Goal: Task Accomplishment & Management: Manage account settings

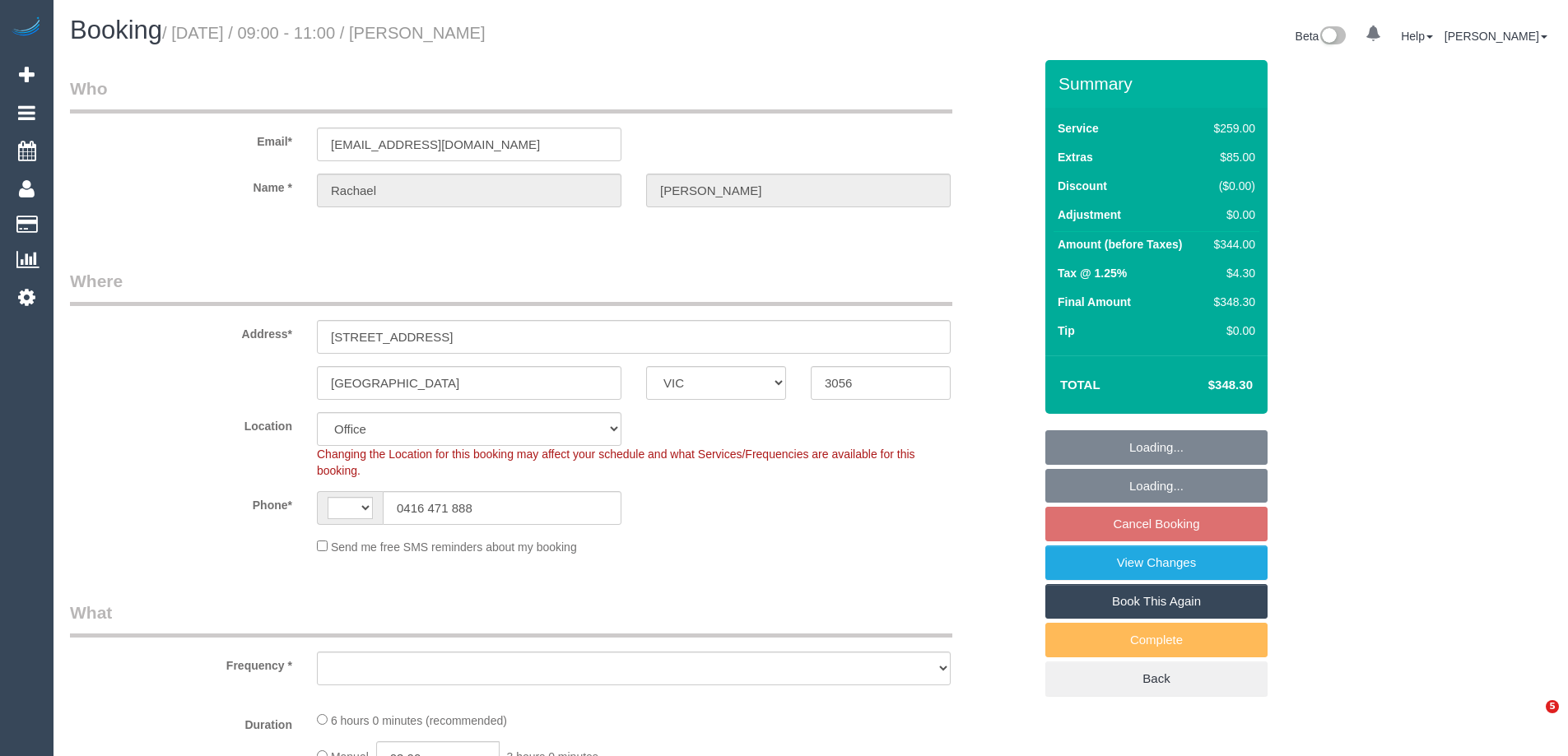
select select "VIC"
select select "string:AU"
select select "object:700"
select select "string:stripe-pm_1RDWzh2GScqysDRVu69GAVzs"
select select "number:29"
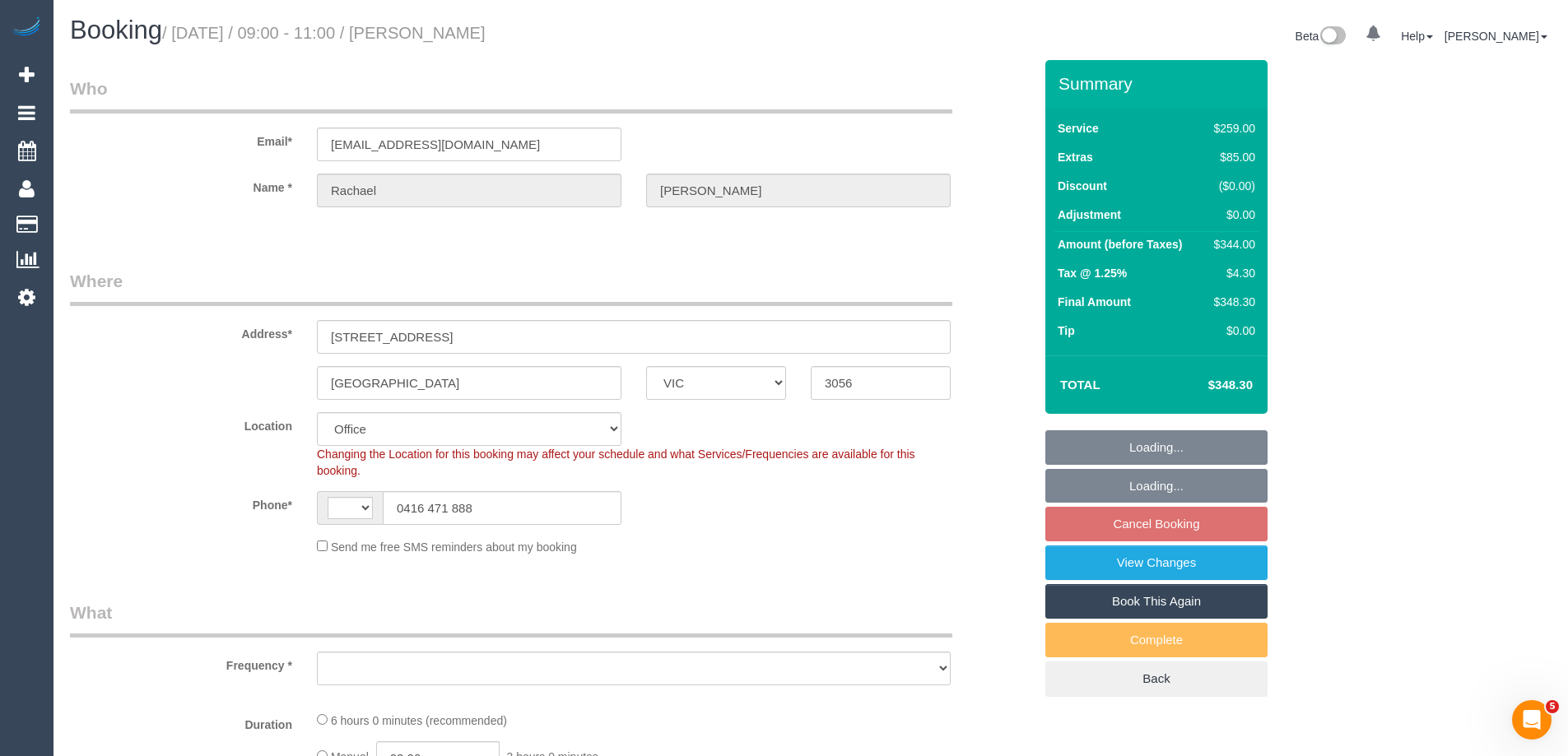
select select "number:16"
select select "number:20"
select select "number:24"
select select "number:33"
select select "number:11"
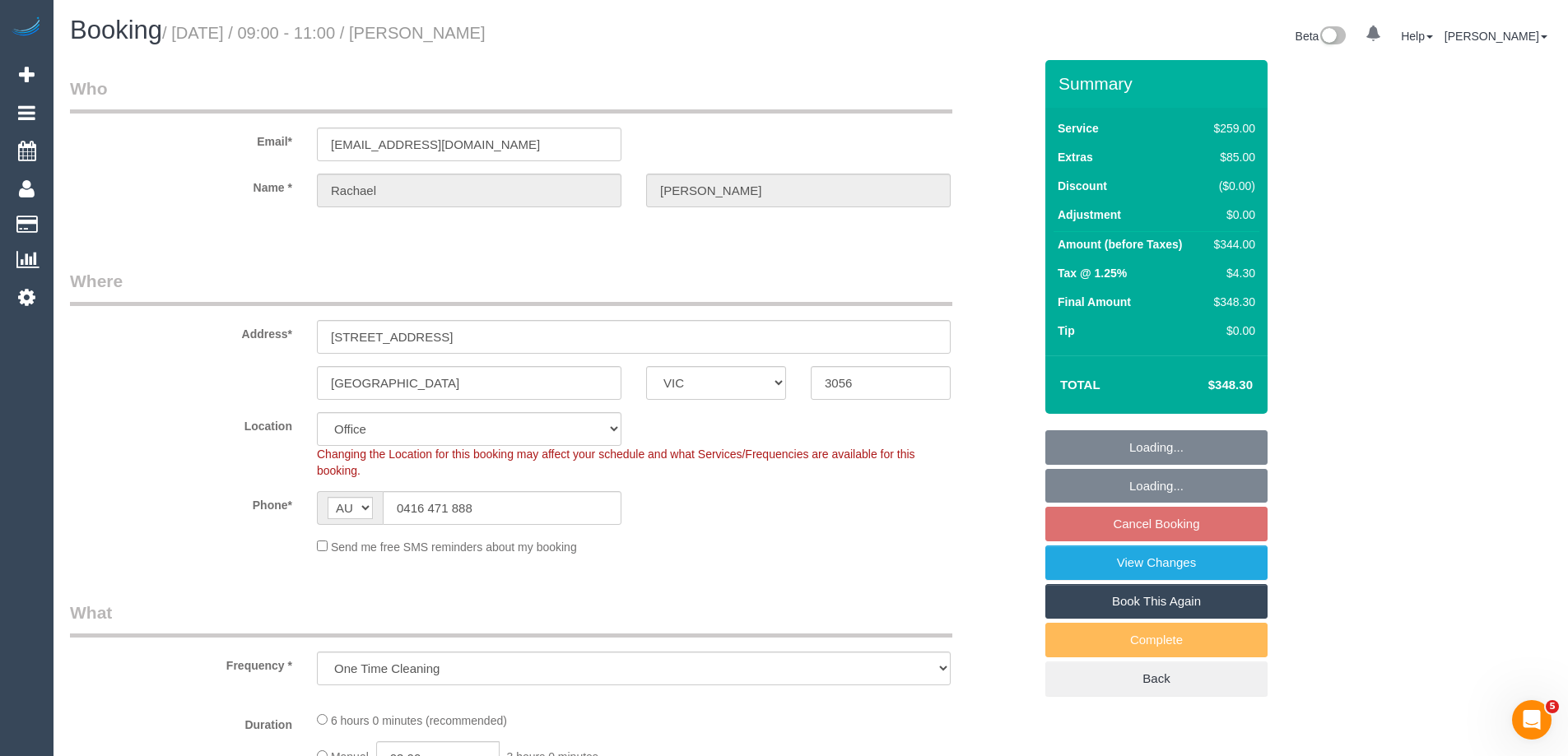
scroll to position [494, 0]
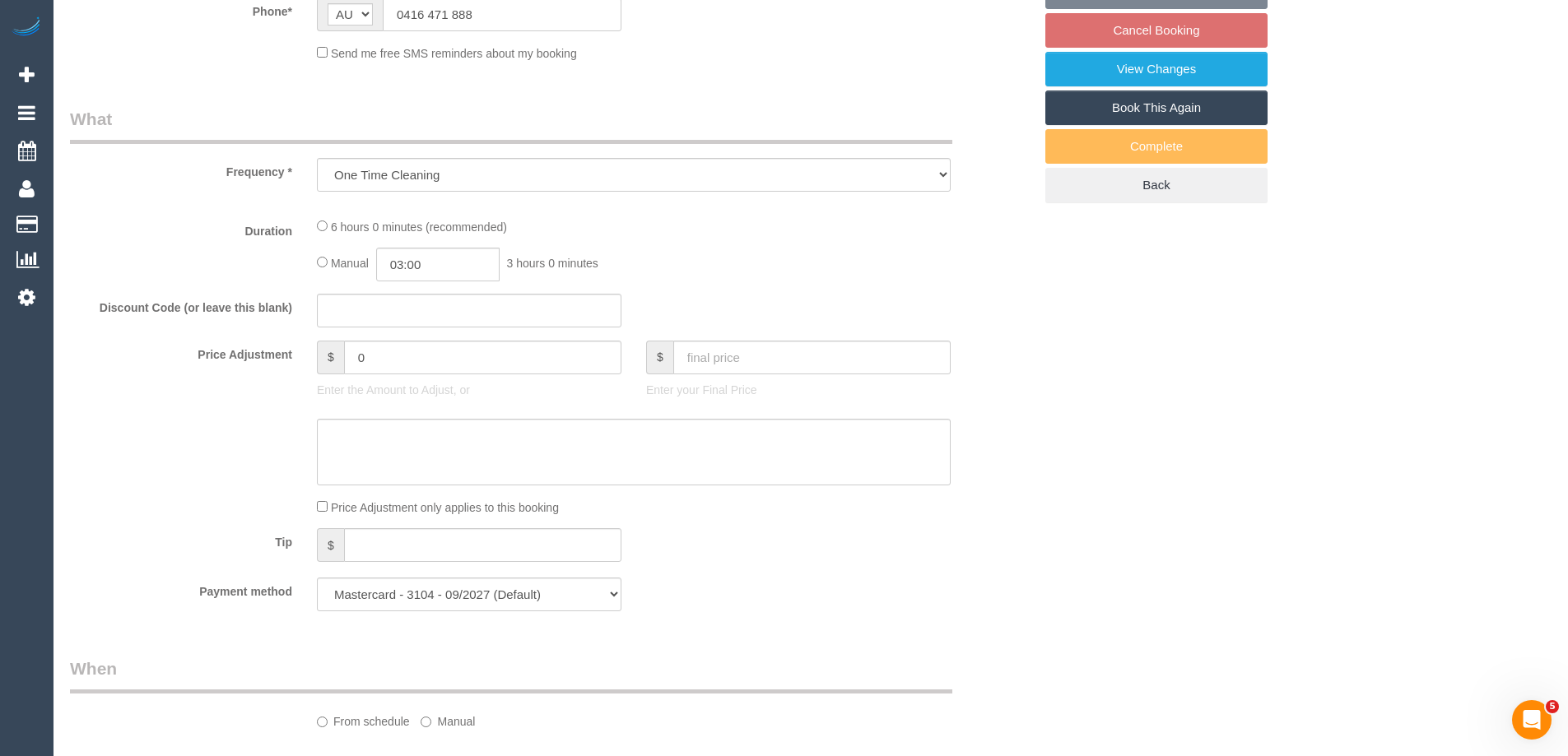
select select "object:801"
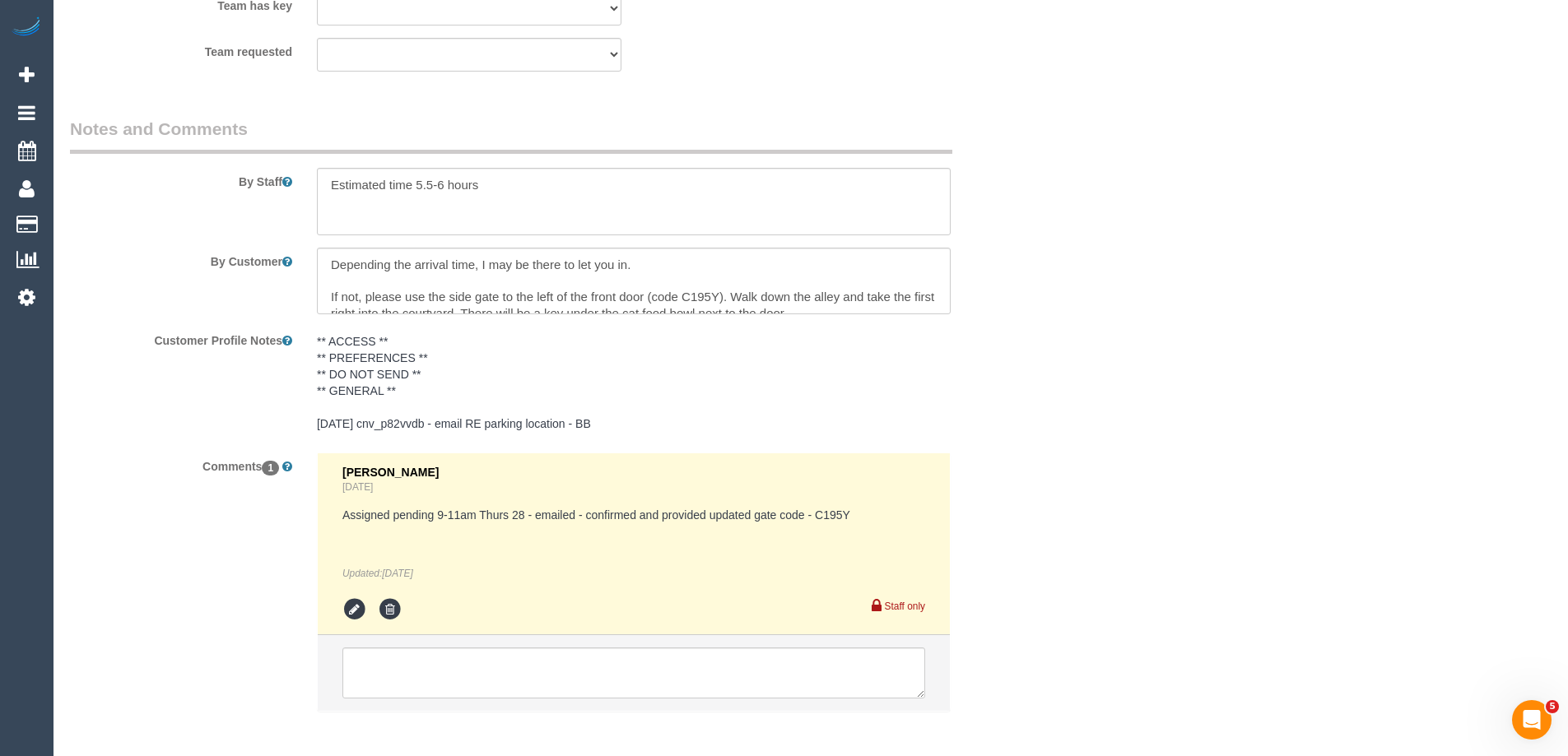
scroll to position [2767, 0]
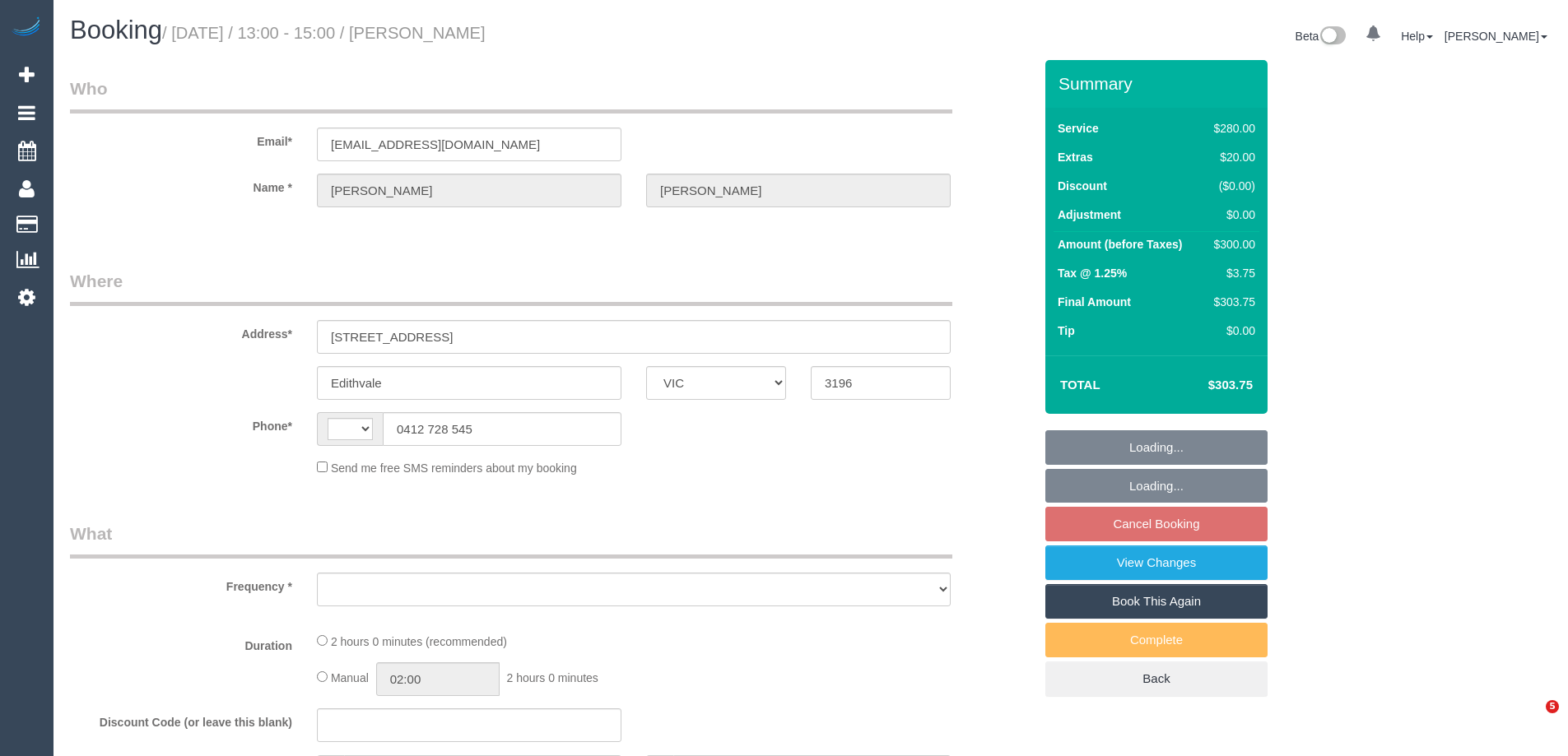
select select "VIC"
select select "string:AU"
select select "object:888"
select select "string:stripe-pm_1Rzpsf2GScqysDRV3PTFsJNu"
select select "2"
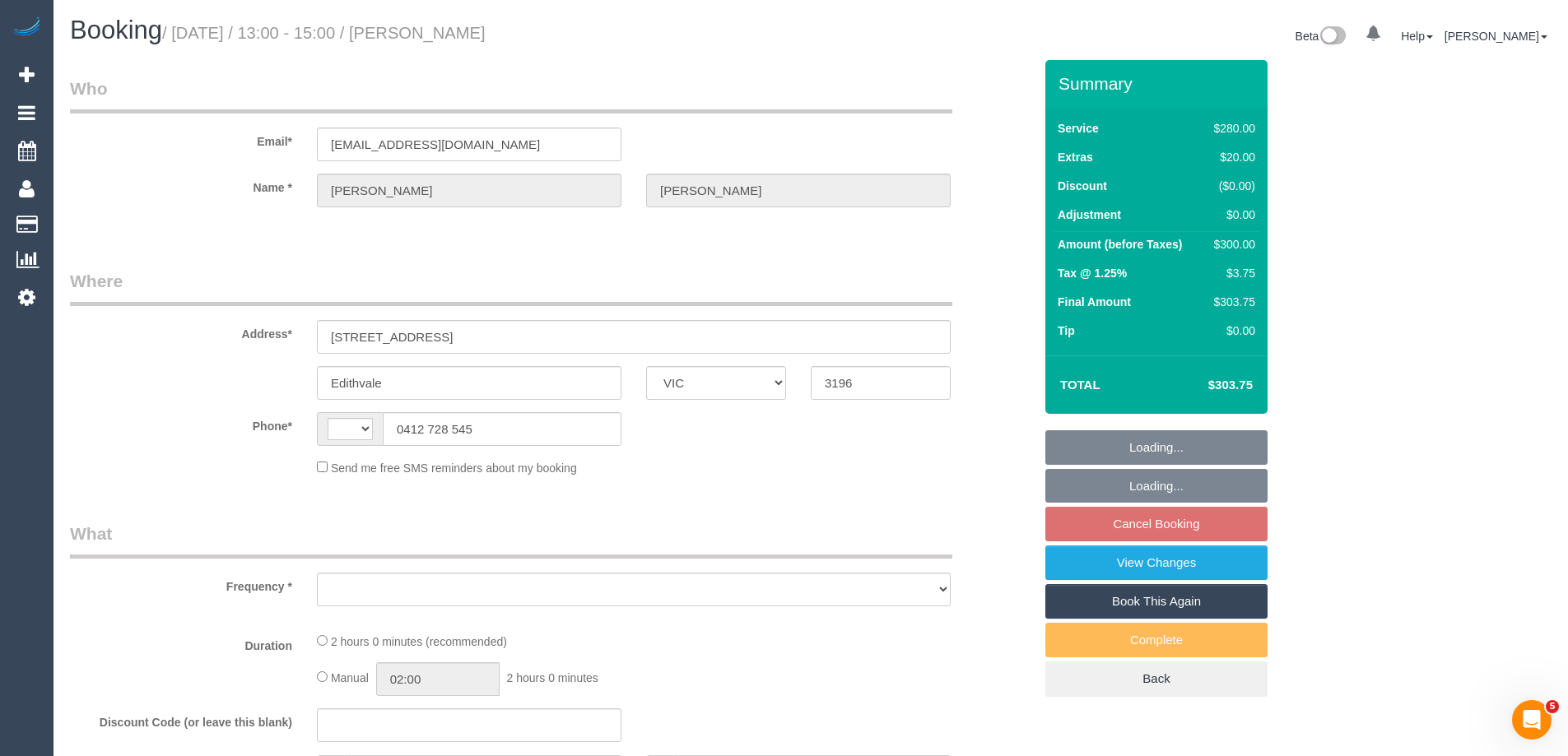
select select "number:28"
select select "number:14"
select select "number:19"
select select "number:24"
select select "number:12"
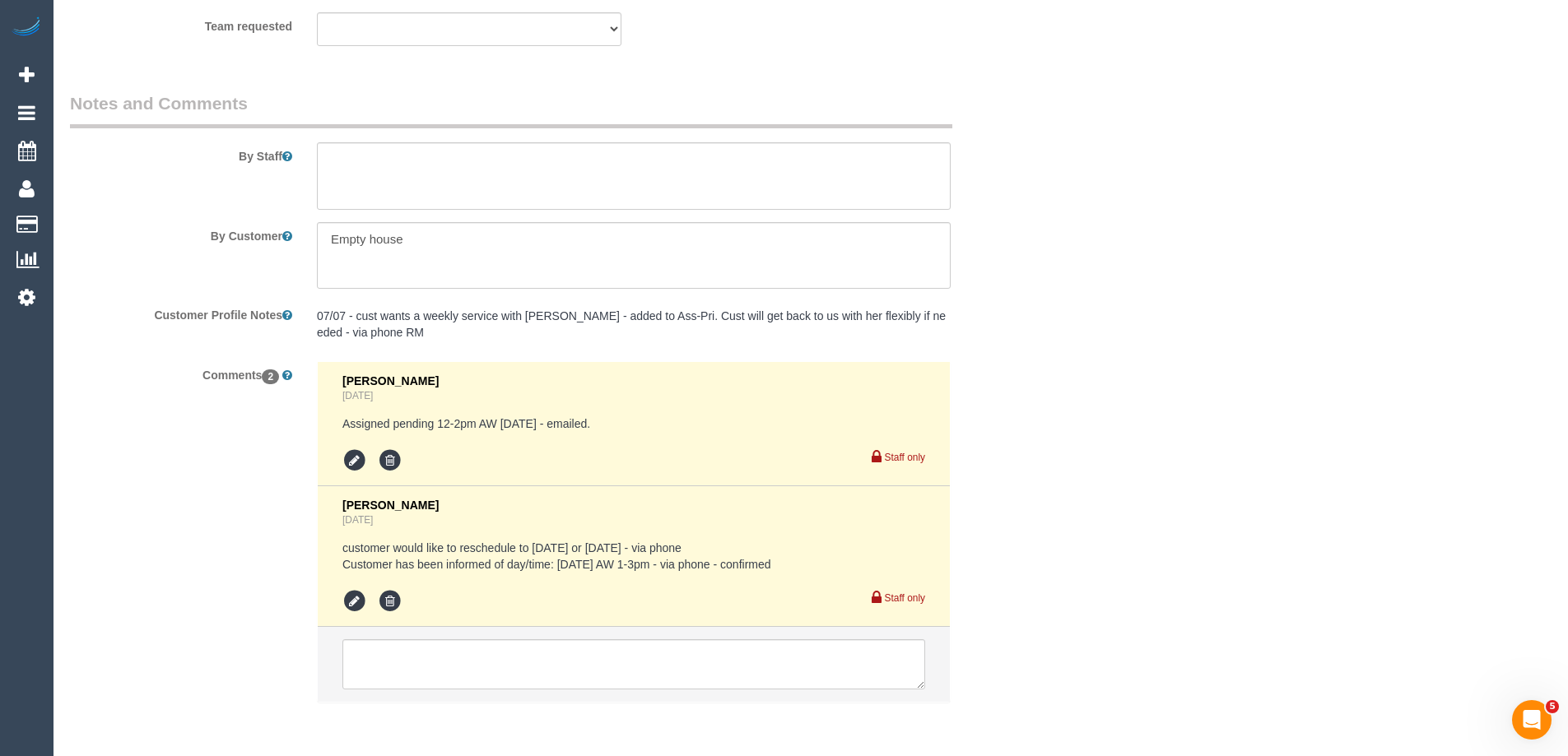
scroll to position [2739, 0]
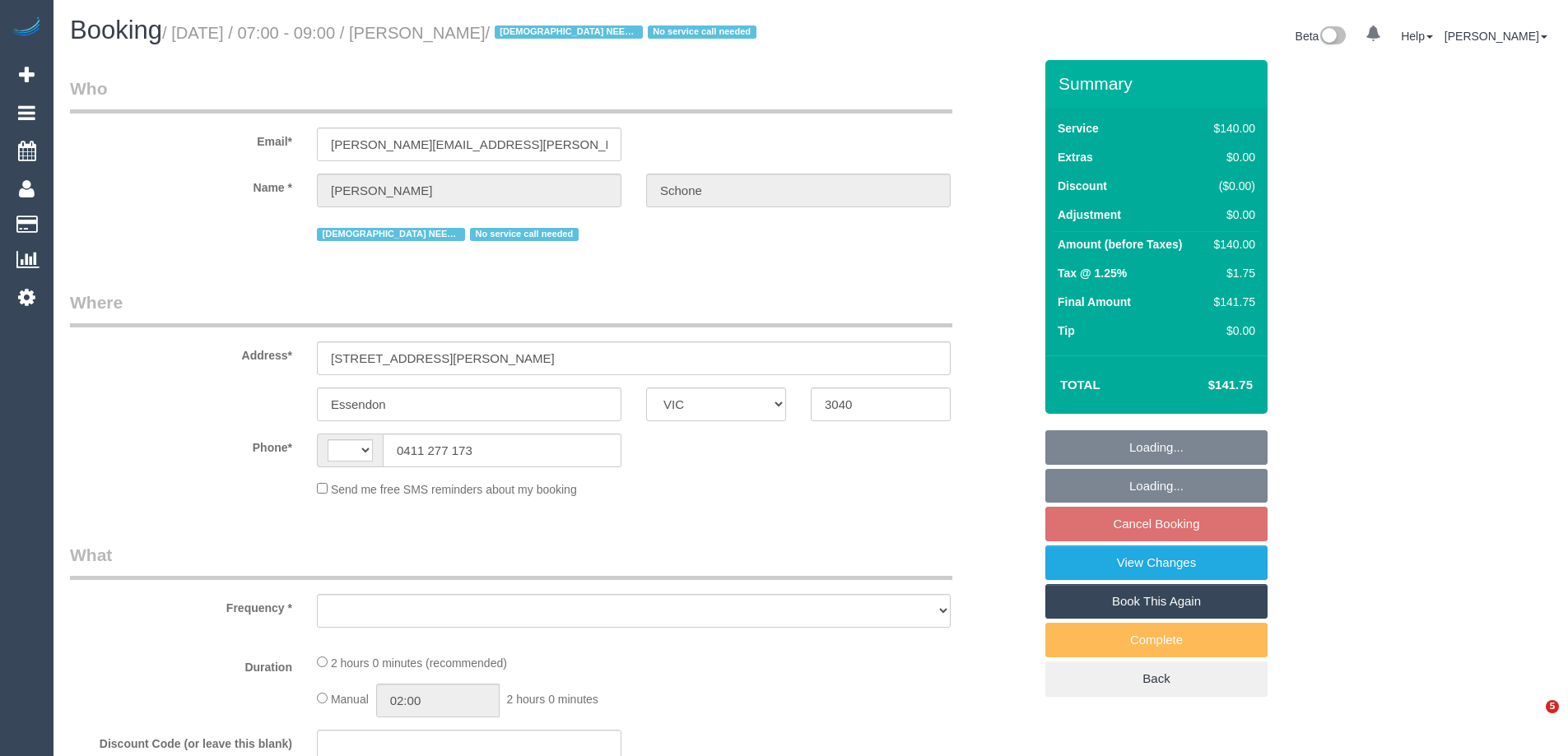
select select "VIC"
select select "string:AU"
select select "number:28"
select select "number:14"
select select "number:19"
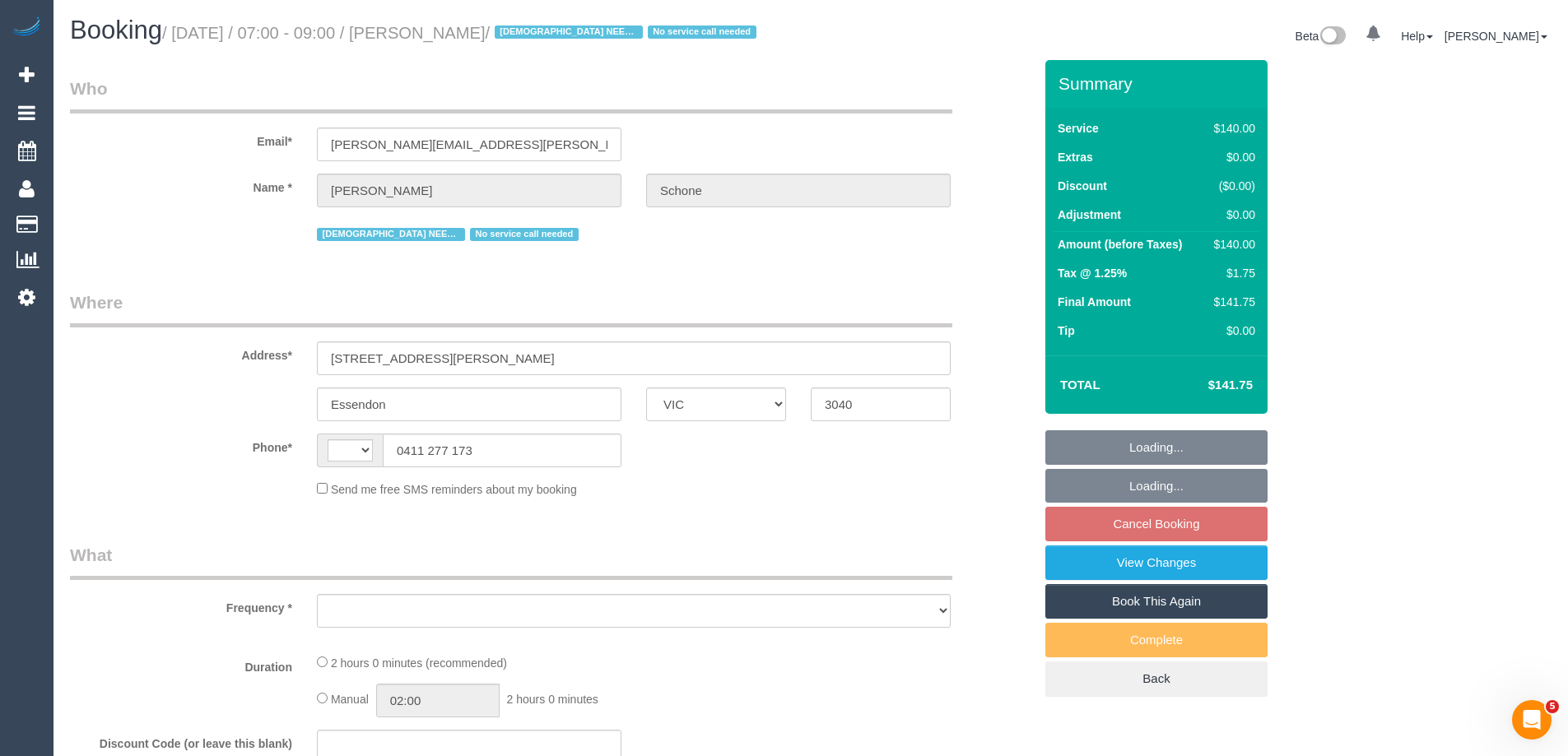
select select "number:22"
select select "number:35"
select select "number:12"
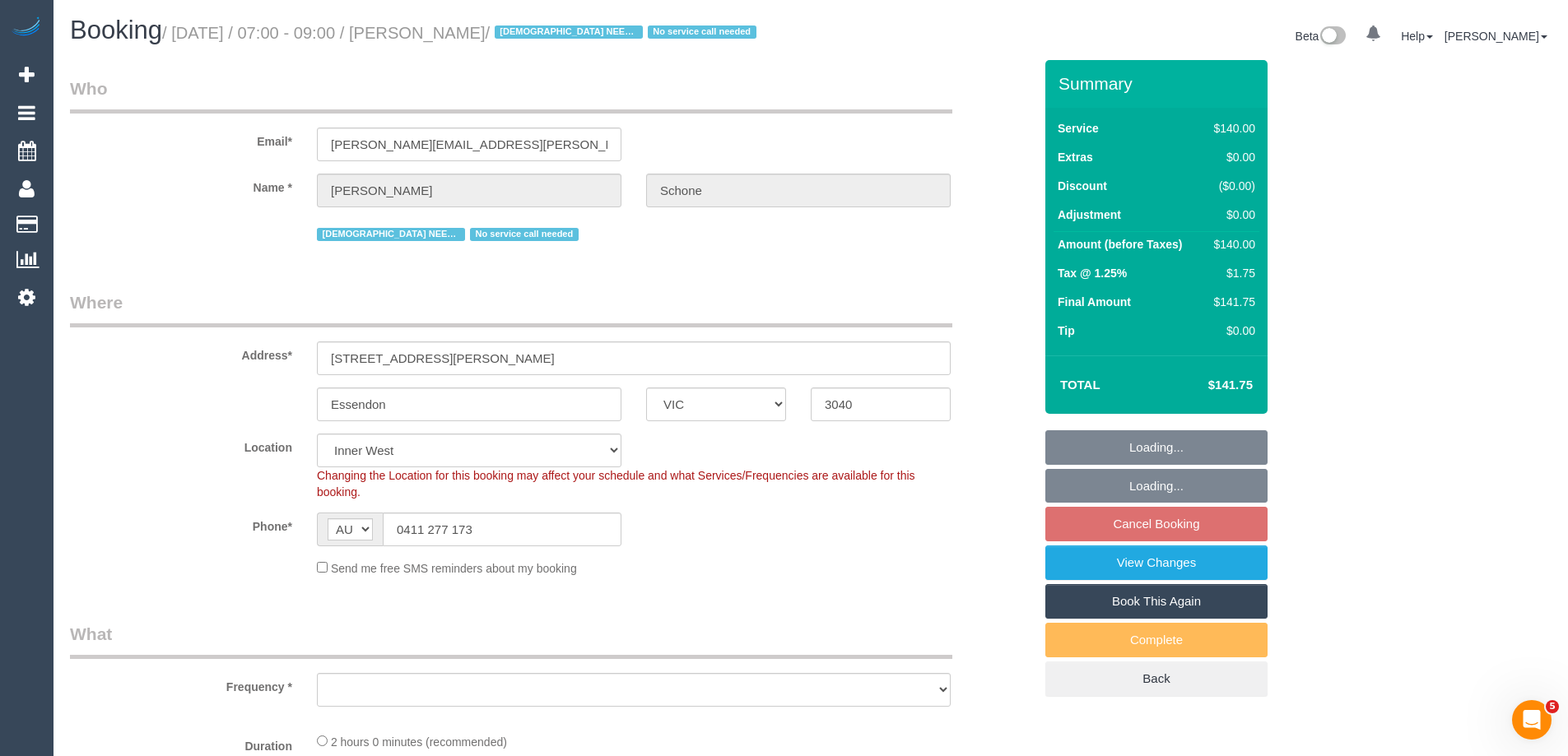
select select "object:728"
select select "string:stripe-pm_1QPMA42GScqysDRVqFL1SLhF"
select select "object:733"
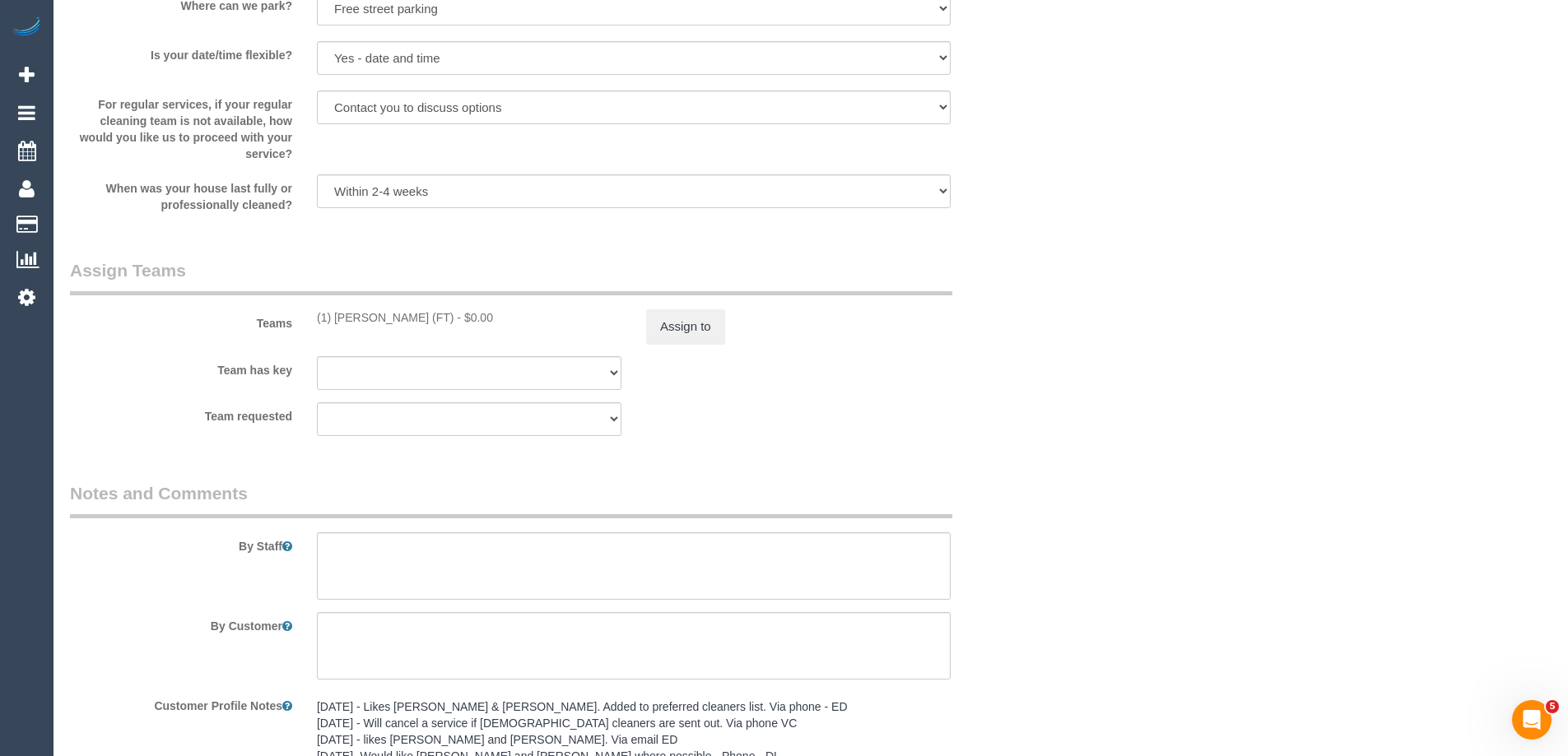
scroll to position [2811, 0]
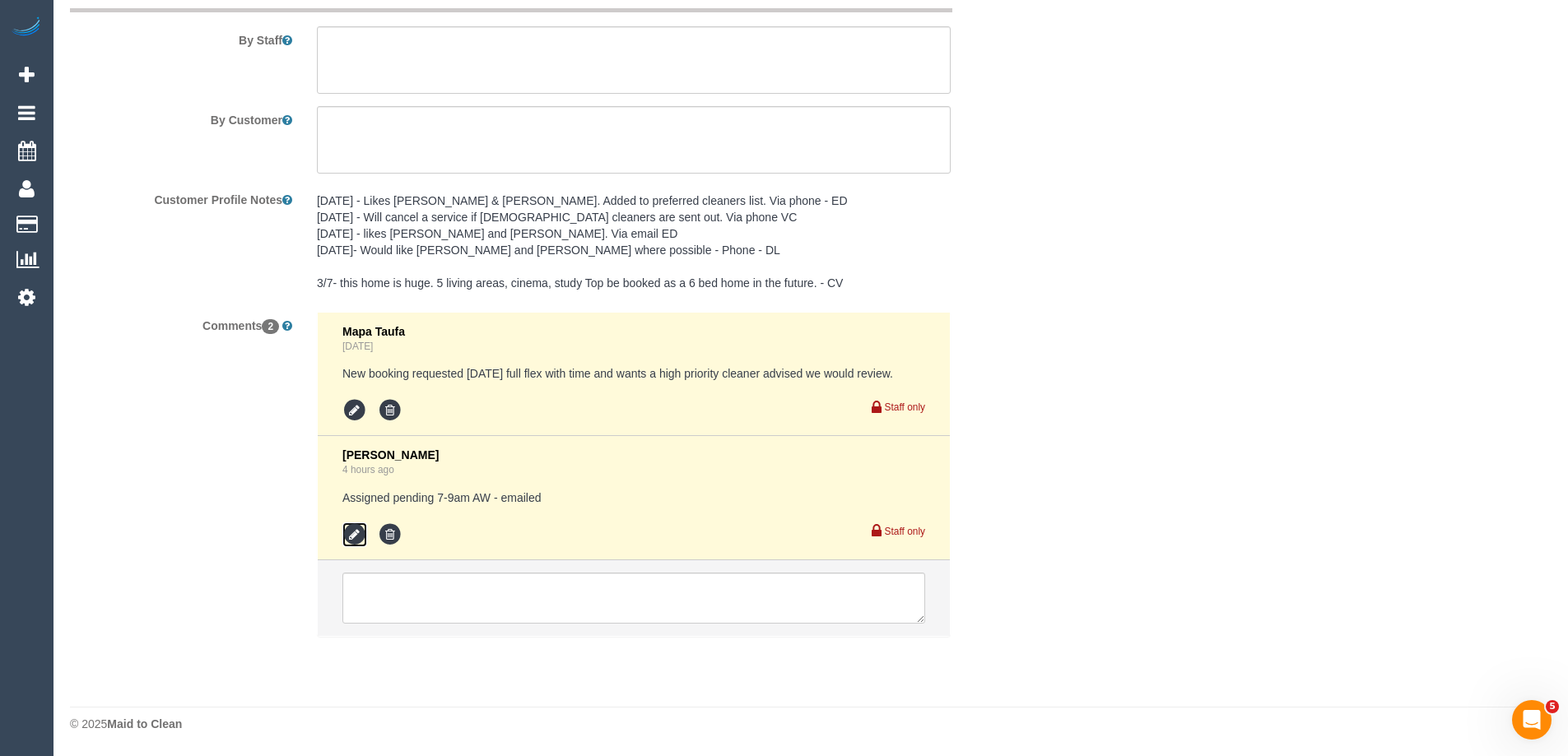
click at [354, 534] on icon at bounding box center [355, 535] width 25 height 25
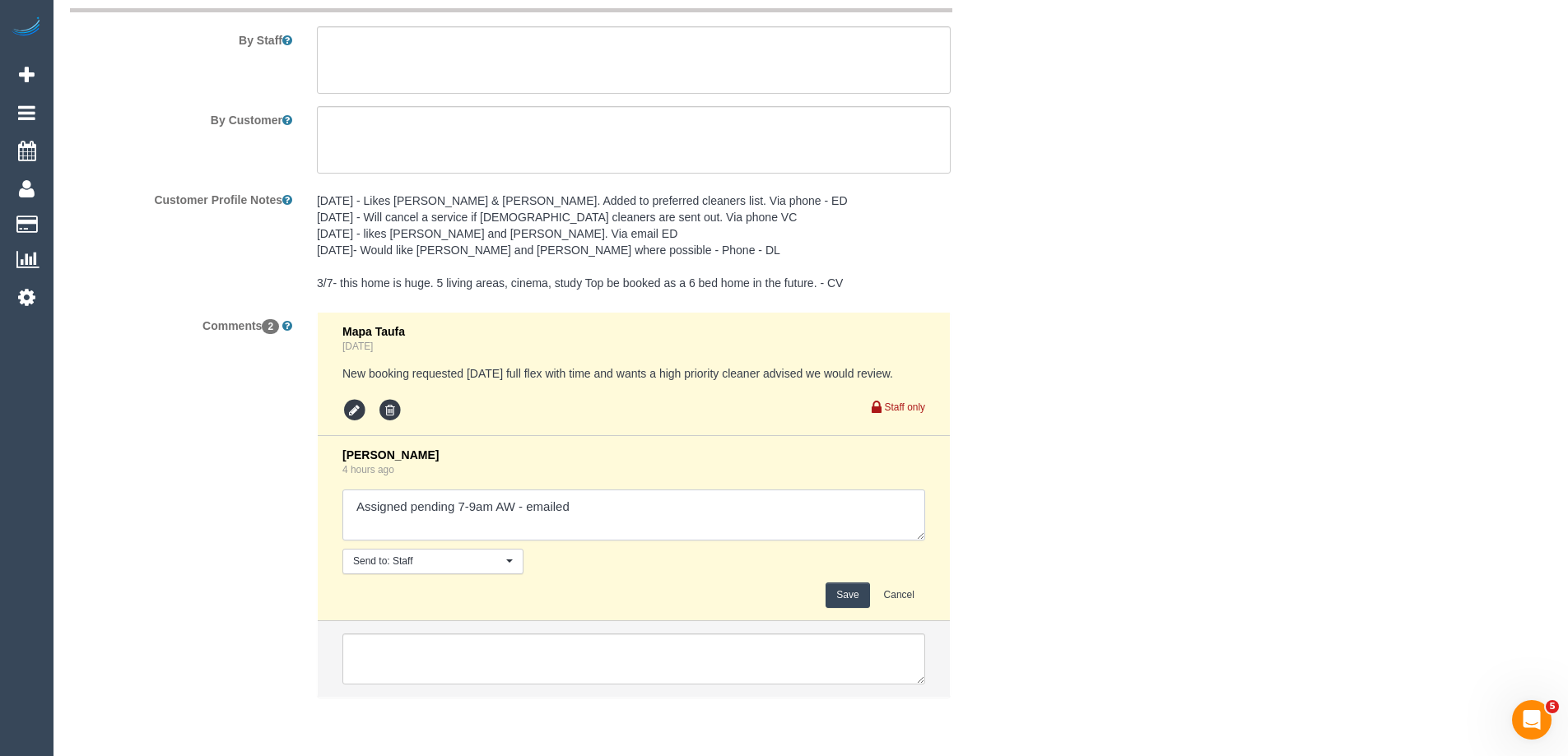
click at [620, 519] on textarea at bounding box center [634, 515] width 583 height 51
type textarea "Assigned pending 7-9am AW - emailed Customer informed from 7.15am - updated and…"
click at [851, 598] on button "Save" at bounding box center [847, 595] width 43 height 26
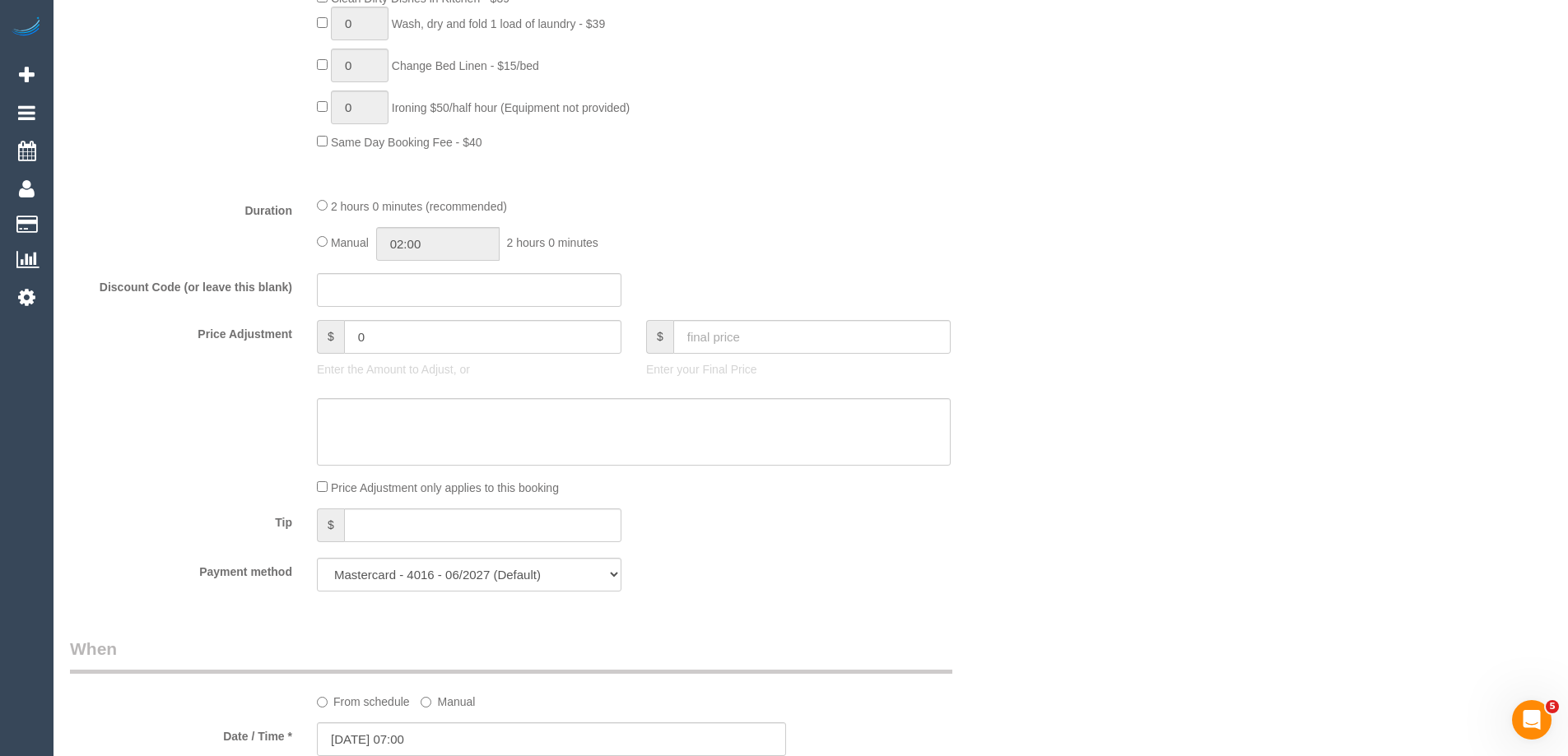
scroll to position [1411, 0]
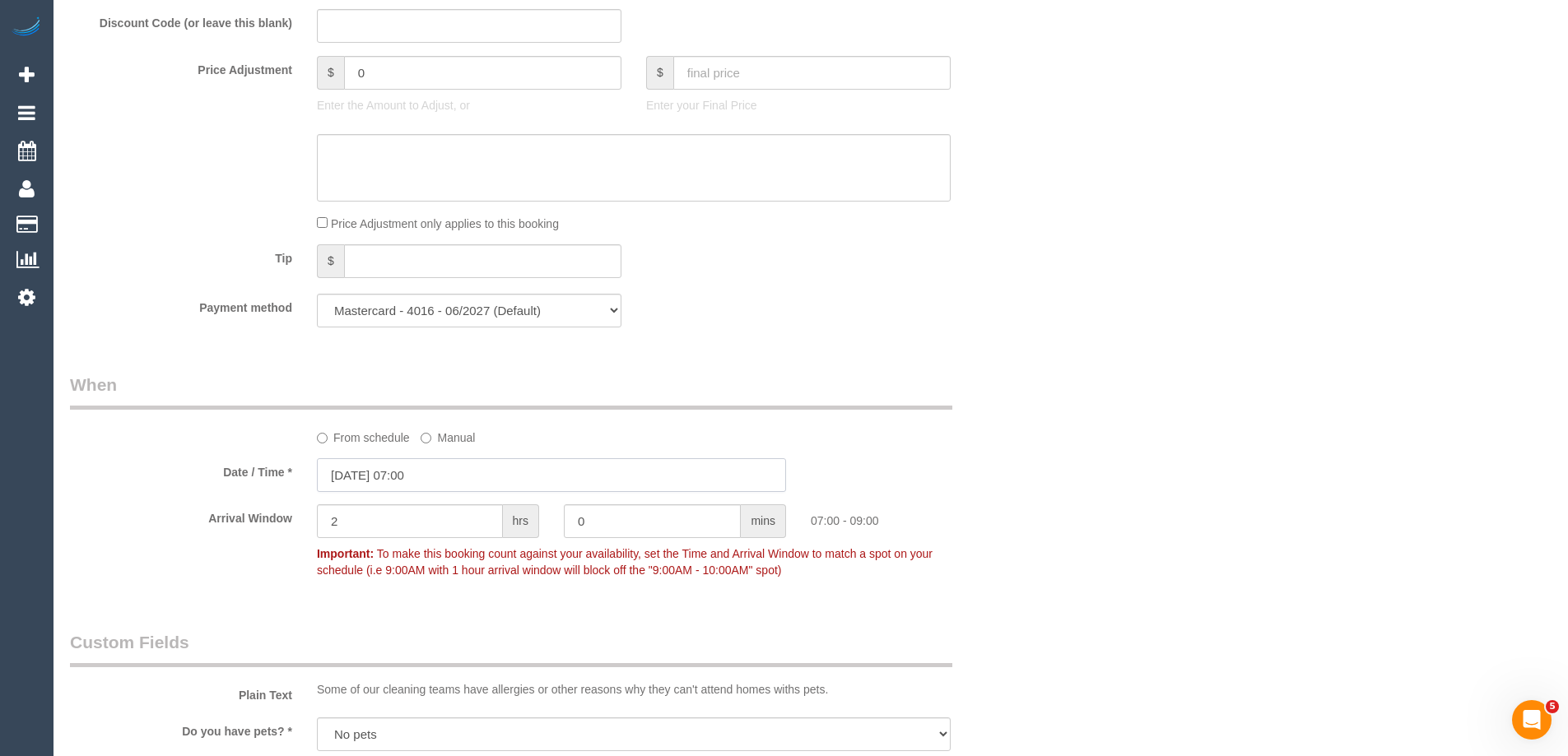
click at [407, 468] on input "30/08/2025 07:00" at bounding box center [551, 475] width 469 height 34
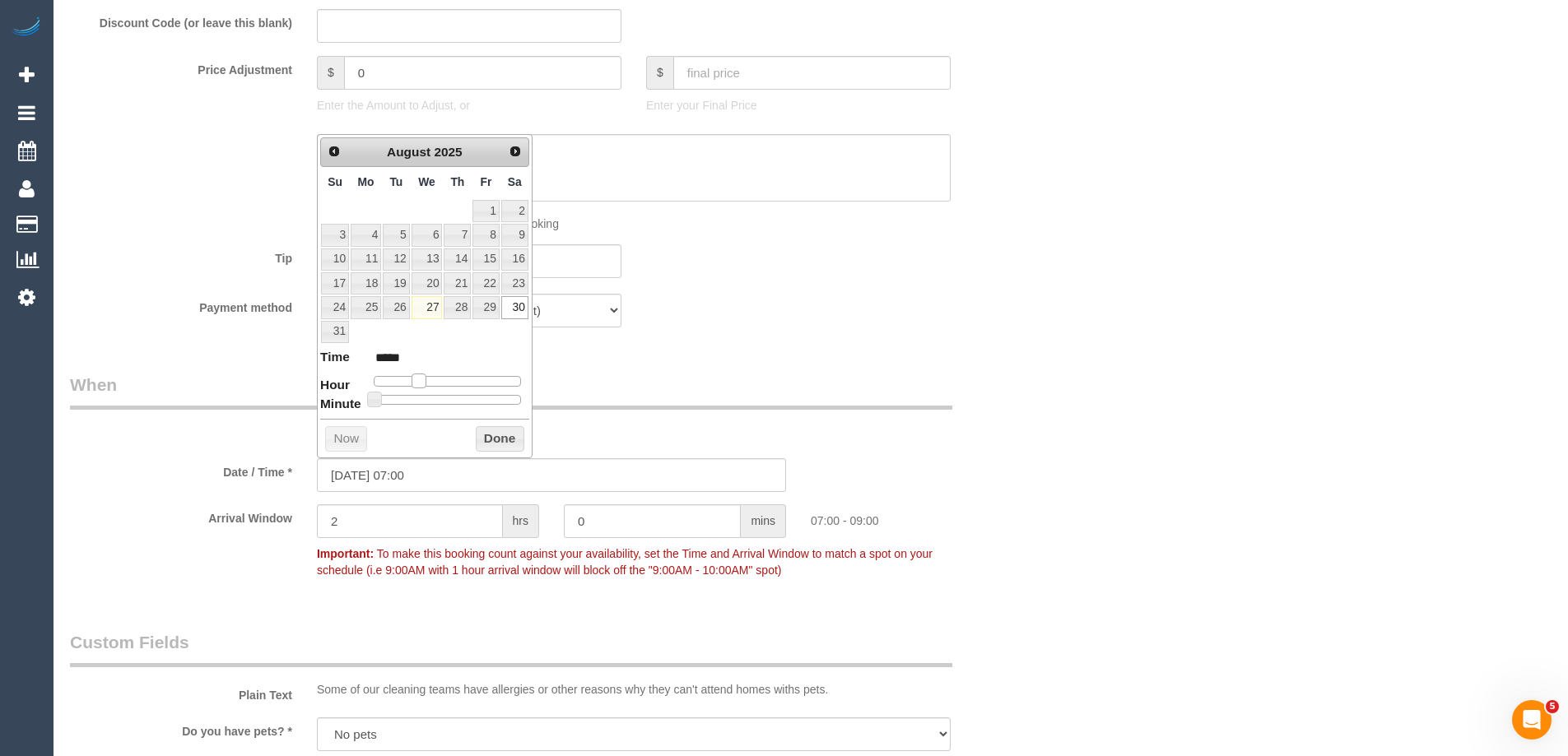
type input "30/08/2025 08:00"
type input "*****"
type input "30/08/2025 07:00"
type input "*****"
click at [424, 378] on span at bounding box center [418, 381] width 15 height 15
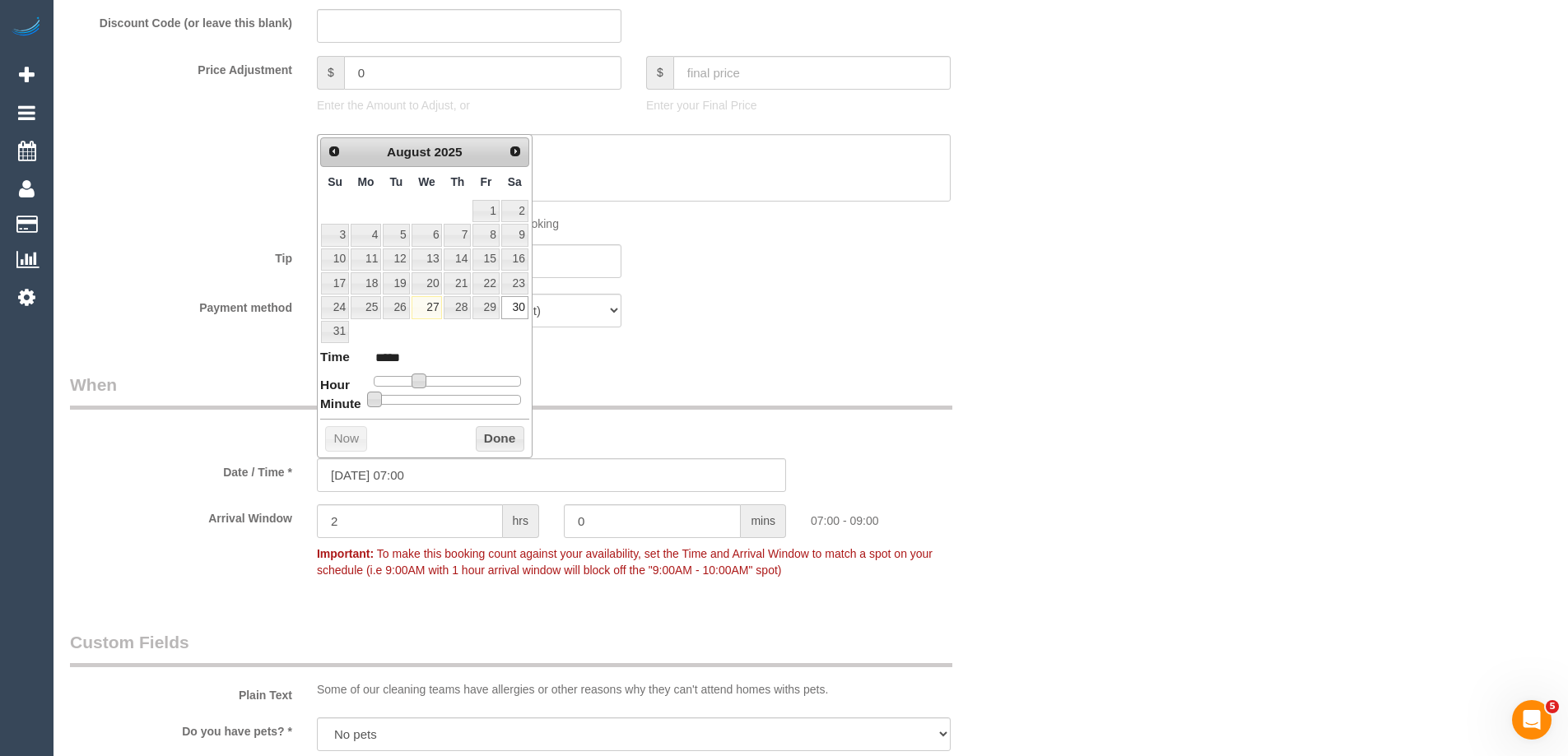
type input "30/08/2025 07:05"
type input "*****"
type input "30/08/2025 07:10"
type input "*****"
type input "30/08/2025 07:15"
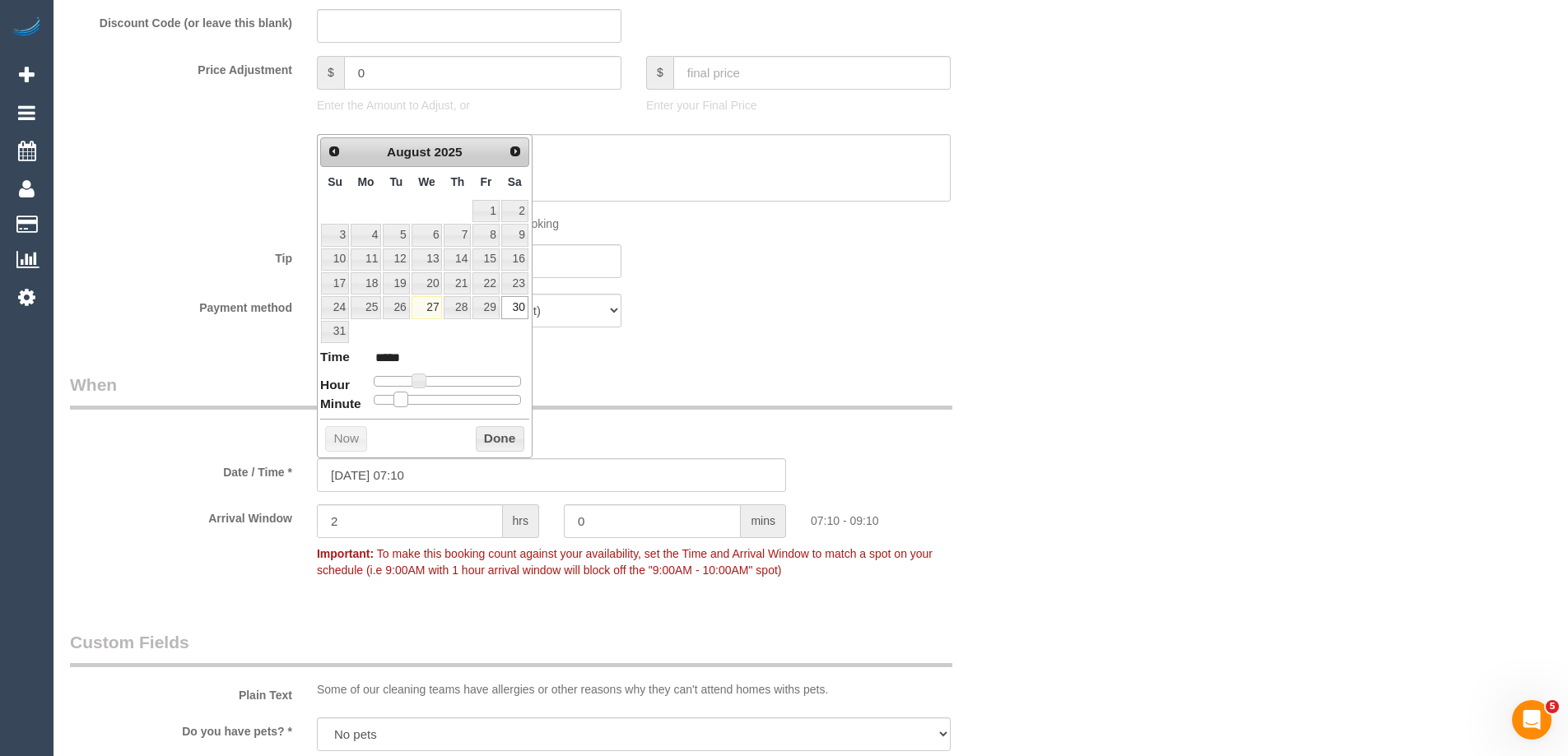
type input "*****"
drag, startPoint x: 374, startPoint y: 399, endPoint x: 409, endPoint y: 399, distance: 35.0
click at [409, 399] on span at bounding box center [414, 399] width 15 height 15
click at [484, 442] on button "Done" at bounding box center [499, 439] width 49 height 26
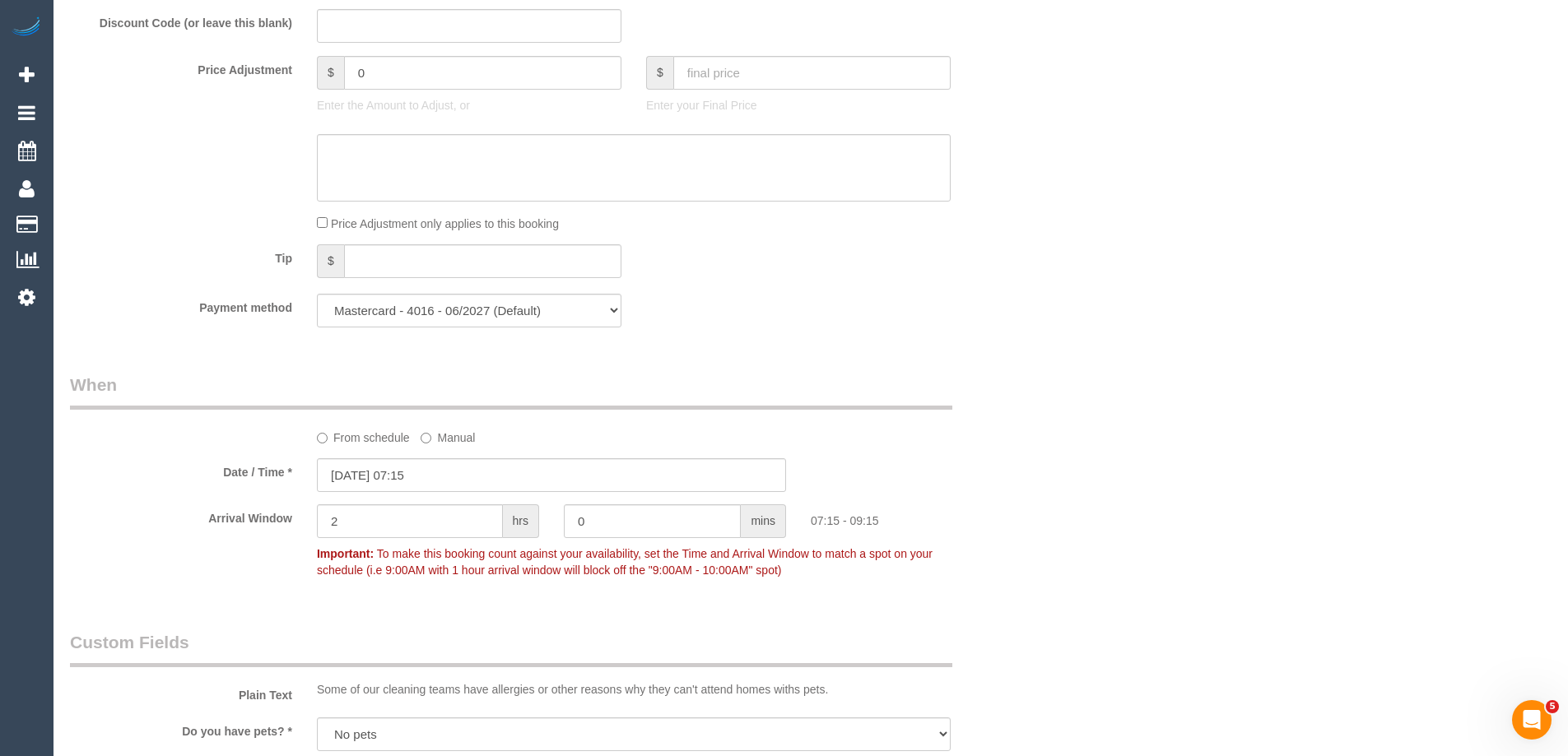
click at [1001, 421] on div "From schedule Manual" at bounding box center [551, 409] width 988 height 73
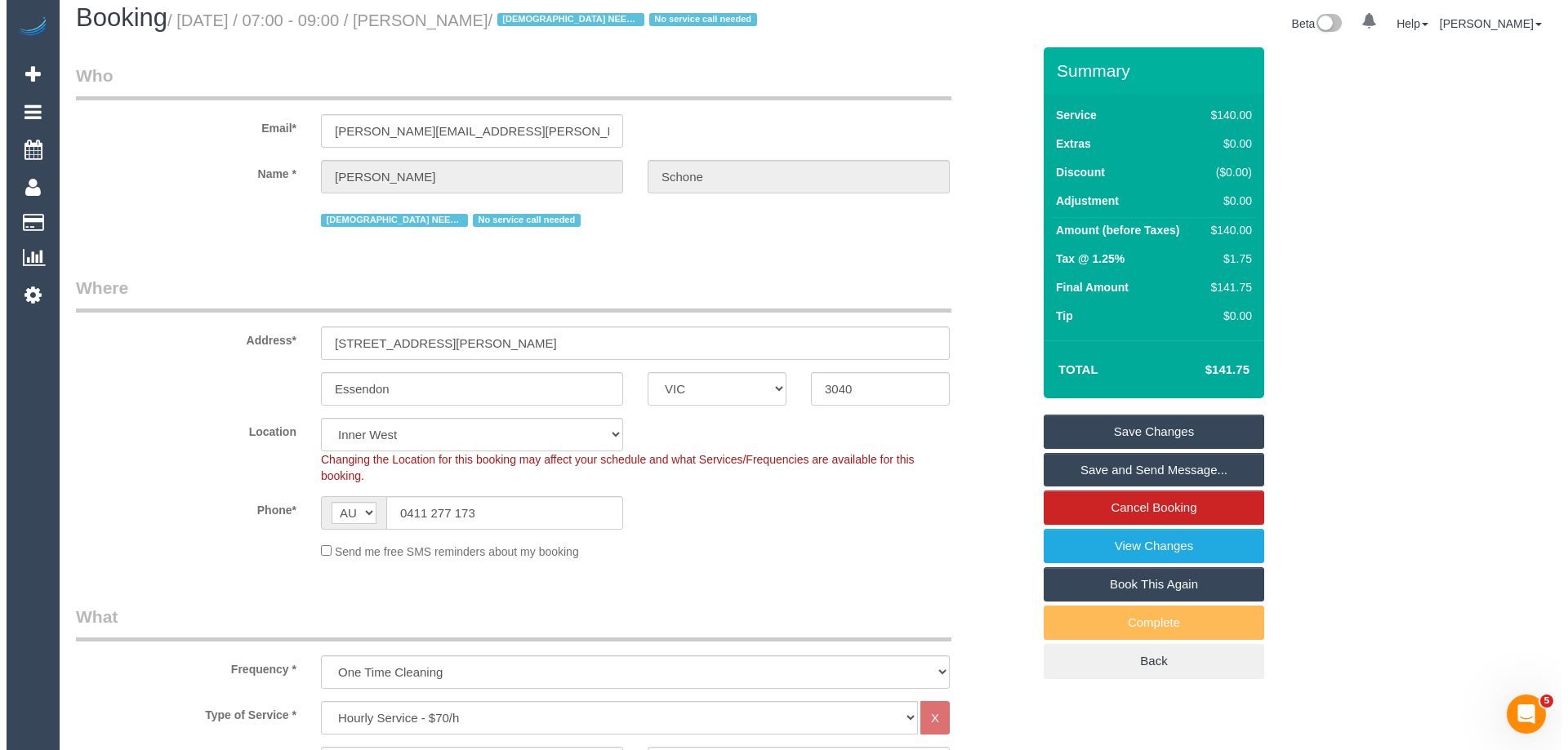
scroll to position [0, 0]
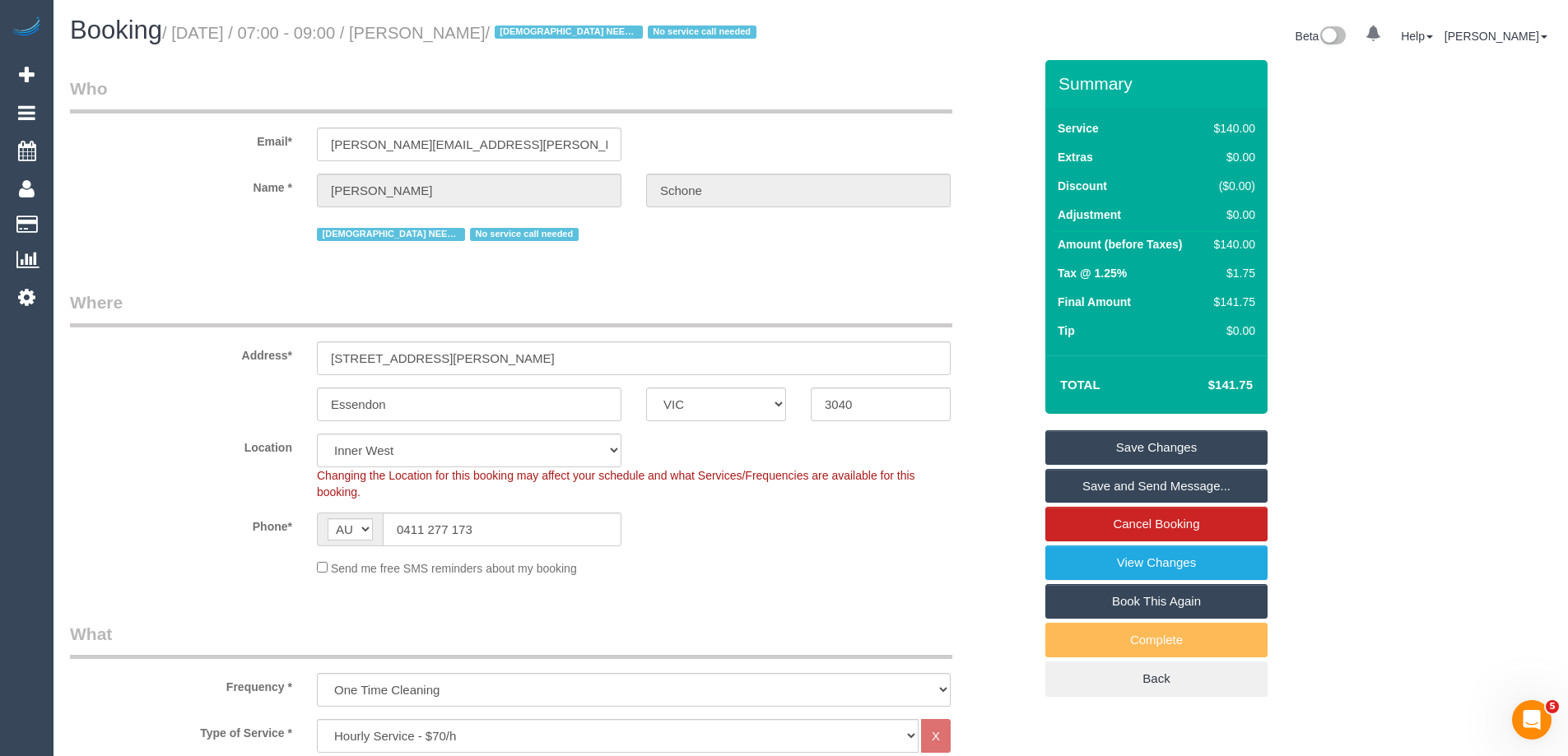
click at [1113, 475] on link "Save and Send Message..." at bounding box center [1157, 486] width 222 height 34
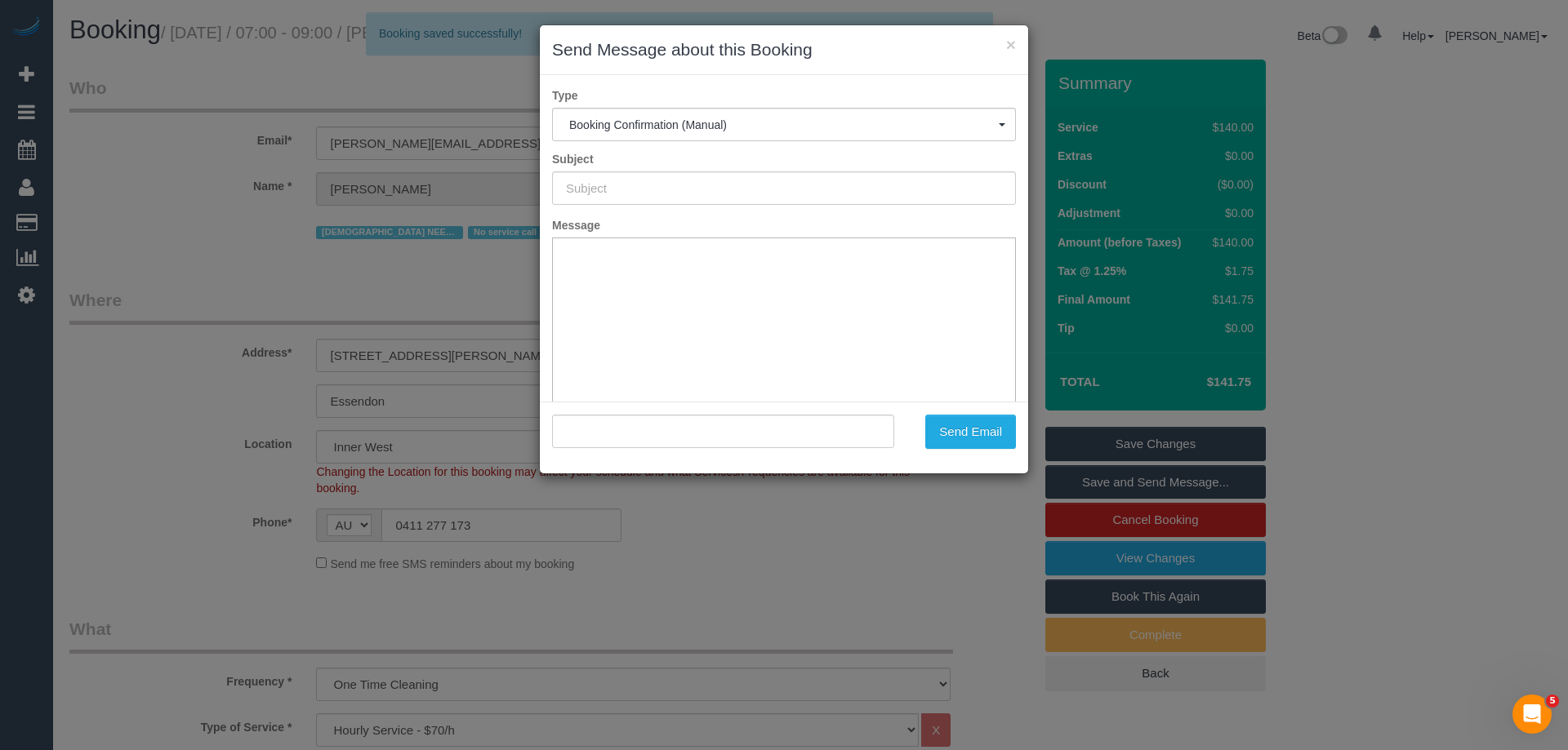
type input "Booking Confirmed"
type input ""Melissa Schone" <melissa.schone@gmail.com>"
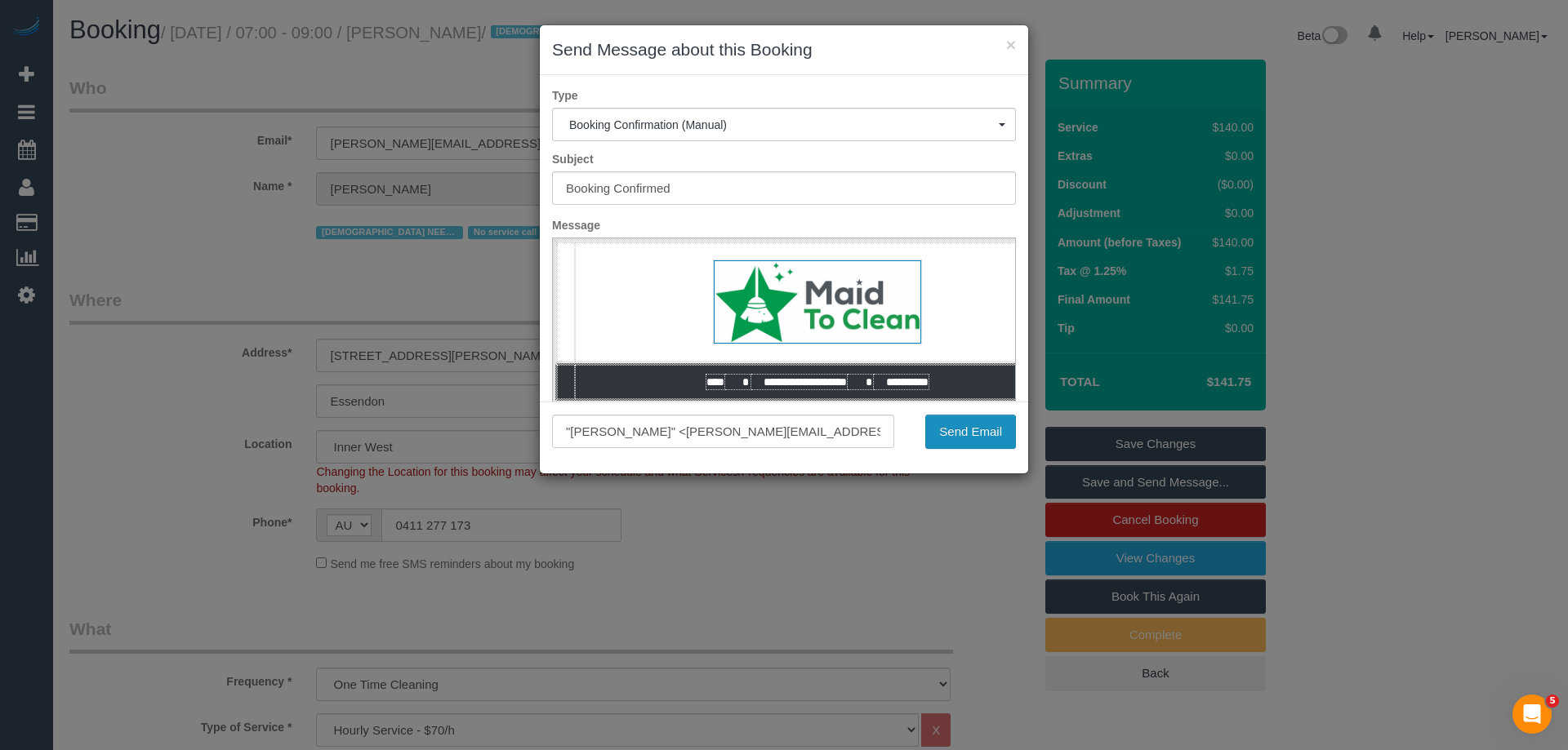
click at [962, 438] on button "Send Email" at bounding box center [971, 431] width 91 height 34
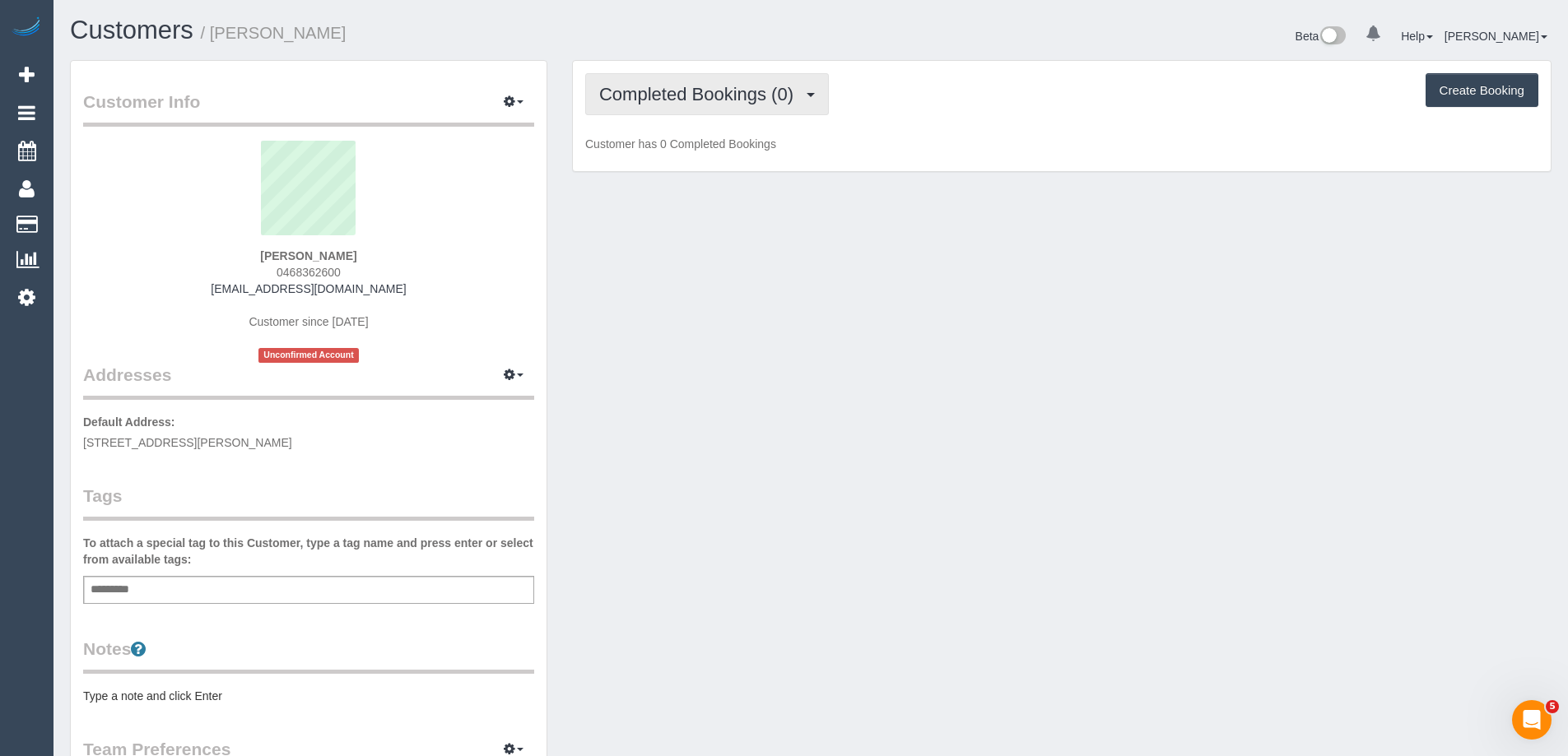
click at [684, 102] on span "Completed Bookings (0)" at bounding box center [701, 94] width 203 height 20
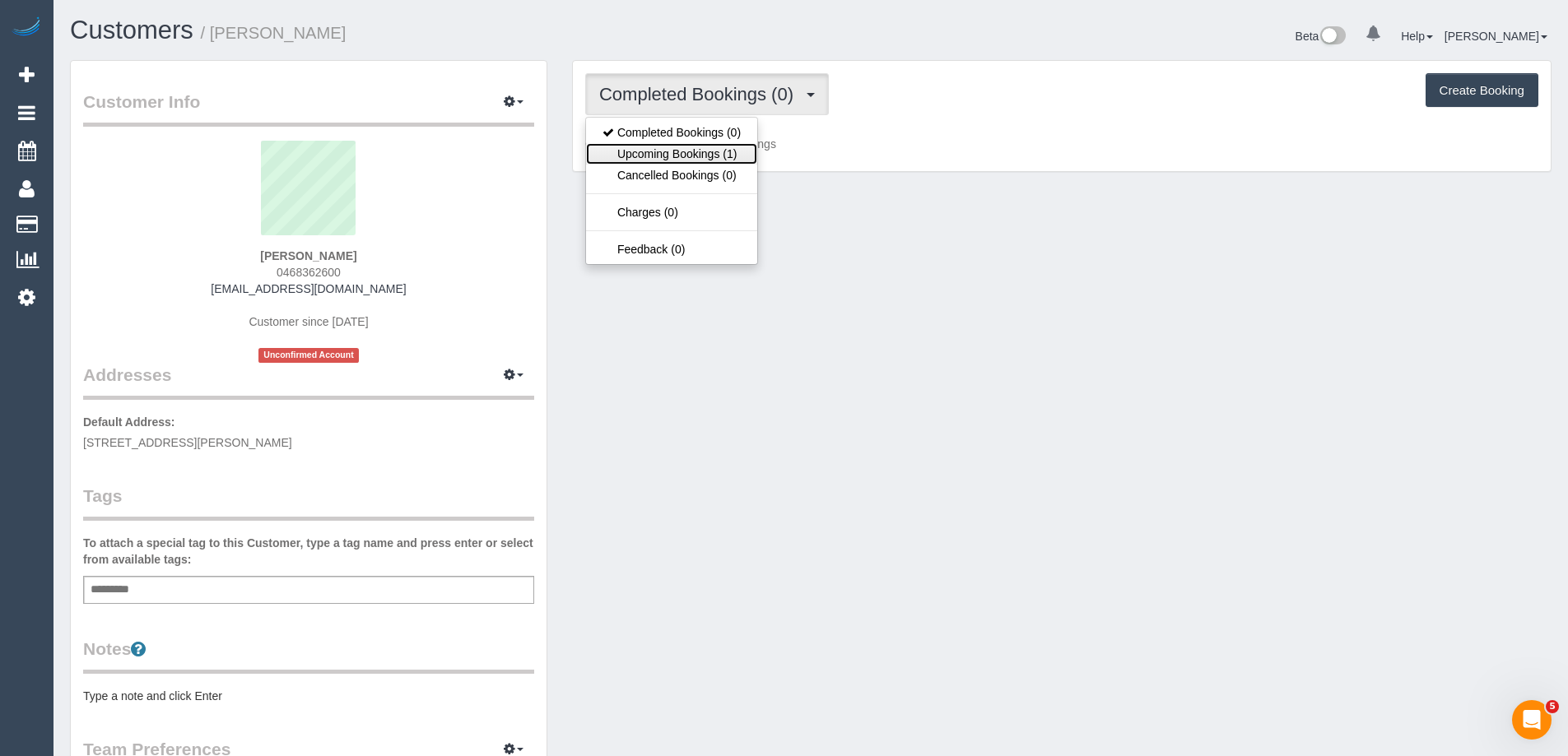
click at [658, 154] on link "Upcoming Bookings (1)" at bounding box center [671, 153] width 171 height 21
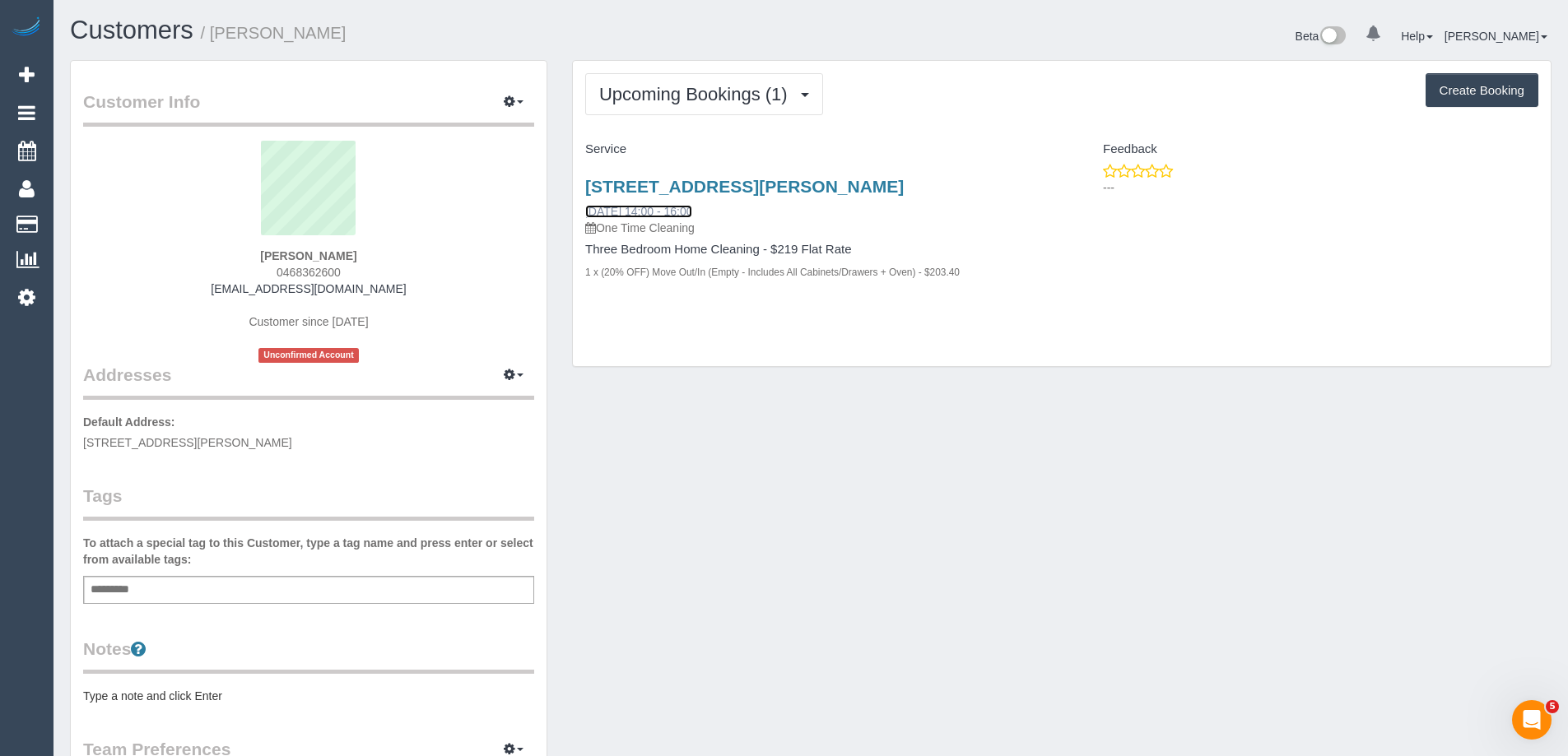
click at [683, 209] on link "03/09/2025 14:00 - 16:00" at bounding box center [638, 211] width 107 height 13
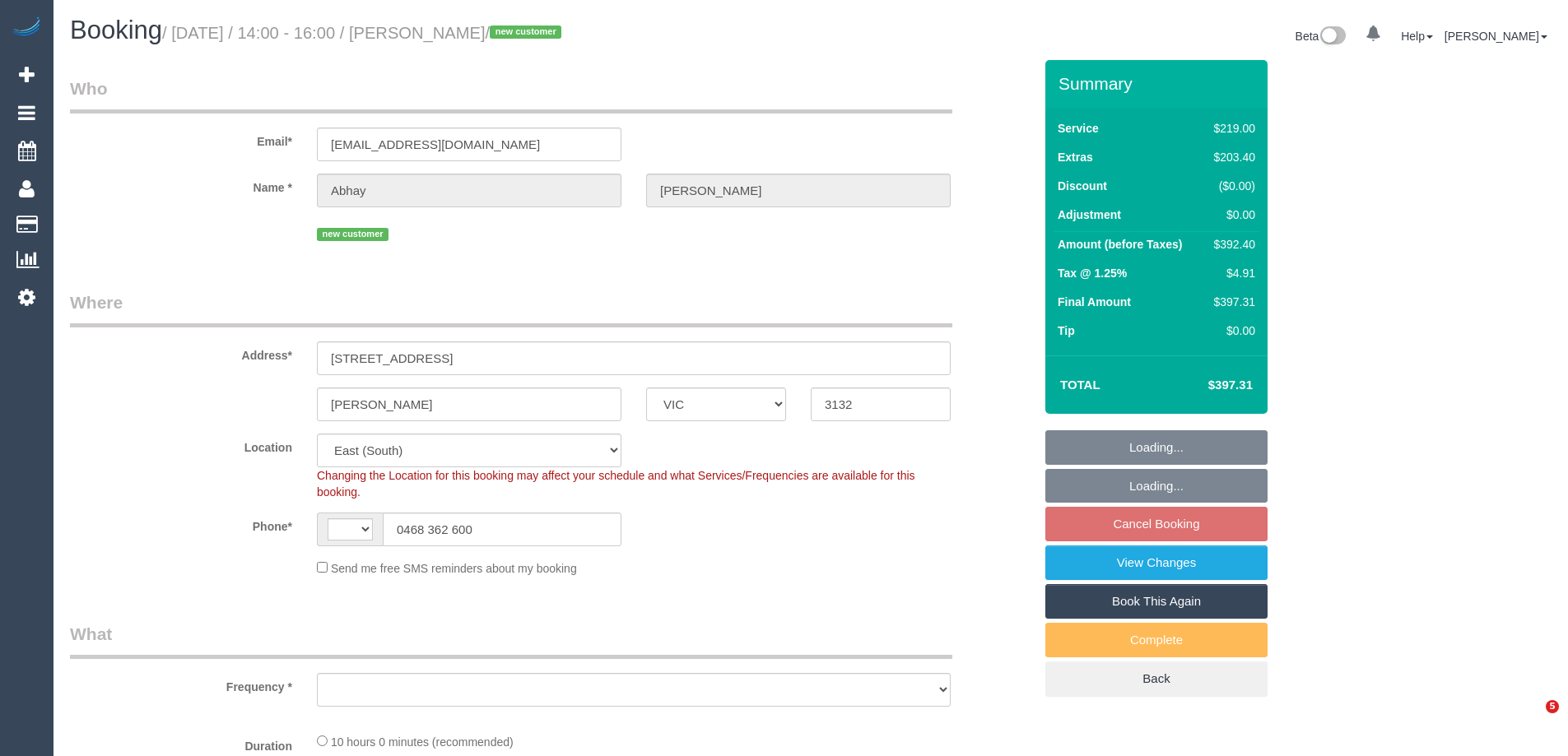
select select "VIC"
select select "string:AU"
select select "object:804"
select select "string:stripe-pm_1Rzrem2GScqysDRVBNb4qXdH"
select select "number:28"
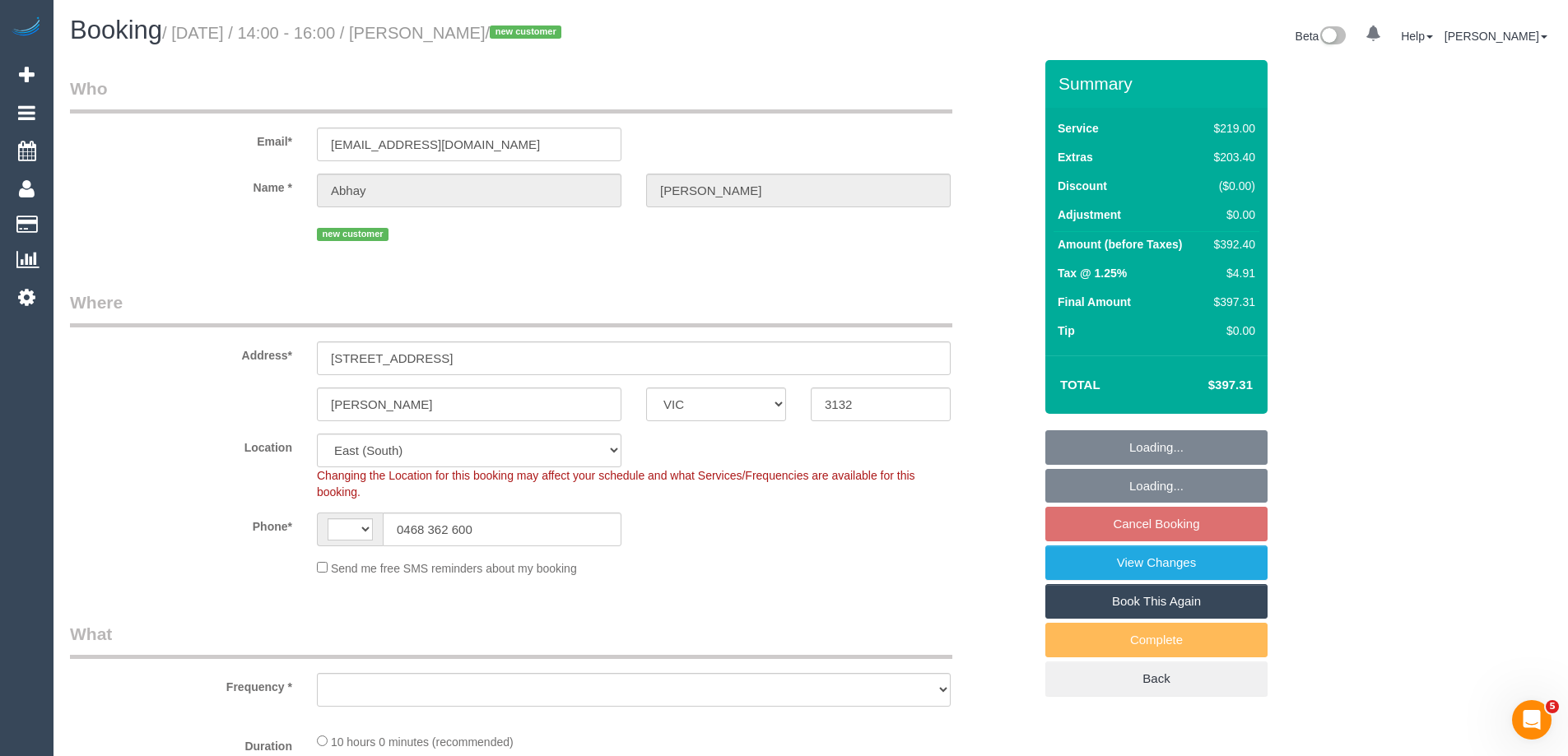
select select "number:16"
select select "number:19"
select select "number:24"
select select "number:35"
select select "spot5"
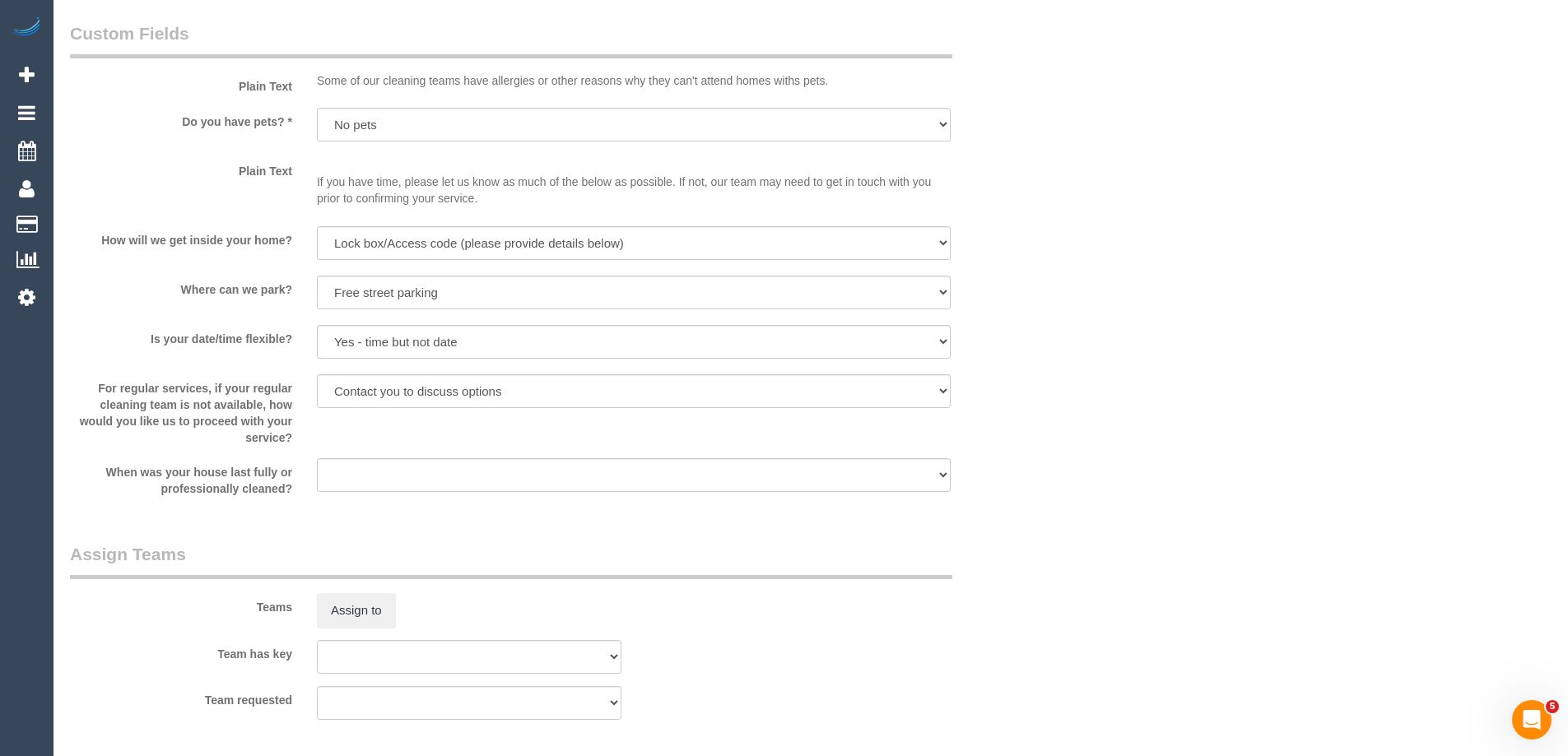
scroll to position [2624, 0]
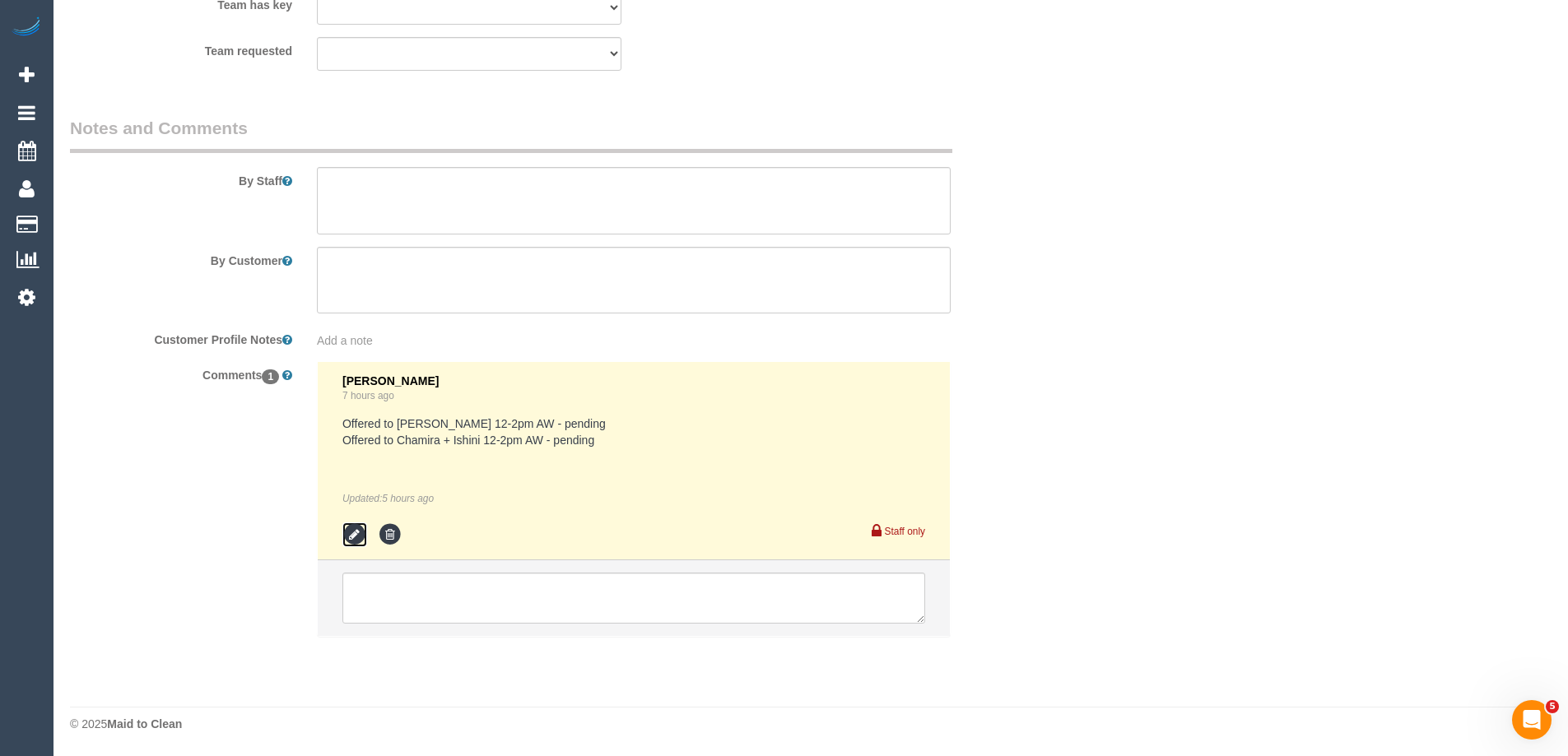
click at [356, 531] on icon at bounding box center [355, 535] width 25 height 25
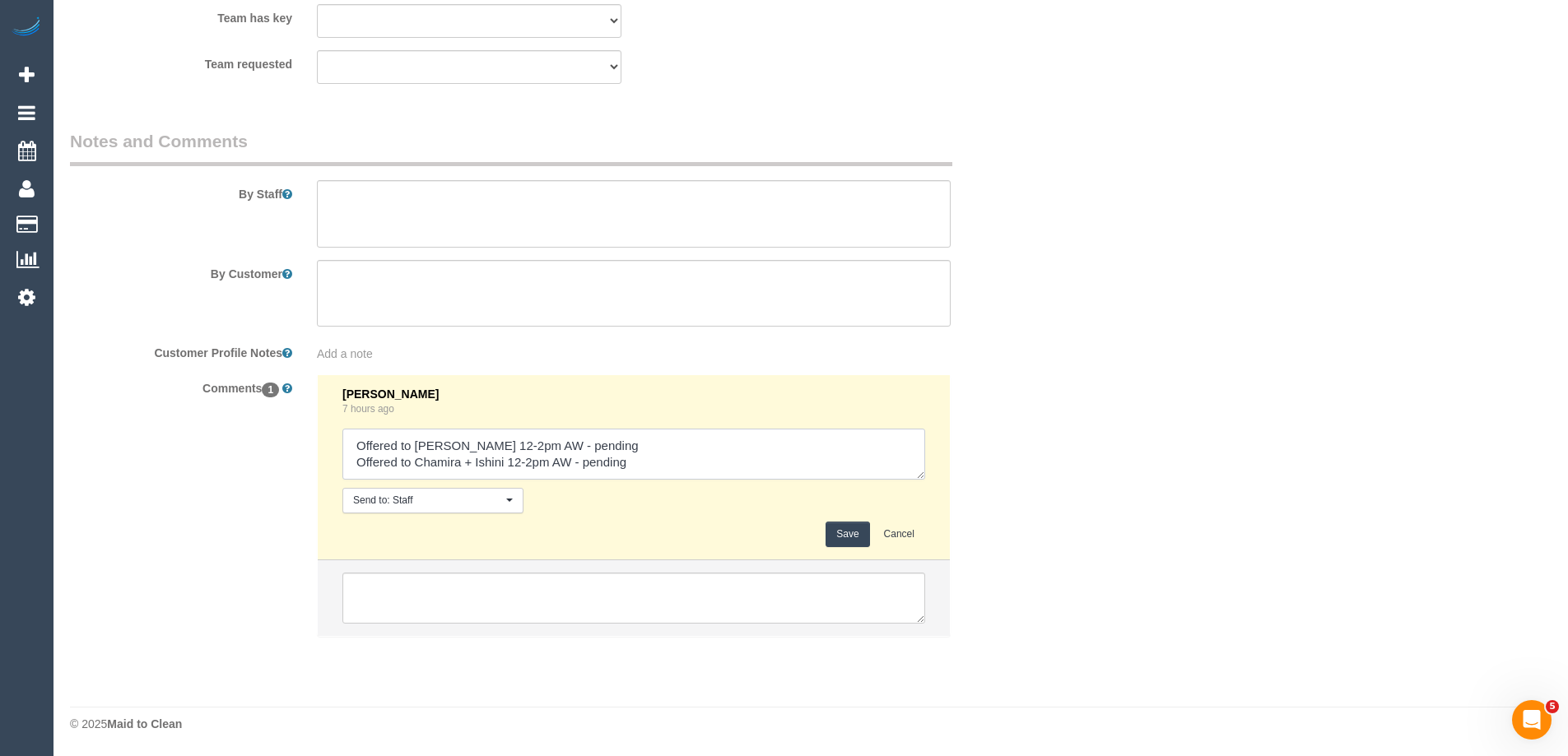
click at [683, 456] on textarea at bounding box center [634, 454] width 583 height 51
type textarea "Offered to Sayan 12-2pm AW - pending Offered to Chamira + Ishini 12-2pm AW - pe…"
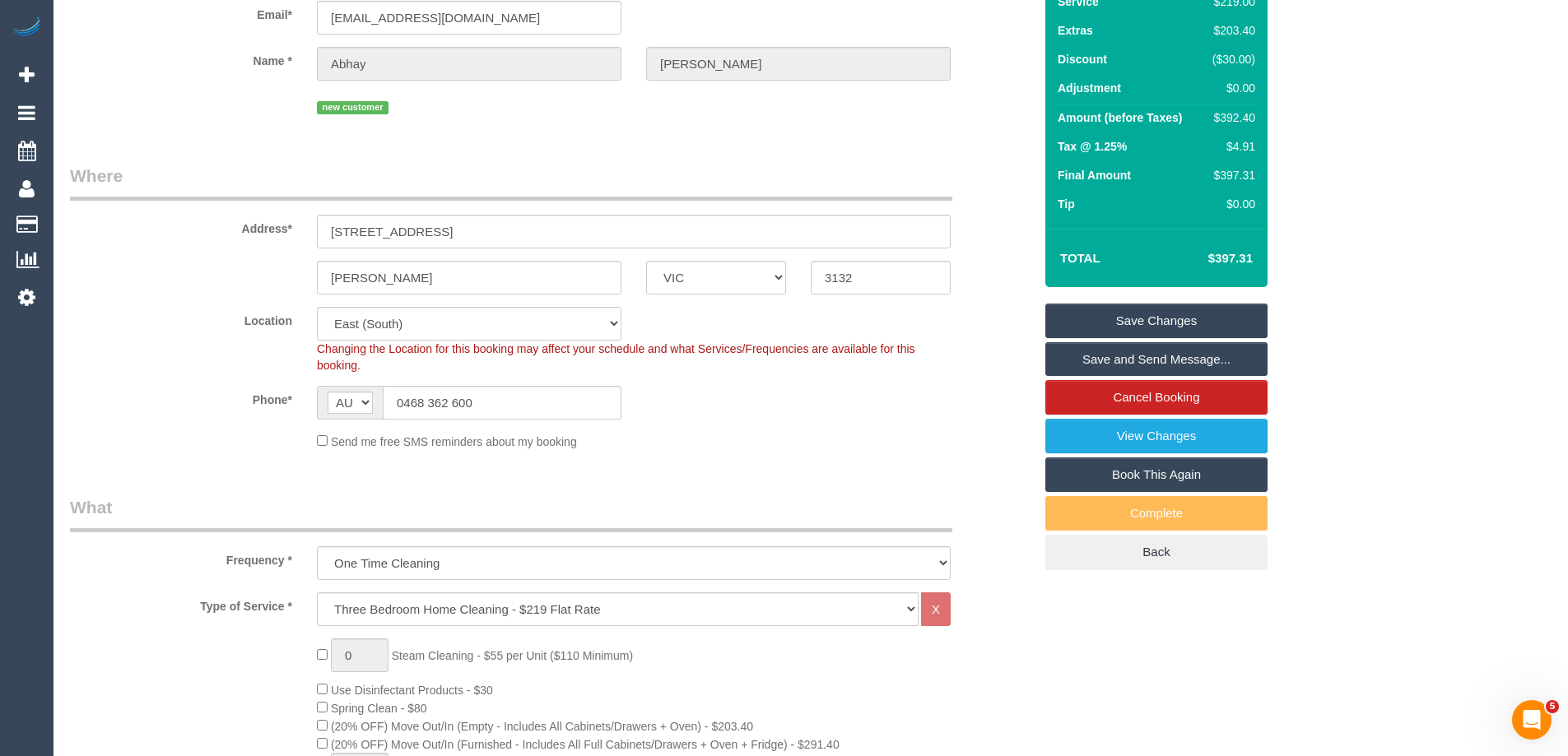
scroll to position [0, 0]
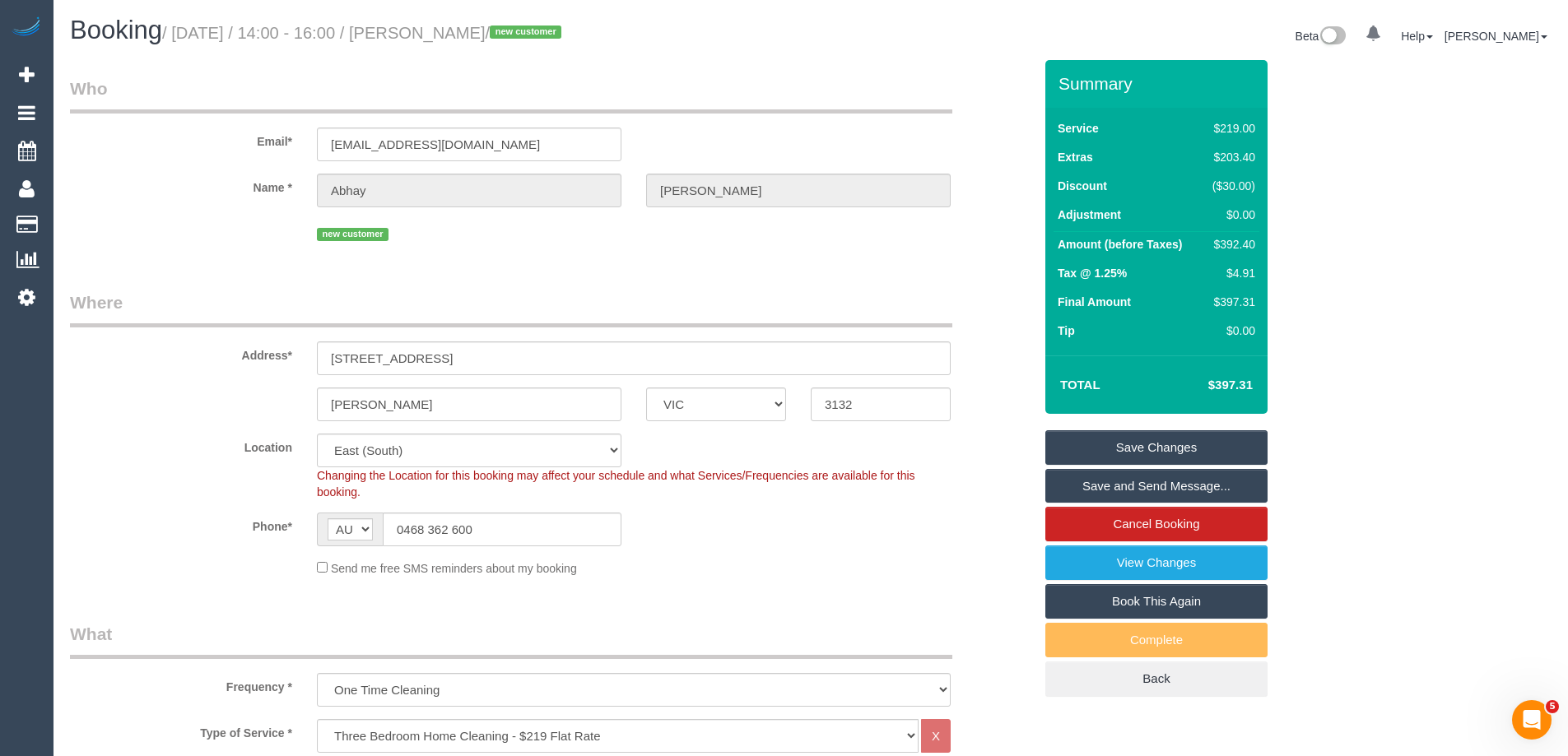
click at [1244, 245] on div "$392.40" at bounding box center [1231, 244] width 49 height 17
copy div "392.40"
click at [1315, 244] on div "Summary Service $219.00 Extras $203.40 Discount ($30.00) Adjustment $0.00 Amoun…" at bounding box center [1219, 394] width 371 height 670
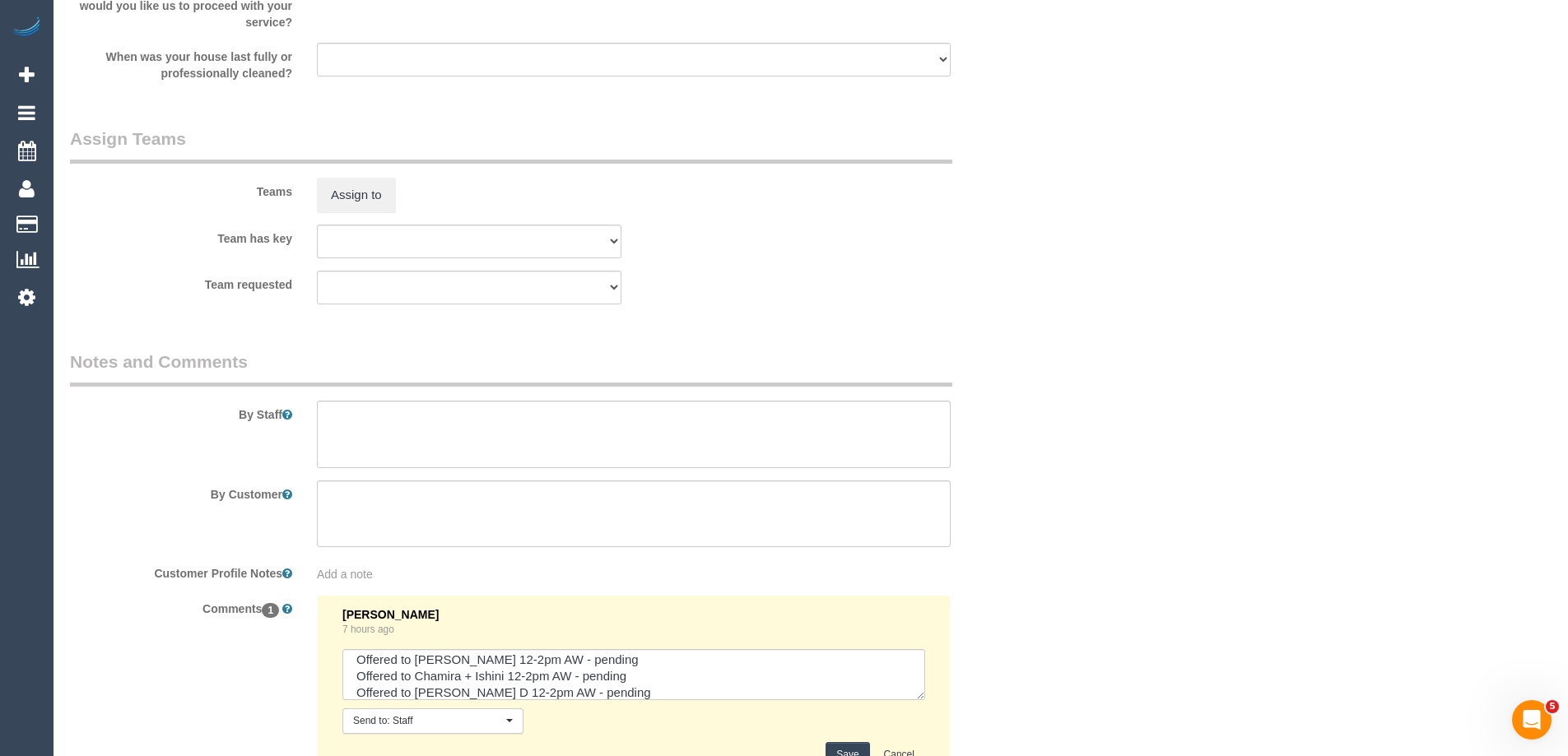
scroll to position [2611, 0]
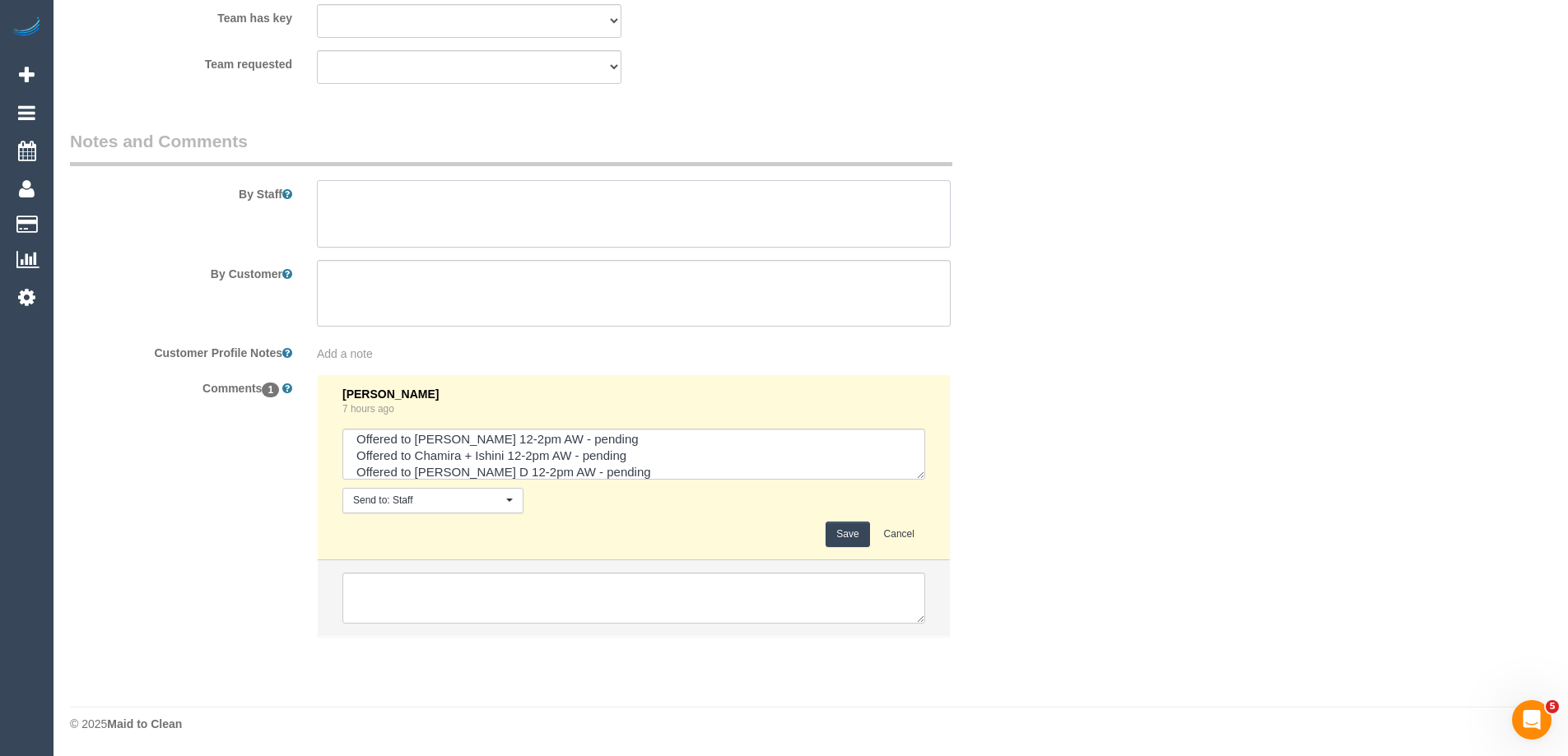
click at [424, 198] on textarea at bounding box center [634, 213] width 634 height 68
type textarea "Estimated time 6.5-7.5 hours"
click at [856, 513] on div "Laura Butera 7 hours ago Send to: Staff Nothing selected Send to: Staff Send to…" at bounding box center [634, 467] width 583 height 160
click at [863, 537] on button "Save" at bounding box center [847, 534] width 43 height 26
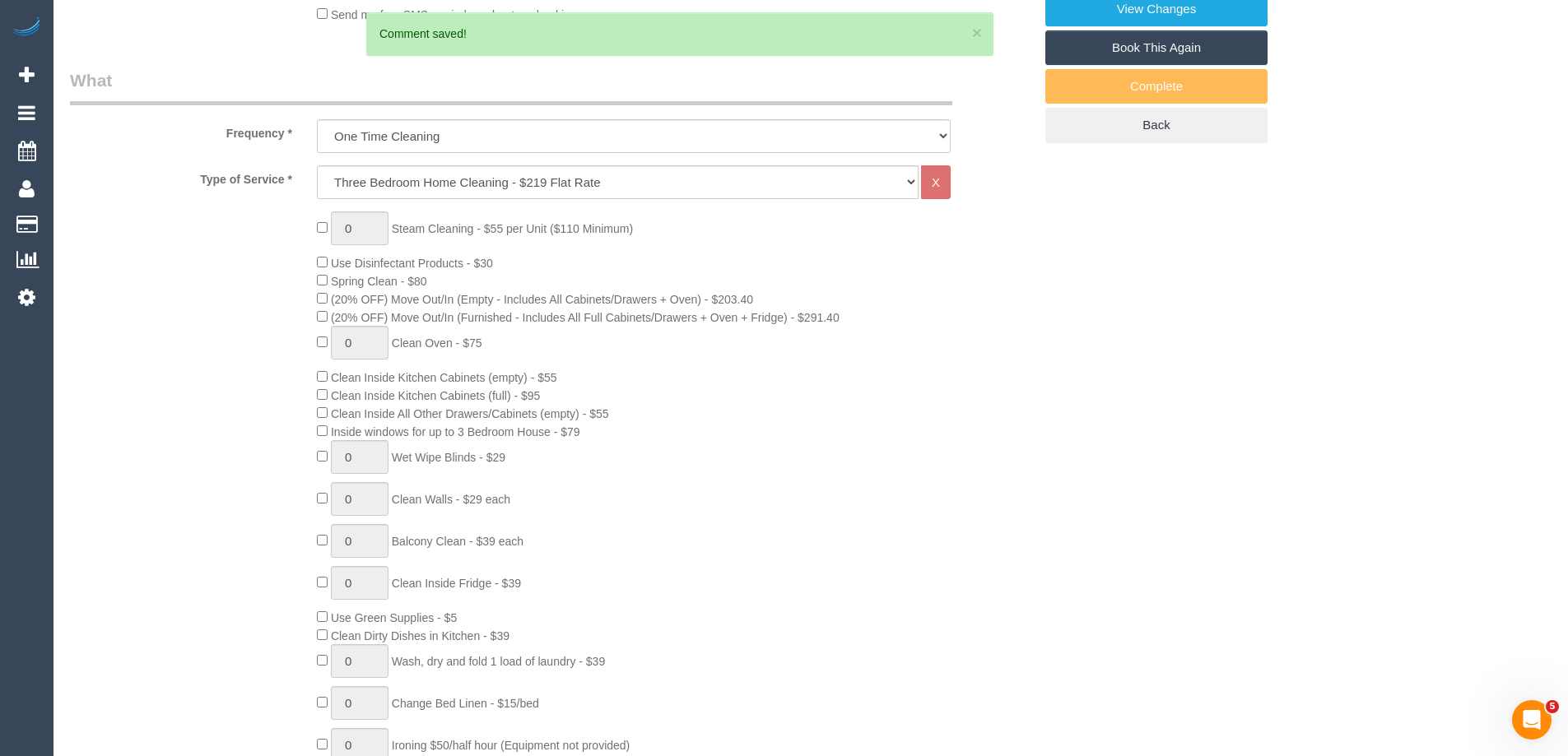
scroll to position [0, 0]
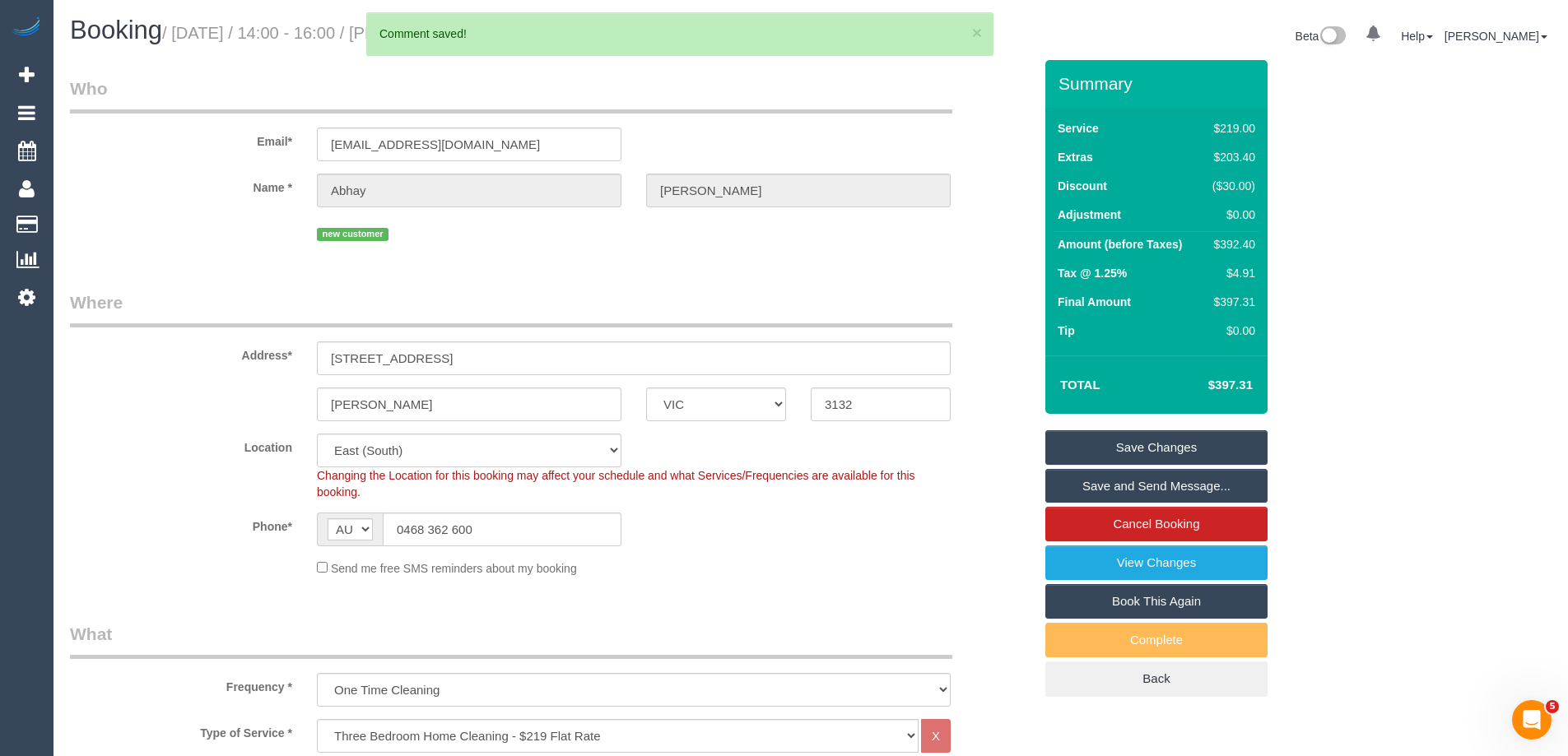
click at [1241, 459] on link "Save Changes" at bounding box center [1157, 447] width 222 height 34
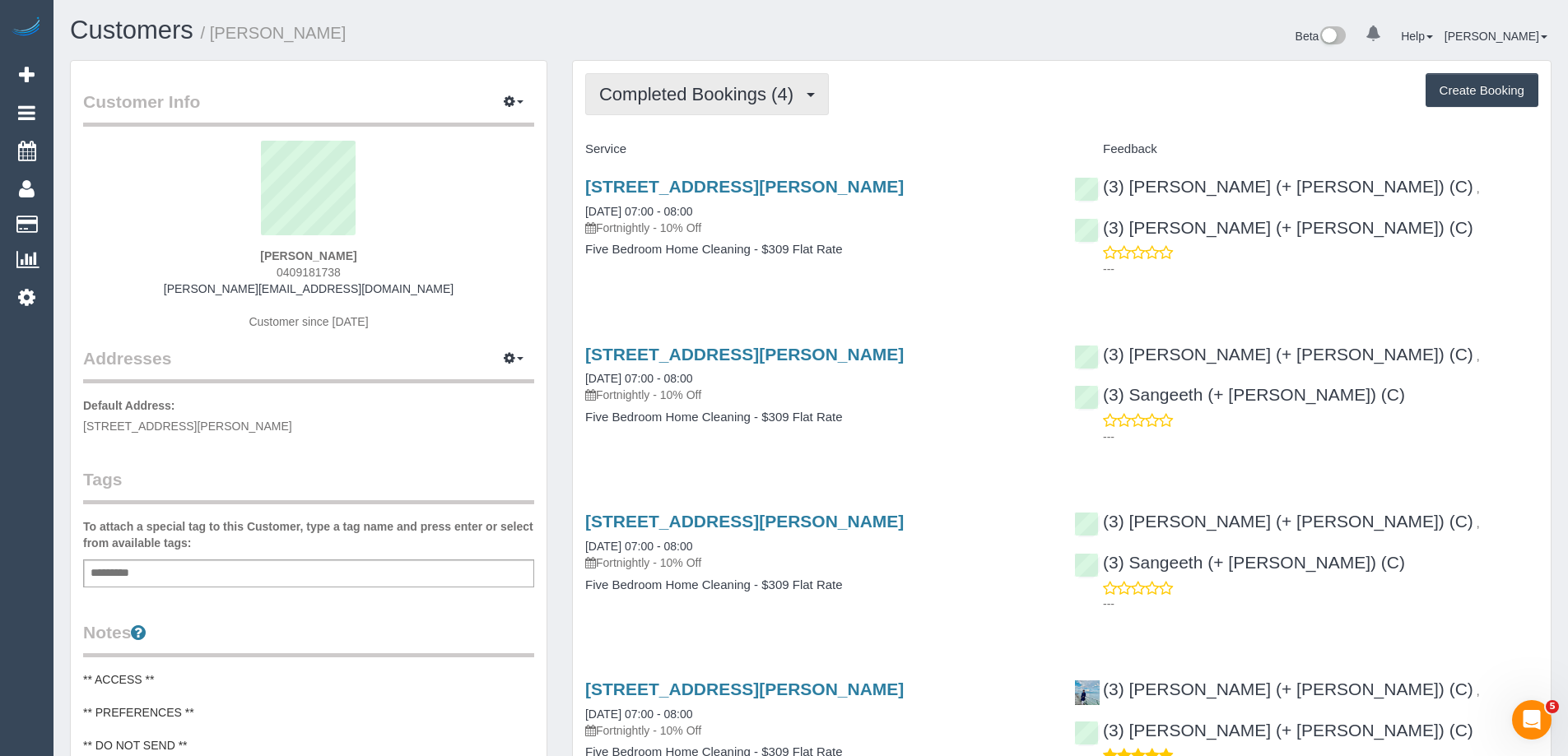
click at [774, 87] on span "Completed Bookings (4)" at bounding box center [701, 94] width 203 height 20
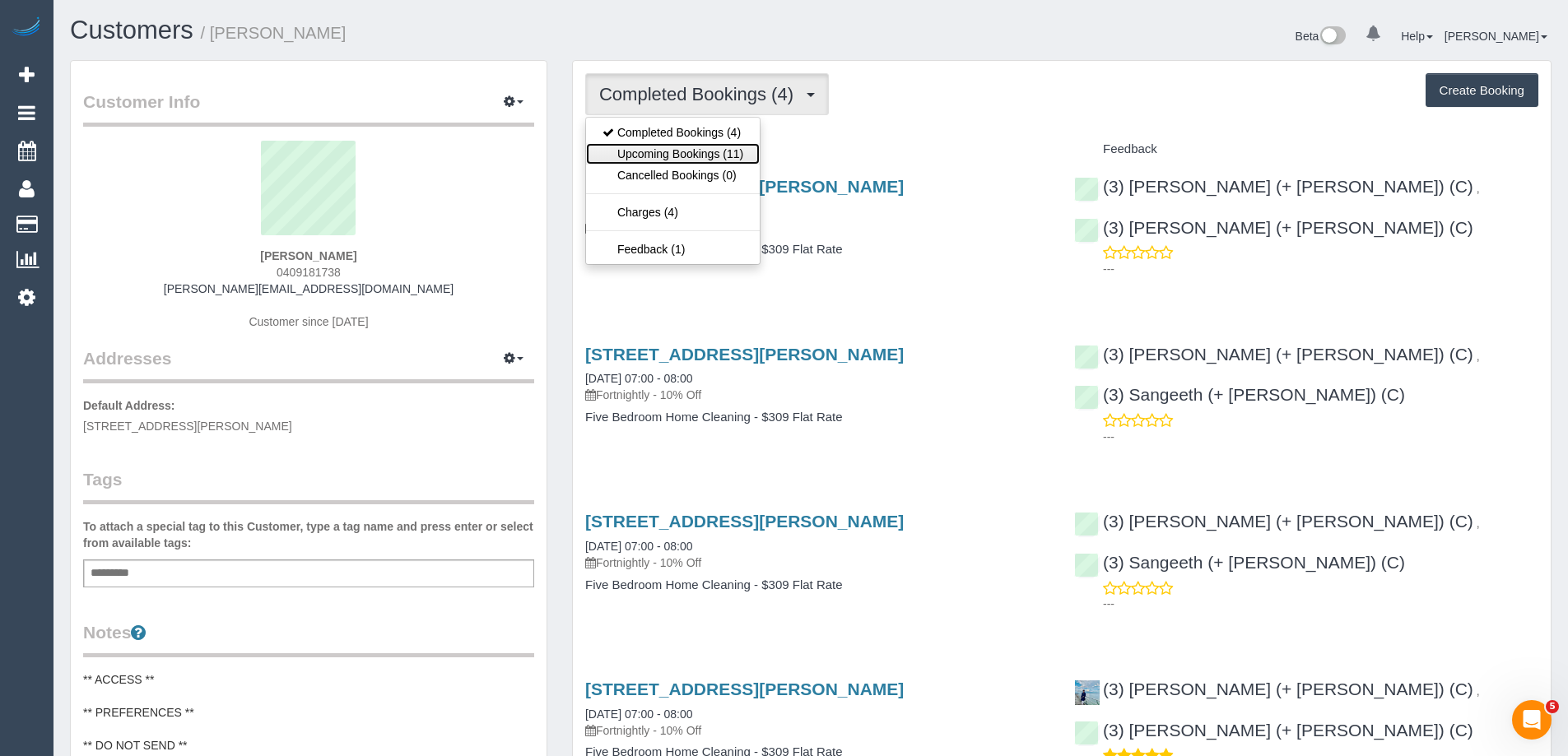
click at [722, 149] on link "Upcoming Bookings (11)" at bounding box center [672, 153] width 174 height 21
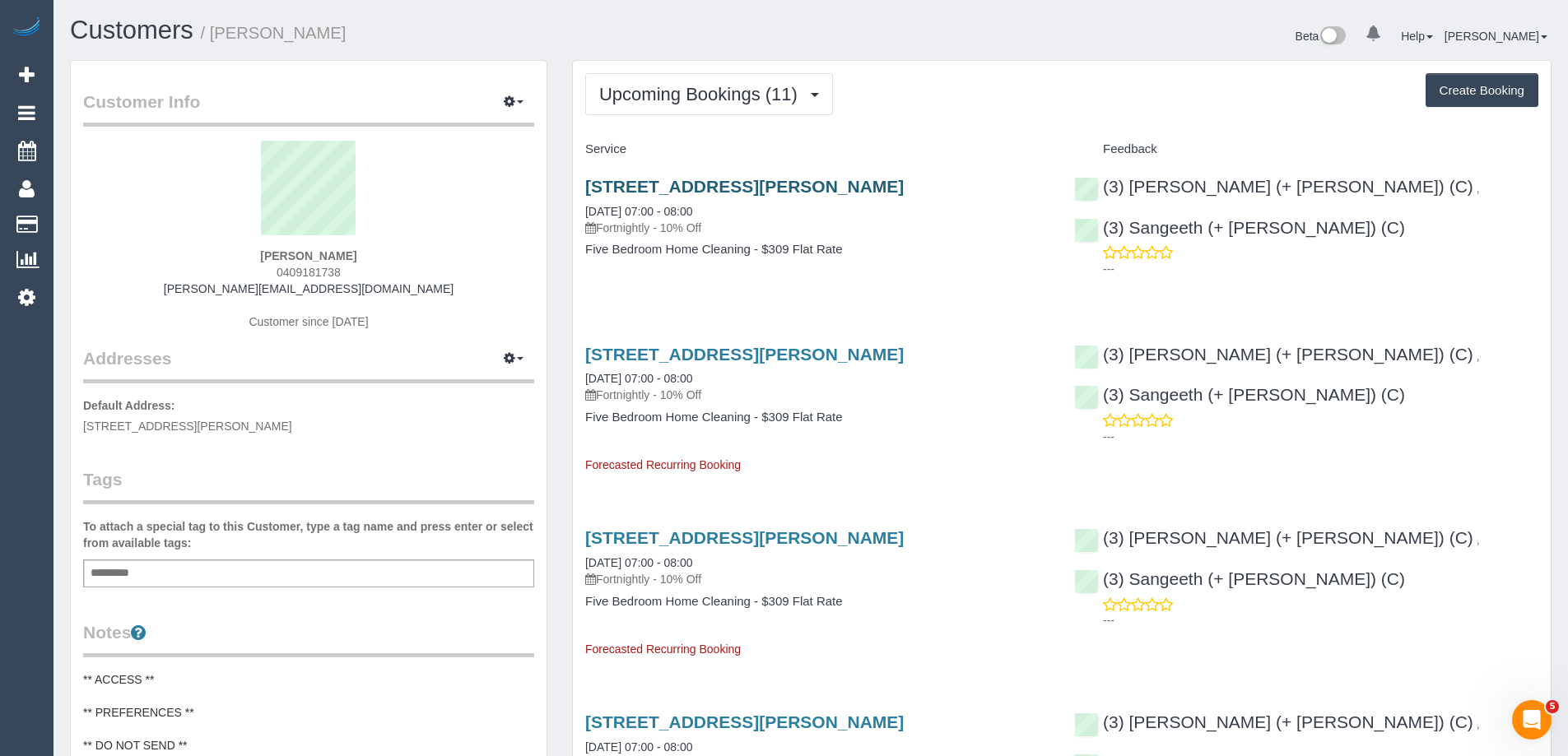
drag, startPoint x: 574, startPoint y: 181, endPoint x: 781, endPoint y: 191, distance: 207.2
click at [781, 191] on div "122 Waiora Rd, Rosanna, VIC 3084 30/08/2025 07:00 - 08:00 Fortnightly - 10% Off…" at bounding box center [817, 227] width 489 height 127
copy link "122 Waiora Rd, Rosann"
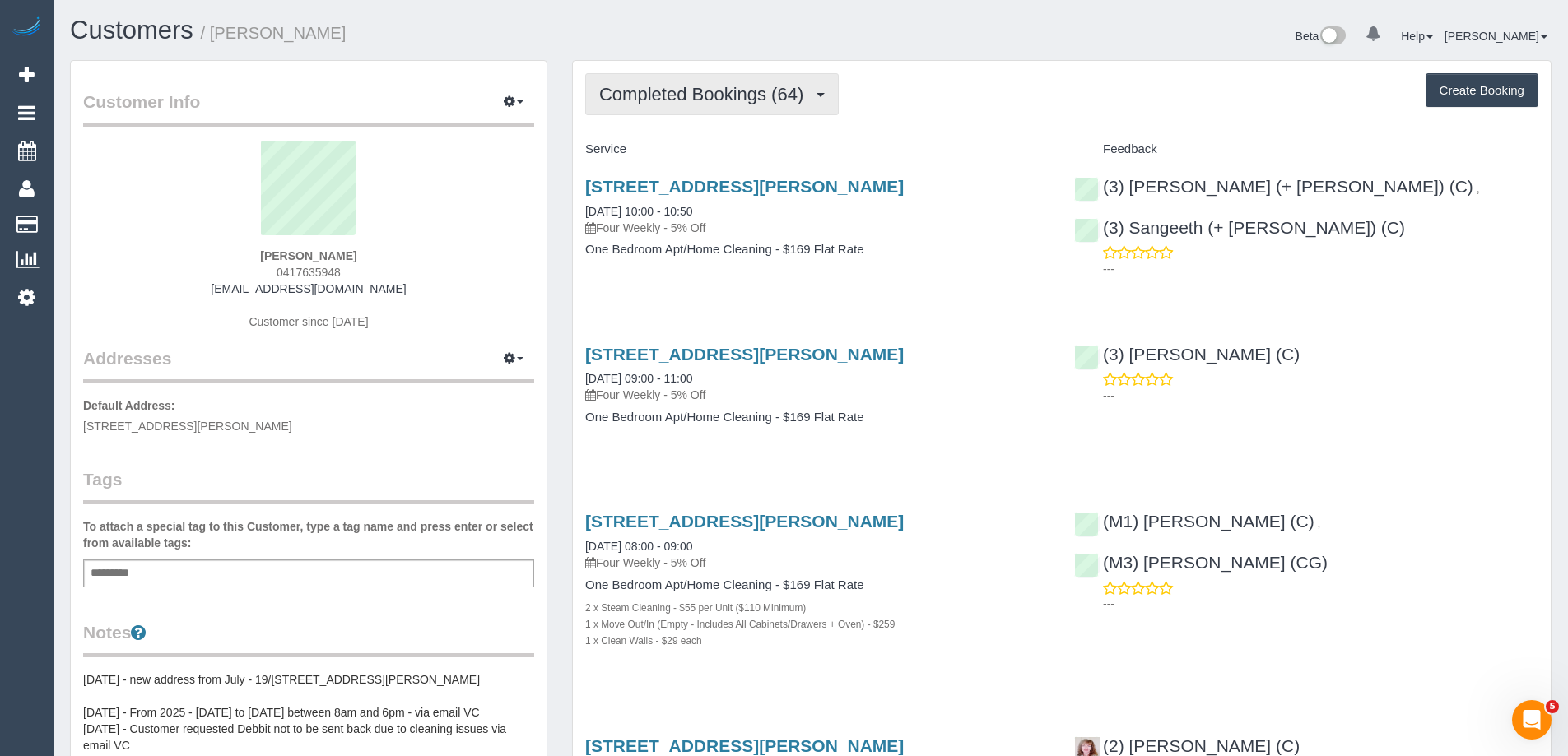
click at [721, 95] on span "Completed Bookings (64)" at bounding box center [705, 94] width 213 height 20
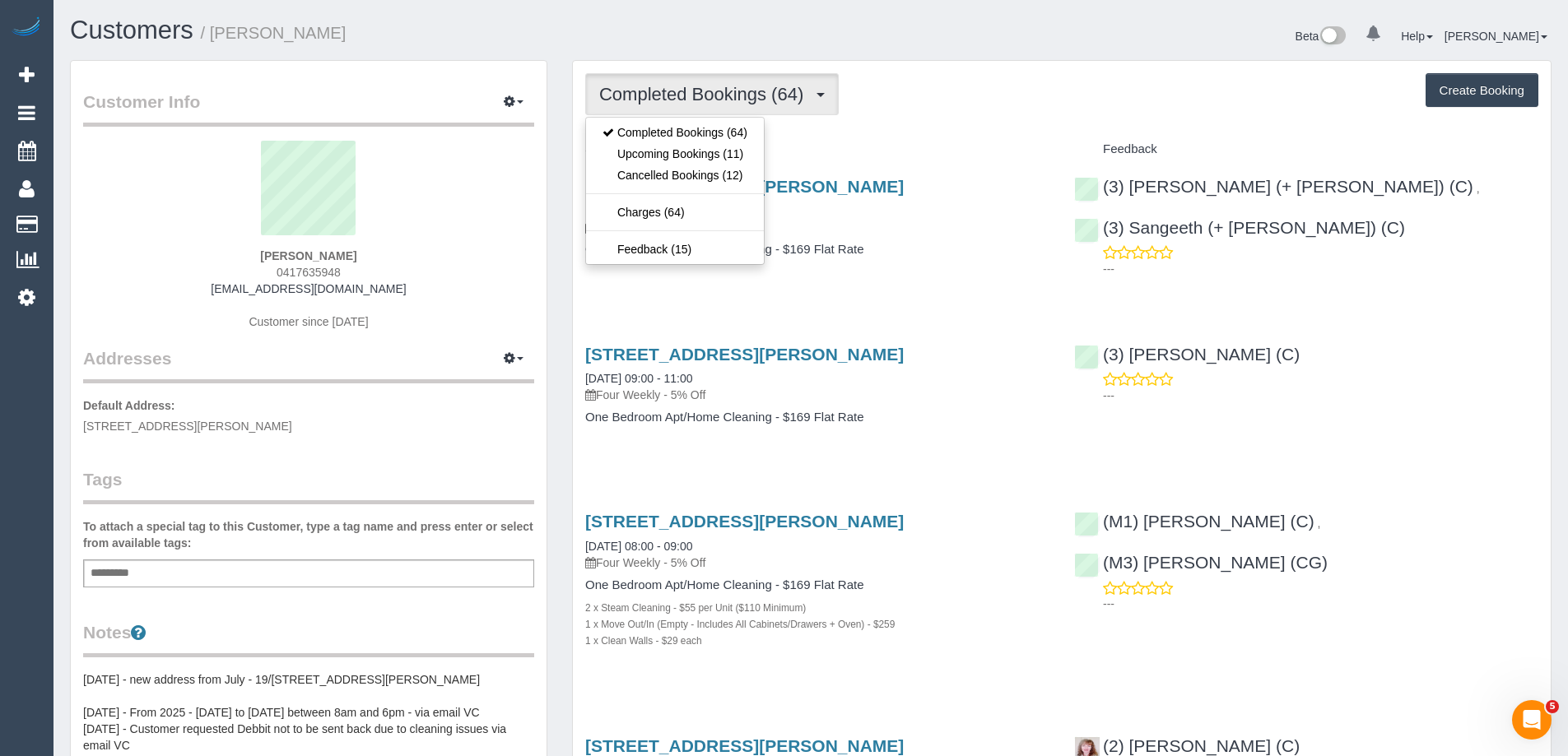
click at [1025, 30] on div "Beta 0 Your Notifications You have 0 alerts Help Help Docs Take a Tour Contact …" at bounding box center [1188, 38] width 754 height 43
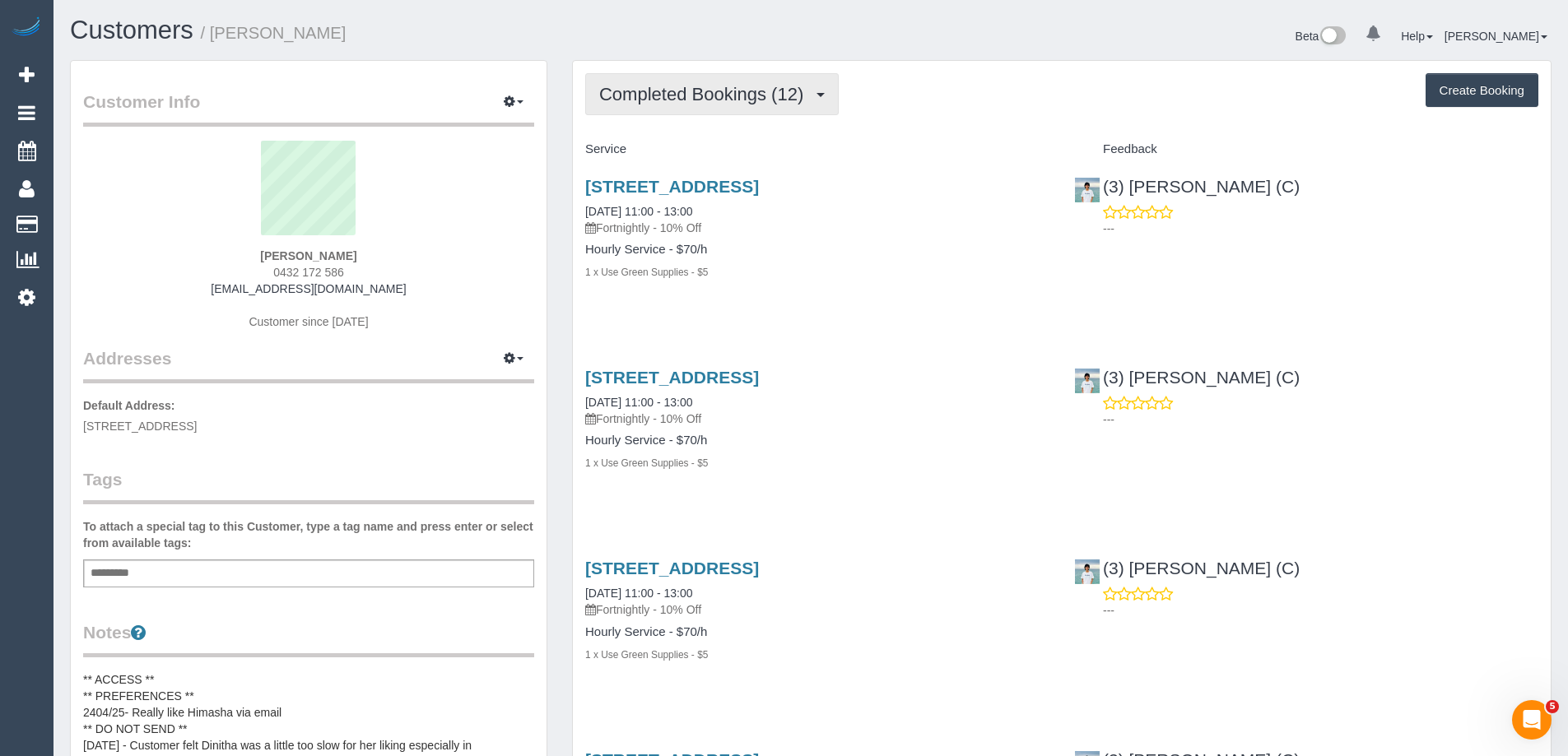
click at [773, 94] on span "Completed Bookings (12)" at bounding box center [705, 94] width 213 height 20
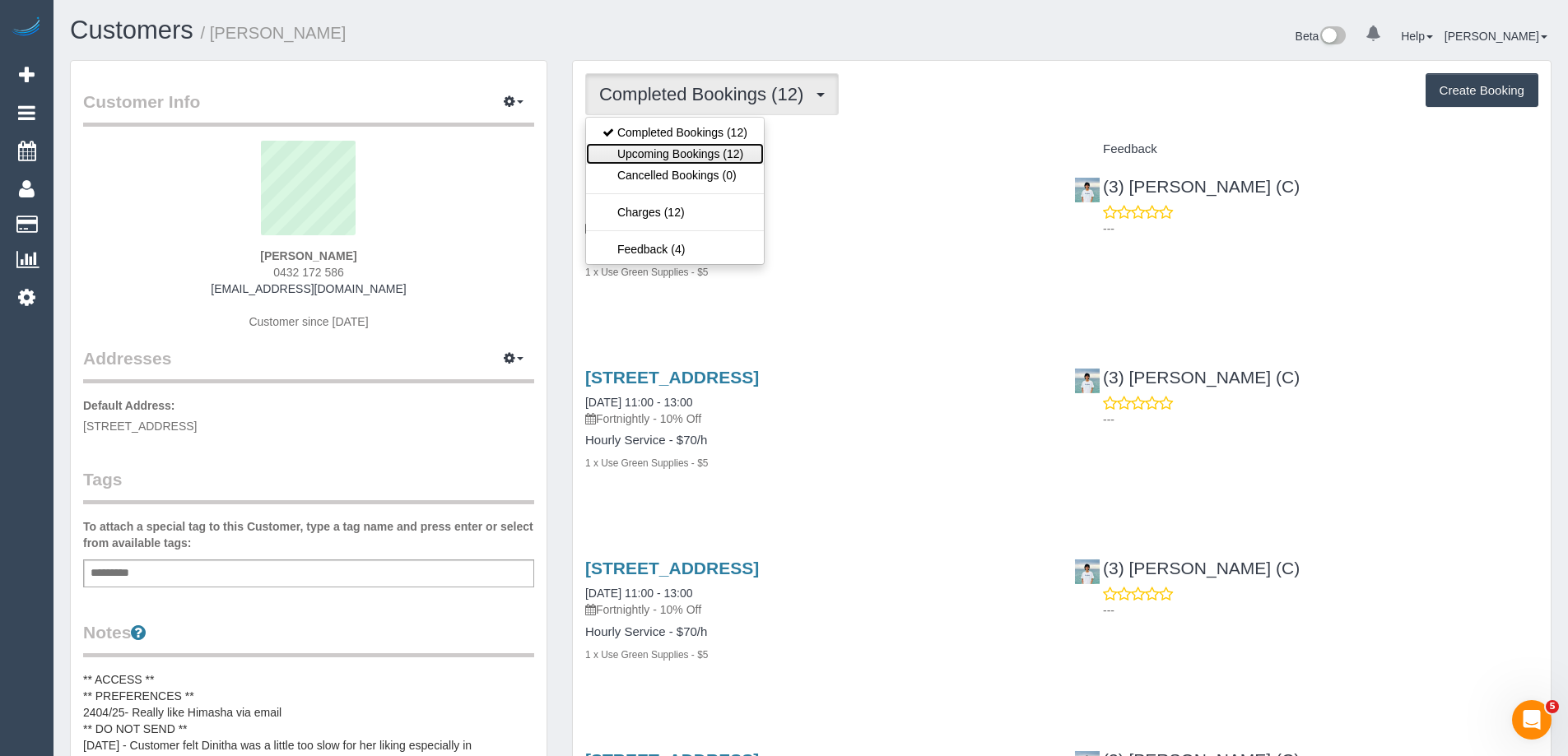
click at [691, 153] on link "Upcoming Bookings (12)" at bounding box center [675, 153] width 178 height 21
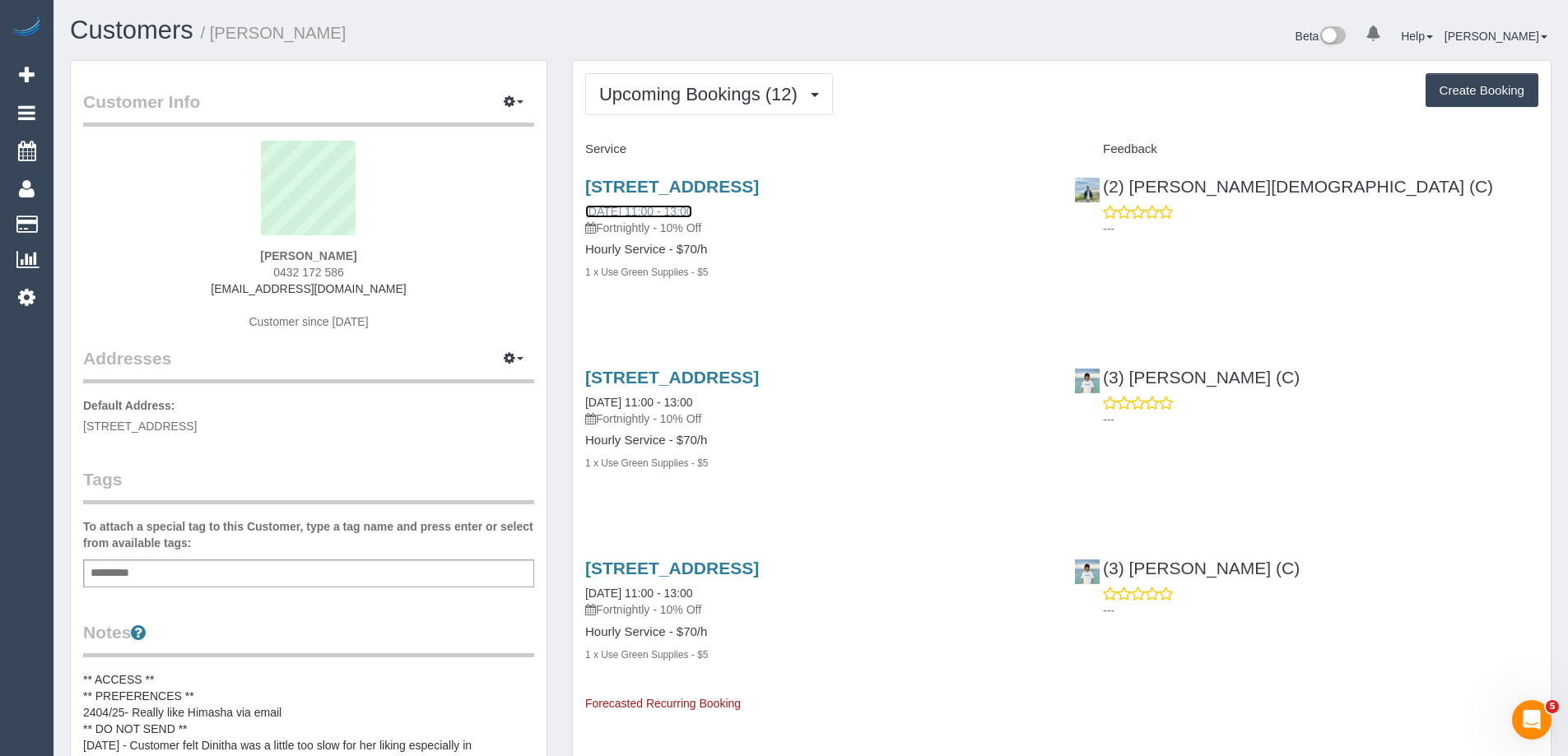
click at [668, 216] on link "[DATE] 11:00 - 13:00" at bounding box center [638, 211] width 107 height 13
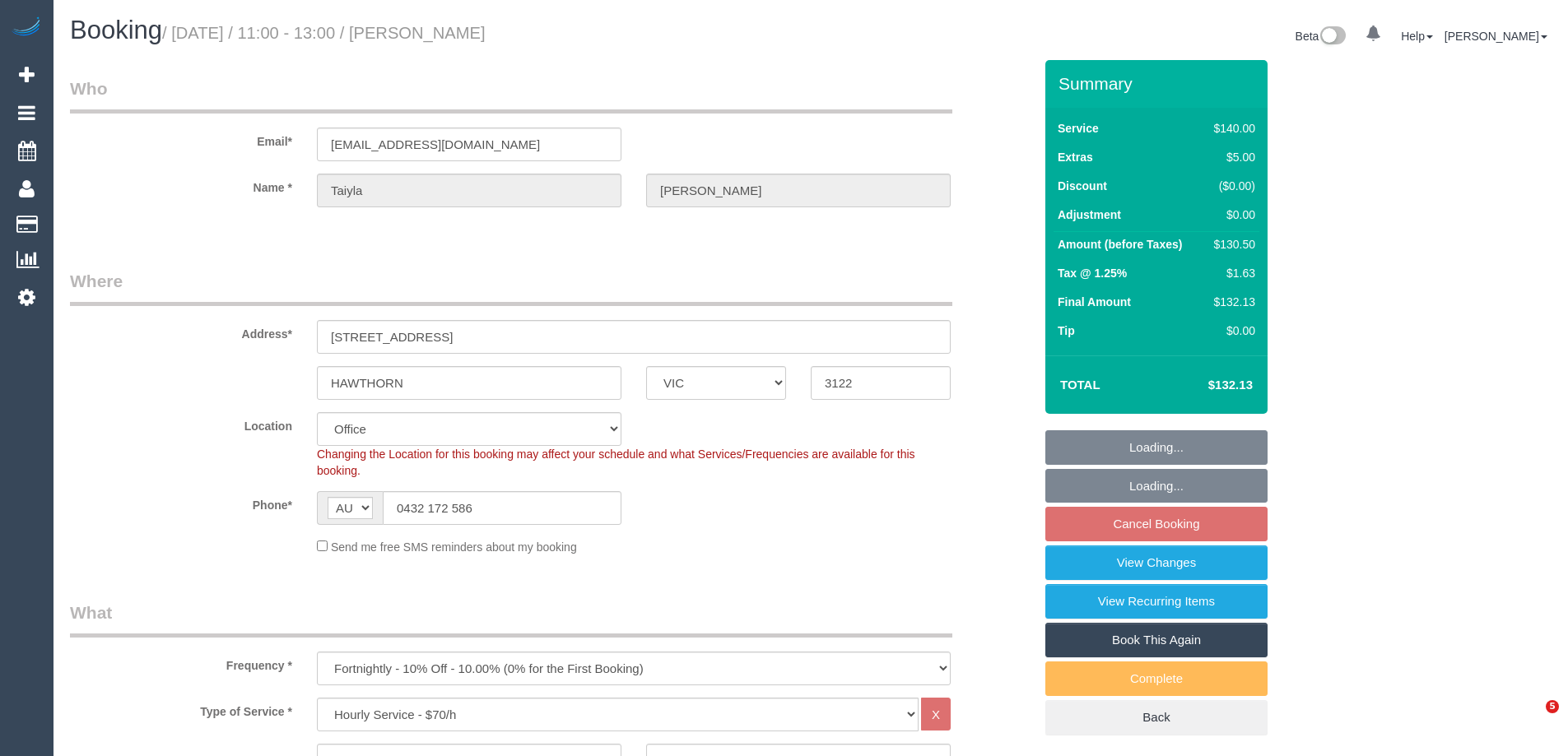
select select "VIC"
select select "number:28"
select select "number:14"
select select "number:19"
select select "number:22"
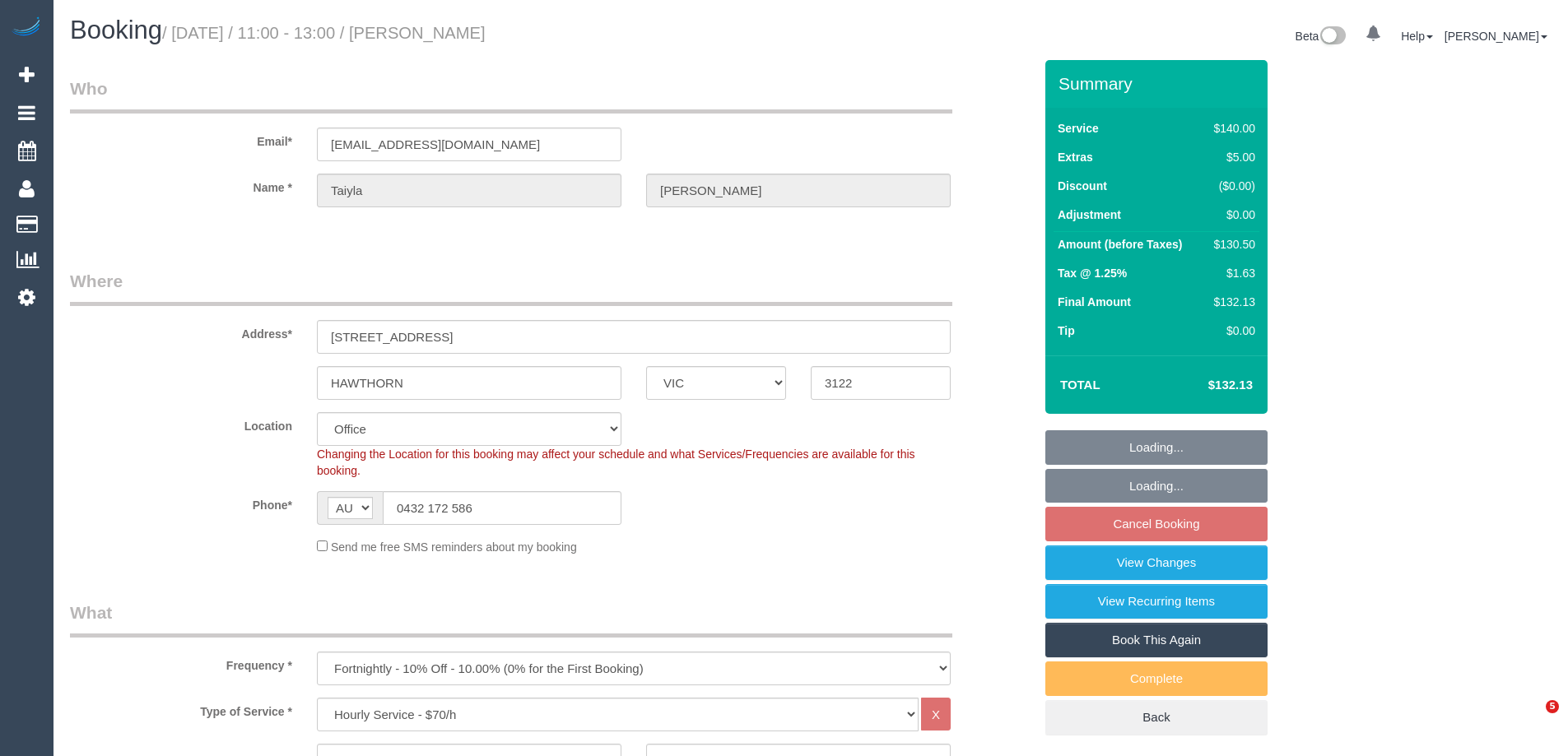
select select "number:34"
select select "number:12"
select select "object:871"
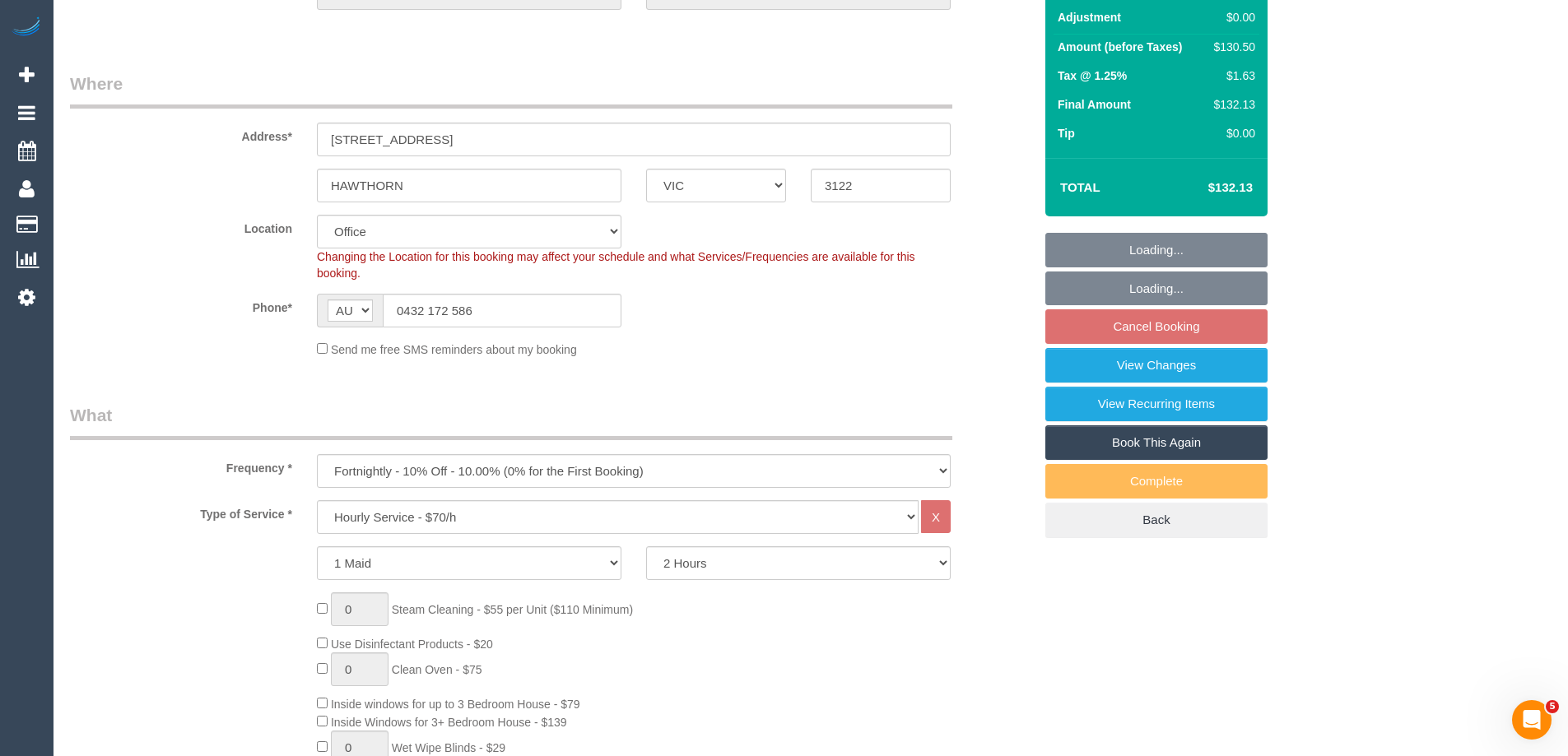
scroll to position [658, 0]
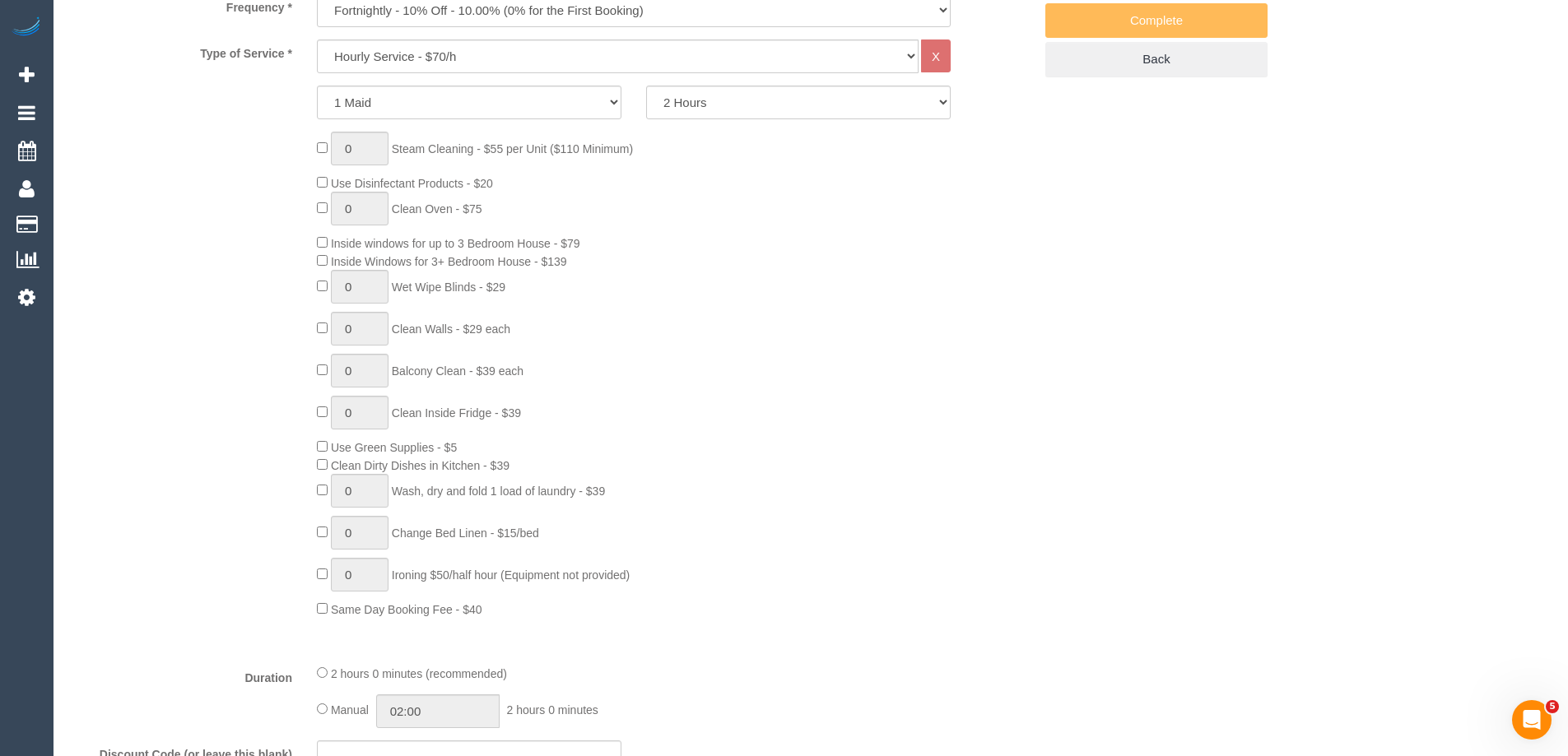
click at [912, 229] on div "0 Steam Cleaning - $55 per Unit ($110 Minimum) Use Disinfectant Products - $20 …" at bounding box center [675, 374] width 741 height 486
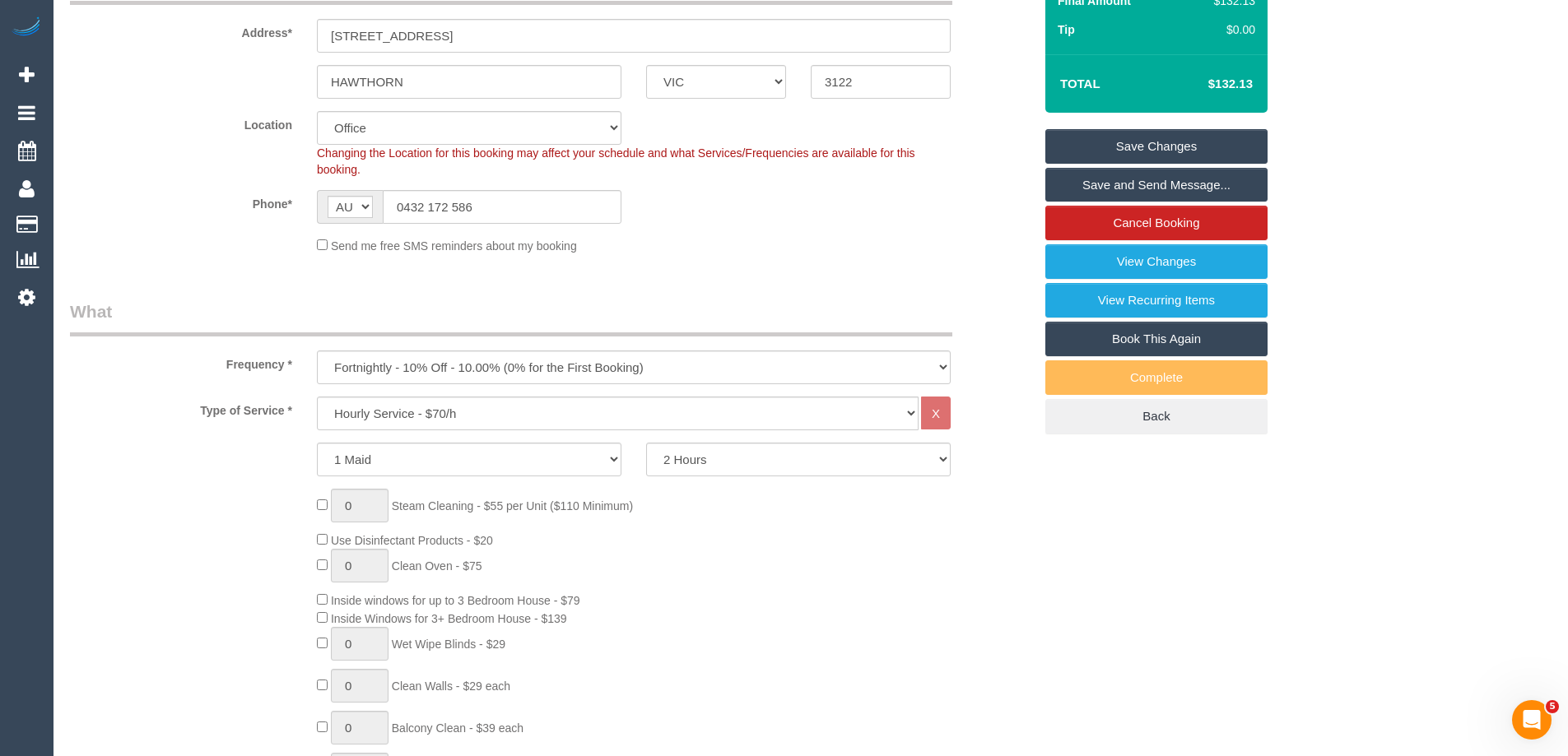
scroll to position [0, 0]
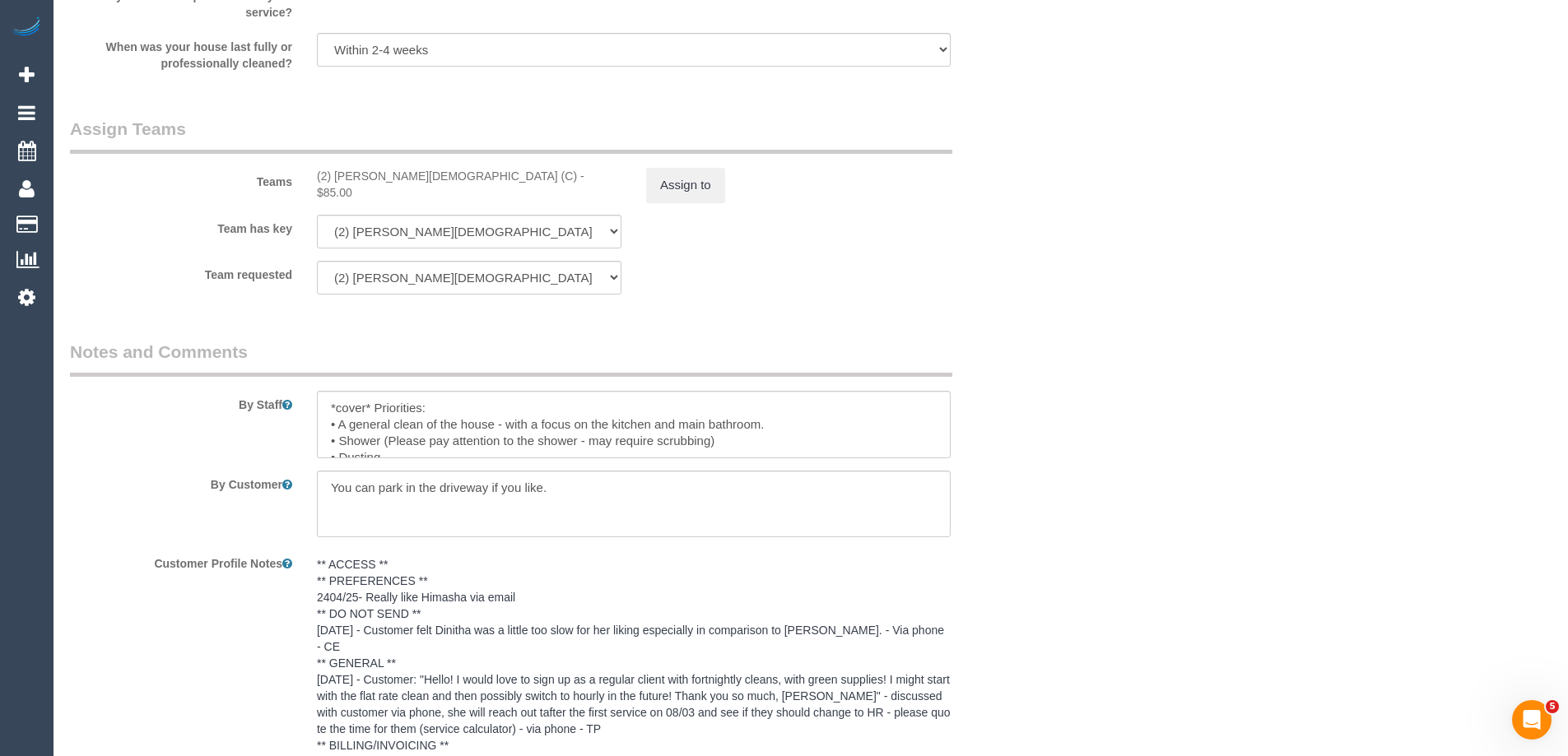
scroll to position [2866, 0]
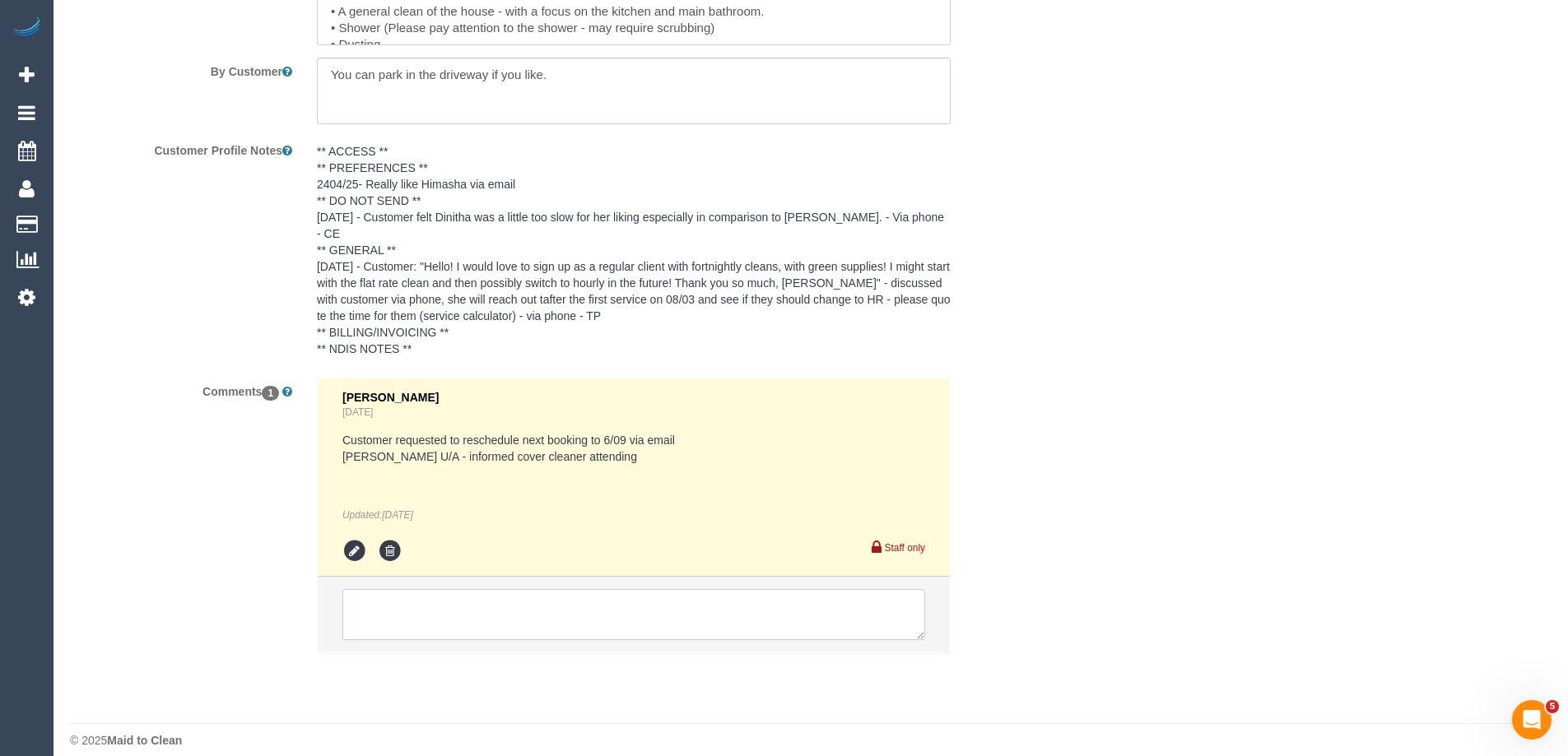
click at [535, 601] on textarea at bounding box center [634, 615] width 583 height 51
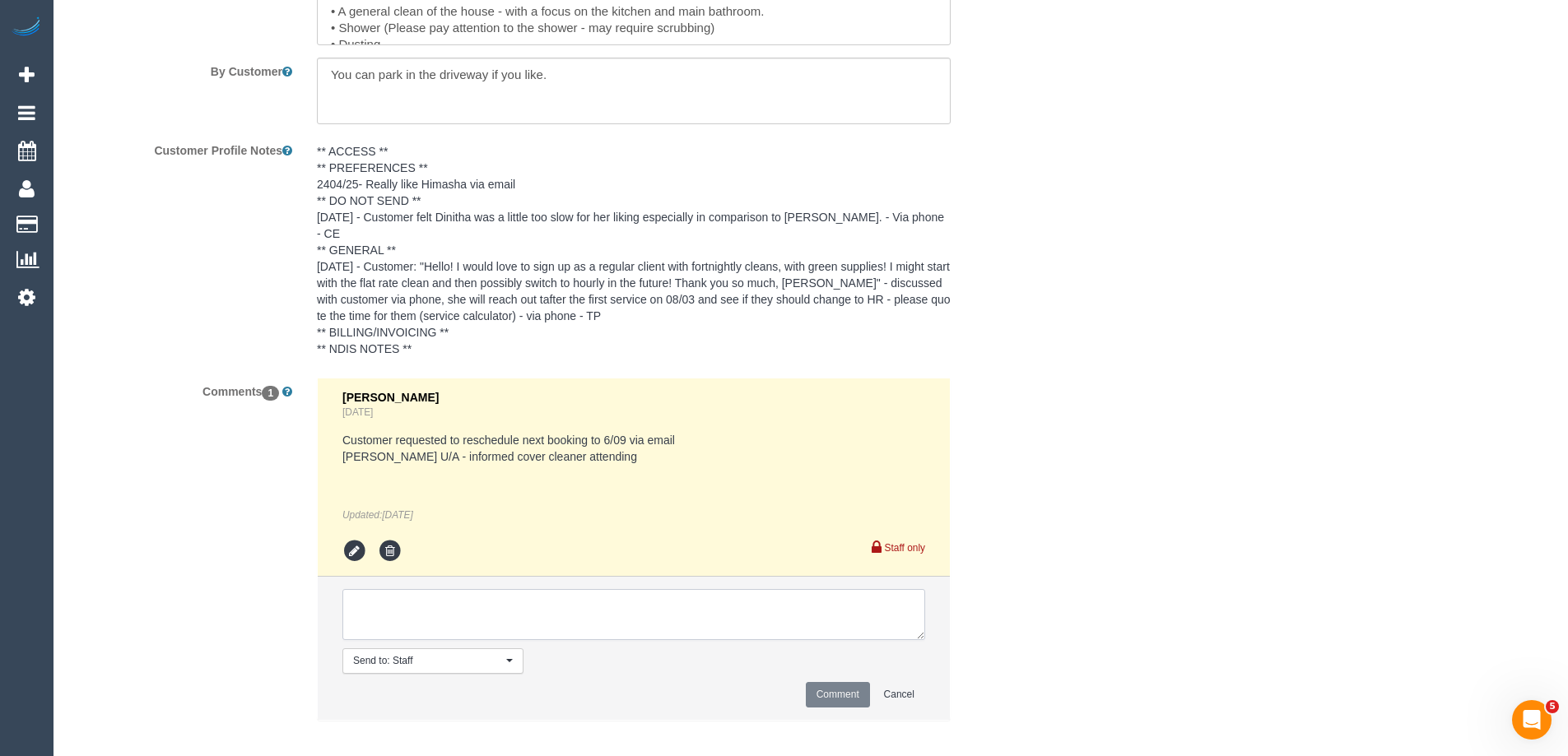
paste textarea "That’s okay, we can do this weekend instead! Can we please update this? Sorry a…"
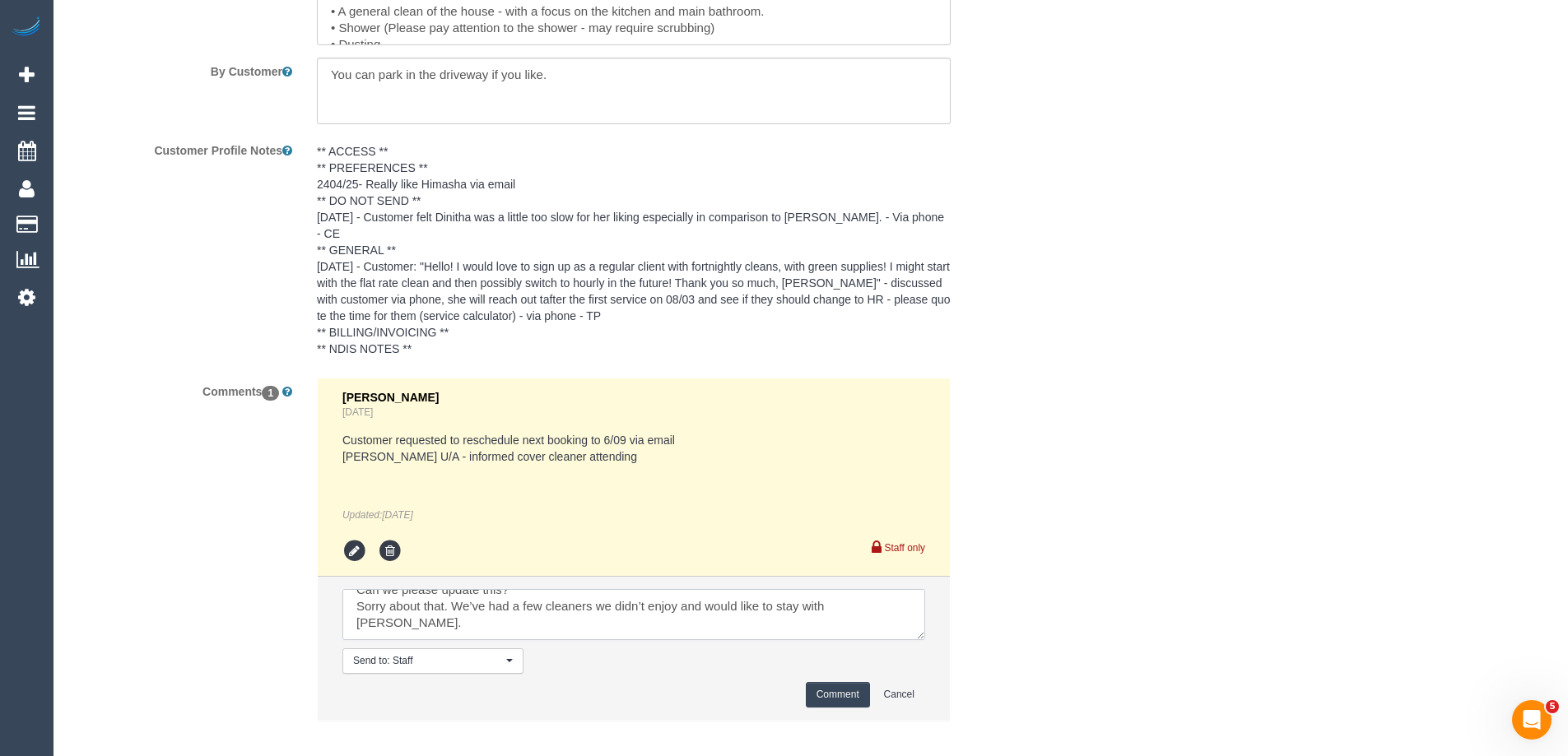
scroll to position [33, 0]
type textarea "That’s okay, we can do this weekend instead! Can we please update this? Sorry a…"
click at [816, 682] on button "Comment" at bounding box center [837, 694] width 64 height 26
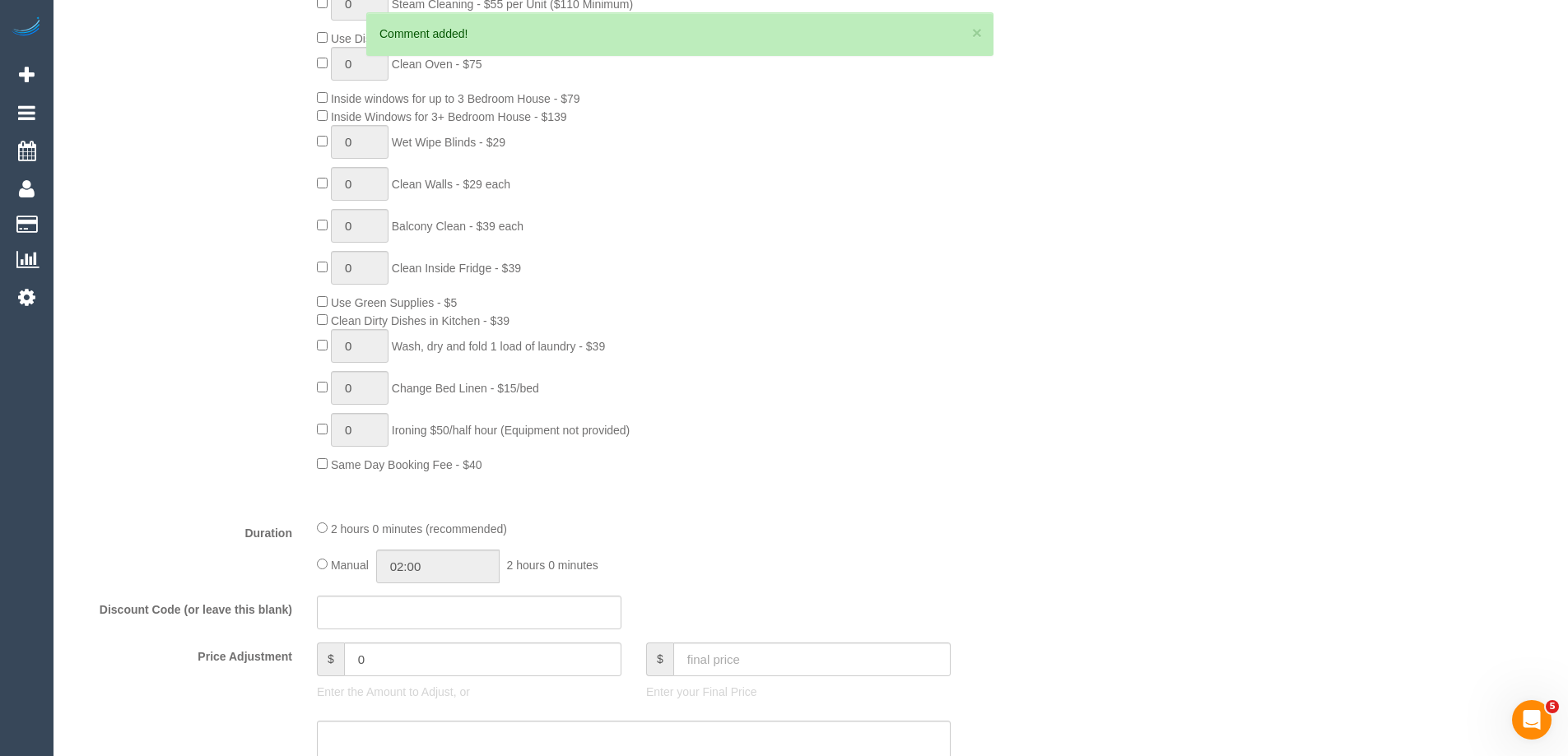
scroll to position [233, 0]
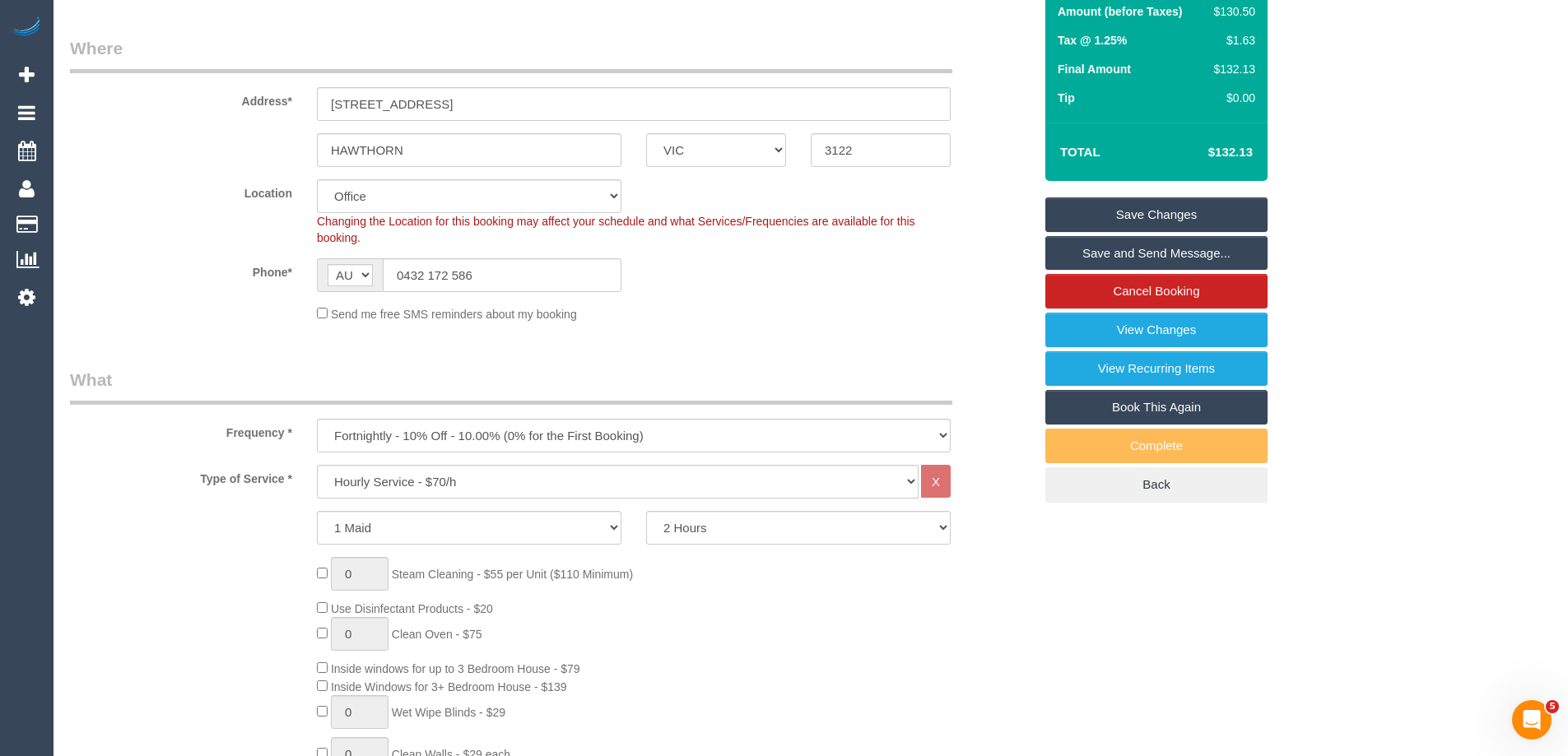
click at [1246, 214] on link "Save Changes" at bounding box center [1157, 214] width 222 height 34
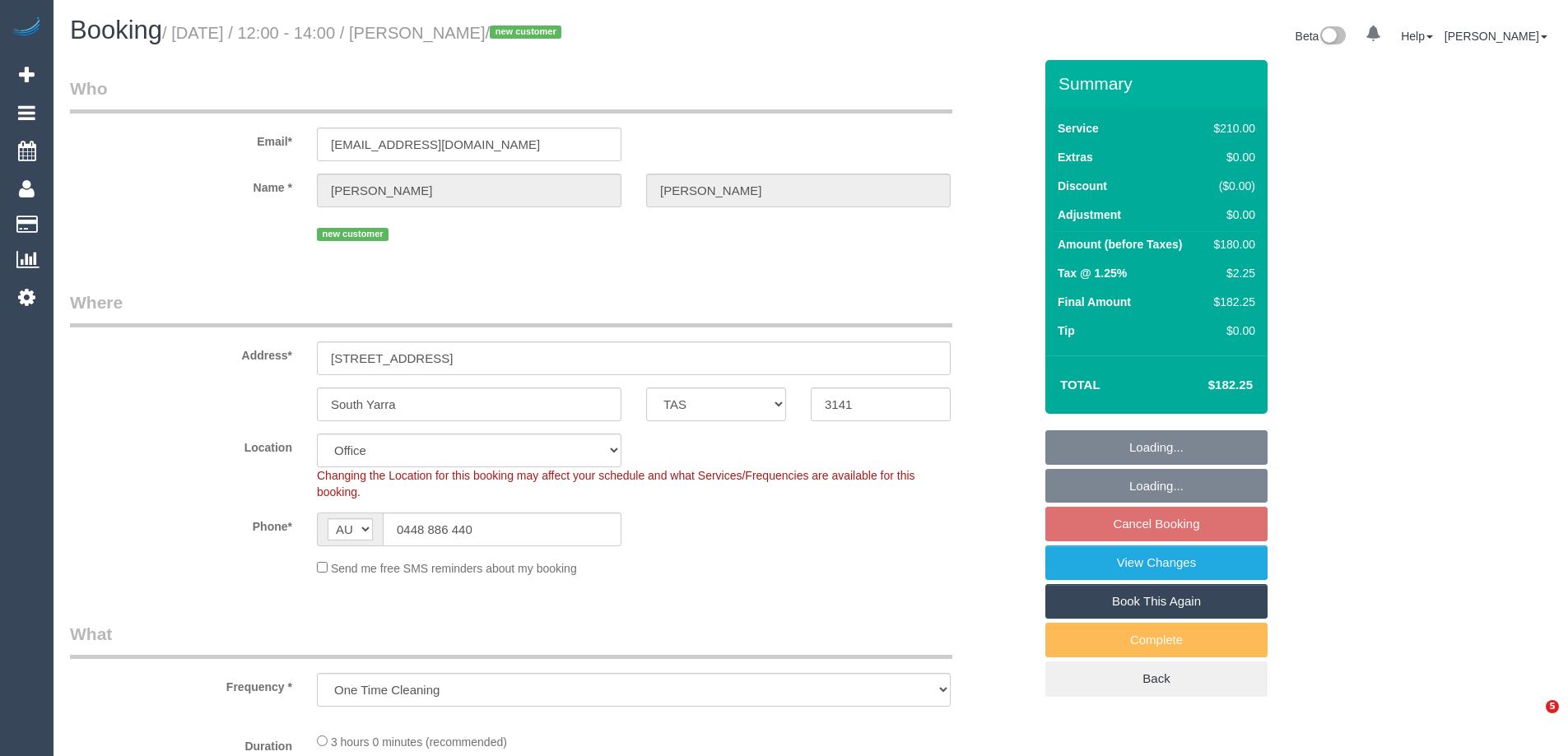
select select "TAS"
select select "object:544"
select select "string:stripe-pm_1RzuQI2GScqysDRVNubipCxs"
select select "number:28"
select select "number:14"
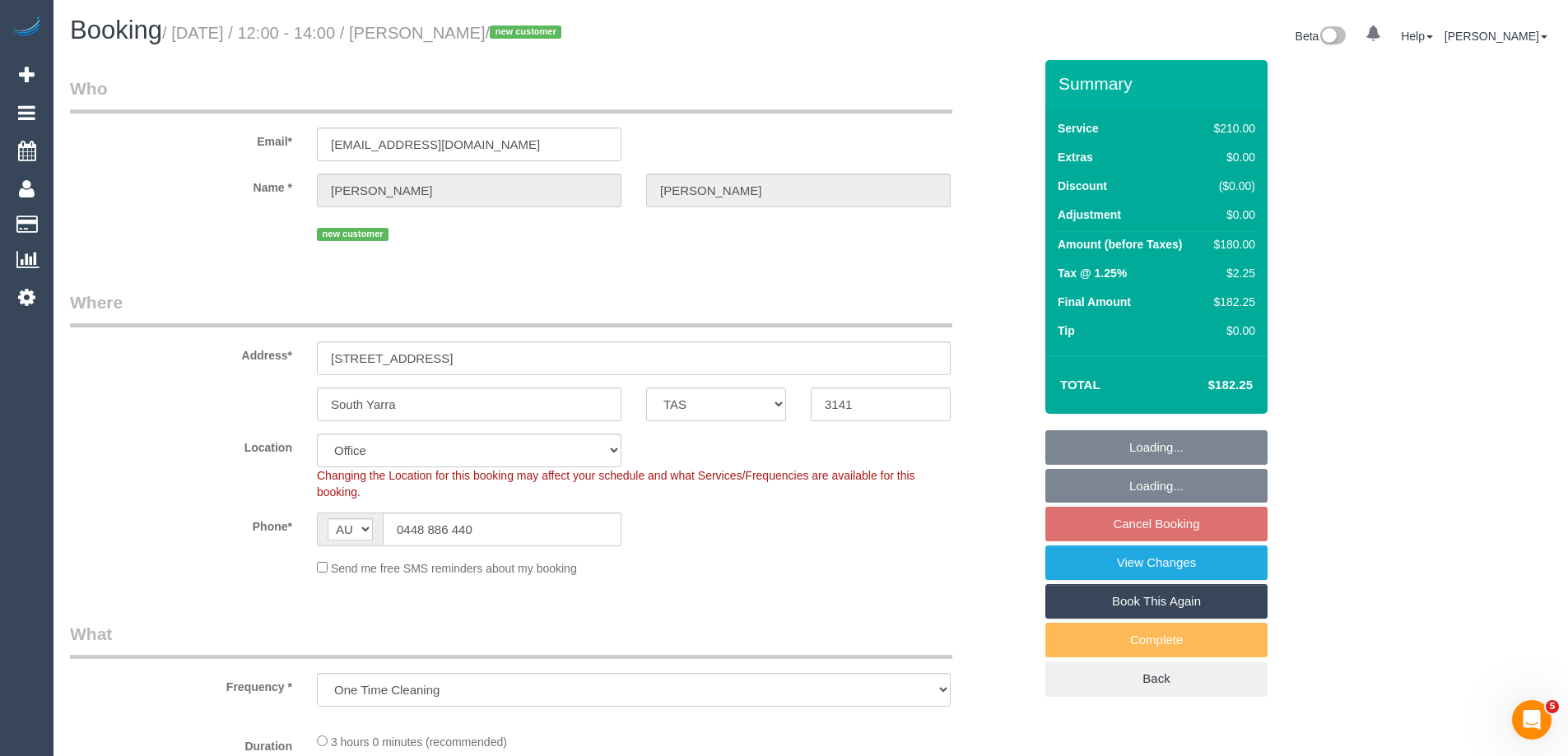
select select "number:19"
select select "number:25"
select select "180"
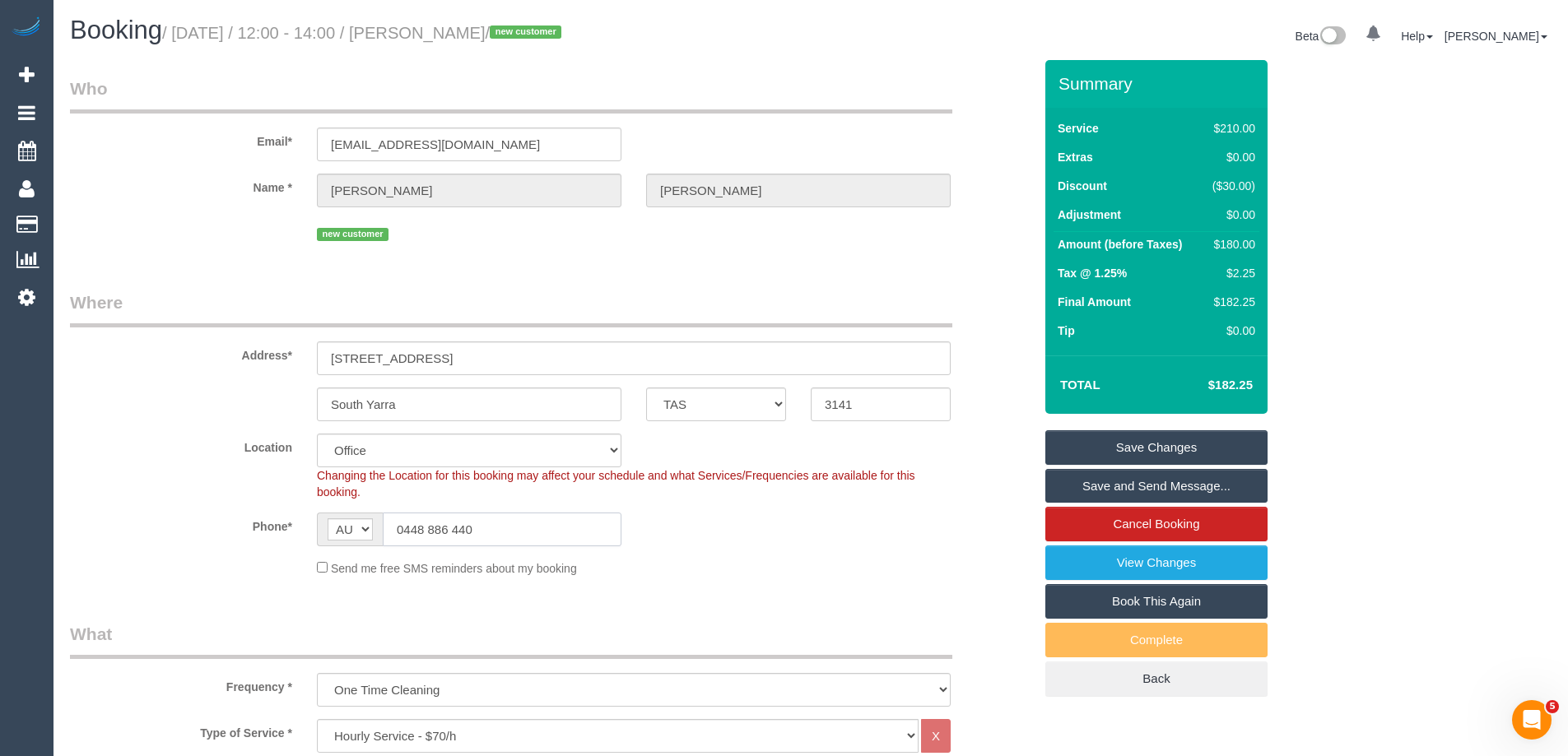
click at [458, 536] on input "0448 886 440" at bounding box center [502, 529] width 239 height 34
drag, startPoint x: 596, startPoint y: 36, endPoint x: 429, endPoint y: 31, distance: 167.1
click at [429, 31] on small "/ [DATE] / 12:00 - 14:00 / [PERSON_NAME] / new customer" at bounding box center [364, 33] width 404 height 19
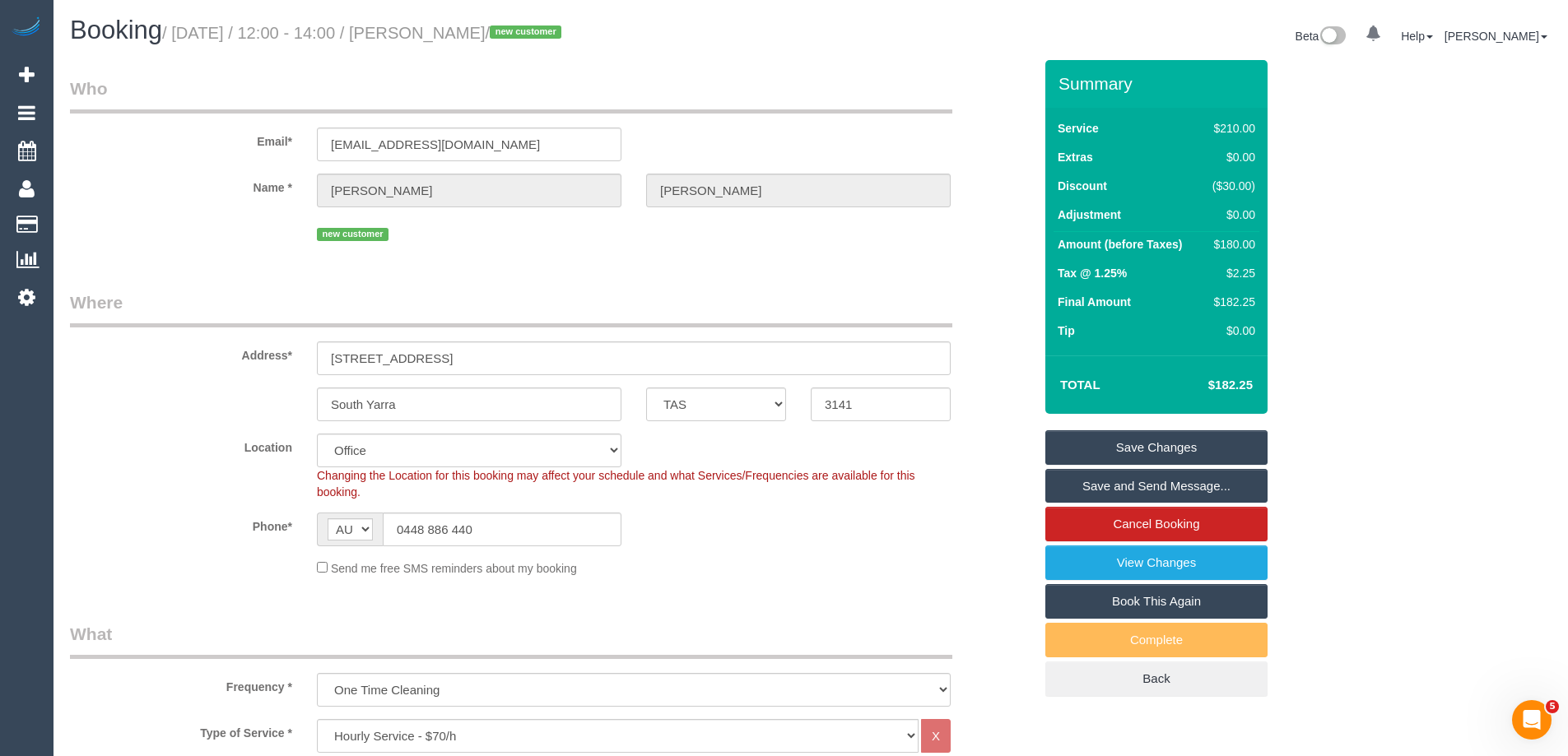
copy small "[PERSON_NAME]"
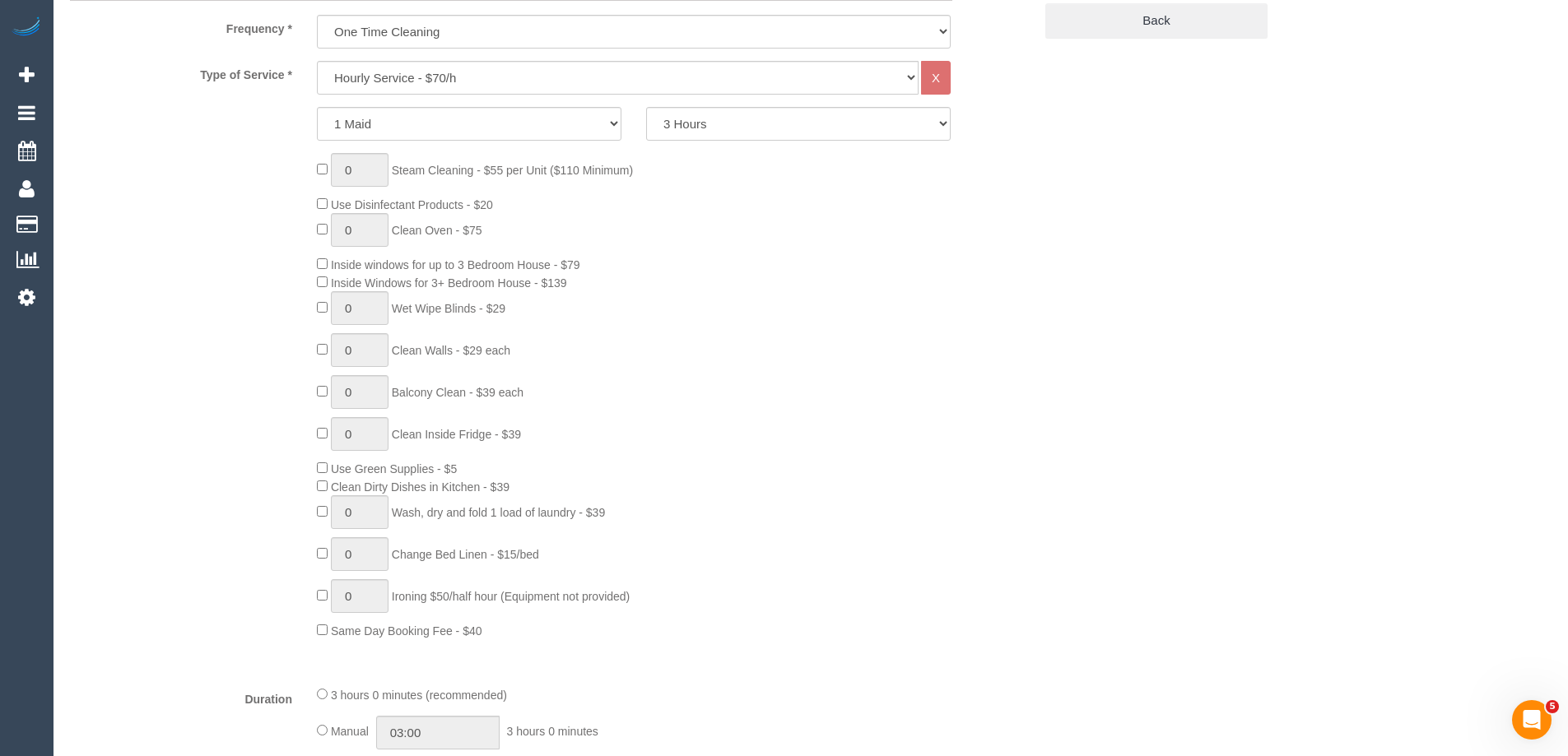
scroll to position [1317, 0]
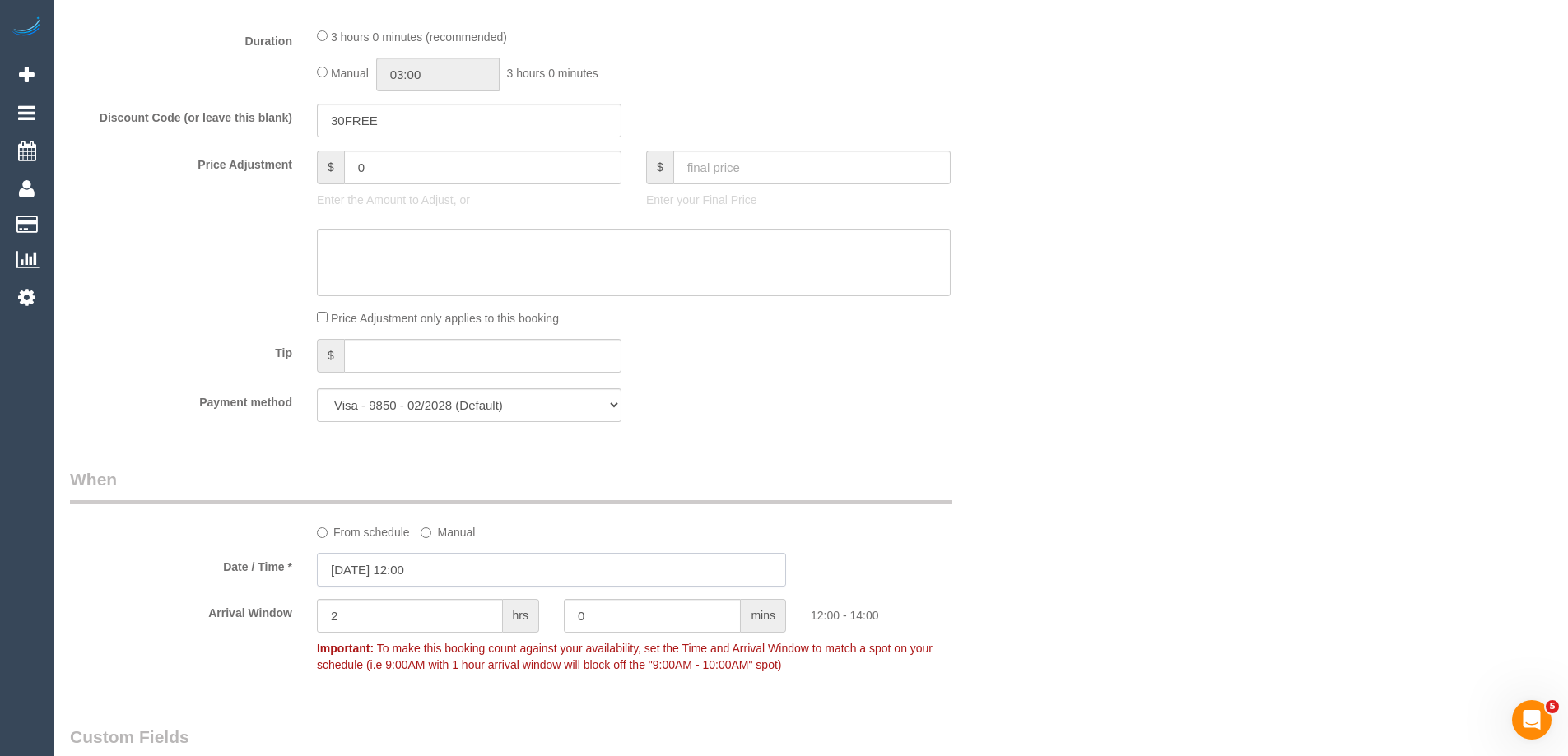
click at [400, 577] on input "30/08/2025 12:00" at bounding box center [551, 570] width 469 height 34
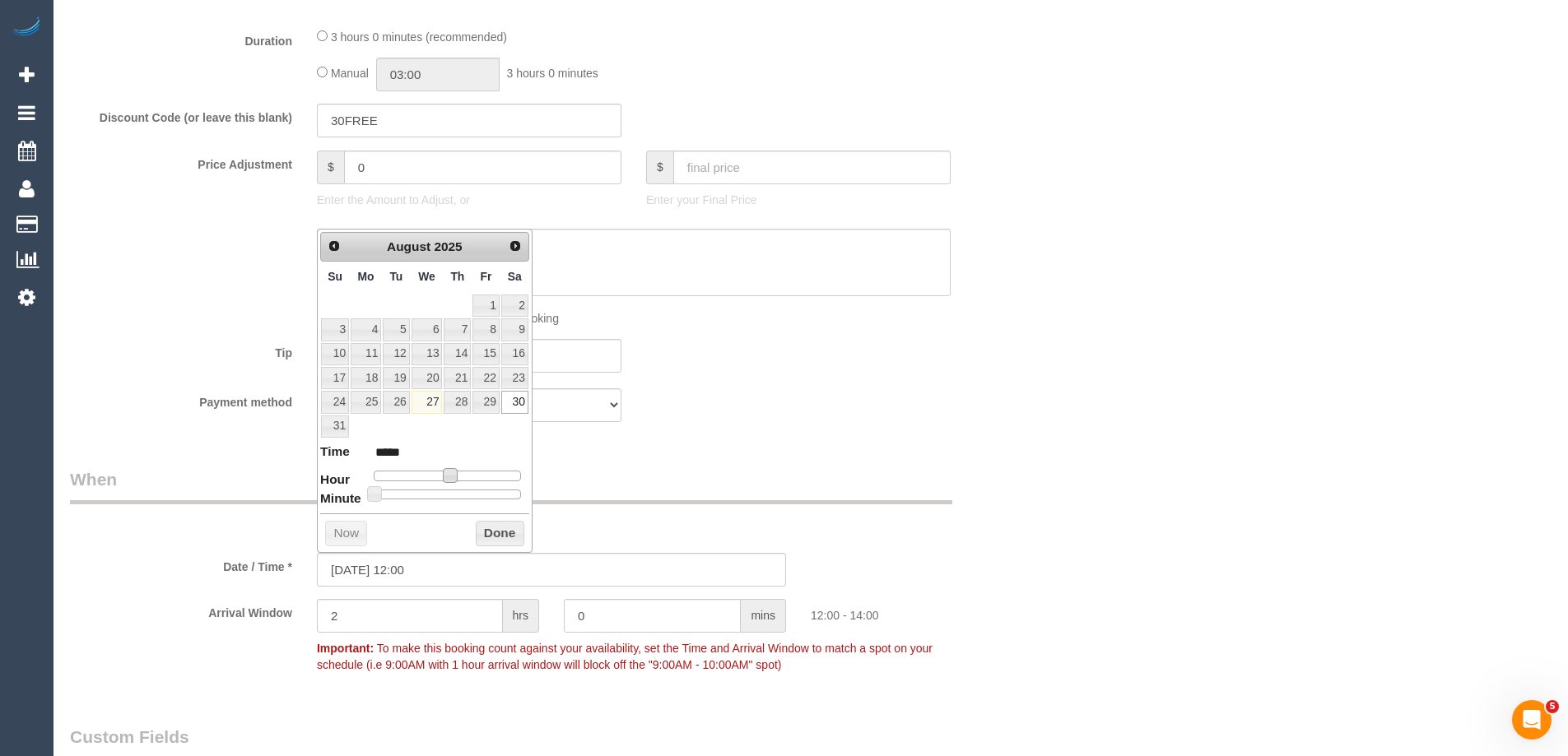
type input "[DATE] 11:00"
type input "*****"
click at [441, 475] on span at bounding box center [443, 475] width 15 height 15
click at [486, 528] on button "Done" at bounding box center [499, 535] width 49 height 26
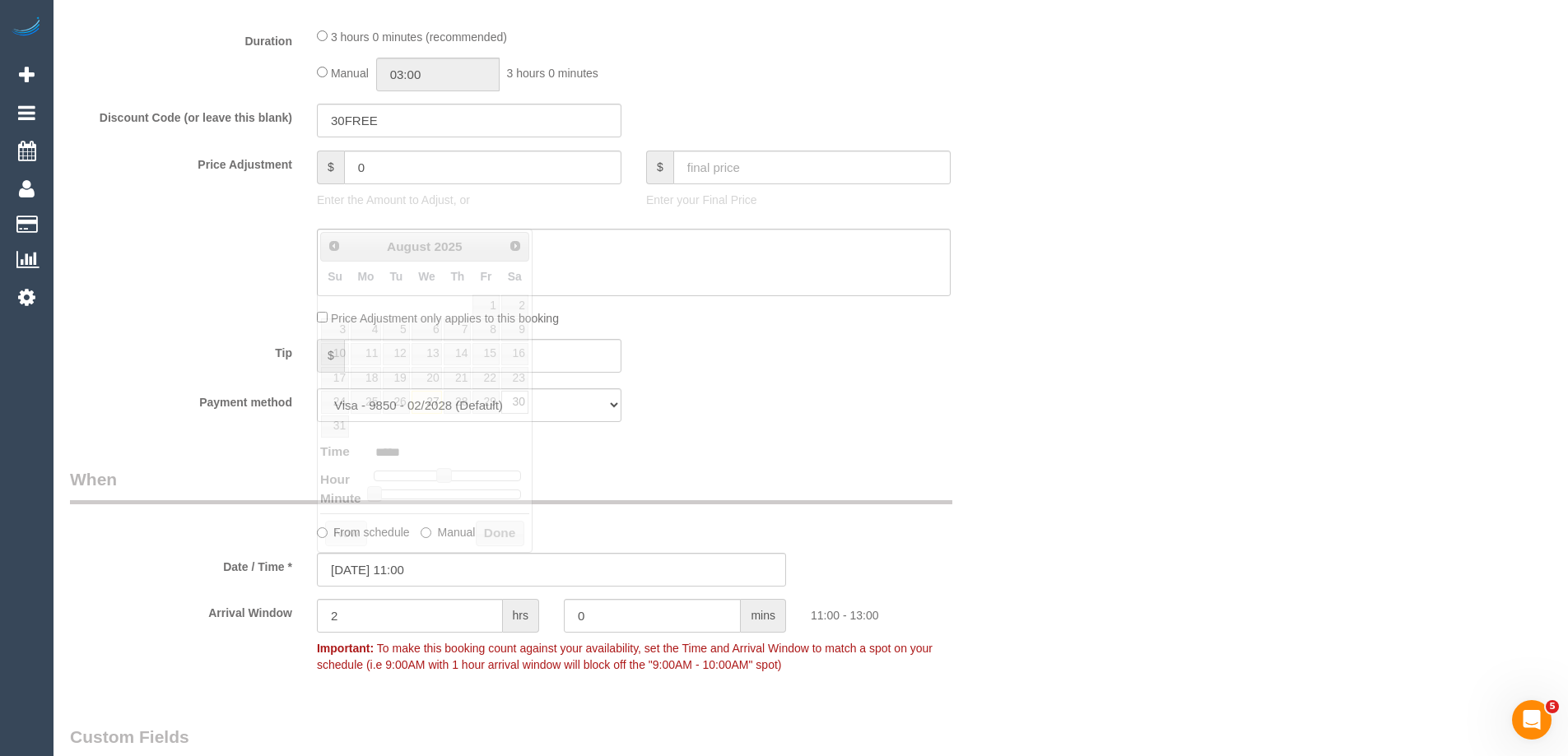
click at [904, 474] on legend "When" at bounding box center [511, 486] width 882 height 37
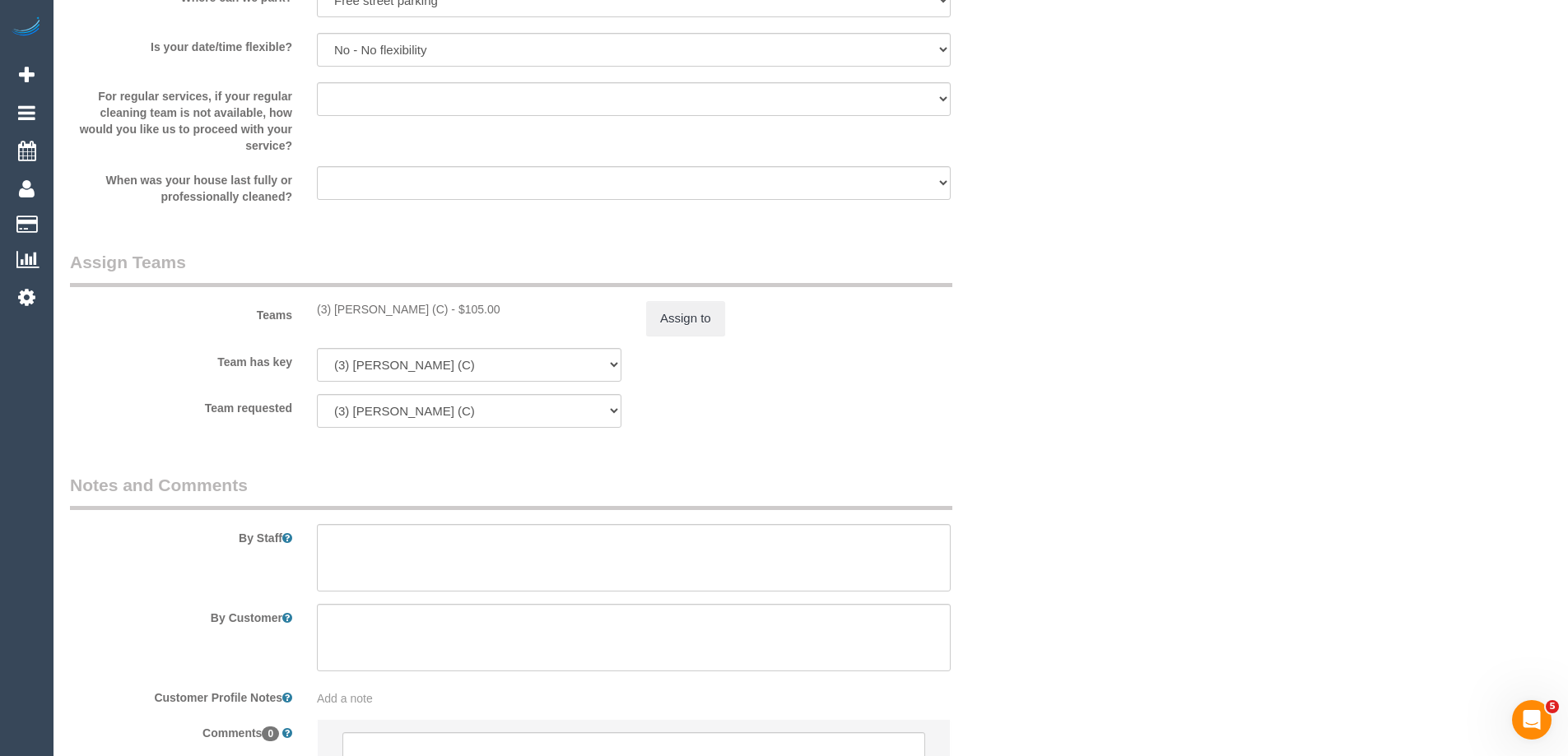
scroll to position [2473, 0]
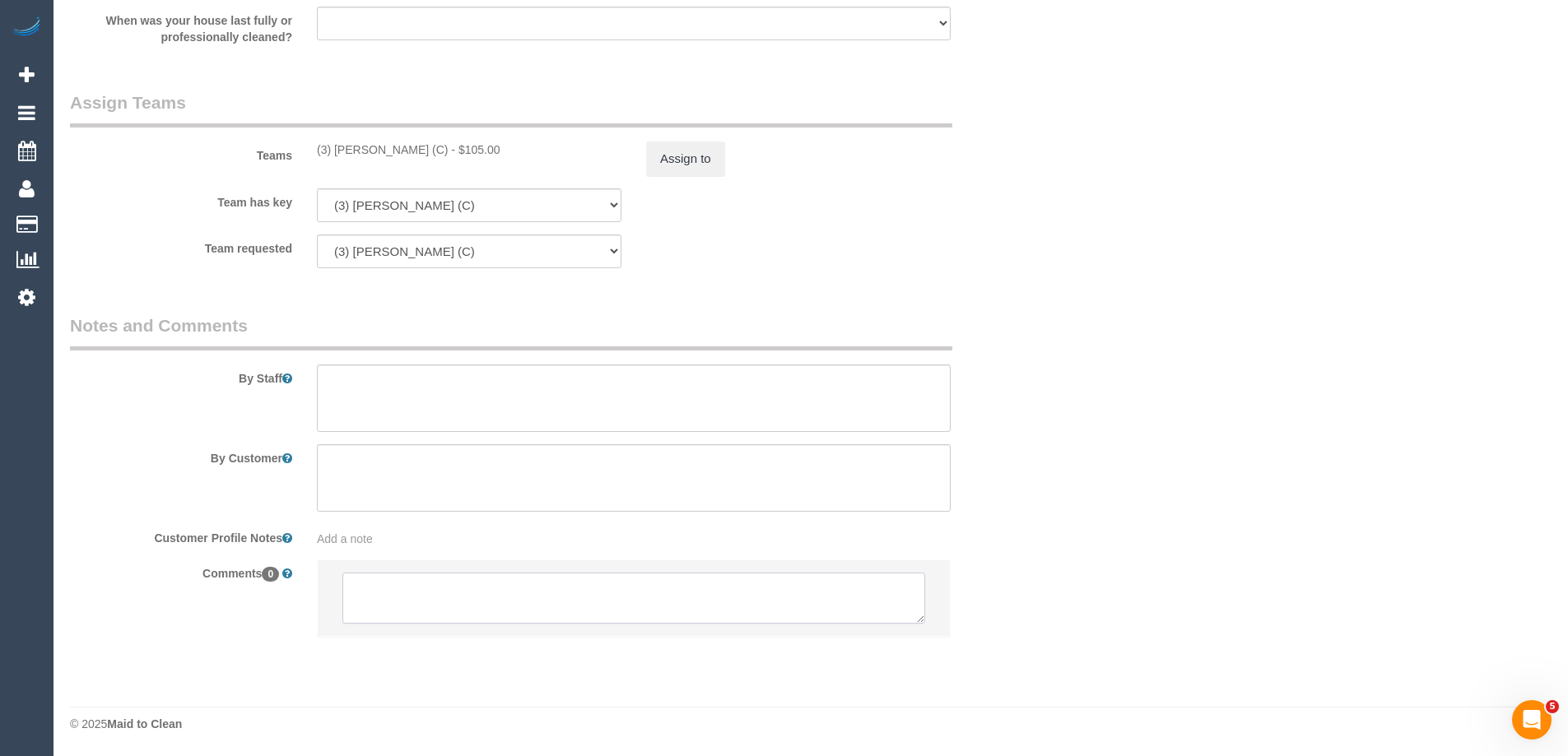
click at [508, 613] on textarea at bounding box center [634, 598] width 583 height 51
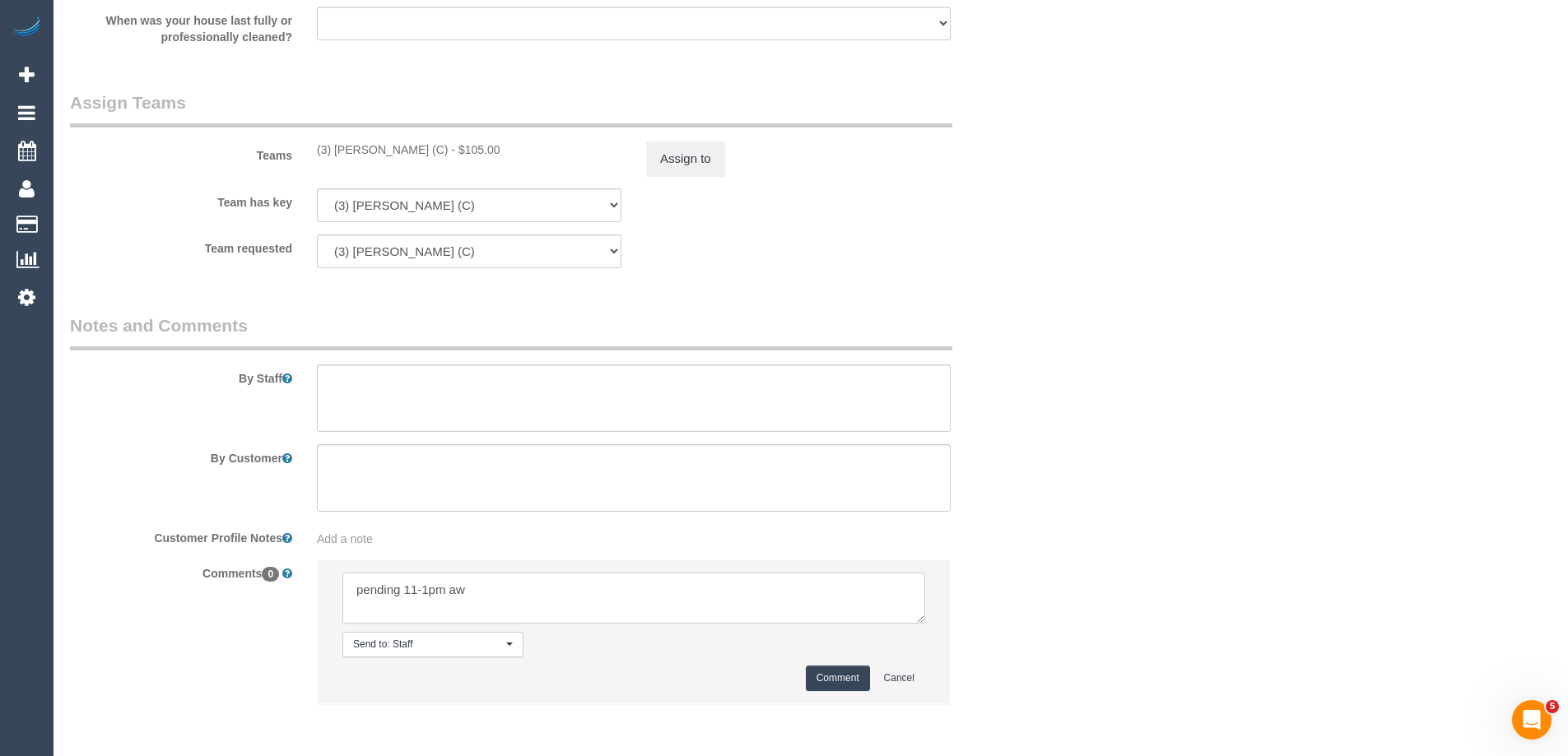
click at [350, 599] on textarea at bounding box center [634, 598] width 583 height 51
click at [539, 606] on textarea at bounding box center [634, 598] width 583 height 51
type textarea "Review - pending 11-1pm aw to optimize cleaners schedule - sms sent"
click at [841, 681] on button "Comment" at bounding box center [837, 678] width 64 height 26
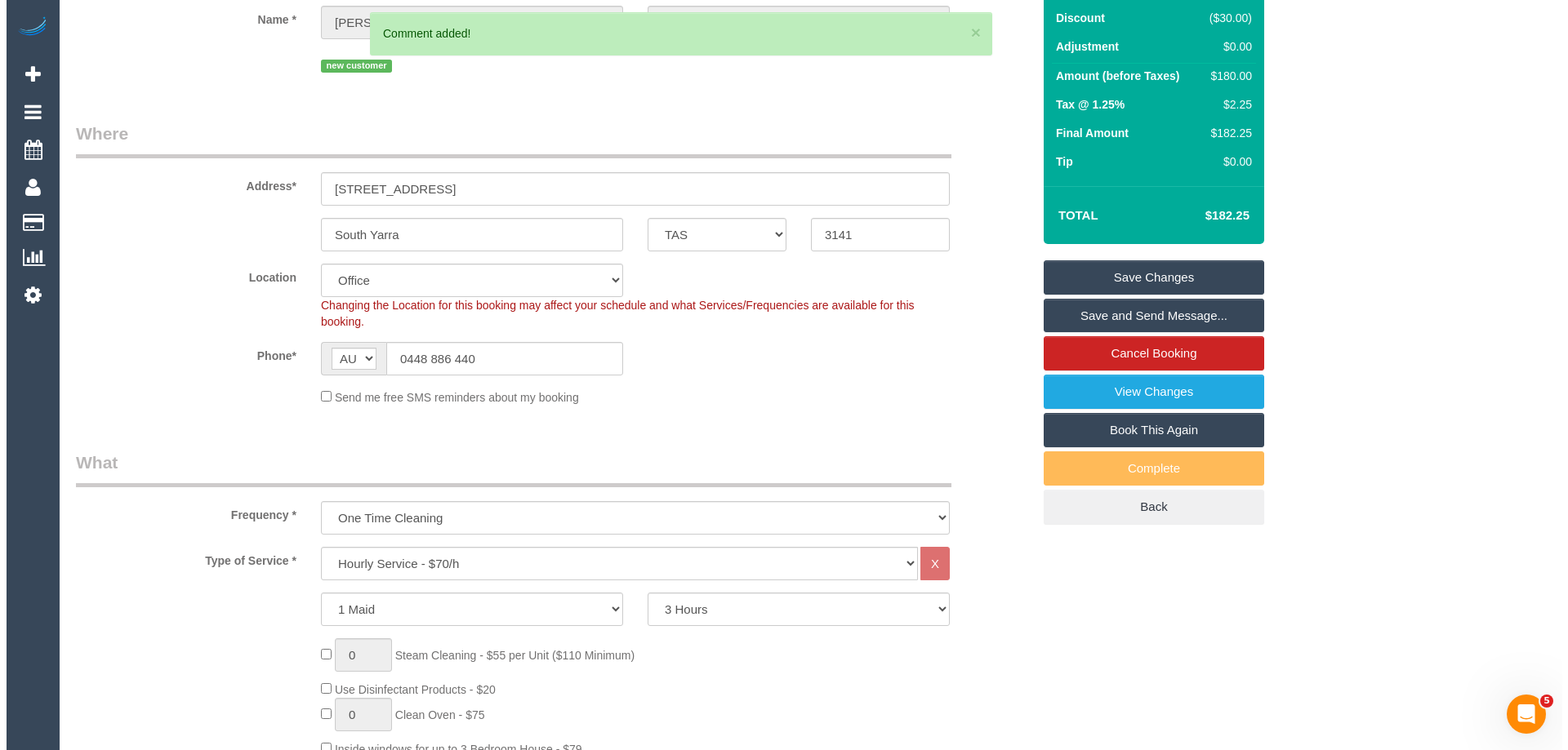
scroll to position [0, 0]
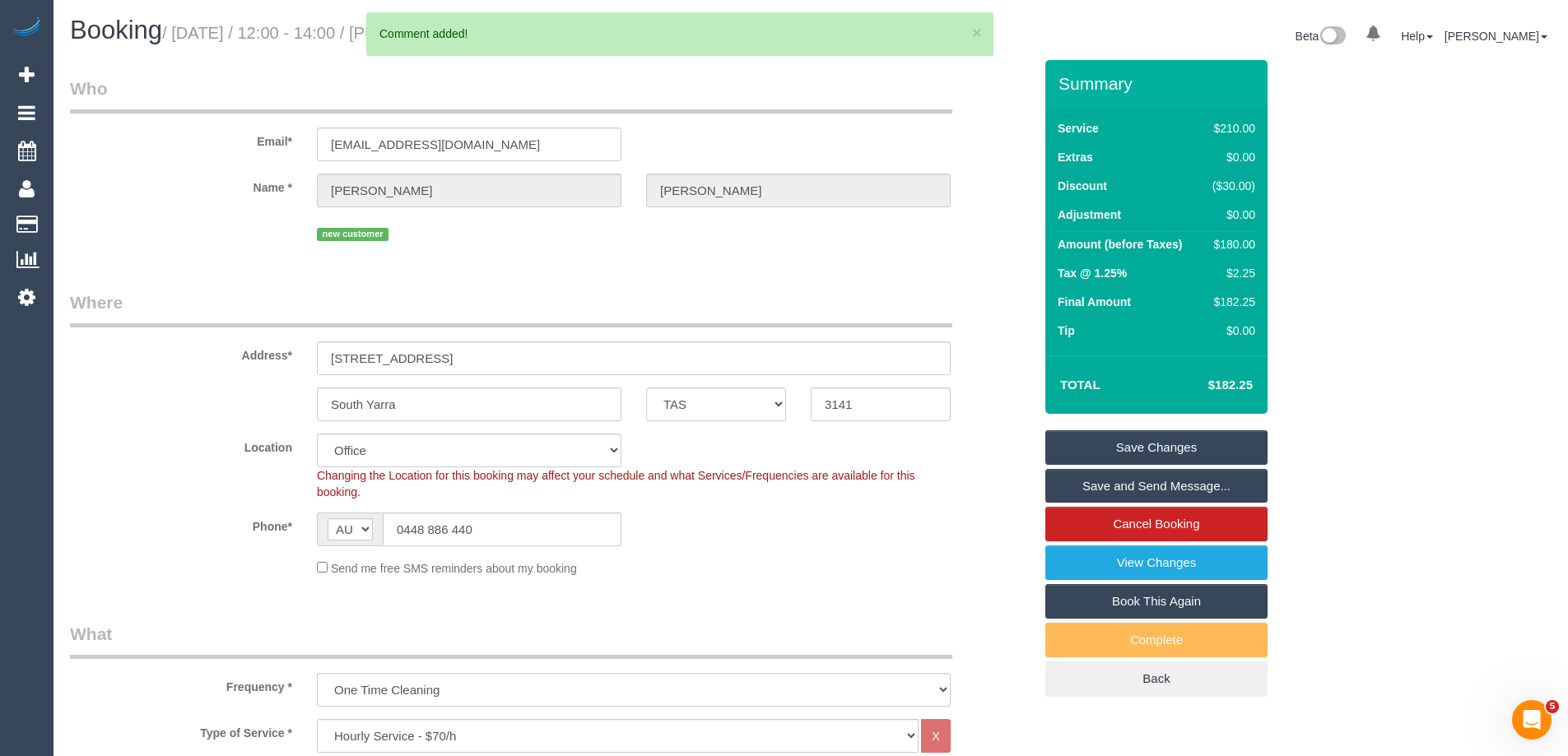
click at [1171, 444] on link "Save Changes" at bounding box center [1157, 447] width 222 height 34
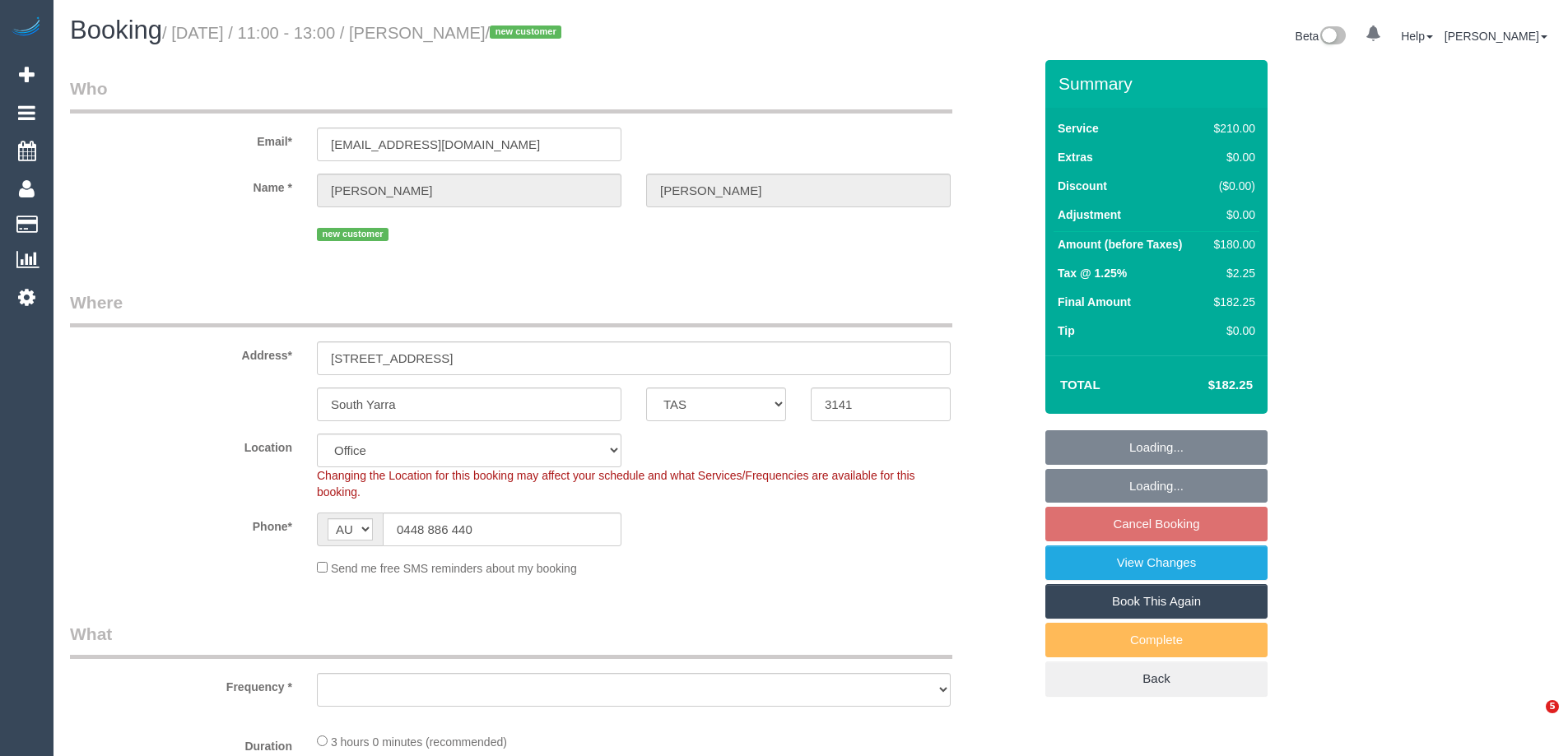
select select "TAS"
select select "object:711"
select select "string:stripe-pm_1RzuQI2GScqysDRVNubipCxs"
select select "180"
select select "number:28"
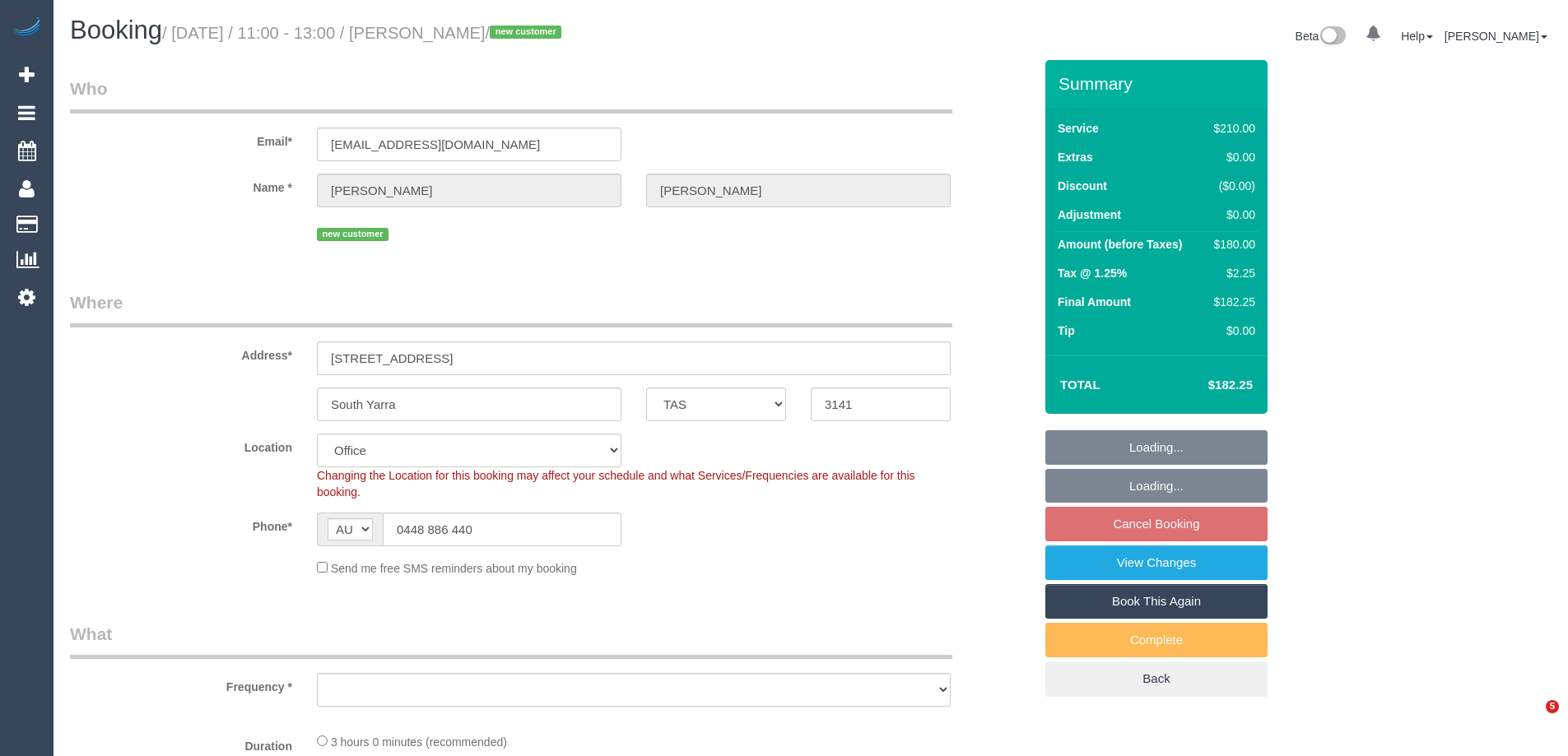
select select "number:14"
select select "number:19"
select select "number:25"
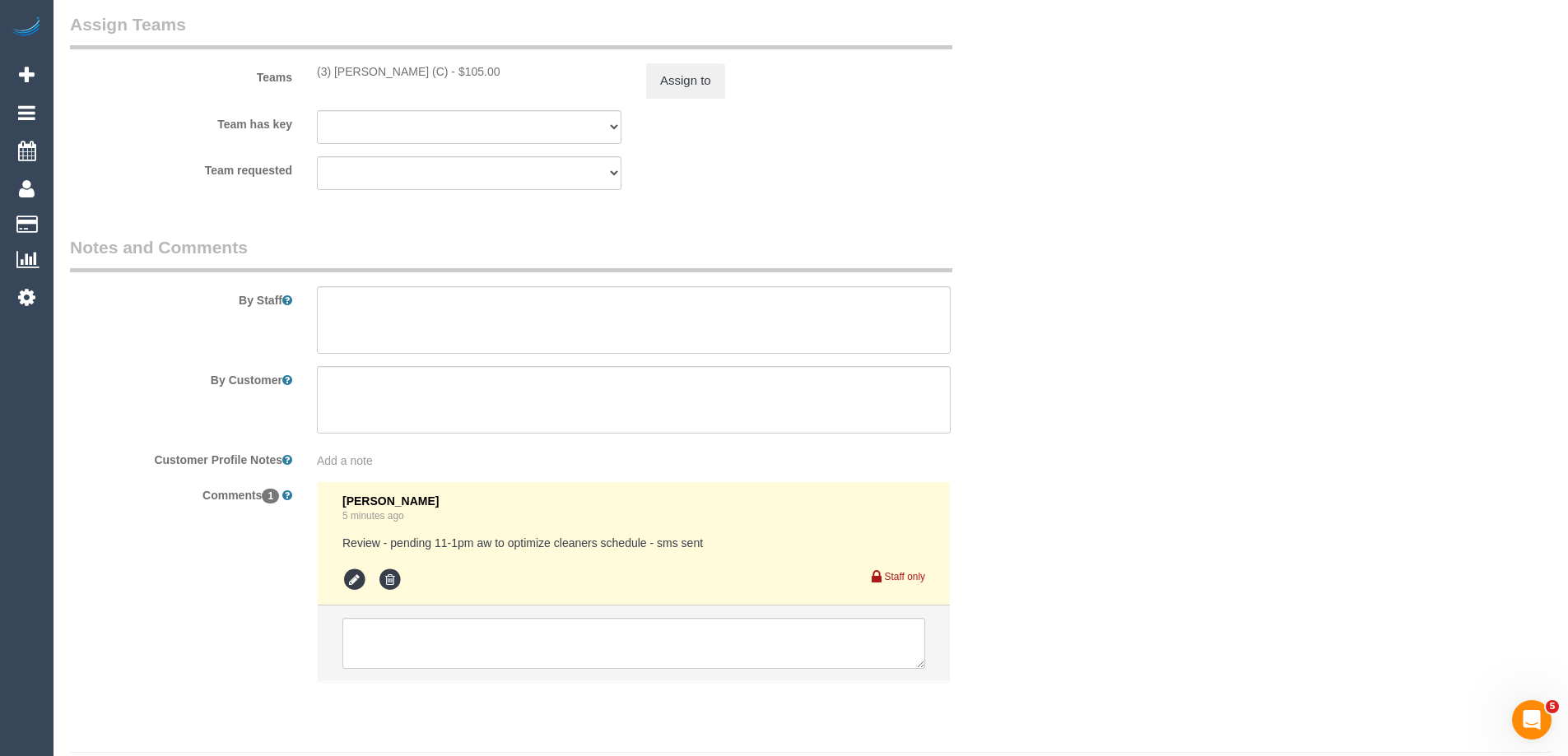
scroll to position [2596, 0]
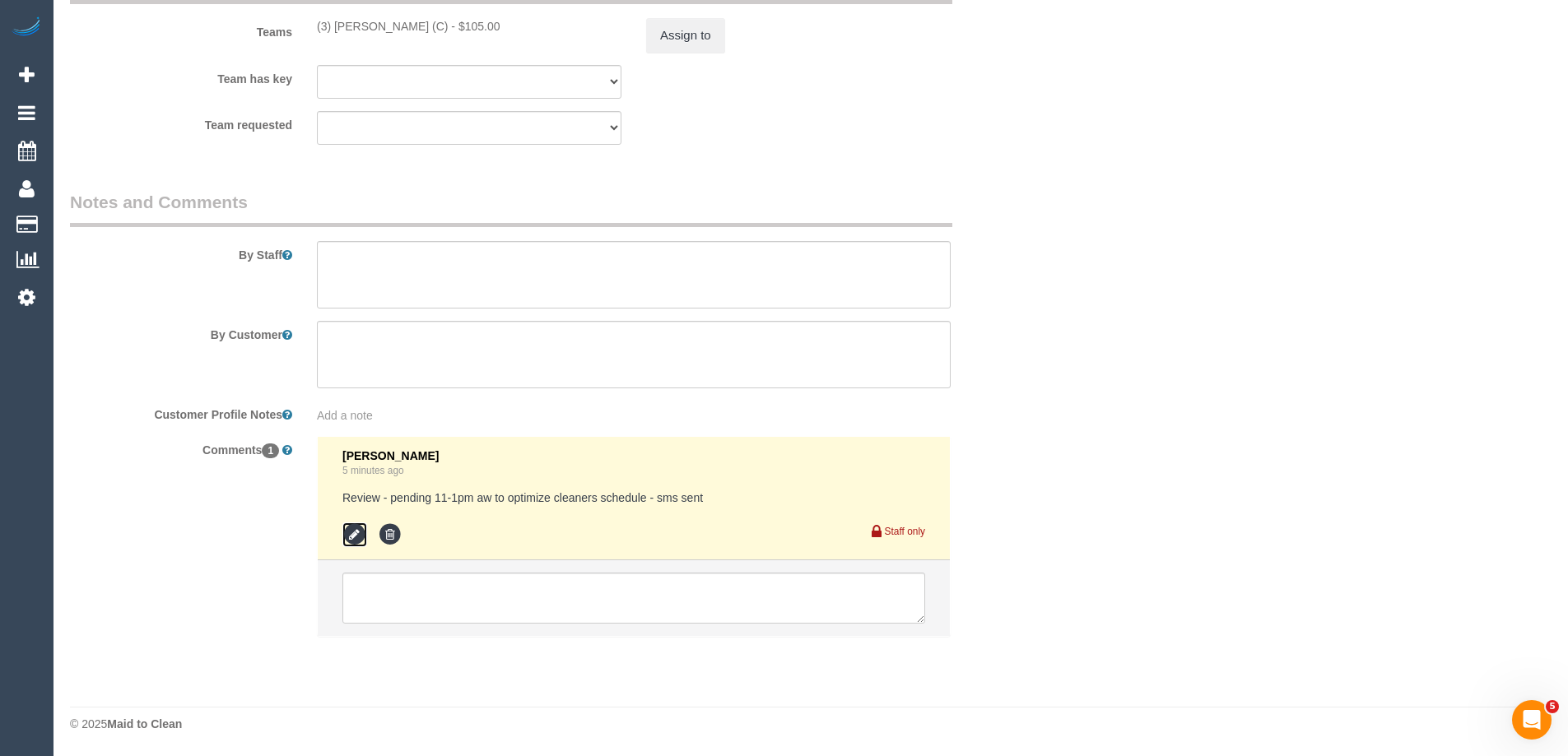
click at [351, 534] on icon at bounding box center [355, 535] width 25 height 25
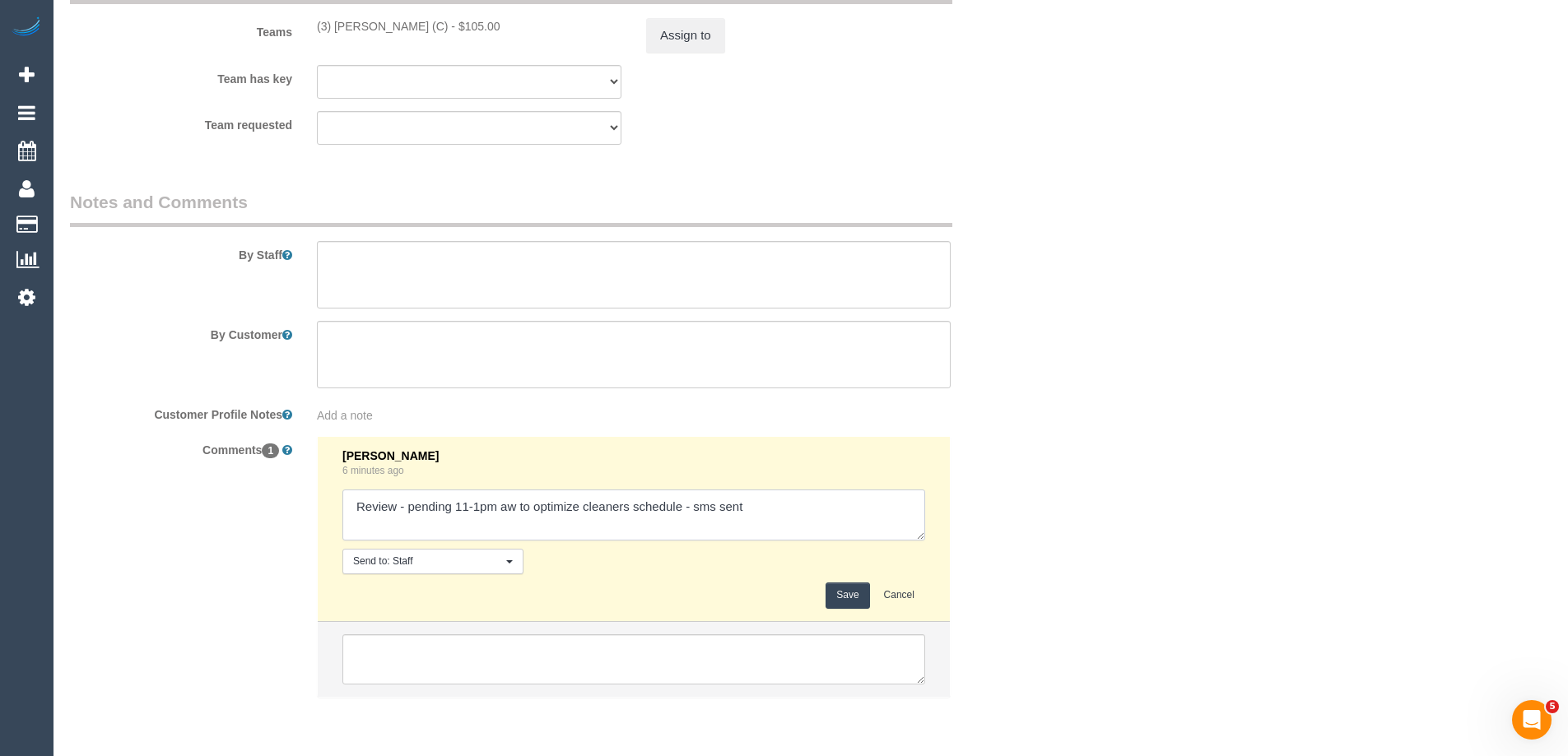
click at [755, 517] on textarea at bounding box center [634, 515] width 583 height 51
type textarea "Review - pending 11-1pm aw to optimize cleaners schedule - sms sent Sorted via …"
click at [855, 592] on button "Save" at bounding box center [847, 595] width 43 height 26
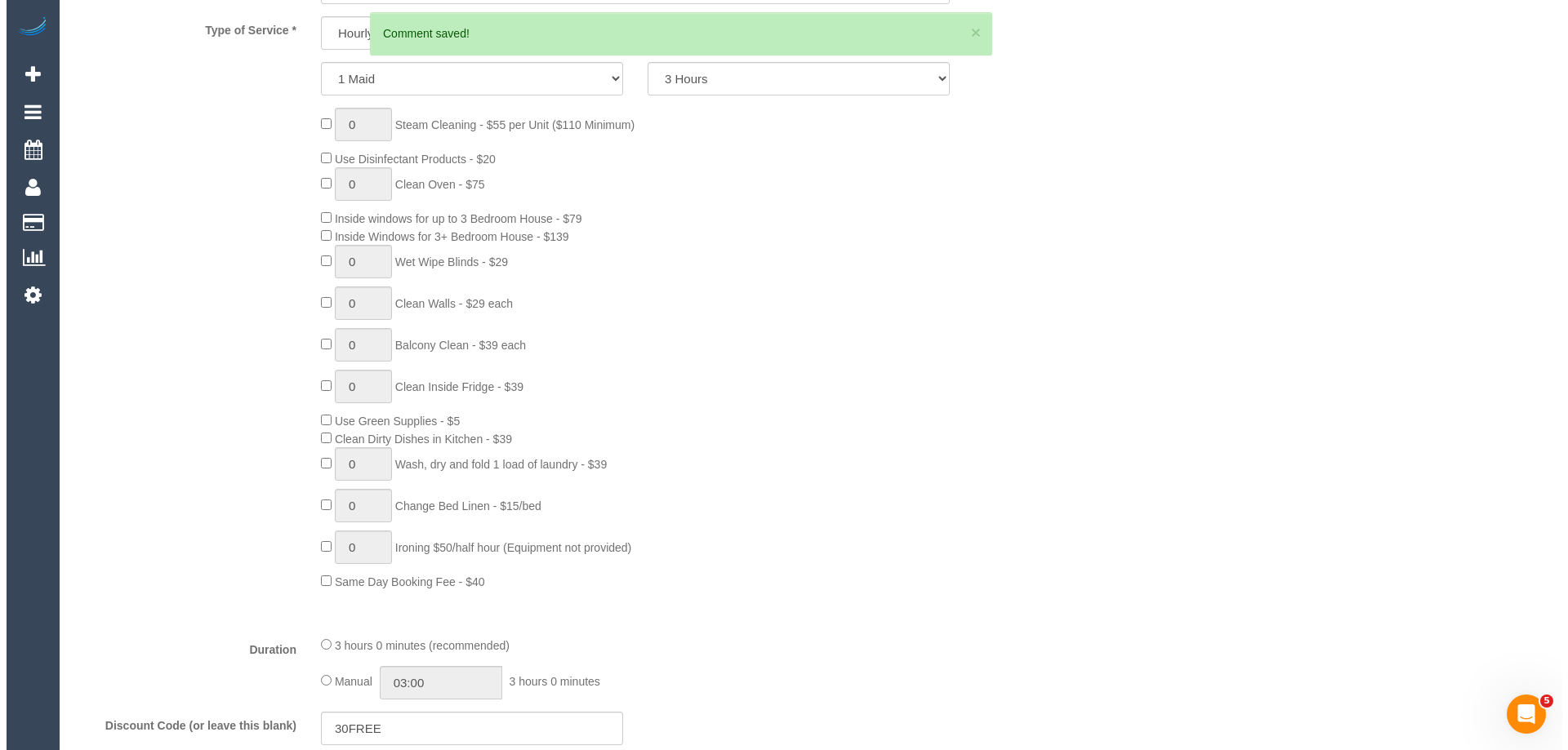
scroll to position [0, 0]
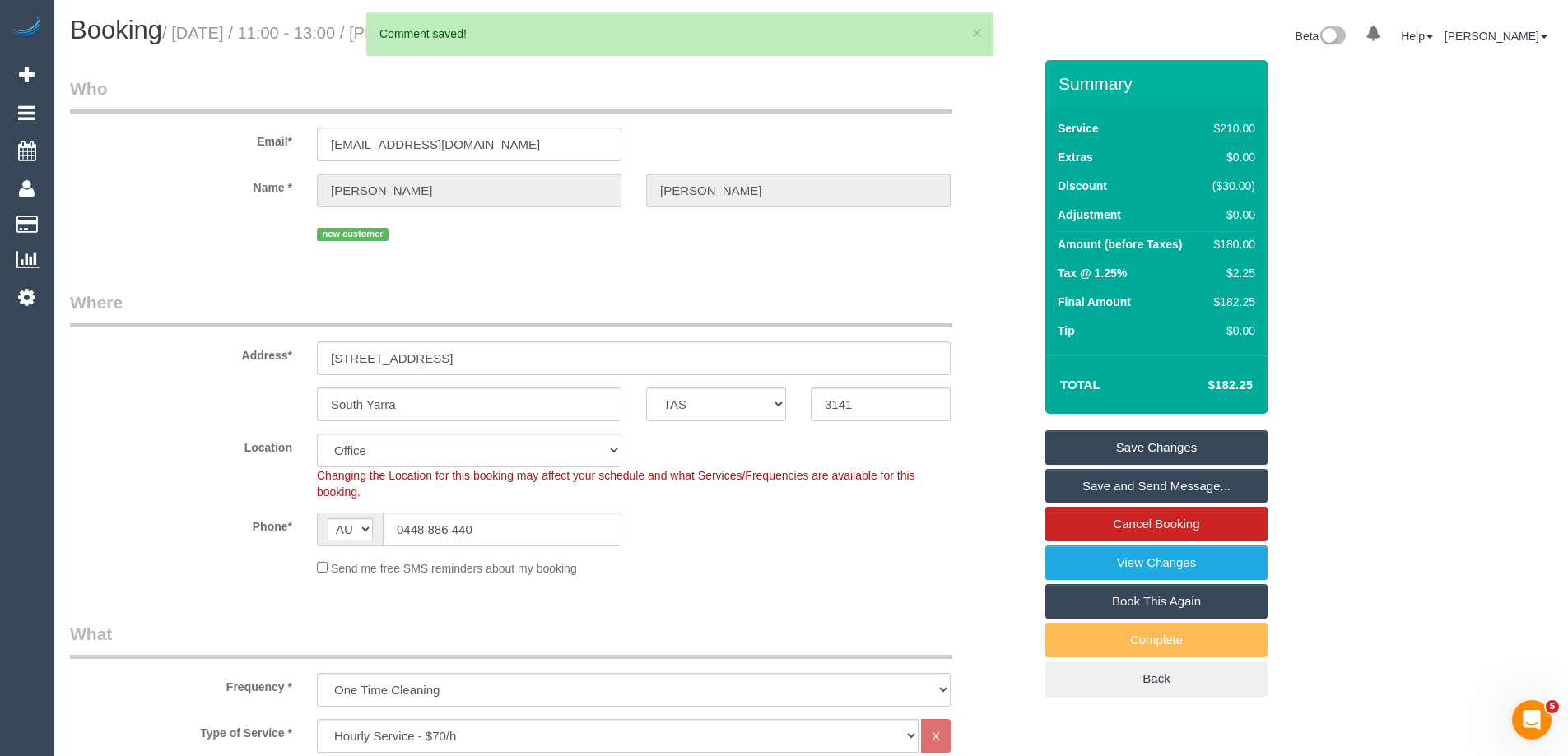
click at [1197, 483] on link "Save and Send Message..." at bounding box center [1157, 486] width 222 height 34
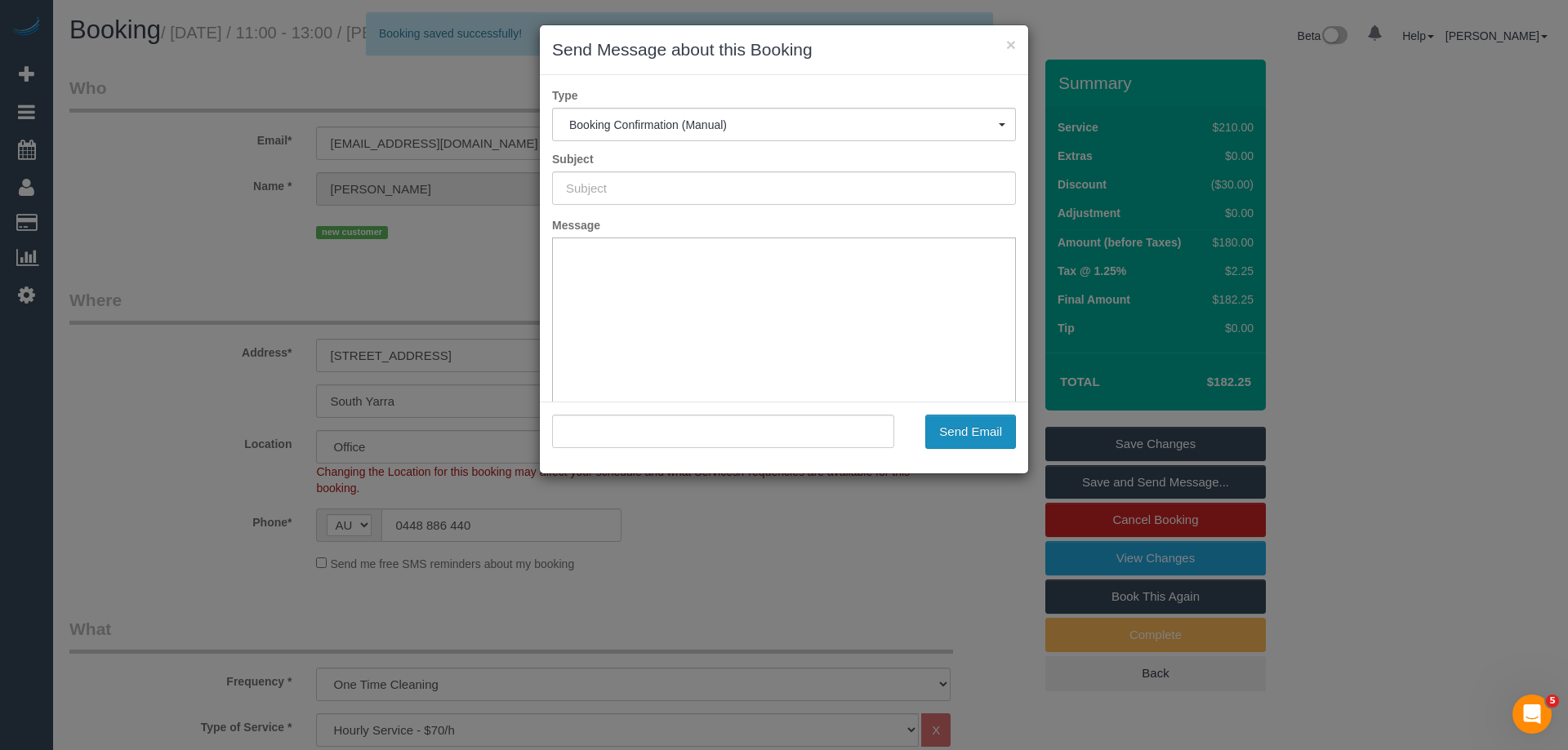
type input "Booking Confirmed"
type input ""Nicholas Cochrane-Ng" <cochrane_18@hotmail.com>"
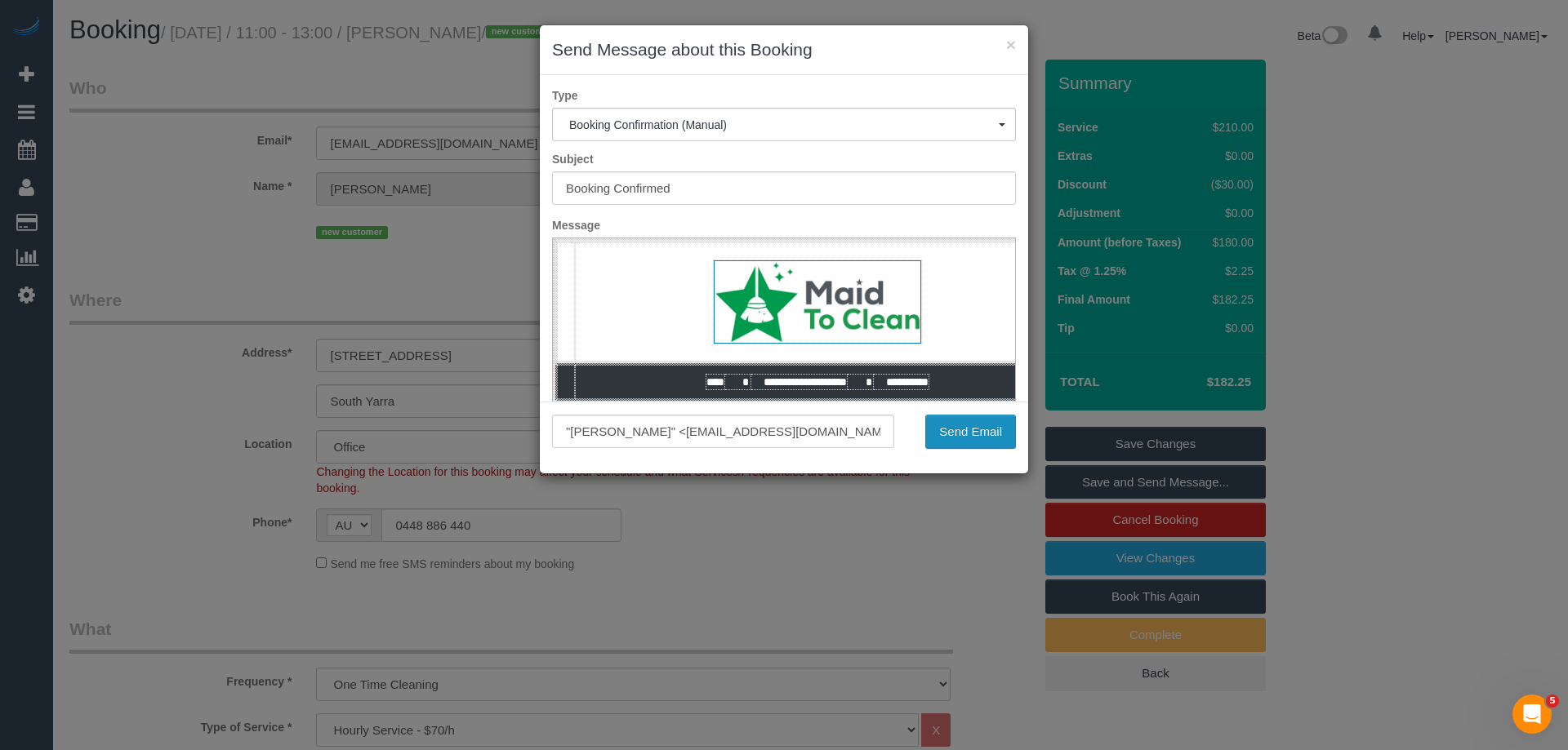
click at [955, 431] on button "Send Email" at bounding box center [971, 431] width 91 height 34
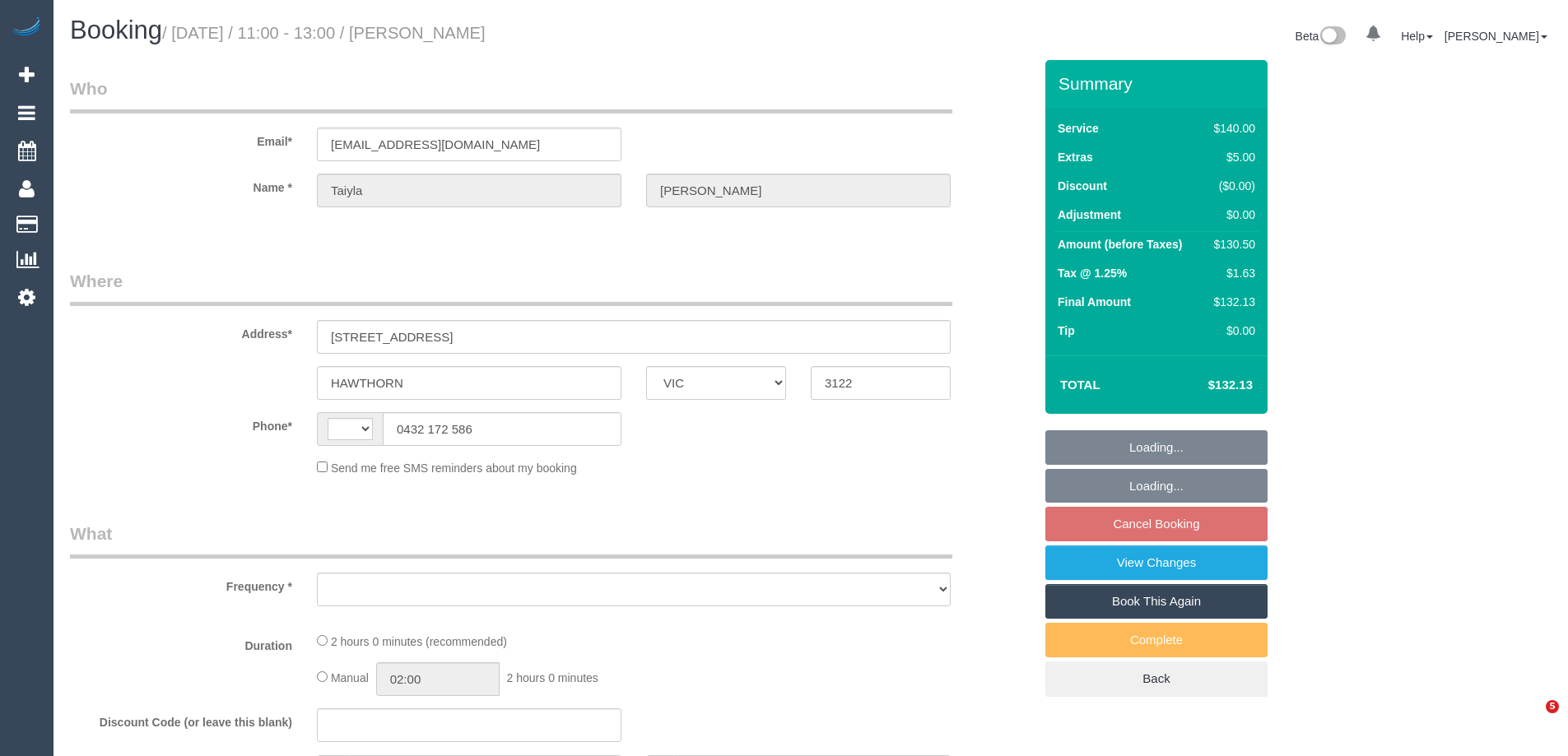
select select "VIC"
select select "string:AU"
select select "object:570"
select select "string:stripe-pm_1QxjI32GScqysDRVCt5PDqvL"
select select "number:28"
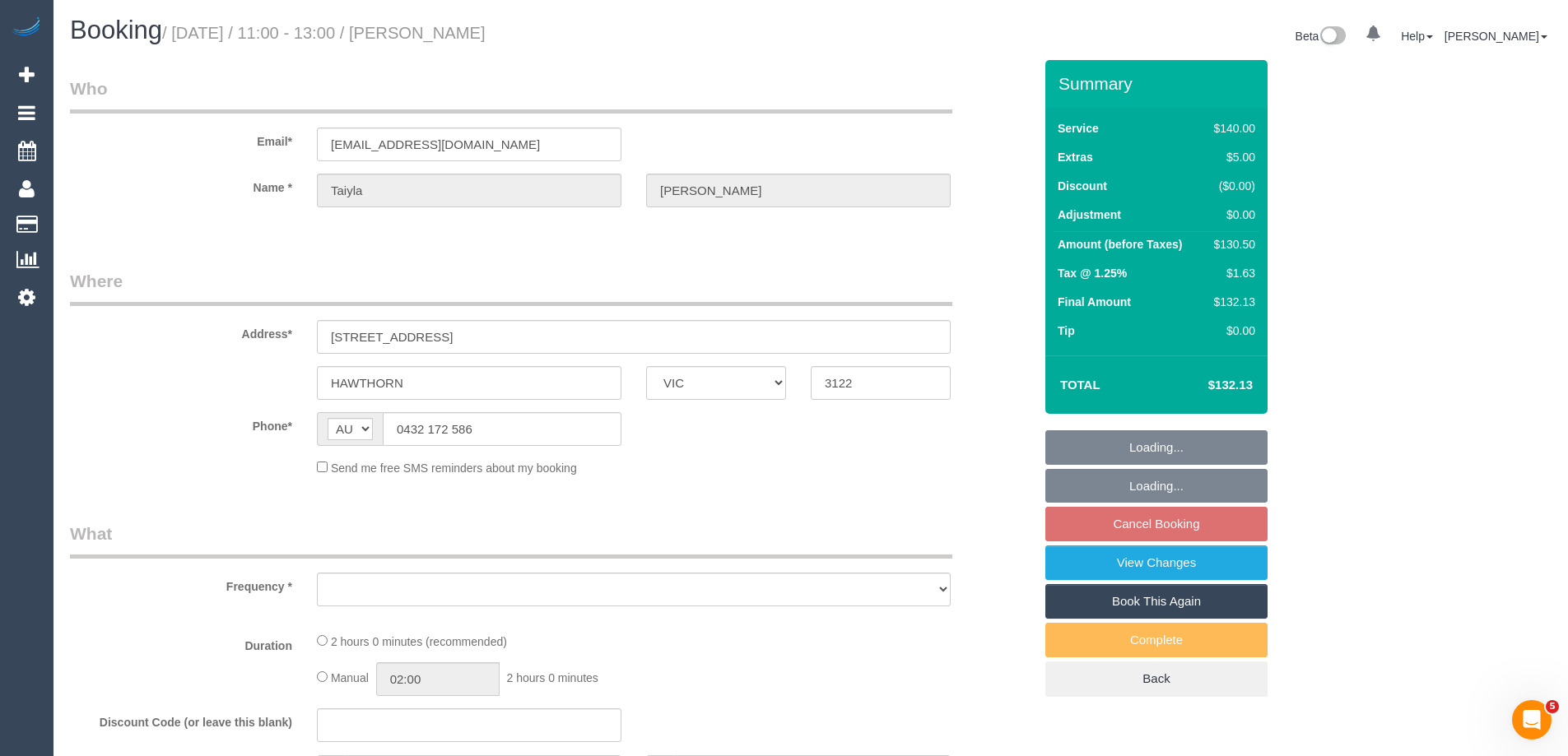
select select "number:14"
select select "number:19"
select select "number:22"
select select "number:34"
select select "number:12"
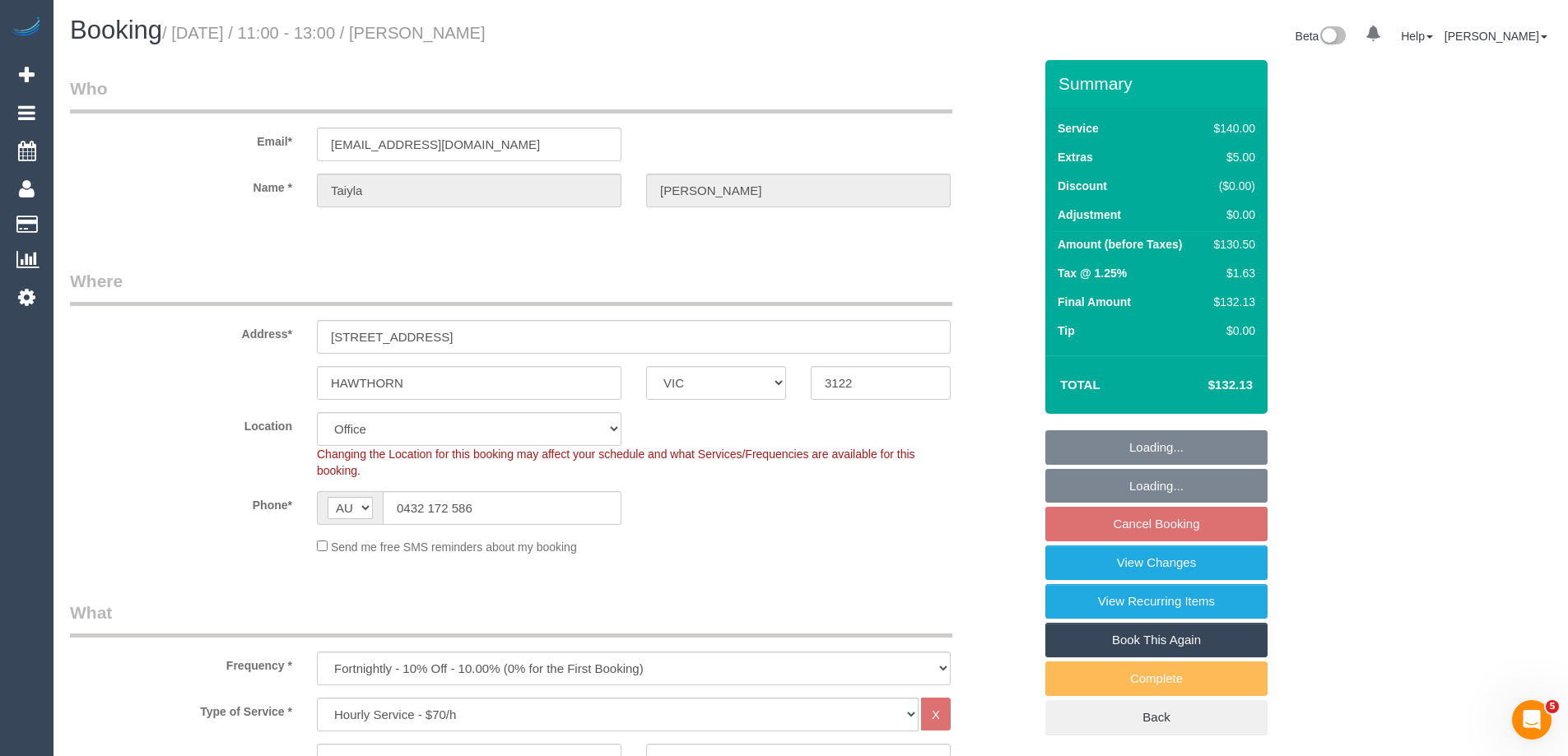
select select "object:893"
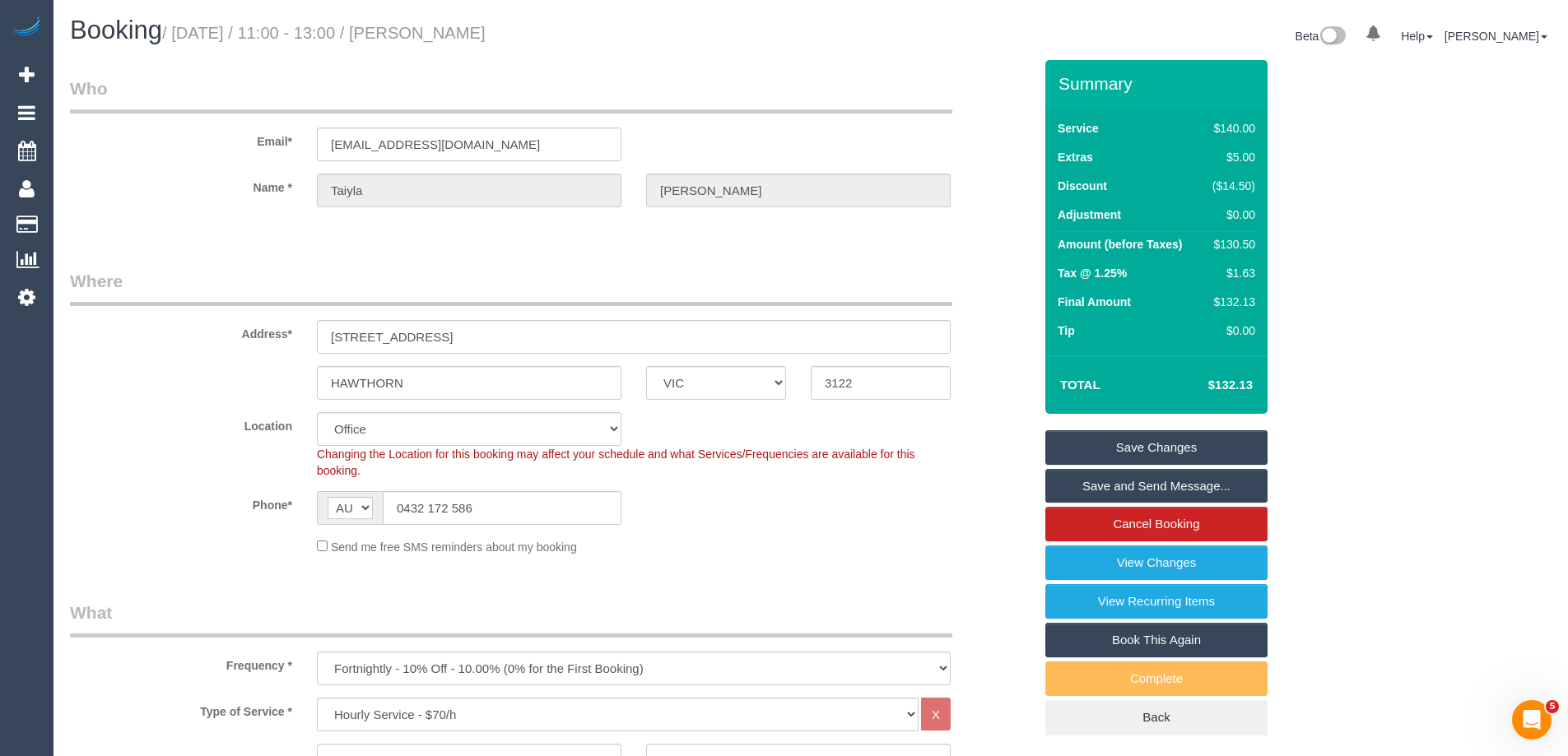
drag, startPoint x: 563, startPoint y: 36, endPoint x: 453, endPoint y: 34, distance: 110.0
click at [453, 34] on h1 "Booking / September 06, 2025 / 11:00 - 13:00 / Taiyla Bayne" at bounding box center [434, 31] width 729 height 28
copy small "Taiyla Bayne"
click at [800, 552] on div "Send me free SMS reminders about my booking" at bounding box center [634, 546] width 658 height 19
drag, startPoint x: 560, startPoint y: 31, endPoint x: 453, endPoint y: 35, distance: 107.1
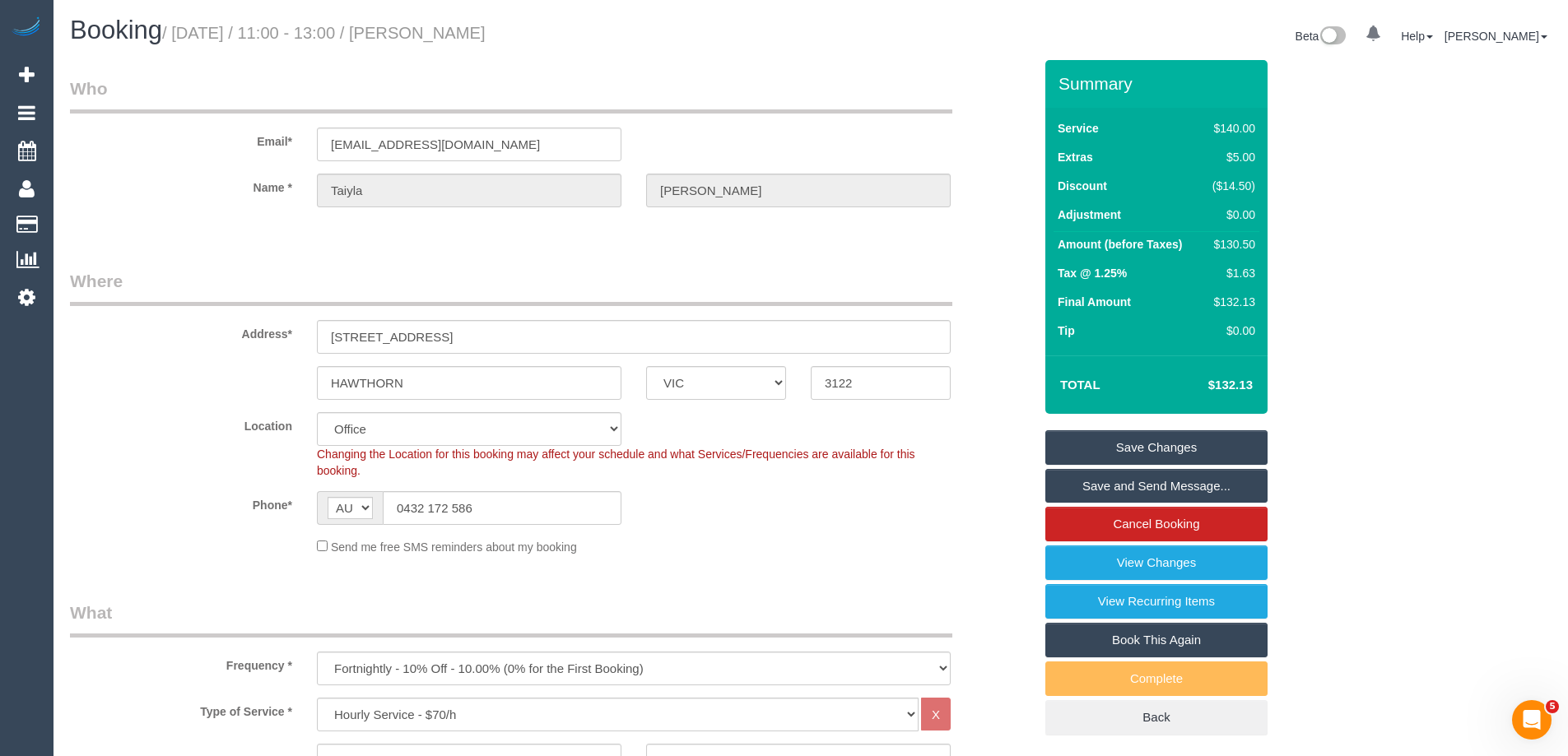
click at [453, 35] on h1 "Booking / September 06, 2025 / 11:00 - 13:00 / Taiyla Bayne" at bounding box center [434, 31] width 729 height 28
copy small "Taiyla Bayne"
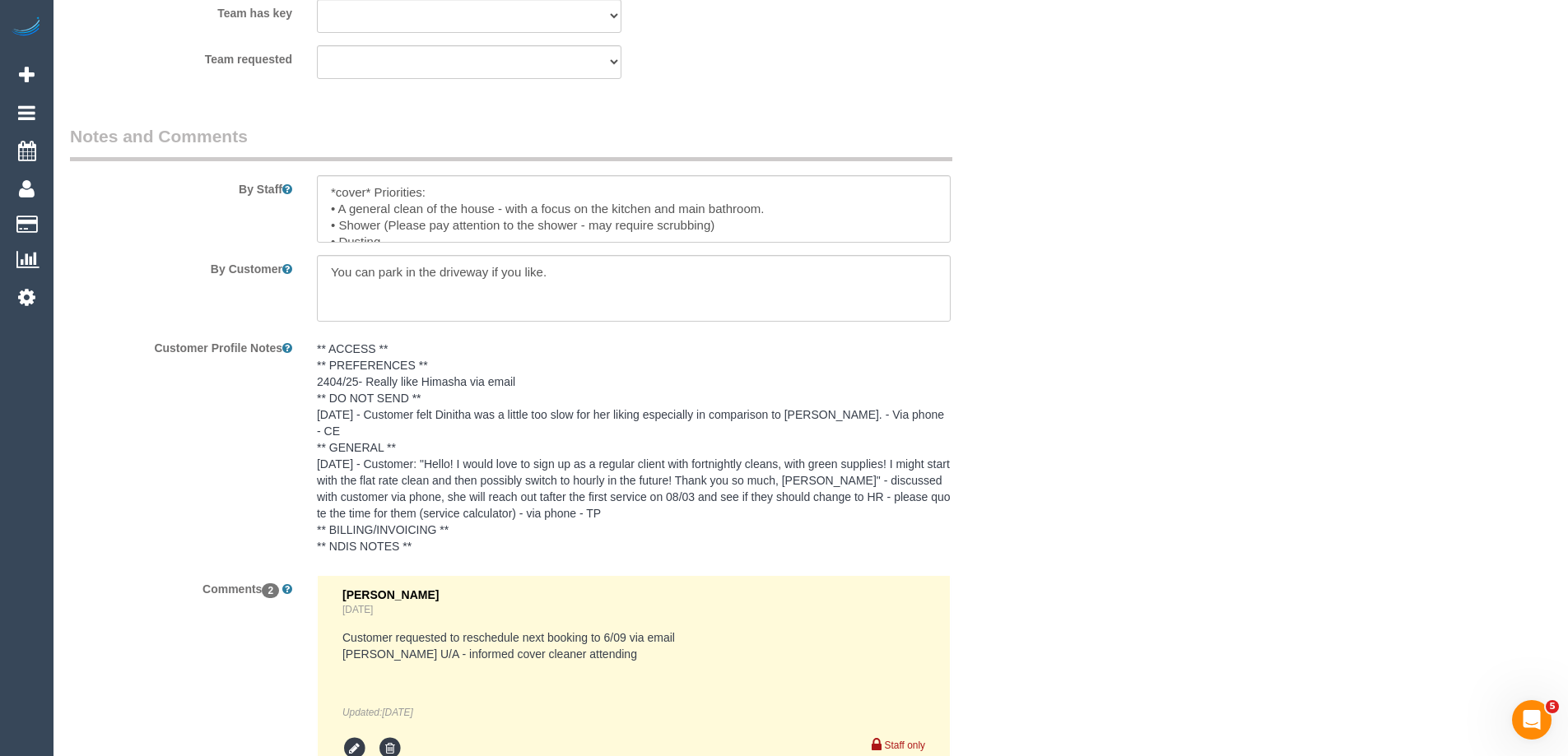
scroll to position [3023, 0]
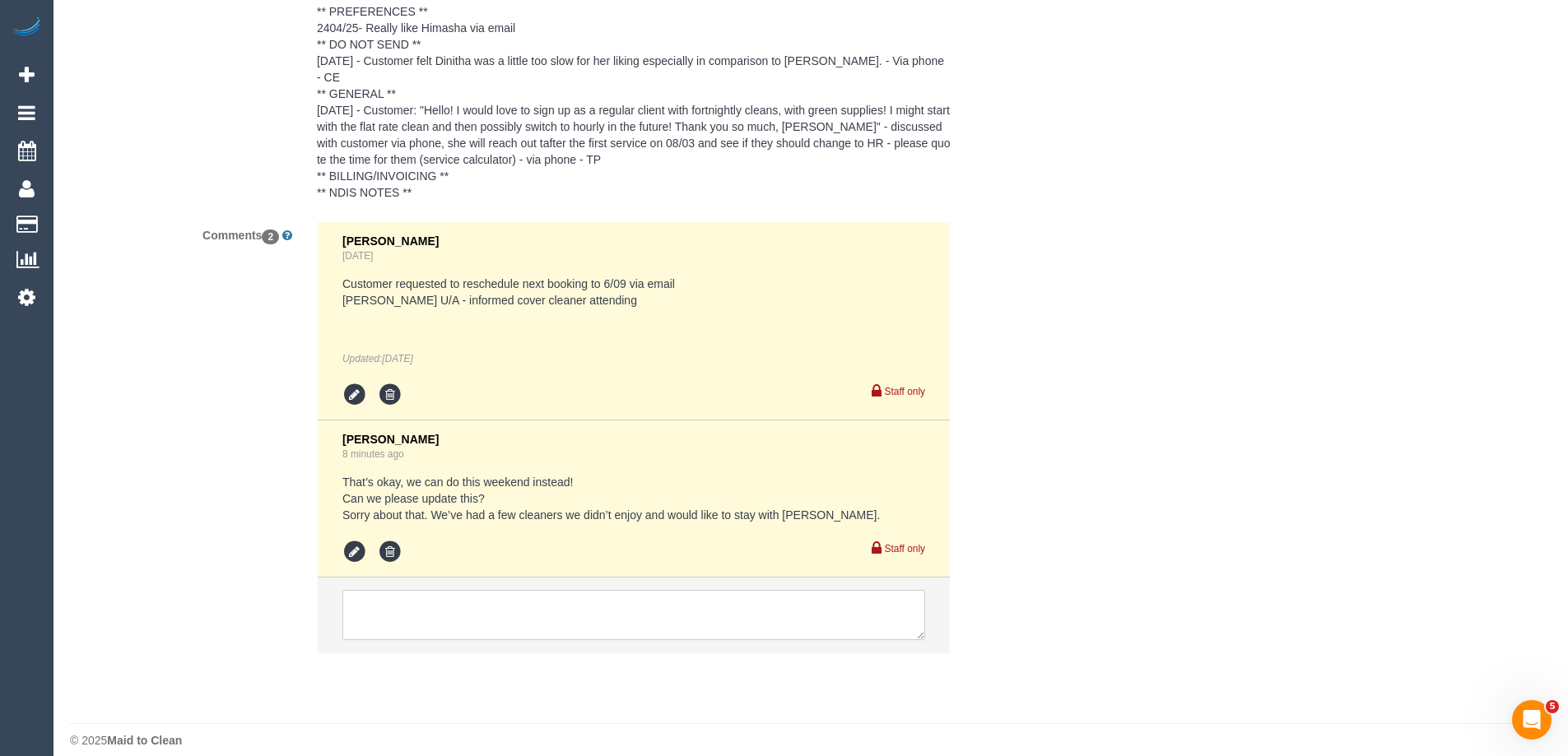
click at [371, 606] on textarea at bounding box center [634, 616] width 583 height 51
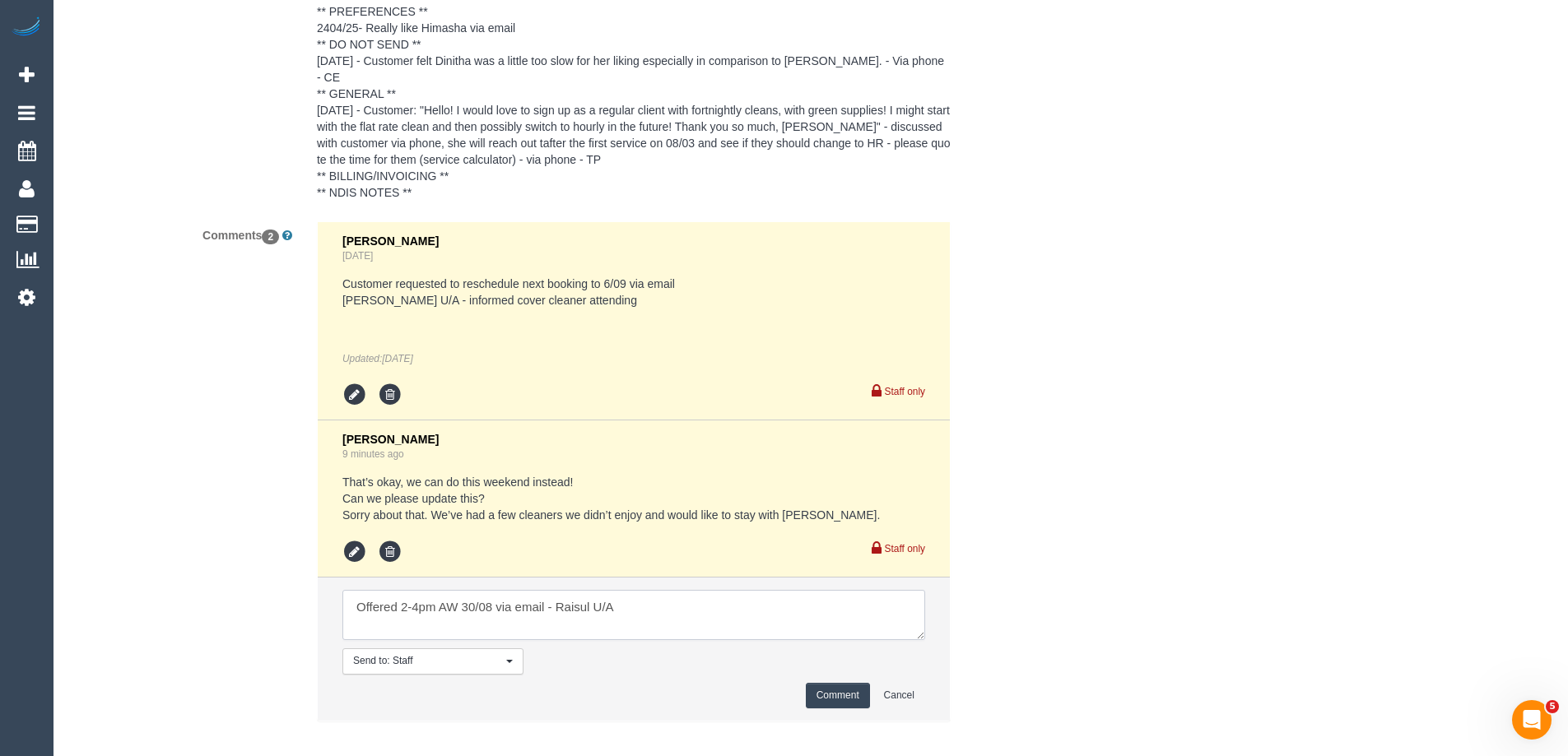
click at [718, 600] on textarea at bounding box center [634, 616] width 583 height 51
type textarea "Offered 2-4pm AW 30/08 via email - Raisul U/A"
drag, startPoint x: 844, startPoint y: 680, endPoint x: 1180, endPoint y: 542, distance: 363.2
click at [844, 683] on button "Comment" at bounding box center [837, 695] width 64 height 26
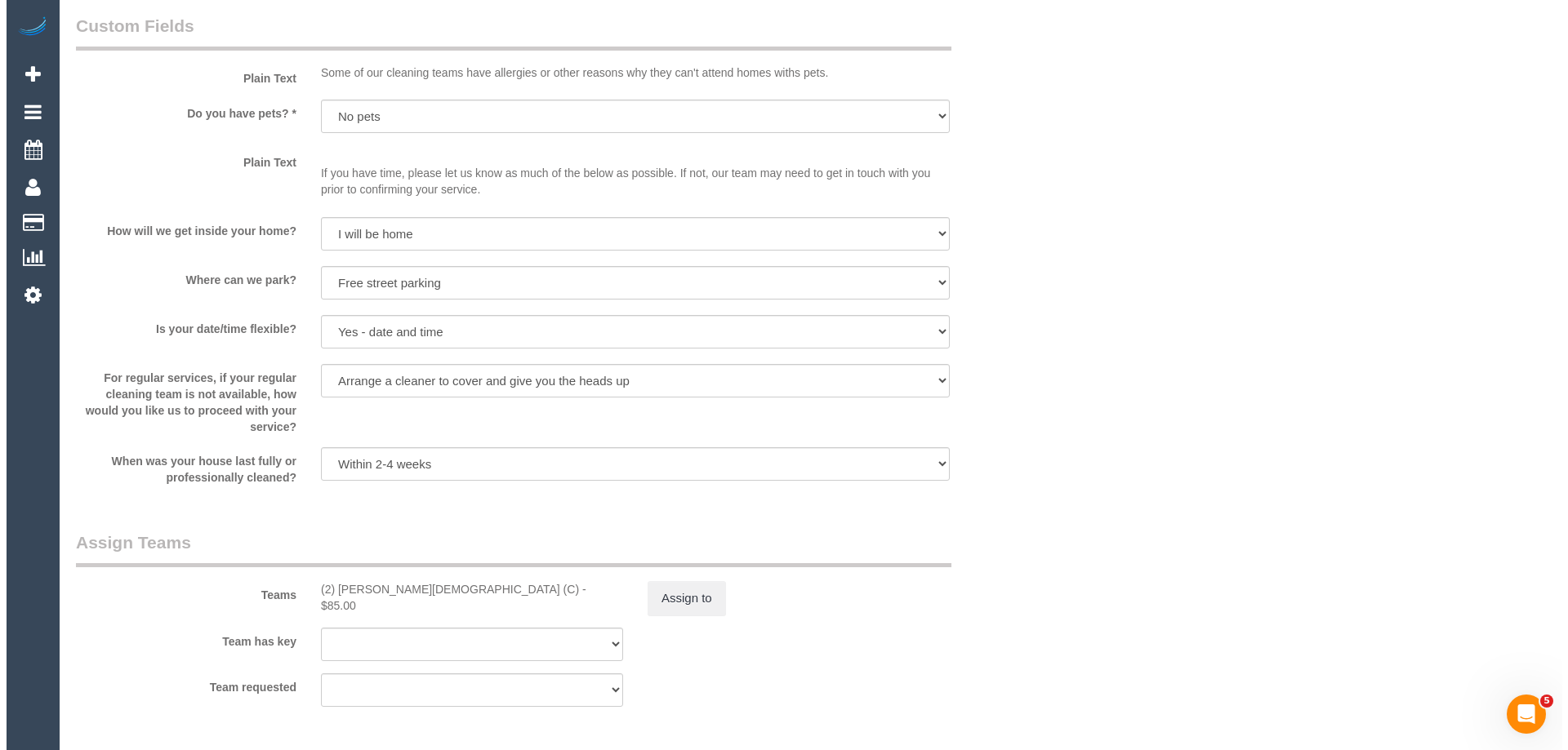
scroll to position [2428, 0]
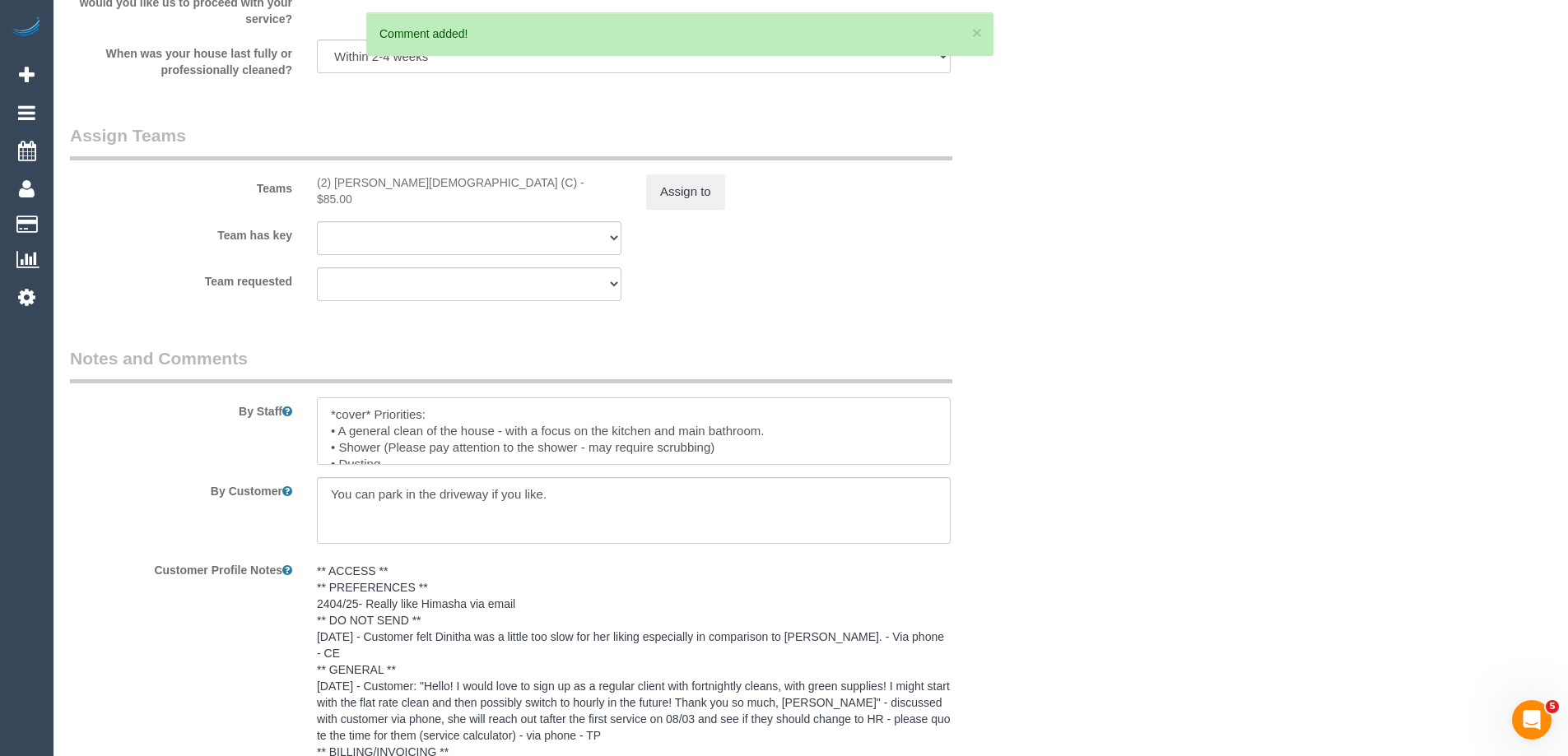
drag, startPoint x: 373, startPoint y: 415, endPoint x: 158, endPoint y: 399, distance: 215.6
click at [203, 390] on div "By Staff" at bounding box center [551, 406] width 988 height 118
type textarea "Priorities: • A general clean of the house - with a focus on the kitchen and ma…"
click at [686, 190] on button "Assign to" at bounding box center [686, 191] width 79 height 34
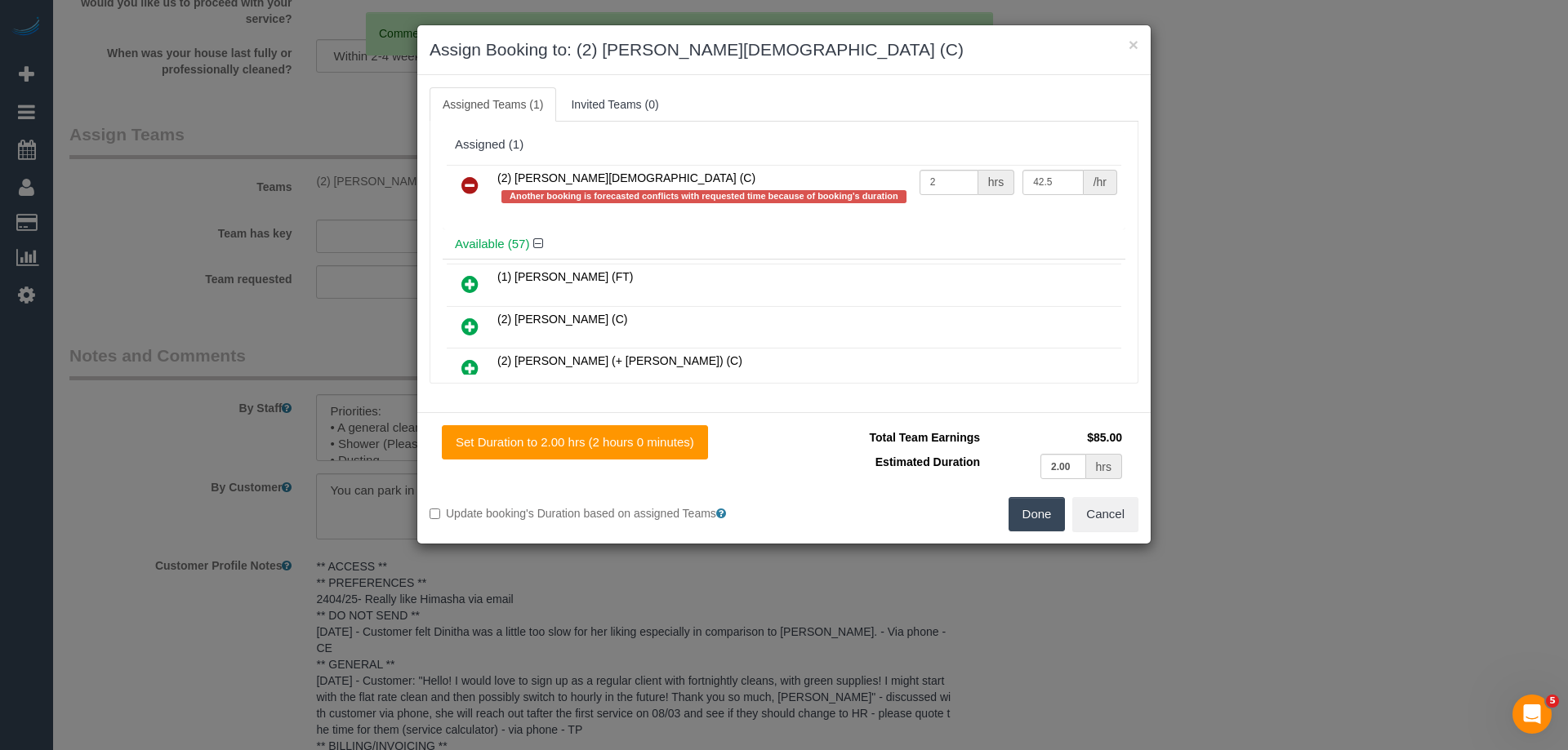
click at [469, 181] on icon at bounding box center [470, 186] width 18 height 19
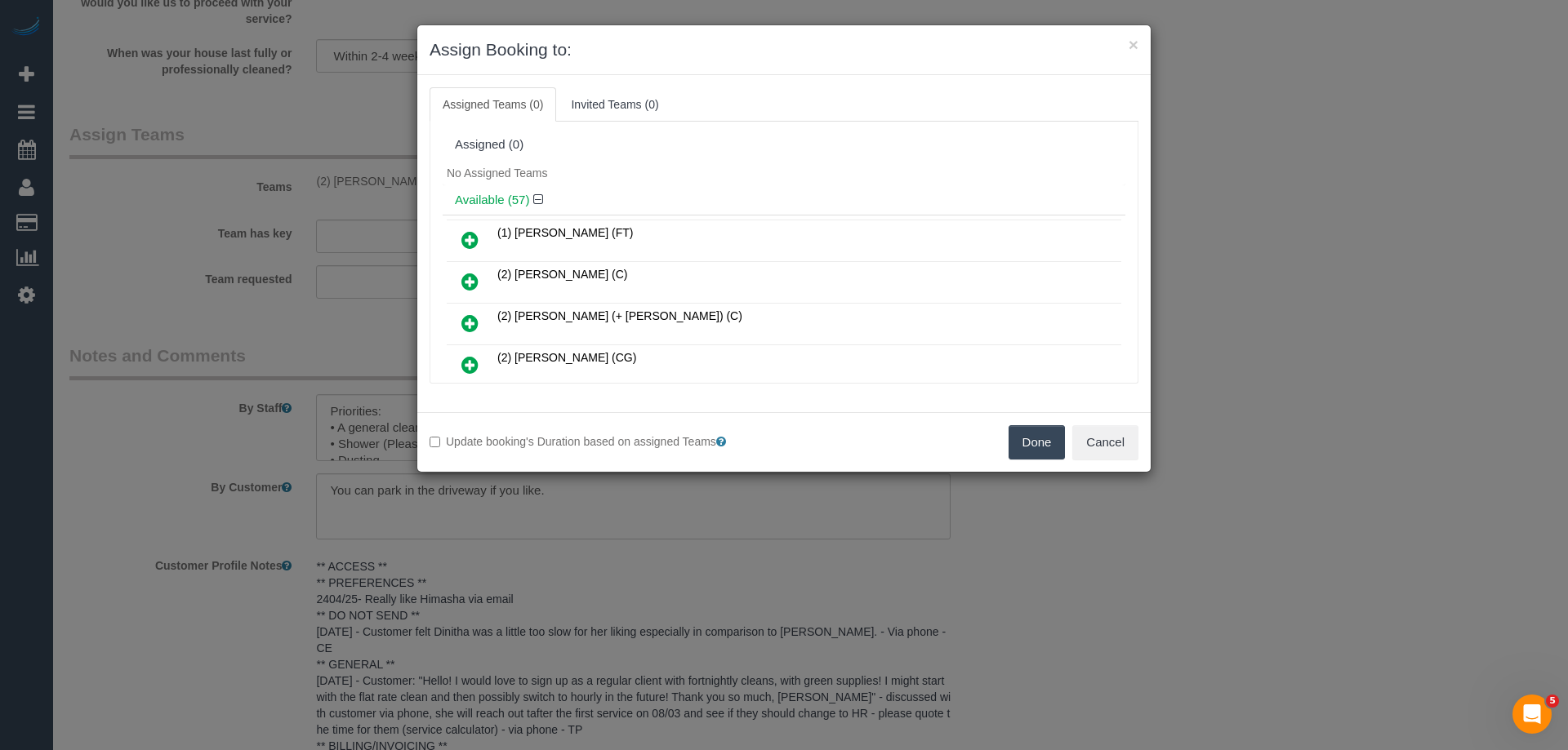
click at [737, 161] on div "No Assigned Teams" at bounding box center [784, 173] width 683 height 25
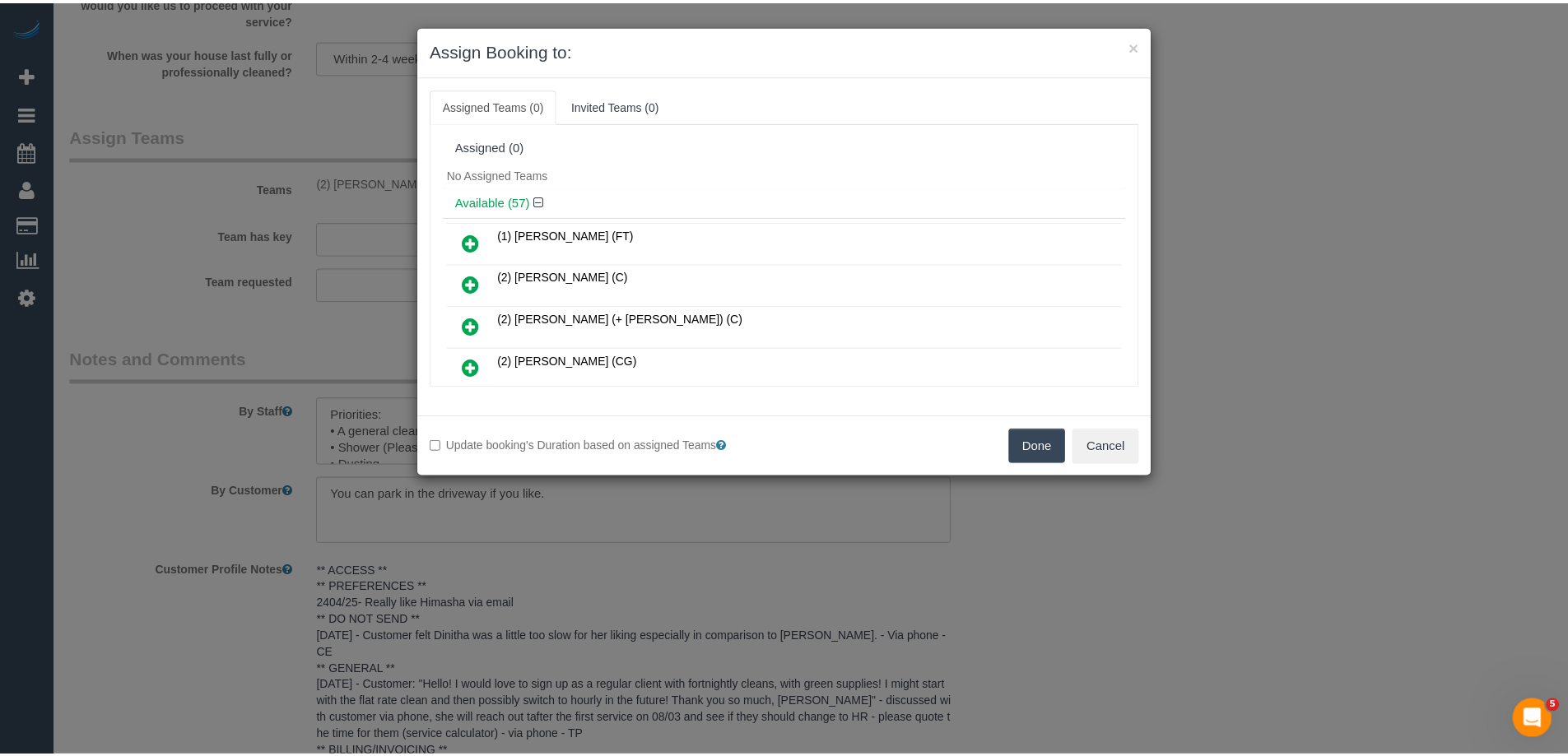
scroll to position [528, 0]
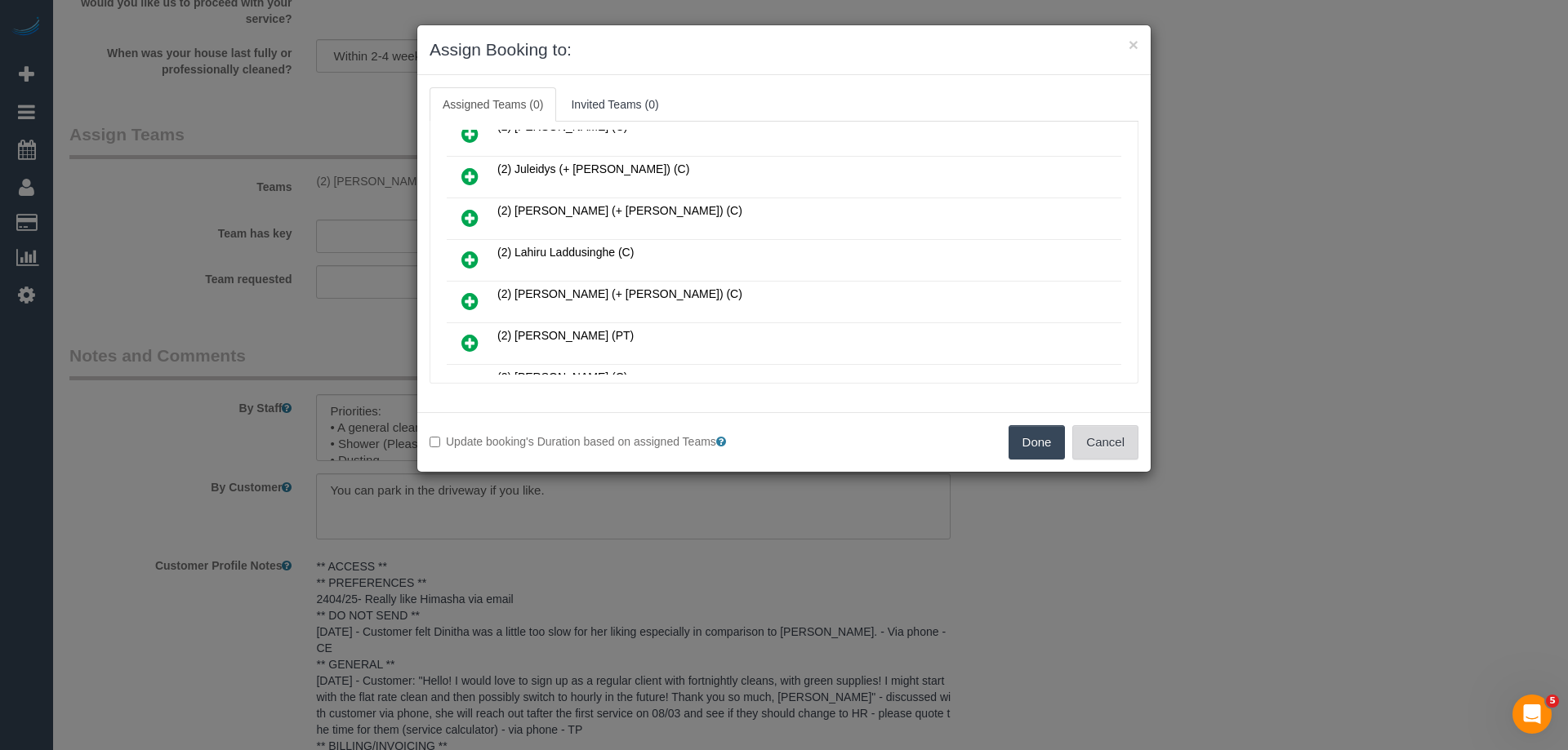
click at [1110, 445] on button "Cancel" at bounding box center [1106, 442] width 67 height 34
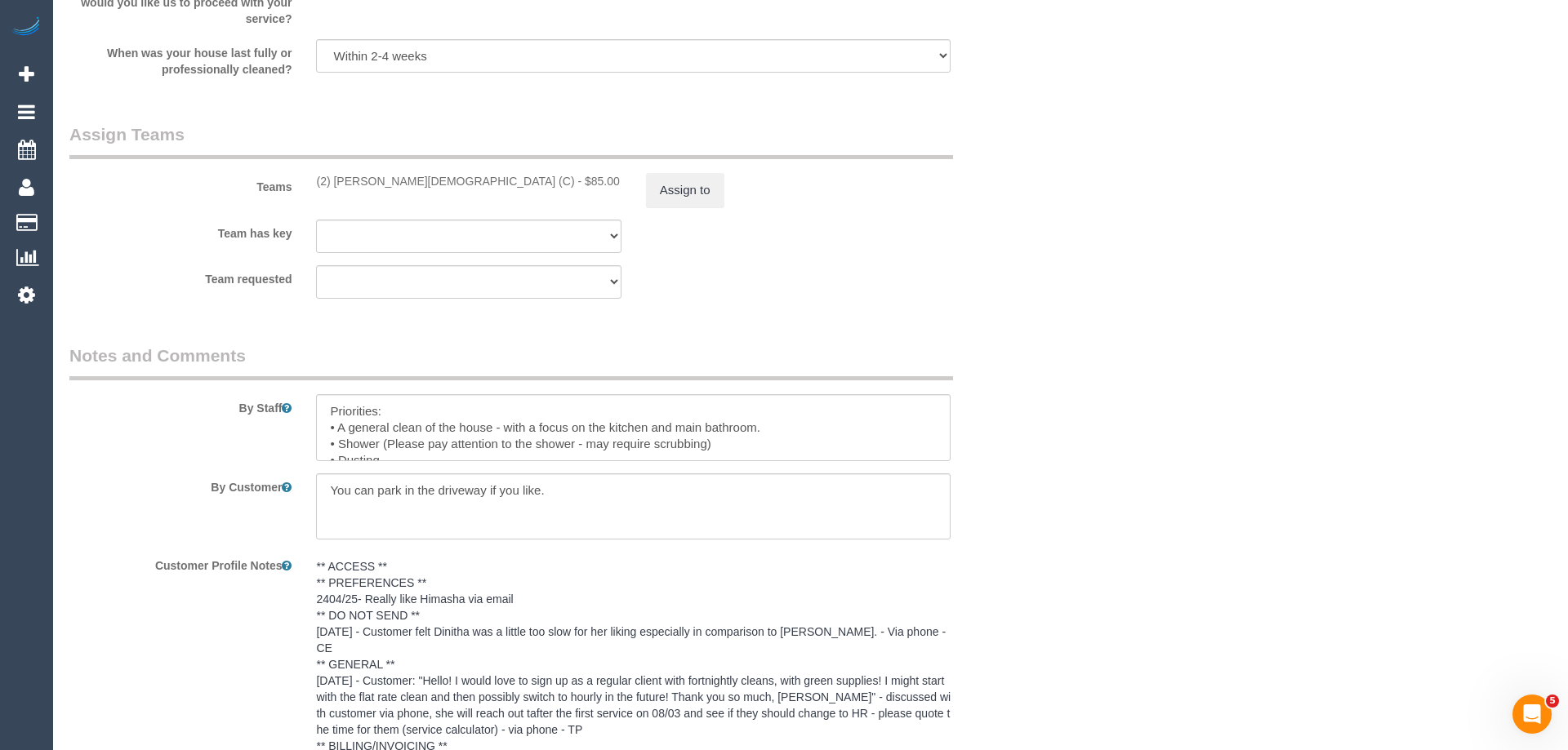
click at [1110, 445] on div "× Assign Booking to: Assigned Teams (0) Invited Teams (0) Assigned (0) No Assig…" at bounding box center [784, 375] width 1568 height 750
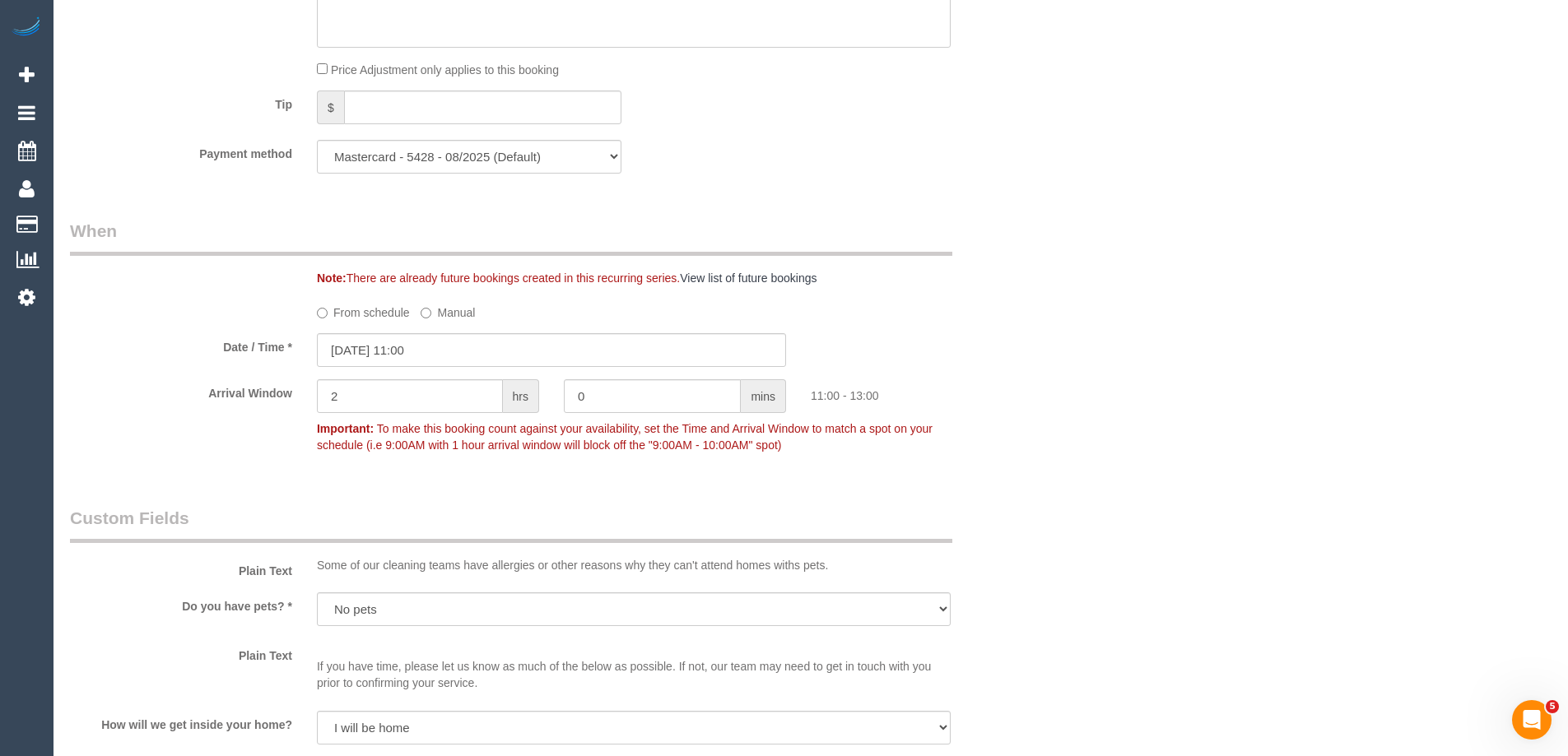
scroll to position [1541, 0]
click at [444, 355] on input "06/09/2025 11:00" at bounding box center [551, 352] width 469 height 34
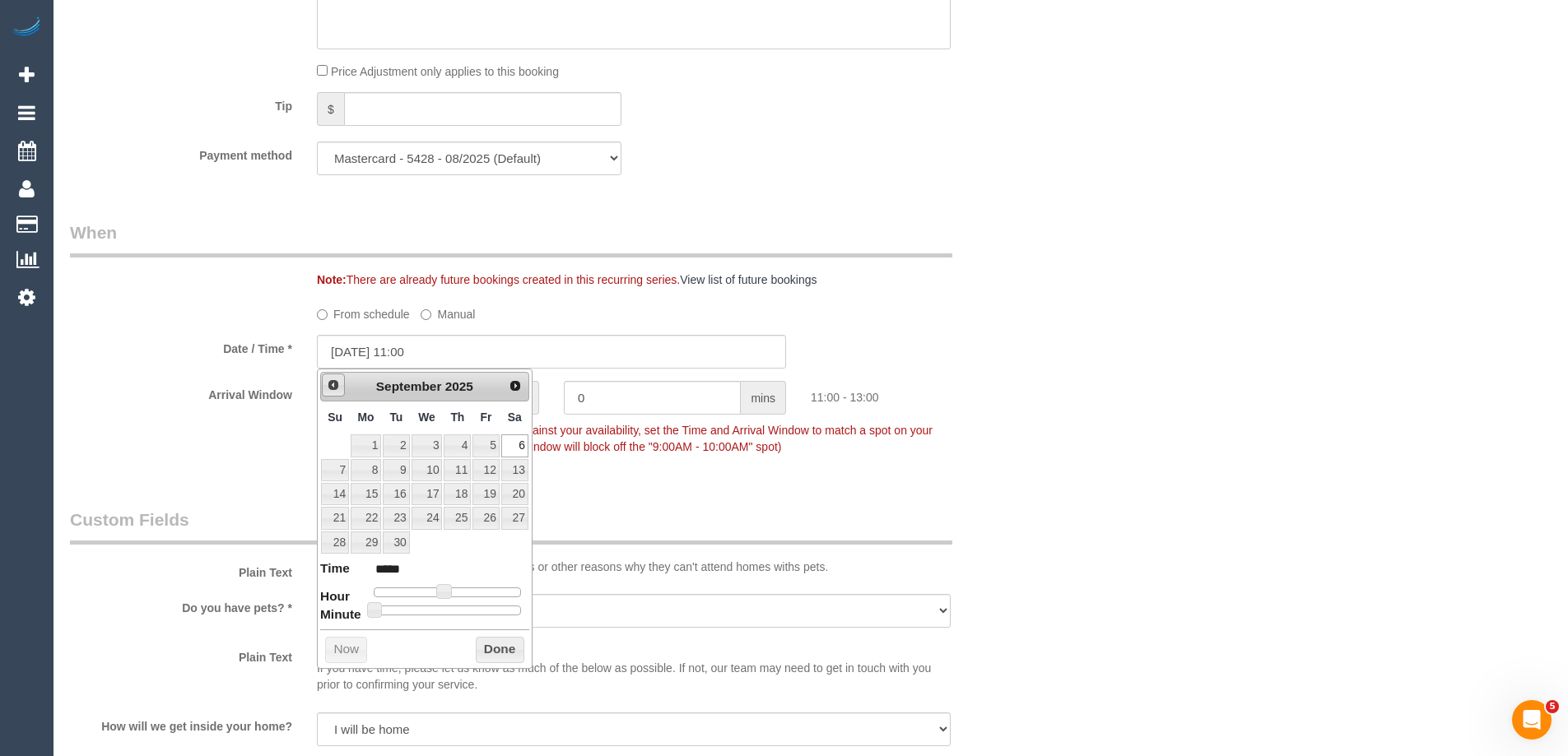
click at [341, 392] on link "Prev" at bounding box center [334, 385] width 23 height 23
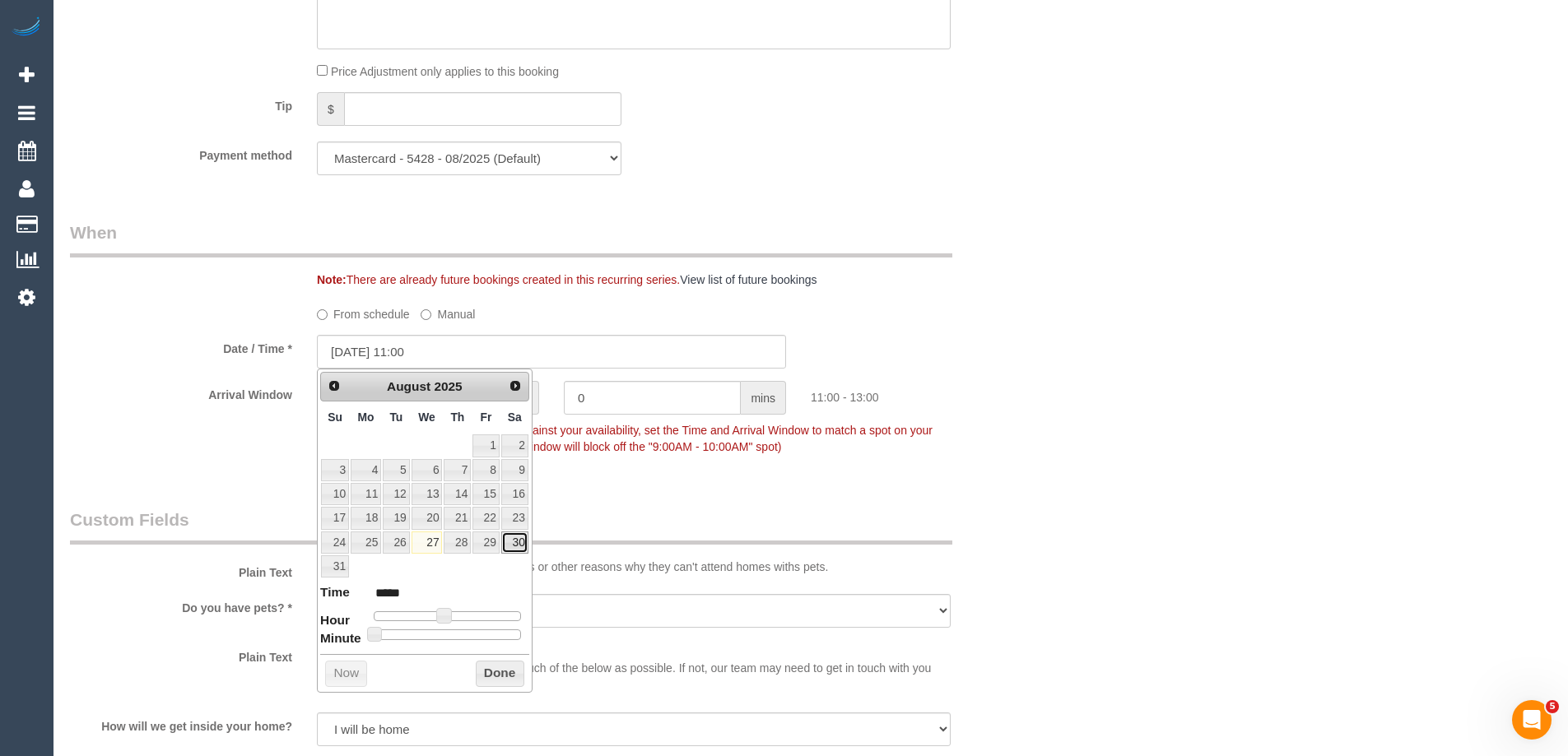
click at [523, 549] on link "30" at bounding box center [514, 543] width 27 height 22
type input "30/08/2025 12:00"
type input "*****"
type input "30/08/2025 13:00"
type input "*****"
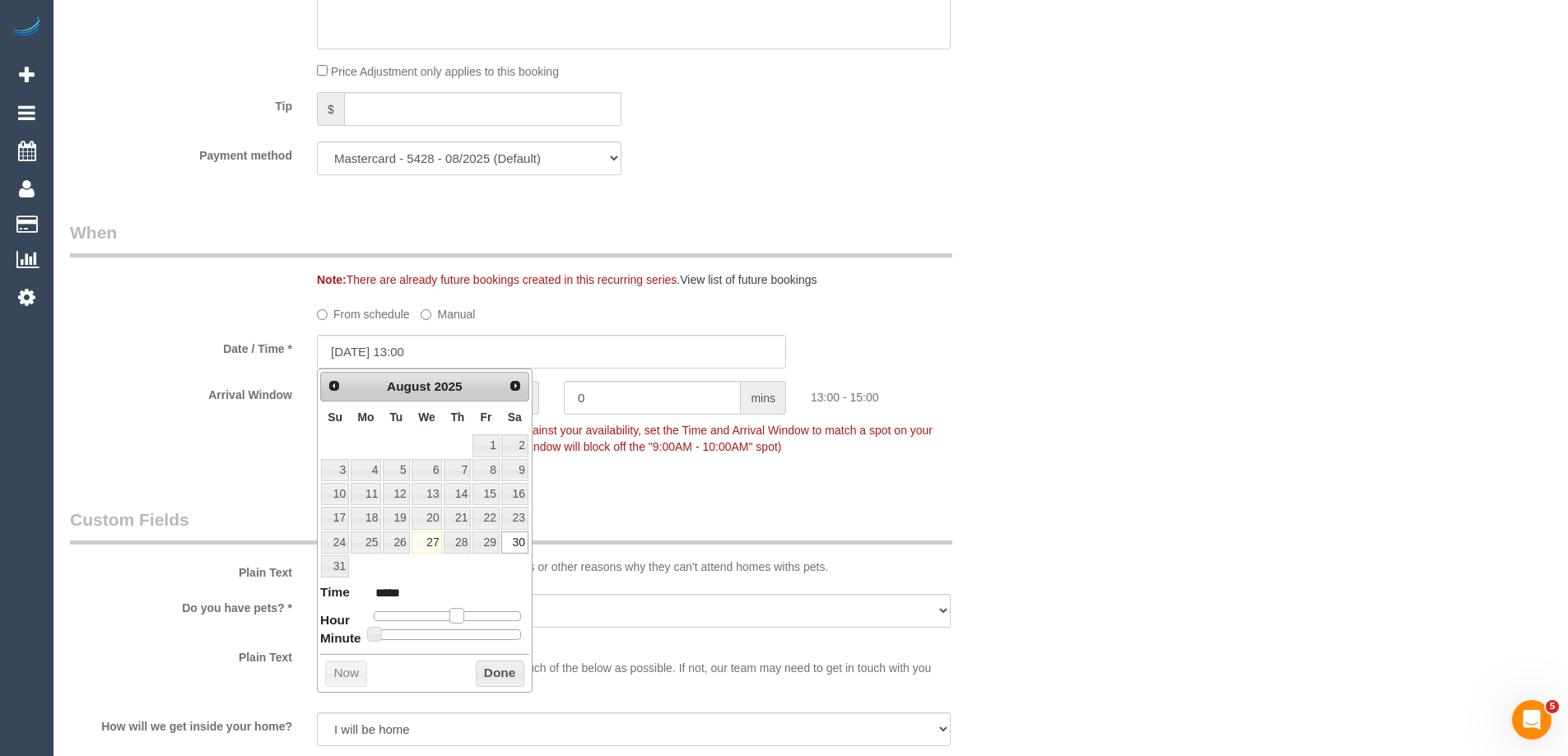
type input "30/08/2025 14:00"
type input "*****"
drag, startPoint x: 439, startPoint y: 614, endPoint x: 457, endPoint y: 618, distance: 18.4
click at [457, 618] on span at bounding box center [462, 615] width 15 height 15
click at [489, 669] on button "Done" at bounding box center [499, 674] width 49 height 26
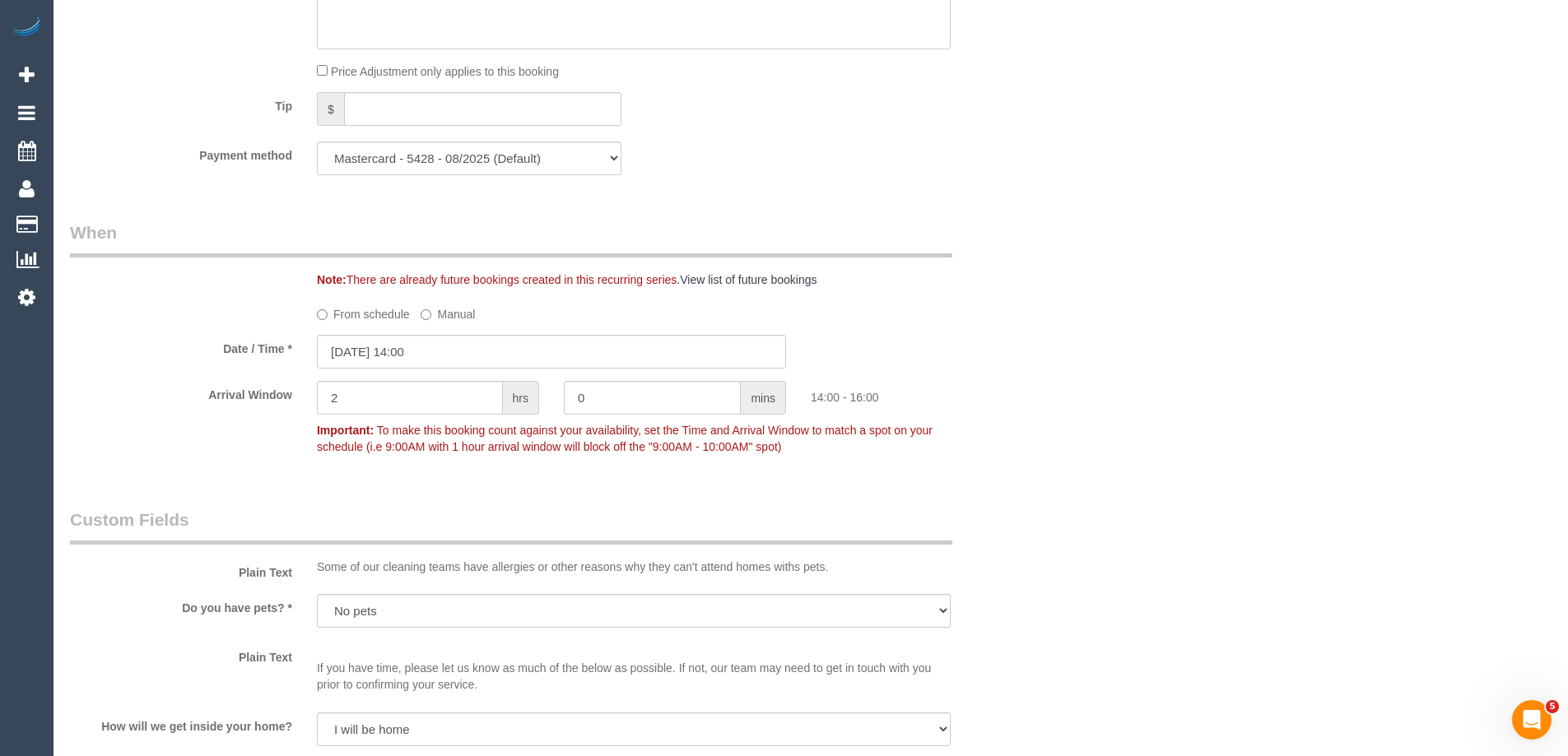
click at [1196, 485] on div "Who Email* taiylabayne@gmail.com Name * Taiyla Bayne Where Address* 78 Church S…" at bounding box center [810, 420] width 1482 height 3803
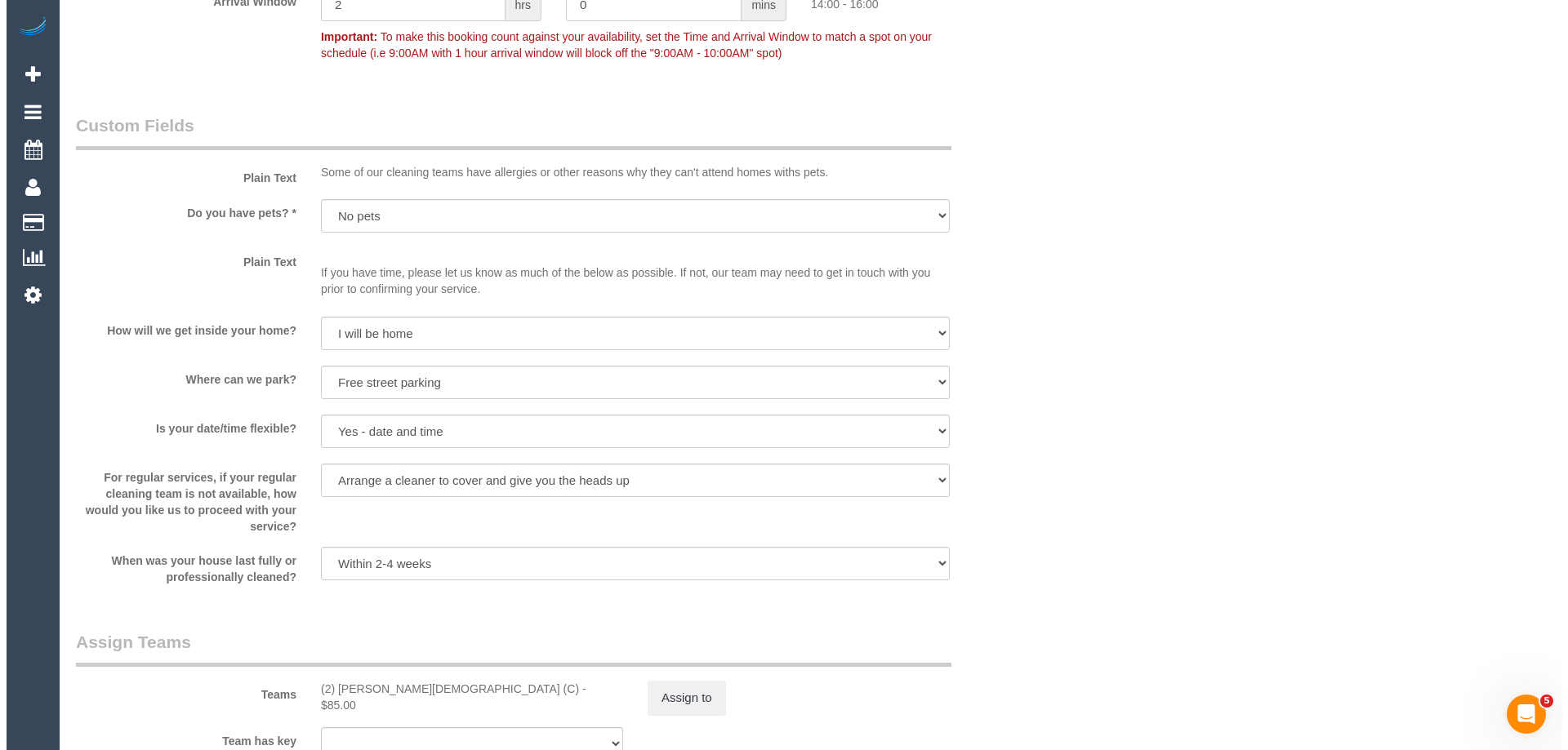
scroll to position [2100, 0]
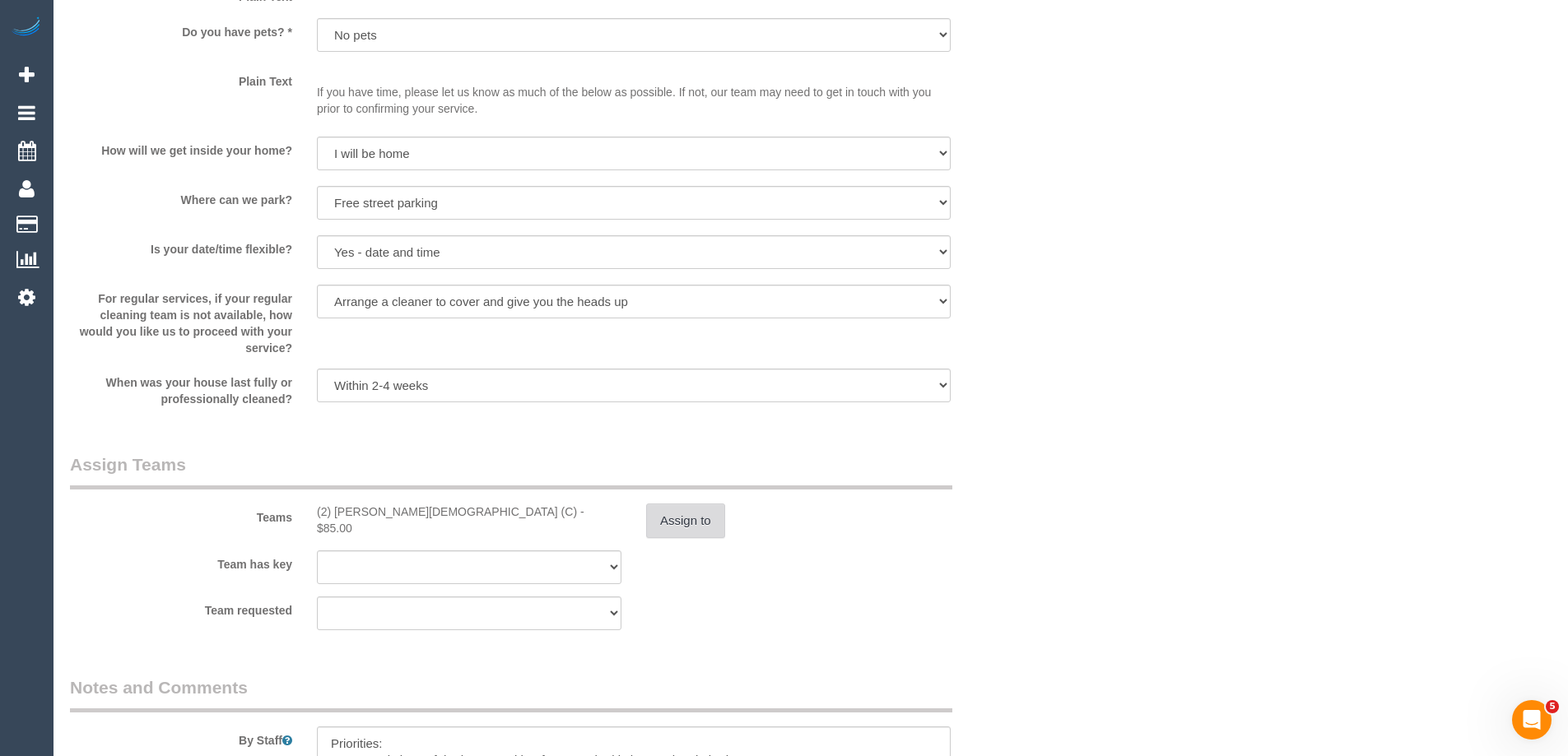
click at [679, 523] on button "Assign to" at bounding box center [686, 520] width 79 height 34
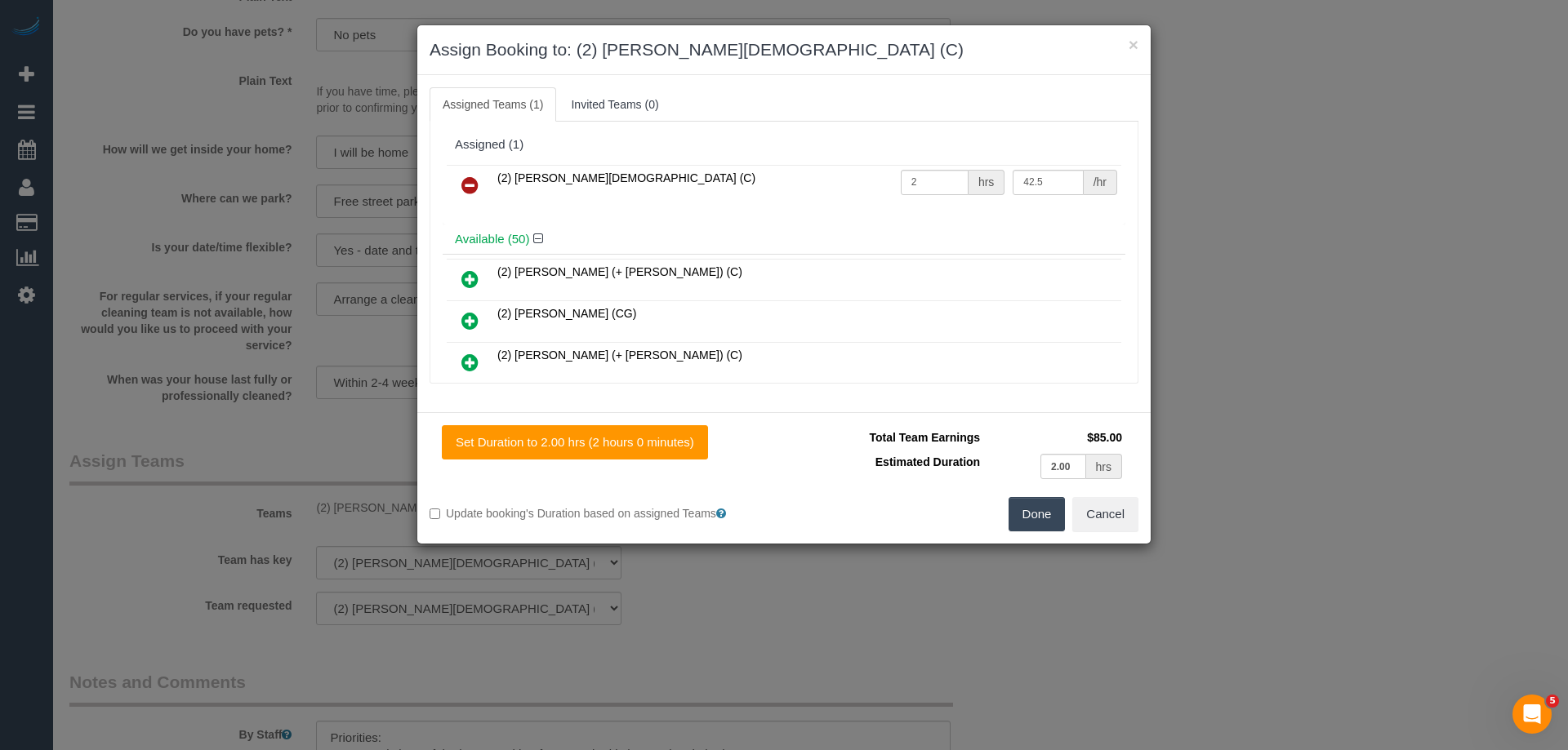
click at [469, 192] on icon at bounding box center [470, 186] width 18 height 19
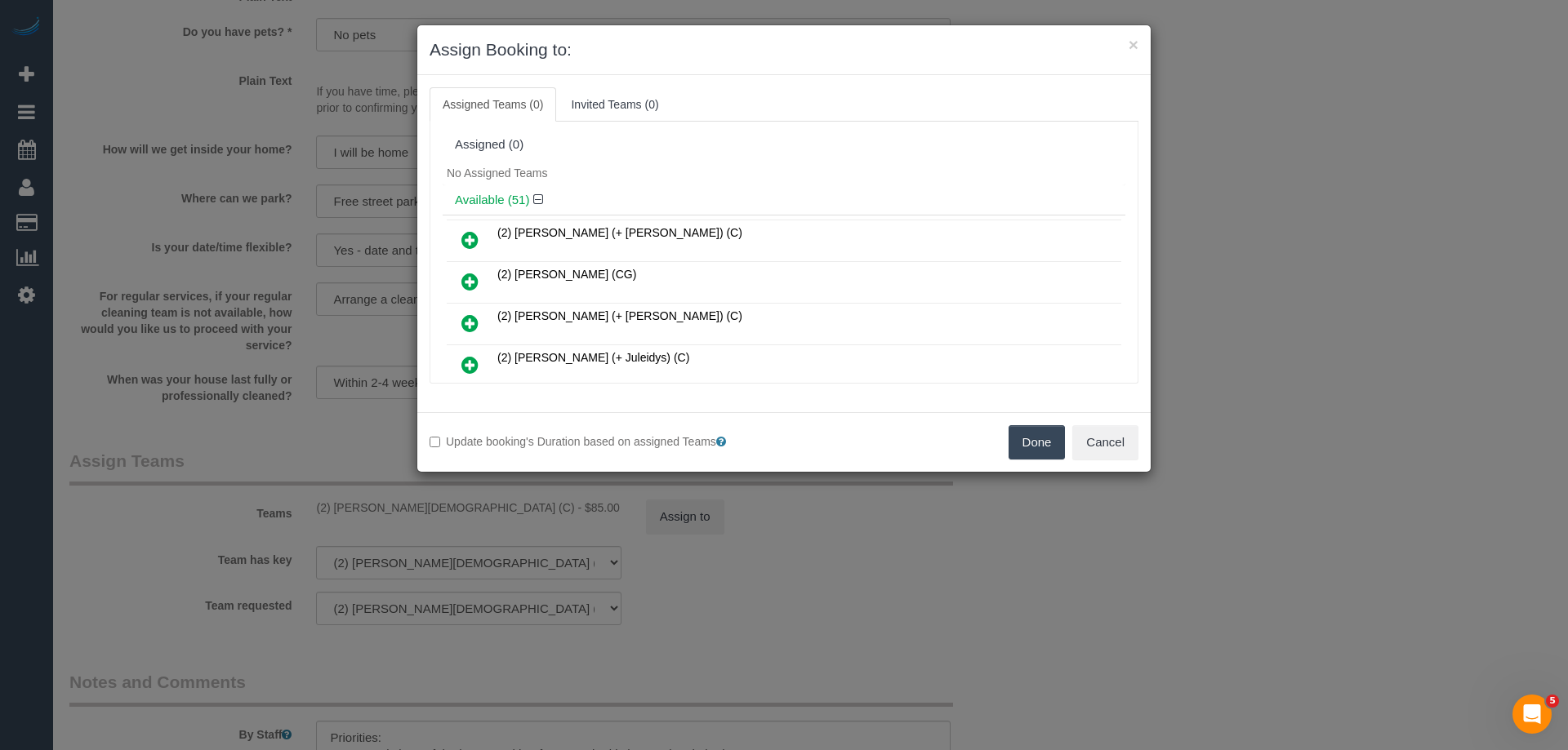
scroll to position [1108, 0]
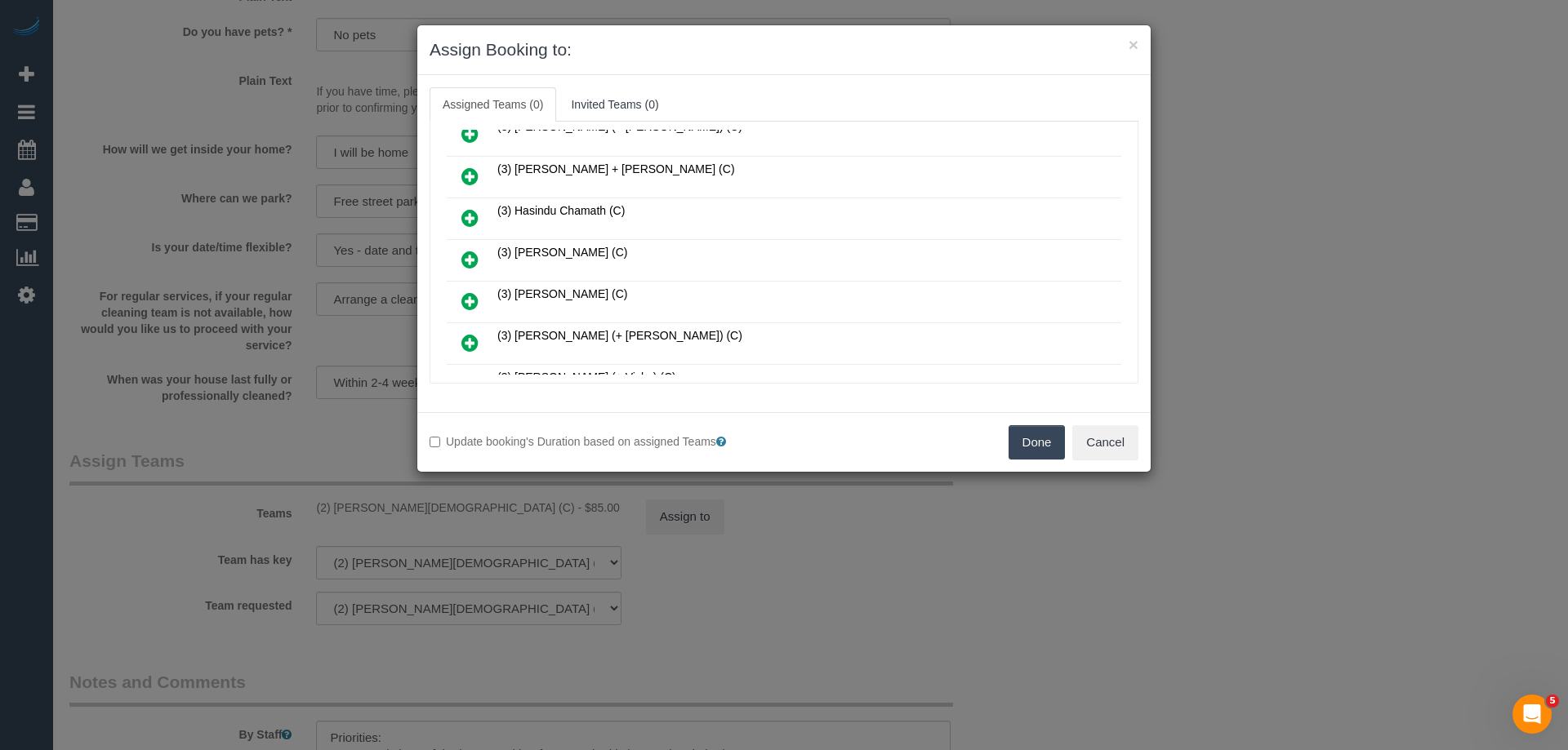
click at [452, 261] on link at bounding box center [470, 260] width 39 height 32
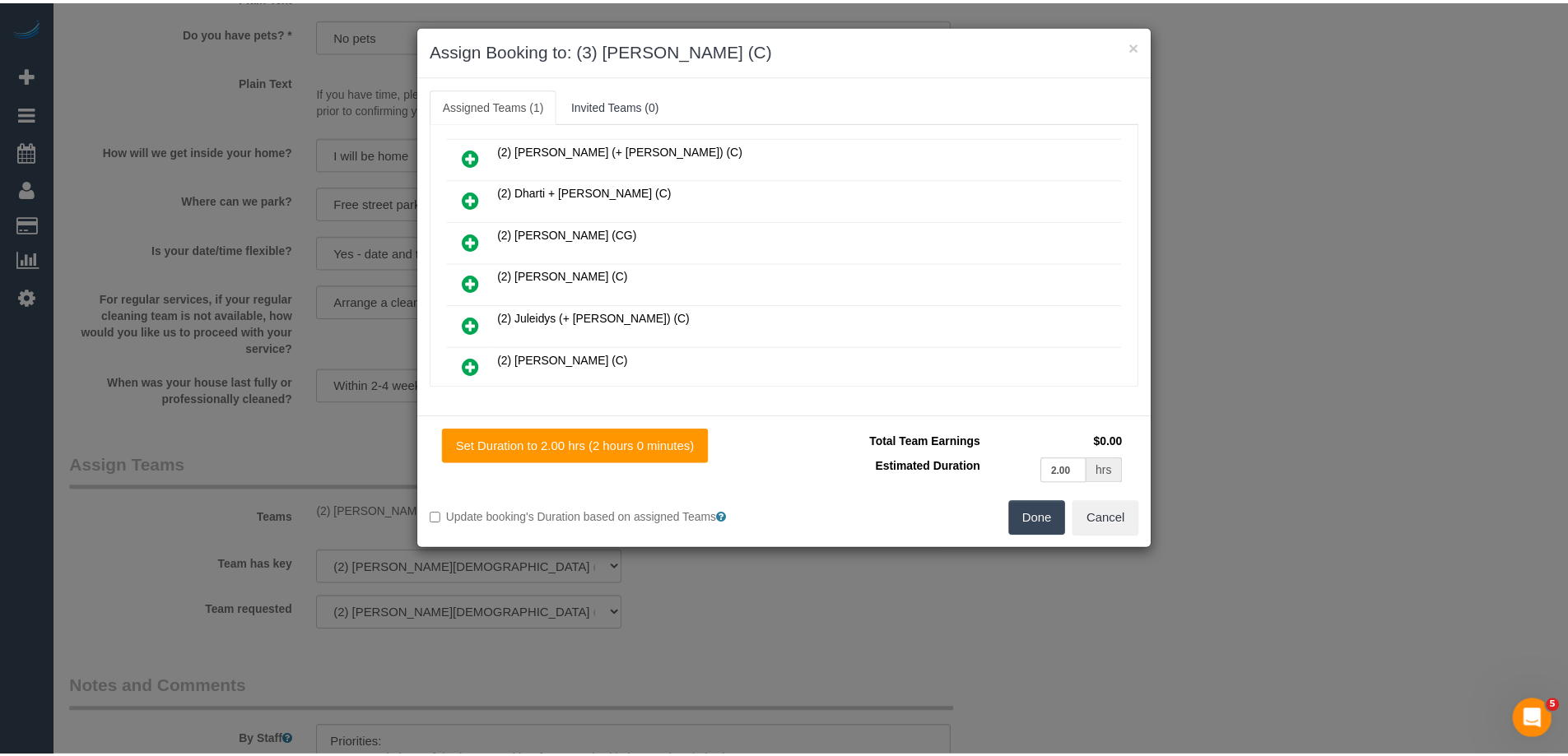
scroll to position [0, 0]
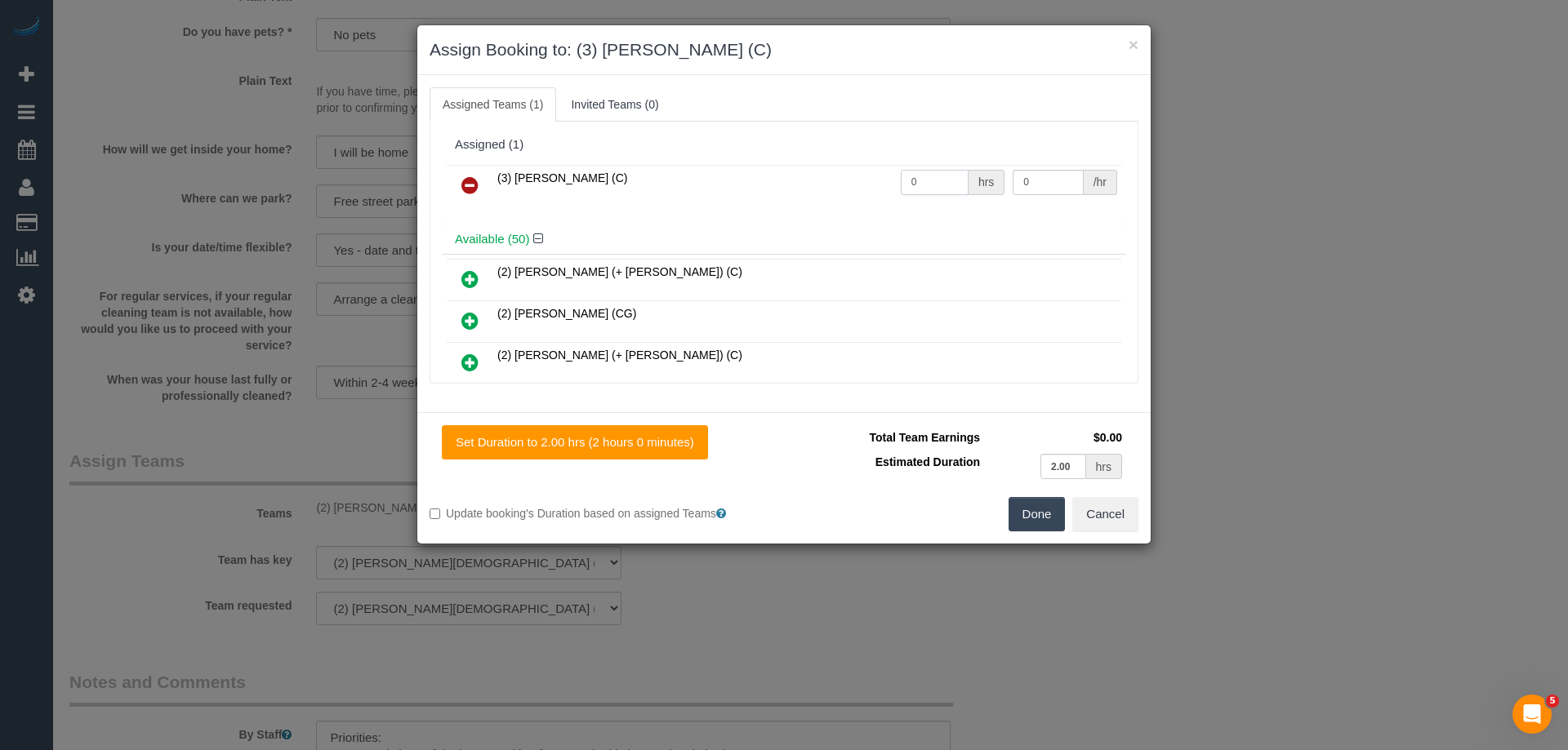
click at [921, 179] on input "0" at bounding box center [934, 182] width 67 height 25
type input "2"
click at [1054, 171] on input "0" at bounding box center [1048, 182] width 70 height 25
type input "35"
click at [1031, 526] on button "Done" at bounding box center [1037, 514] width 57 height 34
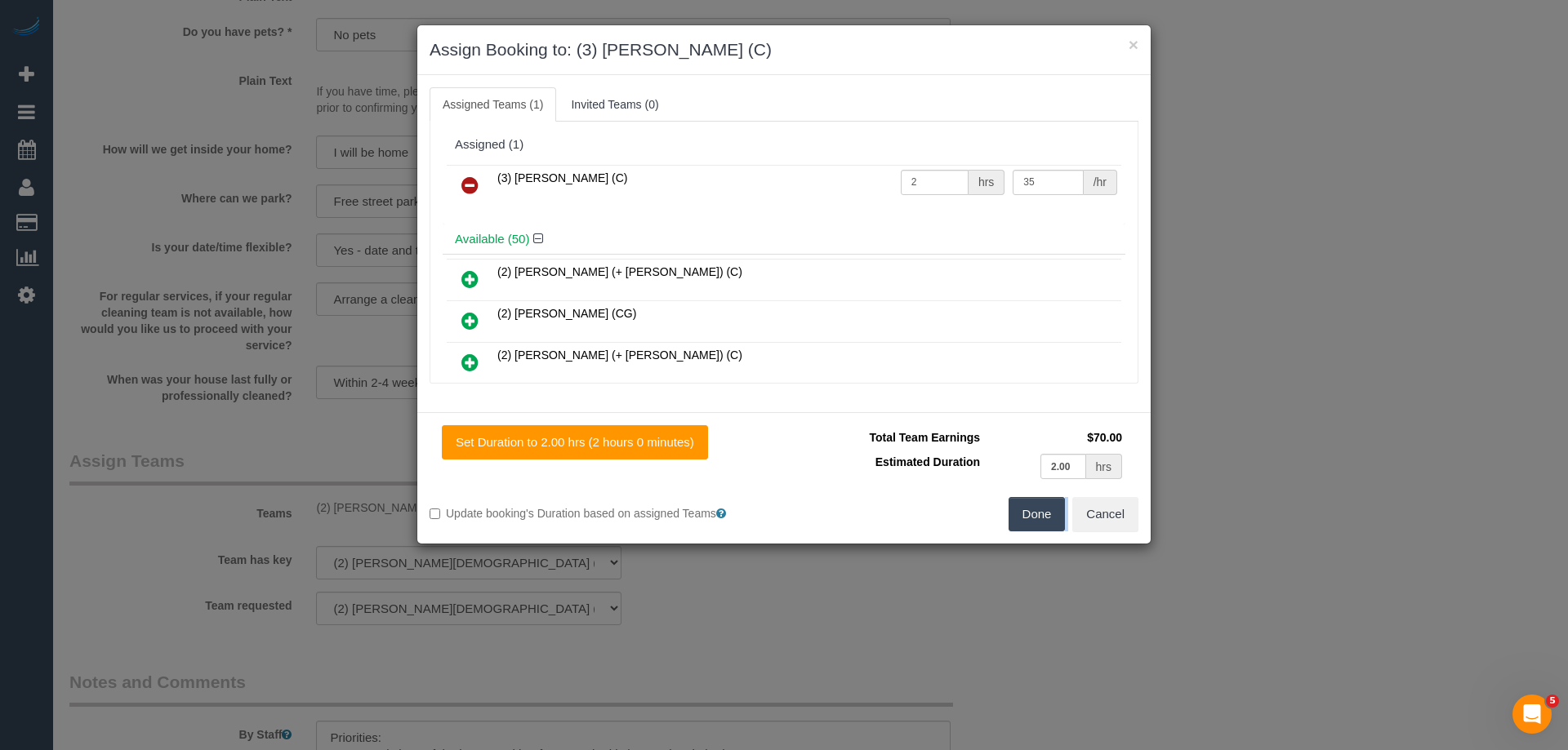
click at [1031, 526] on div "× Assign Booking to: (3) Himasha Amarasinghe (C) Assigned Teams (1) Invited Tea…" at bounding box center [784, 375] width 1568 height 750
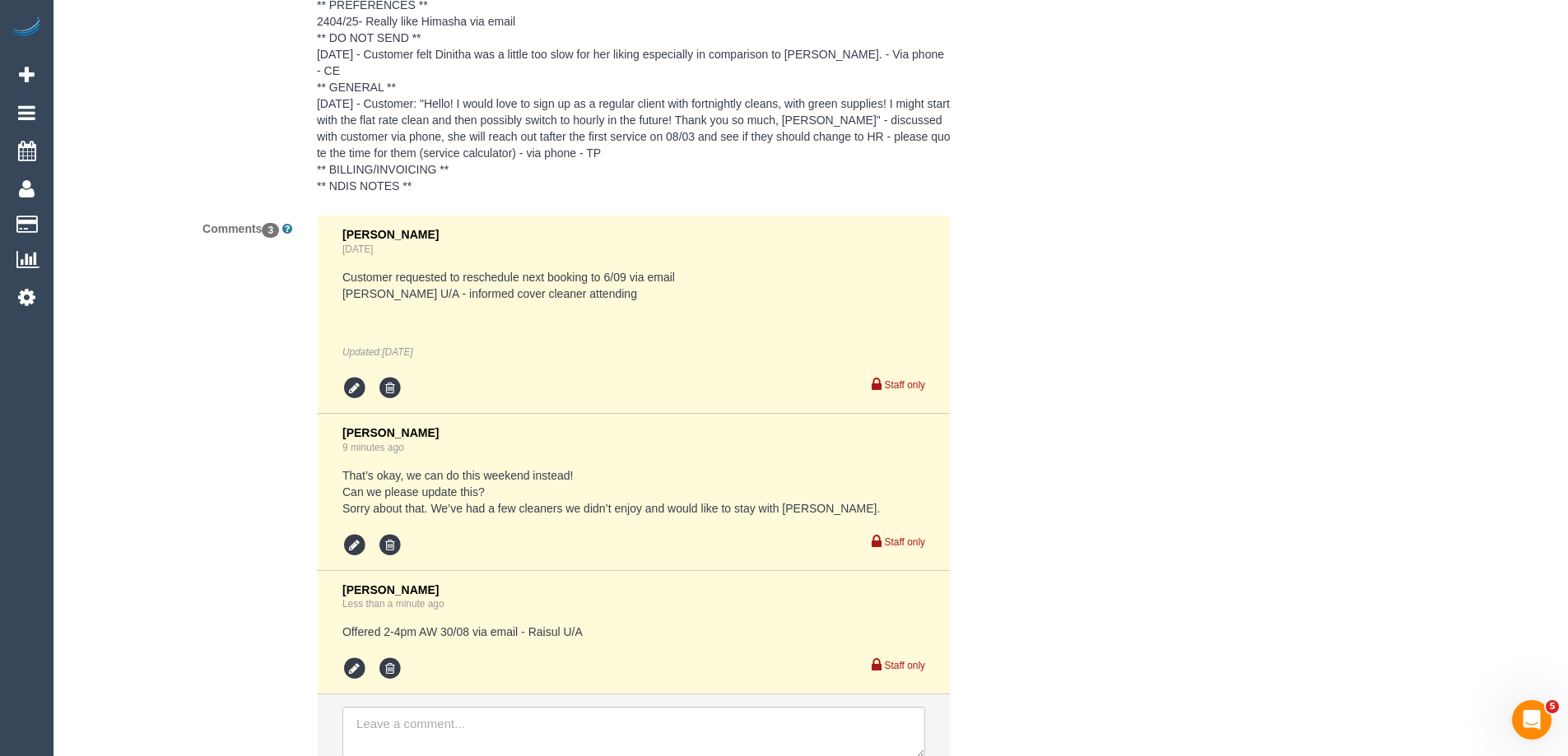
scroll to position [3148, 0]
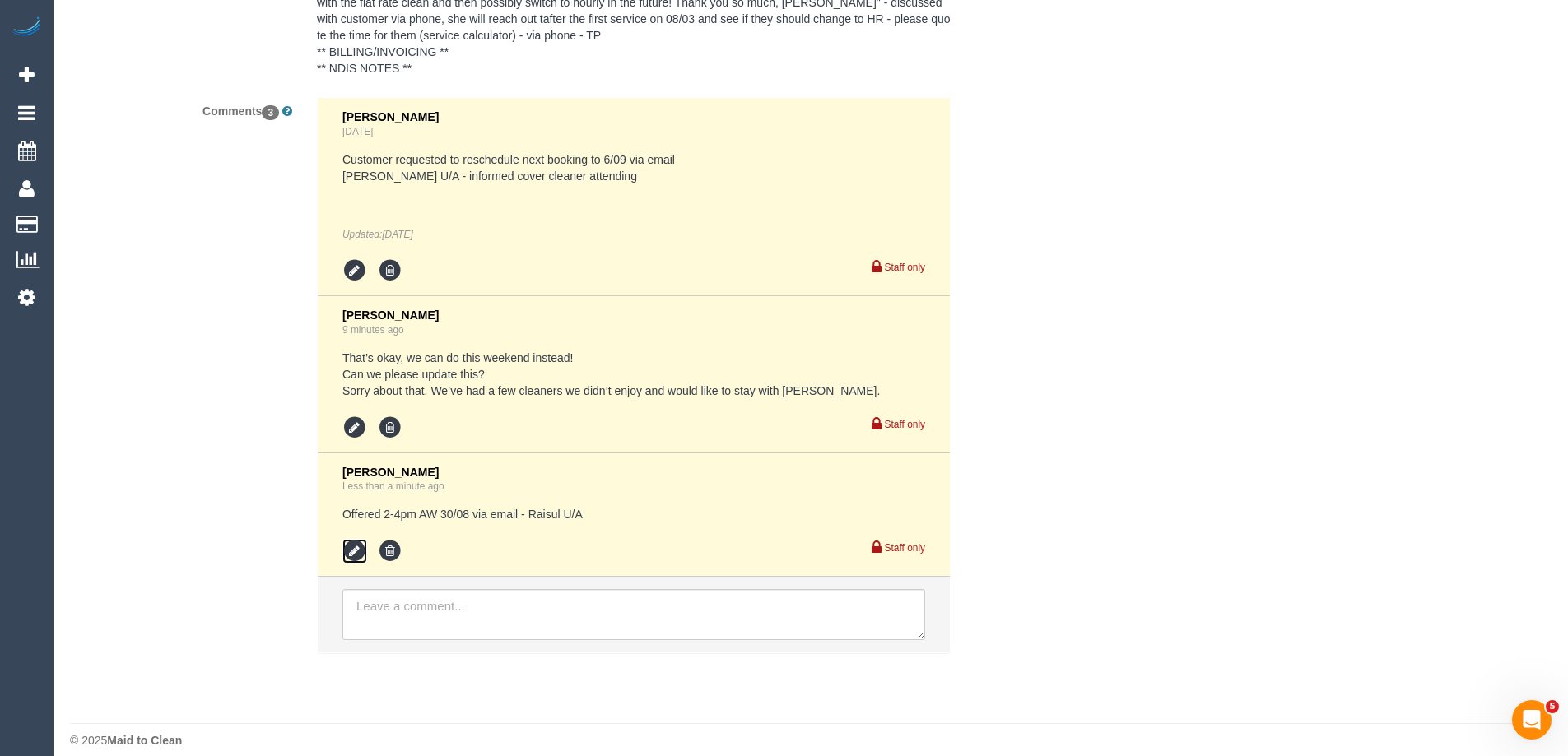
click at [351, 539] on icon at bounding box center [355, 551] width 25 height 25
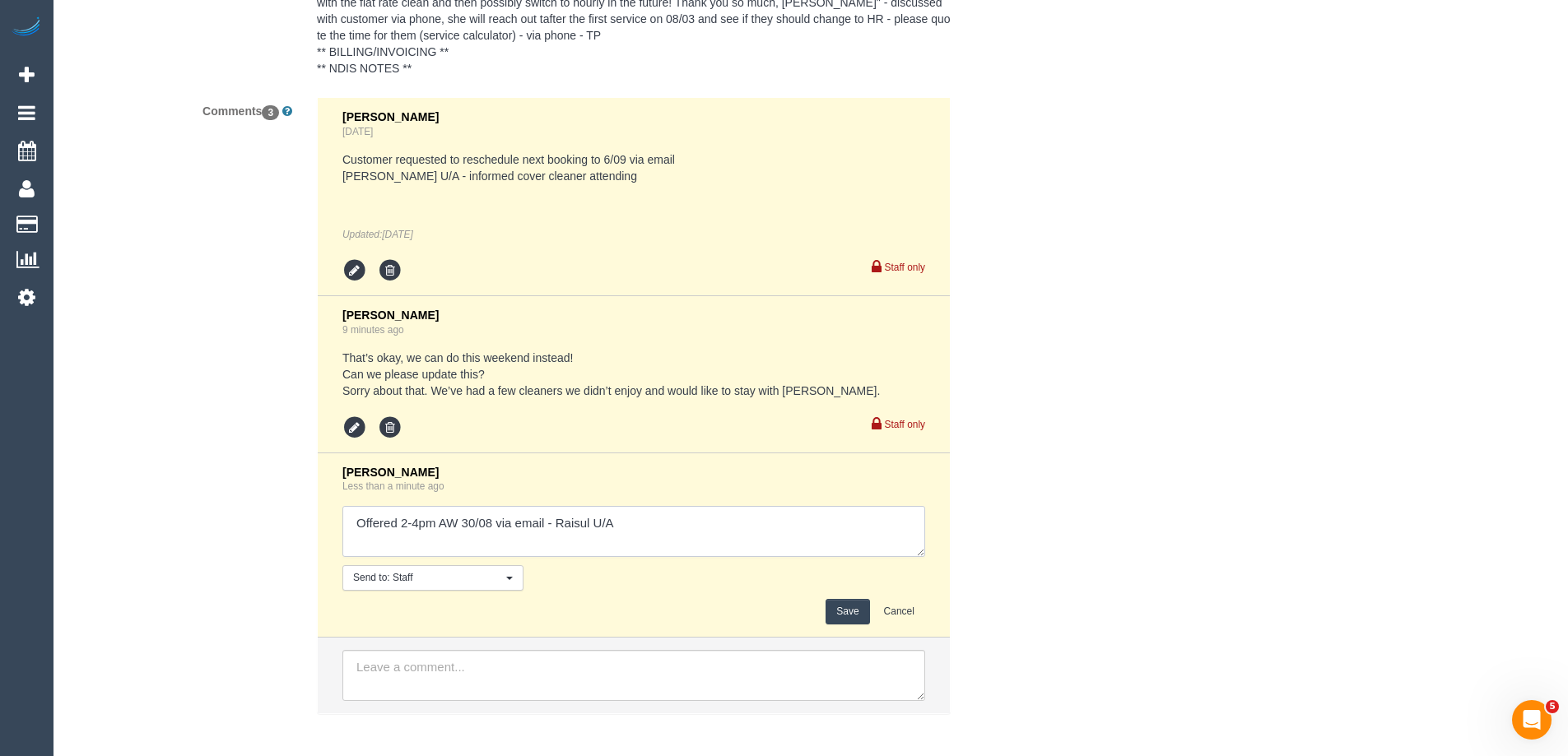
click at [732, 539] on textarea at bounding box center [634, 532] width 583 height 51
type textarea "Offered 2-4pm AW 30/08 via email - Raisul U/A - pending"
click at [844, 600] on button "Save" at bounding box center [847, 611] width 43 height 26
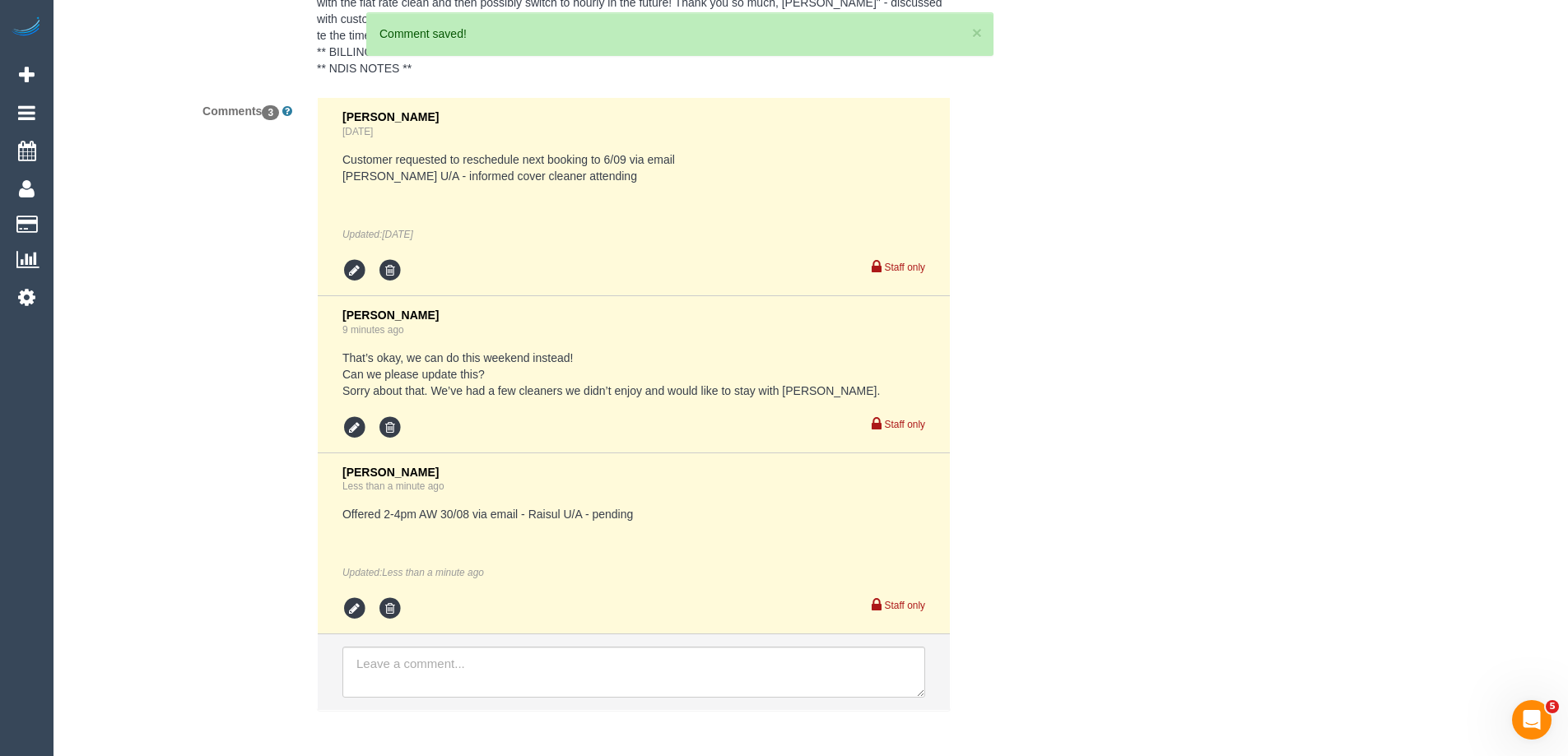
scroll to position [2489, 0]
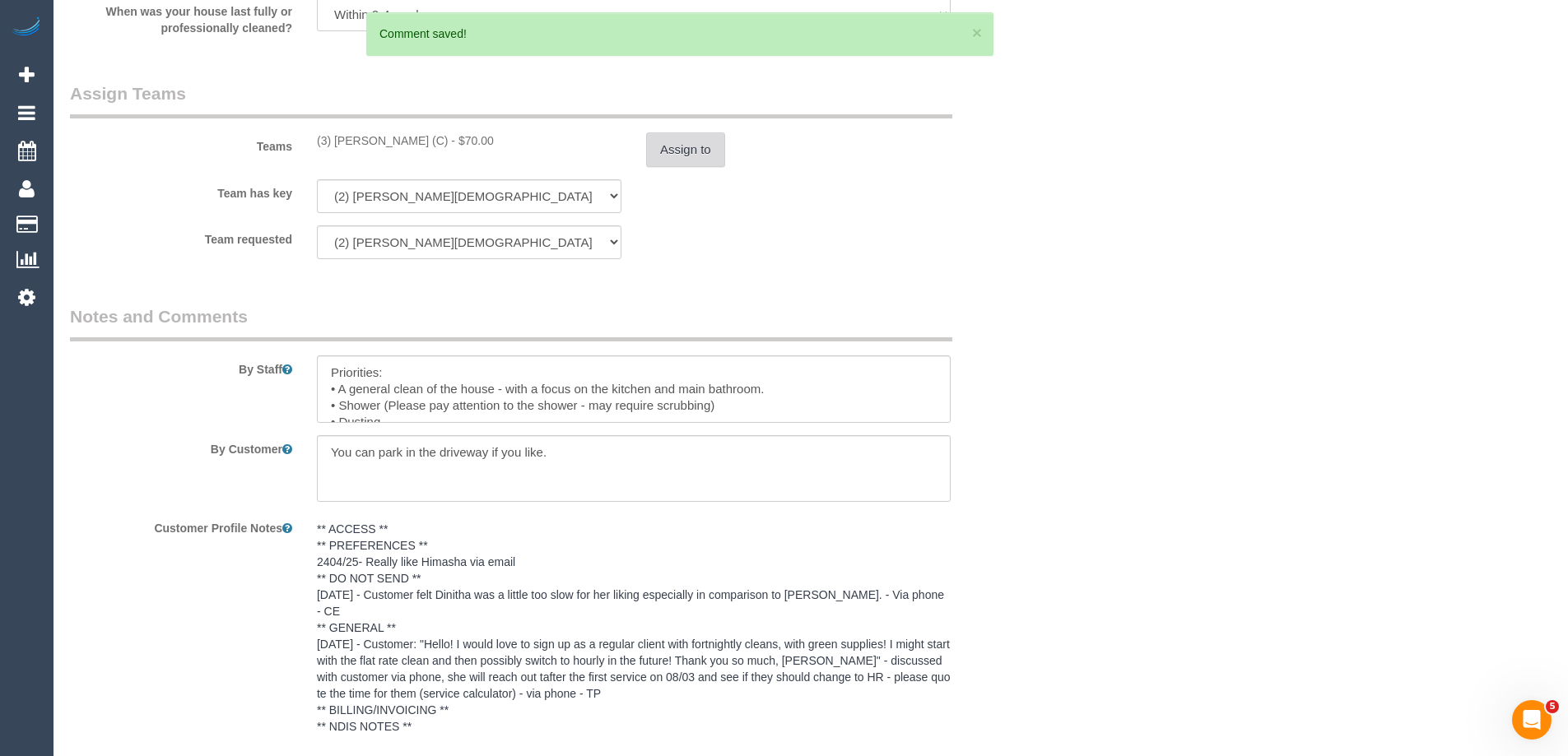
click at [673, 139] on button "Assign to" at bounding box center [686, 149] width 79 height 34
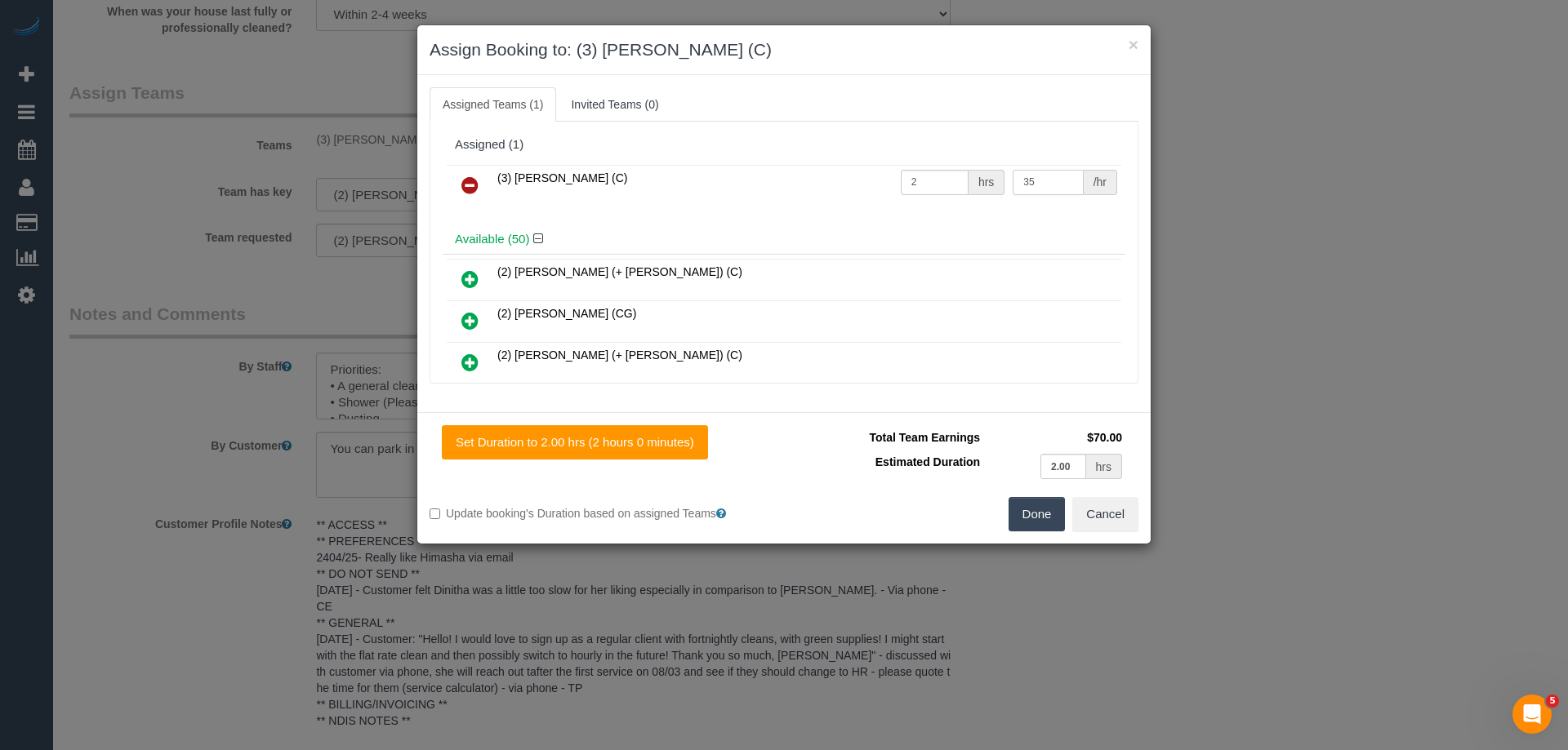
click at [1046, 187] on input "35" at bounding box center [1048, 182] width 70 height 25
type input "3"
type input "40"
click at [1054, 505] on button "Done" at bounding box center [1037, 514] width 57 height 34
click at [1054, 505] on div "× Assign Booking to: (3) Himasha Amarasinghe (C) Assigned Teams (1) Invited Tea…" at bounding box center [784, 375] width 1568 height 750
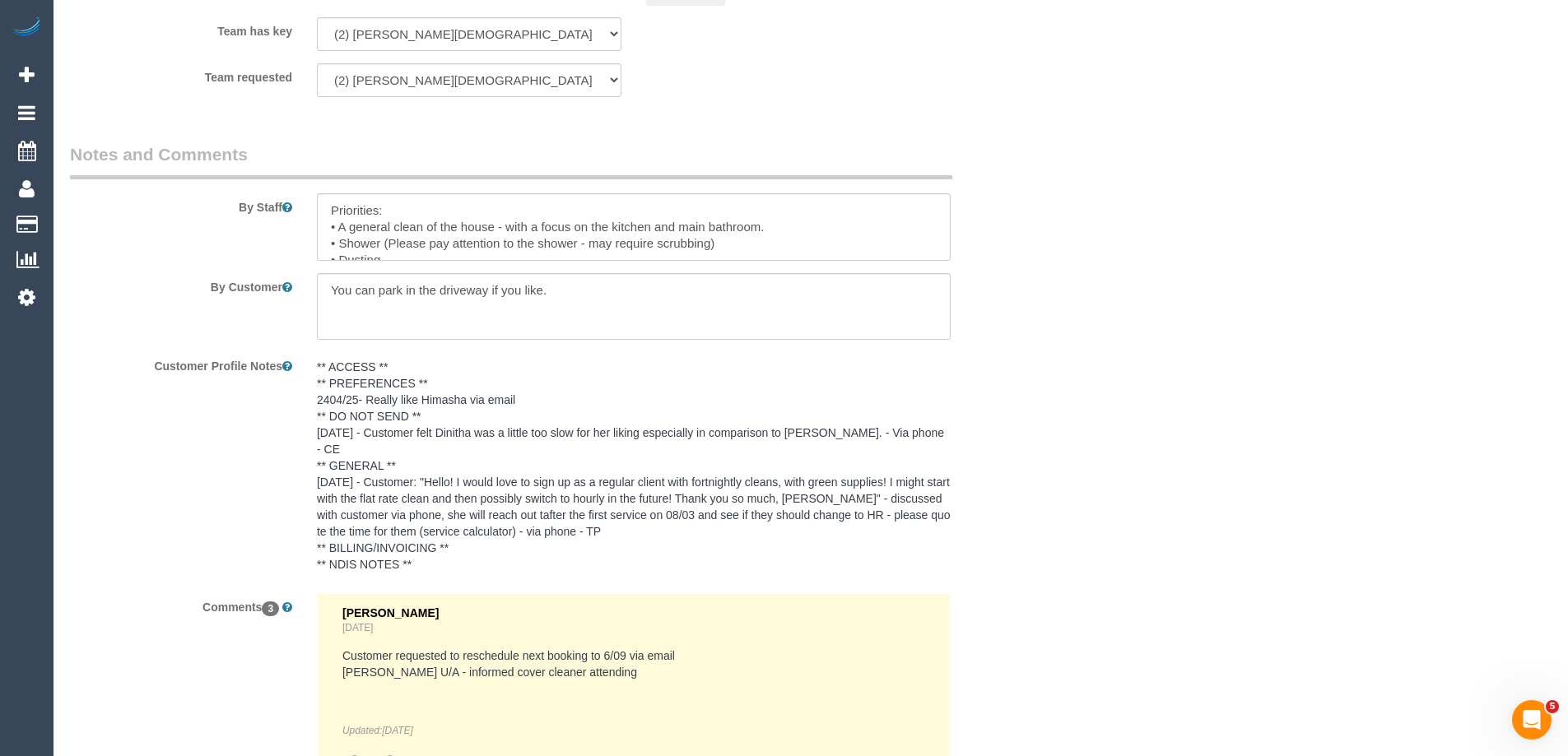
scroll to position [2571, 0]
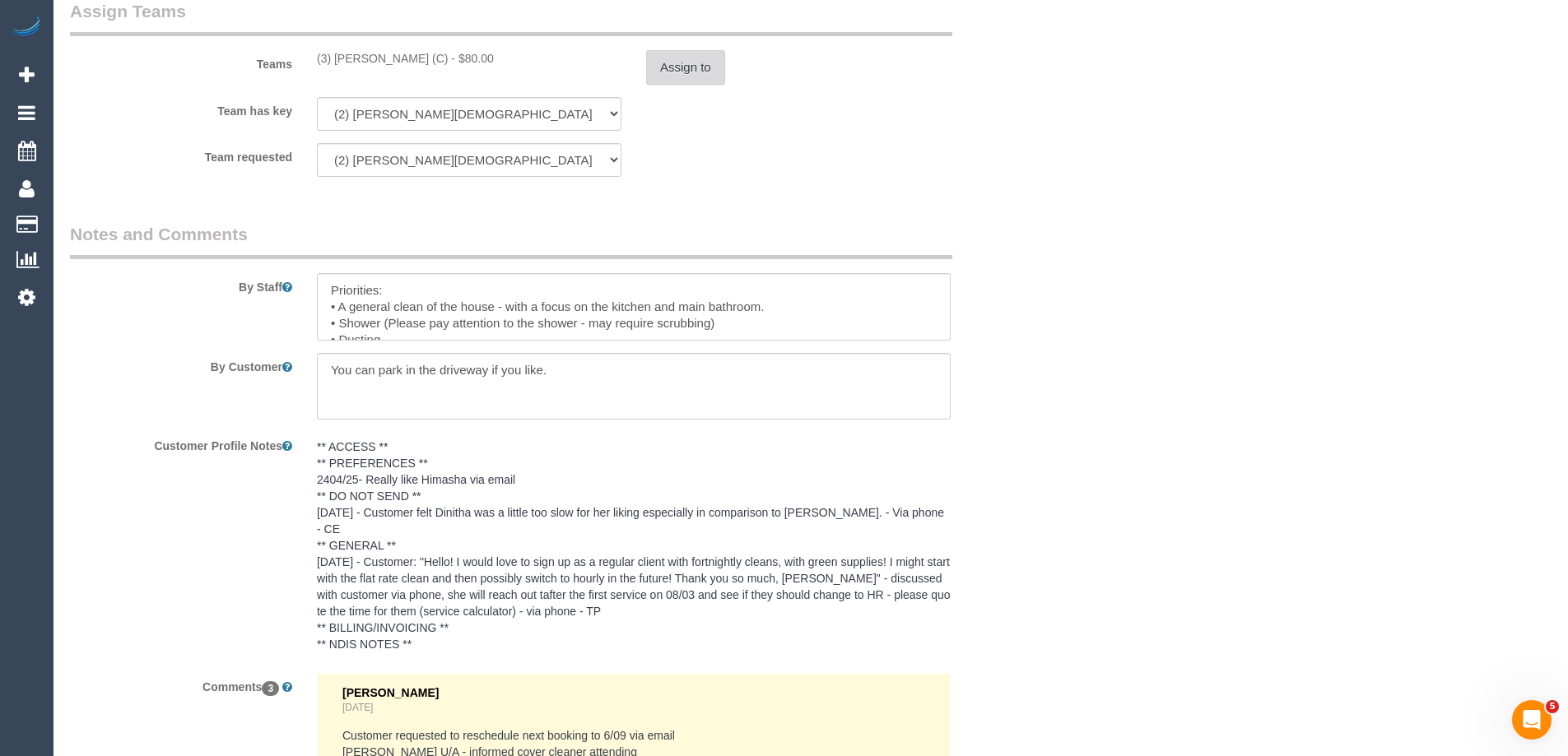
click at [694, 69] on button "Assign to" at bounding box center [686, 67] width 79 height 34
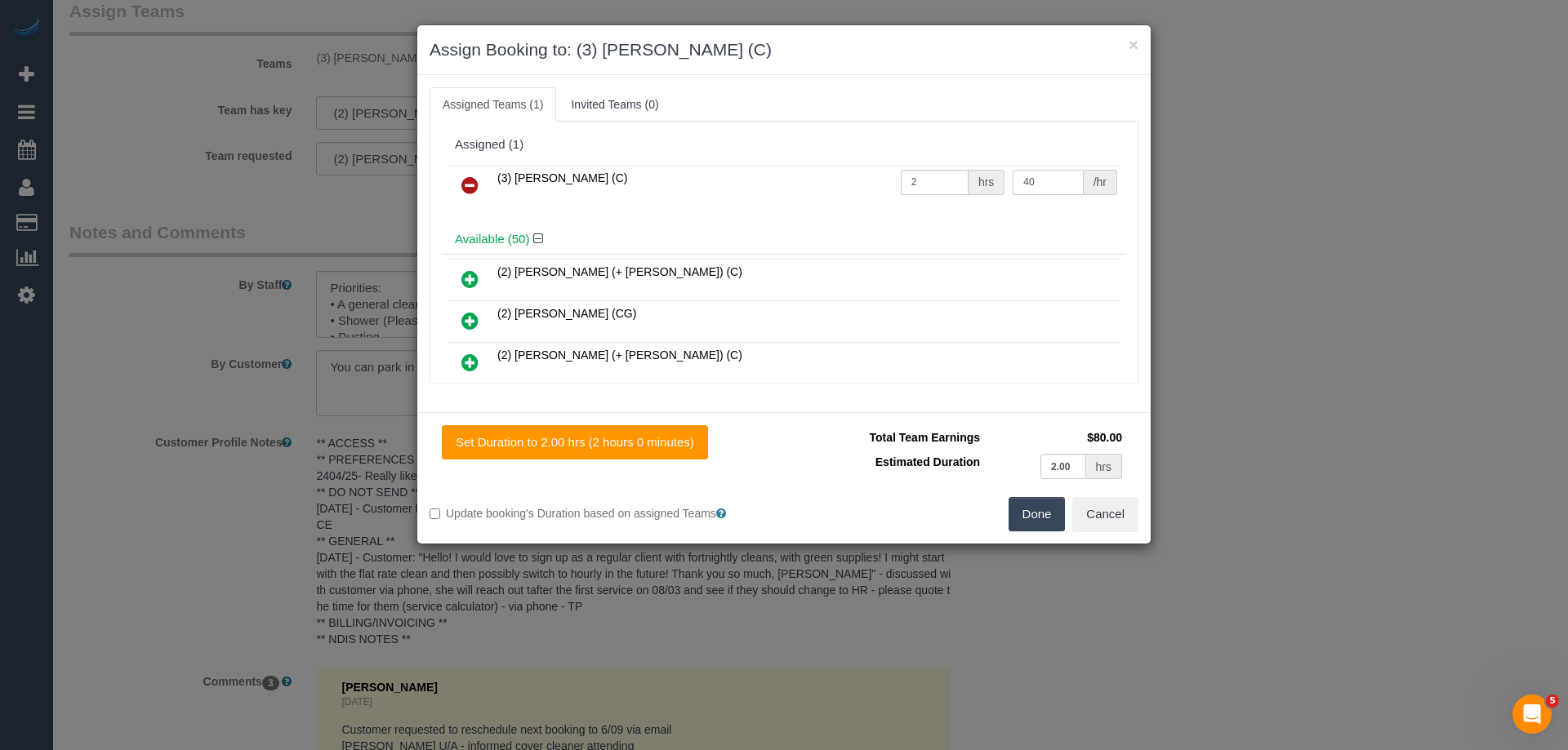
click at [1048, 178] on input "40" at bounding box center [1048, 182] width 70 height 25
type input "4"
type input "7.5"
click at [1046, 519] on button "Done" at bounding box center [1037, 514] width 57 height 34
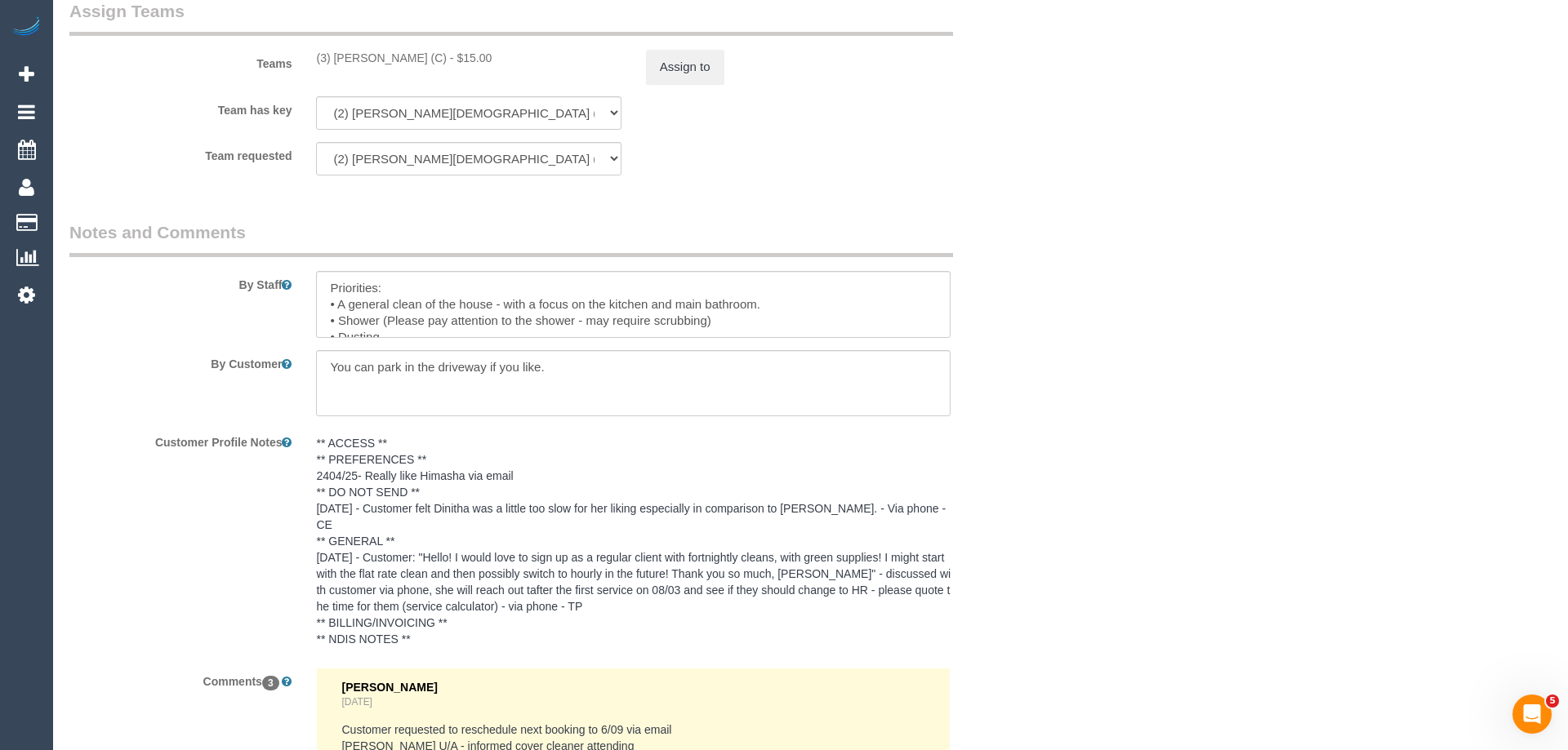
click at [1046, 519] on div "× Assign Booking to: (3) Himasha Amarasinghe (C) Assigned Teams (1) Invited Tea…" at bounding box center [784, 375] width 1568 height 750
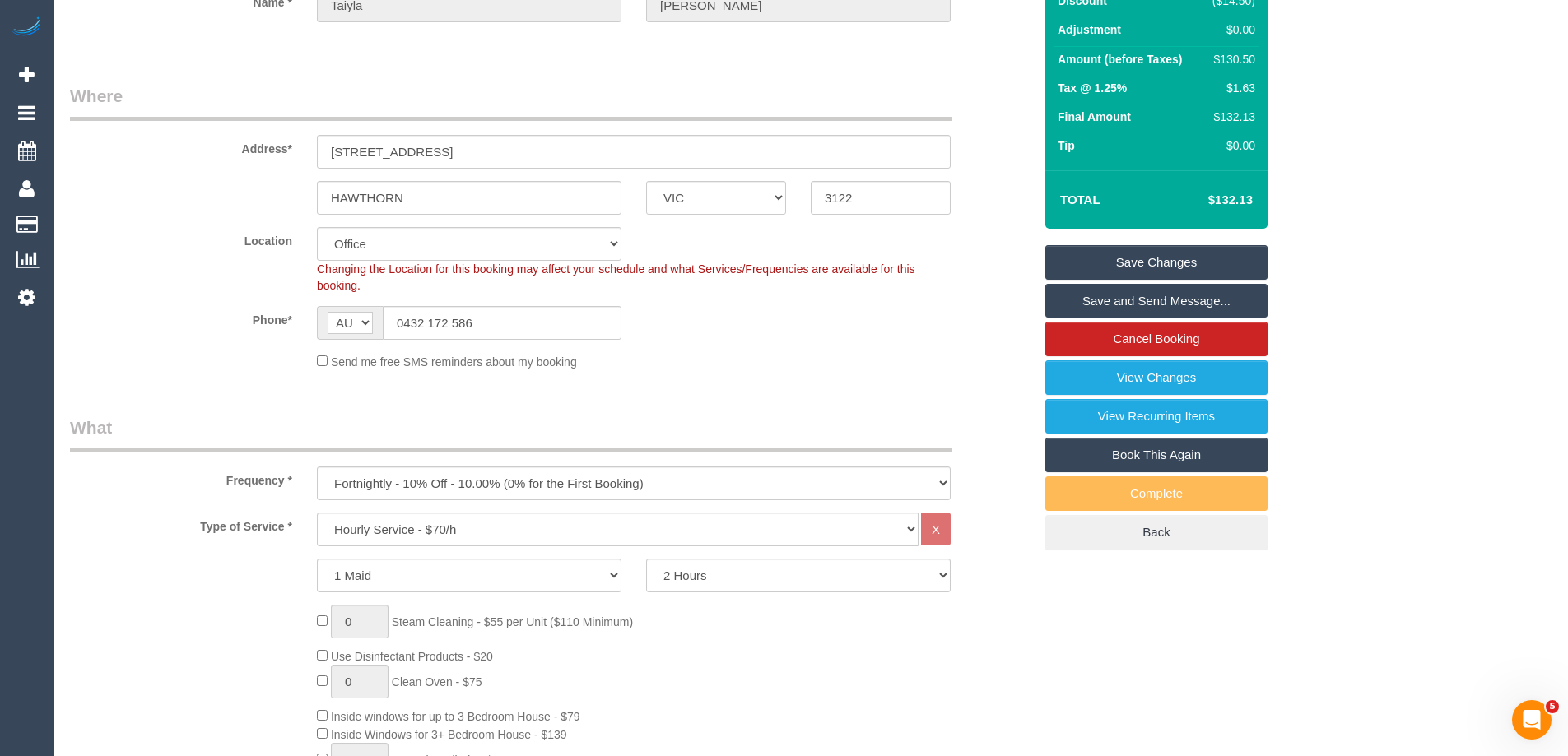
scroll to position [184, 0]
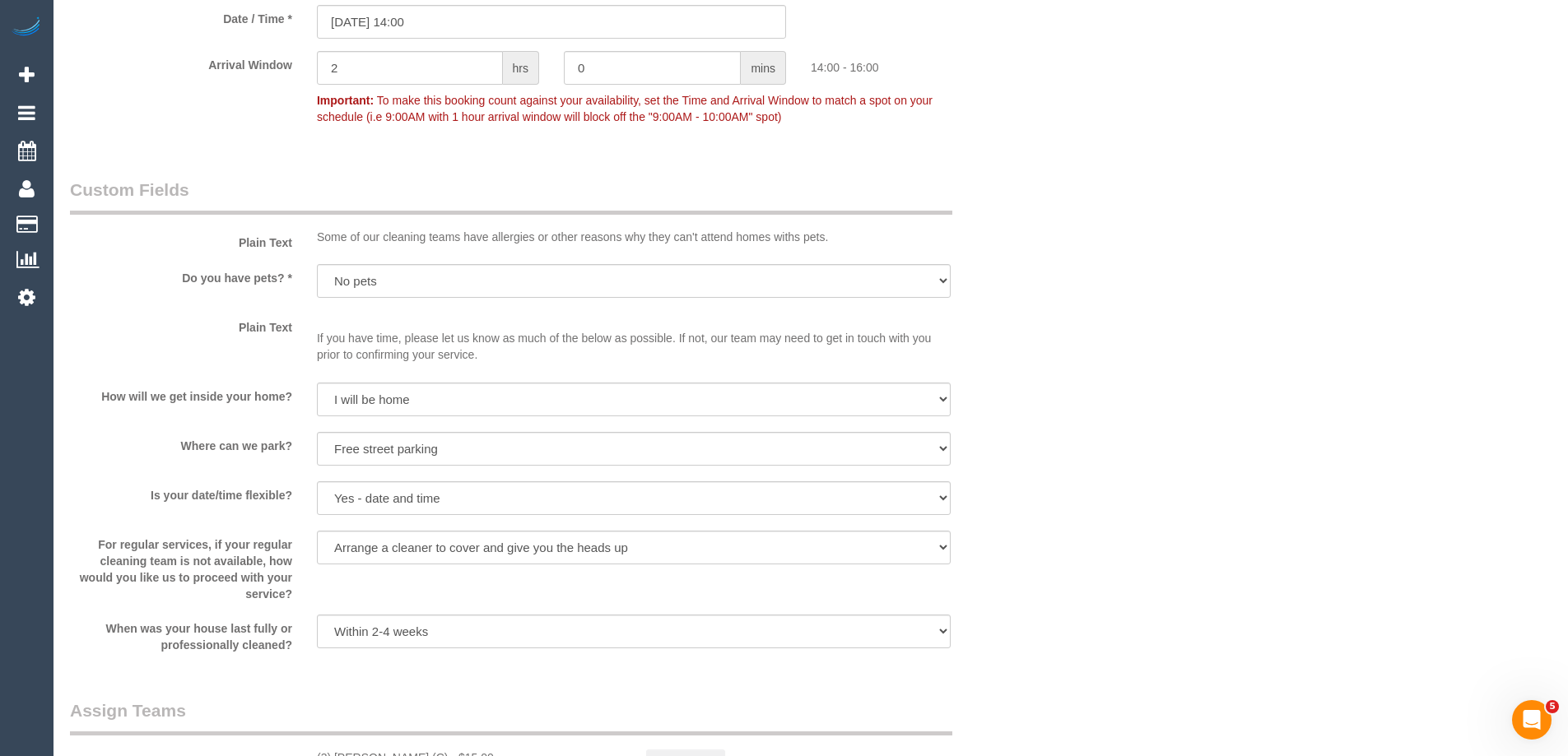
scroll to position [1995, 0]
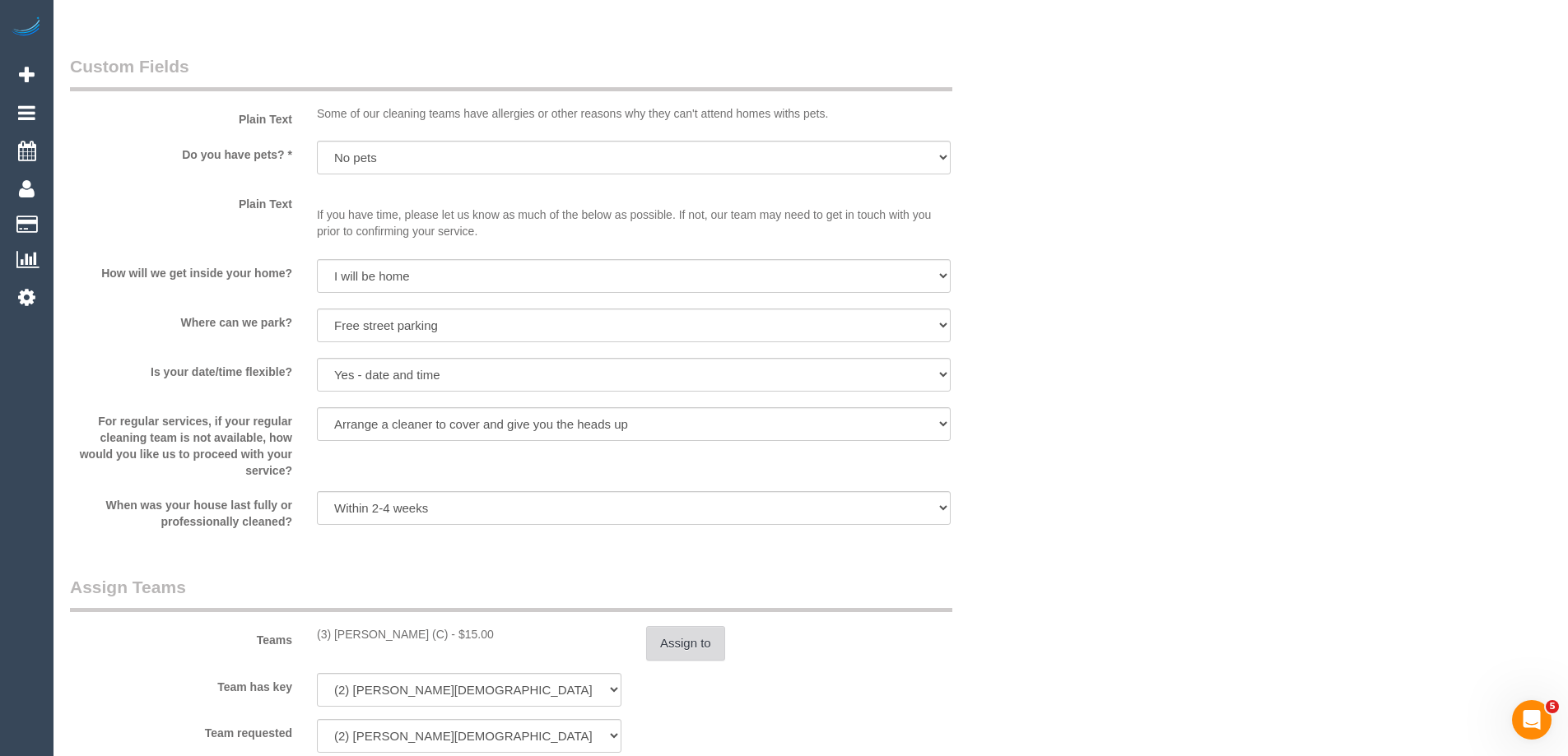
click at [670, 644] on button "Assign to" at bounding box center [686, 643] width 79 height 34
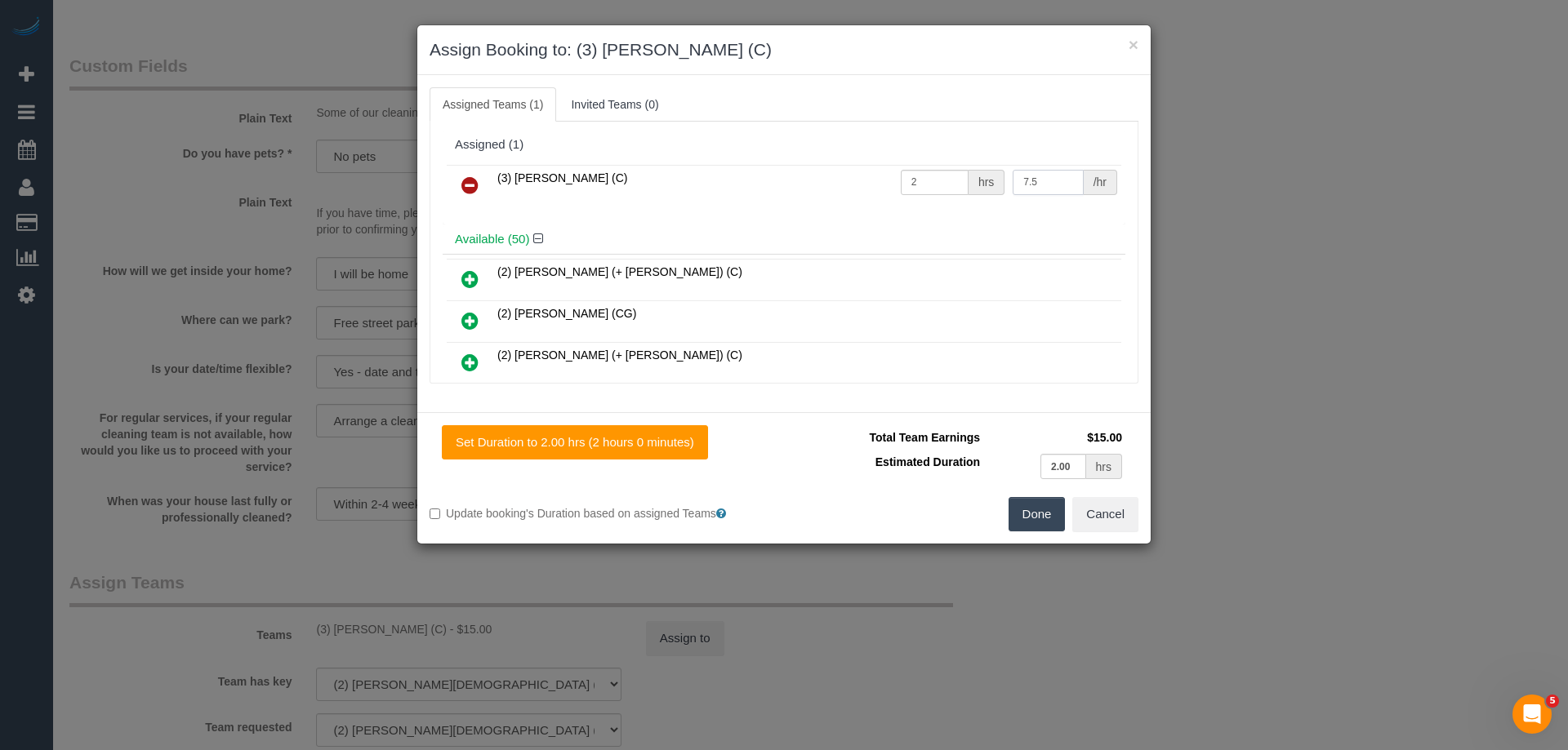
click at [1058, 177] on input "7.5" at bounding box center [1048, 182] width 70 height 25
type input "7"
type input "35"
click at [1053, 518] on button "Done" at bounding box center [1037, 514] width 57 height 34
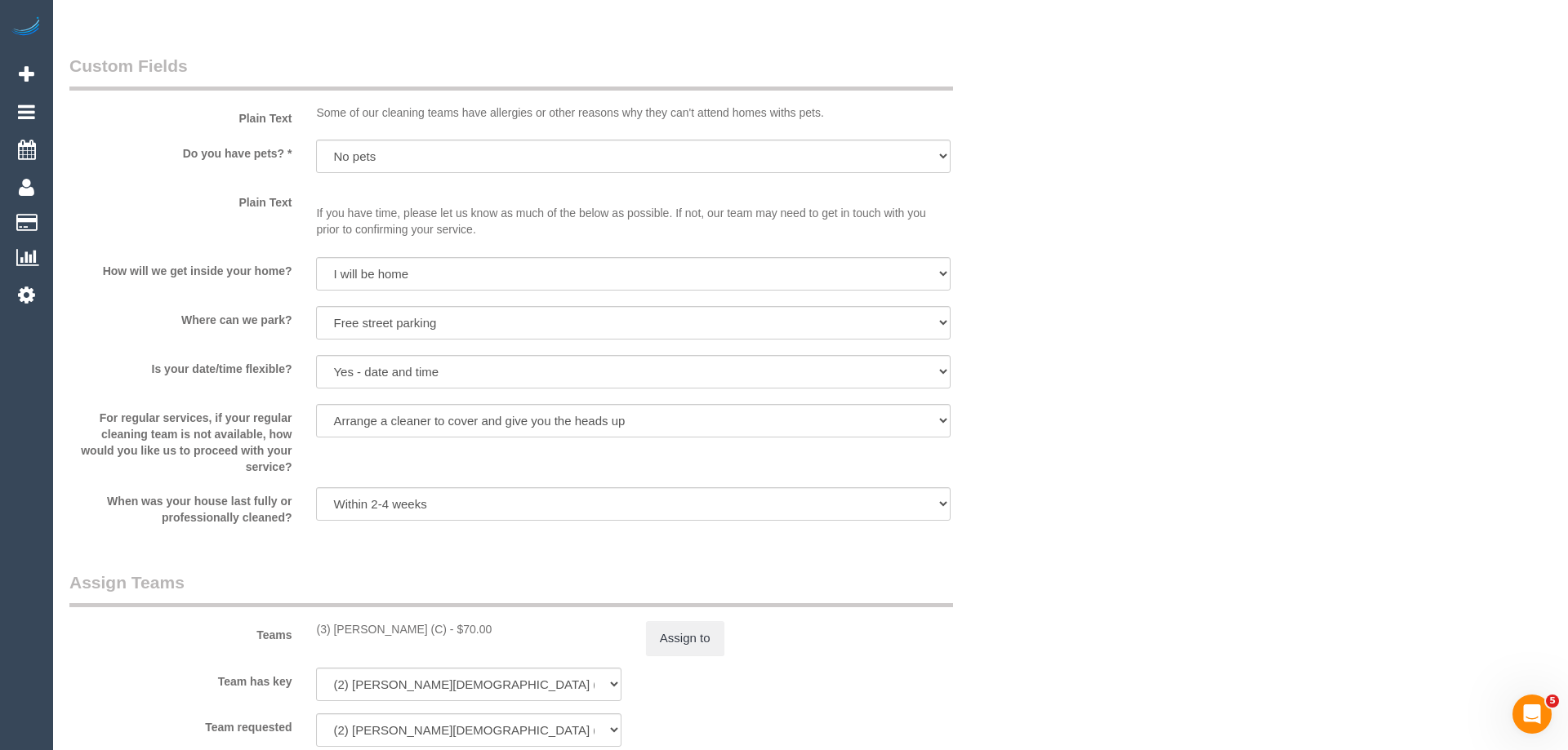
click at [1053, 518] on div "× Assign Booking to: (3) Himasha Amarasinghe (C) Assigned Teams (1) Invited Tea…" at bounding box center [784, 375] width 1568 height 750
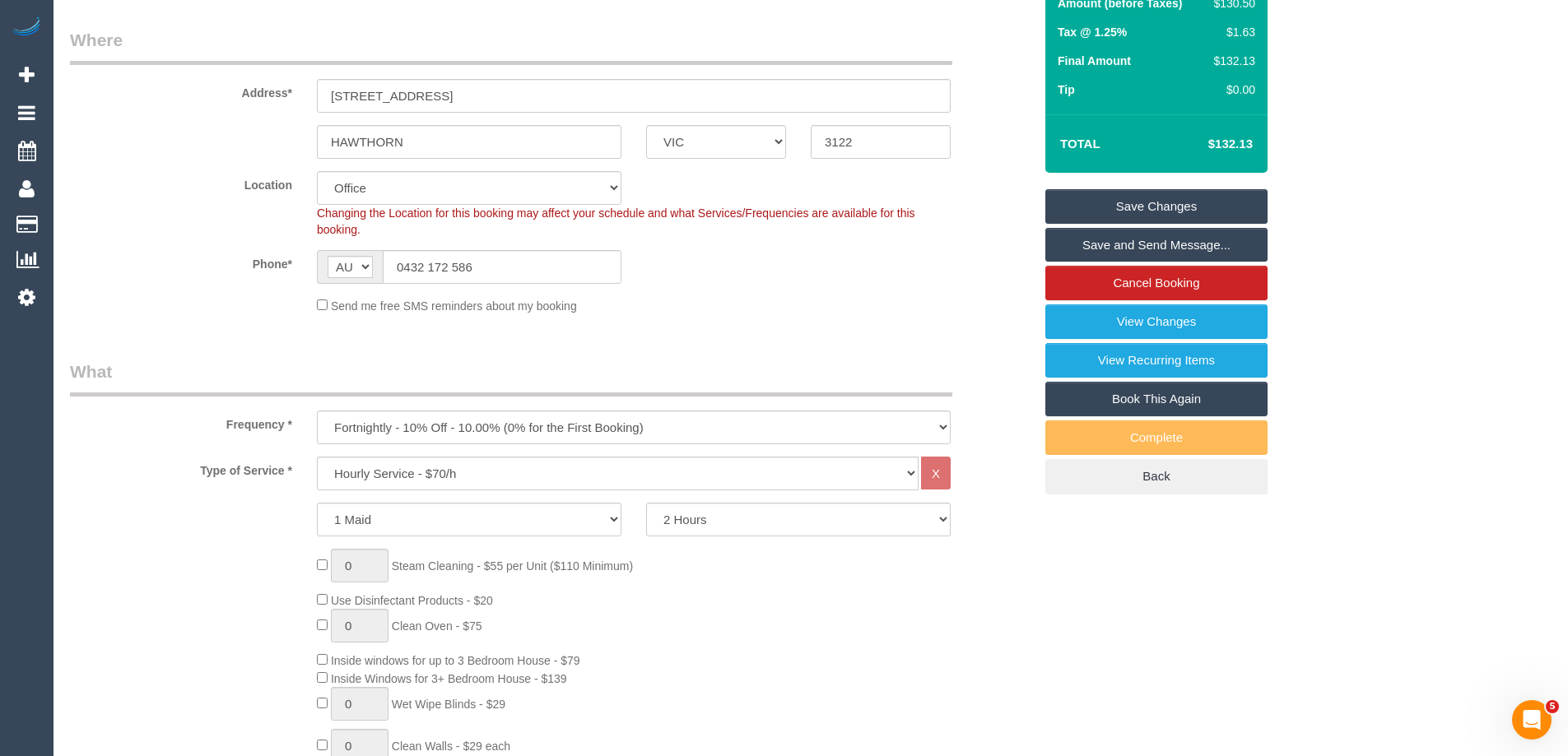
scroll to position [102, 0]
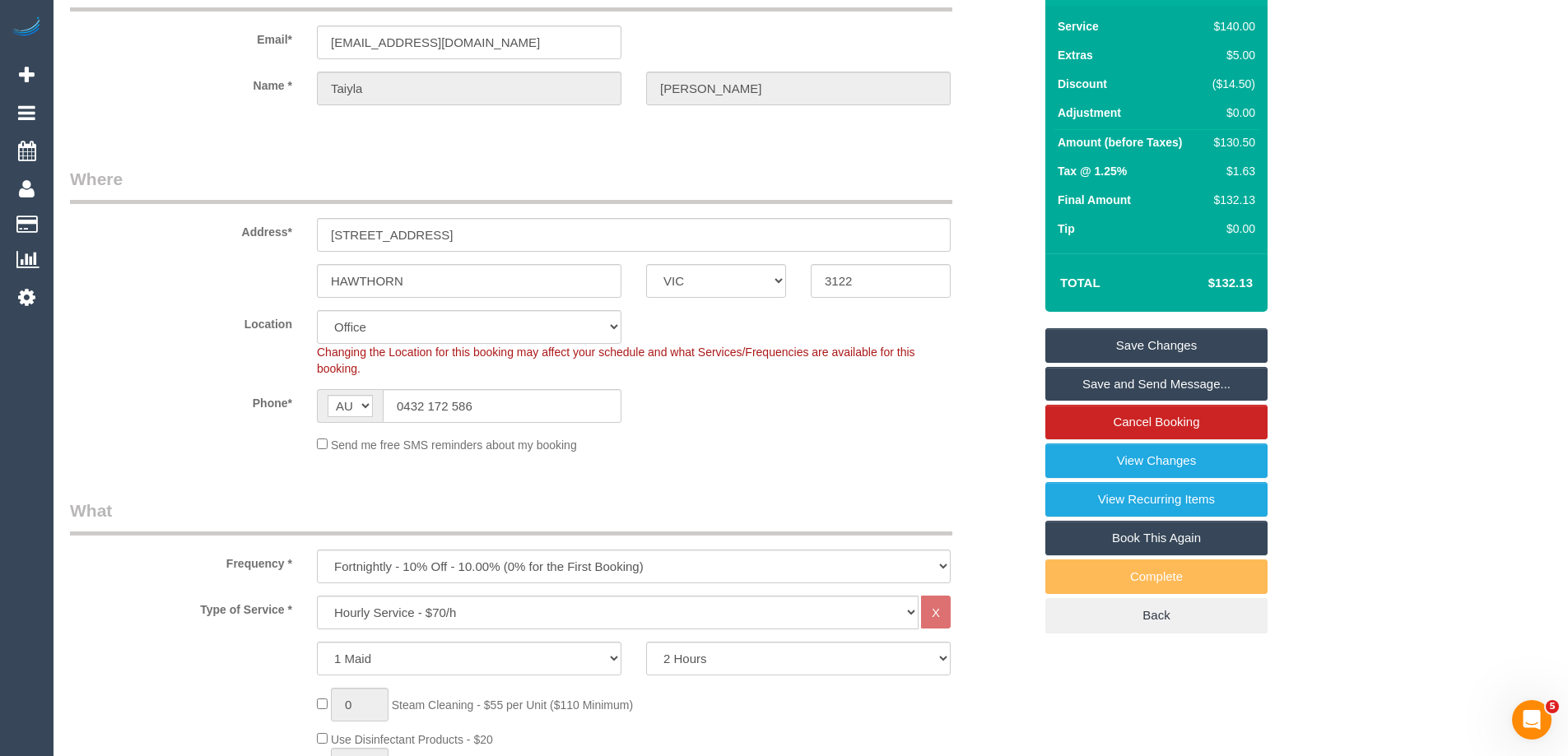
click at [1139, 340] on link "Save Changes" at bounding box center [1157, 345] width 222 height 34
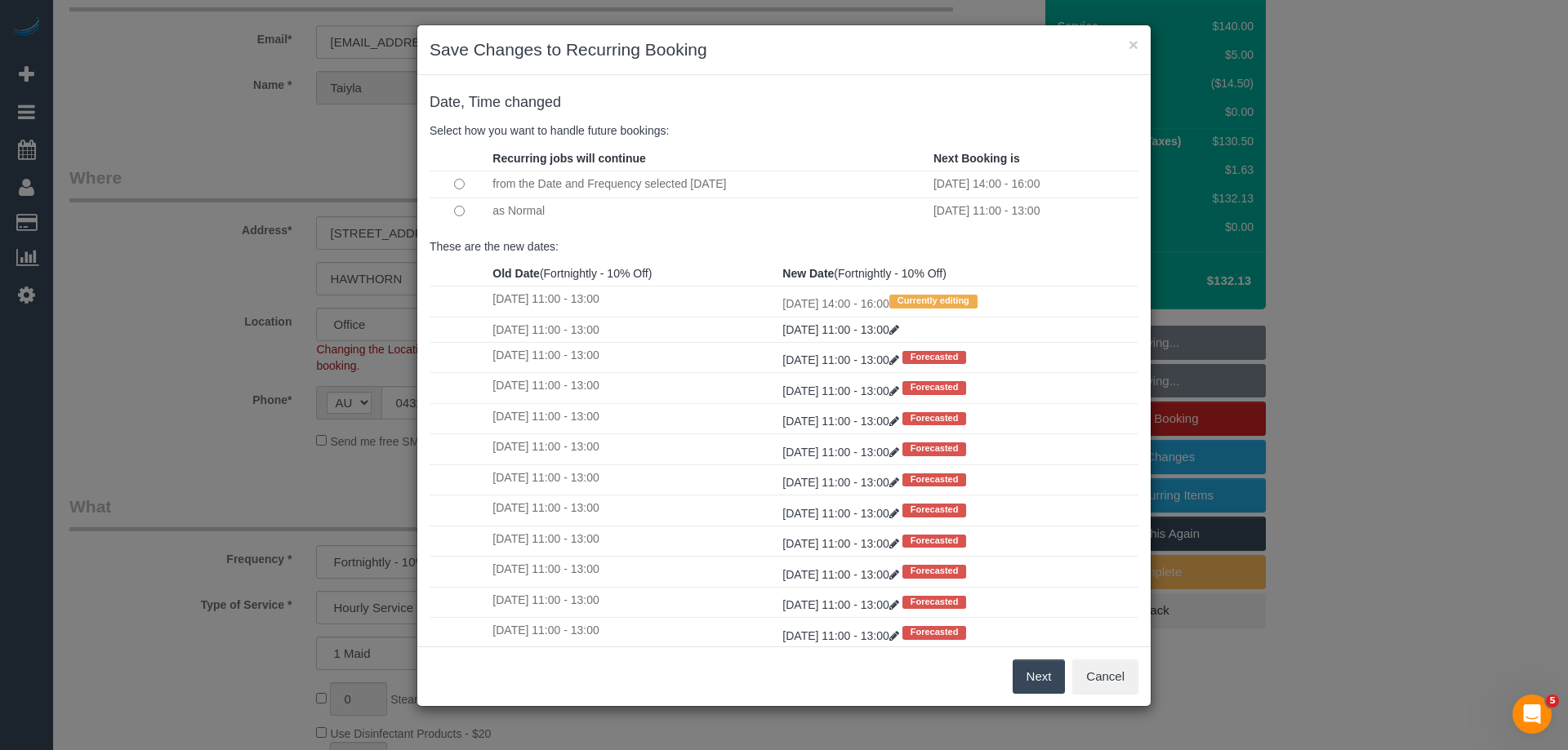
click at [1040, 674] on button "Next" at bounding box center [1039, 676] width 53 height 34
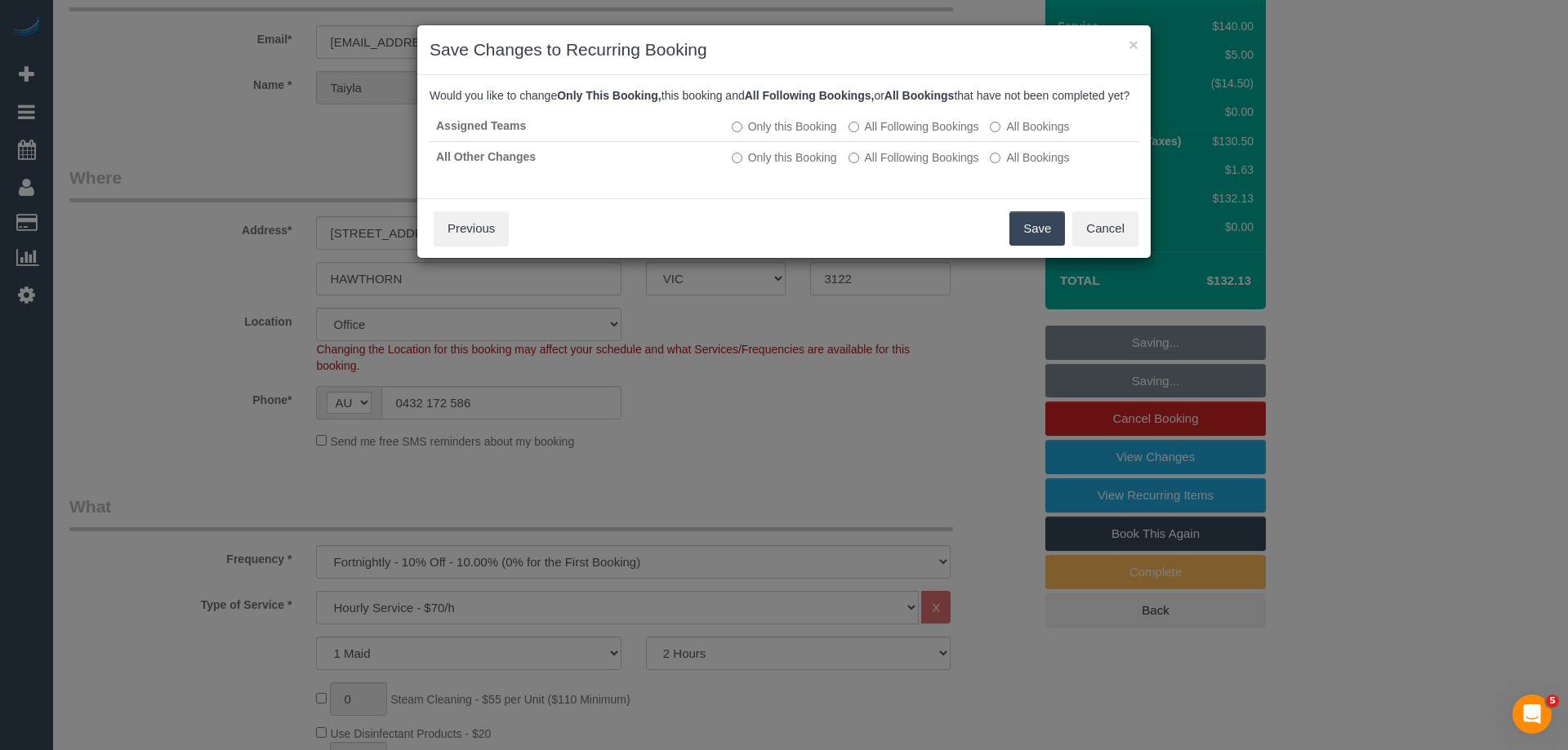
click at [1034, 246] on button "Save" at bounding box center [1037, 228] width 55 height 34
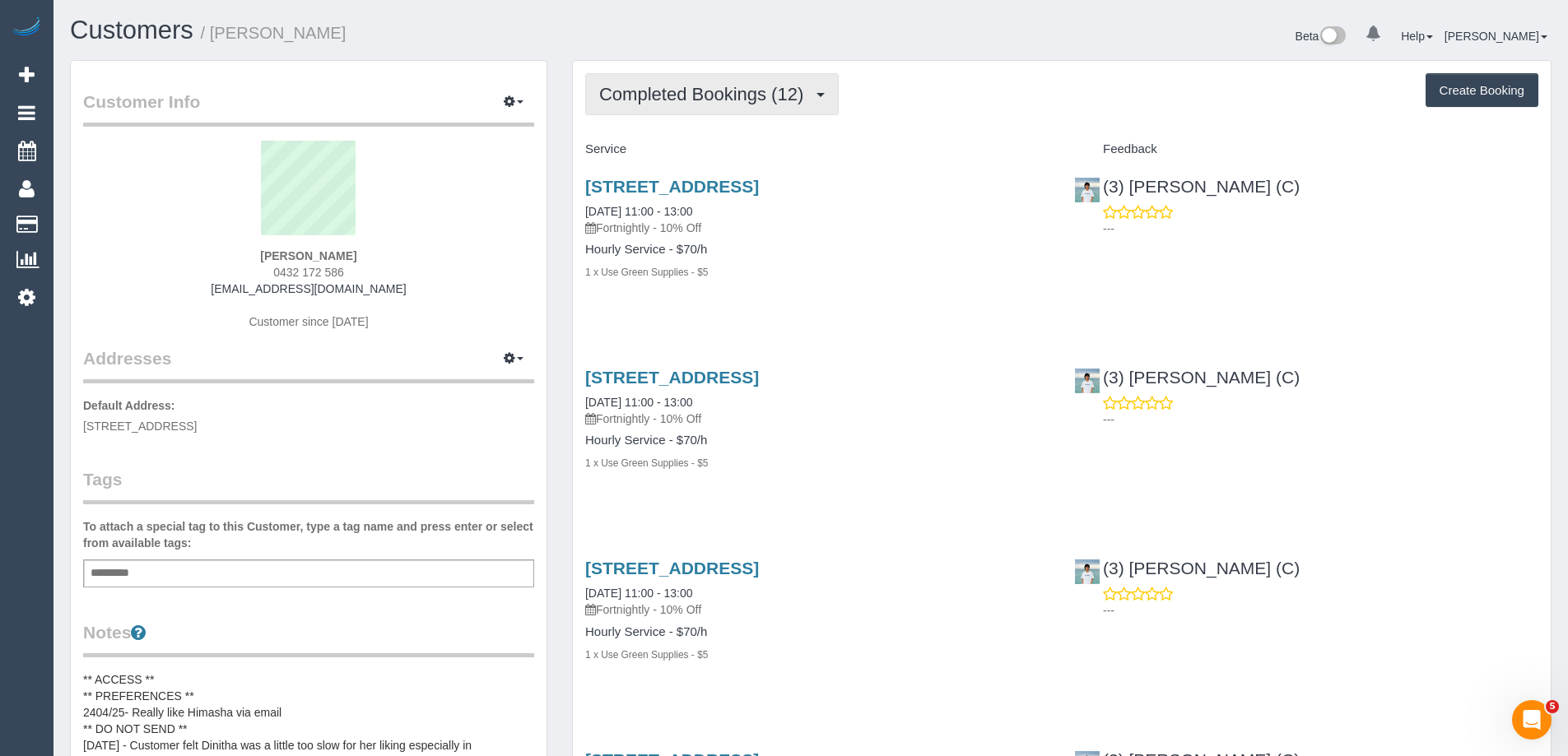
click at [644, 104] on span "Completed Bookings (12)" at bounding box center [705, 94] width 213 height 20
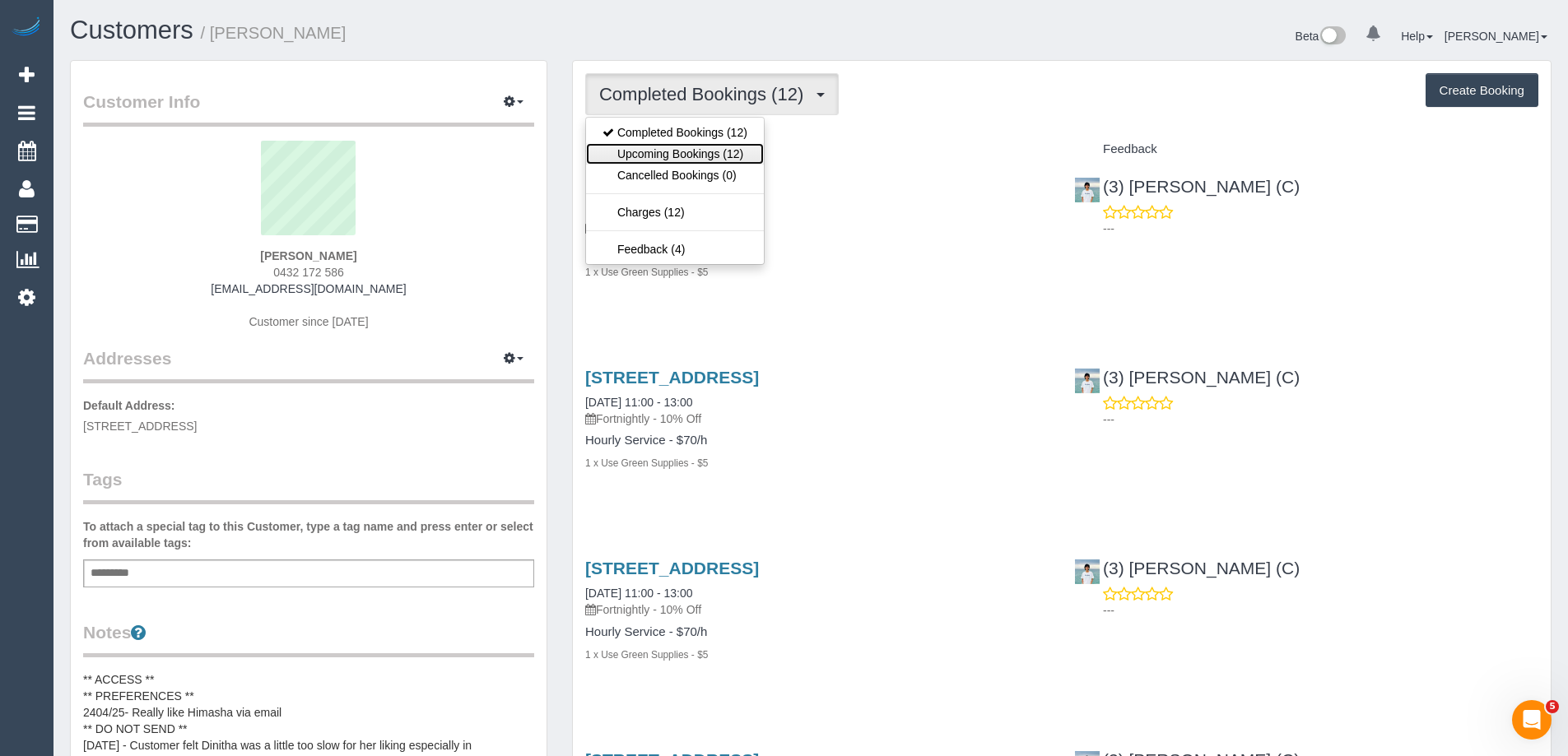
click at [646, 153] on link "Upcoming Bookings (12)" at bounding box center [675, 153] width 178 height 21
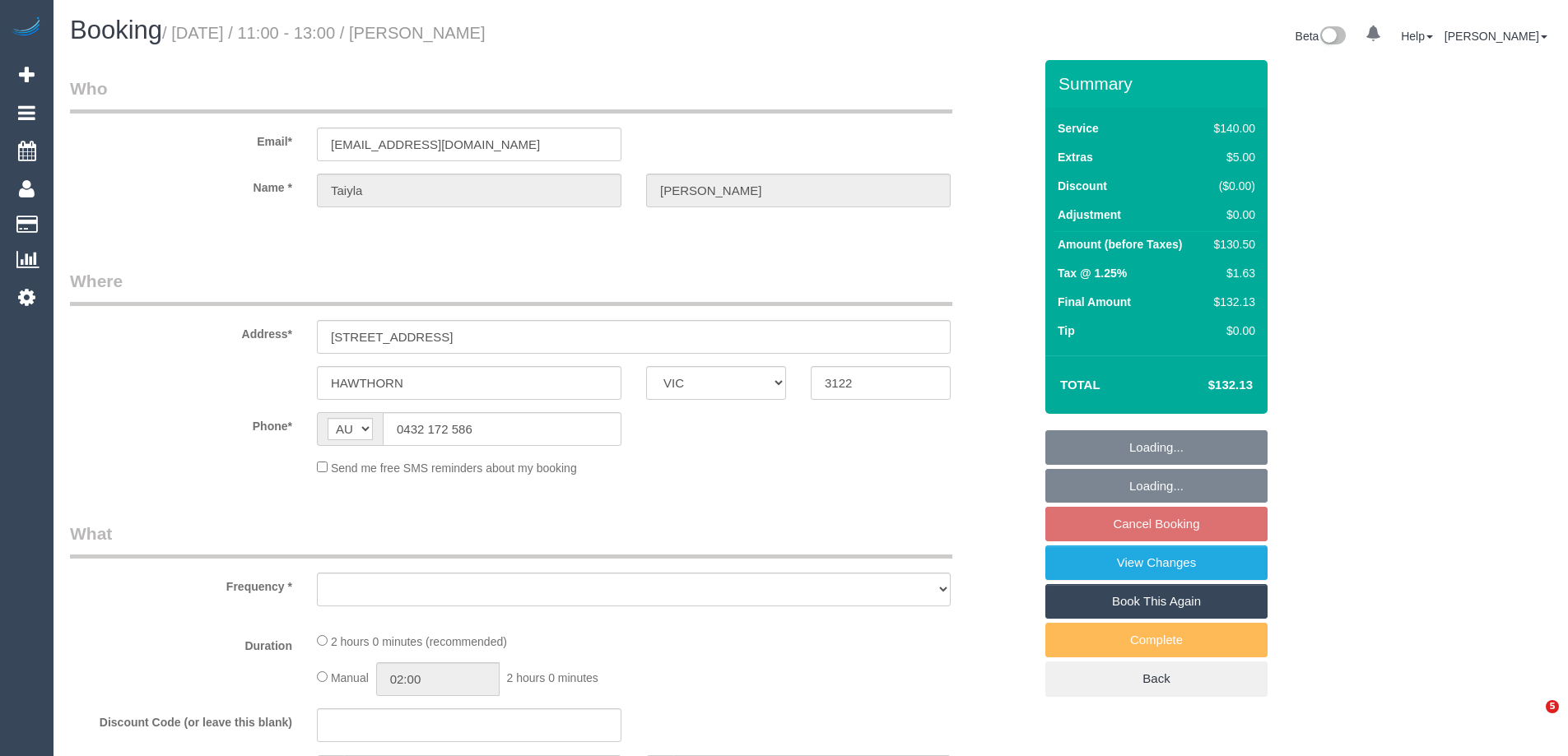
select select "VIC"
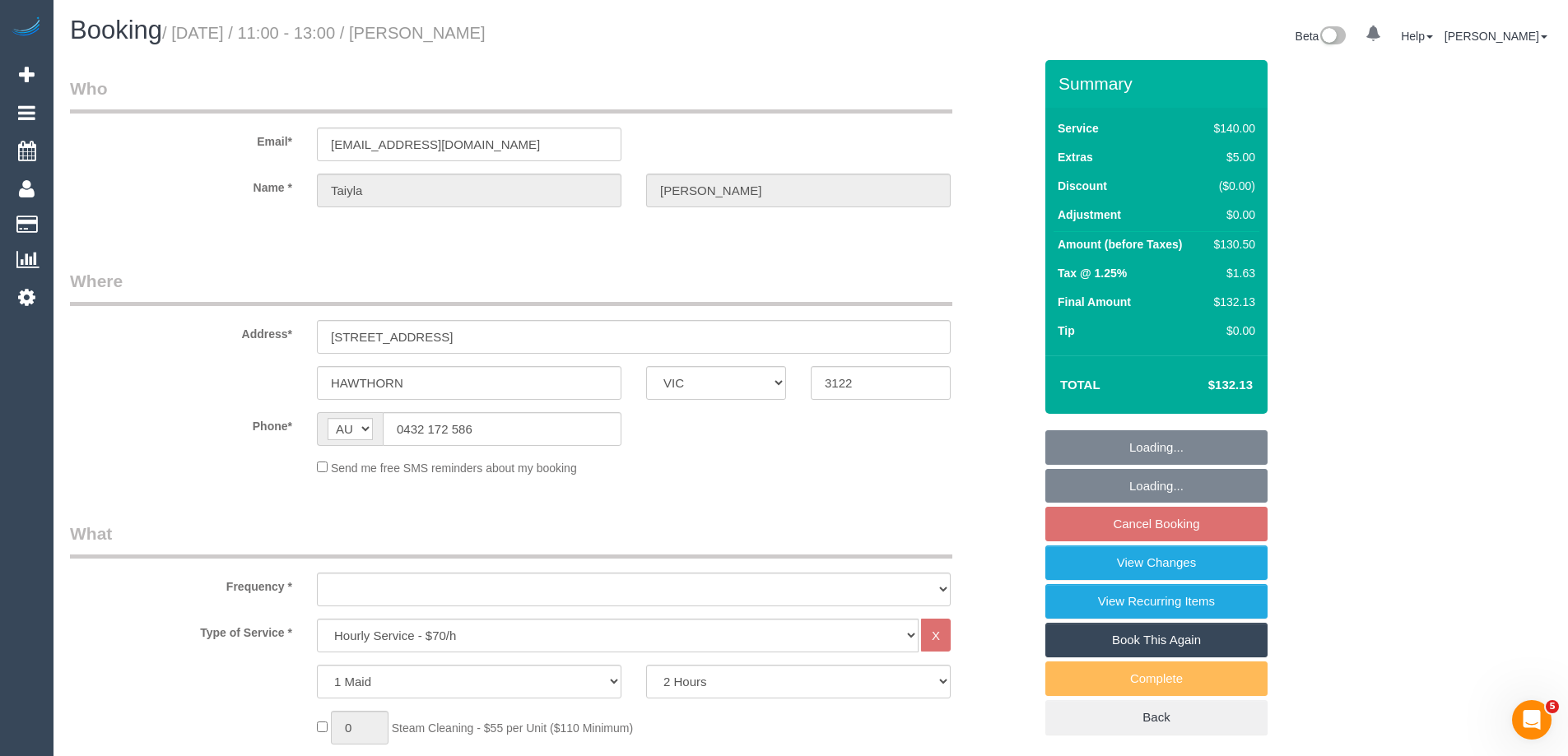
select select "object:694"
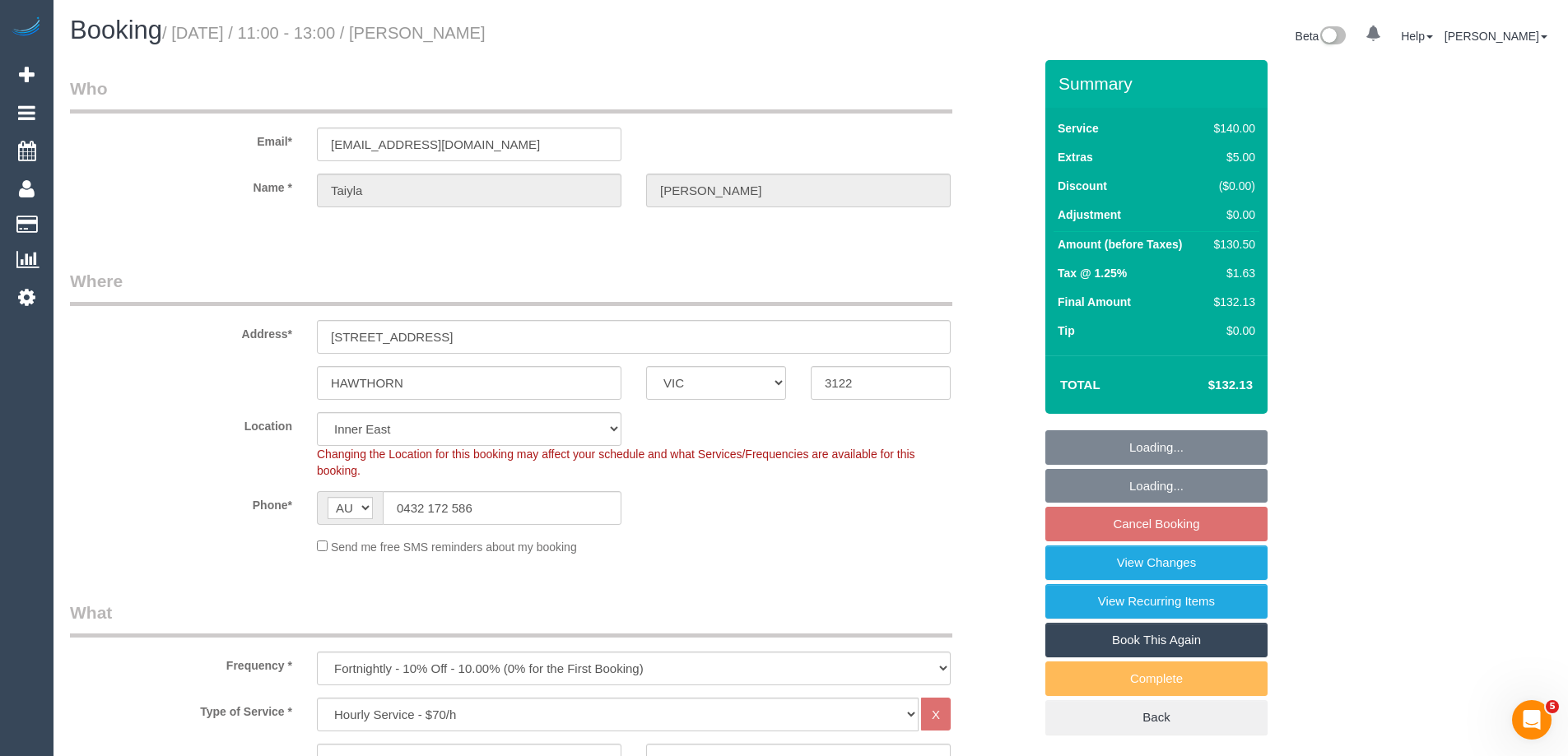
select select "string:stripe-pm_1QxjI32GScqysDRVCt5PDqvL"
select select "number:28"
select select "number:14"
select select "number:19"
select select "number:22"
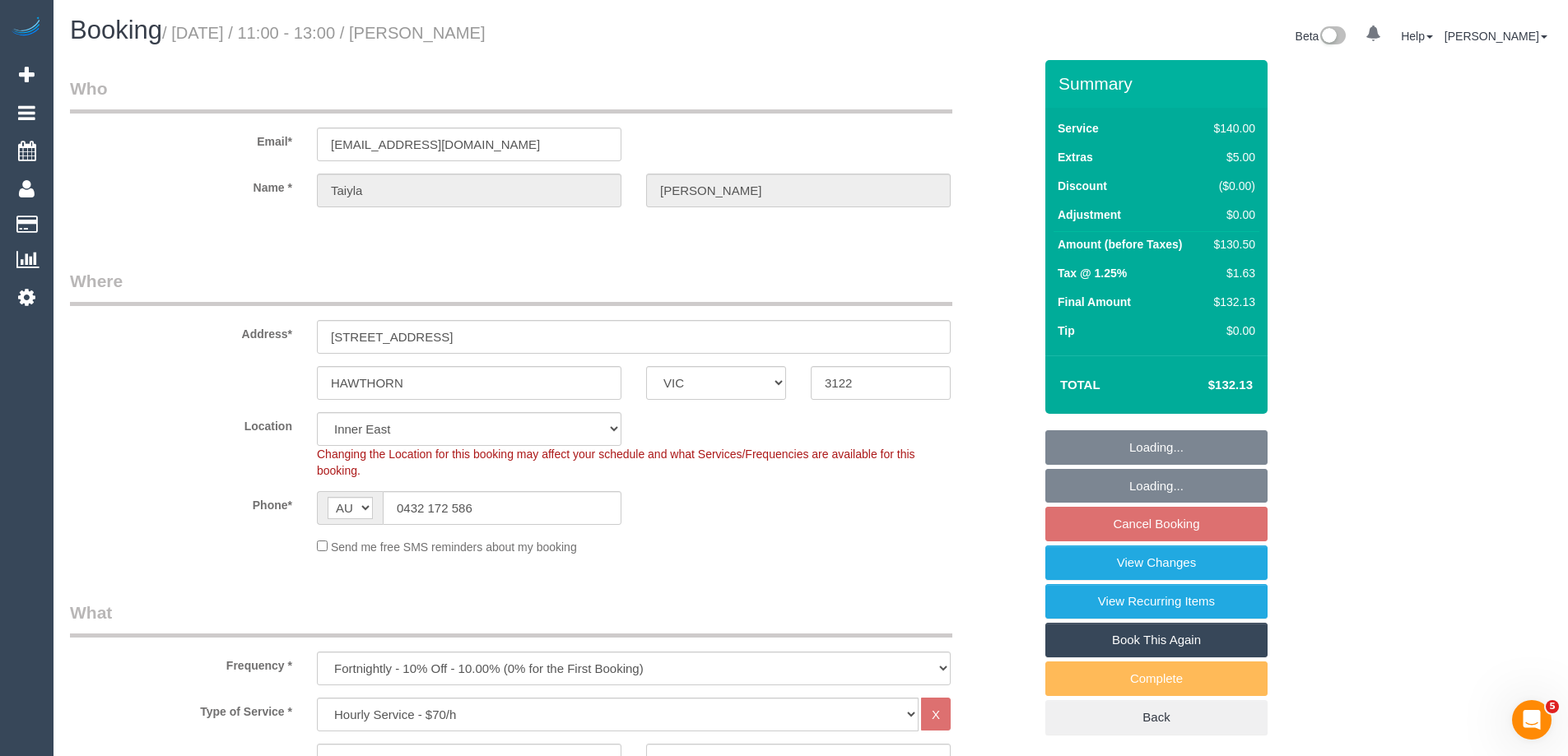
select select "number:34"
select select "number:12"
select select "object:1445"
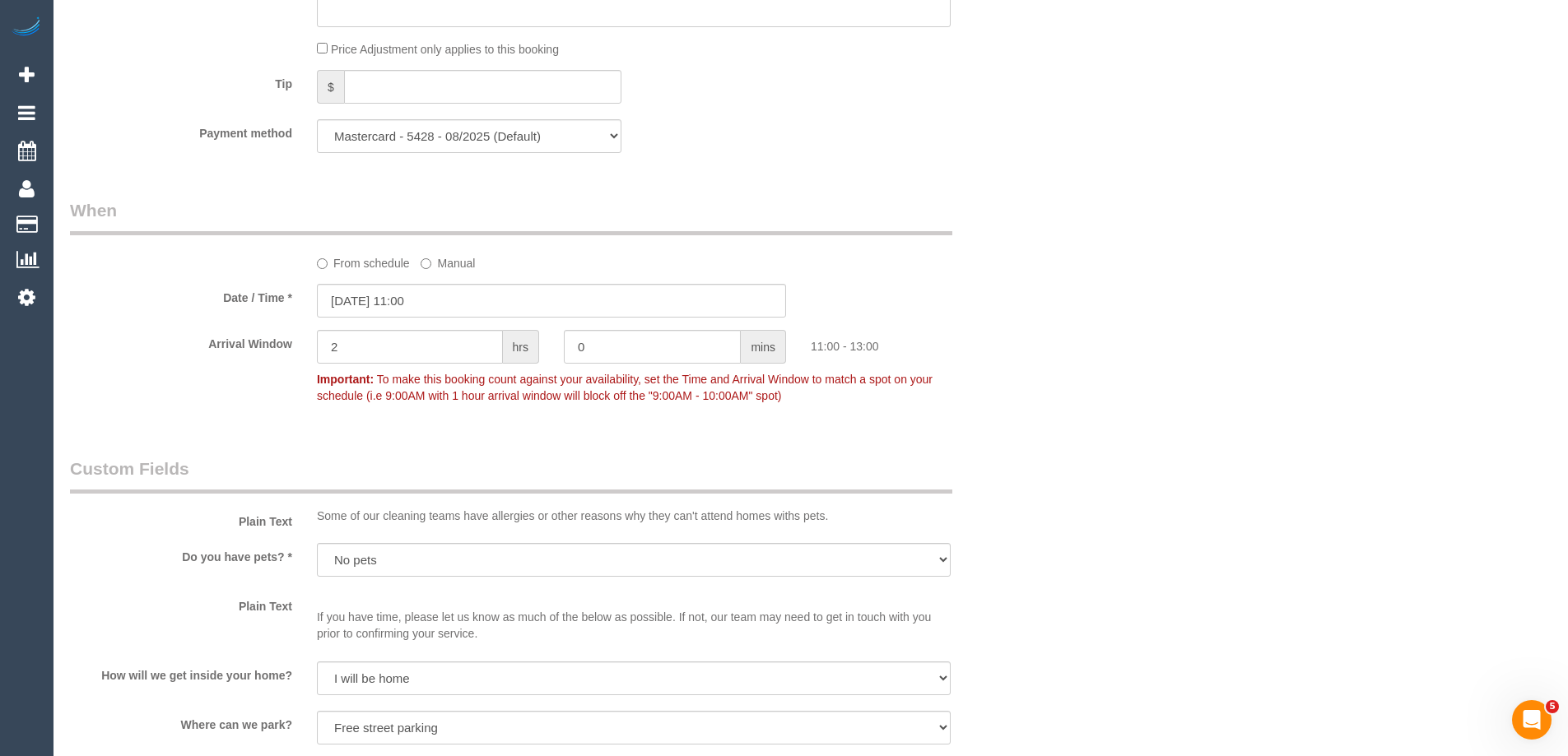
scroll to position [2057, 0]
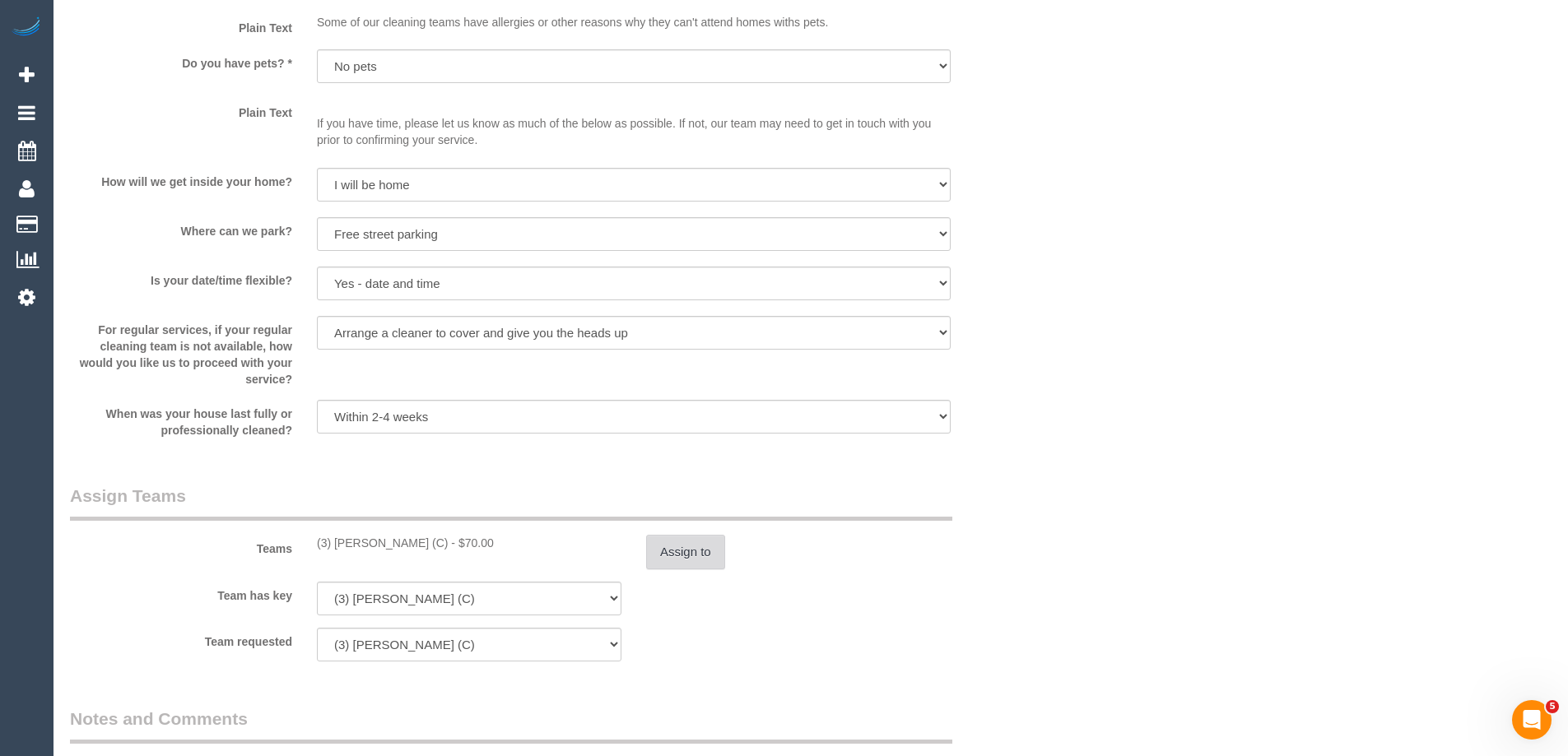
click at [690, 558] on button "Assign to" at bounding box center [686, 551] width 79 height 34
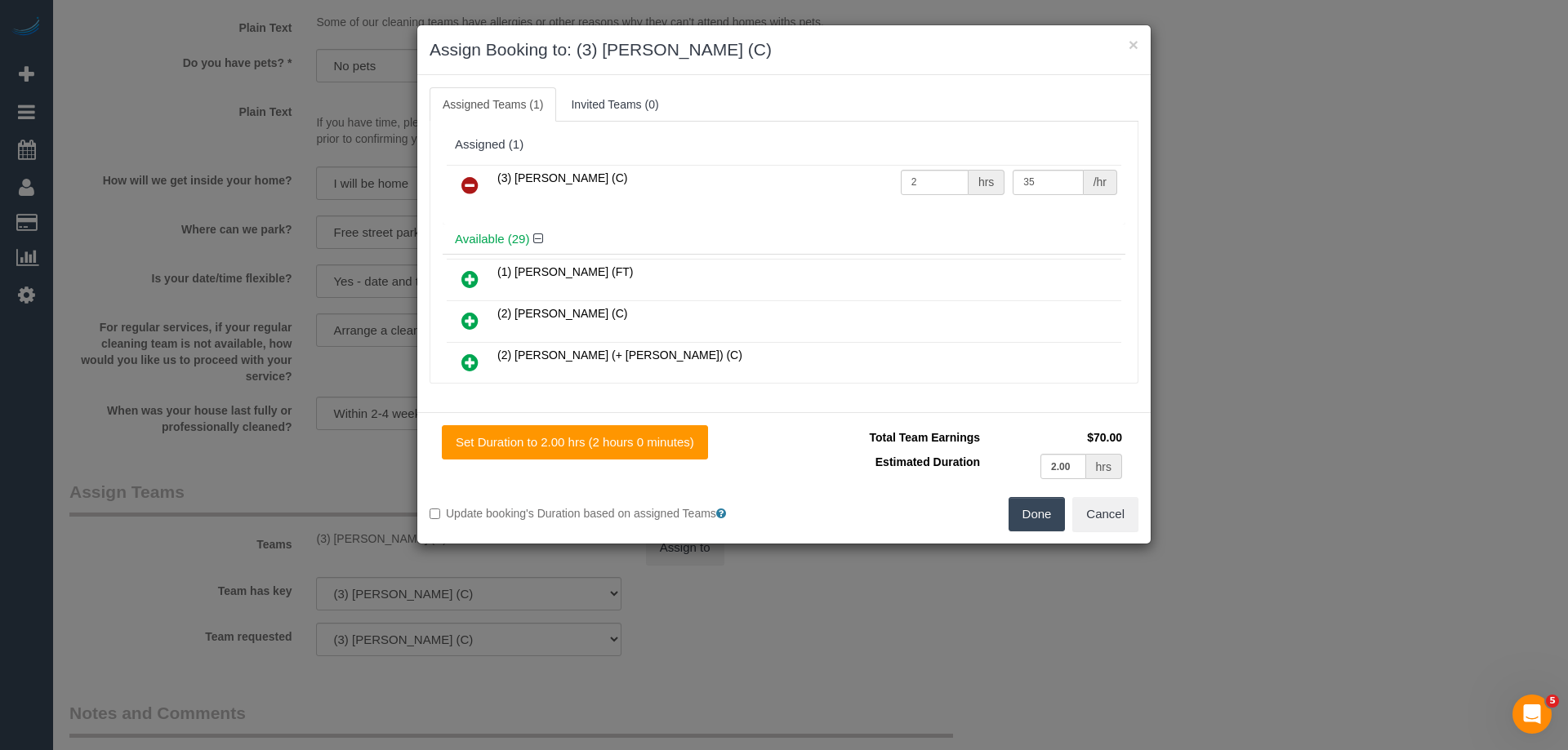
click at [1055, 40] on h3 "Assign Booking to: (3) Himasha Amarasinghe (C)" at bounding box center [784, 50] width 709 height 25
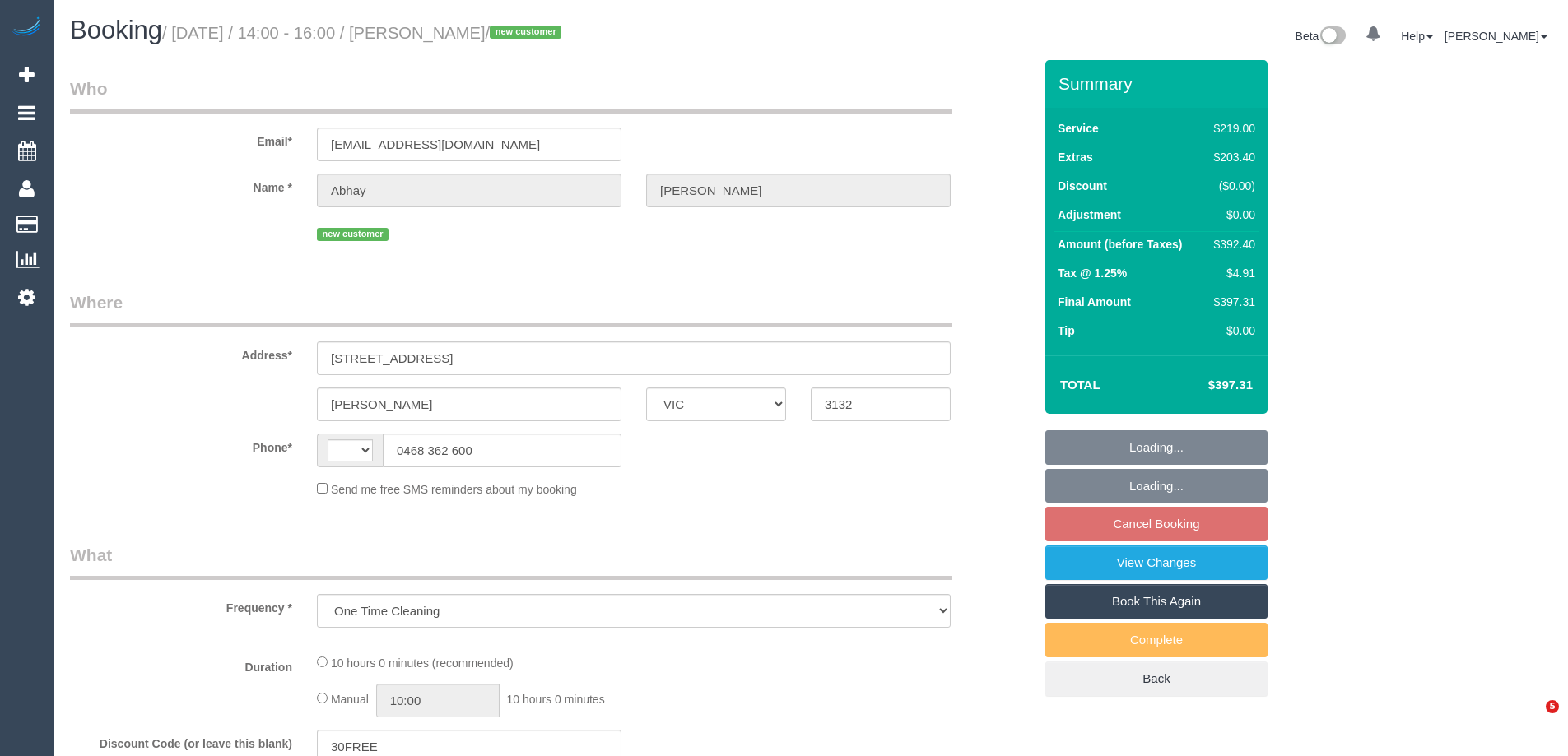
select select "VIC"
select select "string:stripe-pm_1Rzrem2GScqysDRVBNb4qXdH"
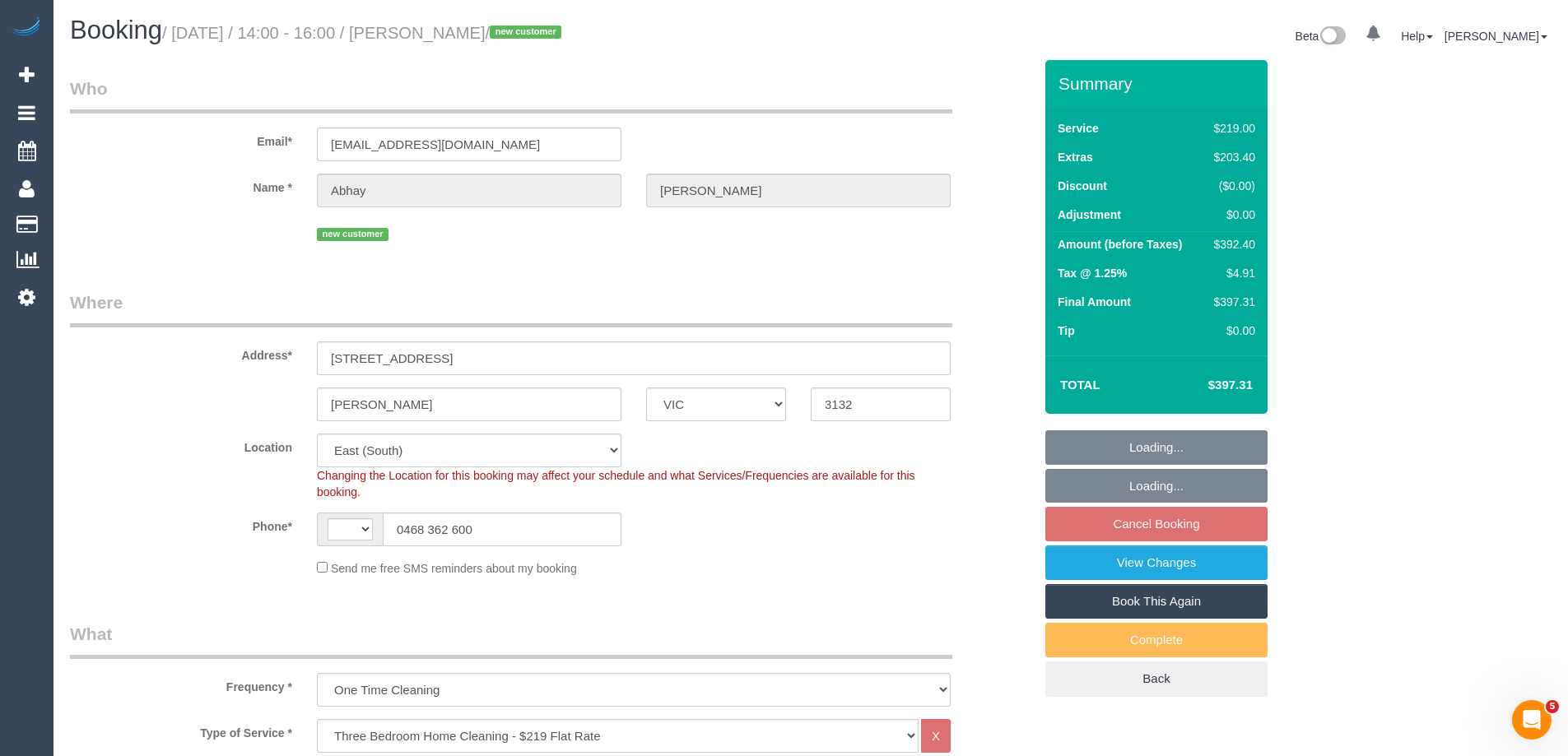
select select "object:387"
select select "string:AU"
select select "spot5"
select select "number:28"
select select "number:16"
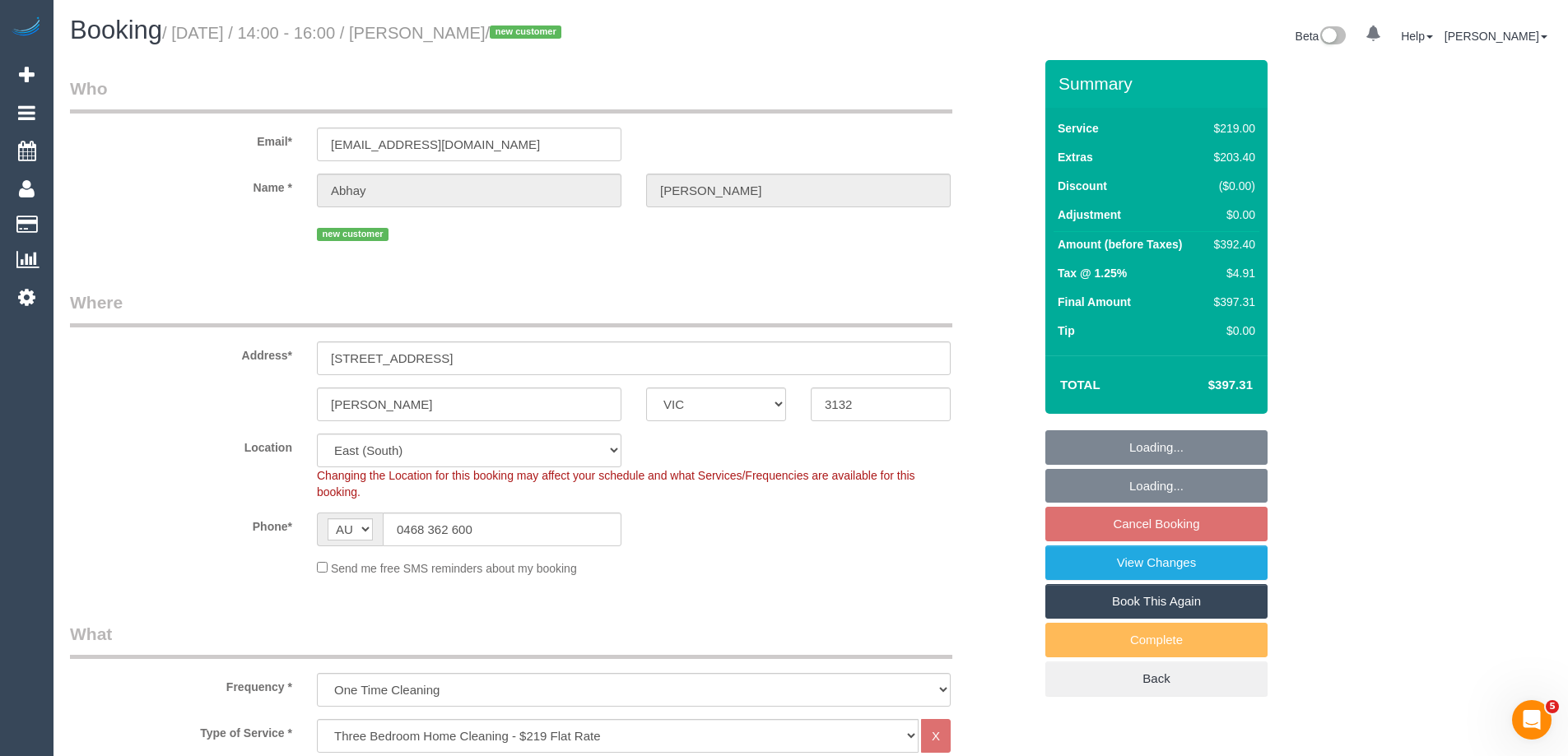
select select "number:19"
select select "number:24"
select select "number:35"
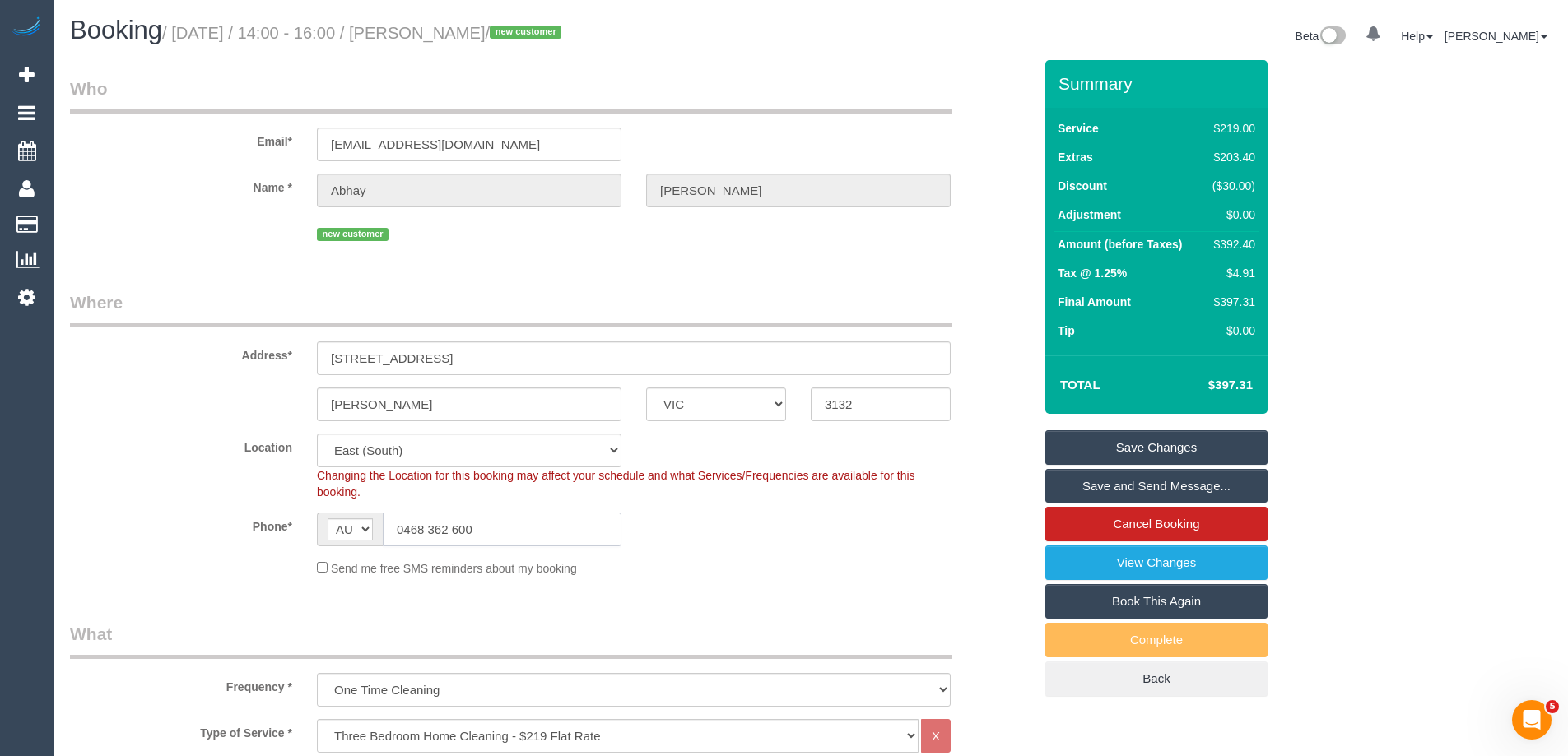
click at [479, 526] on input "0468 362 600" at bounding box center [502, 529] width 239 height 34
click at [1004, 423] on fieldset "Where Address* 65 Quarry Road, 2 Mitchem ACT NSW NT QLD SA TAS VIC WA 3132 Loca…" at bounding box center [551, 439] width 964 height 299
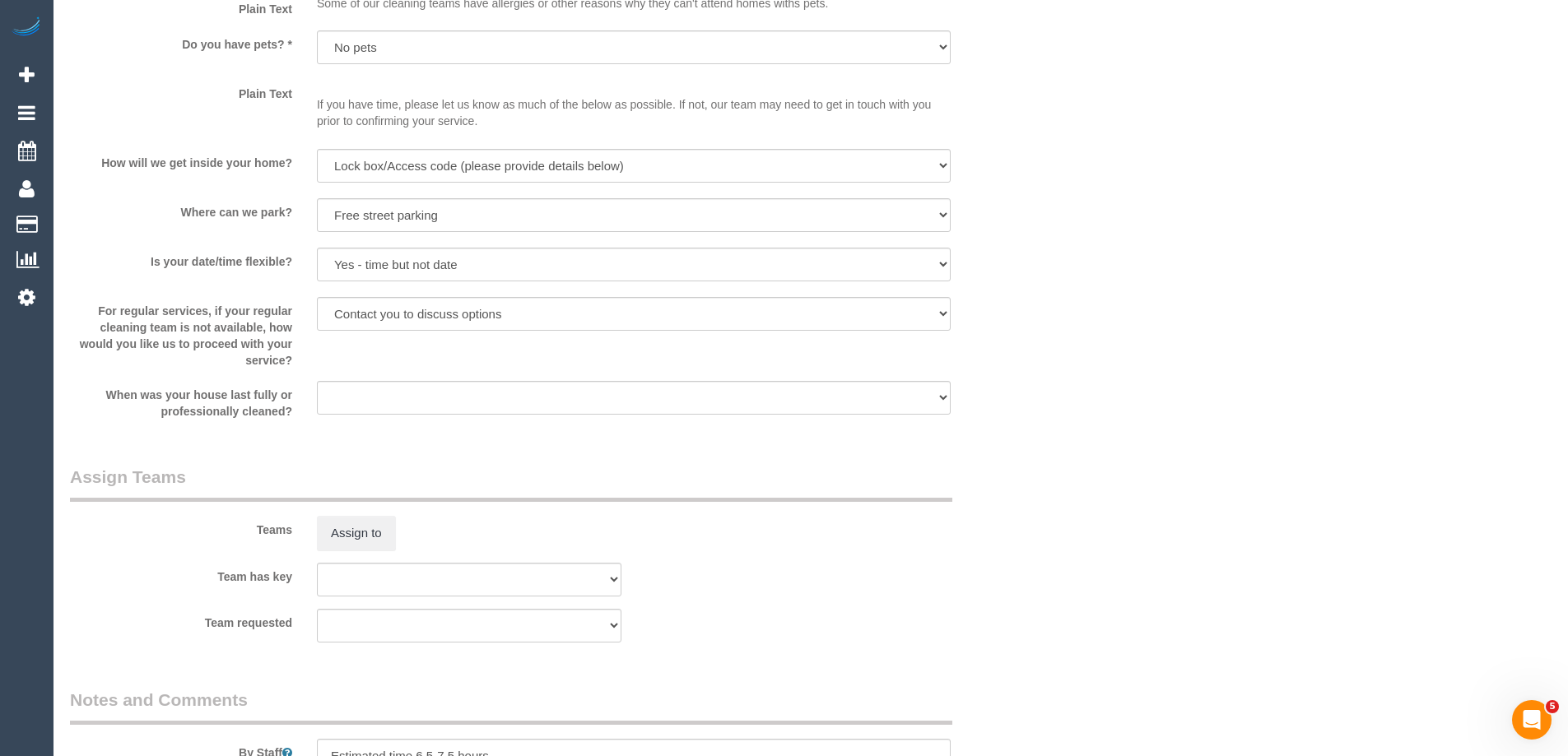
scroll to position [2304, 0]
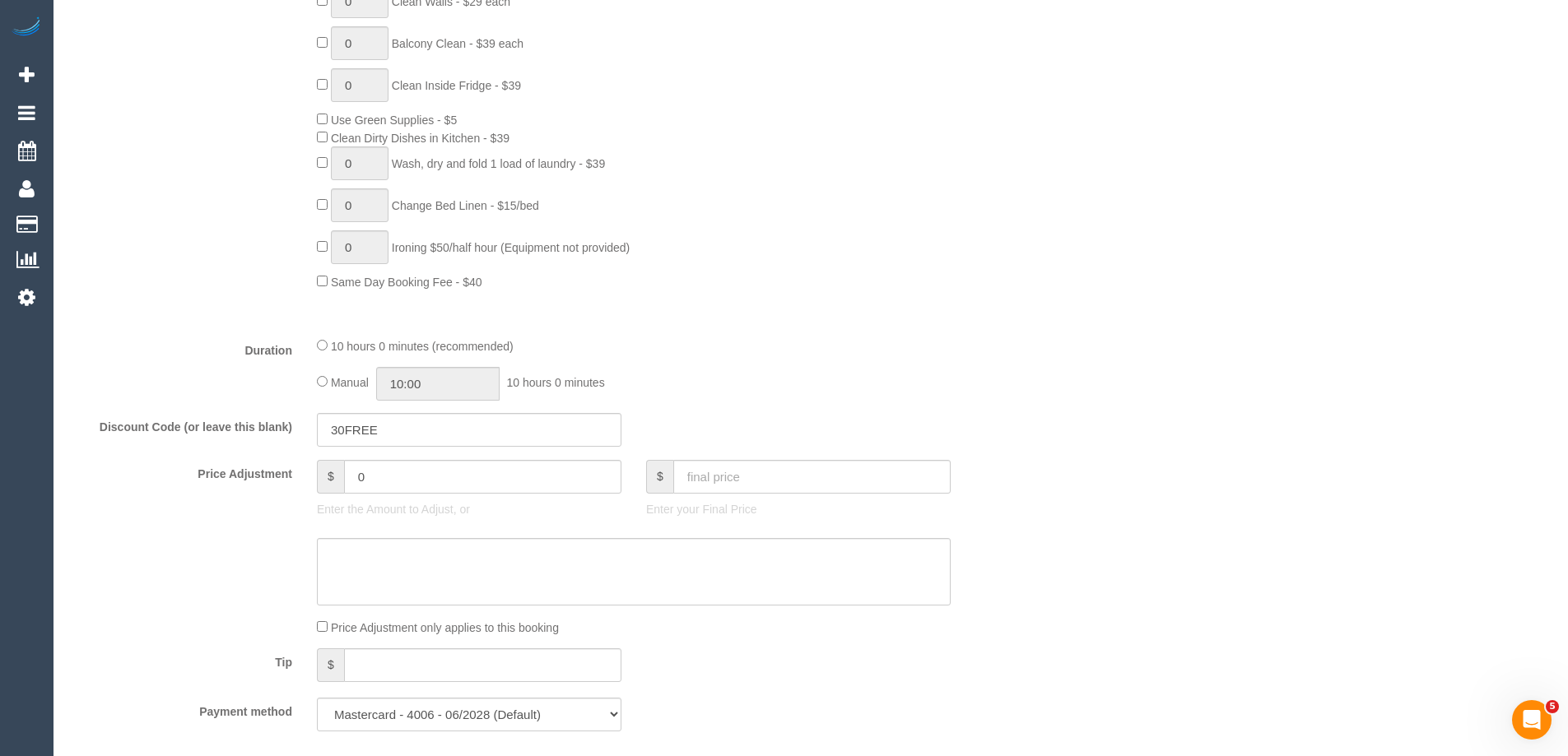
scroll to position [1317, 0]
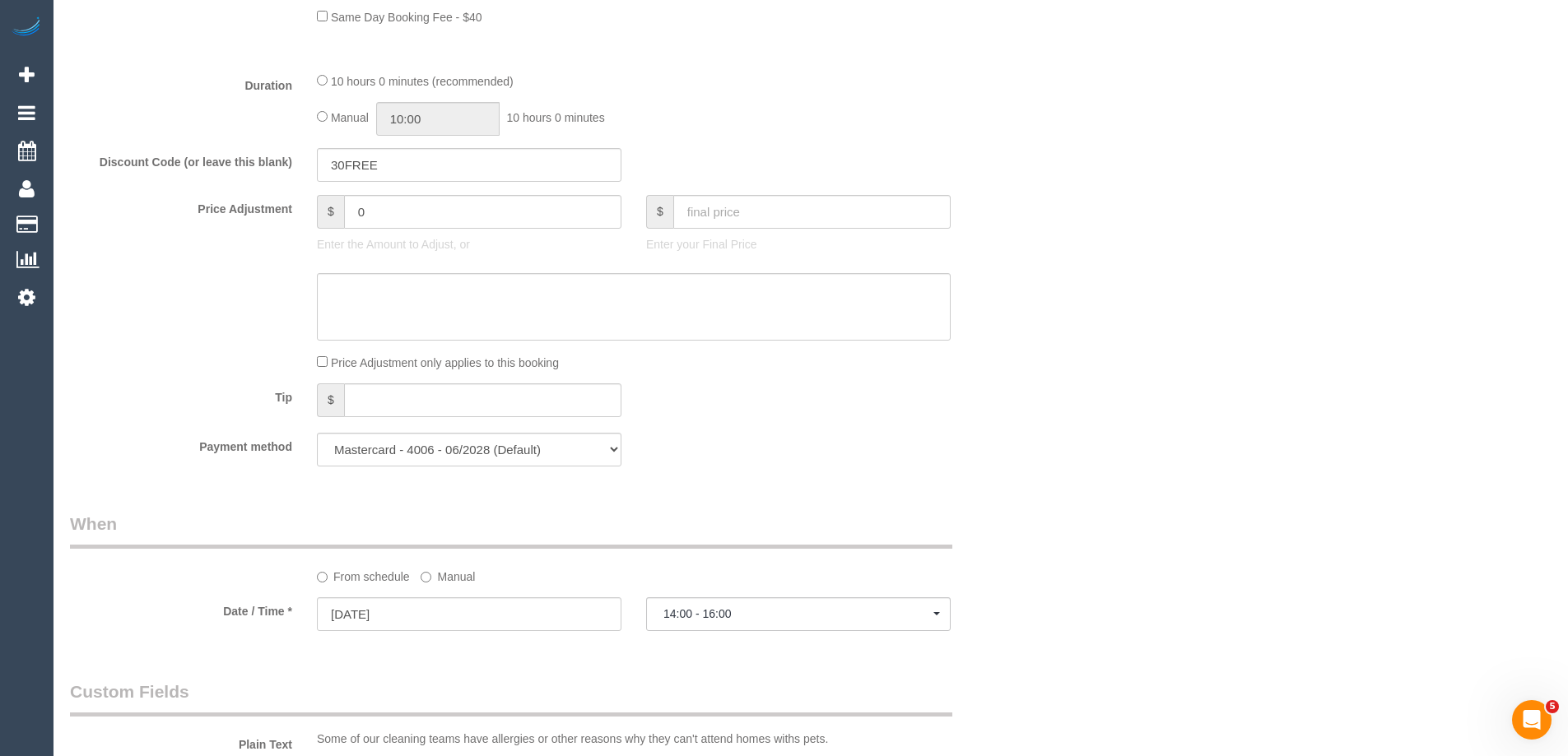
click at [1056, 438] on div "Who Email* abhay.kumar527@gmail.om Name * Abhay Kumar new customer Where Addres…" at bounding box center [810, 383] width 1482 height 3280
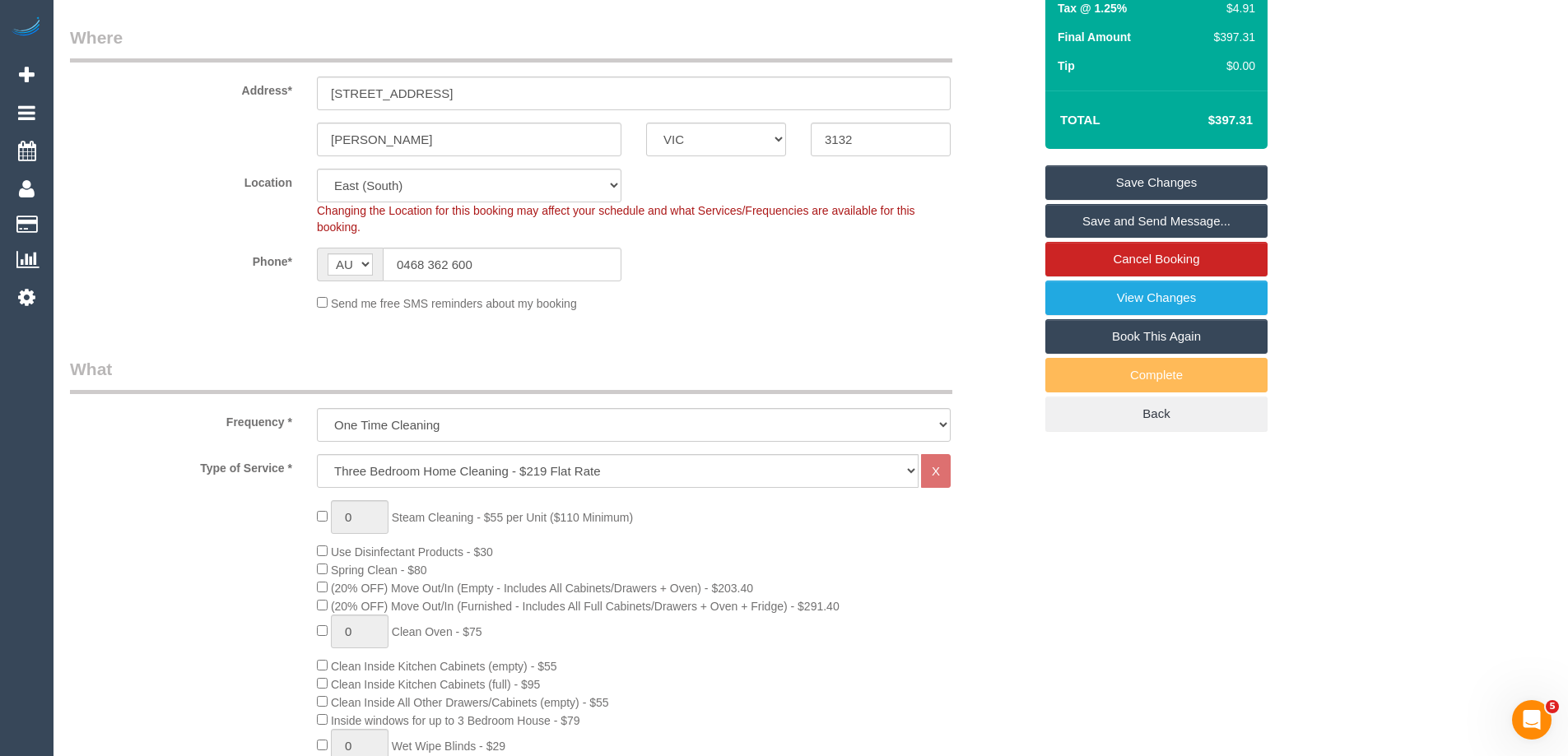
scroll to position [0, 0]
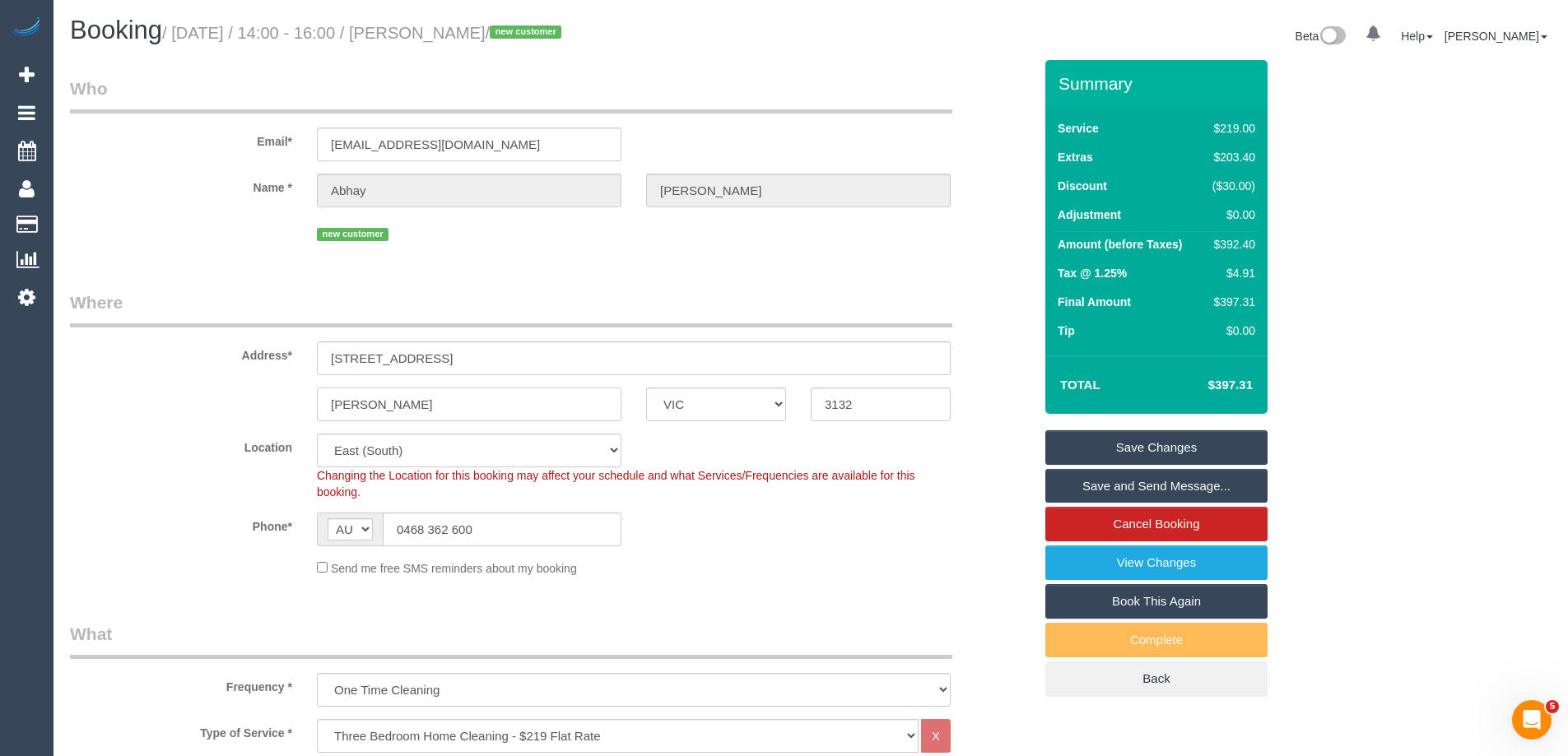
drag, startPoint x: 393, startPoint y: 407, endPoint x: 320, endPoint y: 397, distance: 73.7
click at [323, 397] on input "Mitchem" at bounding box center [469, 404] width 304 height 34
click at [205, 391] on div "Mitchem ACT NSW NT QLD SA TAS VIC WA 3132" at bounding box center [551, 404] width 988 height 34
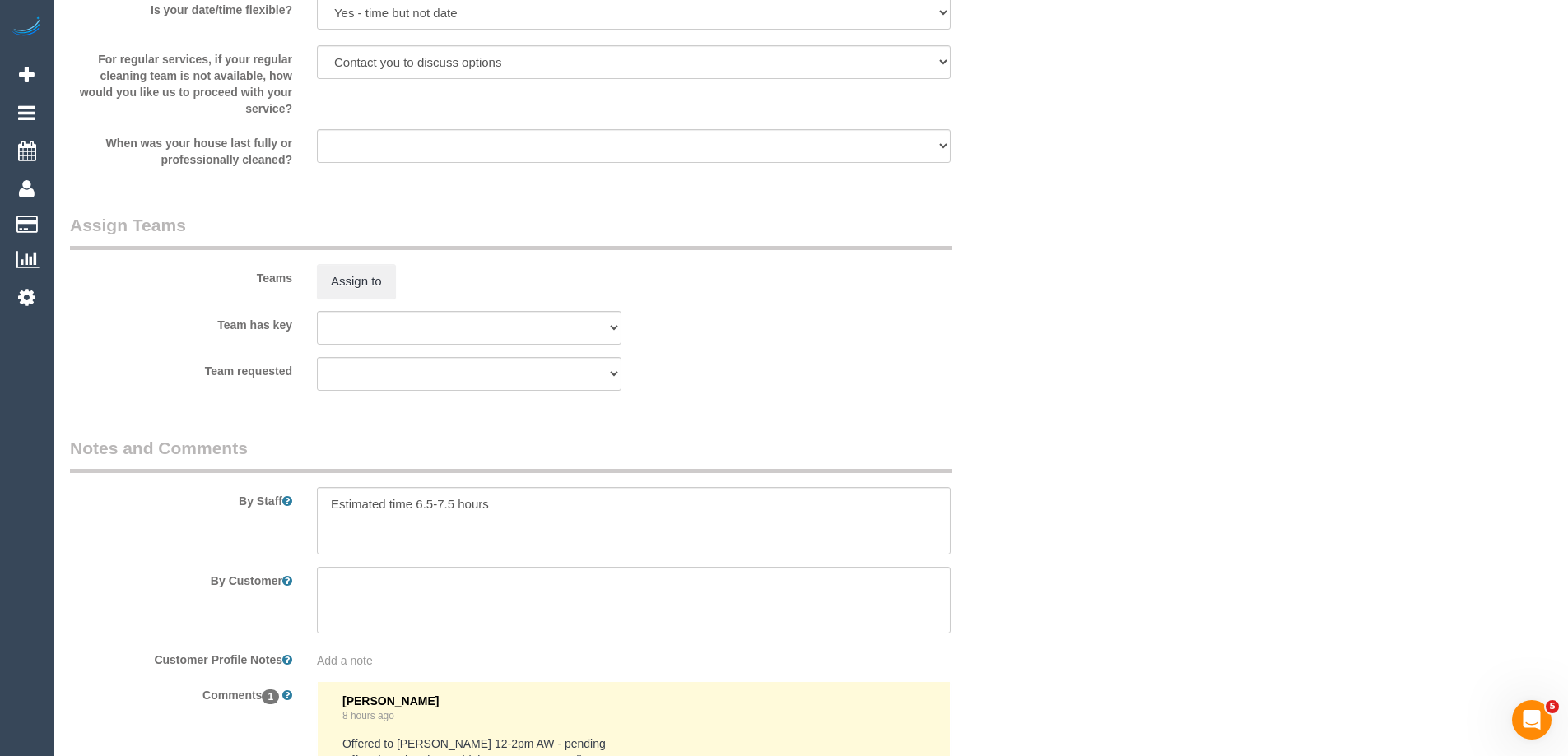
scroll to position [2641, 0]
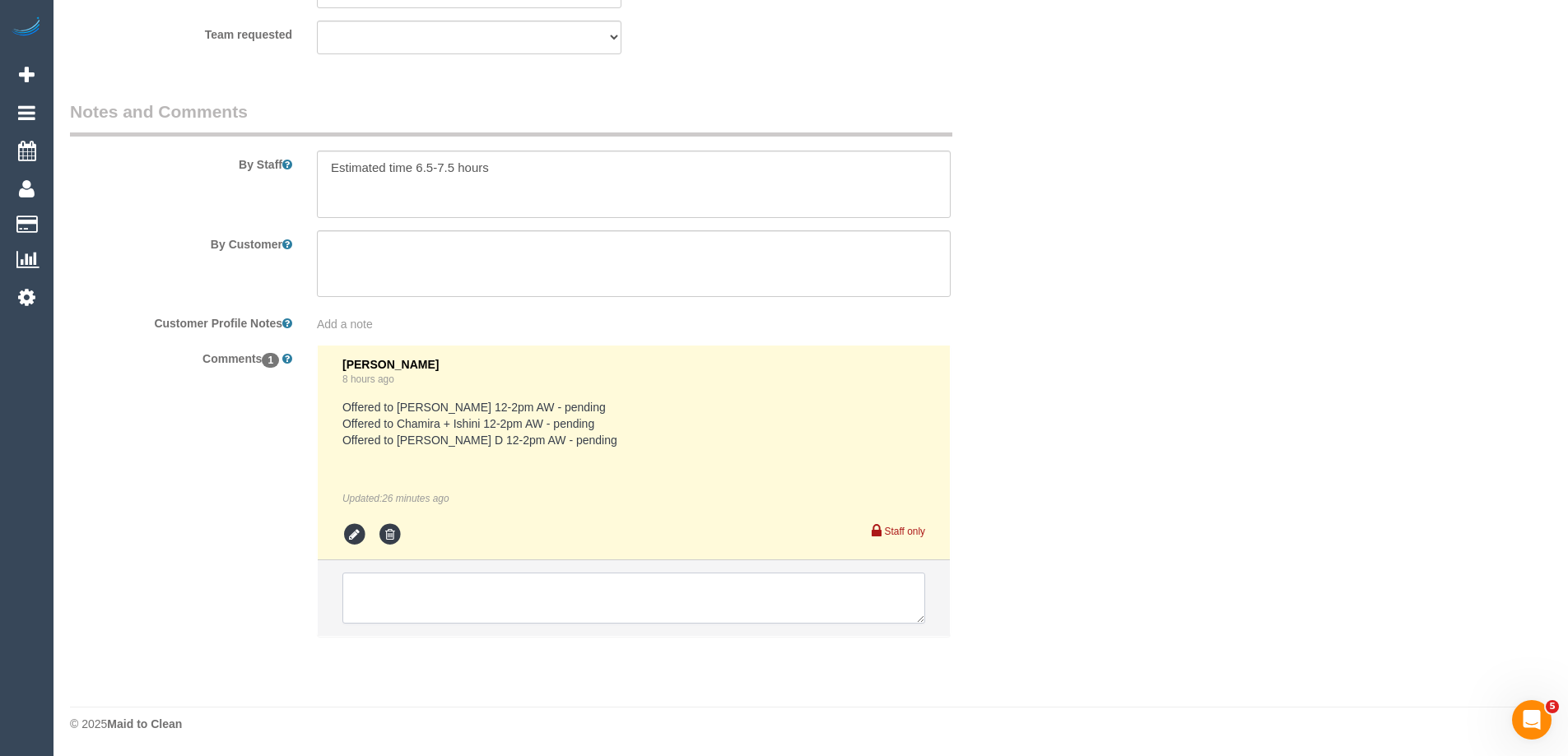
click at [366, 599] on textarea at bounding box center [634, 598] width 583 height 51
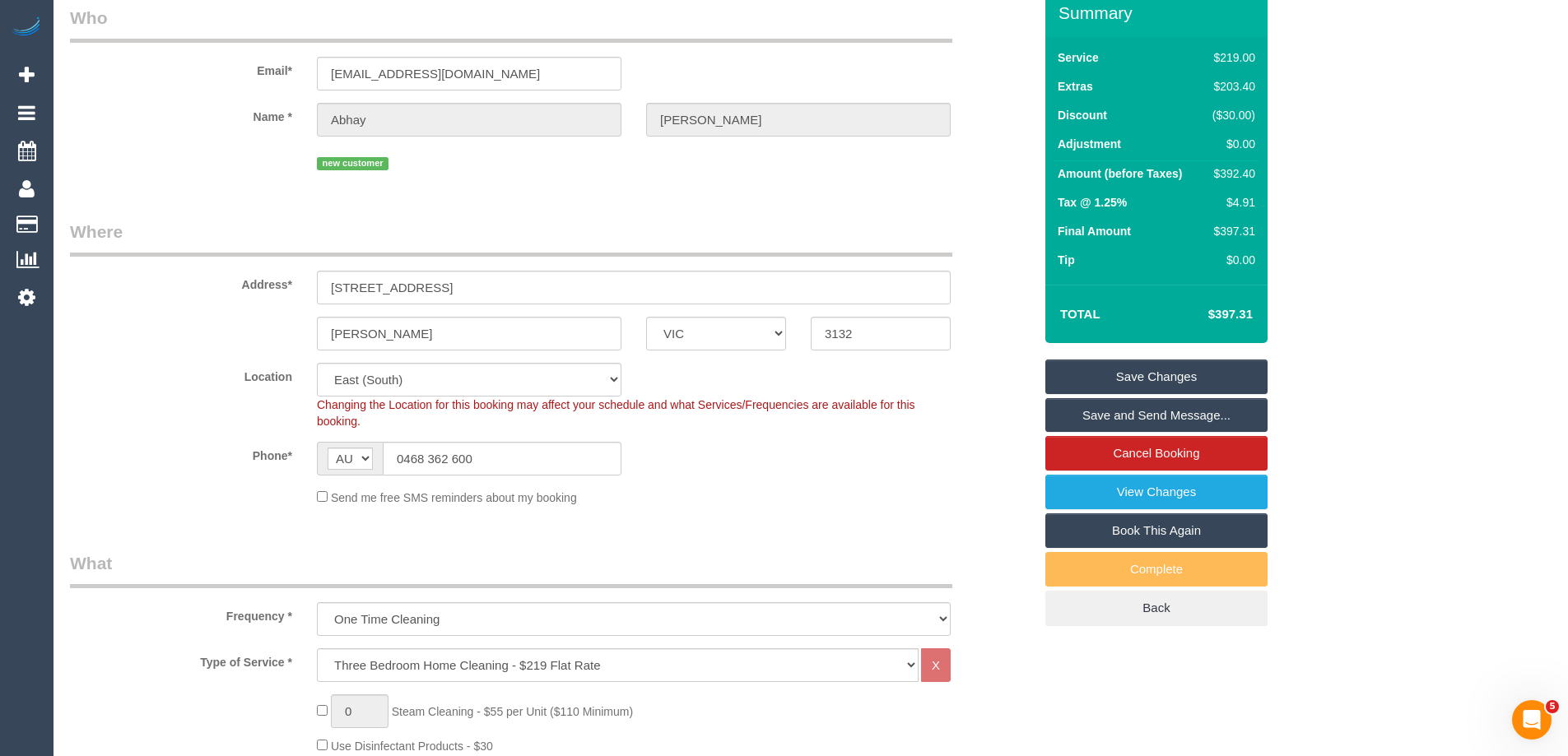
scroll to position [0, 0]
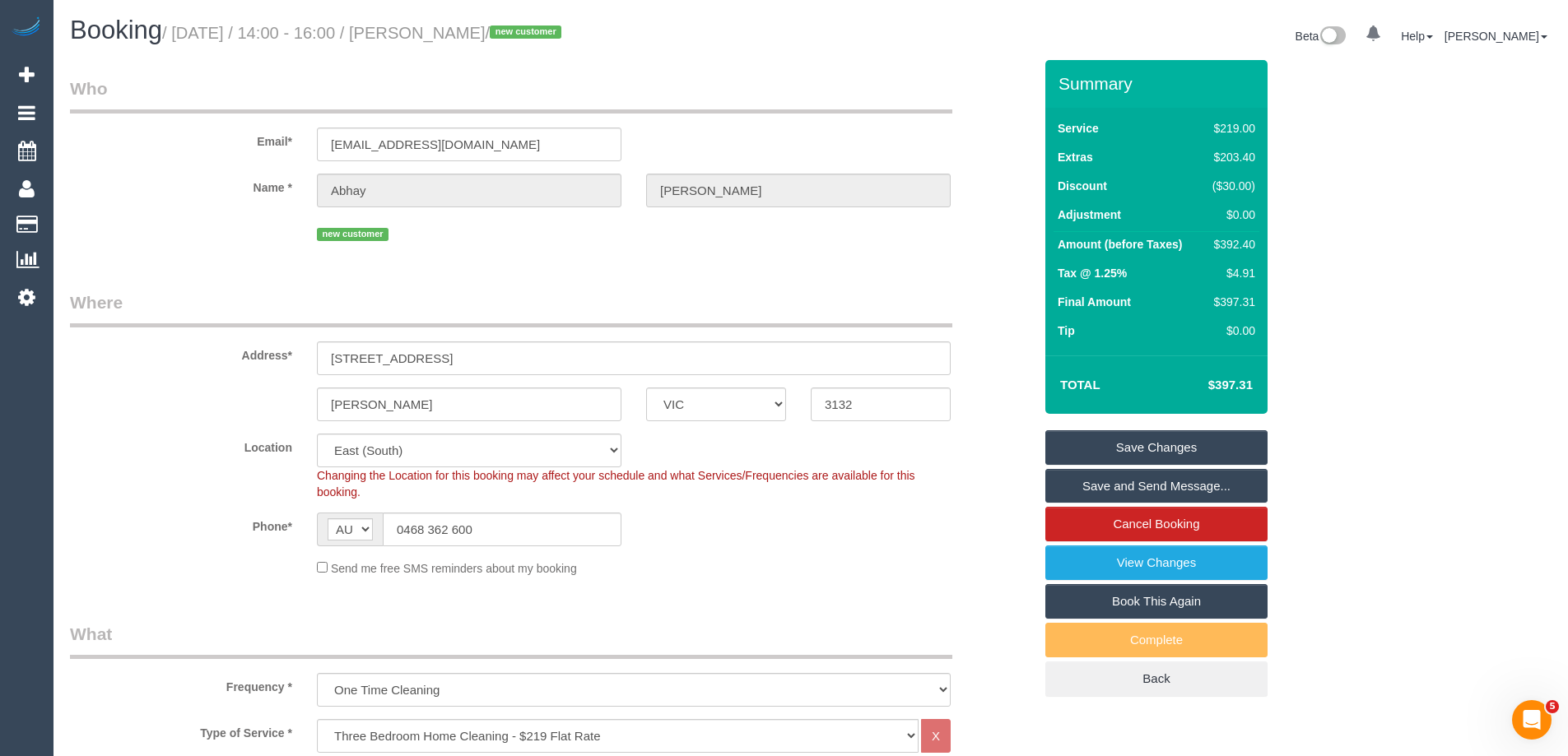
drag, startPoint x: 555, startPoint y: 36, endPoint x: 454, endPoint y: 44, distance: 101.3
click at [454, 44] on h1 "Booking / September 03, 2025 / 14:00 - 16:00 / Abhay Kumar / new customer" at bounding box center [434, 31] width 729 height 28
copy small "Abhay Kumar"
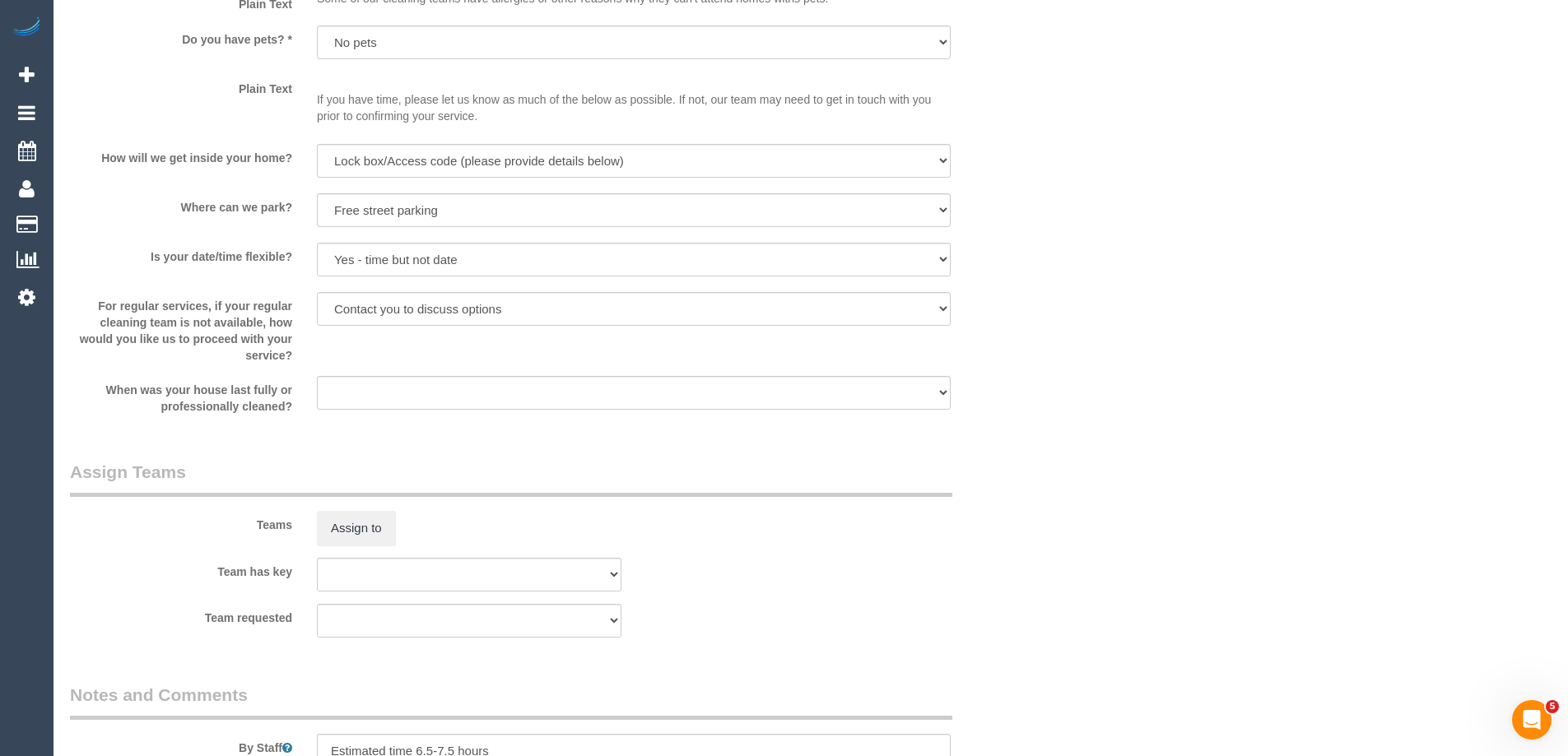
scroll to position [2708, 0]
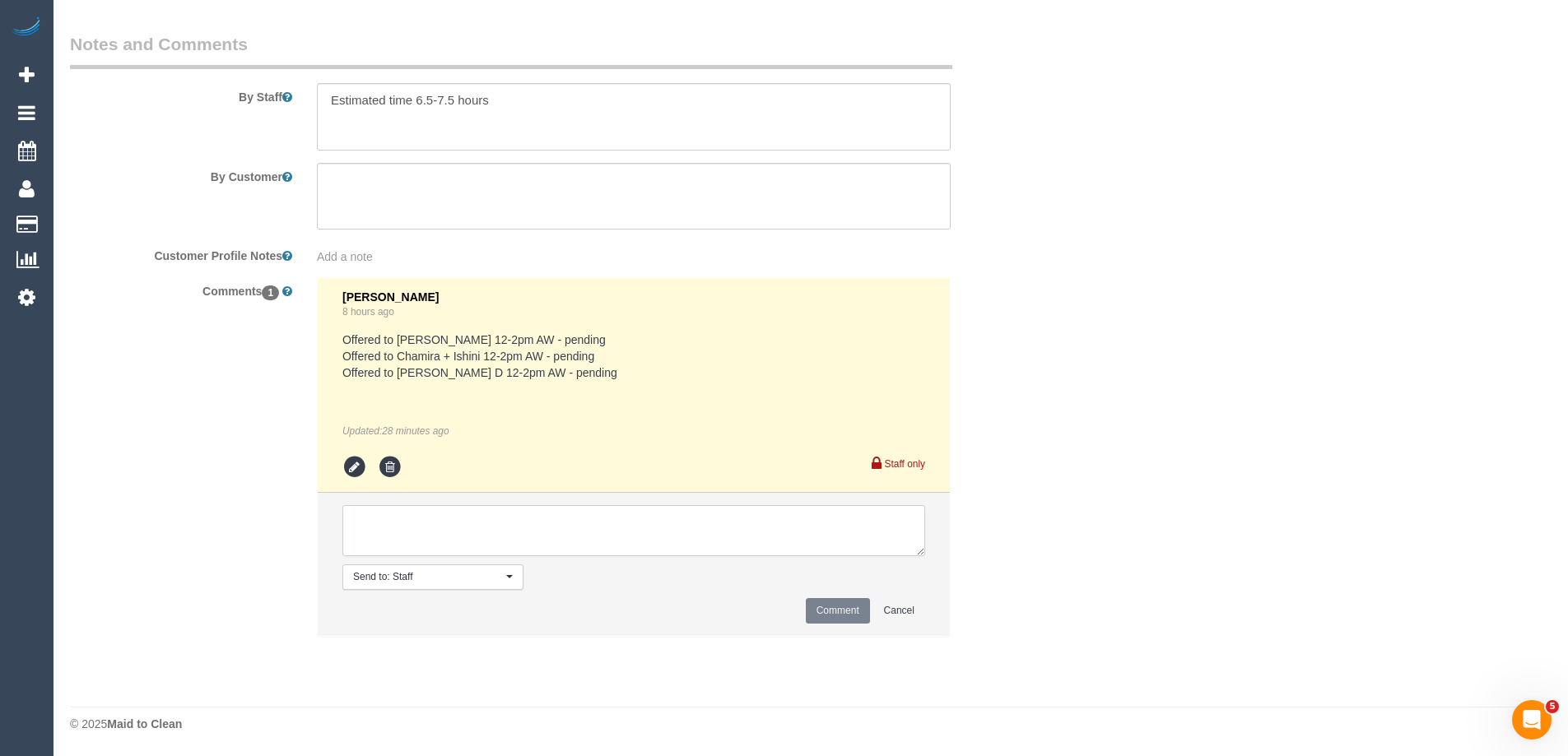
click at [391, 532] on textarea at bounding box center [634, 531] width 583 height 51
click at [349, 468] on icon at bounding box center [355, 468] width 25 height 25
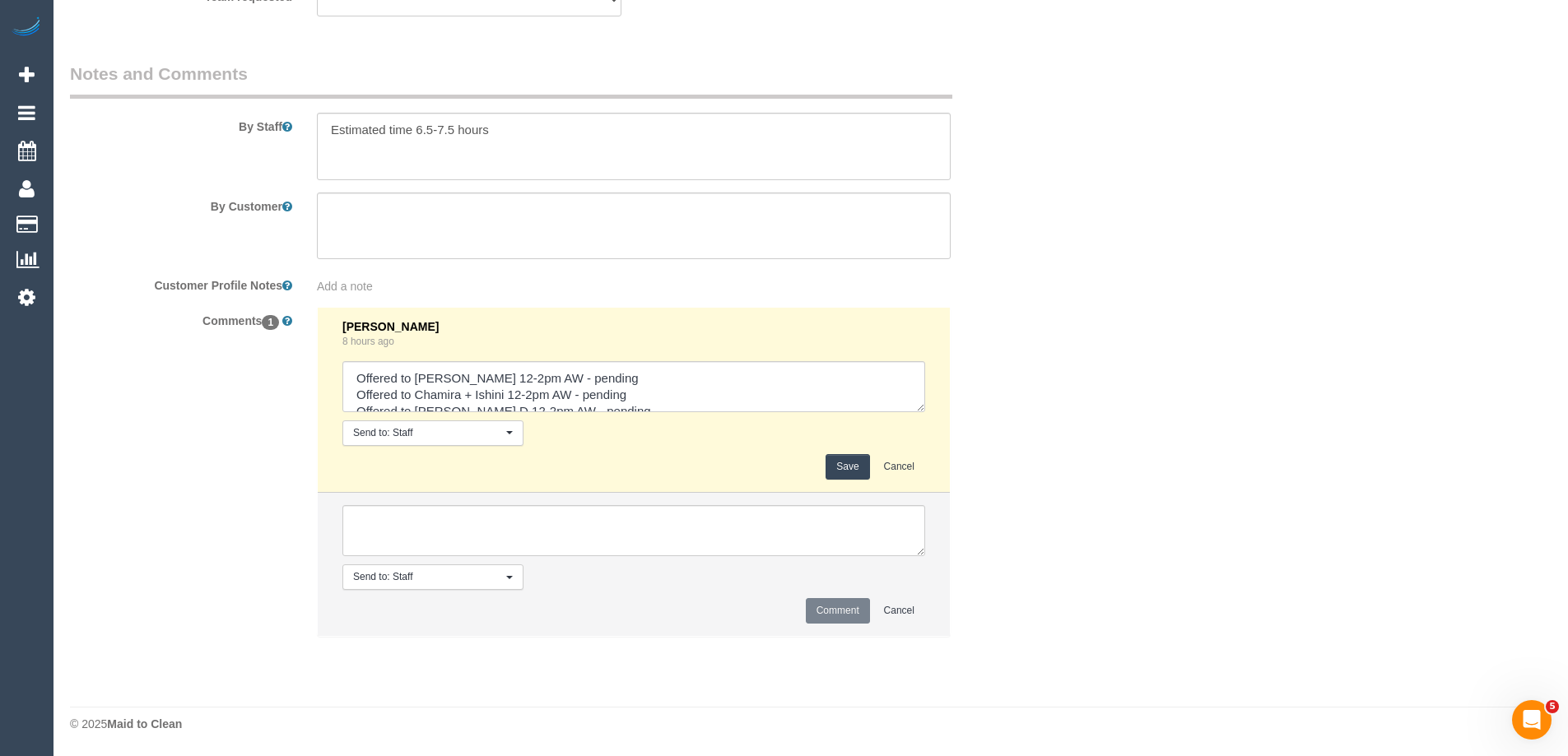
scroll to position [2679, 0]
click at [575, 386] on textarea at bounding box center [634, 387] width 583 height 51
drag, startPoint x: 652, startPoint y: 389, endPoint x: 316, endPoint y: 367, distance: 336.7
click at [317, 367] on div "Laura Butera 8 hours ago Send to: Staff Nothing selected Send to: Staff Send to…" at bounding box center [634, 472] width 634 height 330
click at [356, 389] on textarea at bounding box center [634, 387] width 583 height 51
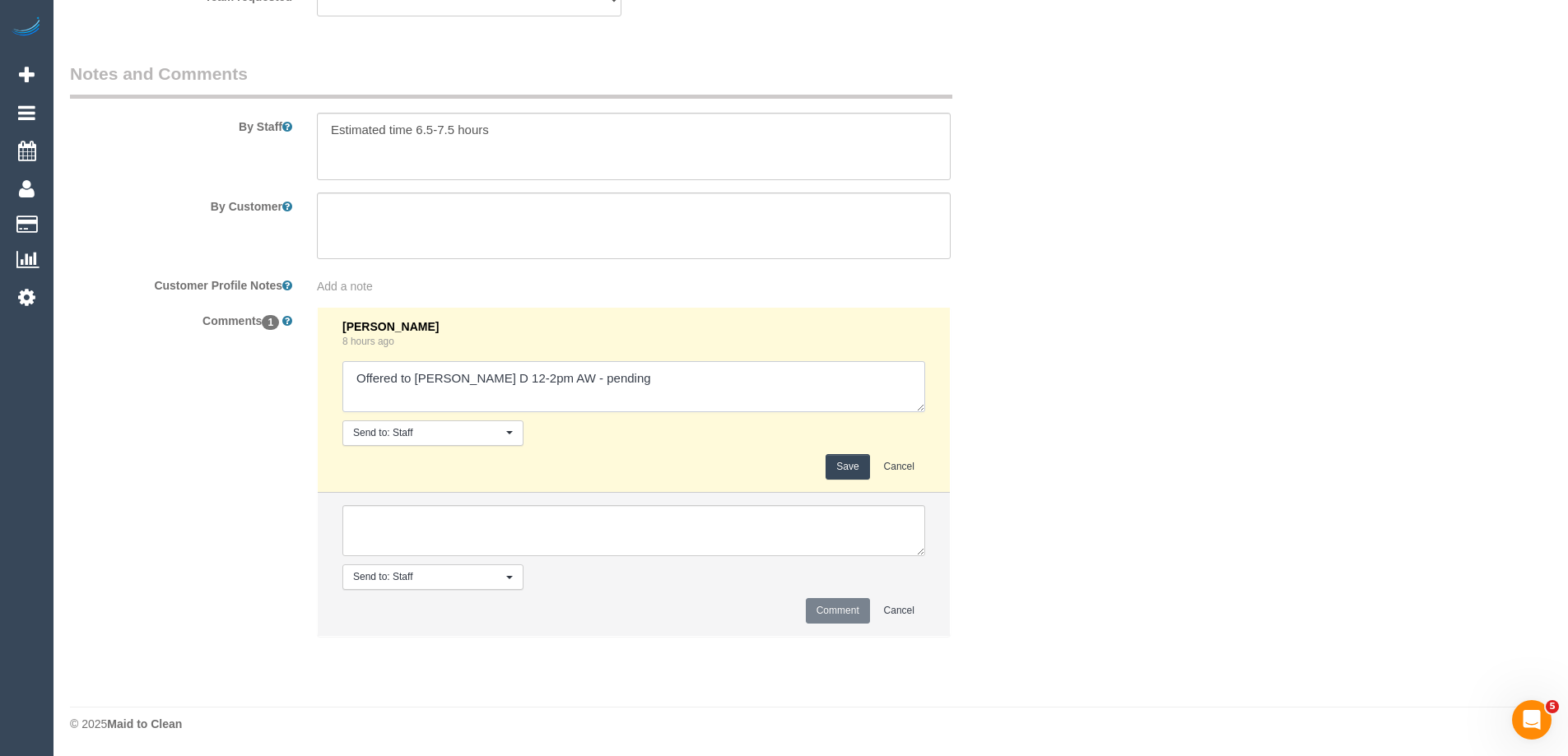
click at [624, 377] on textarea at bounding box center [634, 387] width 583 height 51
click at [362, 392] on textarea at bounding box center [634, 387] width 583 height 51
type textarea "Offered to Angelica D 12-2pm AW - pending - agreed 7am AW Customer agreed to 7-…"
click at [843, 473] on button "Save" at bounding box center [847, 467] width 43 height 26
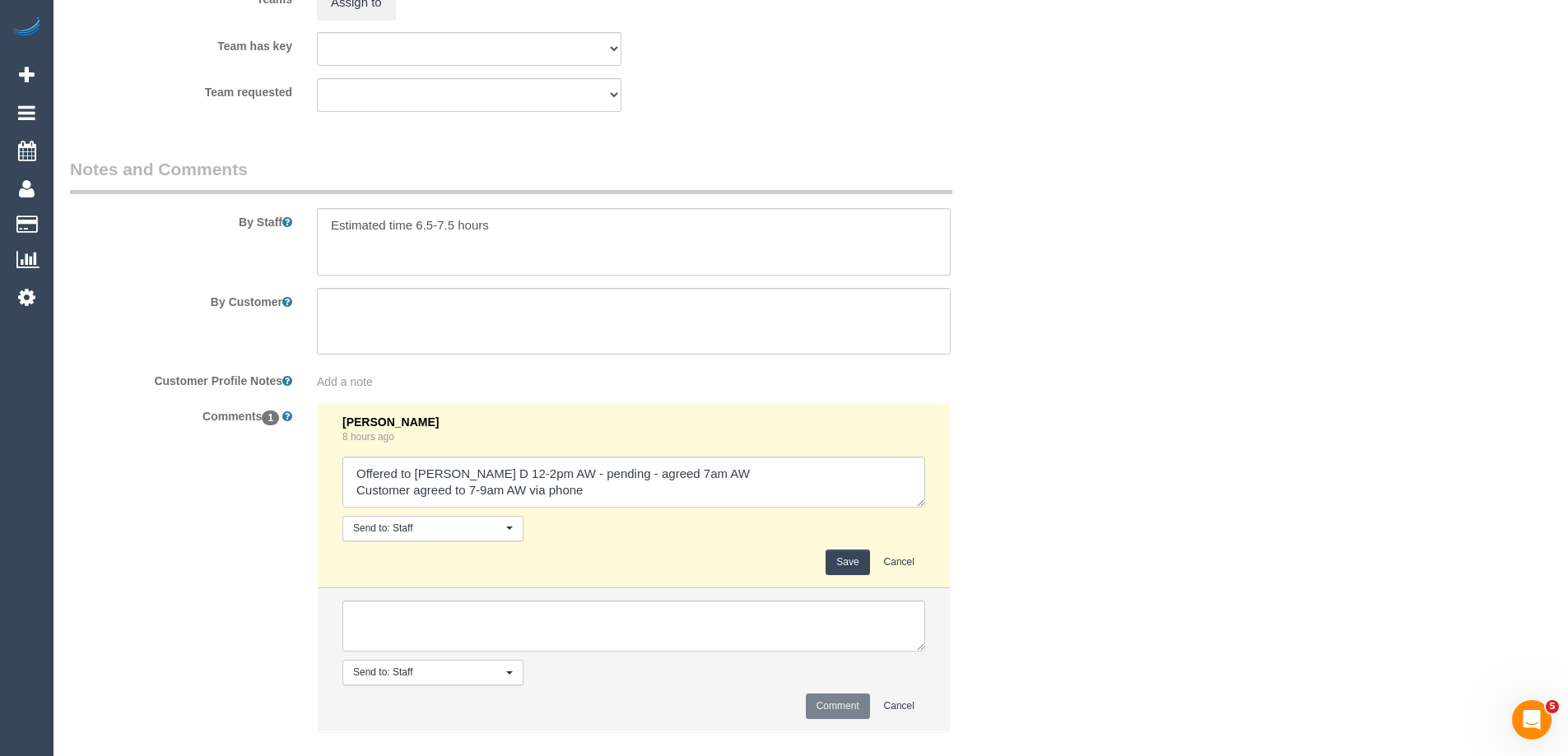
scroll to position [2432, 0]
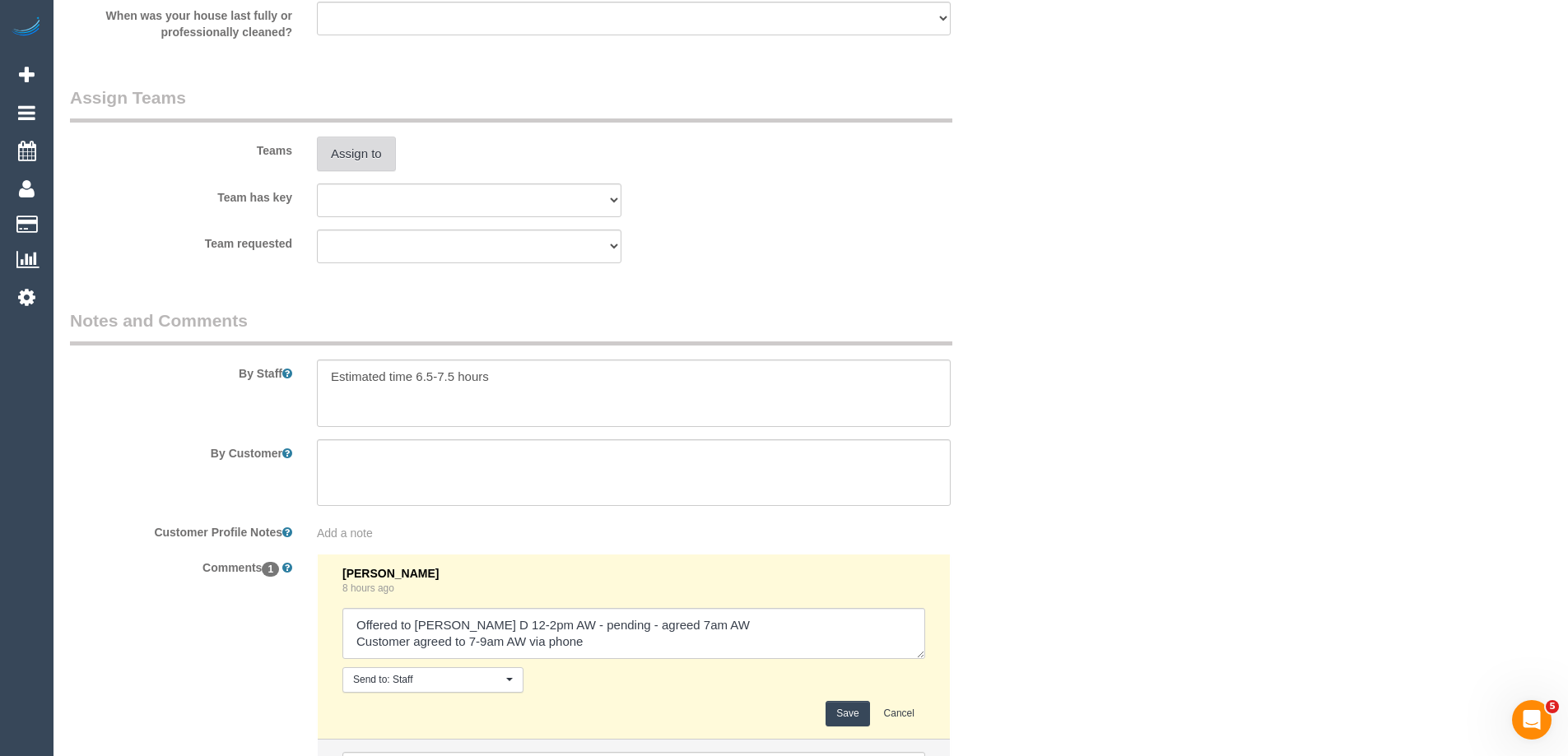
click at [340, 157] on button "Assign to" at bounding box center [356, 153] width 79 height 34
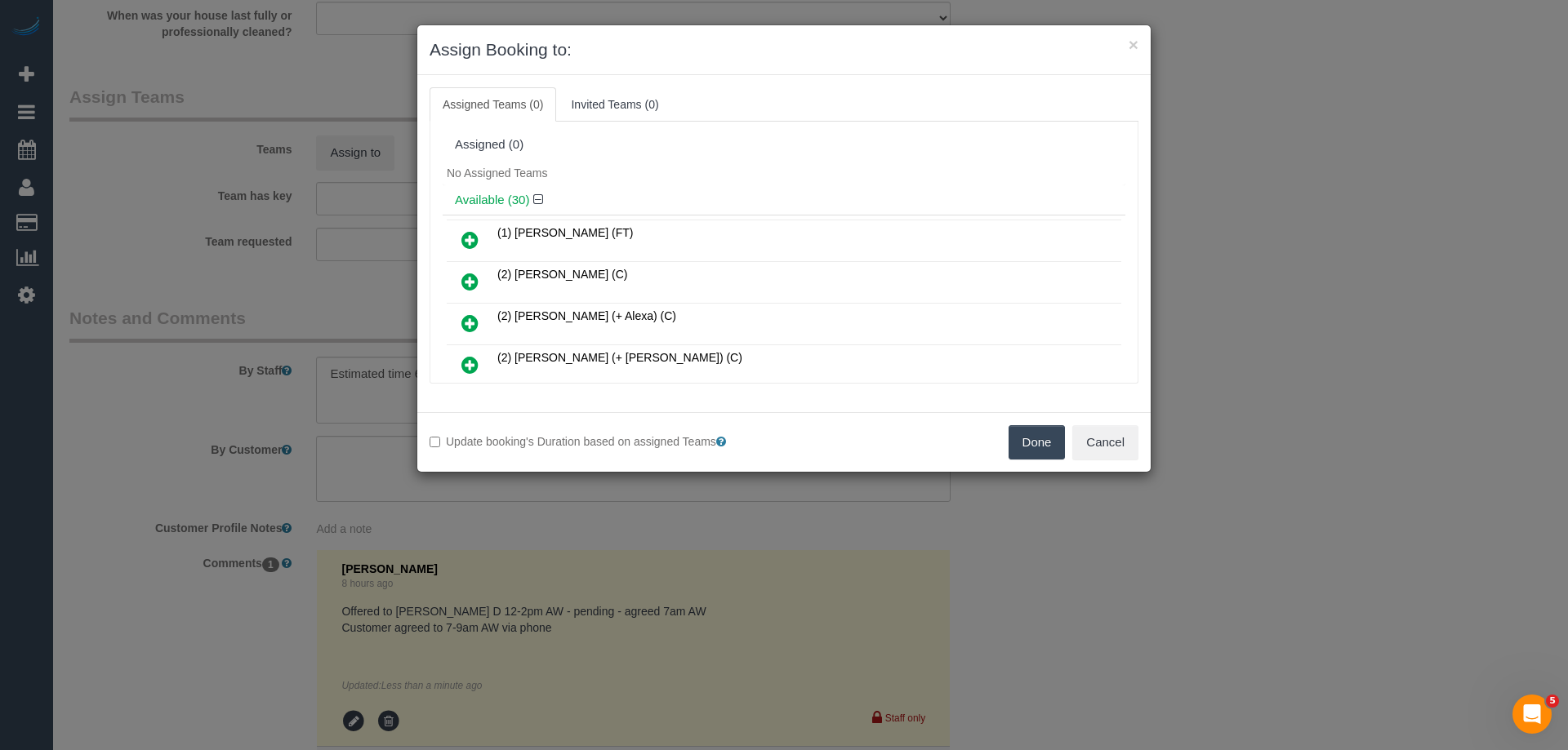
click at [838, 164] on div "No Assigned Teams" at bounding box center [784, 173] width 683 height 25
click at [1114, 445] on button "Cancel" at bounding box center [1106, 442] width 67 height 34
click at [1114, 445] on div "× Assign Booking to: Assigned Teams (0) Invited Teams (0) Assigned (0) No Assig…" at bounding box center [784, 375] width 1568 height 750
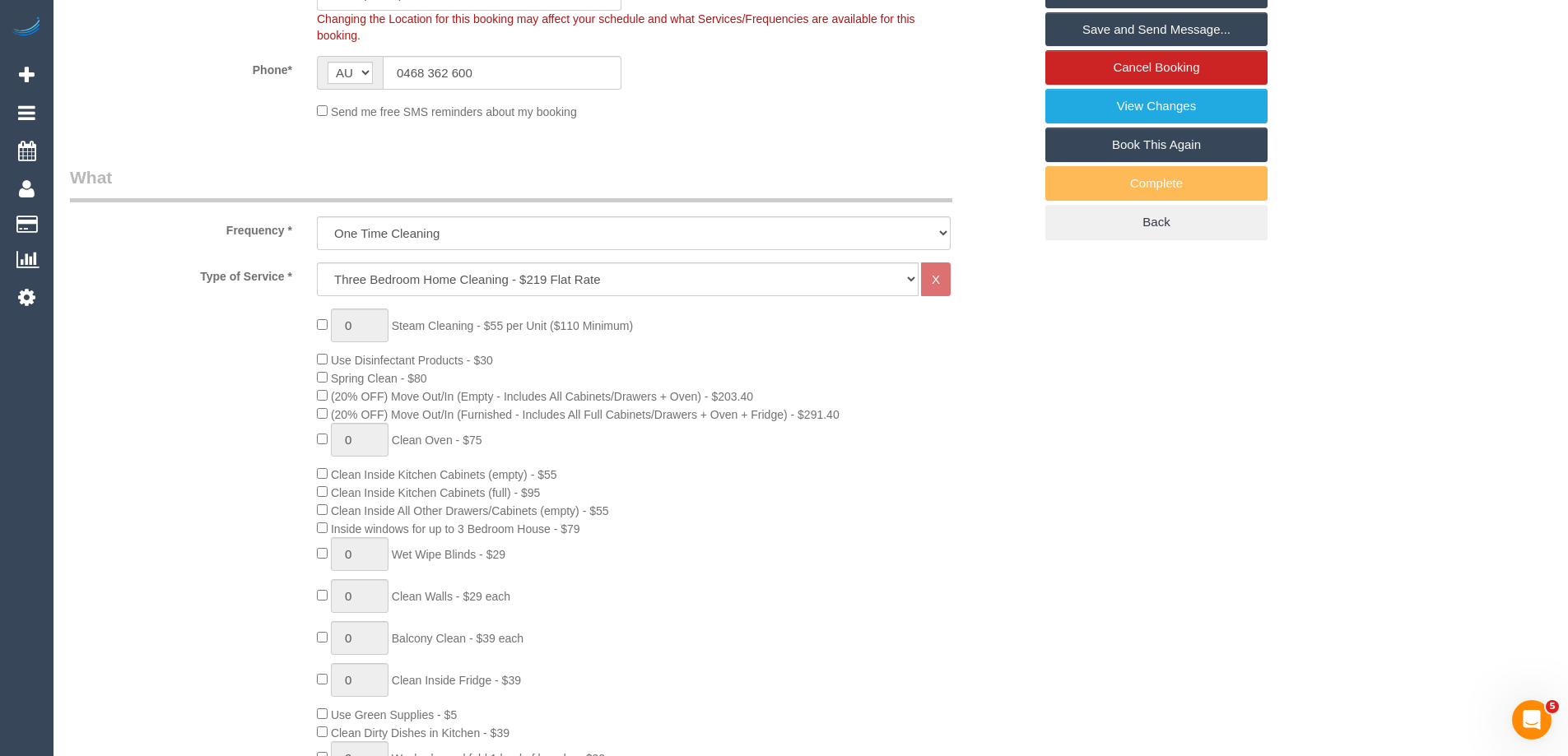
scroll to position [292, 0]
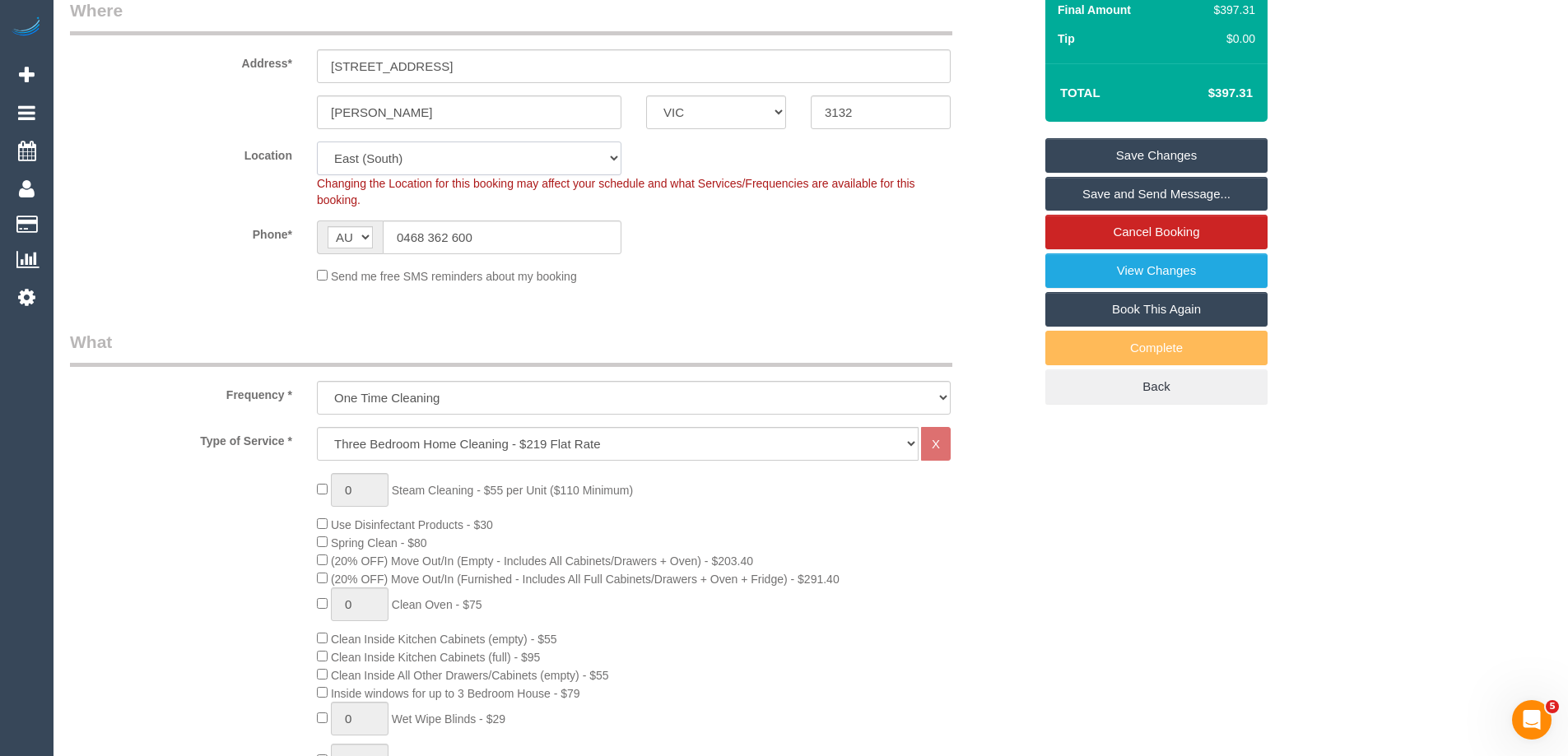
click at [402, 164] on select "Office City East (North) East (South) Inner East Inner North (East) Inner North…" at bounding box center [469, 158] width 304 height 34
select select "50"
click at [317, 141] on select "Office City East (North) East (South) Inner East Inner North (East) Inner North…" at bounding box center [469, 158] width 304 height 34
click at [738, 239] on div "Phone* AF AL DZ AD AO AI AQ AG AR AM AW AU AT AZ BS BH BD BB BY BE BZ BJ BM BT …" at bounding box center [551, 237] width 988 height 34
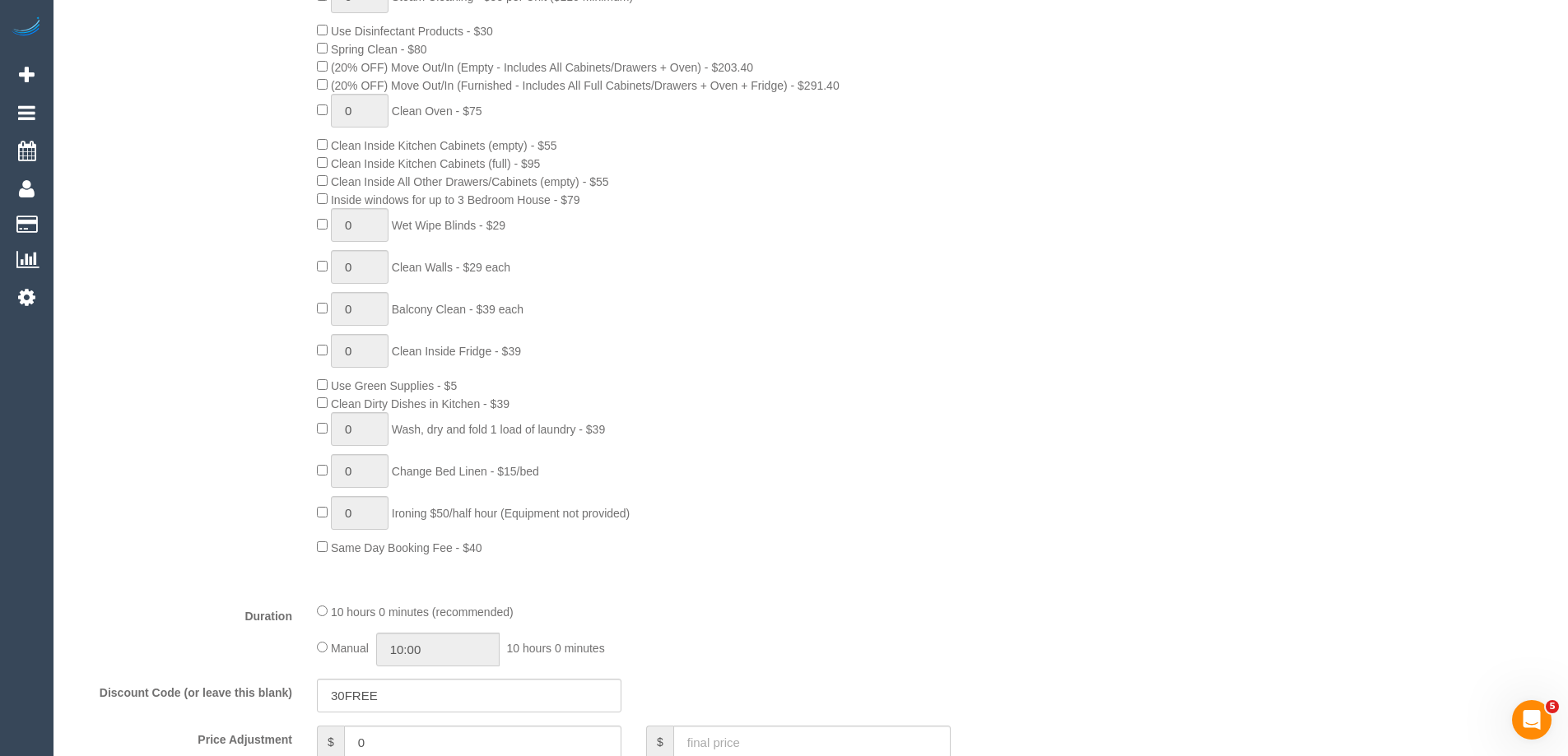
select select "object:3115"
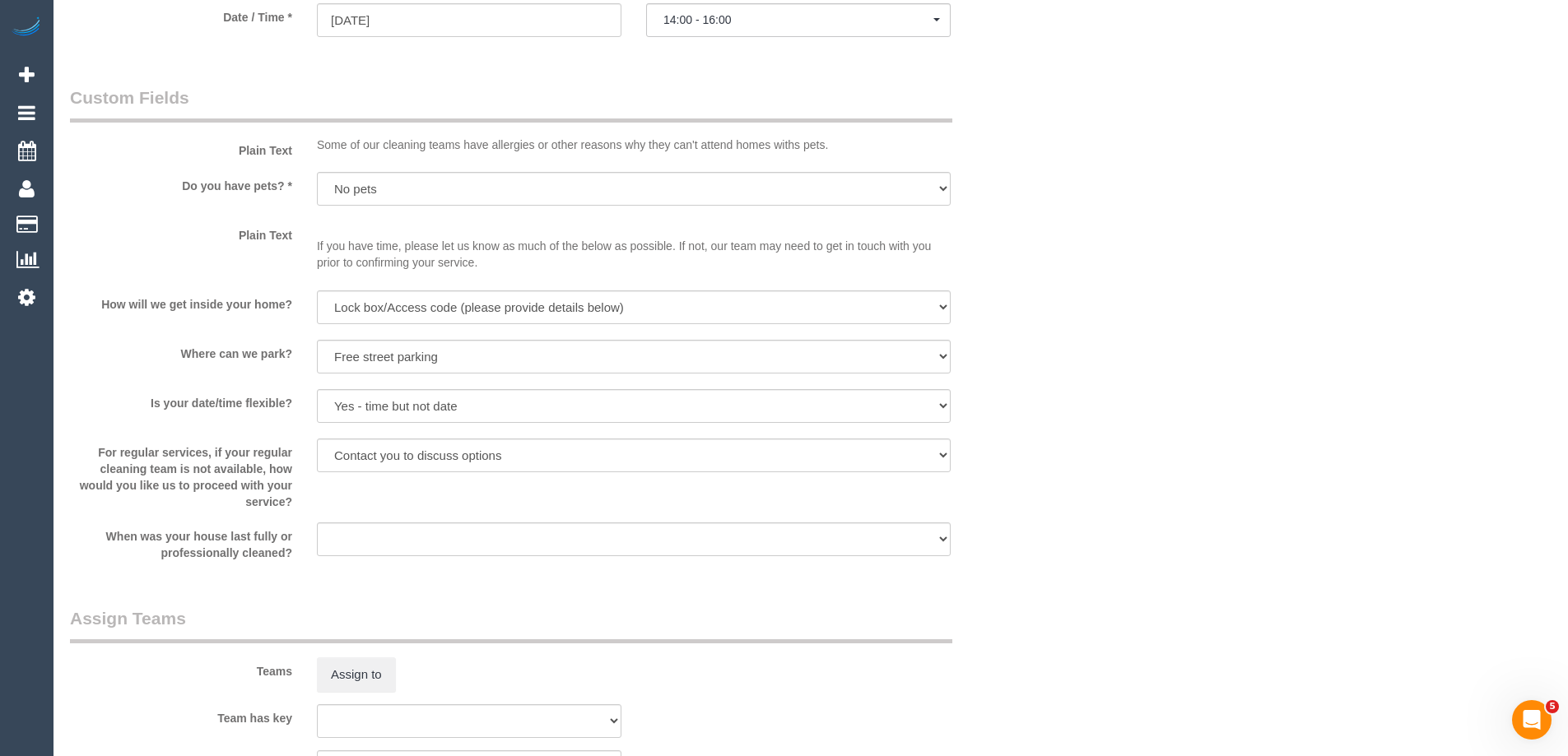
scroll to position [2103, 0]
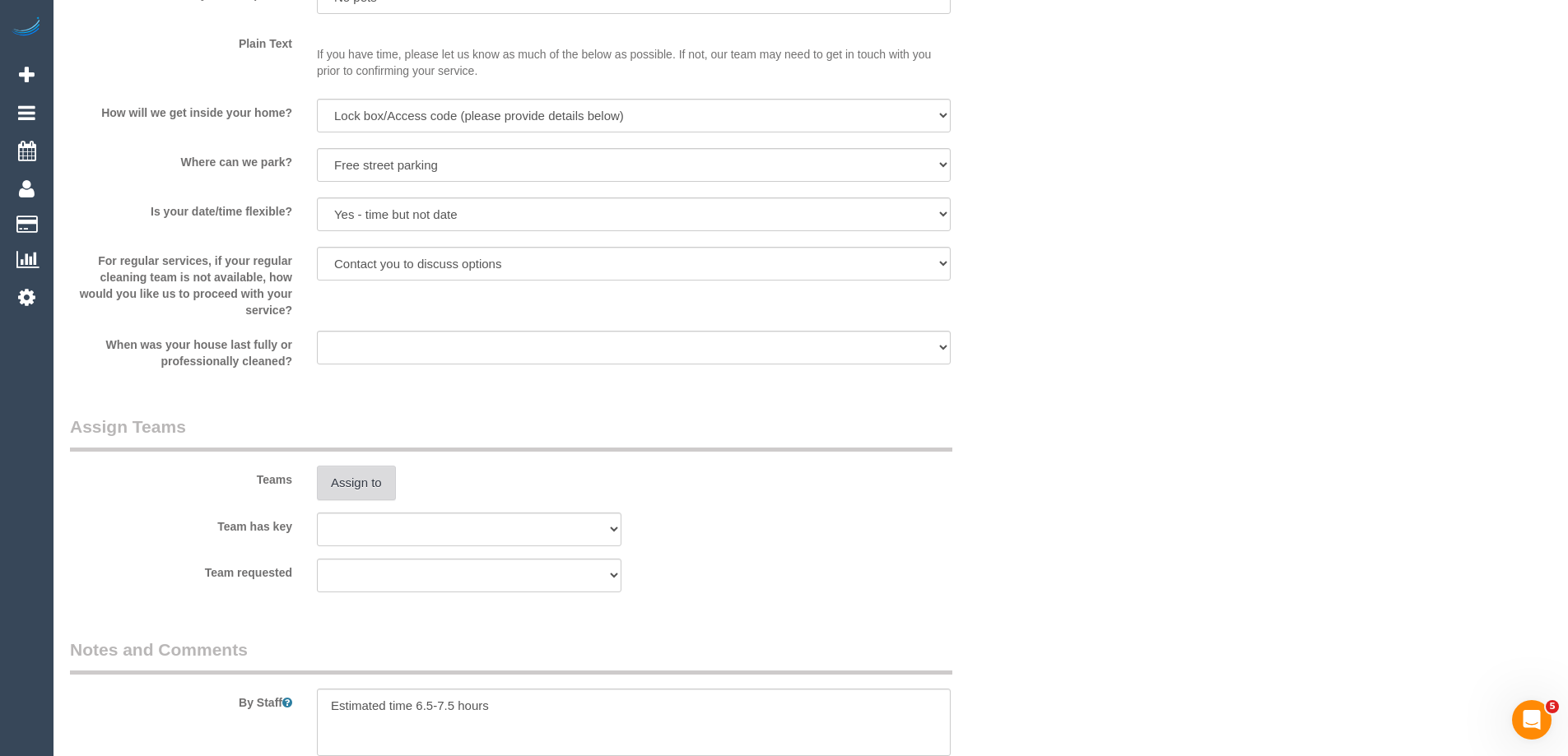
click at [353, 477] on button "Assign to" at bounding box center [356, 483] width 79 height 34
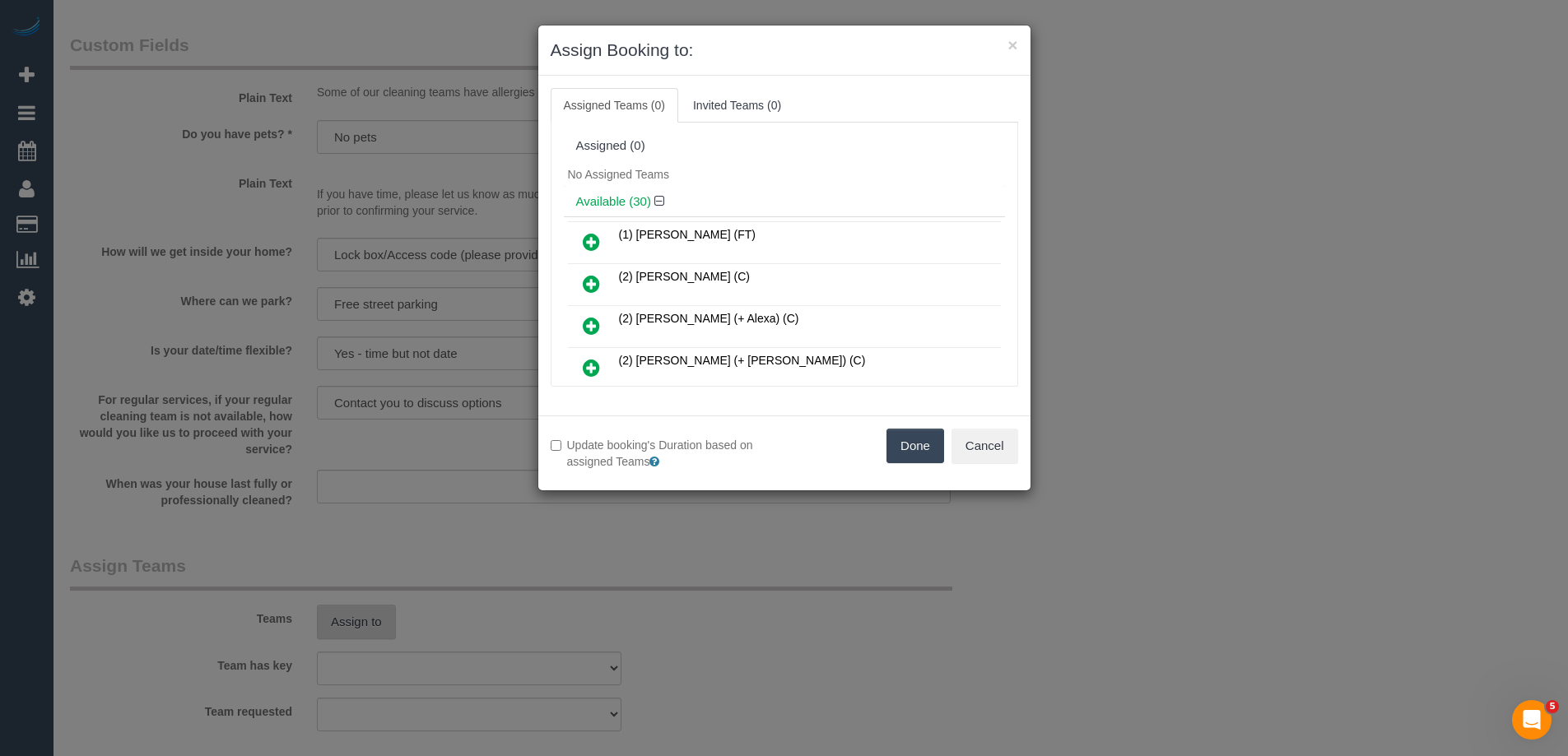
scroll to position [2193, 0]
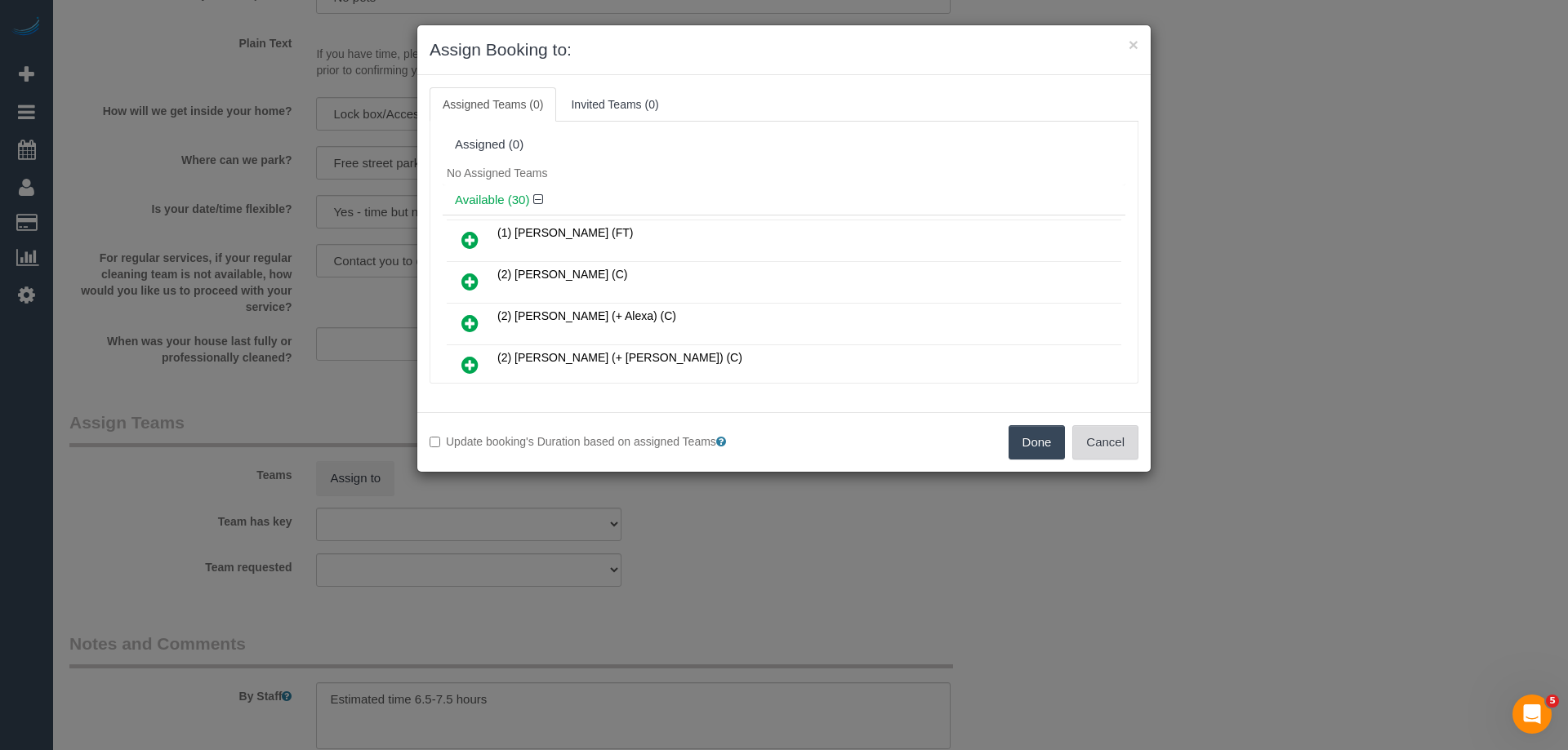
click at [1118, 444] on button "Cancel" at bounding box center [1106, 442] width 67 height 34
click at [1118, 444] on div "× Assign Booking to: Assigned Teams (0) Invited Teams (0) Assigned (0) No Assig…" at bounding box center [784, 375] width 1568 height 750
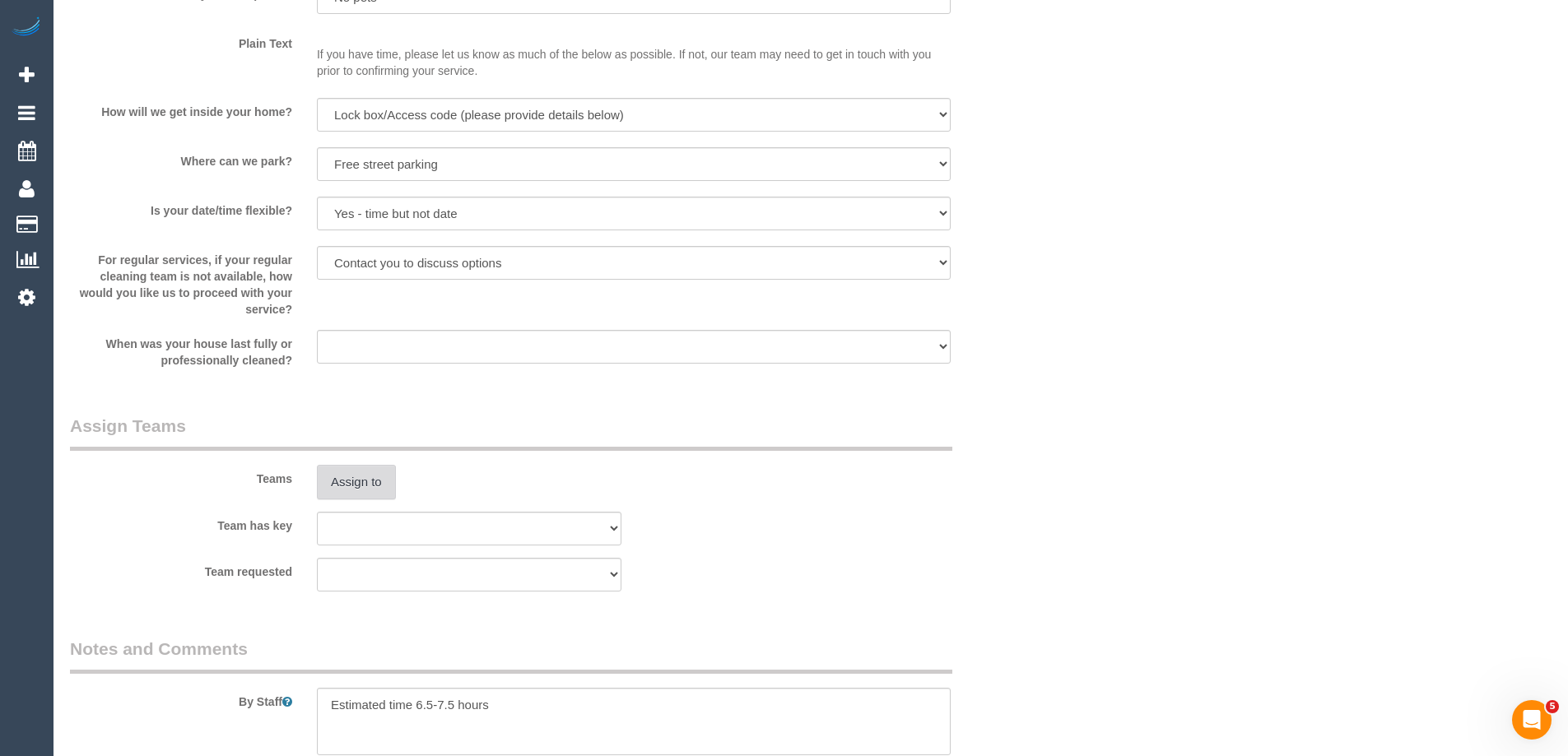
click at [356, 487] on button "Assign to" at bounding box center [356, 482] width 79 height 34
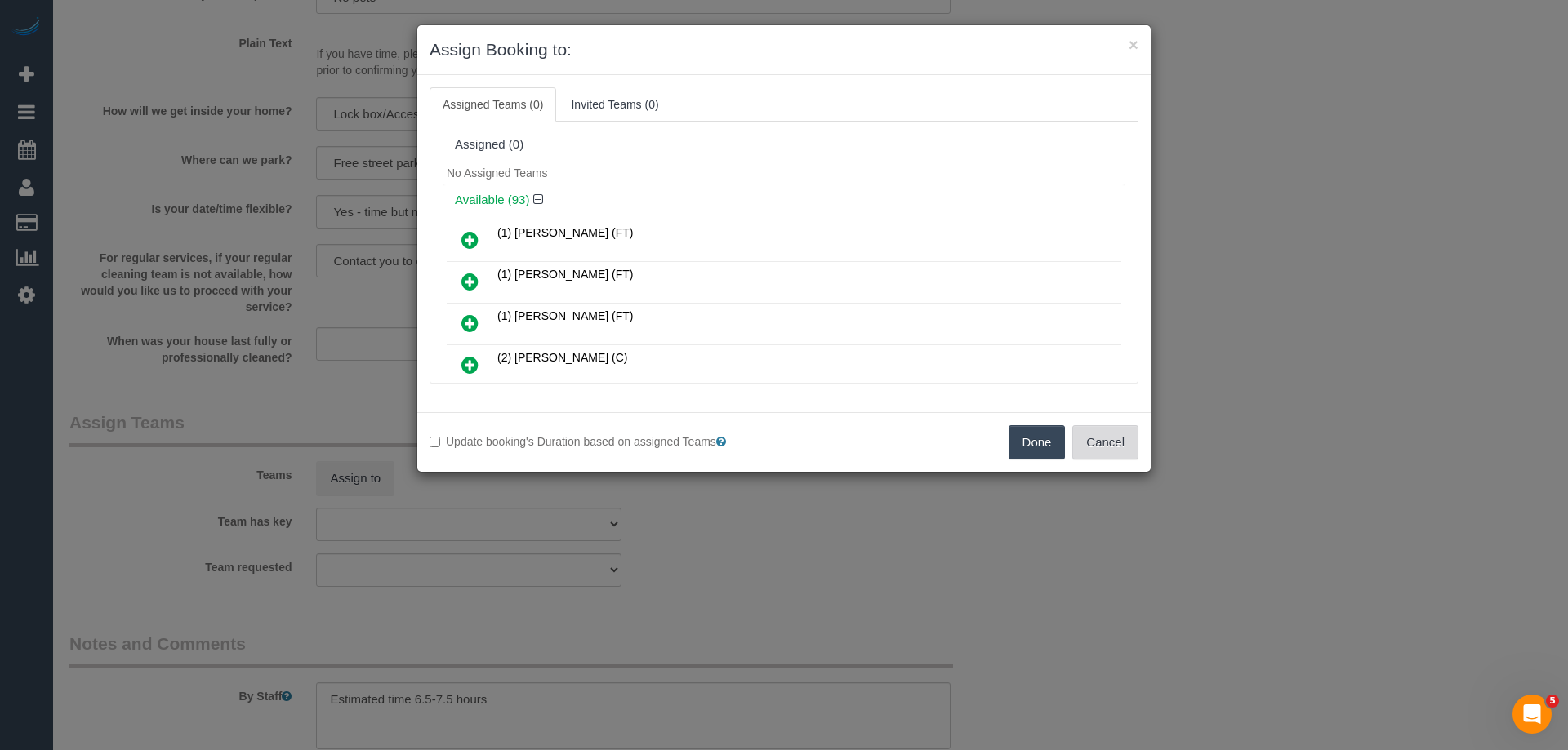
click at [1100, 450] on button "Cancel" at bounding box center [1106, 442] width 67 height 34
click at [1100, 450] on div "× Assign Booking to: Assigned Teams (0) Invited Teams (0) Assigned (0) No Assig…" at bounding box center [784, 375] width 1568 height 750
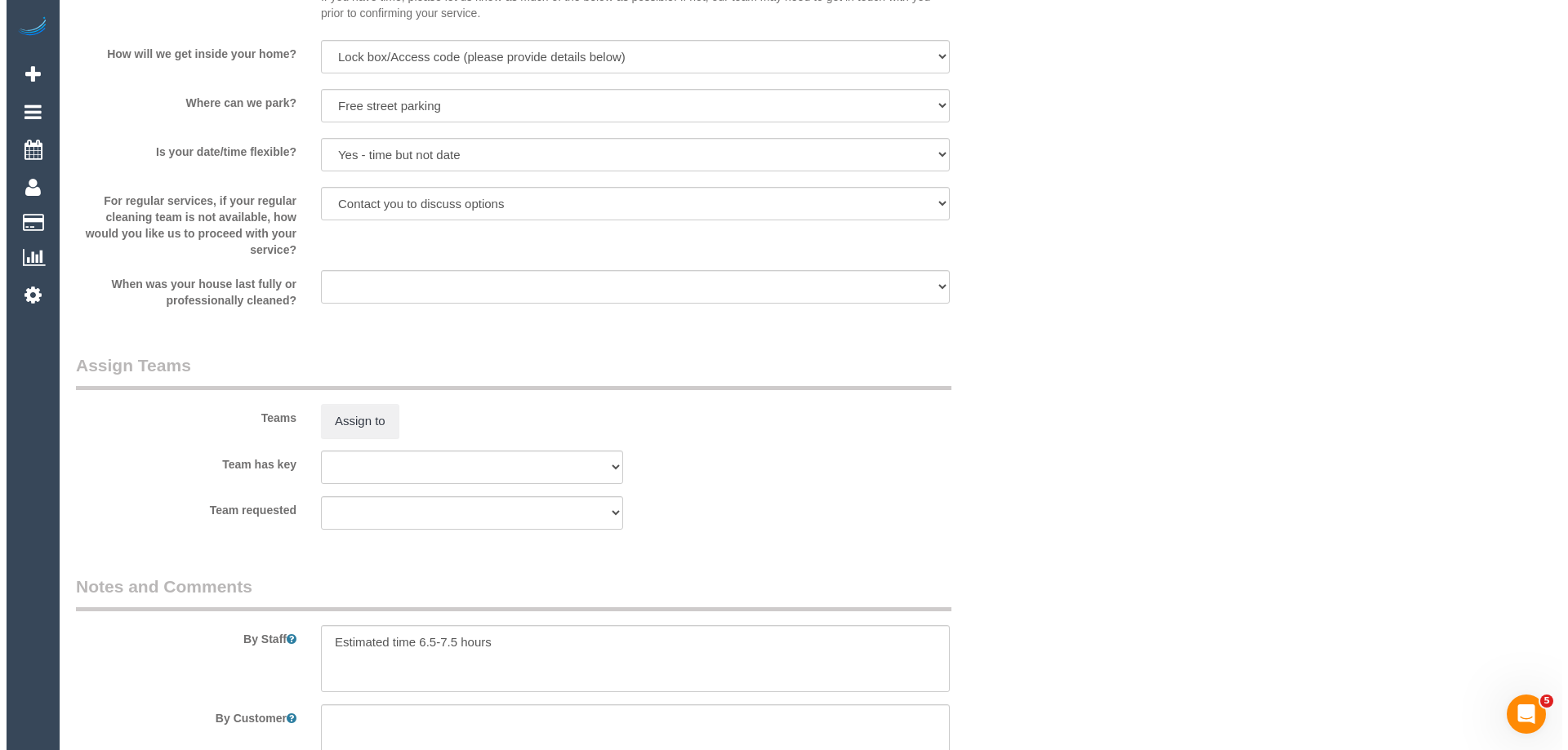
scroll to position [2421, 0]
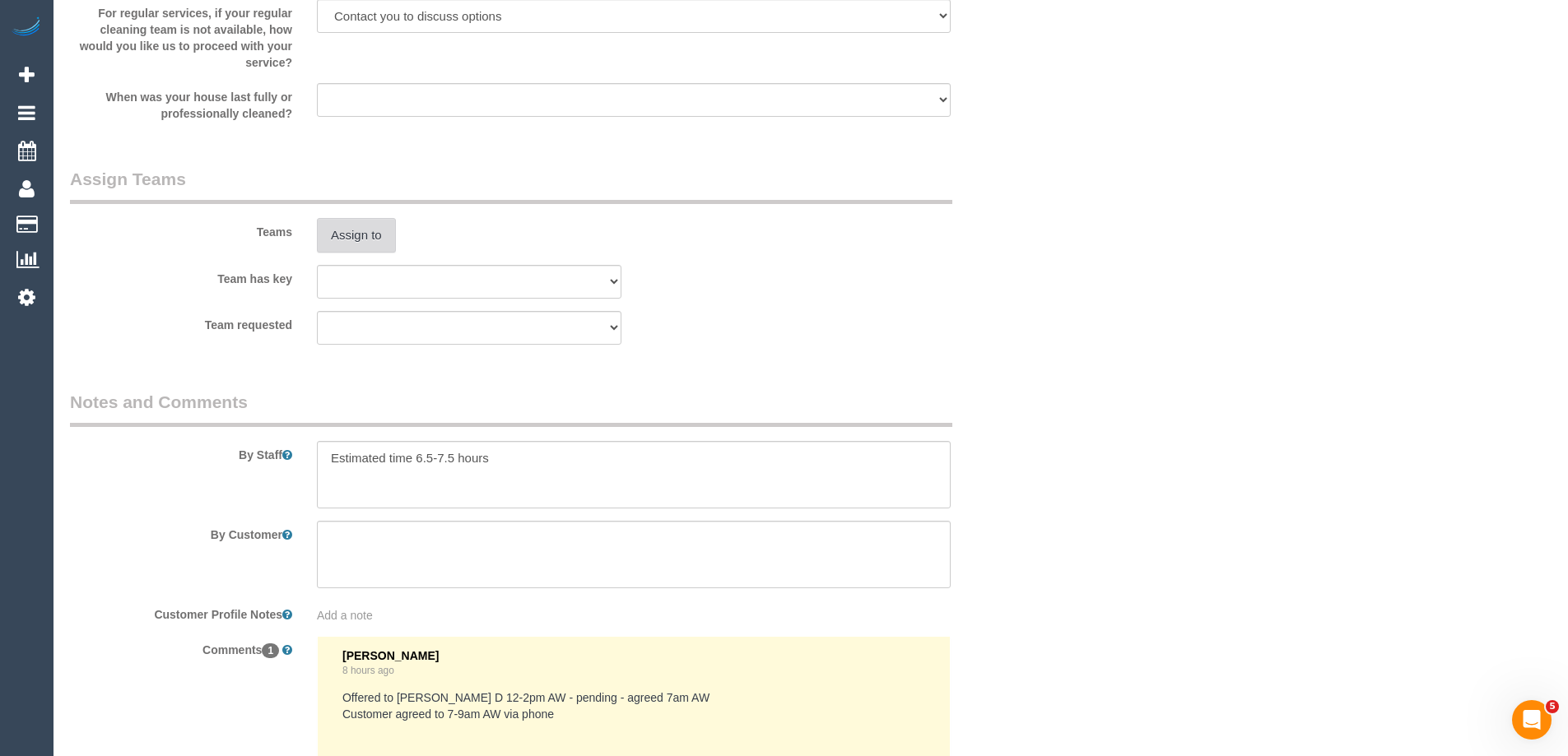
click at [359, 239] on button "Assign to" at bounding box center [356, 235] width 79 height 34
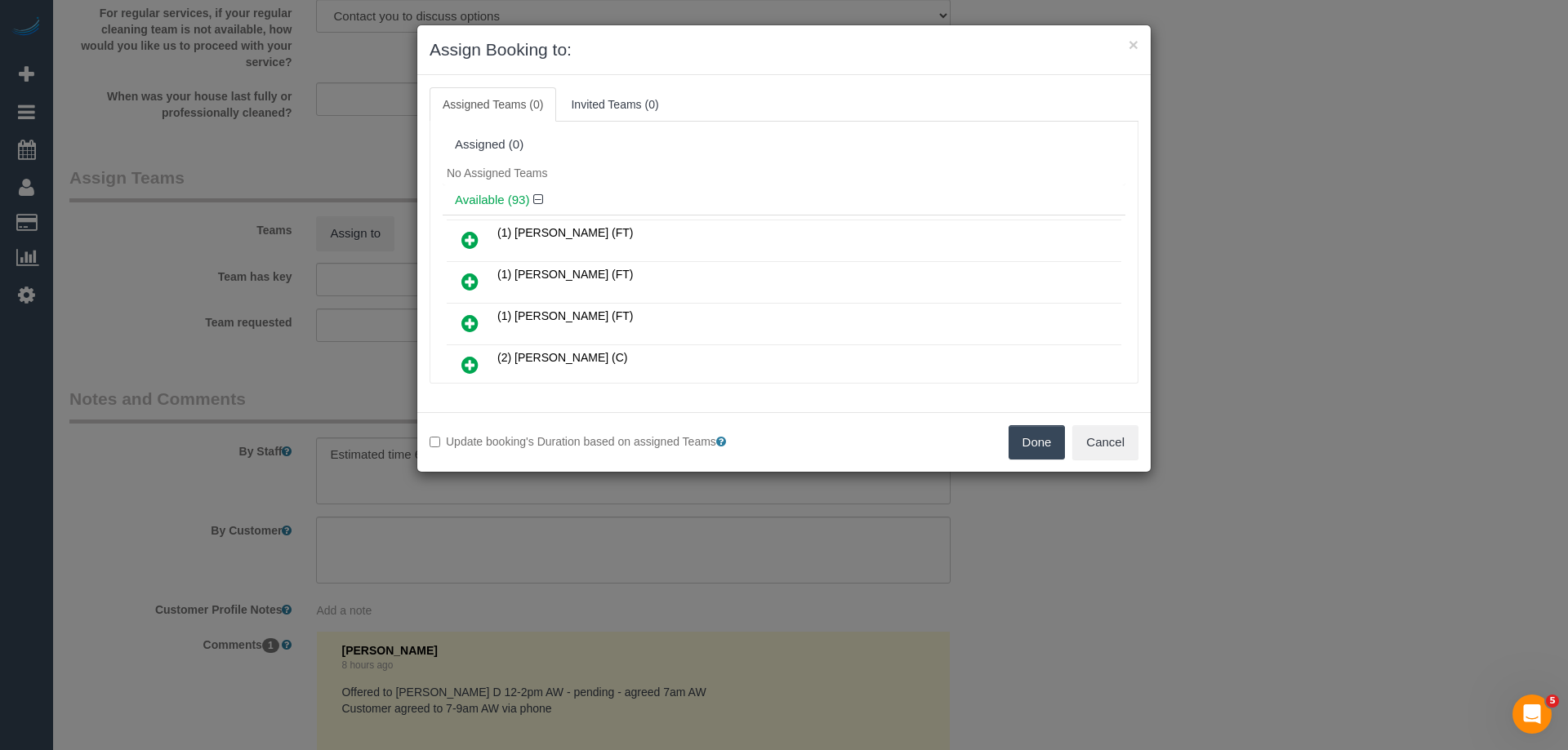
click at [940, 103] on ul "Assigned Teams (0) Invited Teams (0)" at bounding box center [784, 104] width 709 height 34
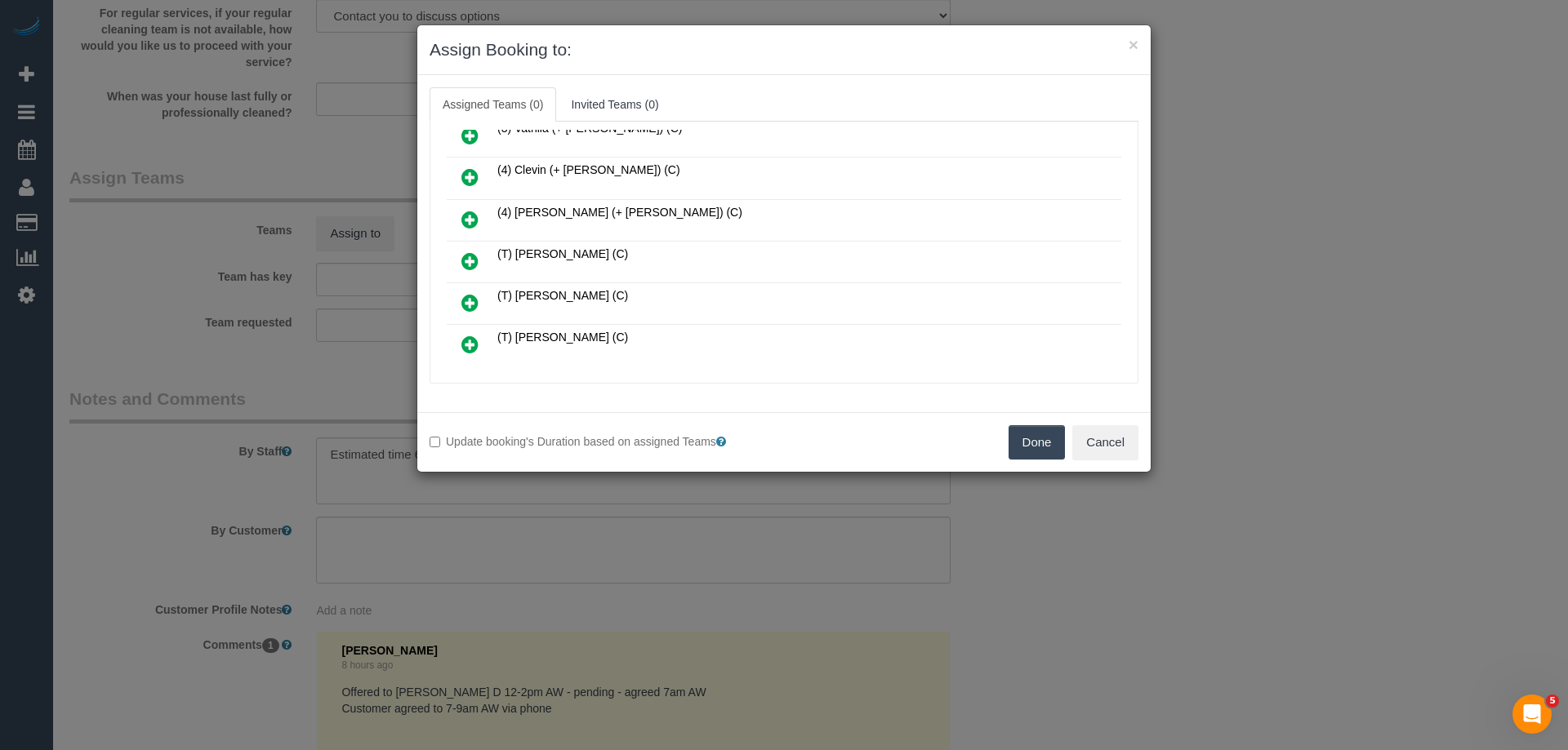
scroll to position [3799, 0]
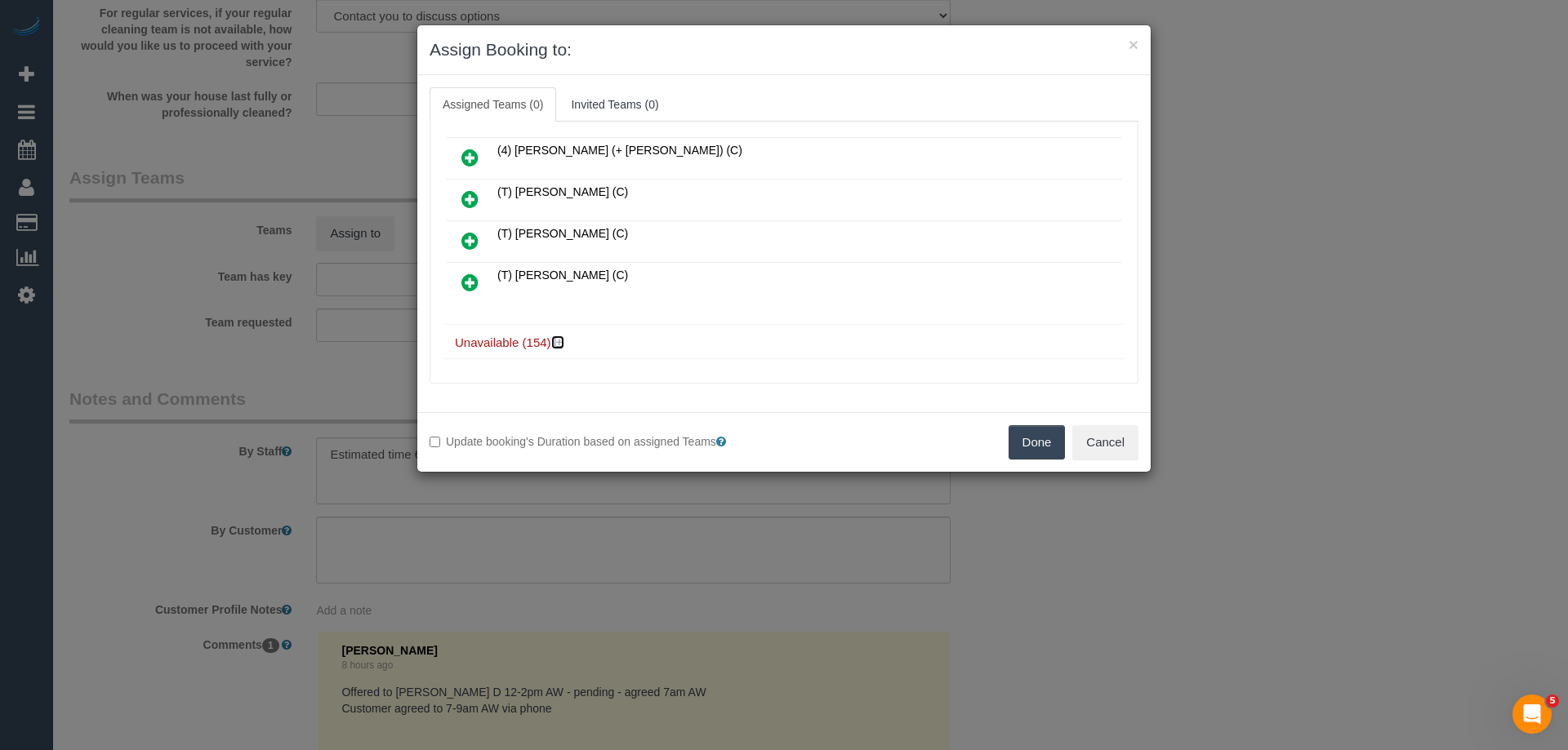
click at [559, 345] on icon at bounding box center [559, 342] width 10 height 12
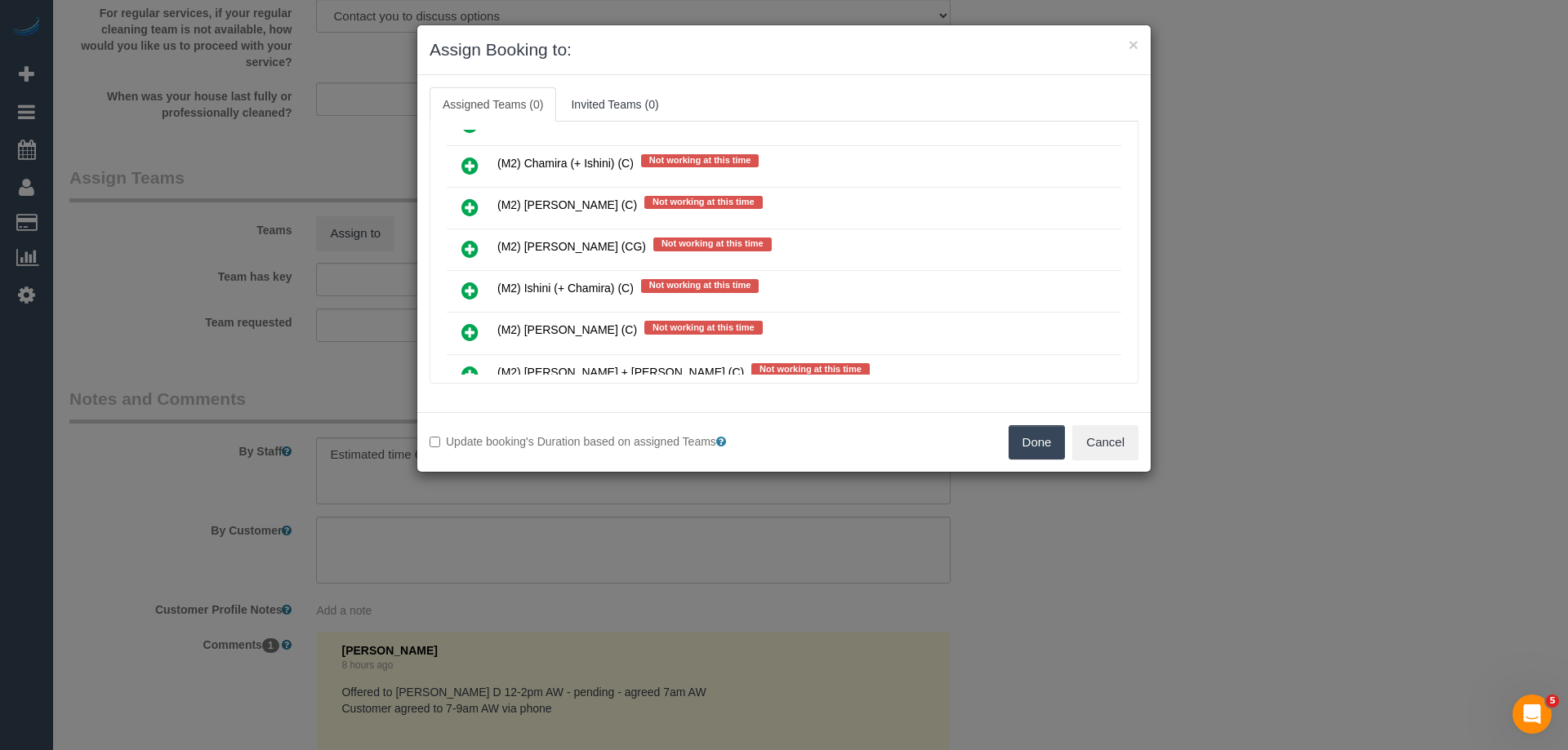
scroll to position [8333, 0]
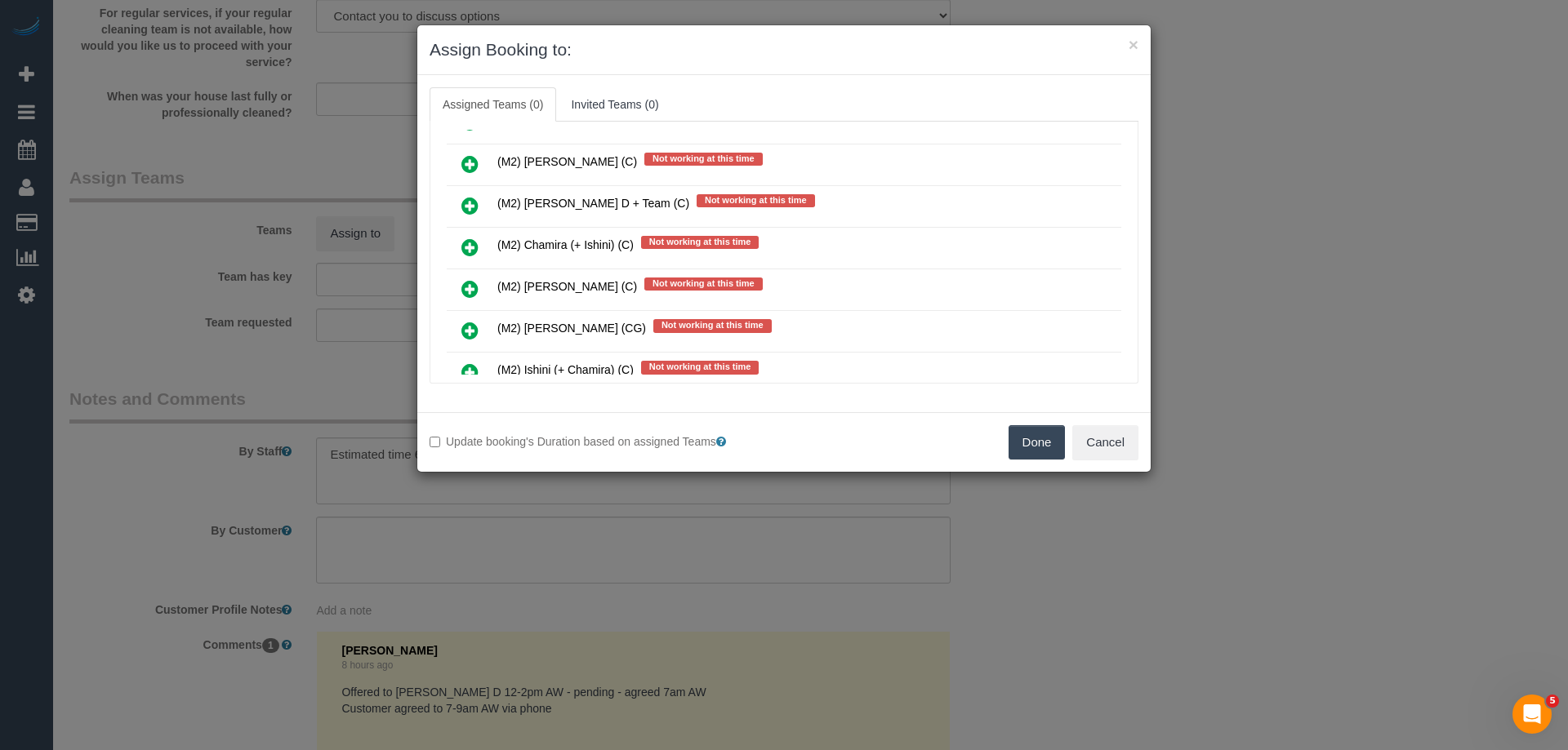
click at [469, 210] on icon at bounding box center [470, 206] width 18 height 19
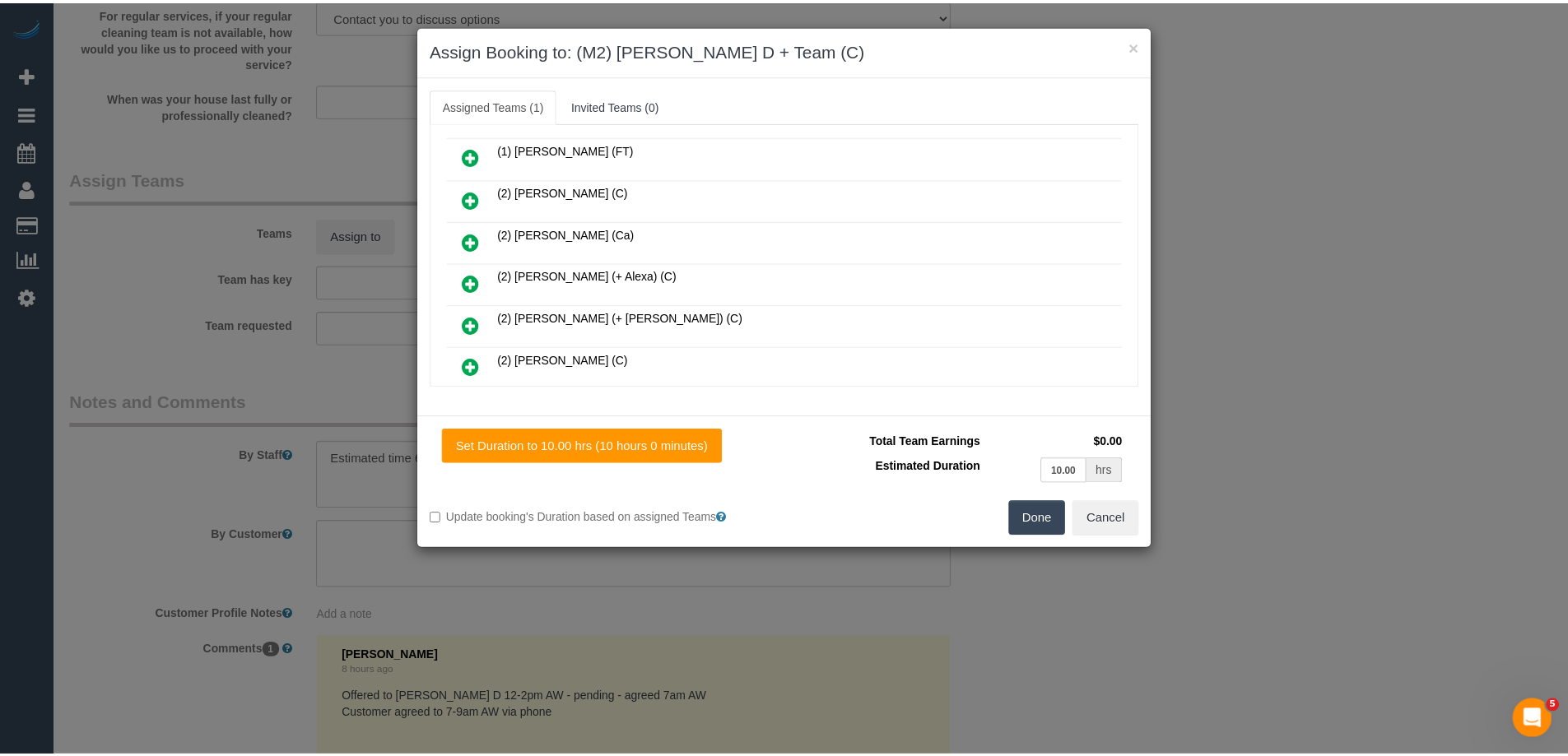
scroll to position [0, 0]
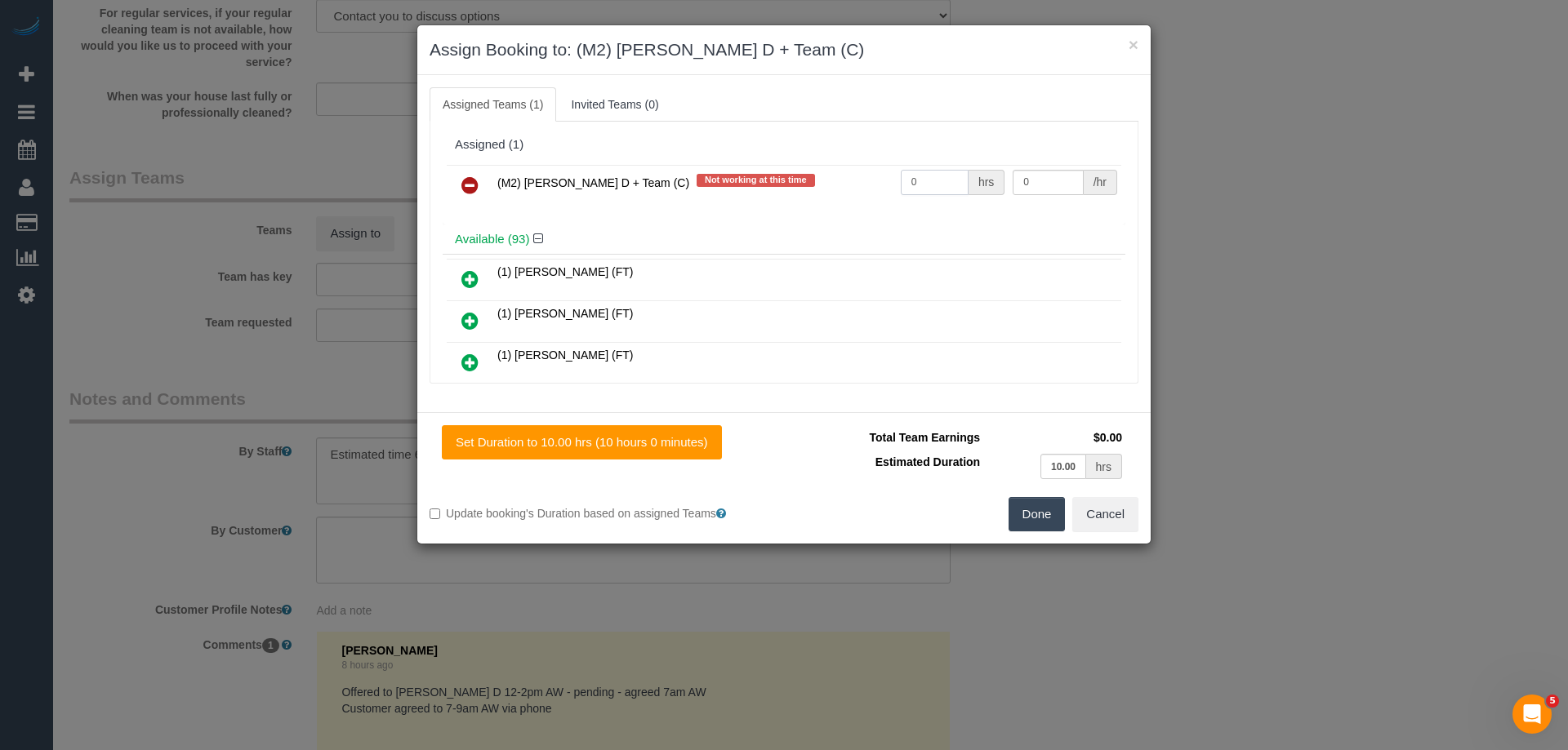
click at [920, 194] on input "0" at bounding box center [934, 182] width 67 height 25
type input "1"
click at [1026, 186] on input "0" at bounding box center [1048, 182] width 70 height 25
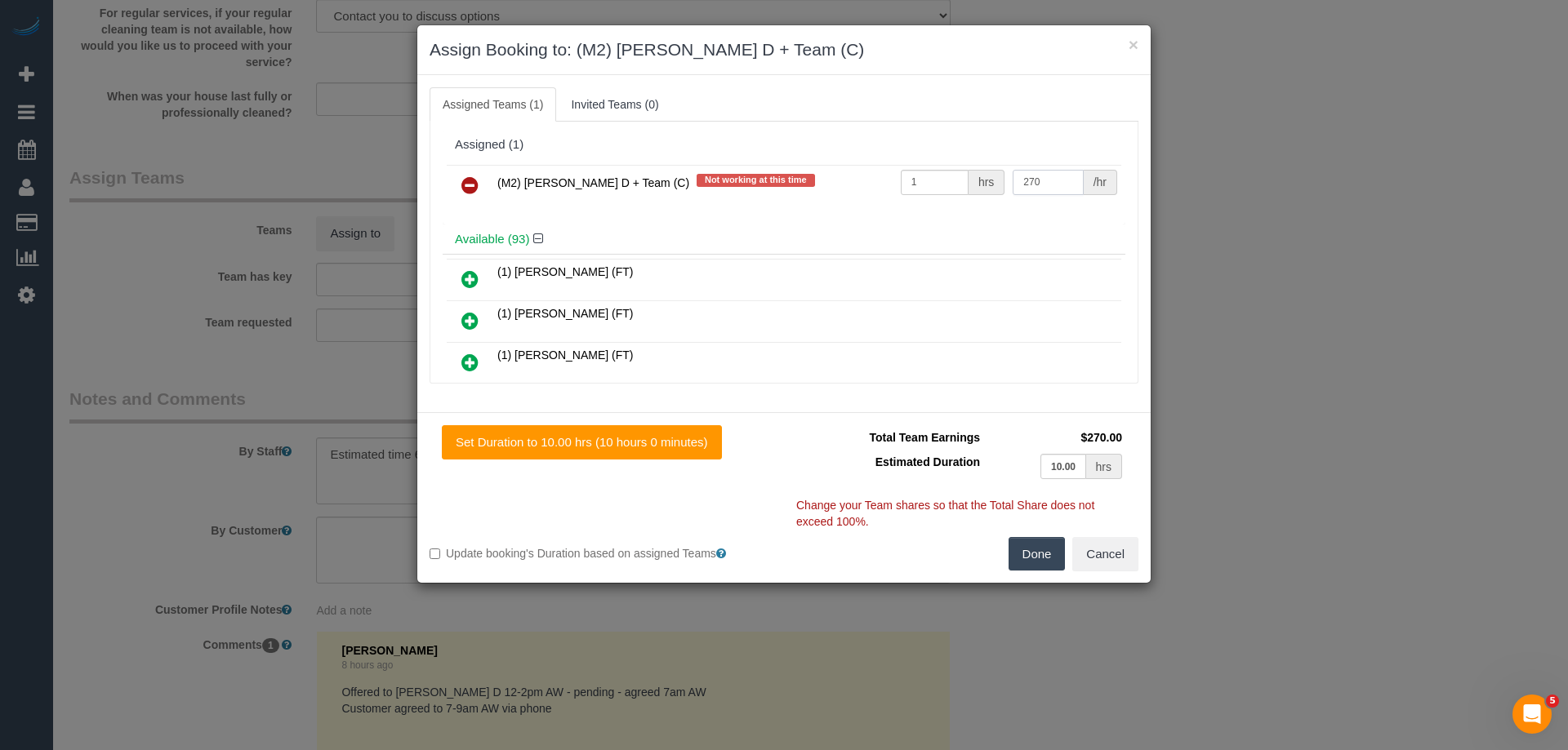
type input "270"
click at [1045, 560] on button "Done" at bounding box center [1037, 554] width 57 height 34
click at [1045, 560] on div "× Assign Booking to: (M2) Angelica D + Team (C) Assigned Teams (1) Invited Team…" at bounding box center [784, 375] width 1568 height 750
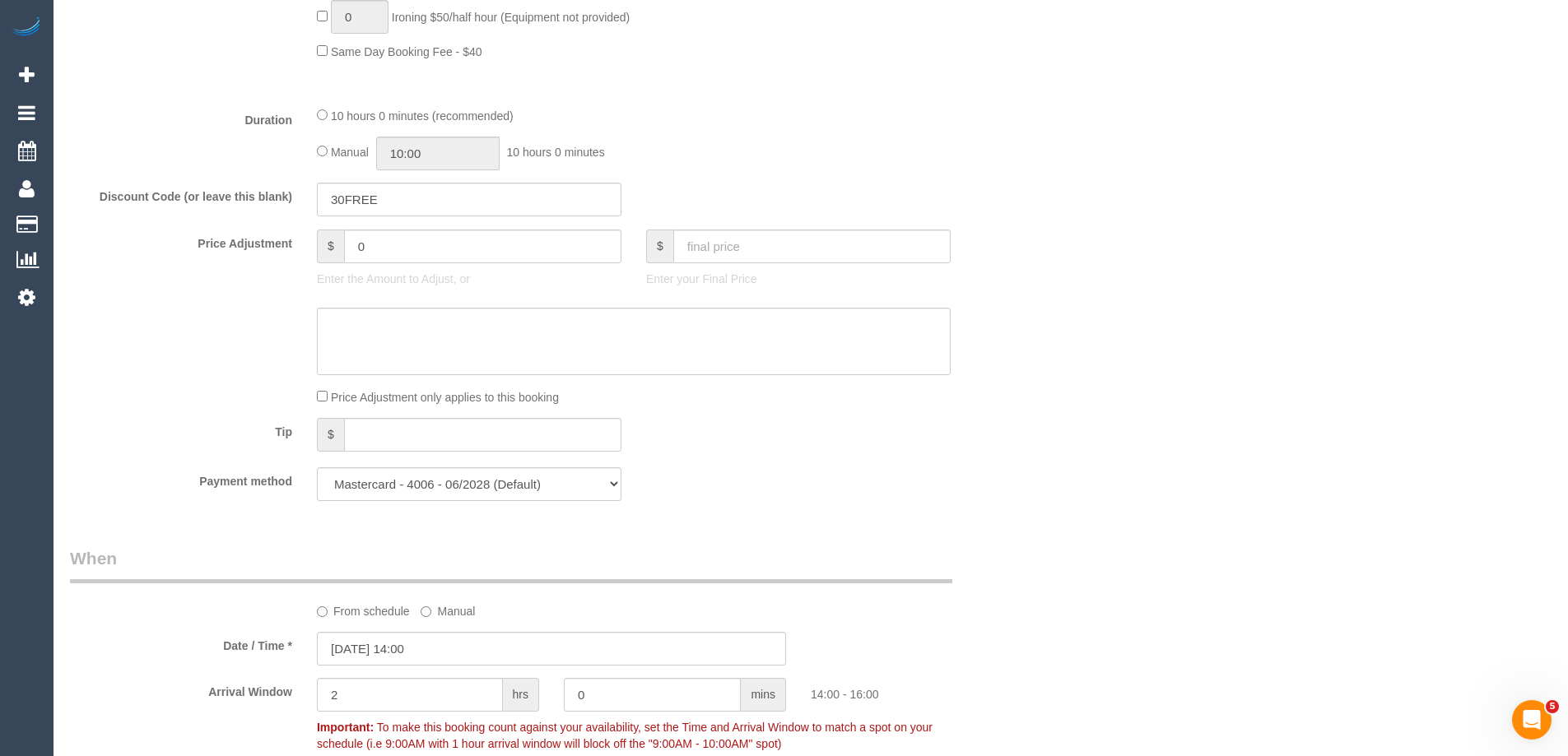
scroll to position [1041, 0]
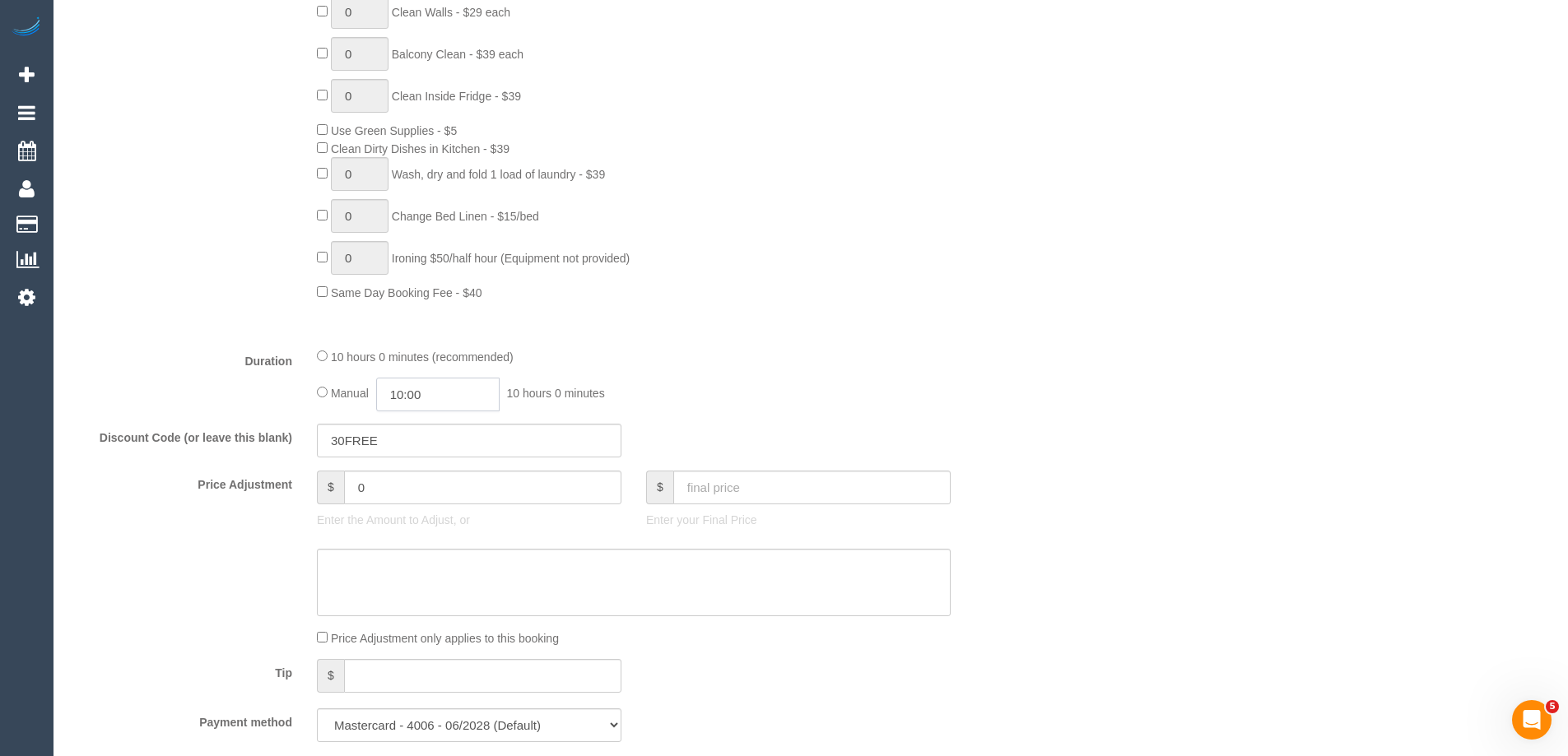
click at [422, 385] on input "10:00" at bounding box center [438, 394] width 124 height 34
type input "04:00"
click at [409, 445] on li "04:00" at bounding box center [419, 451] width 73 height 21
click at [883, 343] on fieldset "What Frequency * One Time Cleaning Weekly - 10% Off - 10.00% (0% for the First …" at bounding box center [551, 168] width 964 height 1173
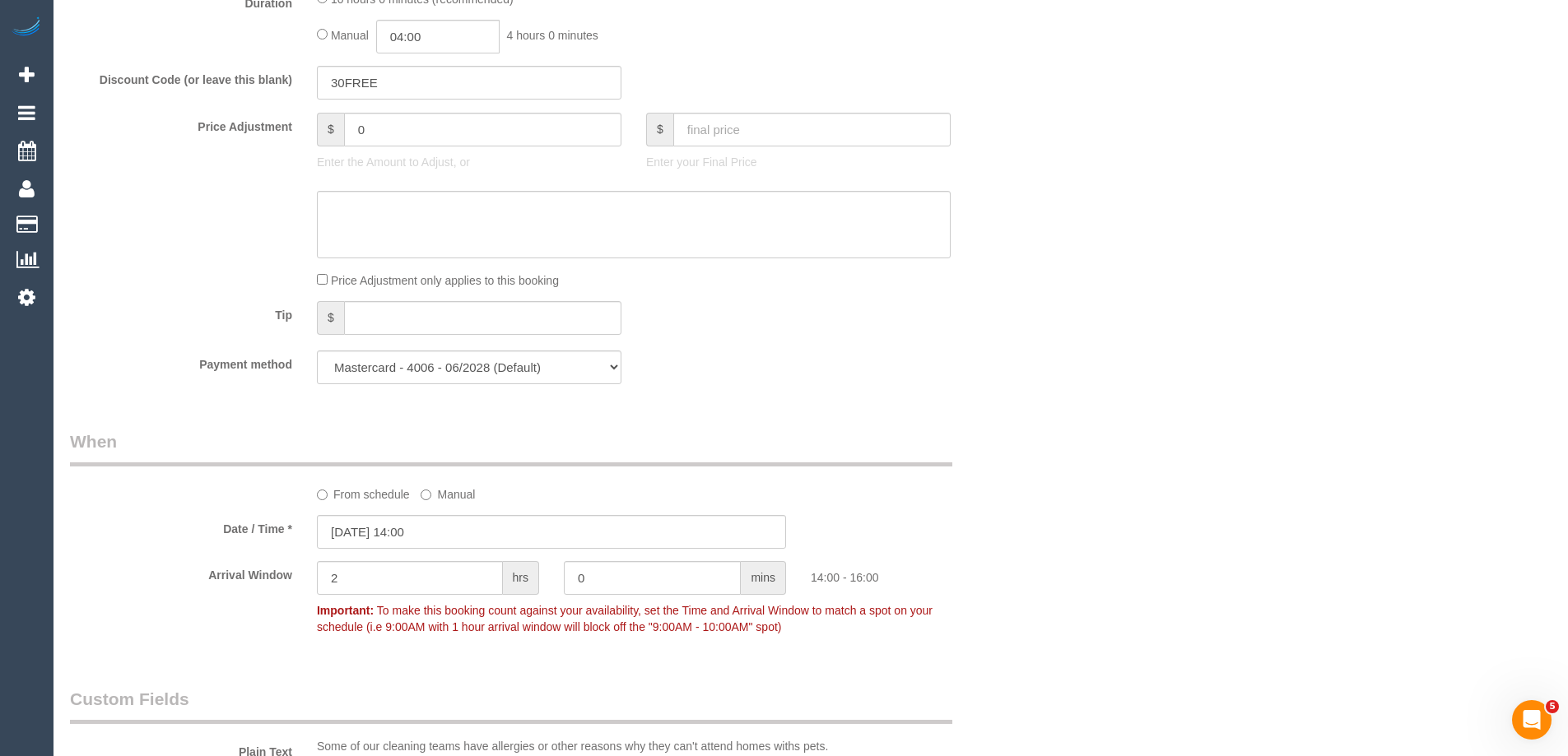
scroll to position [1810, 0]
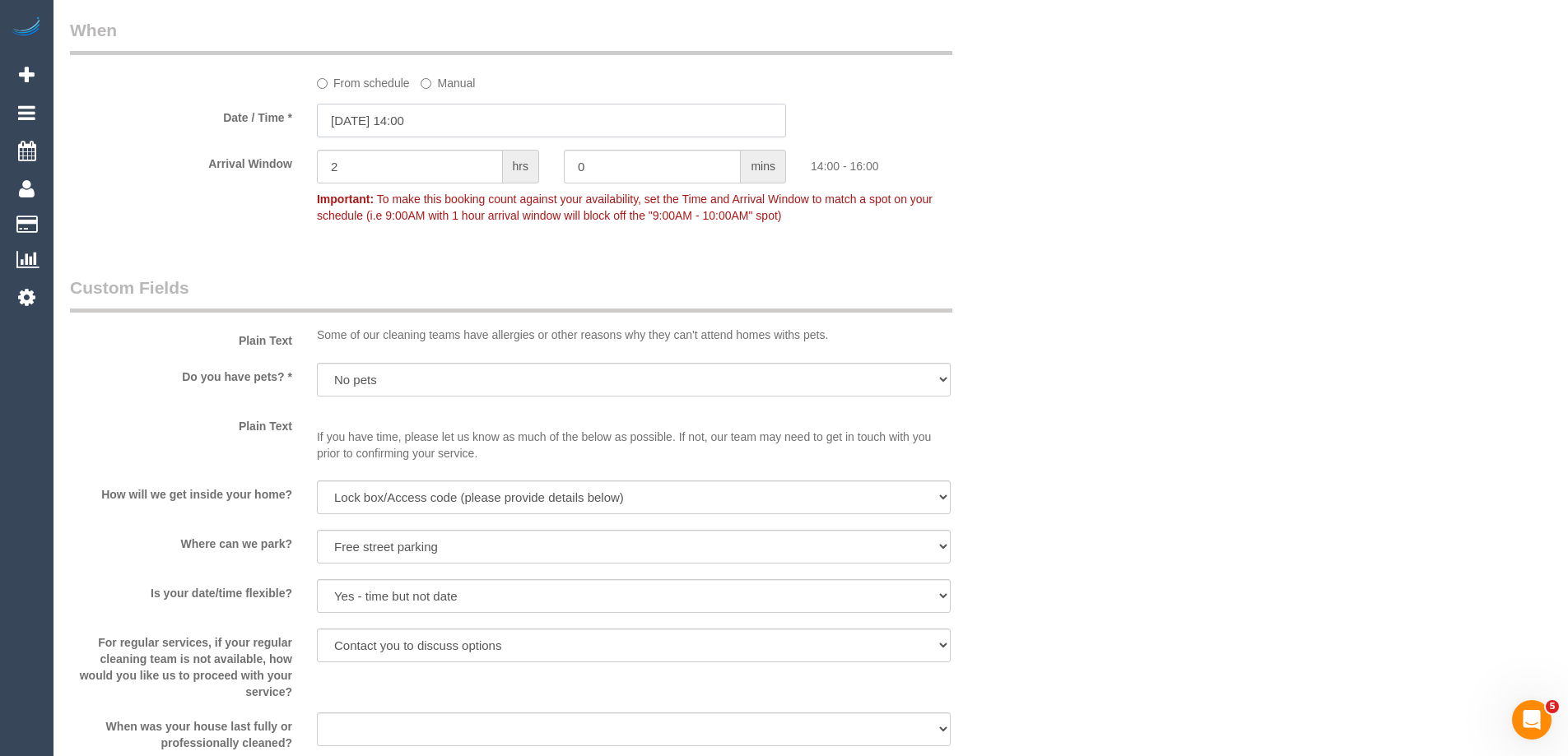
click at [412, 112] on input "03/09/2025 14:00" at bounding box center [551, 121] width 469 height 34
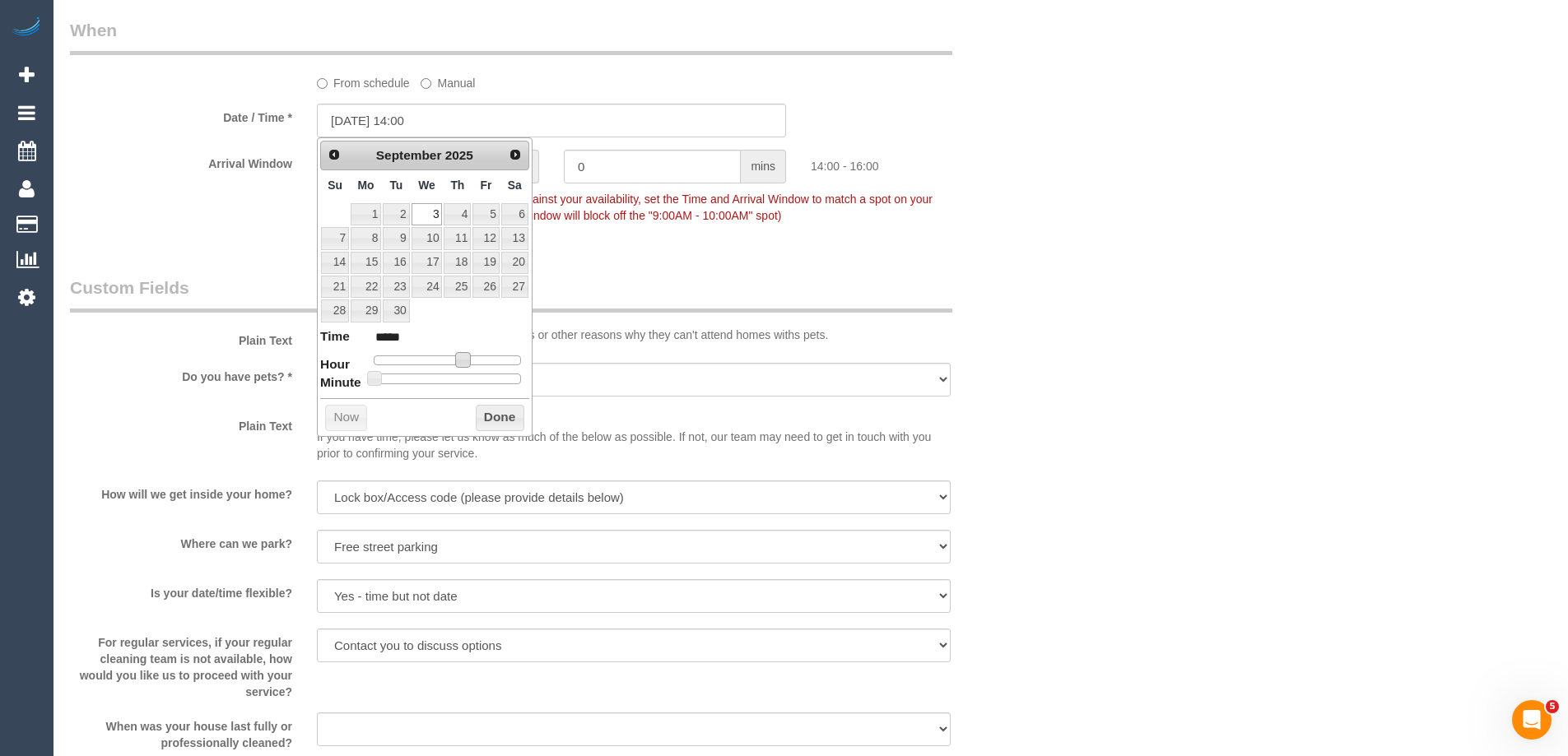
type input "03/09/2025 13:00"
type input "*****"
type input "03/09/2025 12:00"
type input "*****"
type input "03/09/2025 11:00"
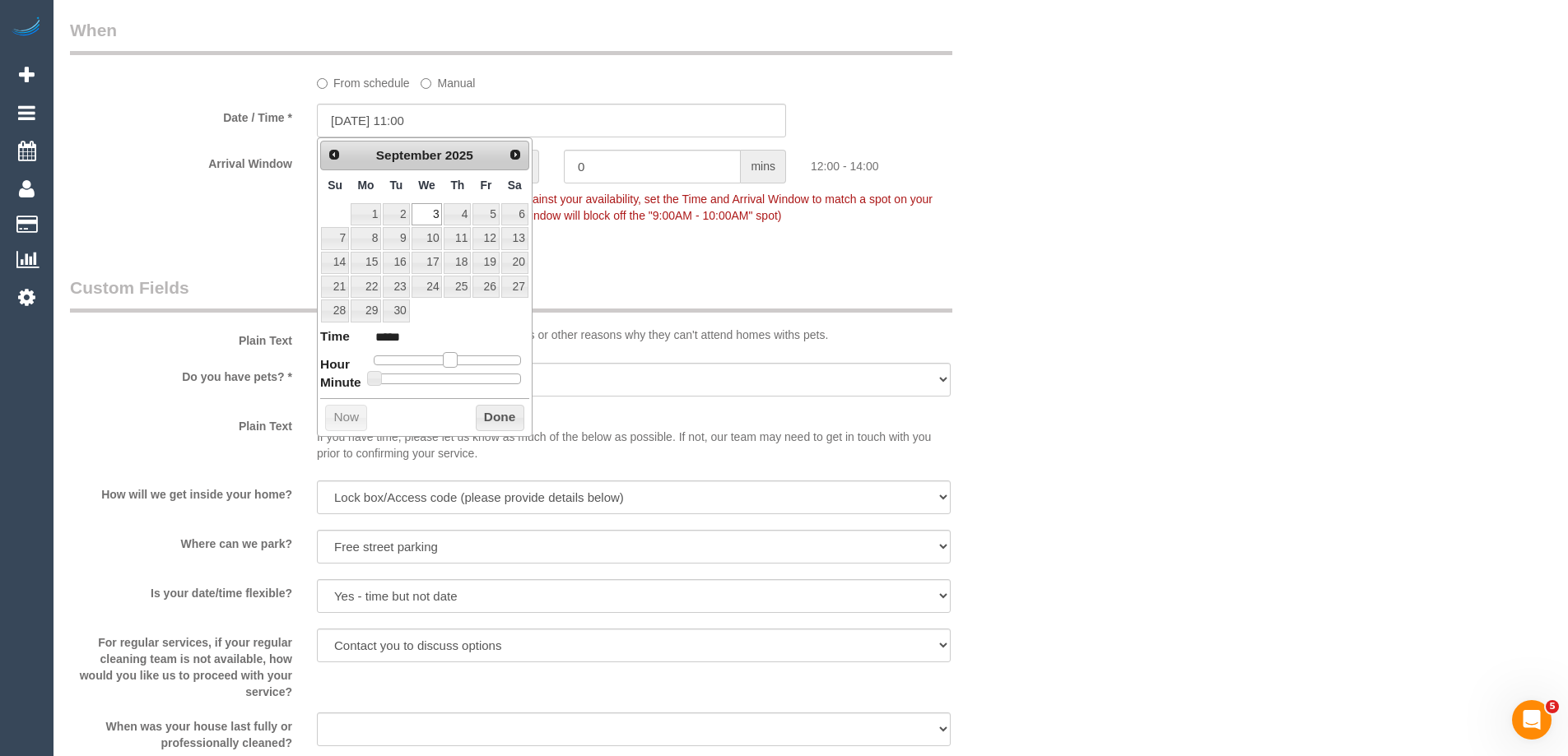
type input "*****"
type input "03/09/2025 10:00"
type input "*****"
type input "03/09/2025 09:00"
type input "*****"
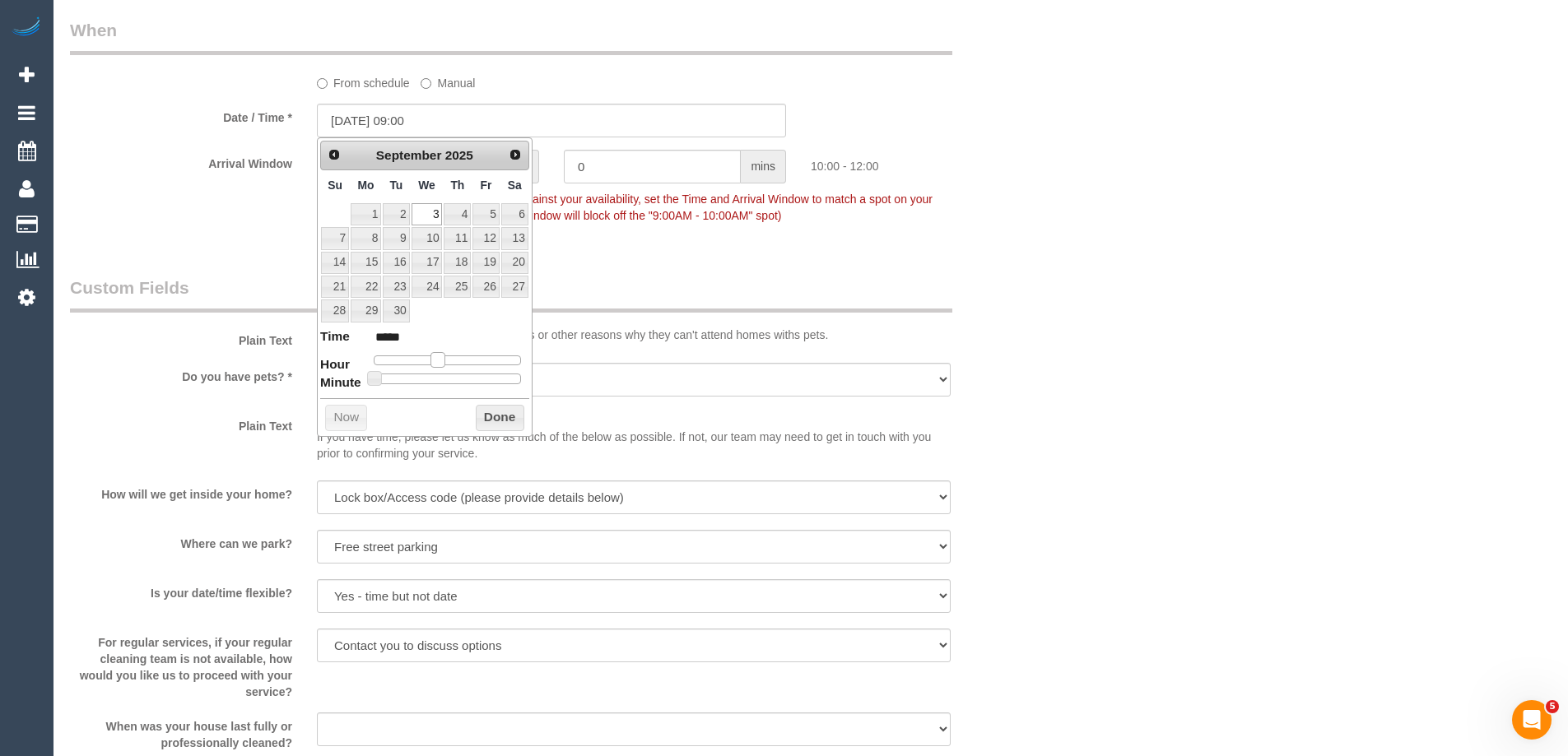
type input "03/09/2025 08:00"
type input "*****"
type input "03/09/2025 07:00"
type input "*****"
drag, startPoint x: 463, startPoint y: 366, endPoint x: 420, endPoint y: 365, distance: 43.0
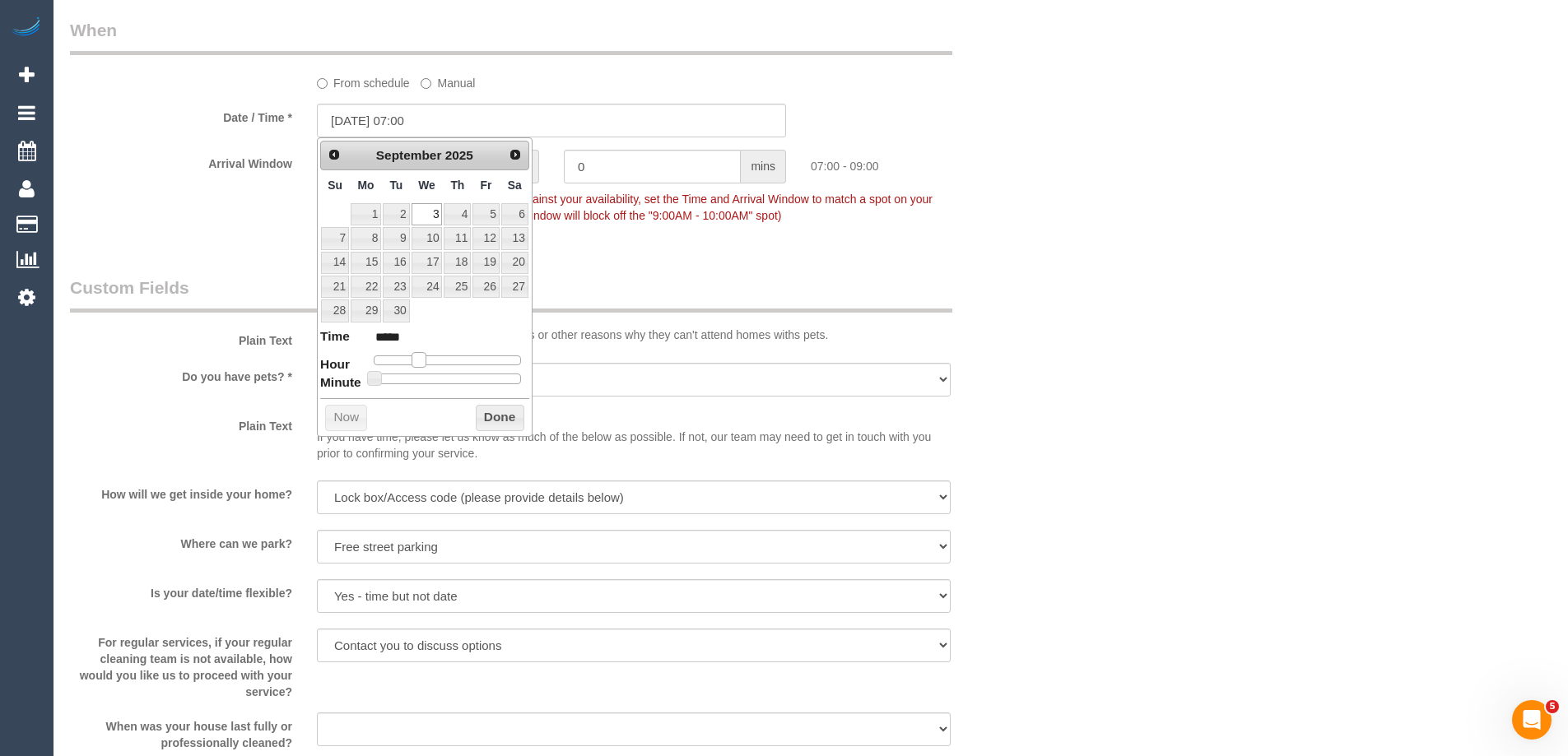
click at [420, 365] on span at bounding box center [418, 359] width 15 height 15
click at [496, 418] on button "Done" at bounding box center [499, 418] width 49 height 26
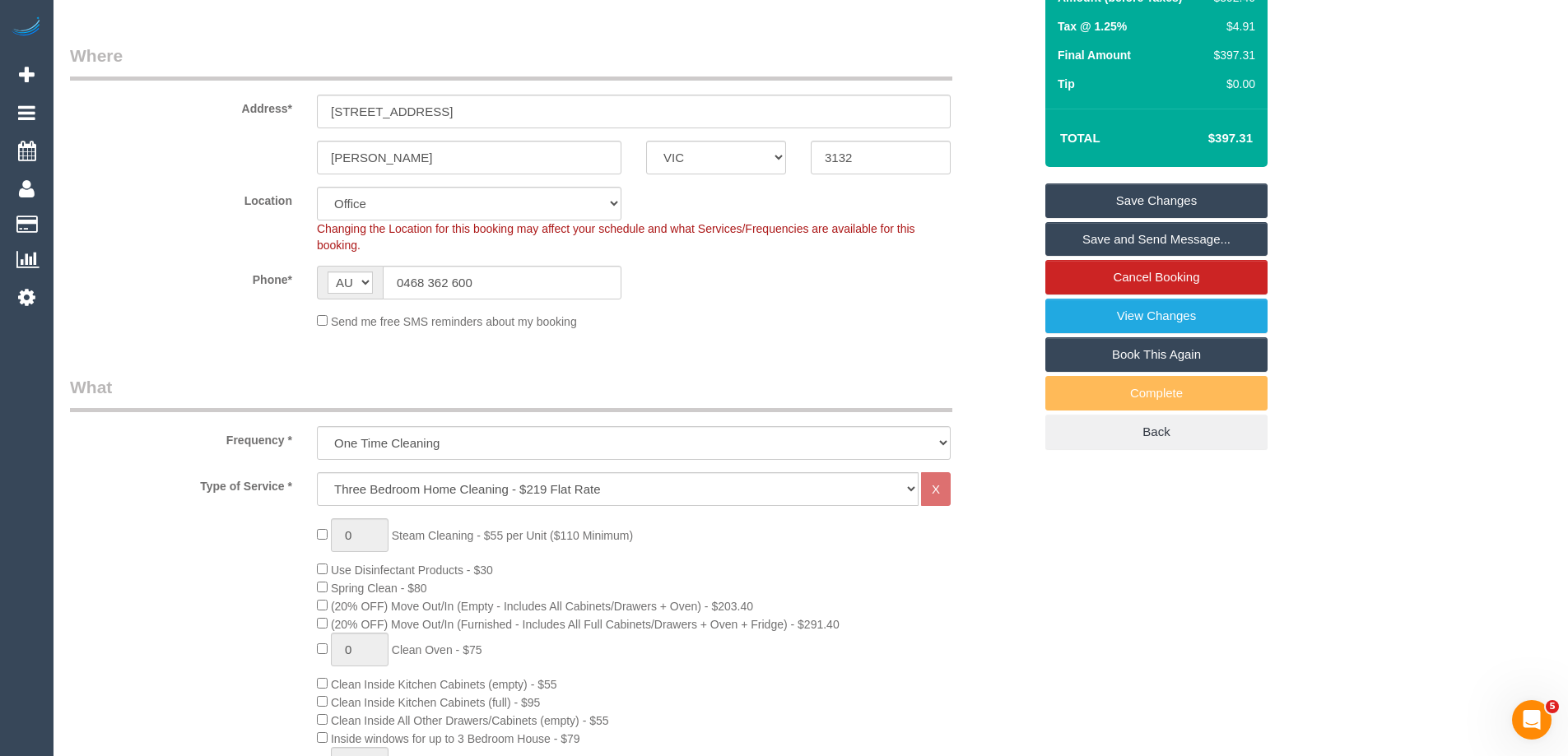
scroll to position [183, 0]
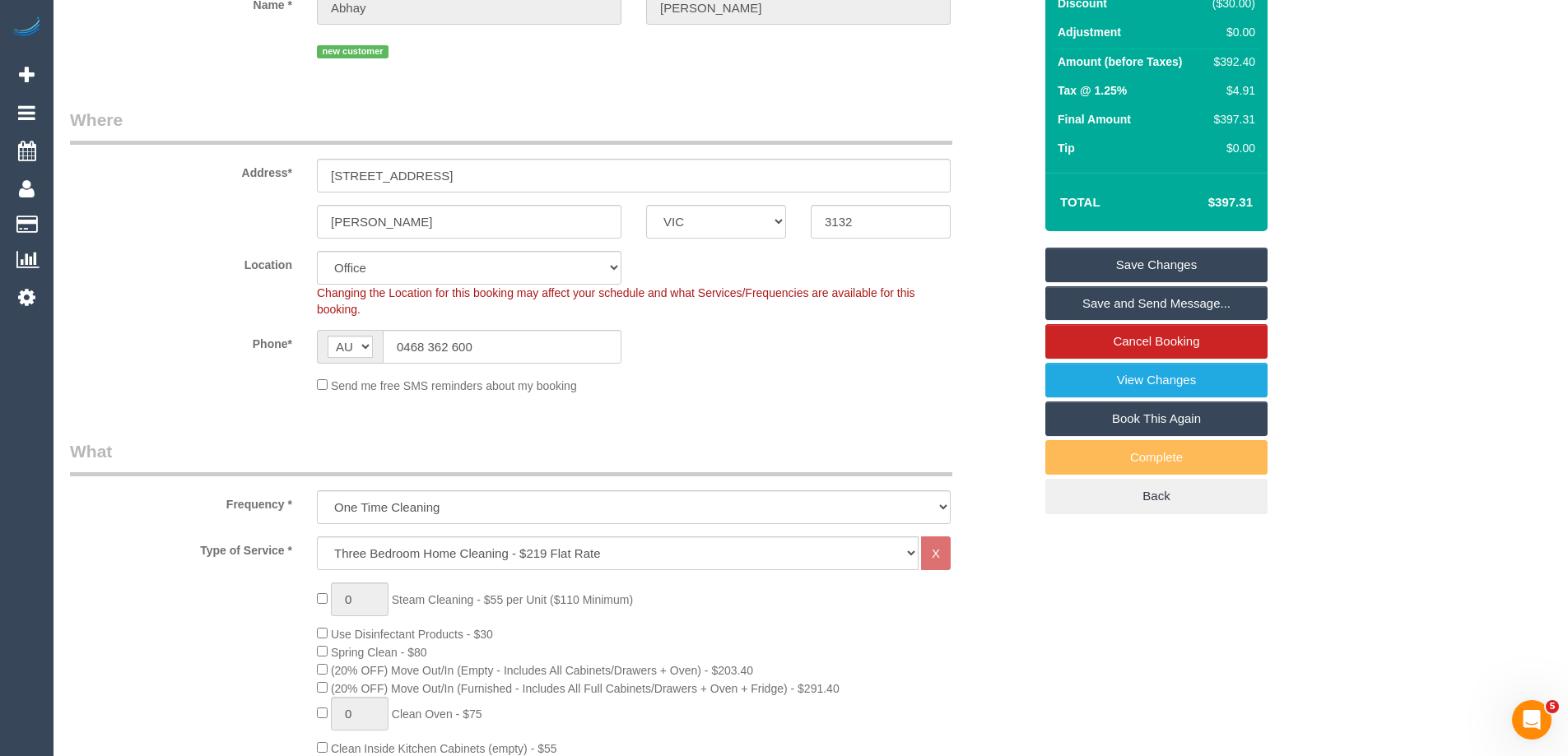
click at [1112, 321] on link "Save and Send Message..." at bounding box center [1157, 303] width 222 height 34
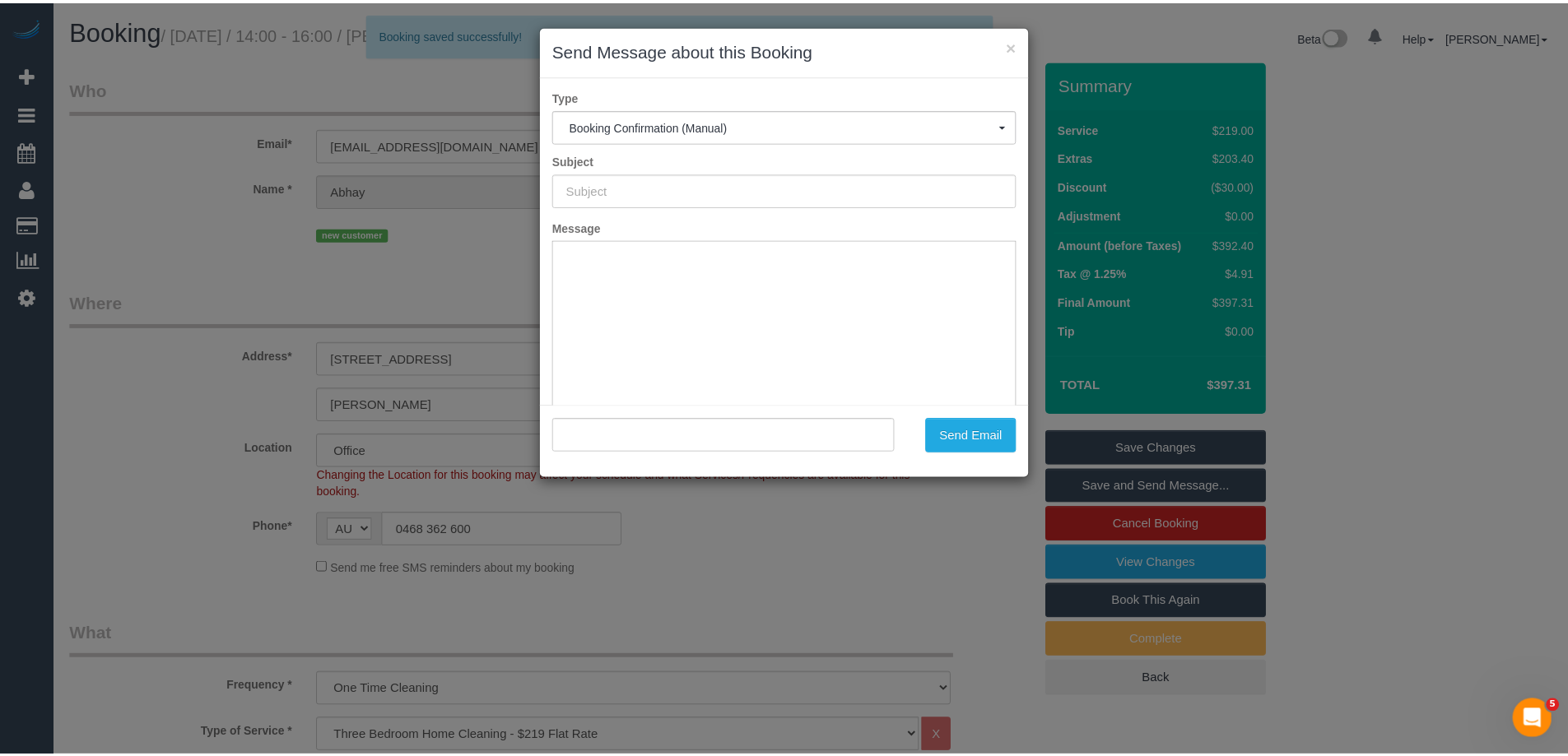
scroll to position [0, 0]
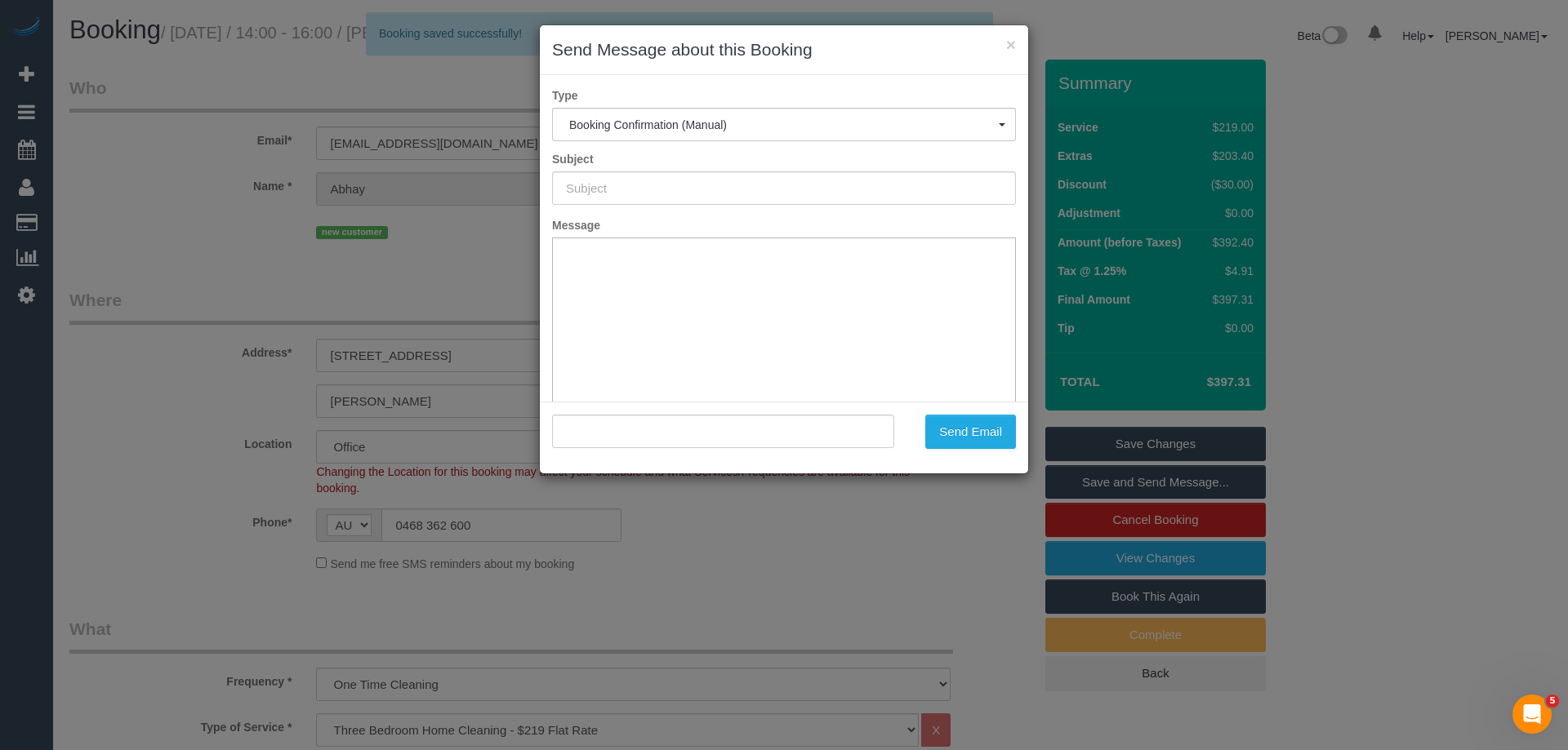
type input "Booking Confirmed"
type input ""Abhay Kumar" <abhay.kumar527@gmail.om>"
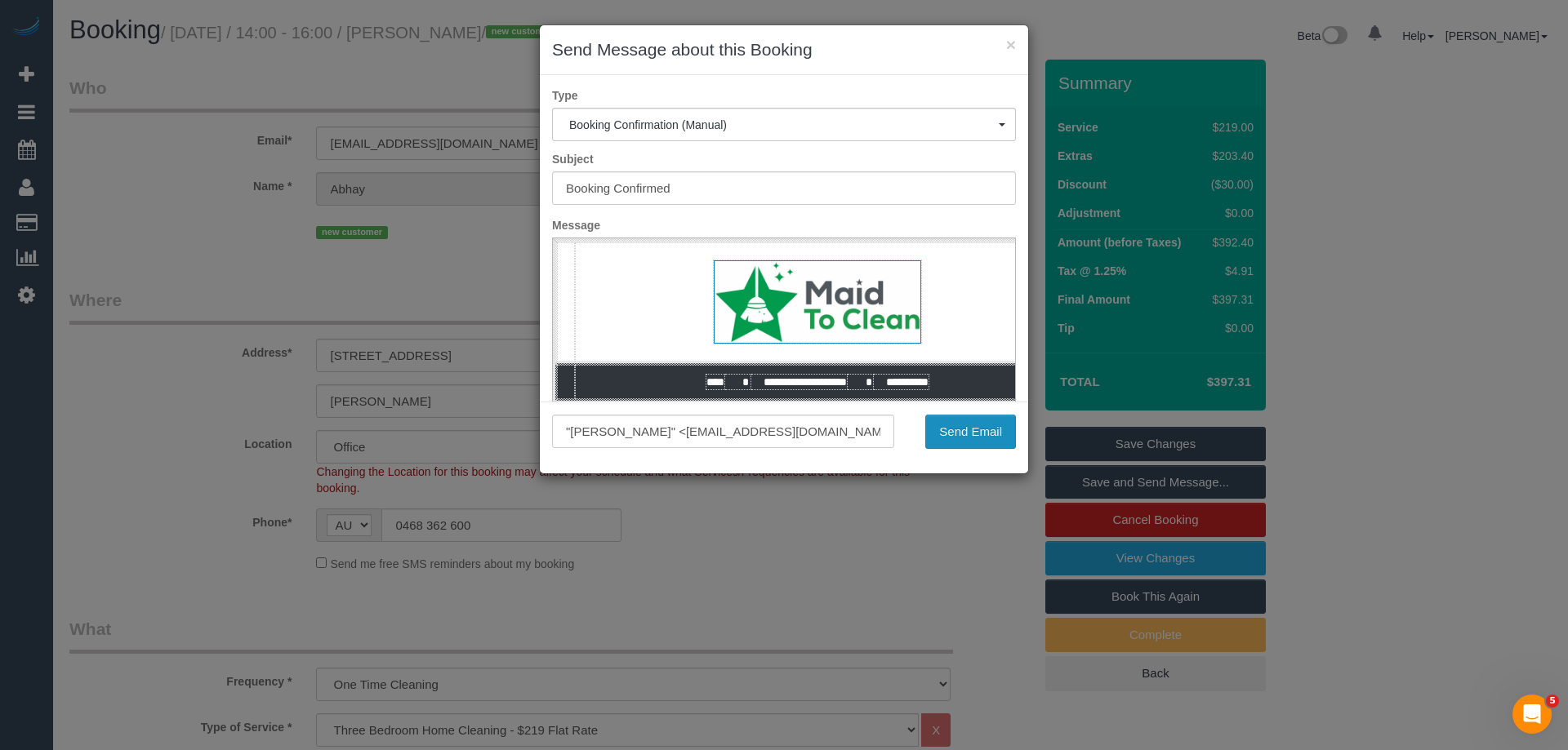
click at [966, 435] on button "Send Email" at bounding box center [971, 431] width 91 height 34
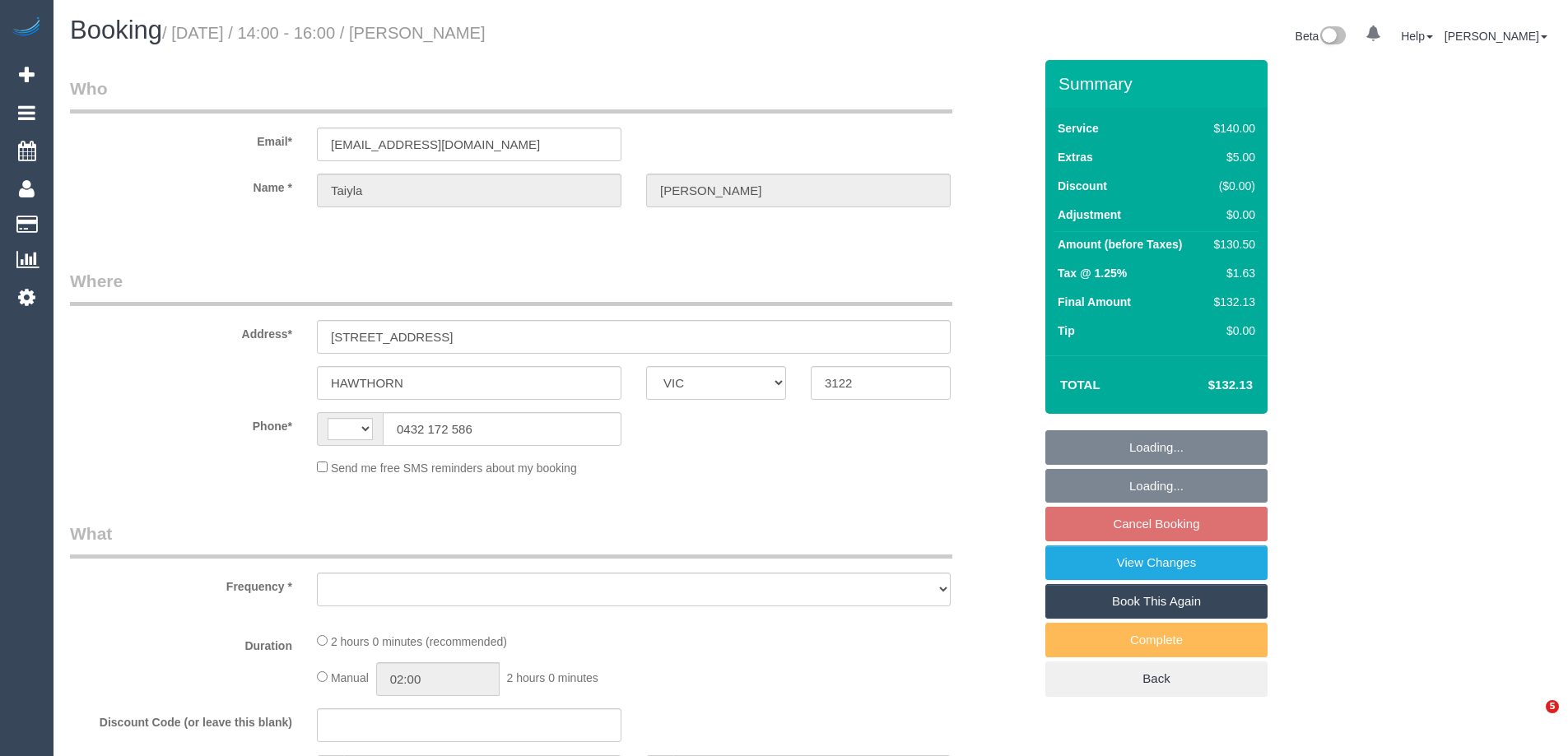
select select "VIC"
select select "string:AU"
select select "object:591"
select select "string:stripe-pm_1QxjI32GScqysDRVCt5PDqvL"
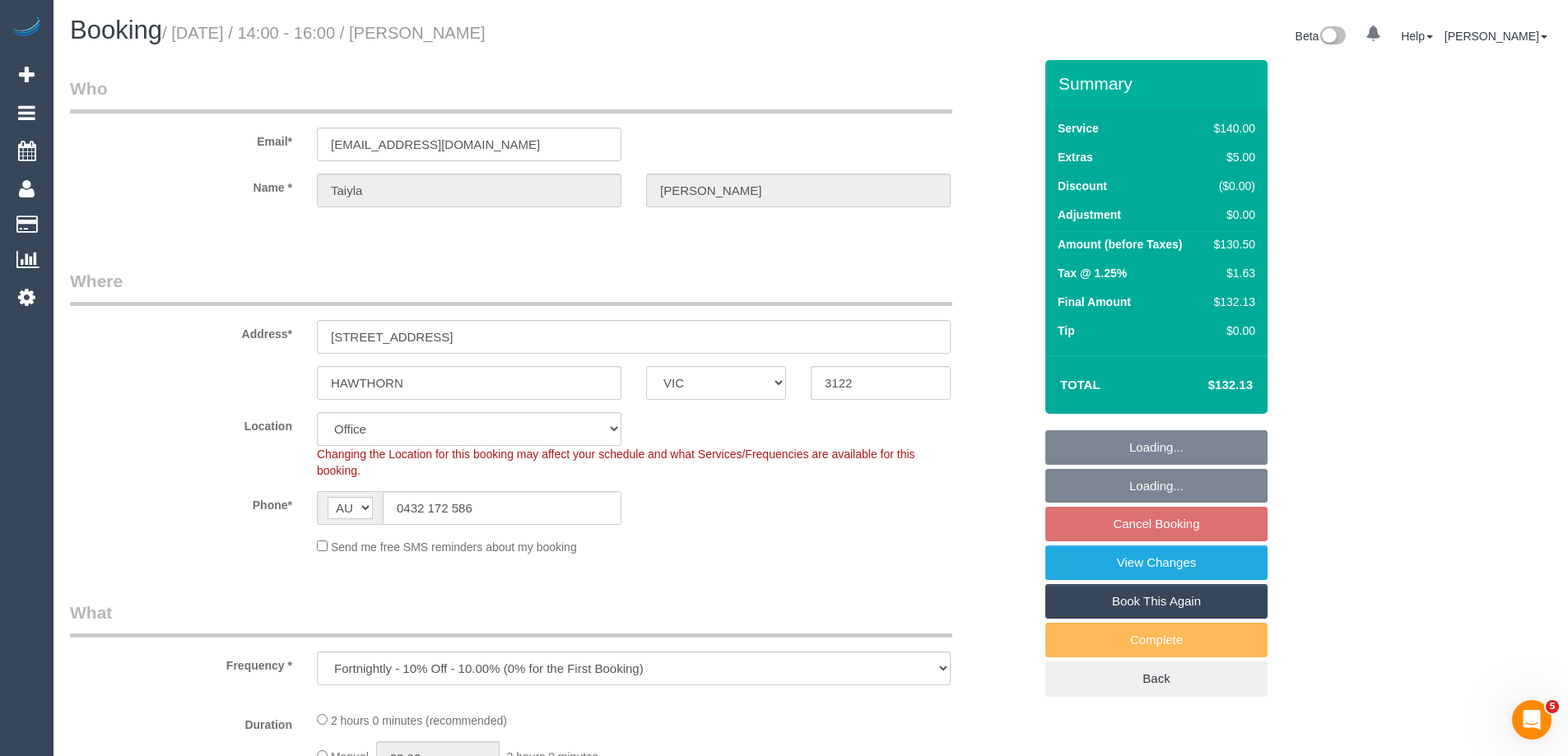
click at [425, 23] on h1 "Booking / [DATE] / 14:00 - 16:00 / [PERSON_NAME]" at bounding box center [434, 31] width 729 height 28
select select "number:28"
select select "number:14"
select select "number:19"
select select "number:22"
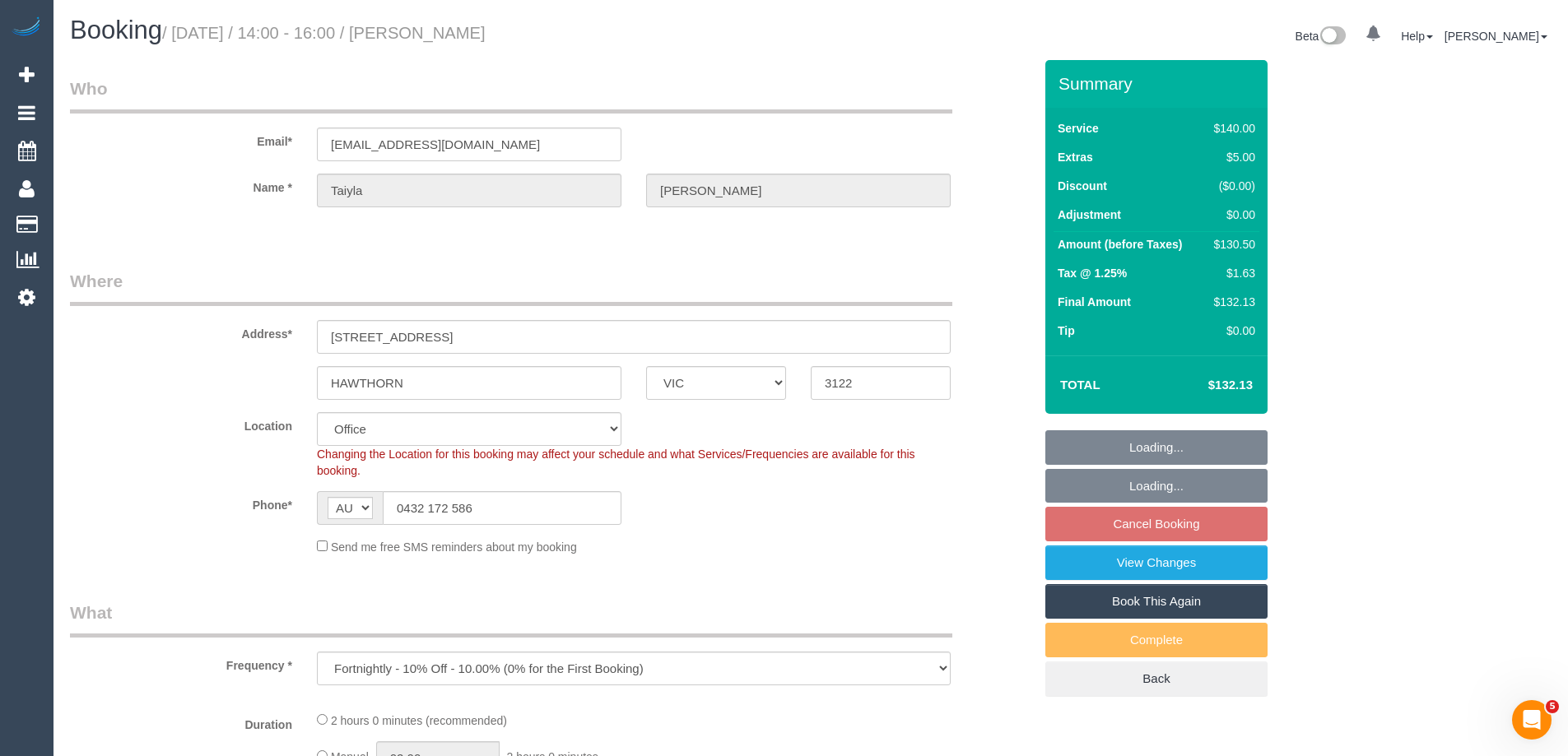
select select "number:34"
select select "number:12"
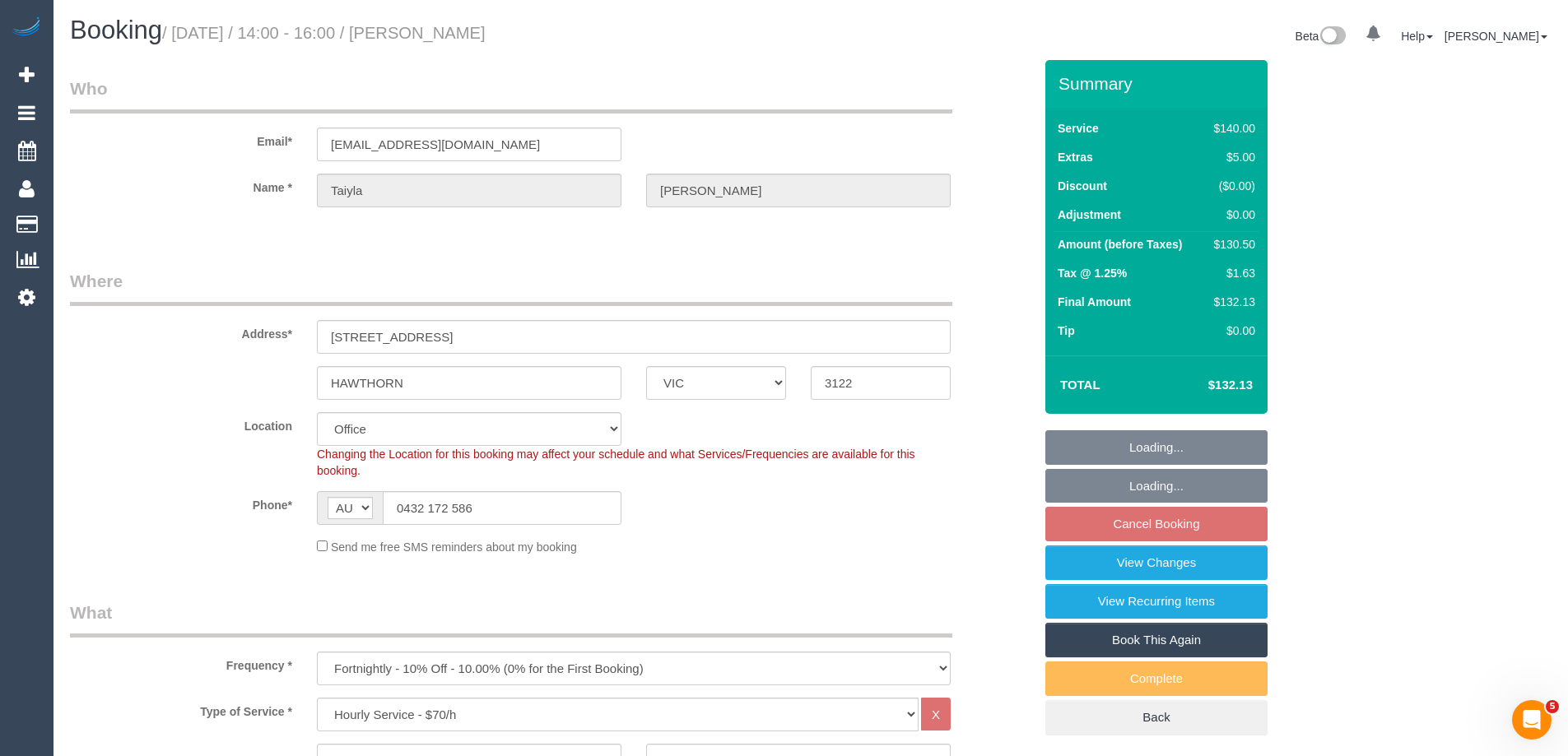
select select "object:914"
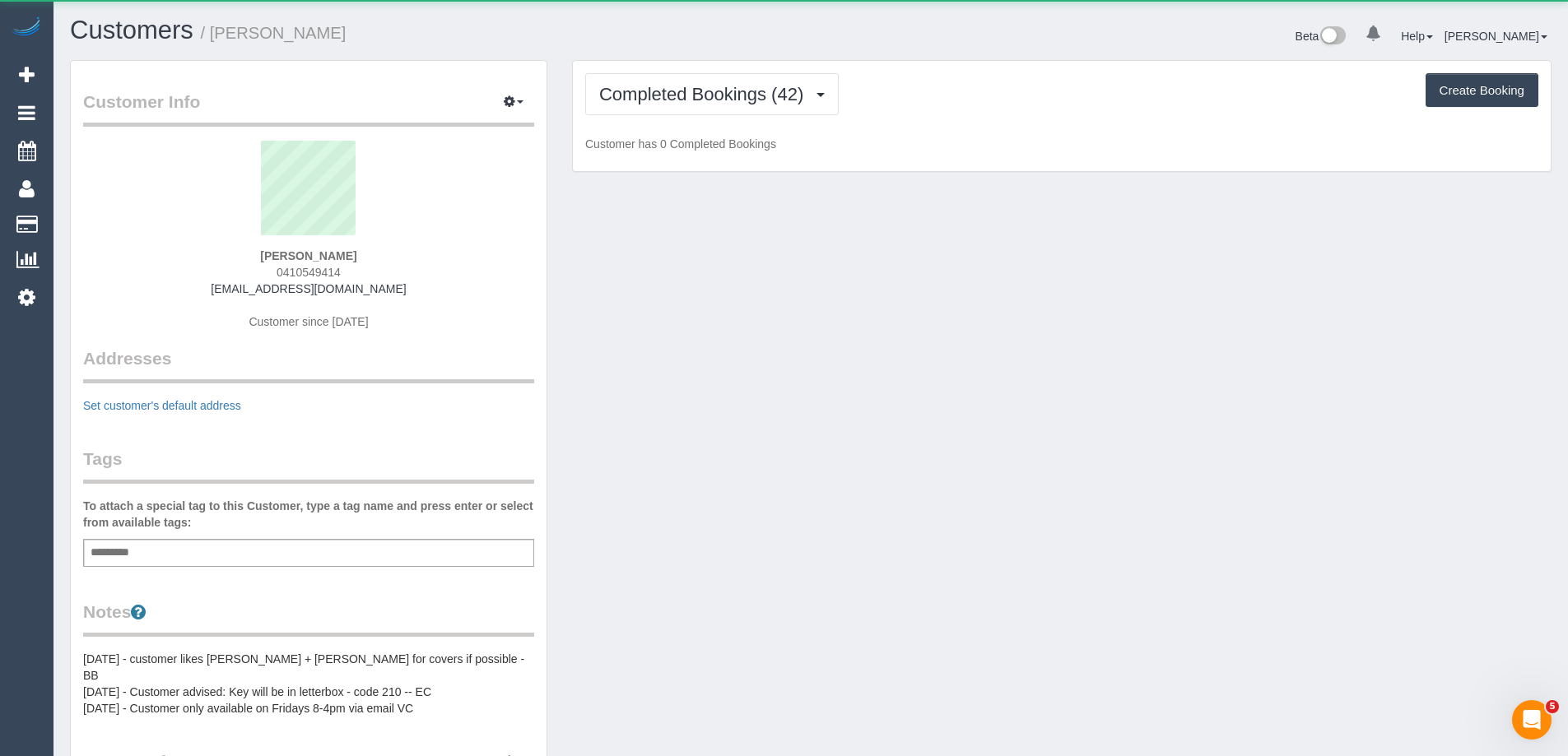
click at [664, 116] on div "Completed Bookings (42) Completed Bookings (42) Create Booking Customer has 0 C…" at bounding box center [1062, 116] width 978 height 111
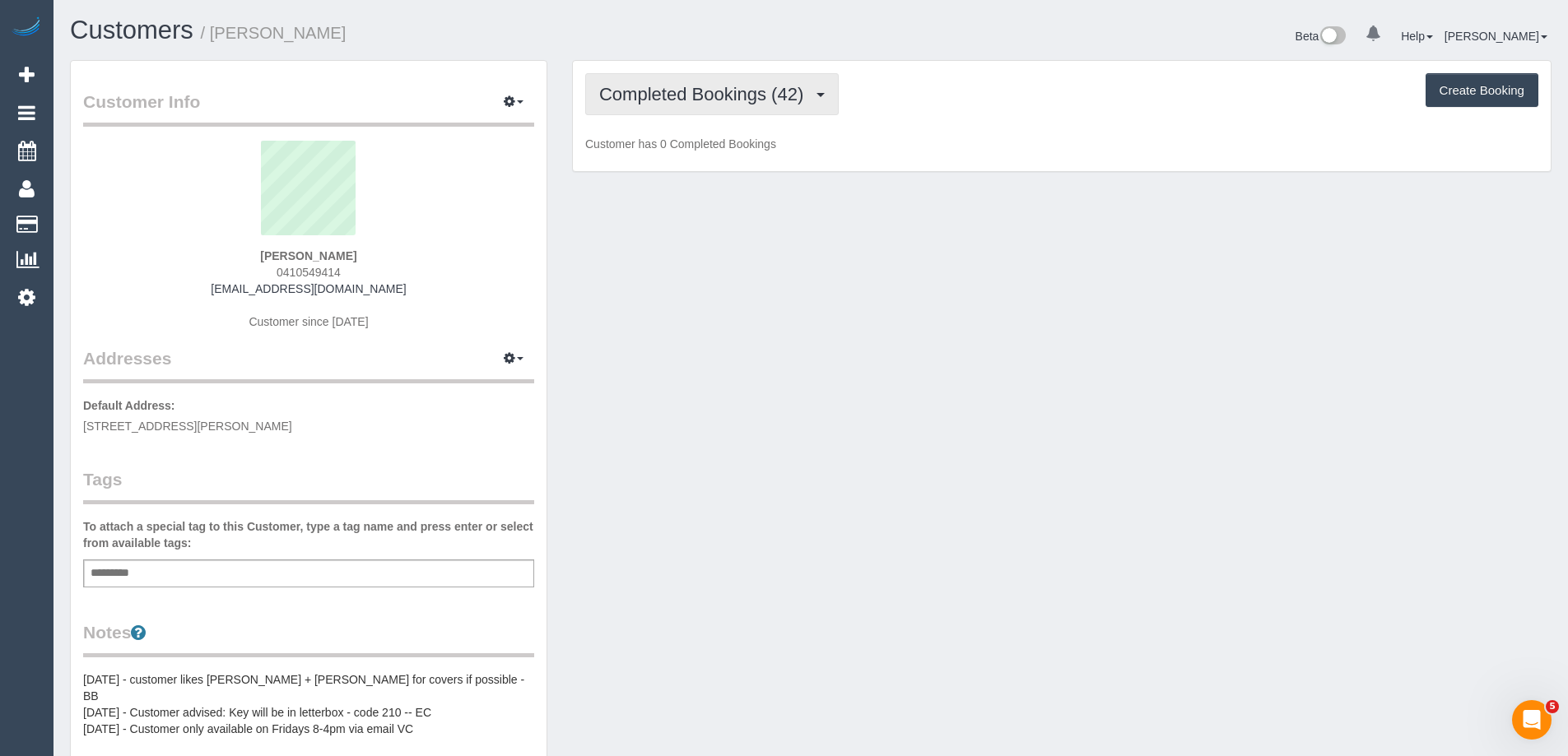
click at [698, 92] on span "Completed Bookings (42)" at bounding box center [705, 94] width 213 height 20
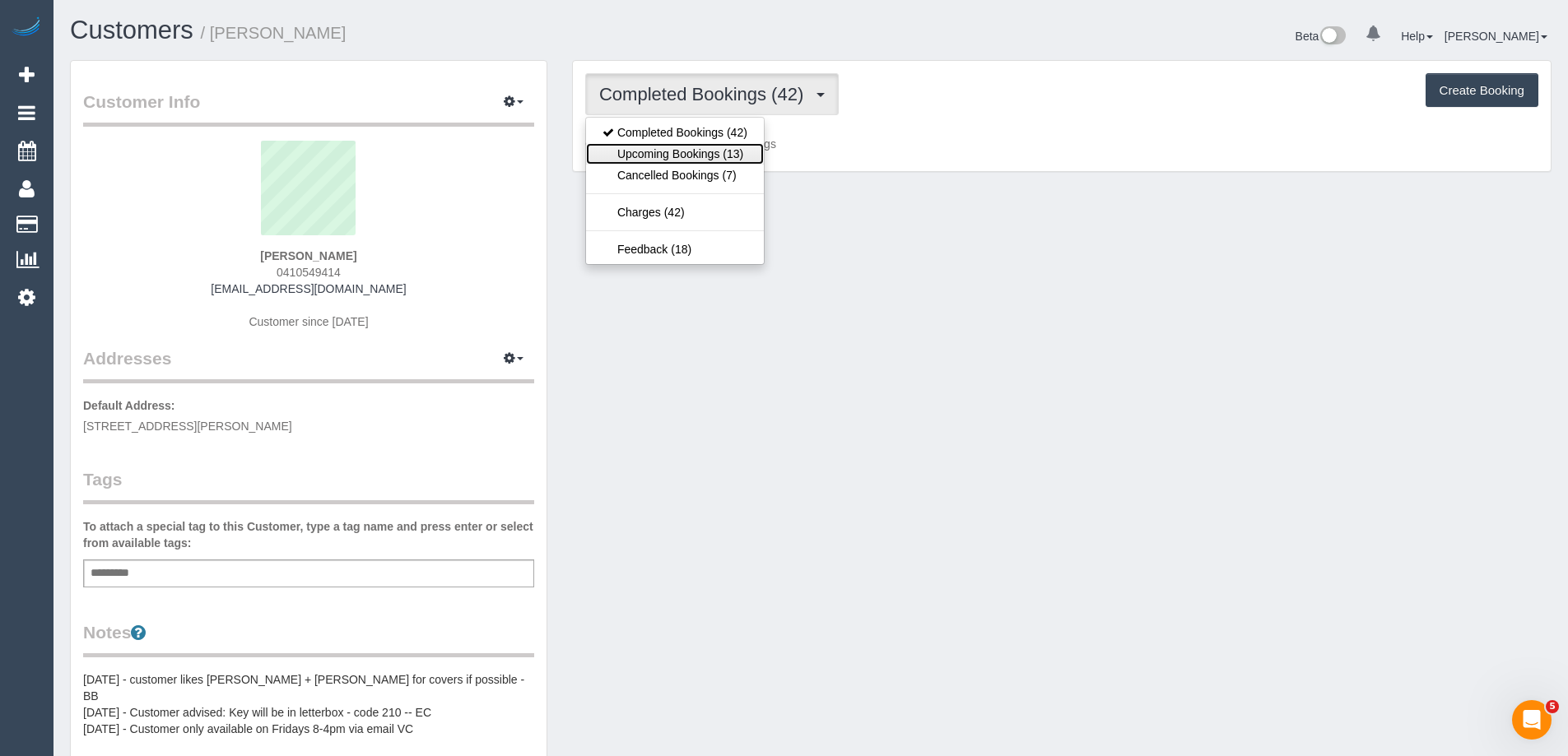
click at [683, 153] on link "Upcoming Bookings (13)" at bounding box center [675, 153] width 178 height 21
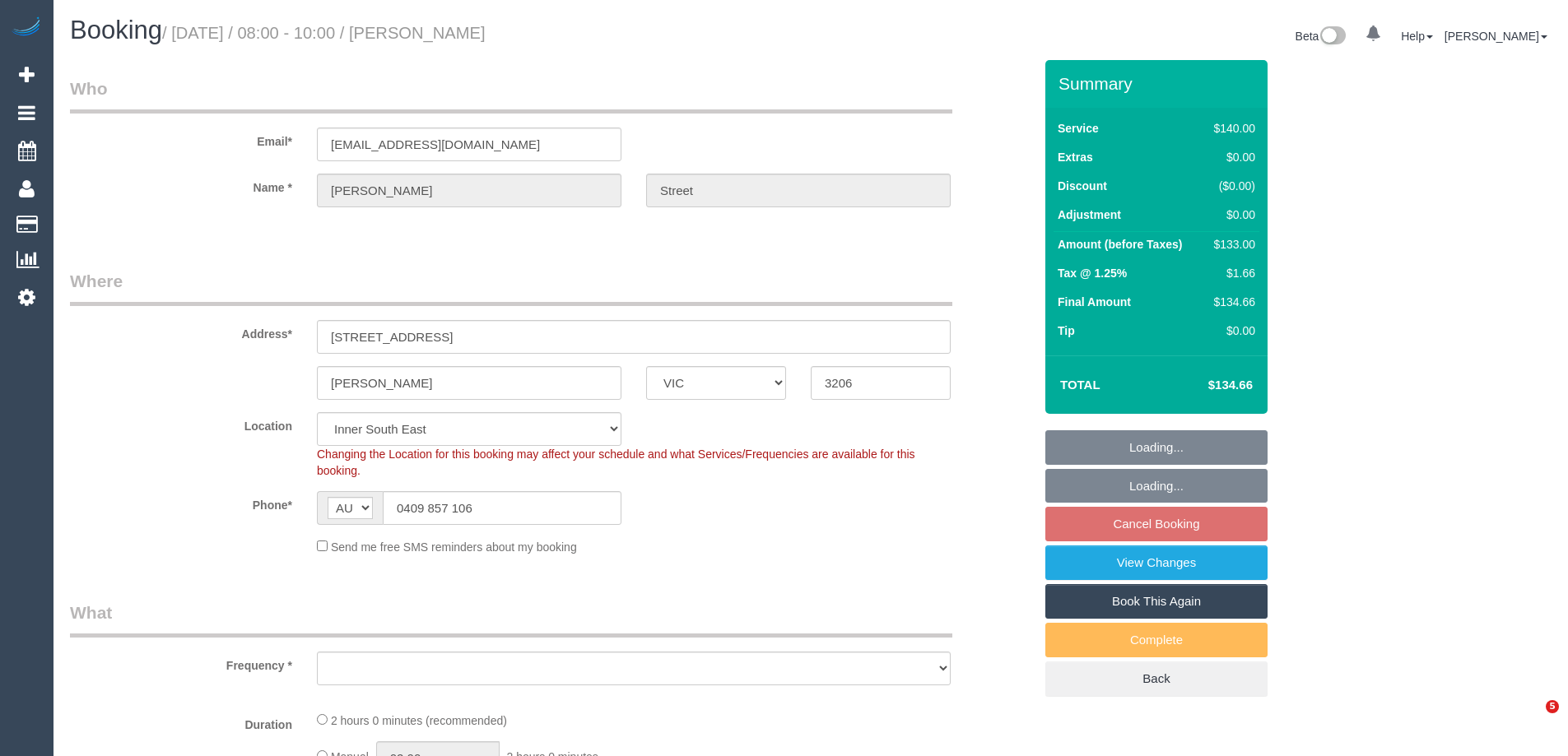
select select "VIC"
select select "object:670"
select select "spot2"
select select "number:28"
select select "number:14"
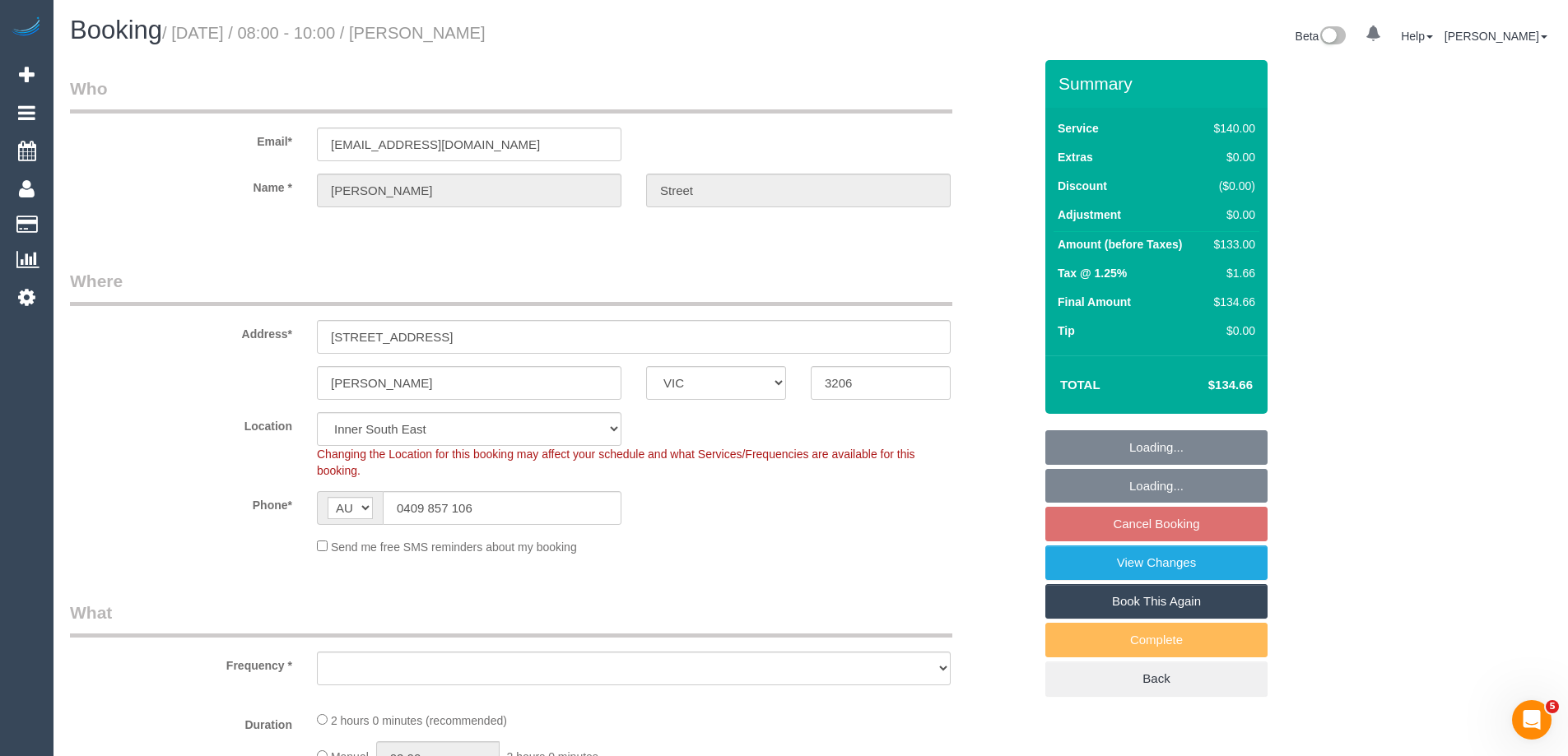
select select "number:19"
select select "number:22"
select select "number:34"
select select "object:844"
select select "string:stripe-pm_1OCbFb2GScqysDRV25fST3ox"
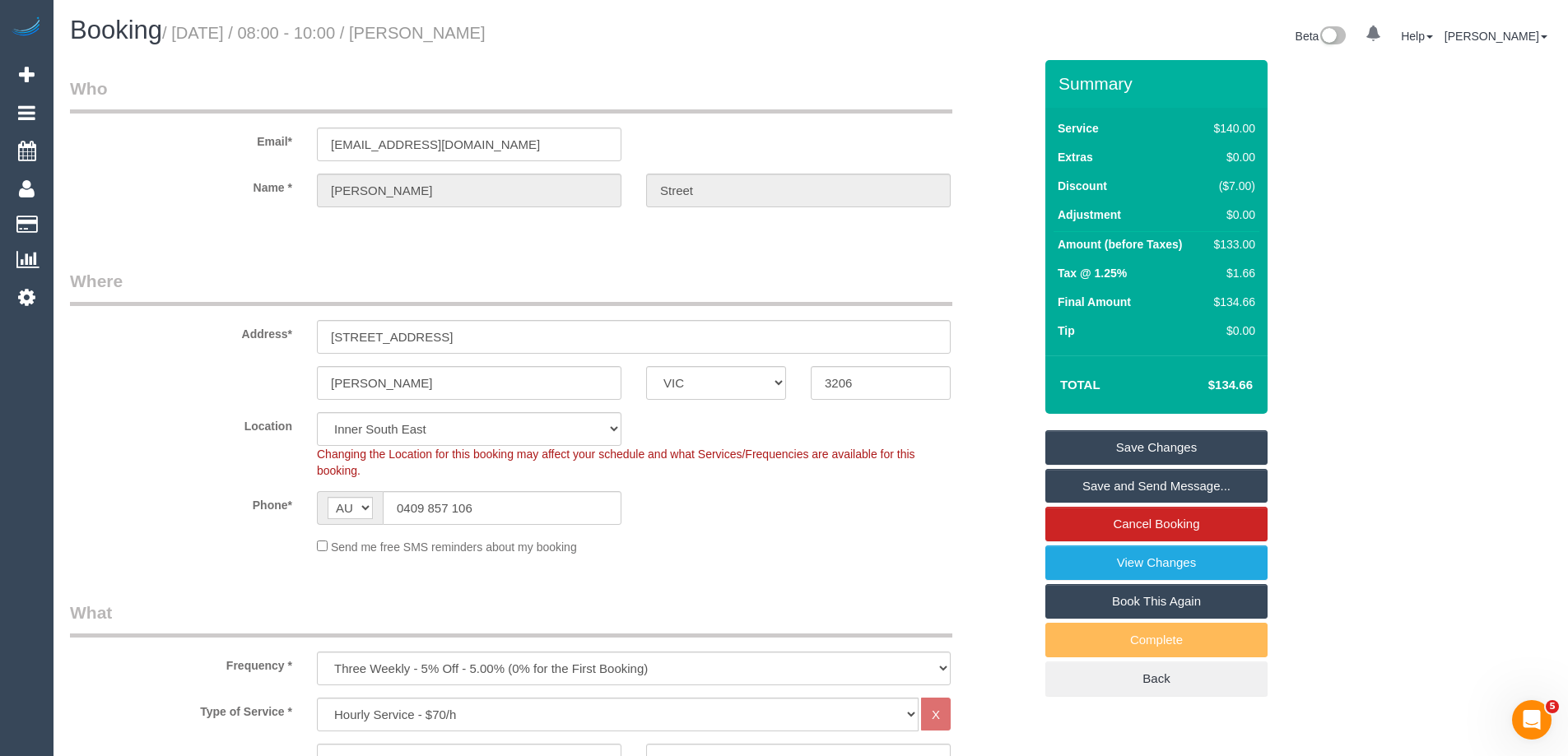
click at [813, 502] on div "Phone* AF AL DZ AD AO AI AQ AG AR AM AW AU AT AZ BS BH BD BB BY BE BZ BJ BM BT …" at bounding box center [551, 508] width 988 height 34
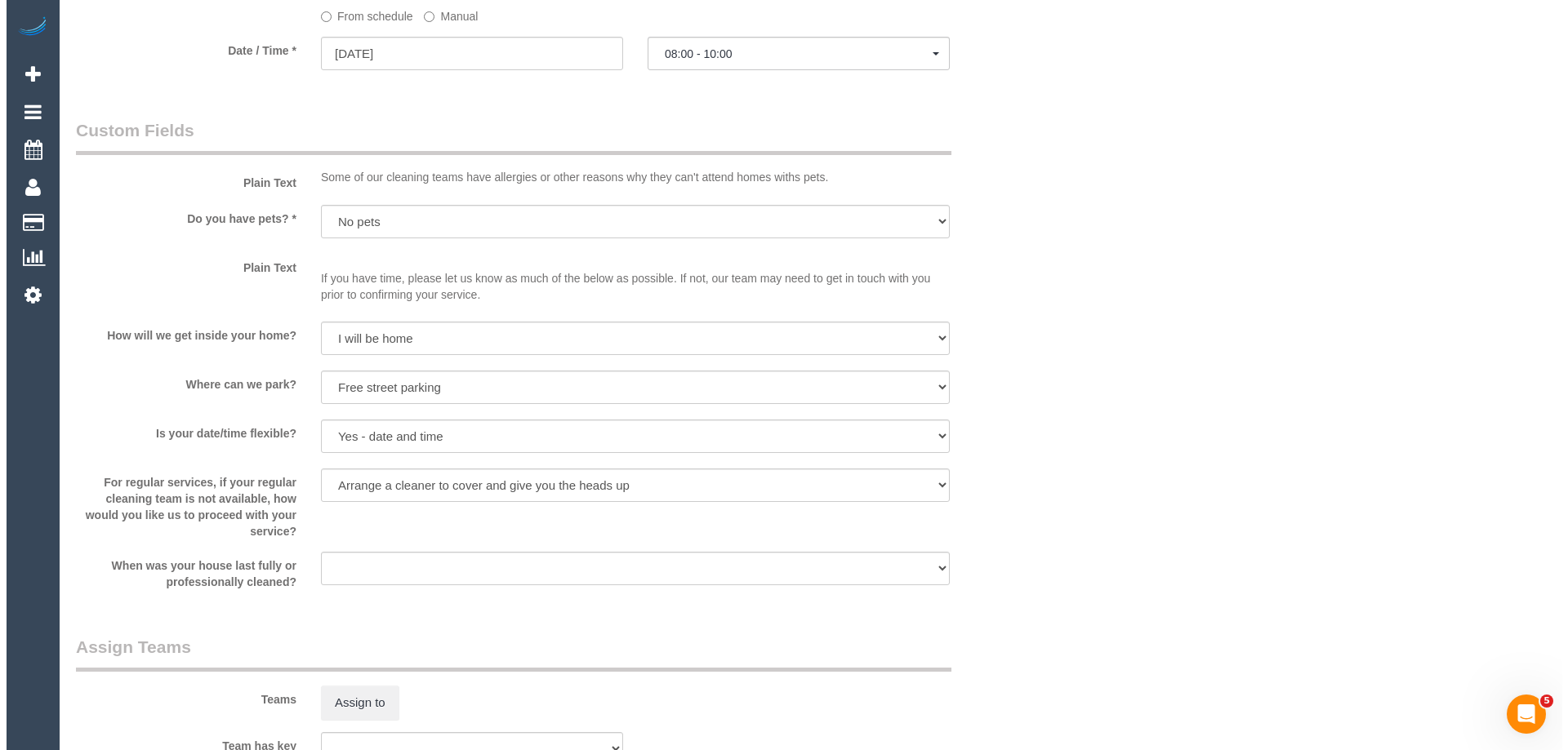
scroll to position [2286, 0]
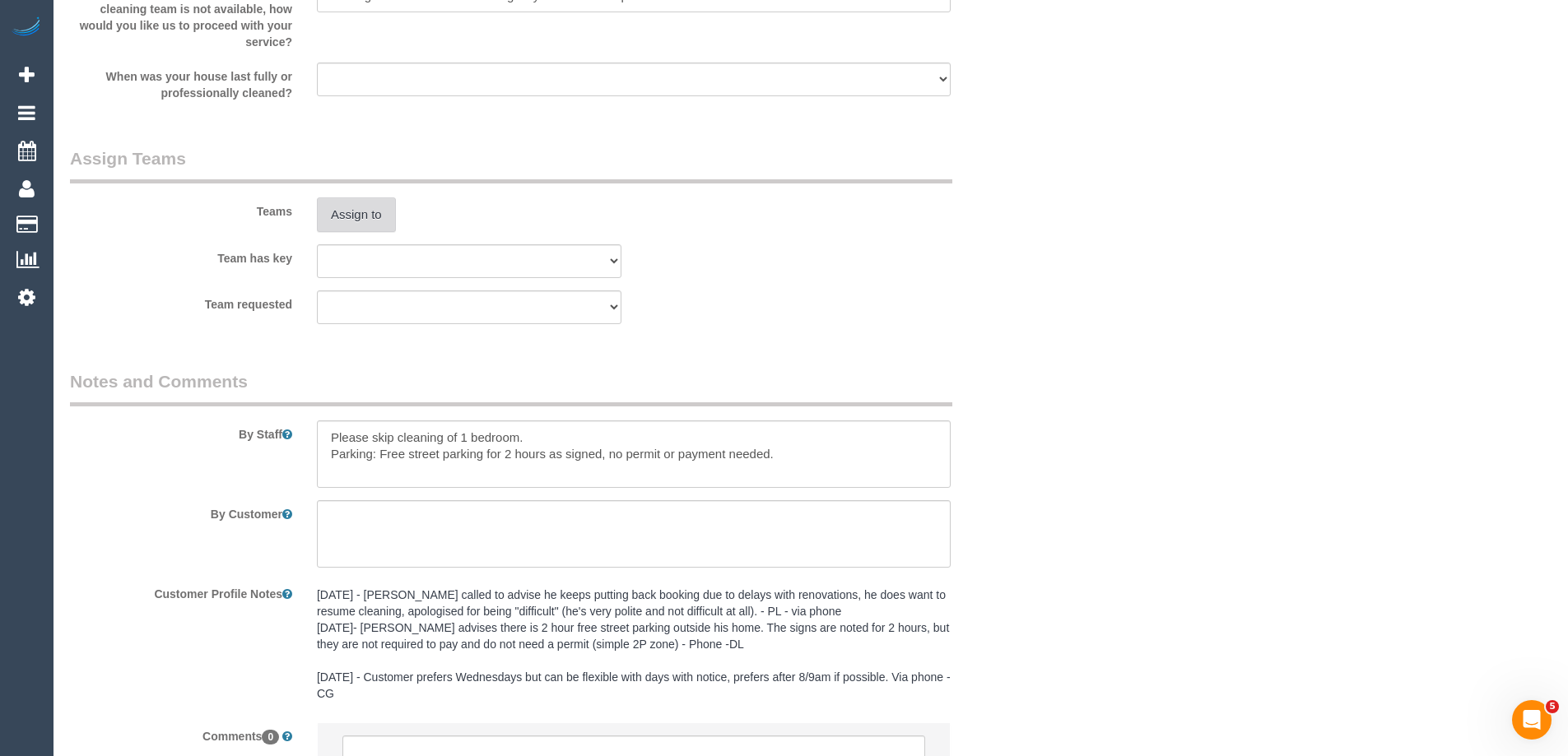
click at [363, 217] on button "Assign to" at bounding box center [356, 214] width 79 height 34
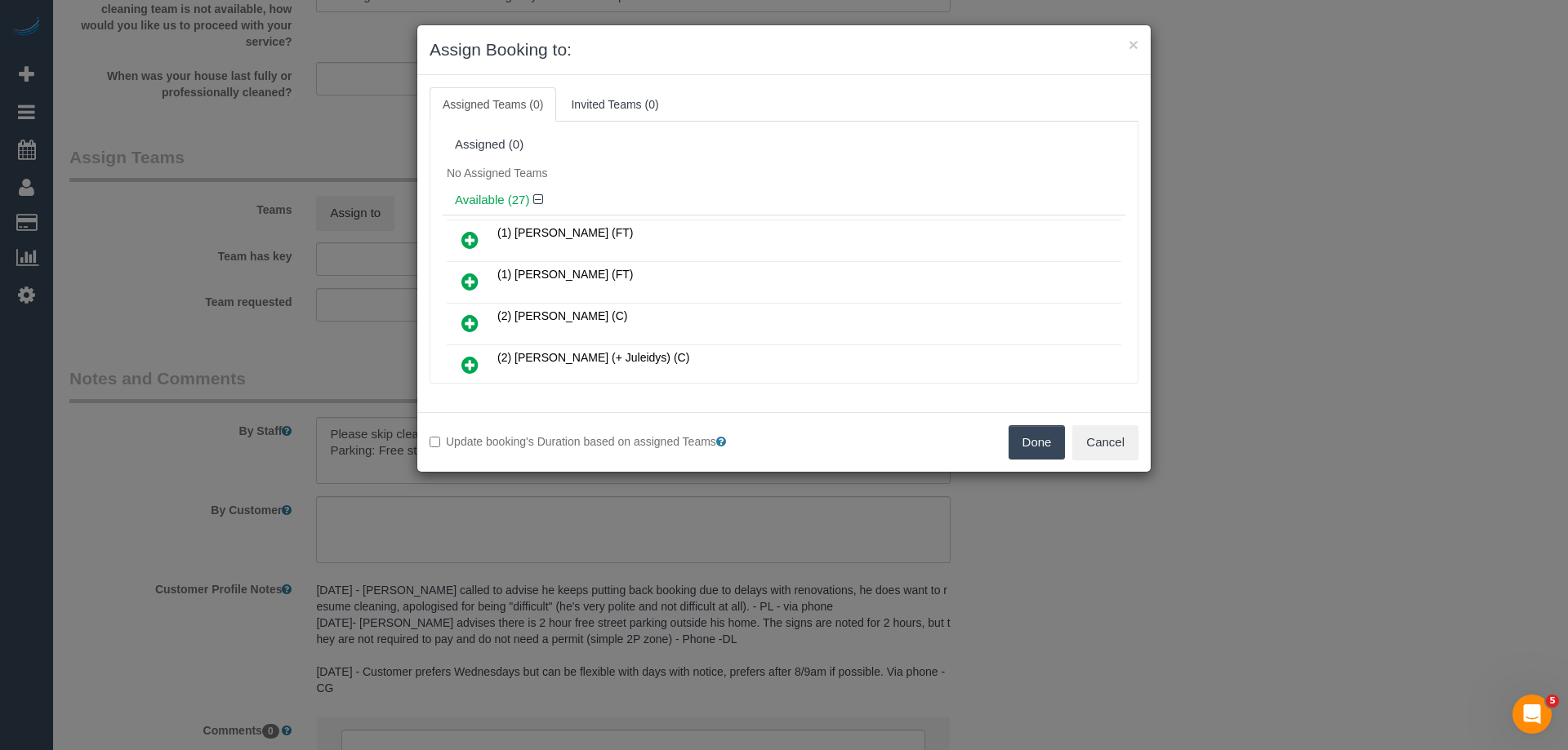
click at [716, 182] on div "No Assigned Teams" at bounding box center [784, 173] width 683 height 25
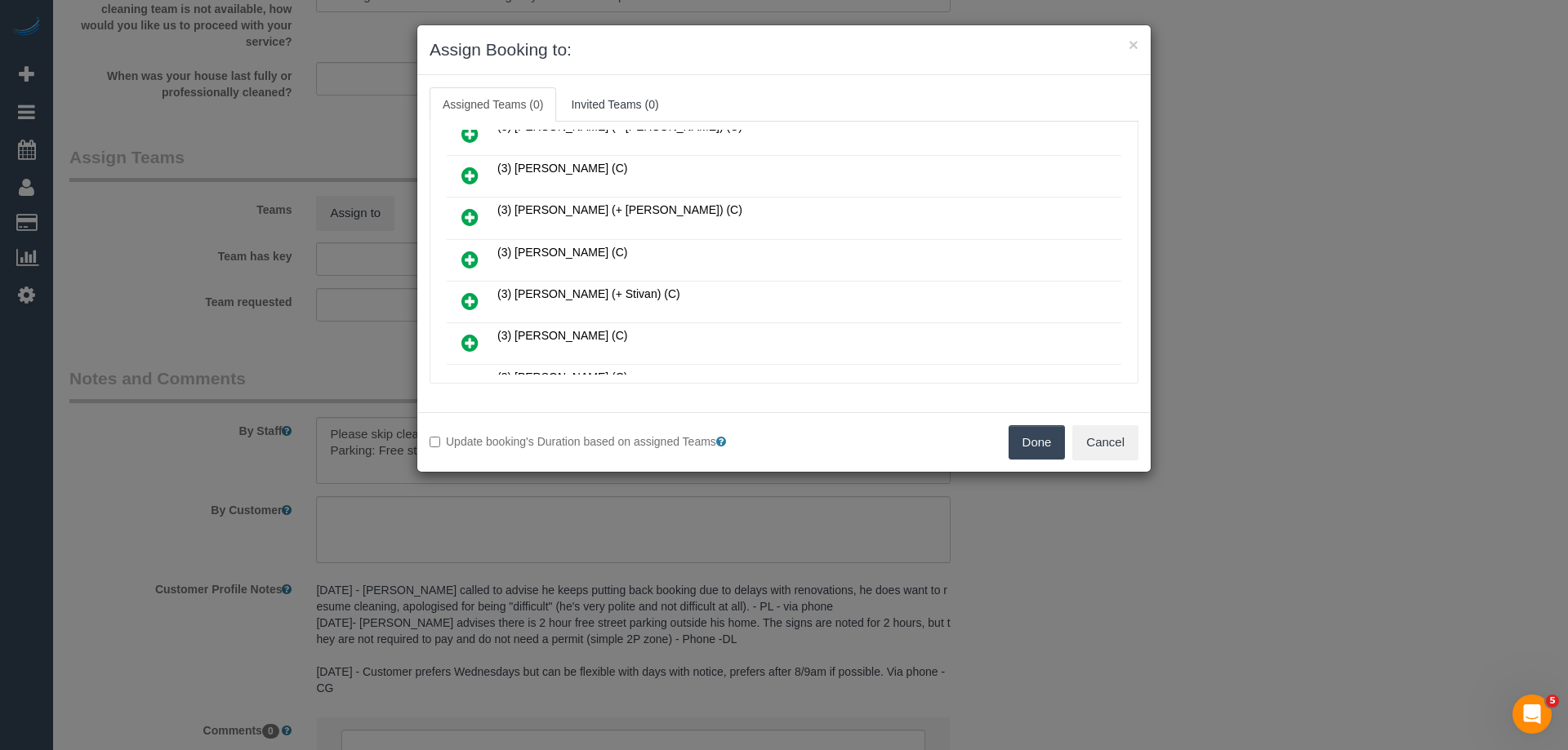
click at [464, 264] on icon at bounding box center [470, 259] width 18 height 19
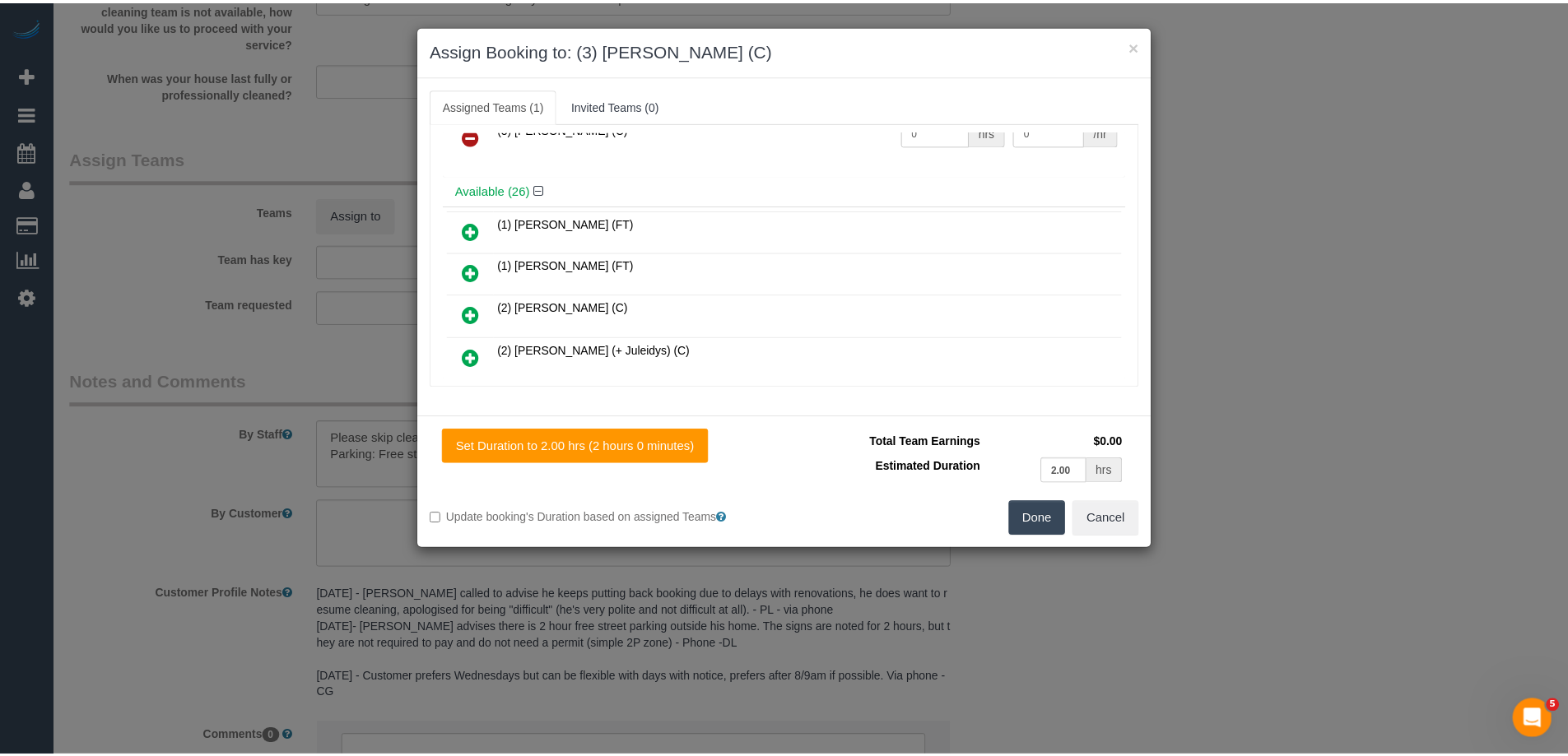
scroll to position [0, 0]
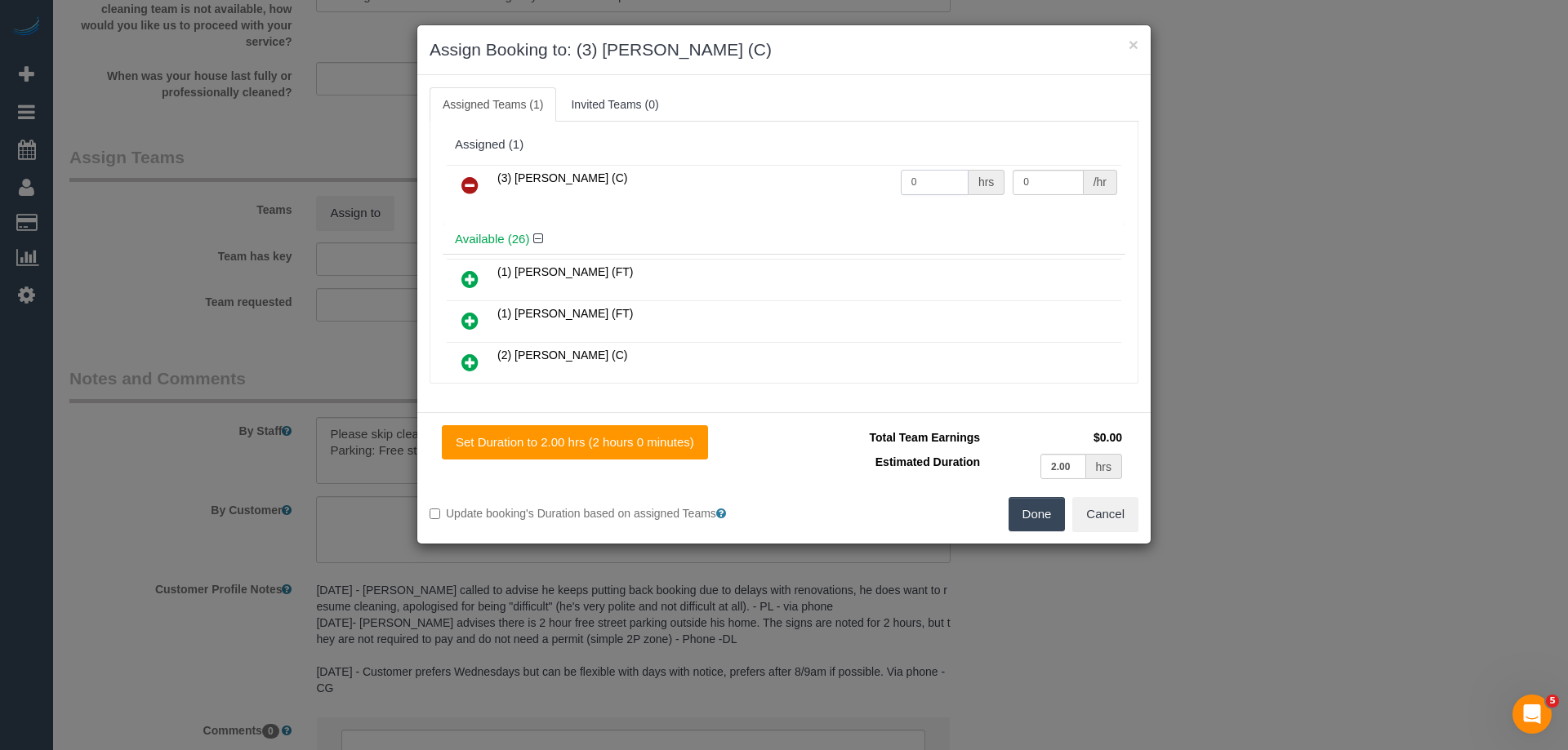
click at [944, 186] on input "0" at bounding box center [934, 182] width 67 height 25
type input "2"
click at [1042, 181] on input "0" at bounding box center [1048, 182] width 70 height 25
type input "35"
click at [1057, 522] on button "Done" at bounding box center [1037, 514] width 57 height 34
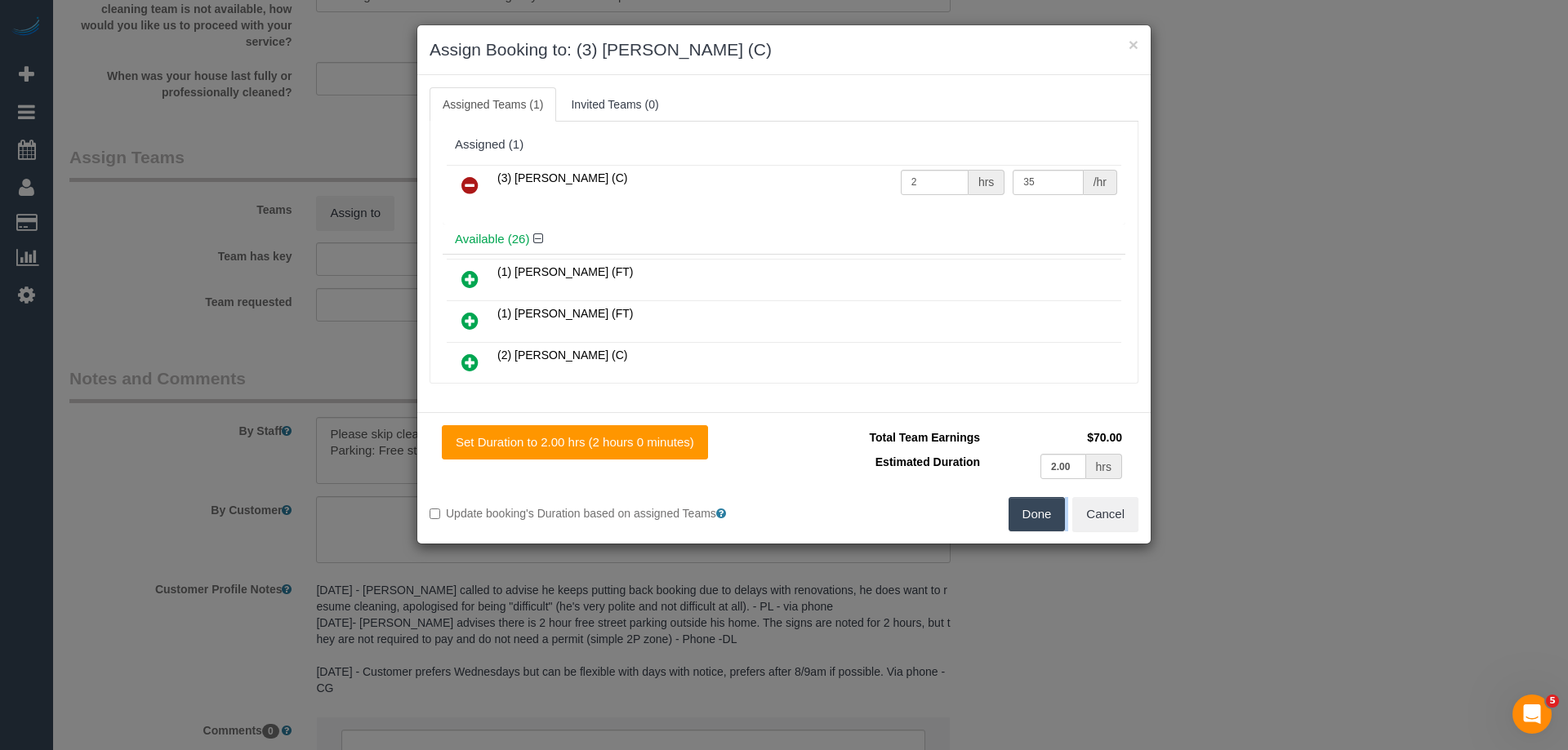
click at [1057, 522] on div "× Assign Booking to: (3) Ken Ang Hua (C) Assigned Teams (1) Invited Teams (0) A…" at bounding box center [784, 375] width 1568 height 750
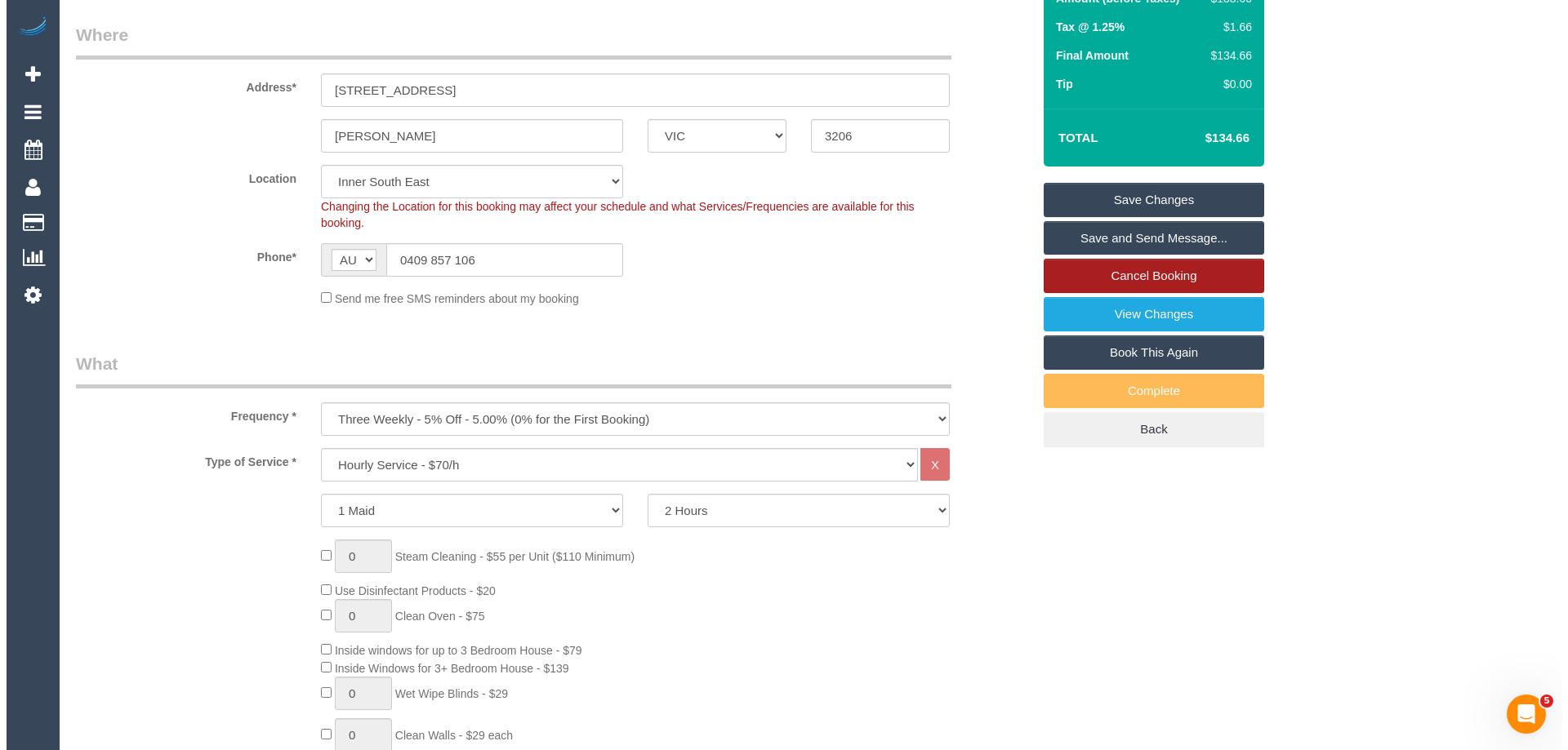
scroll to position [164, 0]
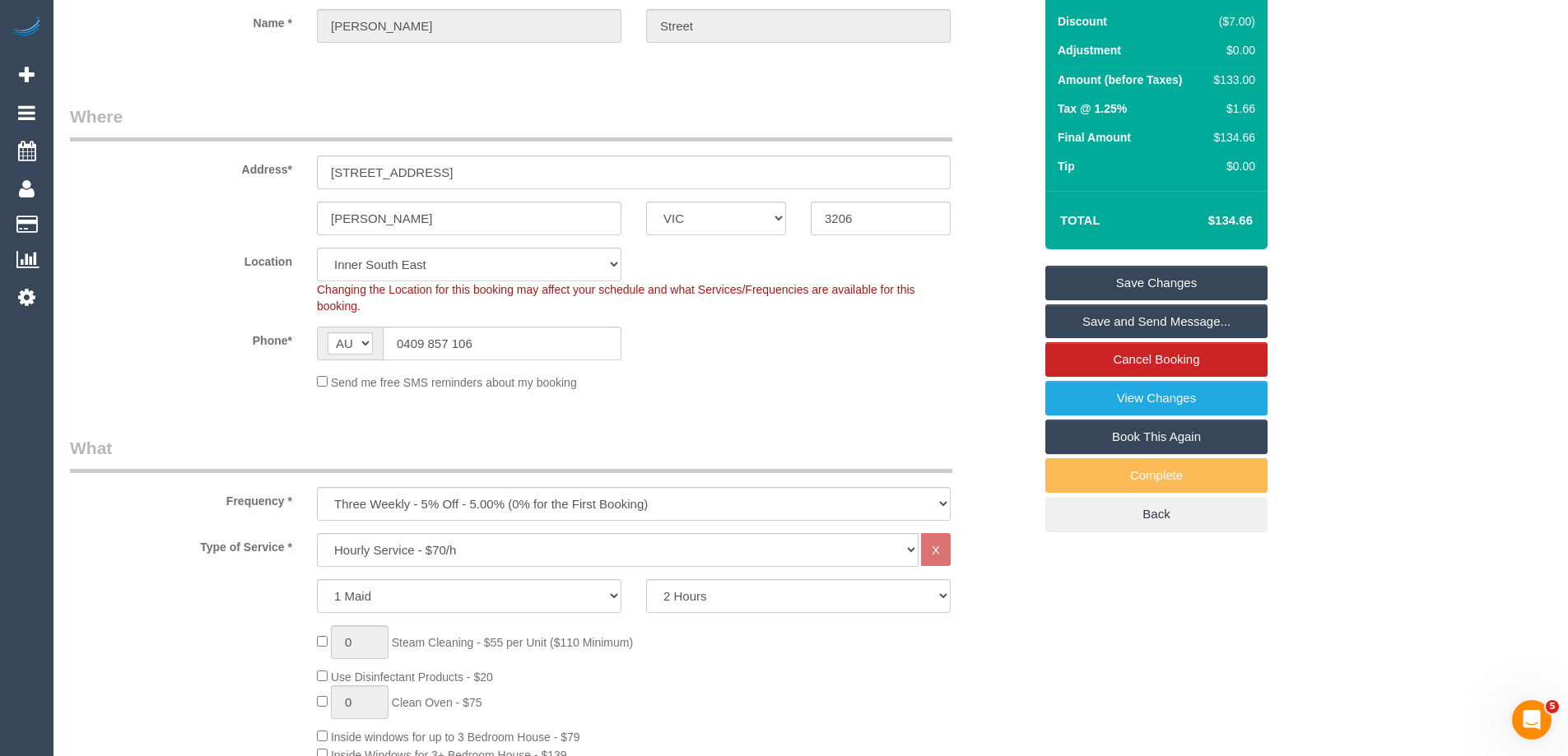
click at [1113, 319] on link "Save and Send Message..." at bounding box center [1157, 321] width 222 height 34
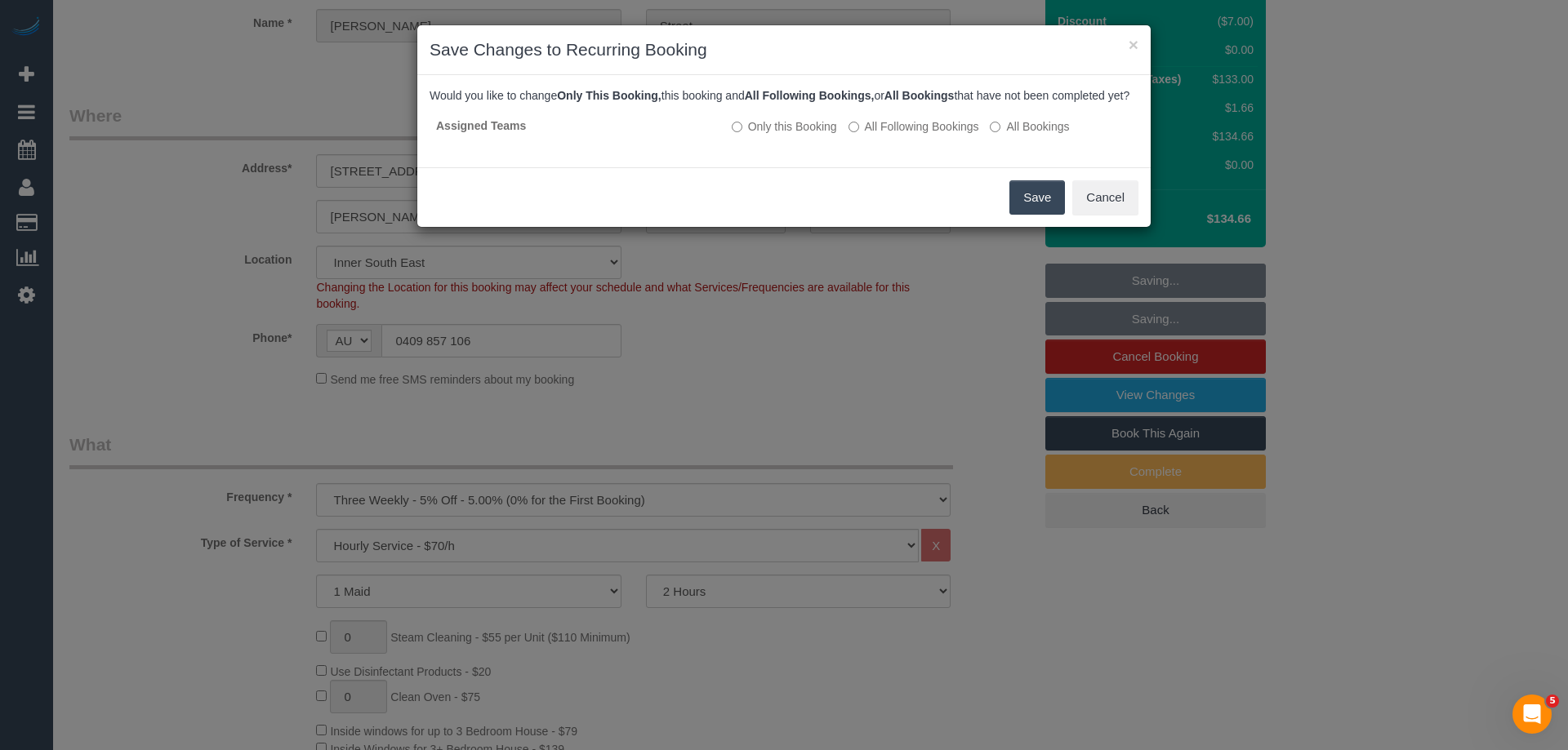
drag, startPoint x: 1030, startPoint y: 216, endPoint x: 930, endPoint y: 240, distance: 102.8
click at [1030, 214] on button "Save" at bounding box center [1037, 197] width 55 height 34
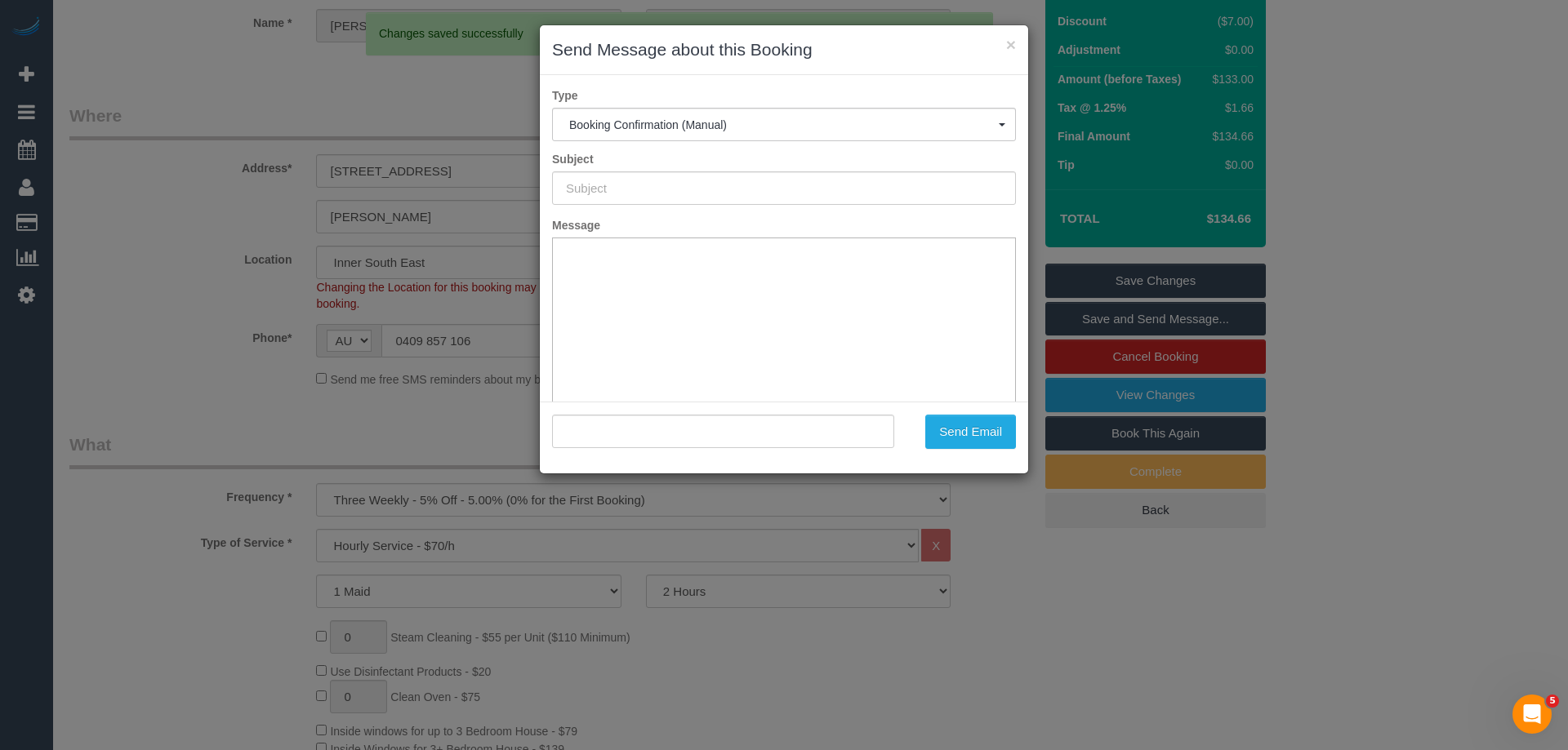
scroll to position [0, 0]
type input "Booking Confirmed"
type input ""Alan Street" <alcust55@gmail.com>"
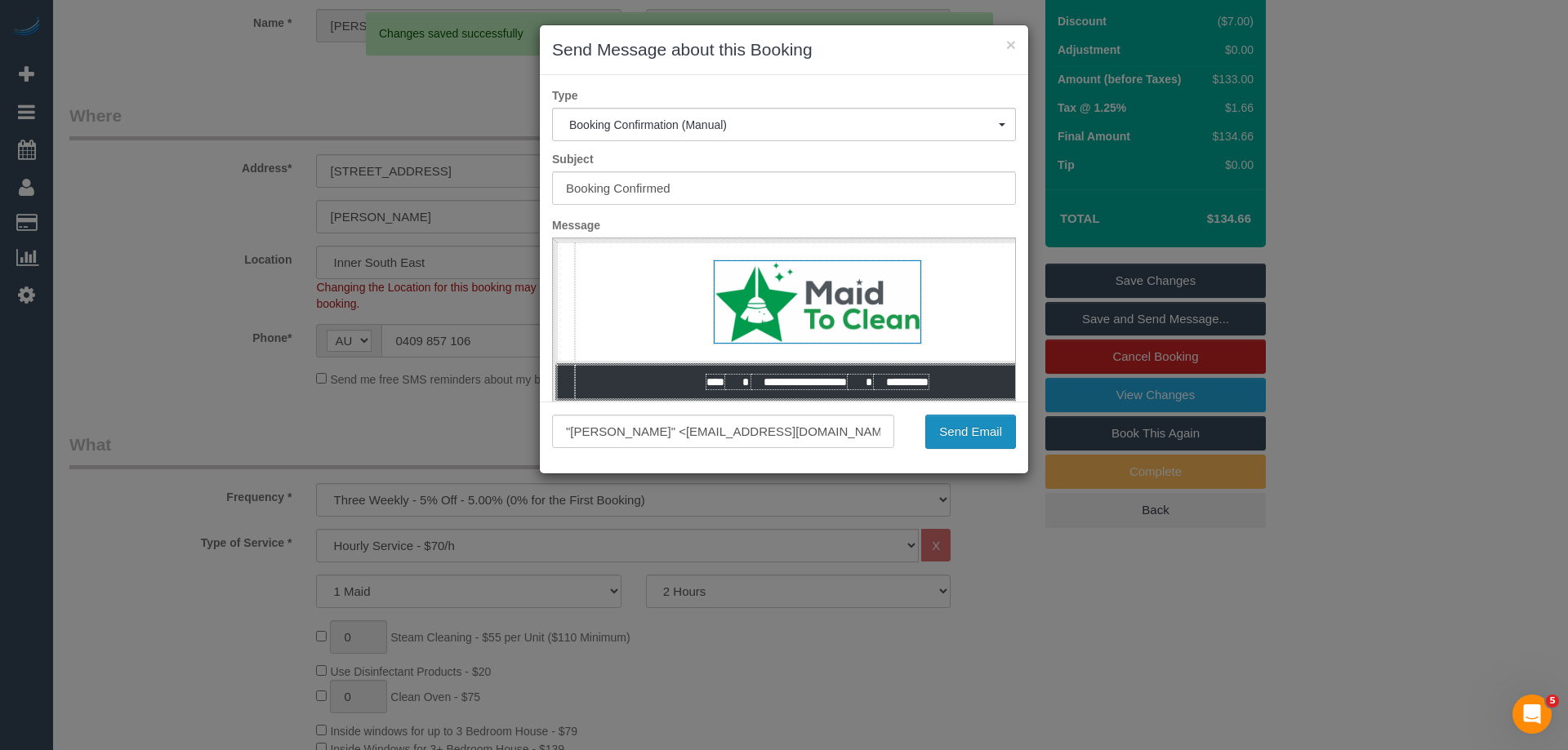
click at [990, 442] on button "Send Email" at bounding box center [971, 431] width 91 height 34
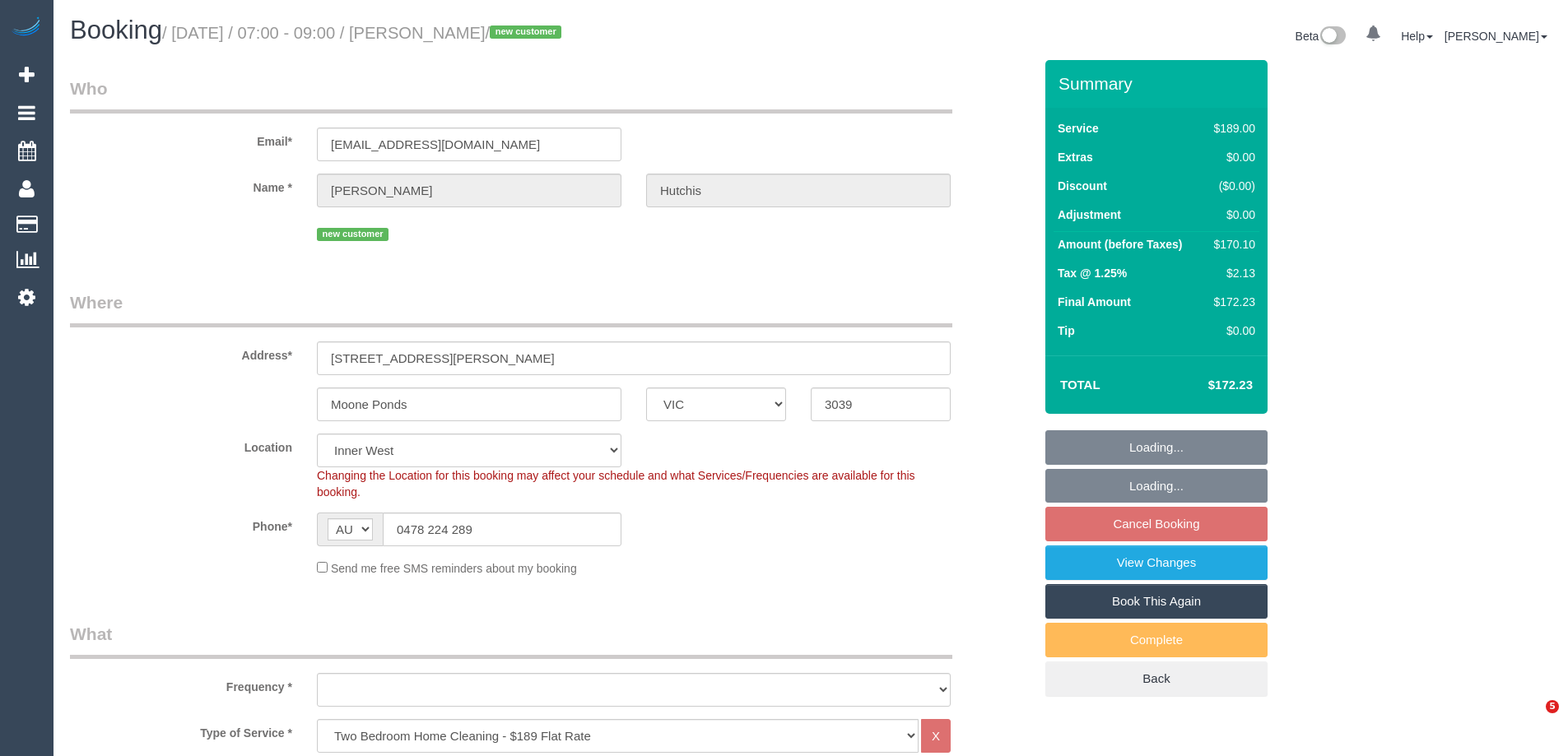
select select "VIC"
select select "object:664"
select select "string:stripe-pm_1RzqX42GScqysDRVxZEi8TUE"
select select "number:28"
select select "number:14"
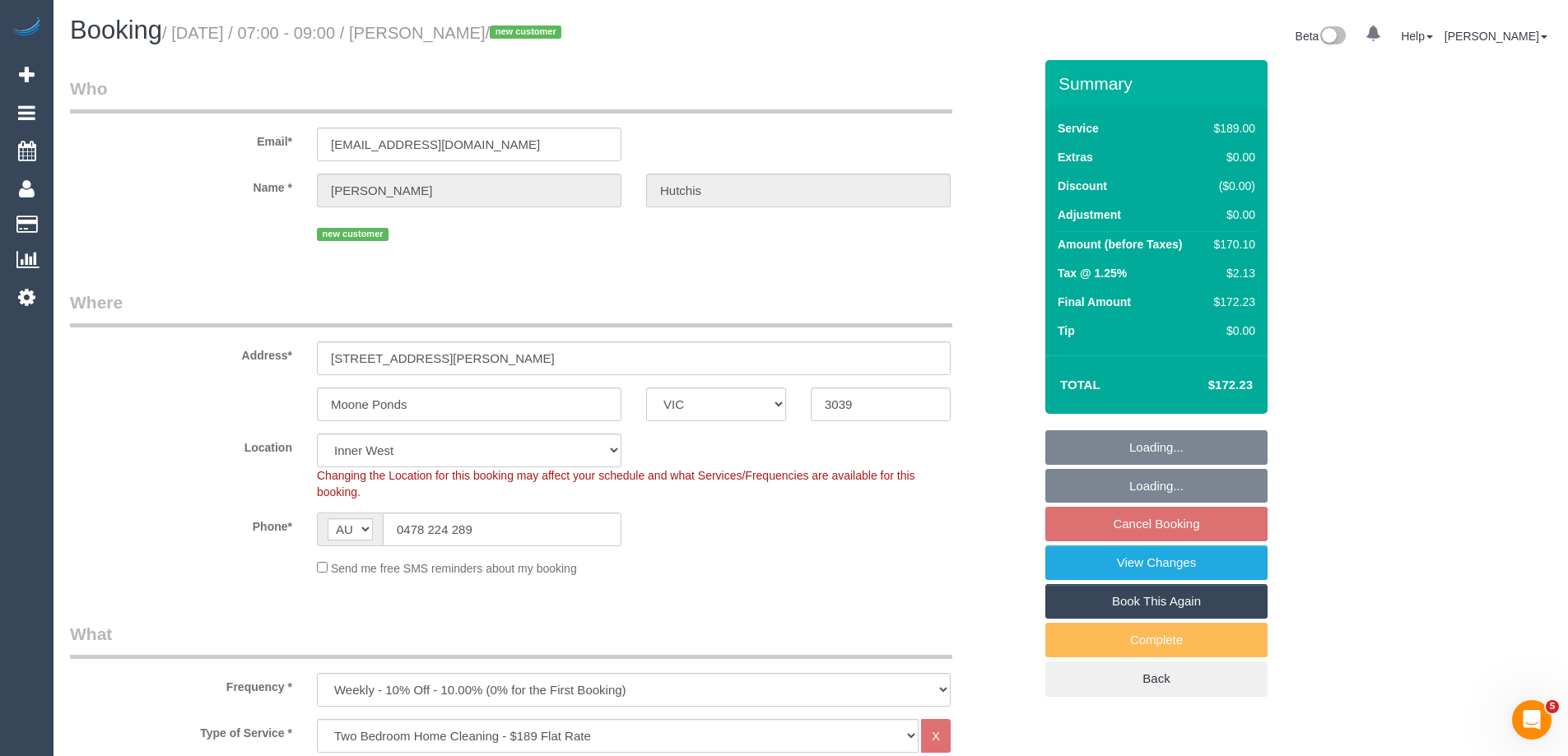
select select "number:19"
select select "number:22"
select select "number:34"
select select "object:1486"
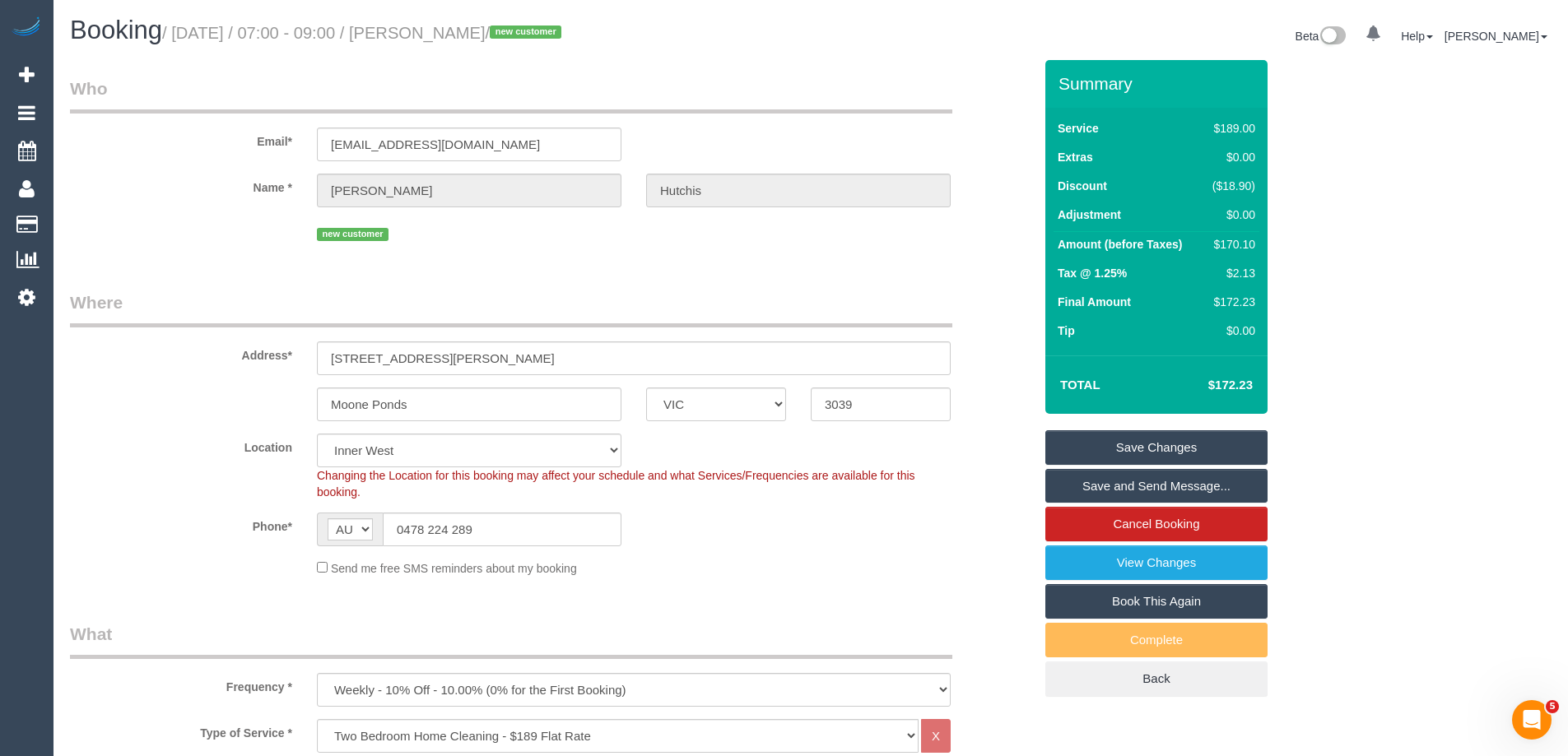
drag, startPoint x: 561, startPoint y: 35, endPoint x: 454, endPoint y: 42, distance: 107.2
click at [454, 42] on h1 "Booking / [DATE] / 07:00 - 09:00 / [PERSON_NAME] / new customer" at bounding box center [434, 31] width 729 height 28
copy small "[PERSON_NAME]"
click at [1242, 239] on div "$170.10" at bounding box center [1231, 244] width 49 height 17
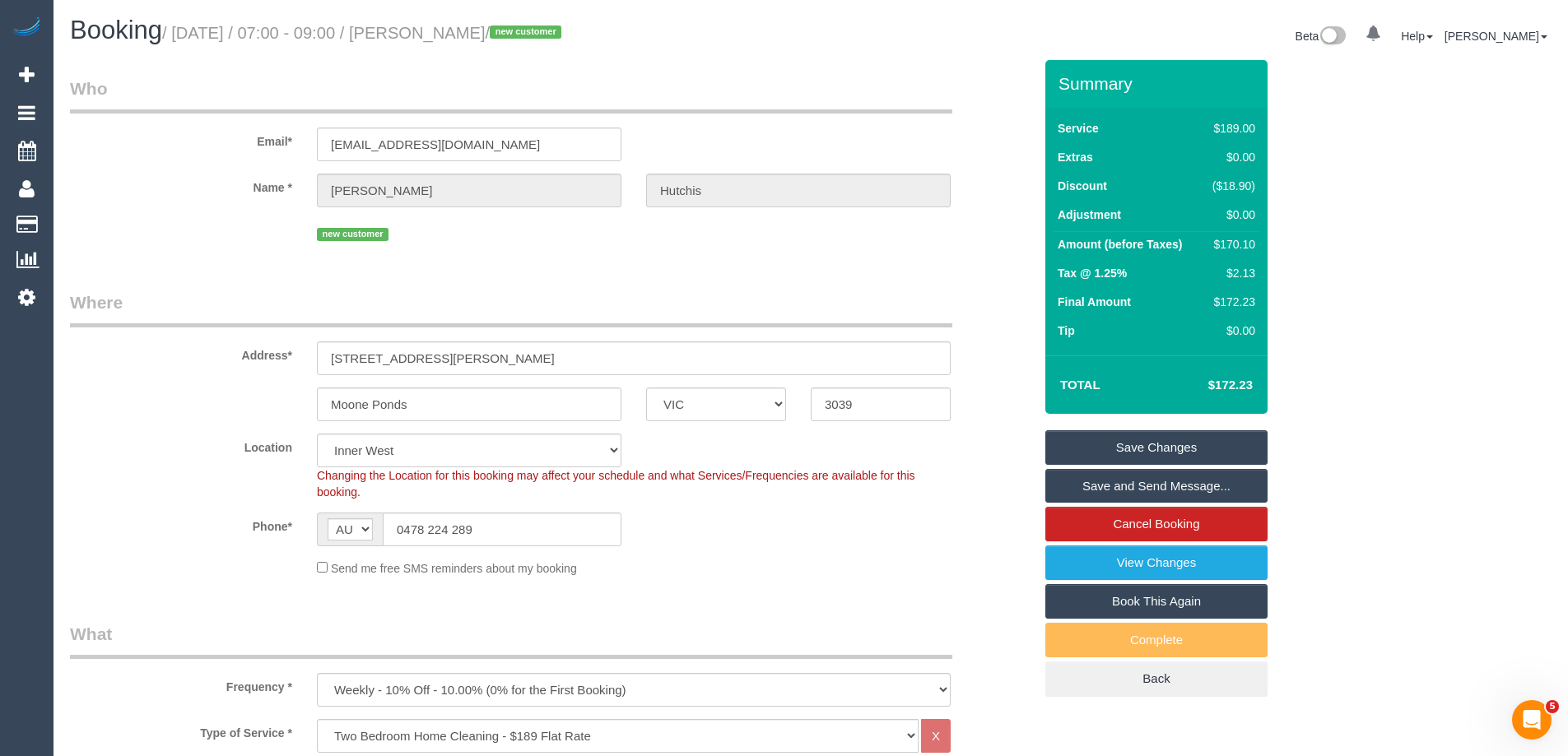
copy div "170.10"
click at [1333, 252] on div "Summary Service $189.00 Extras $0.00 Discount ($18.90) Adjustment $0.00 Amount …" at bounding box center [1219, 394] width 371 height 670
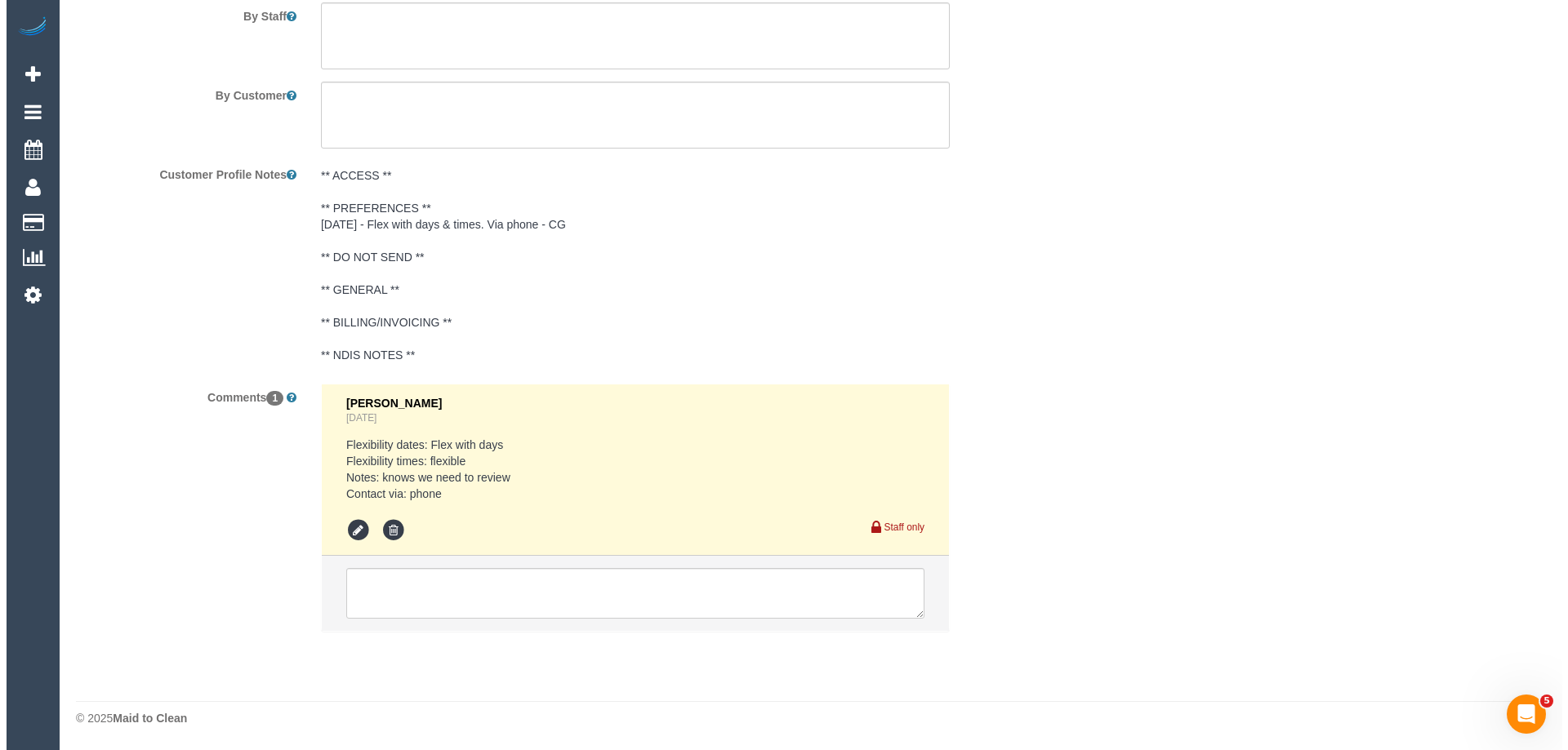
scroll to position [2529, 0]
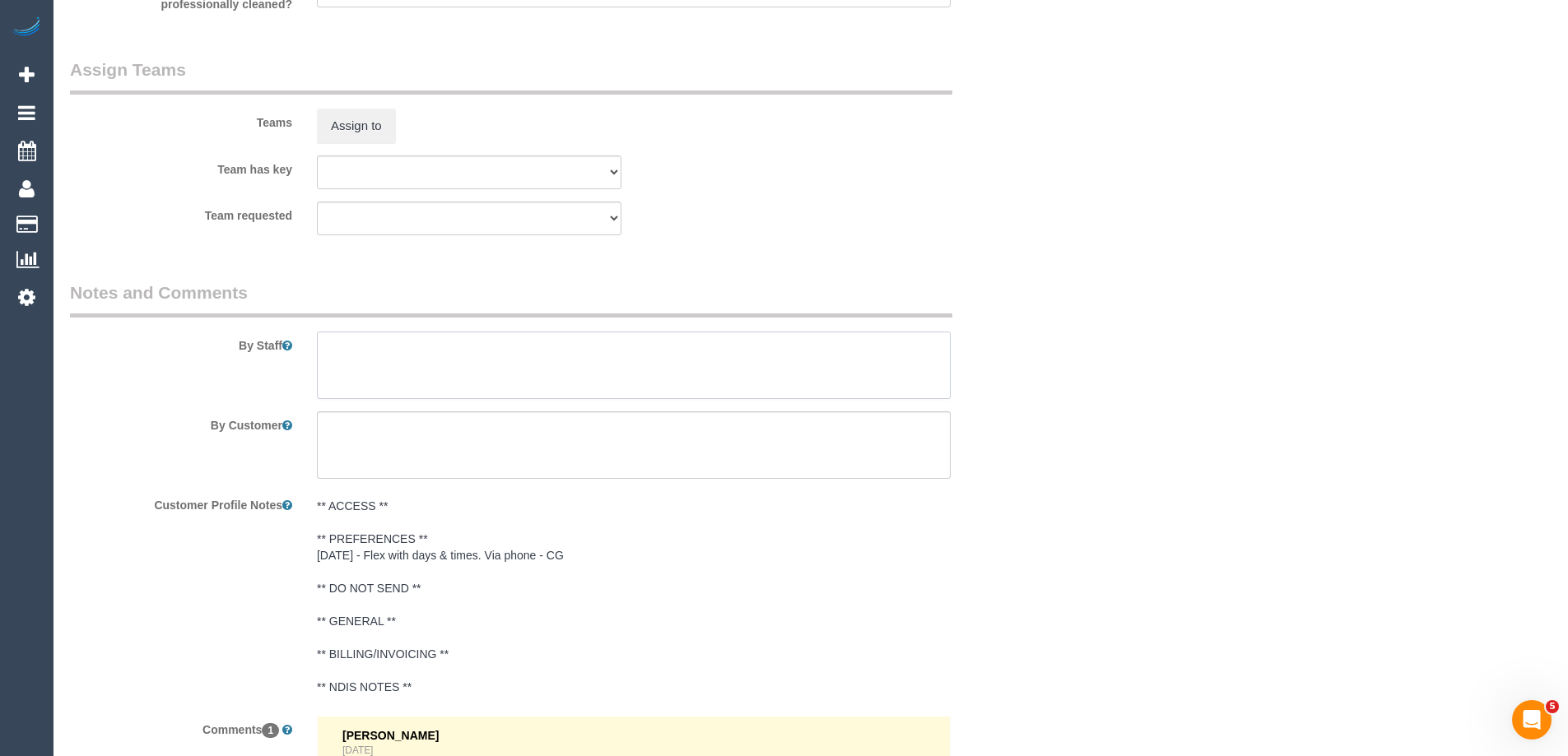
click at [399, 362] on textarea at bounding box center [634, 365] width 634 height 68
type textarea "Estimated time 2.5-3 hours"
click at [365, 124] on button "Assign to" at bounding box center [356, 125] width 79 height 34
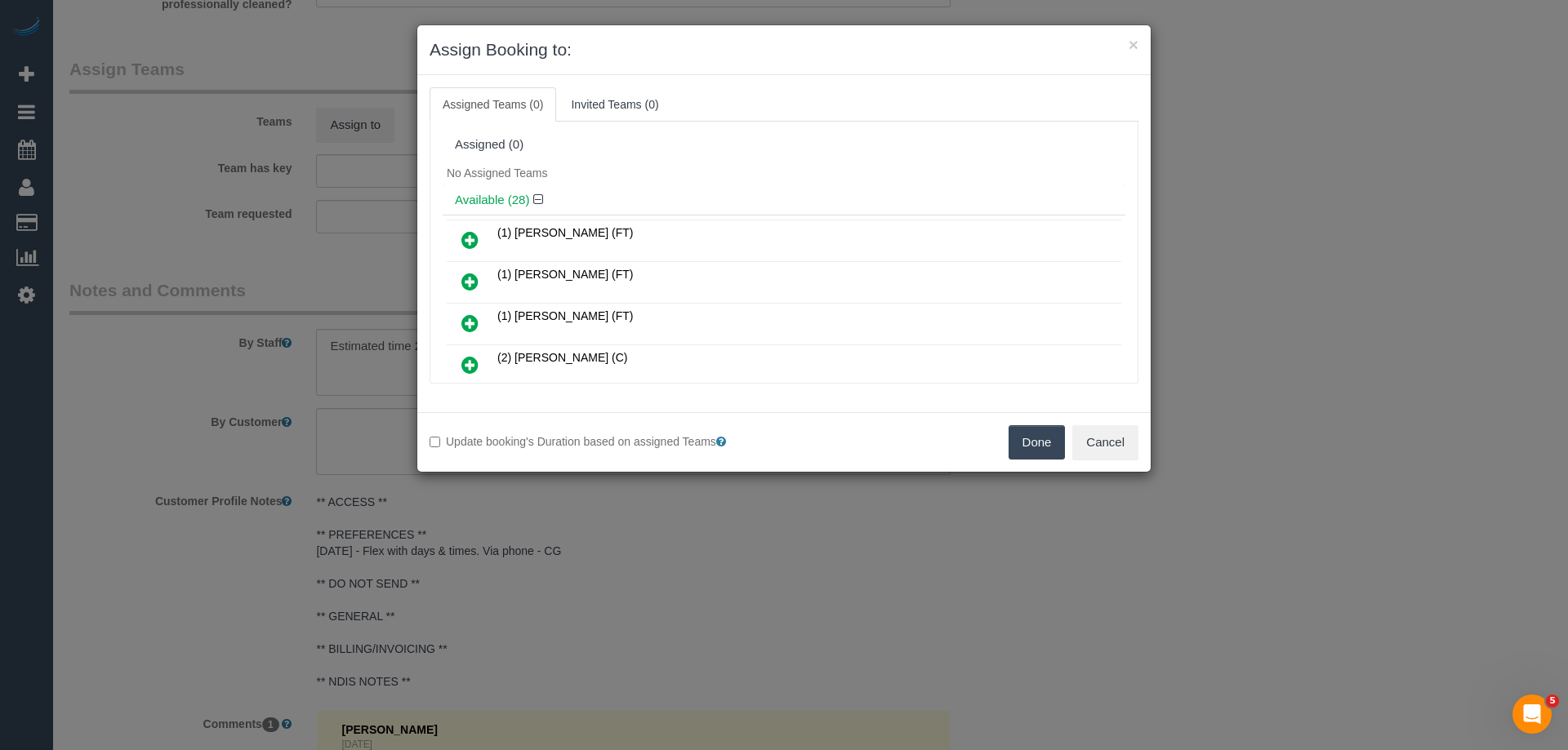
click at [694, 179] on div "No Assigned Teams" at bounding box center [784, 173] width 683 height 25
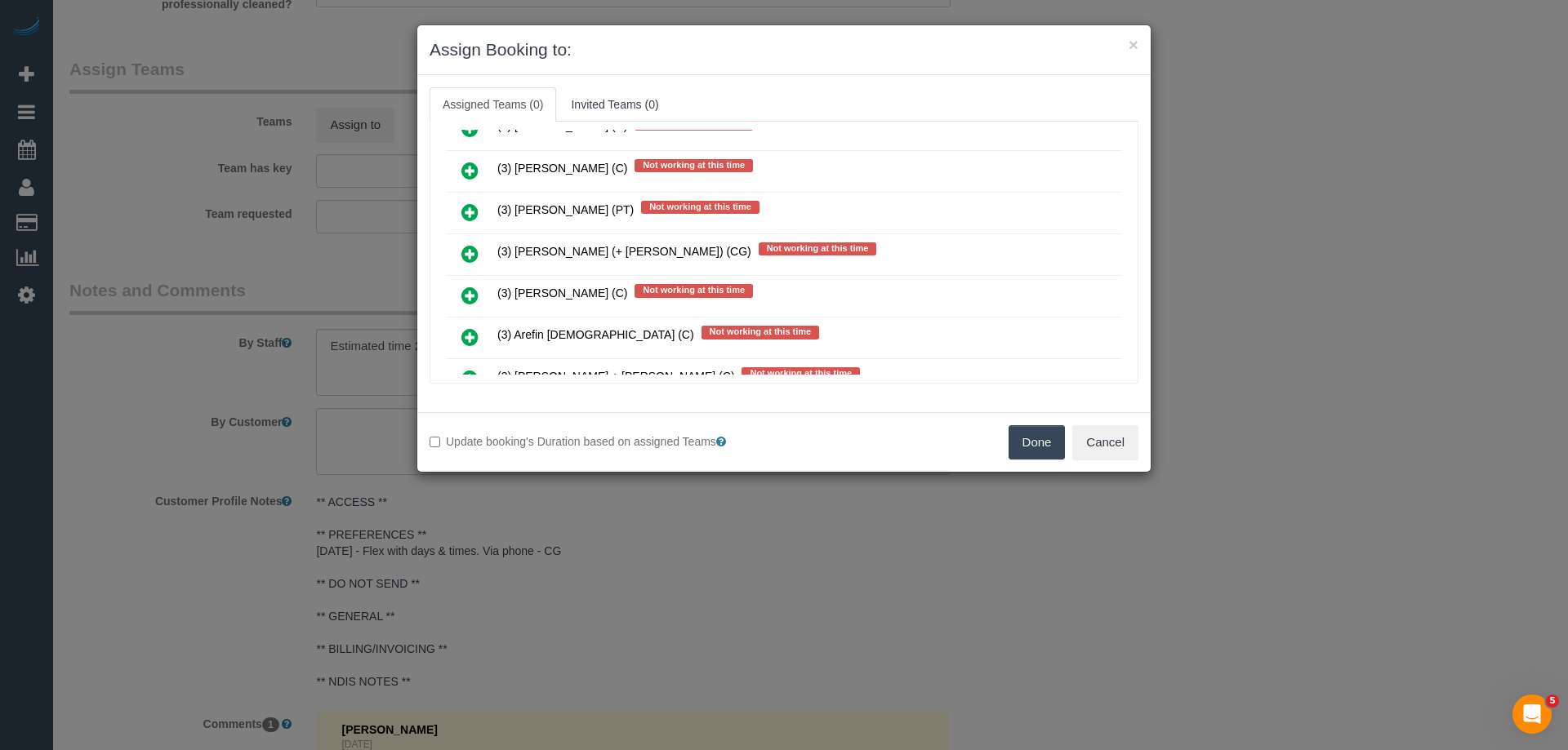
click at [464, 255] on icon at bounding box center [470, 254] width 18 height 19
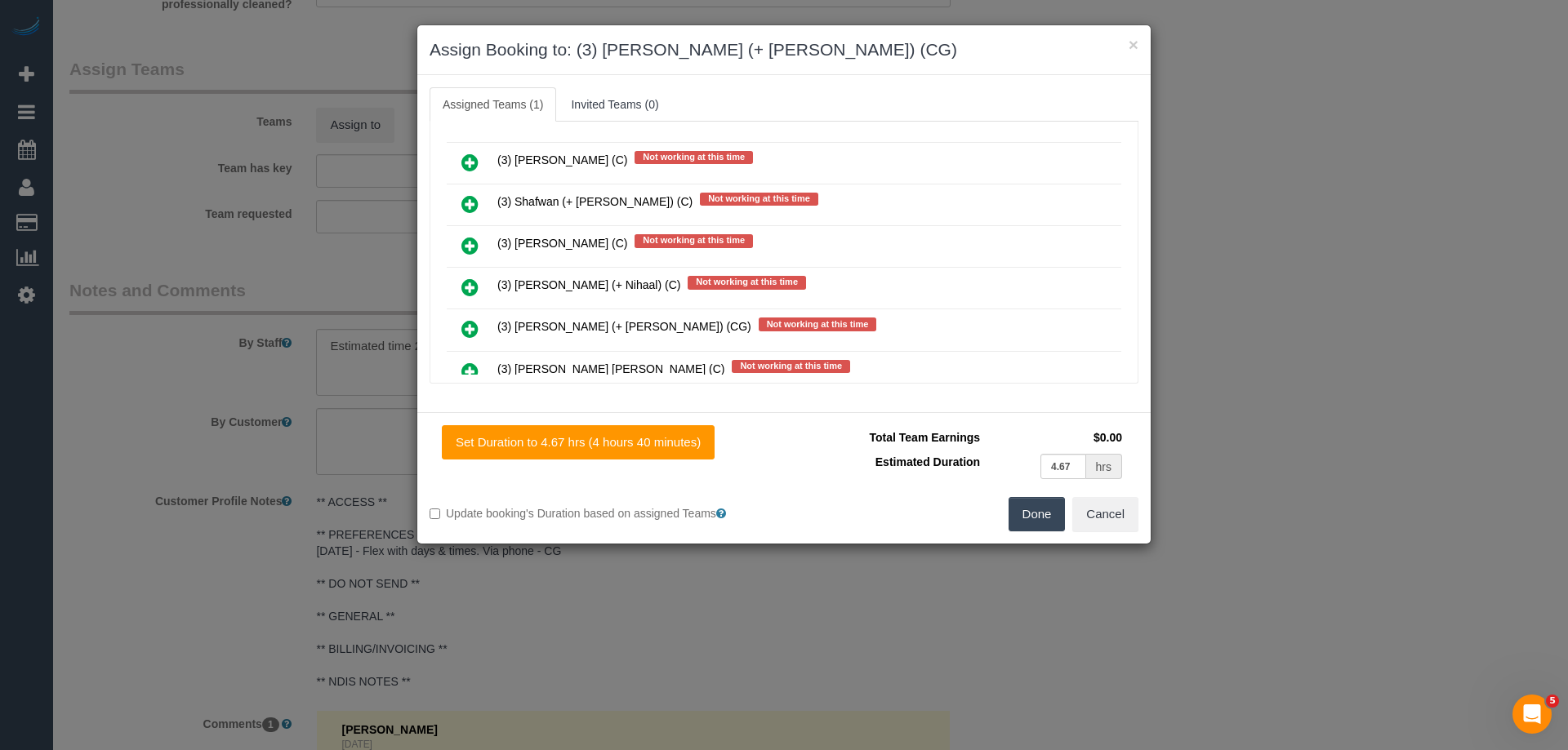
scroll to position [3662, 0]
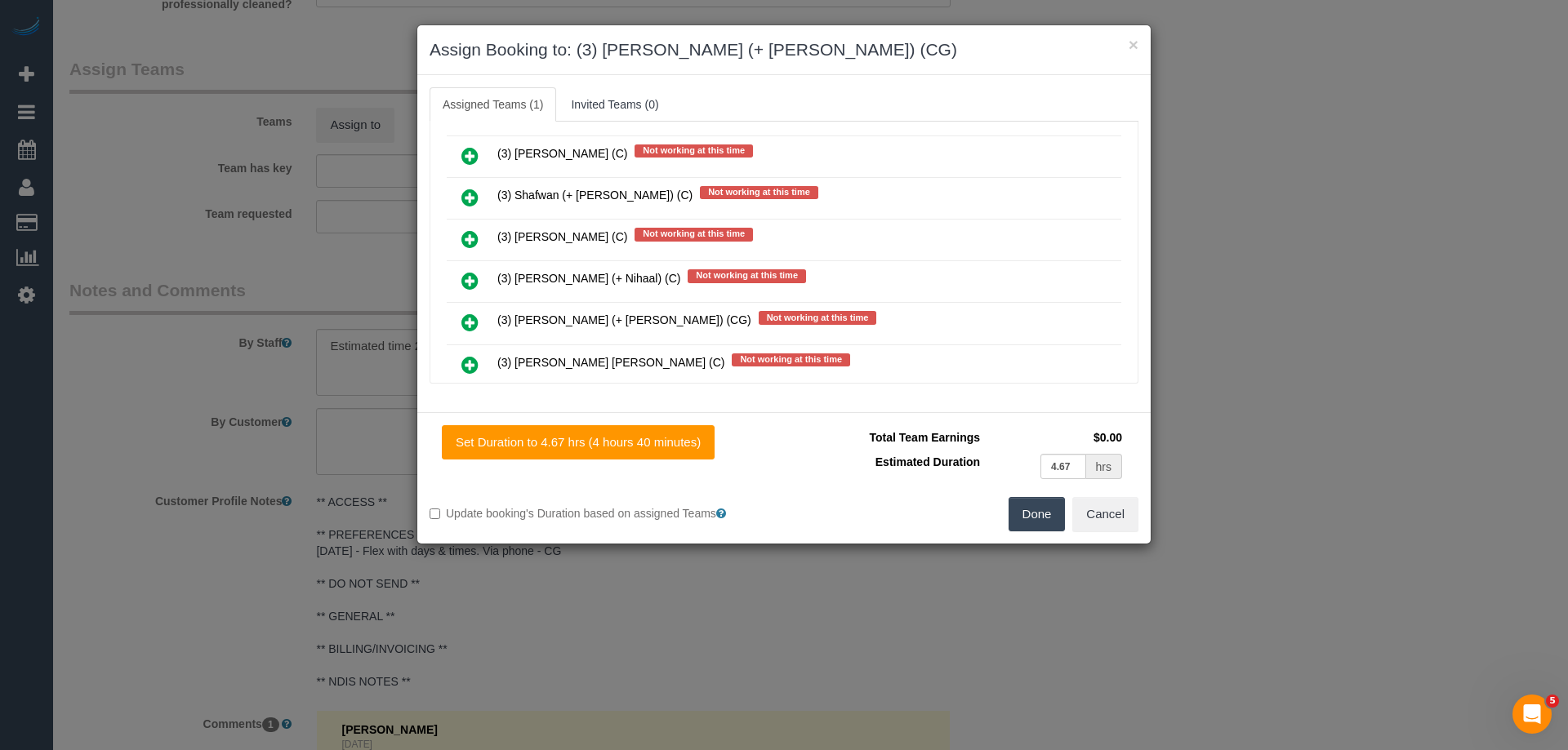
click at [470, 321] on icon at bounding box center [470, 322] width 18 height 19
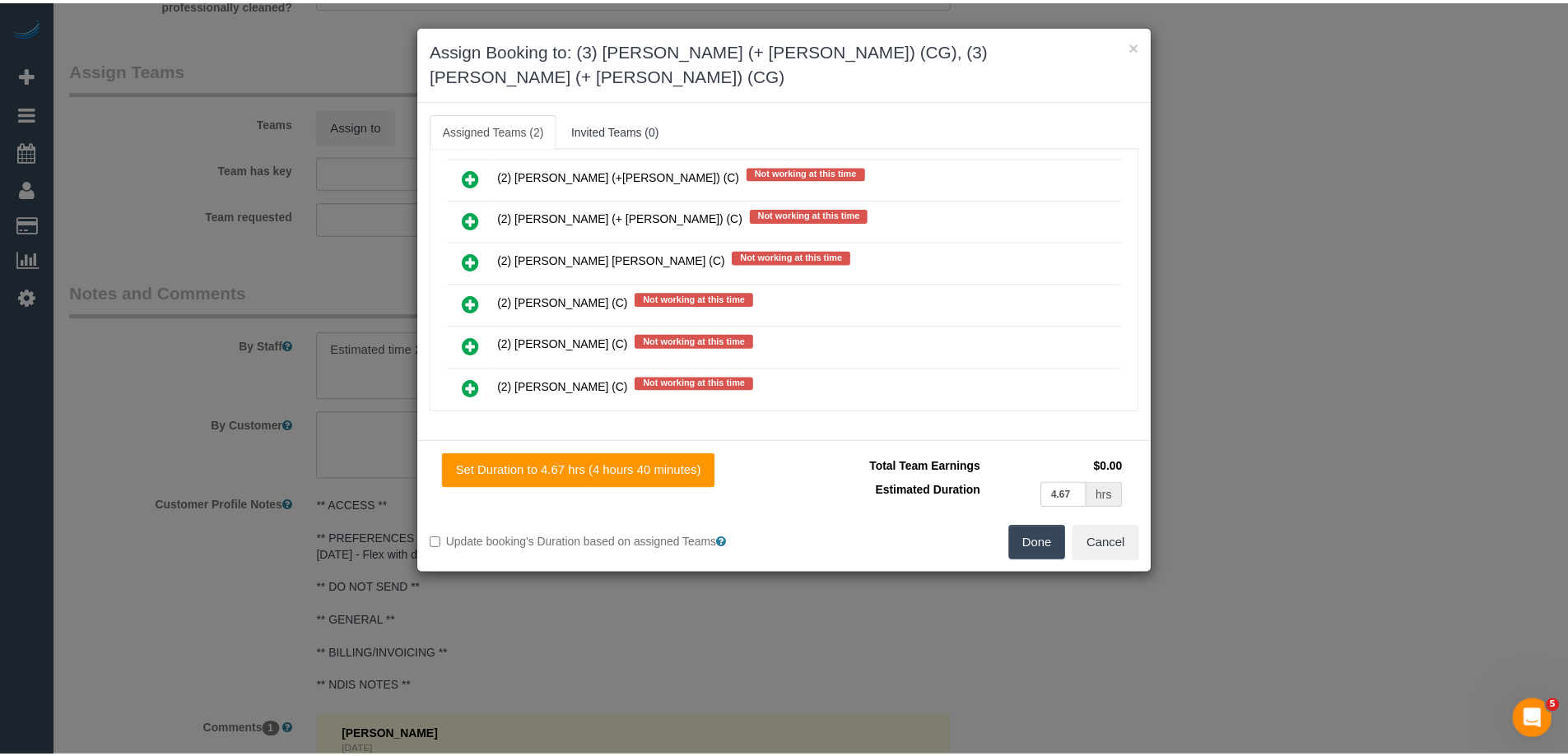
scroll to position [0, 0]
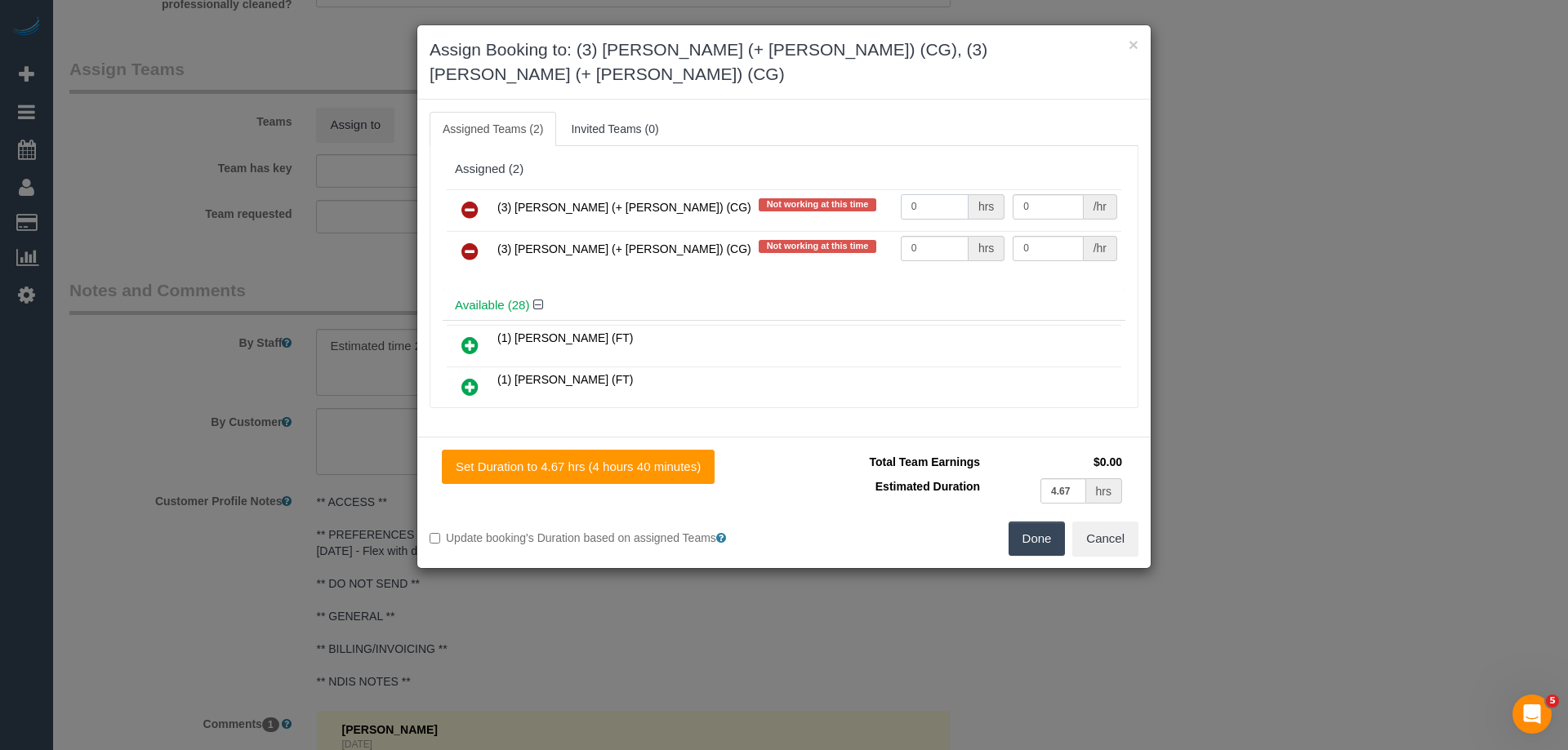
click at [920, 194] on input "0" at bounding box center [934, 207] width 67 height 25
type input "1"
click at [939, 236] on input "0" at bounding box center [934, 249] width 67 height 25
type input "1"
click at [1030, 194] on input "0" at bounding box center [1048, 207] width 70 height 25
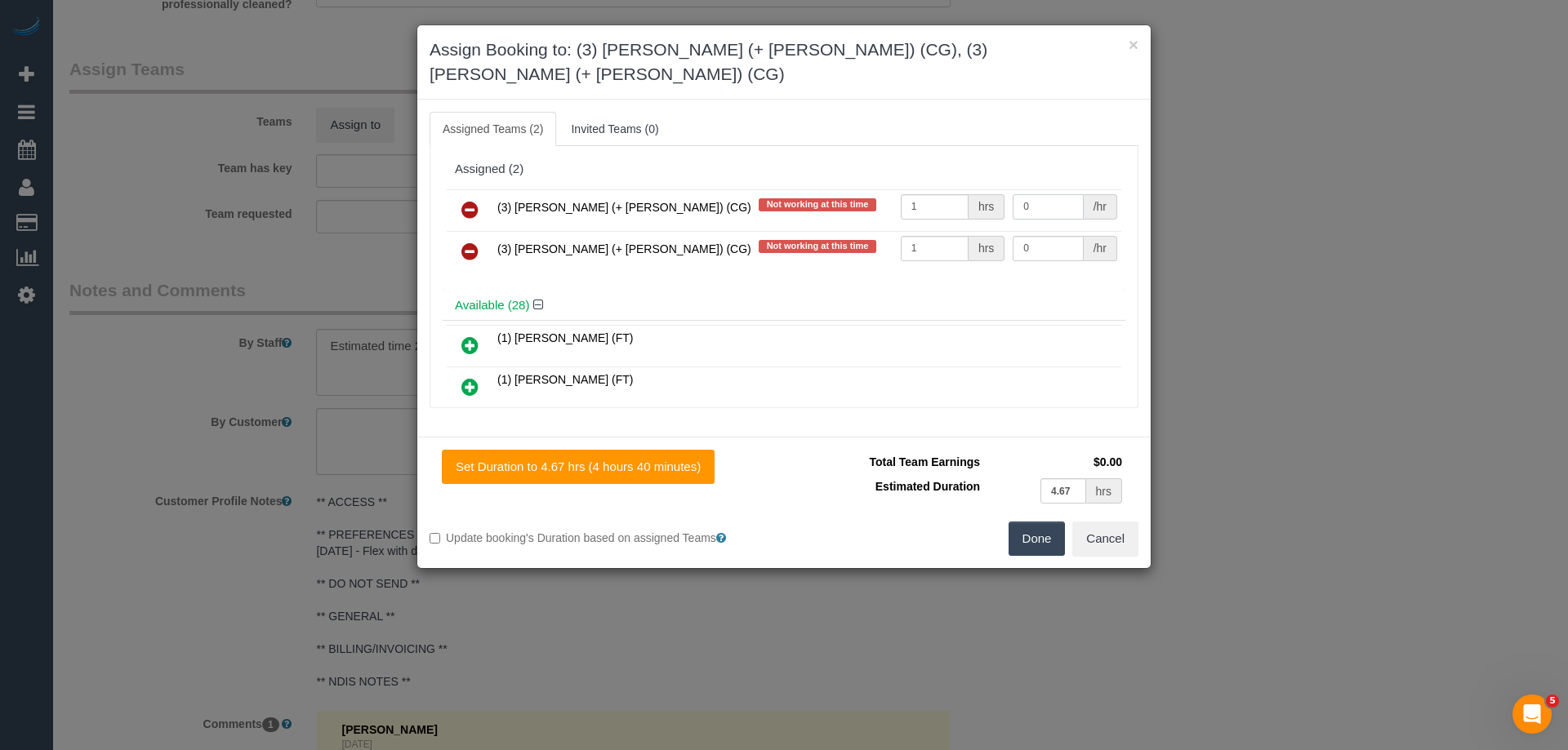
click at [1032, 194] on input "0" at bounding box center [1048, 207] width 70 height 25
type input "55"
click at [1048, 236] on input "0" at bounding box center [1048, 249] width 70 height 25
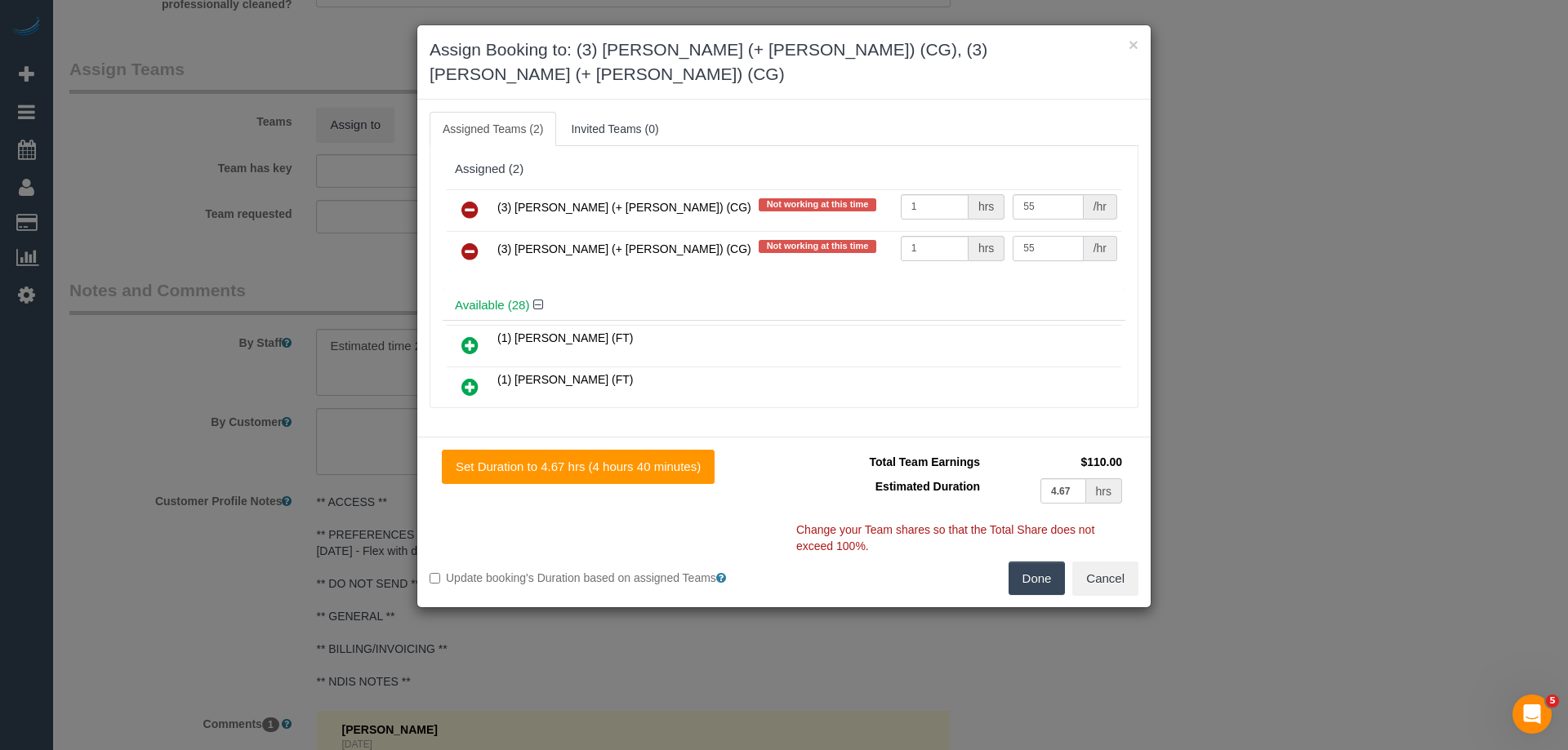
type input "55"
click at [1019, 562] on button "Done" at bounding box center [1037, 578] width 57 height 34
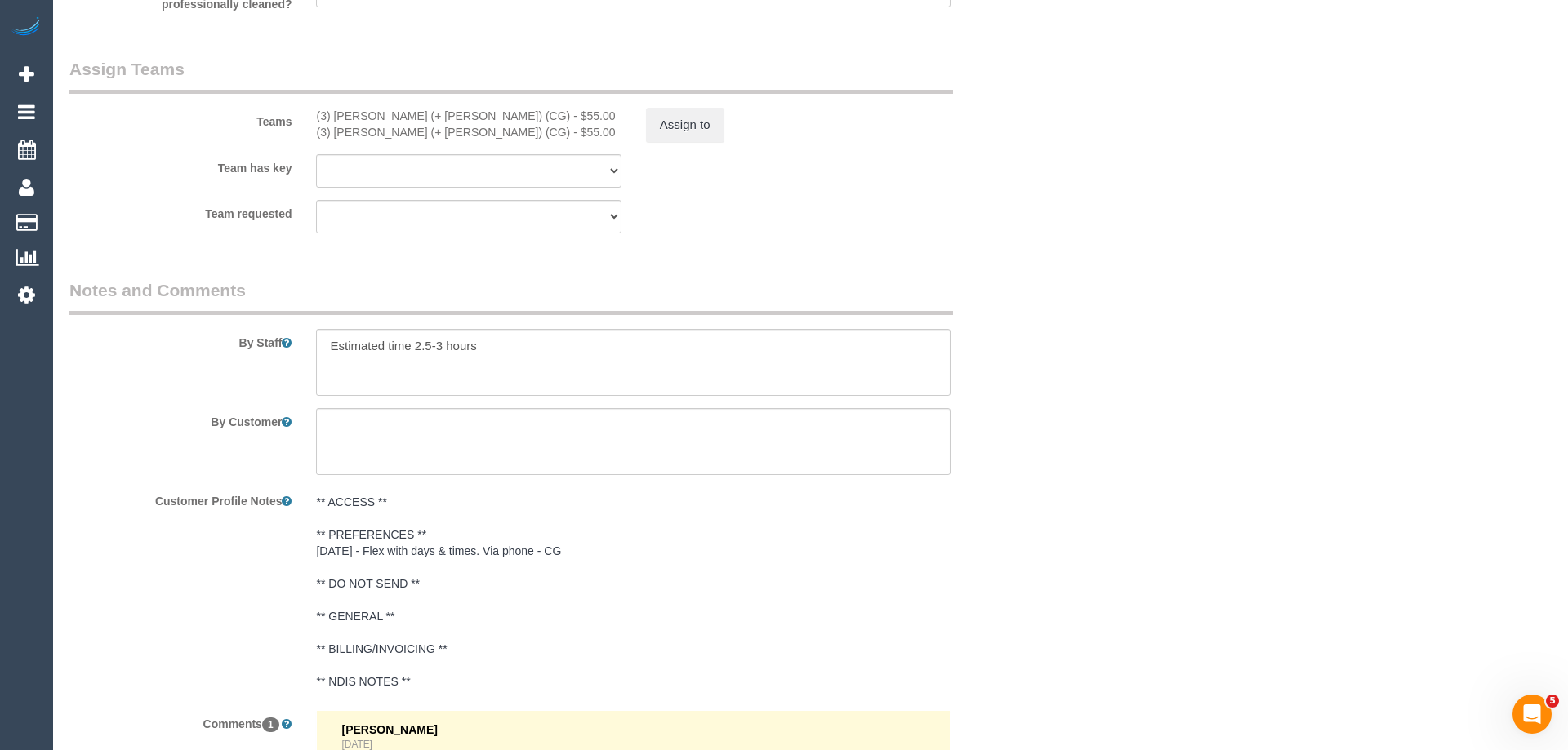
click at [1019, 551] on div "× Assign Booking to: (3) Amninder (+ Sohail) (CG), (3) Sohail (+ Amninder) (CG)…" at bounding box center [784, 375] width 1568 height 750
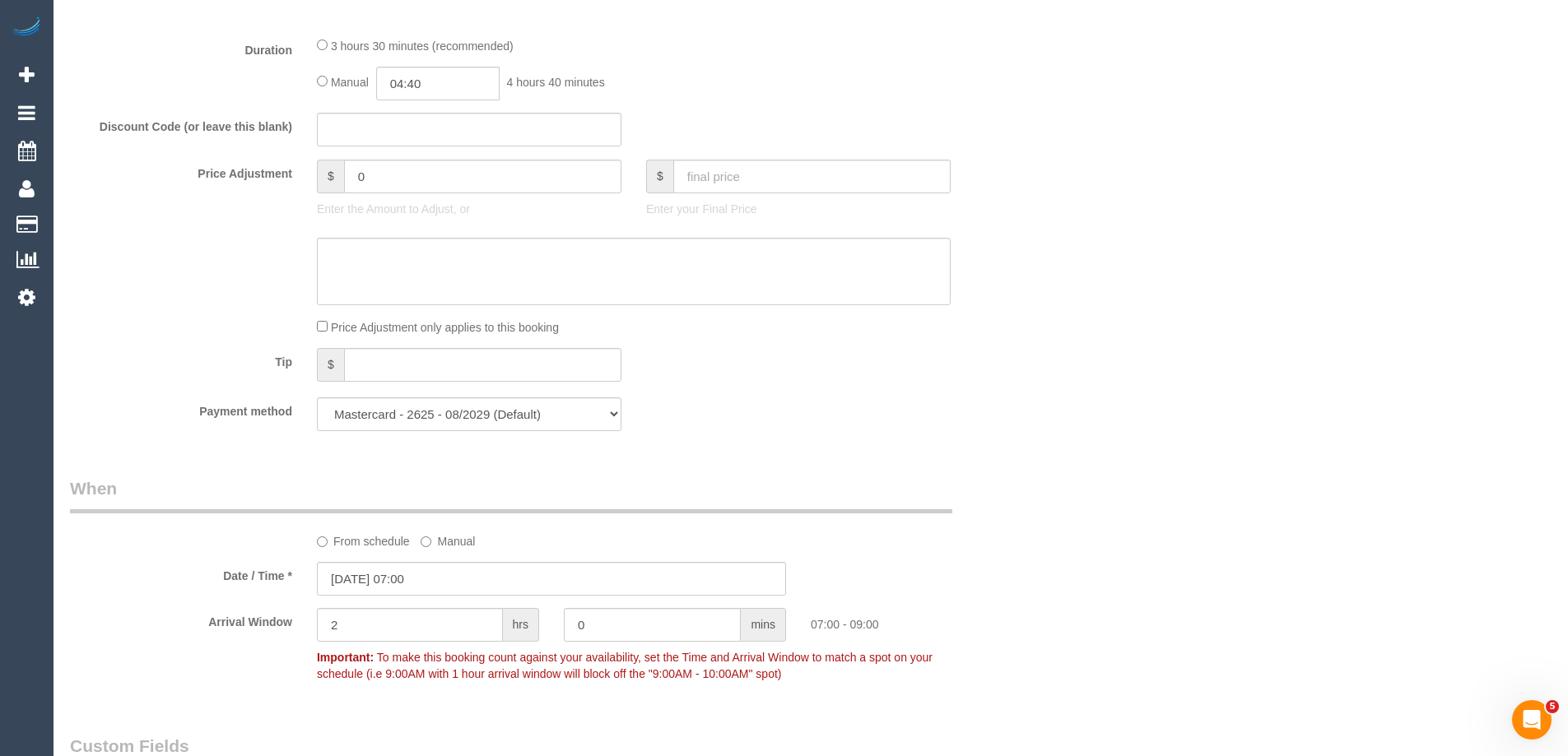
scroll to position [1315, 0]
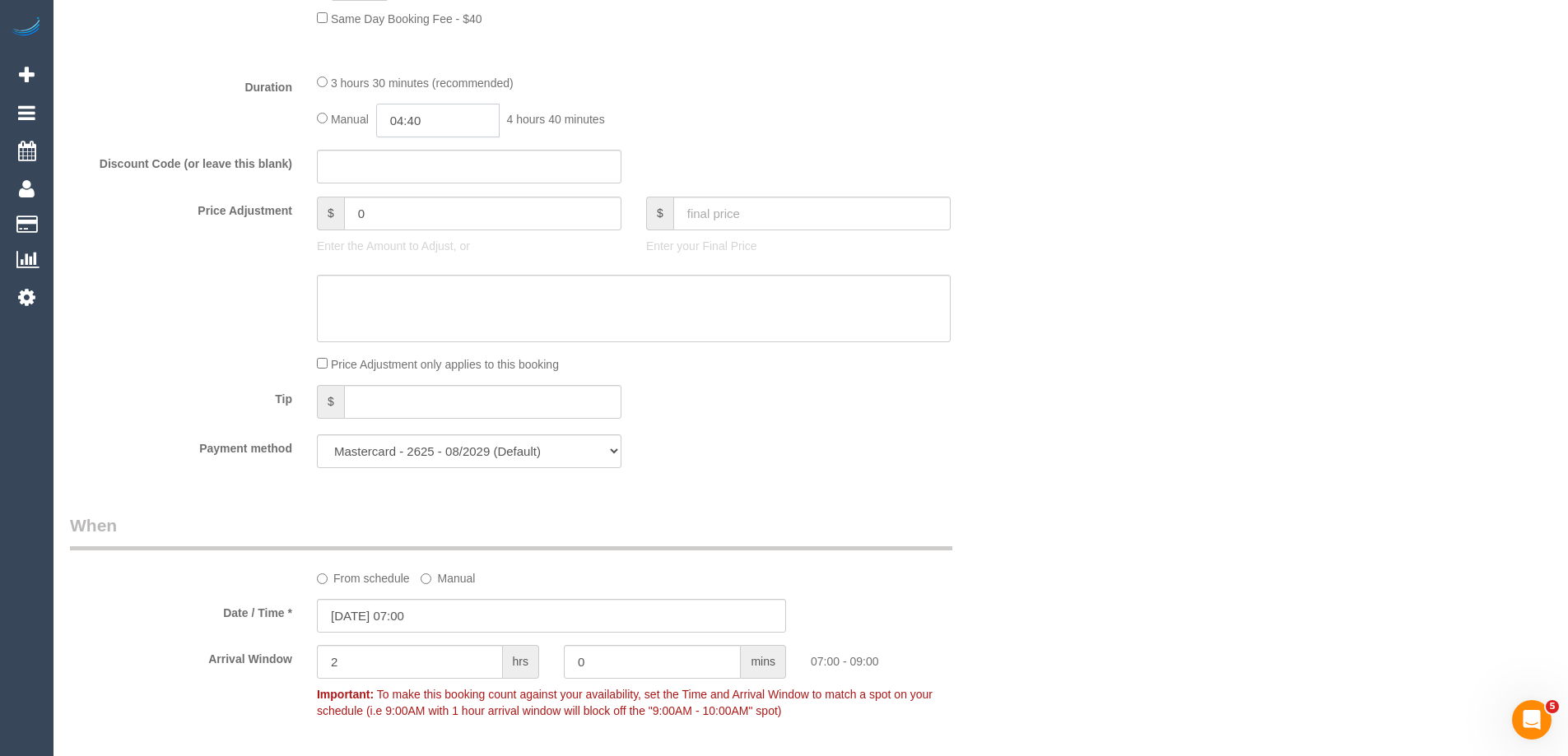
click at [454, 120] on input "04:40" at bounding box center [438, 121] width 124 height 34
click at [428, 212] on li "01:30" at bounding box center [419, 213] width 73 height 21
click at [450, 121] on input "01:30" at bounding box center [438, 121] width 124 height 34
type input "01:45"
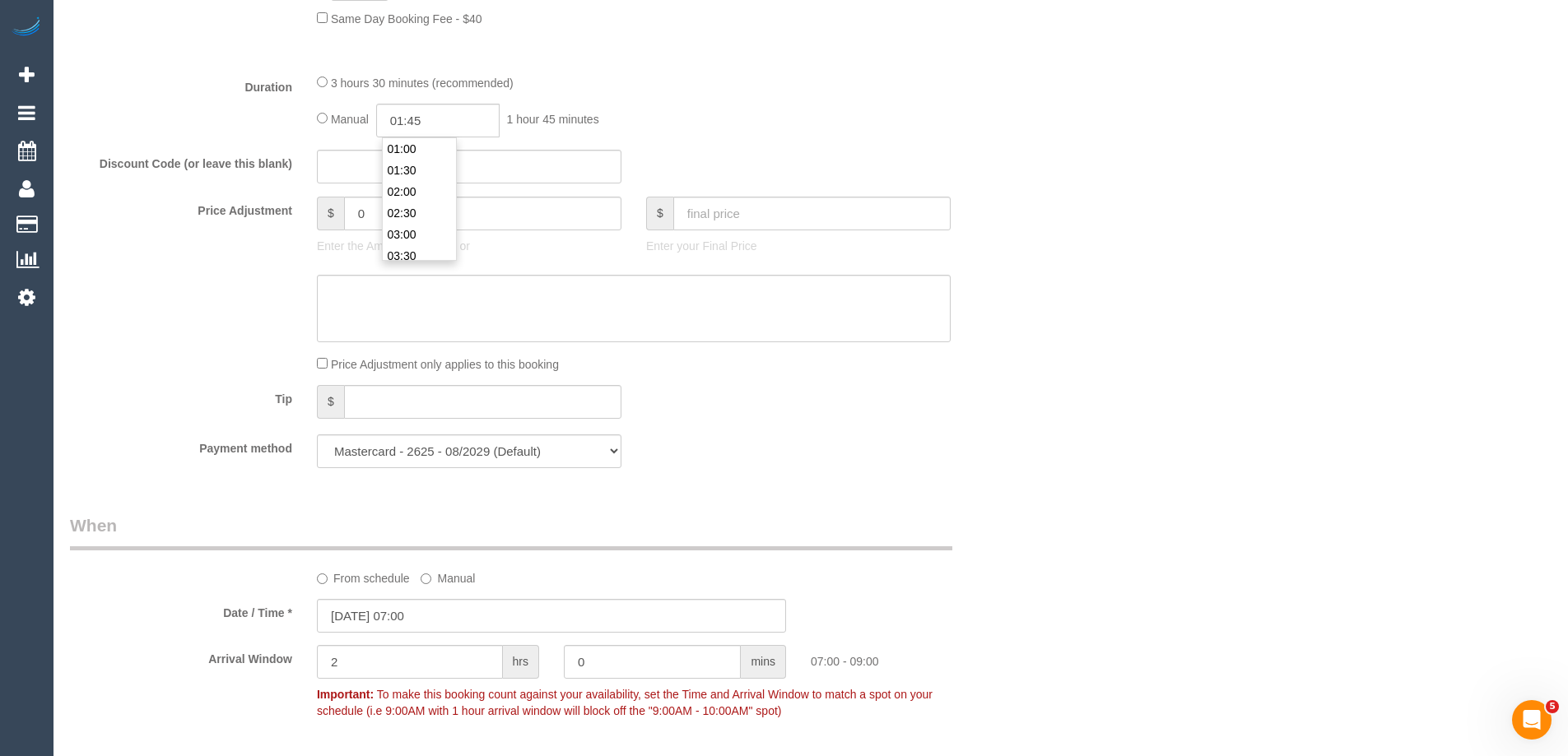
click at [1064, 147] on div "Who Email* jdhutchis01@gmail.com Name * Judith Hutchis new customer Where Addre…" at bounding box center [810, 504] width 1482 height 3518
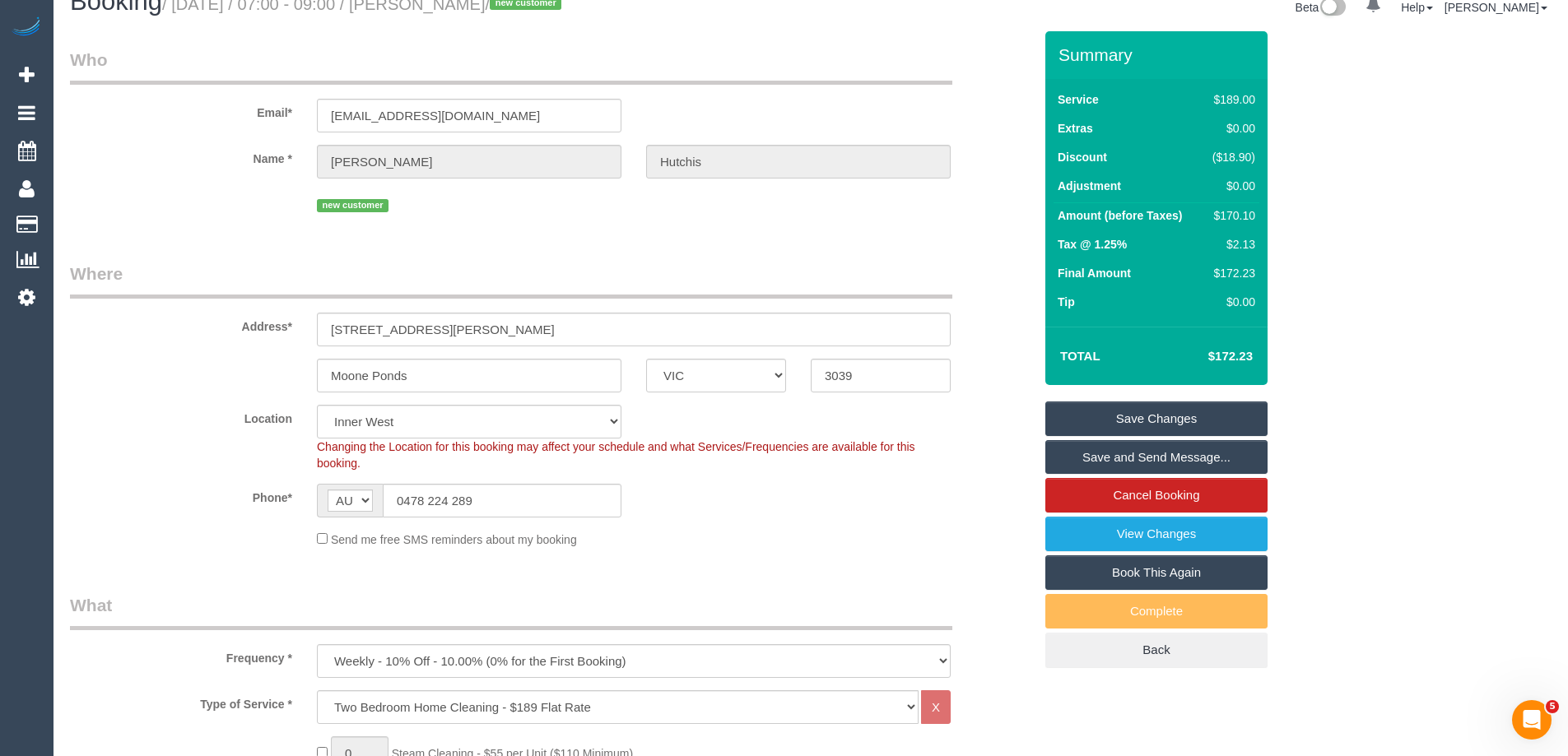
scroll to position [0, 0]
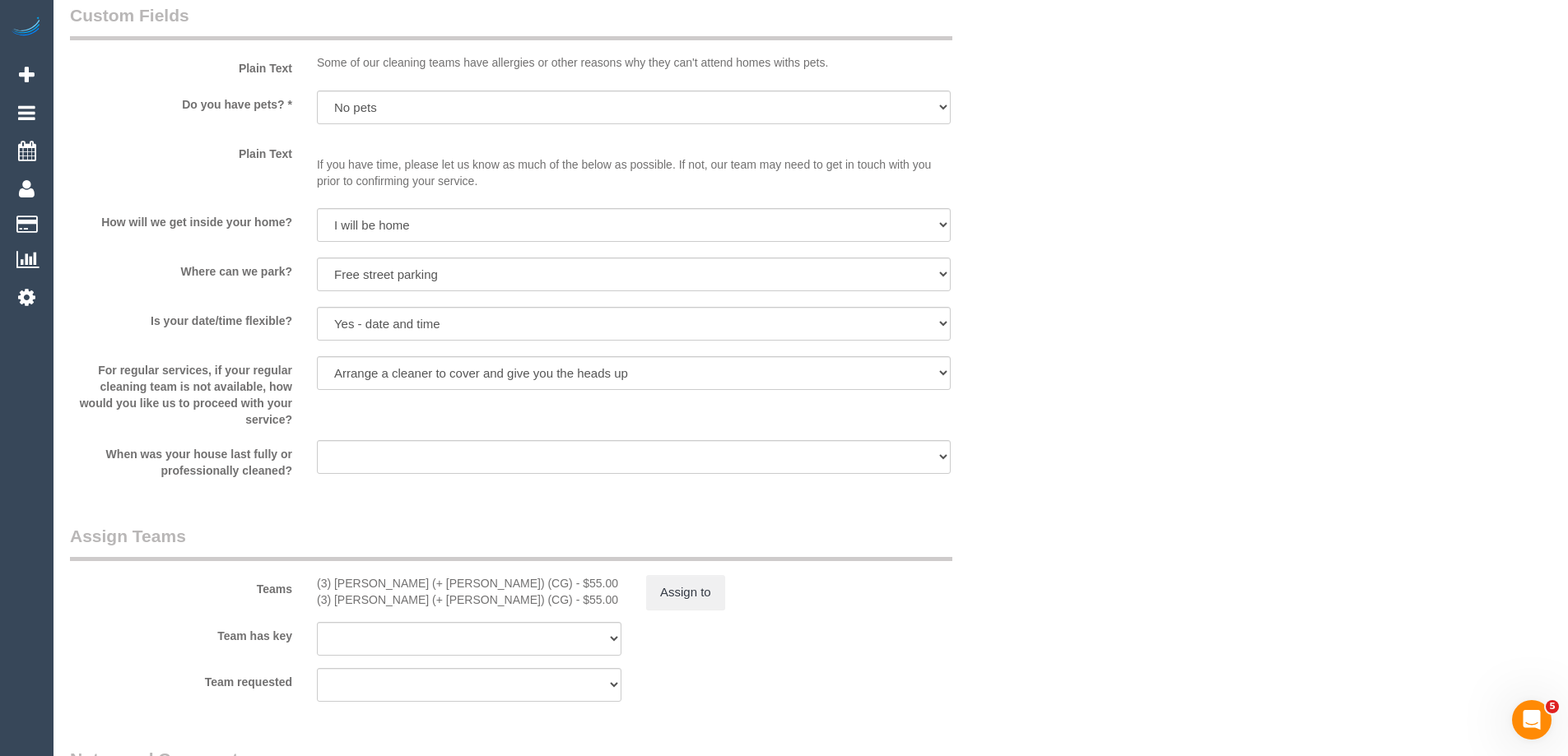
scroll to position [2878, 0]
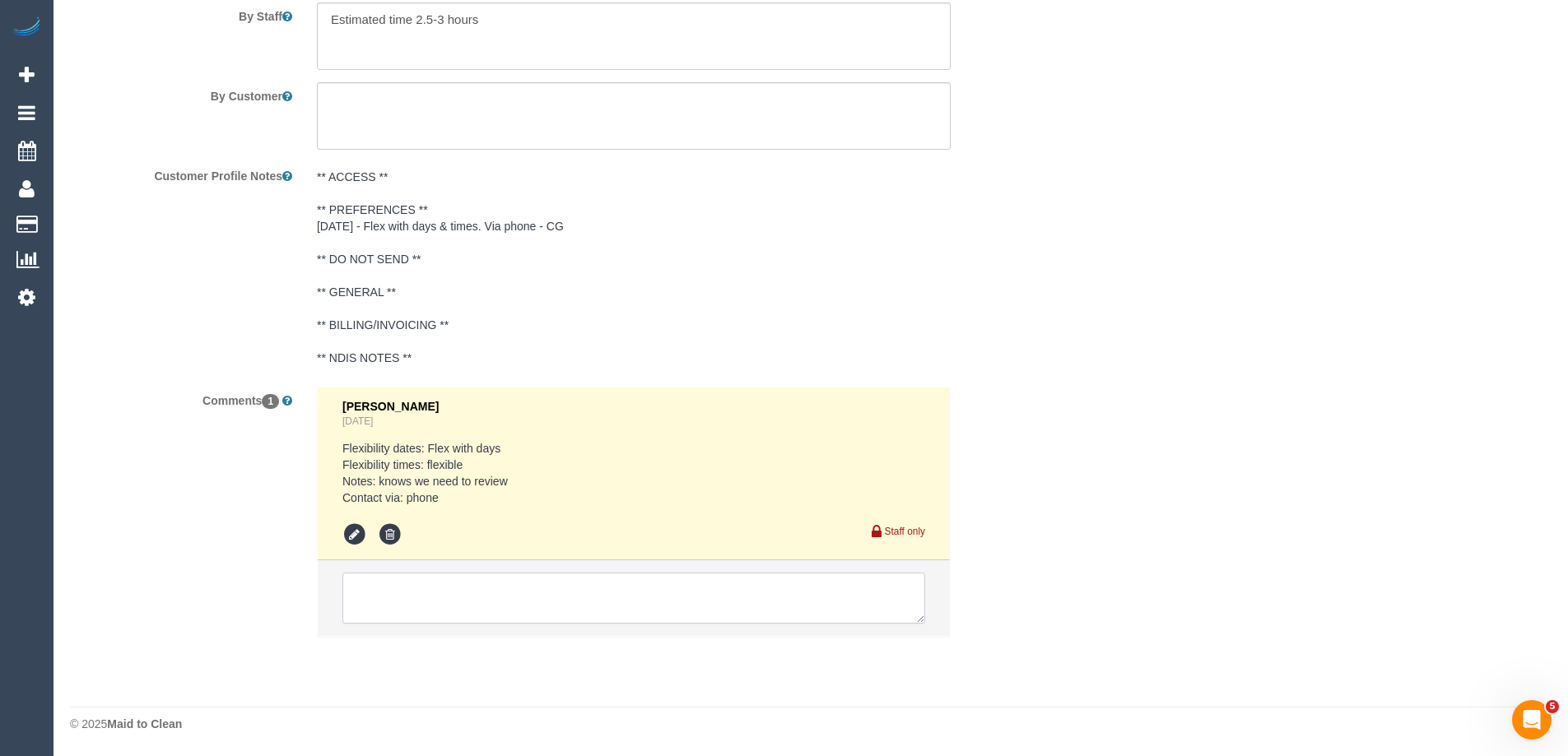
click at [432, 598] on textarea at bounding box center [634, 598] width 583 height 51
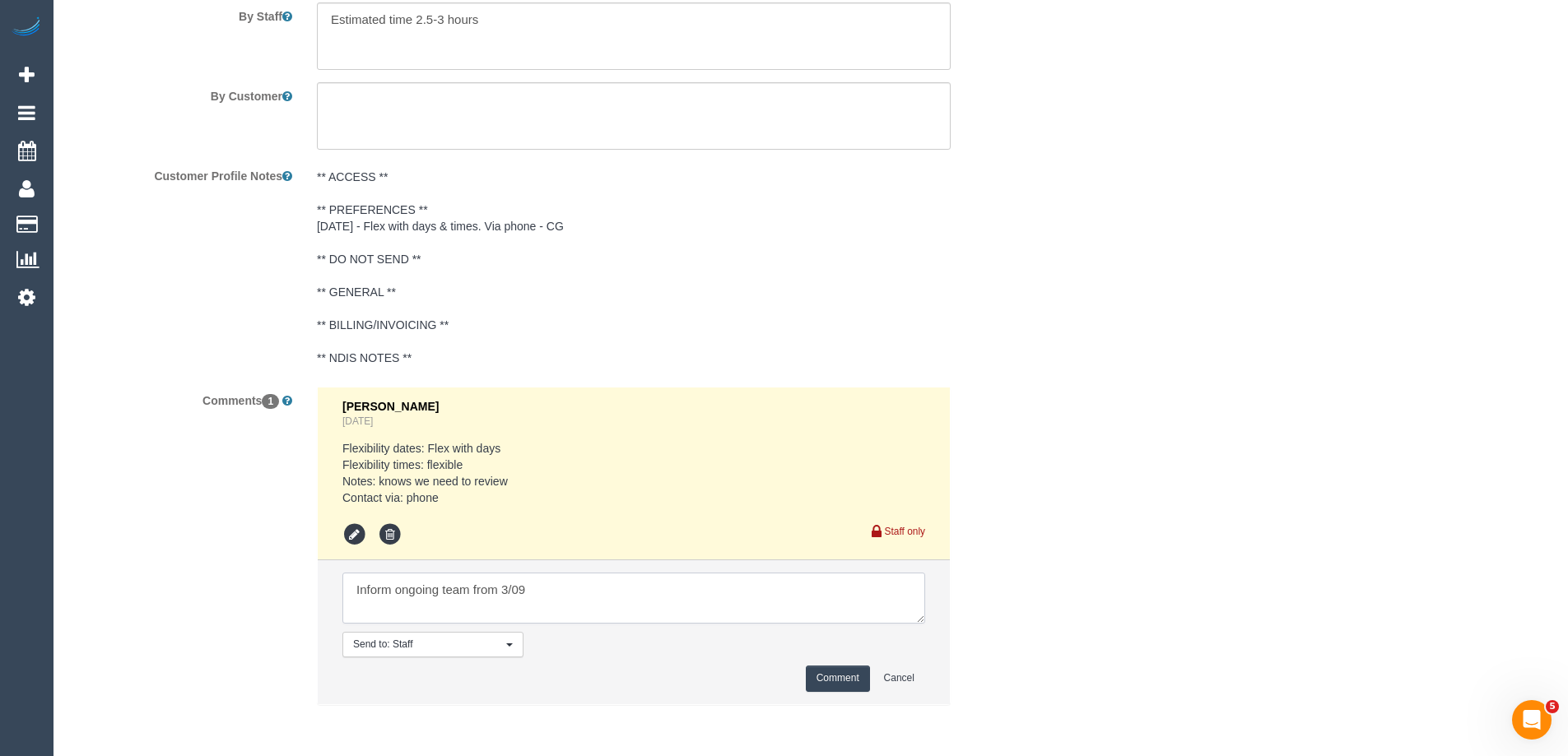
type textarea "Inform ongoing team from 3/09"
click at [824, 688] on button "Comment" at bounding box center [837, 678] width 64 height 26
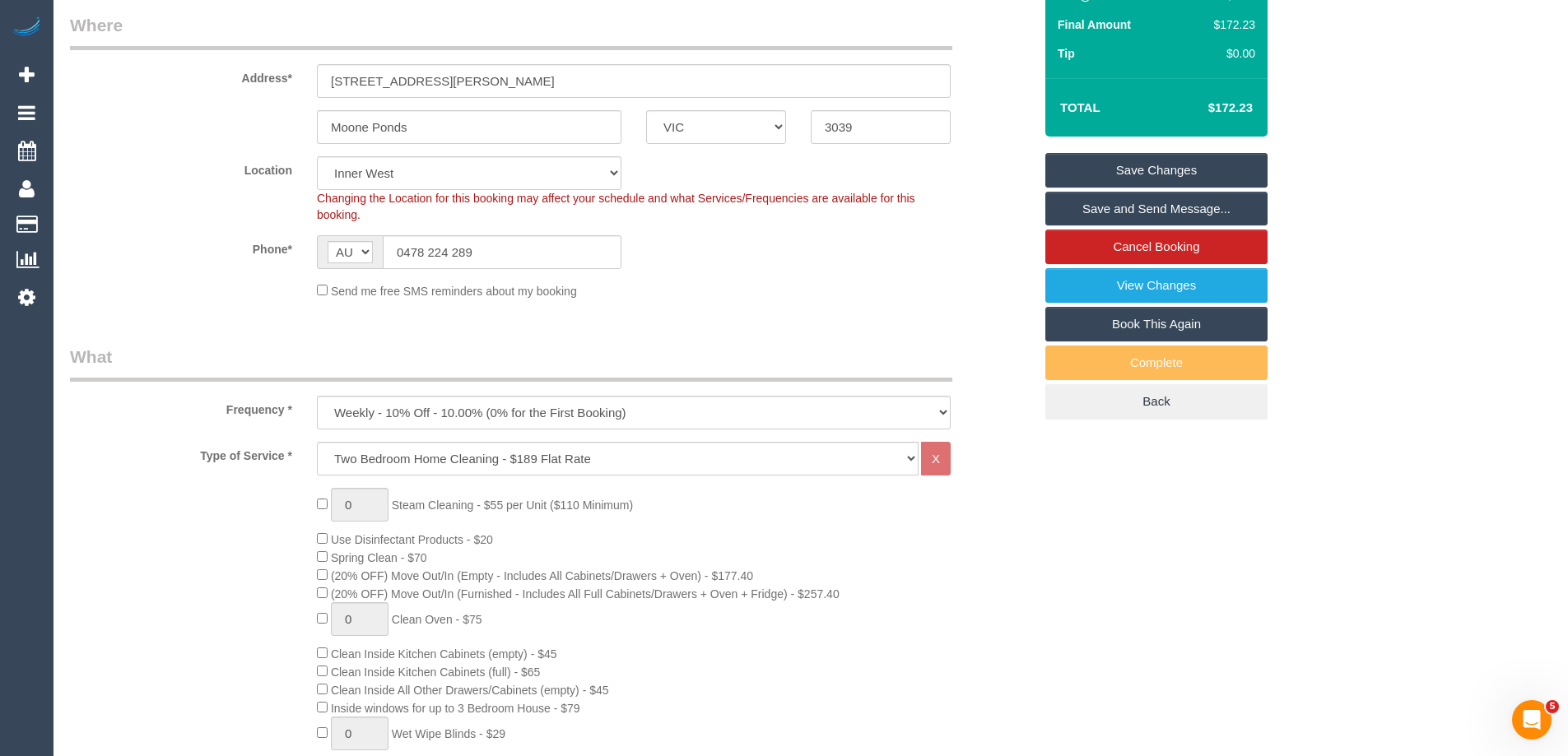
scroll to position [80, 0]
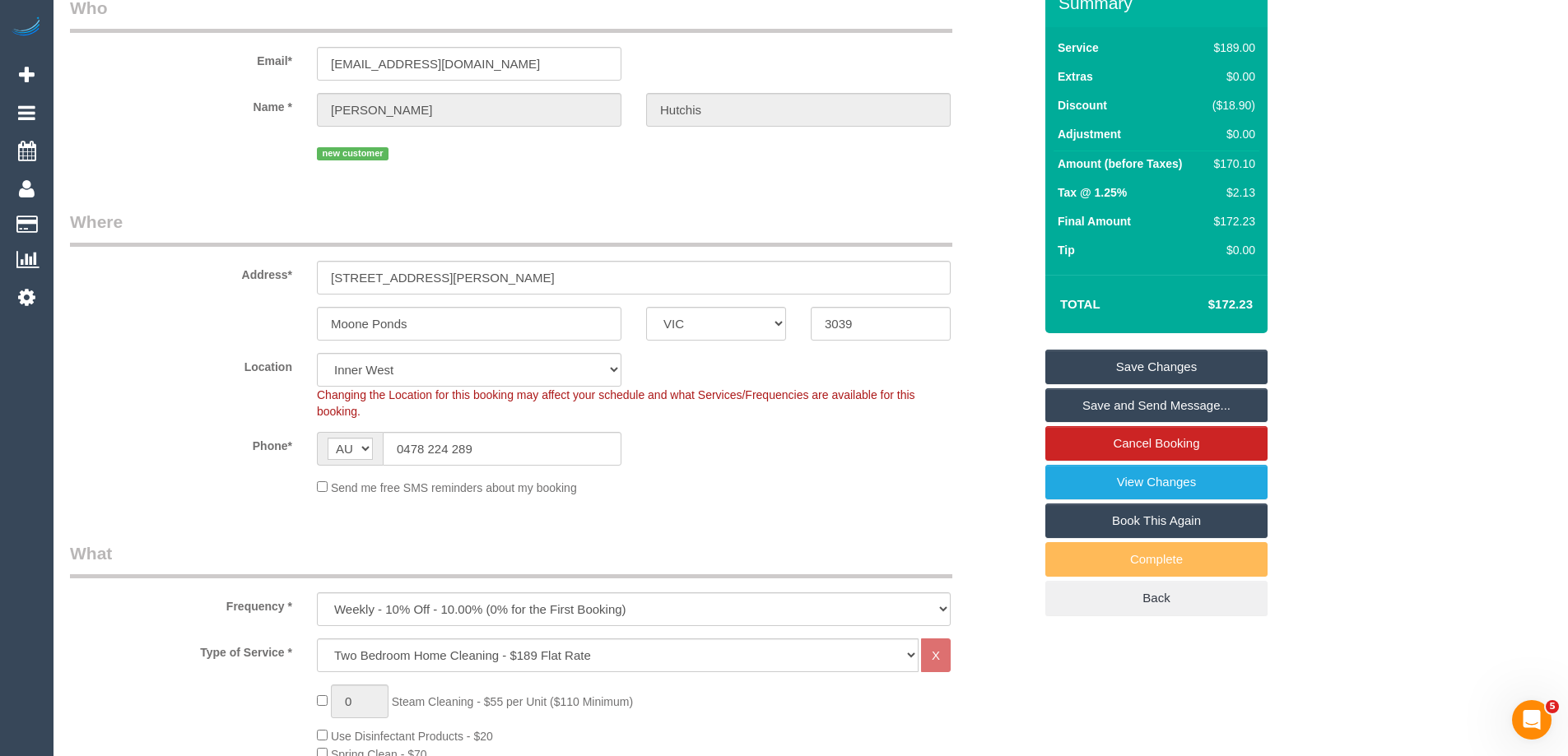
click at [1178, 365] on link "Save Changes" at bounding box center [1157, 367] width 222 height 34
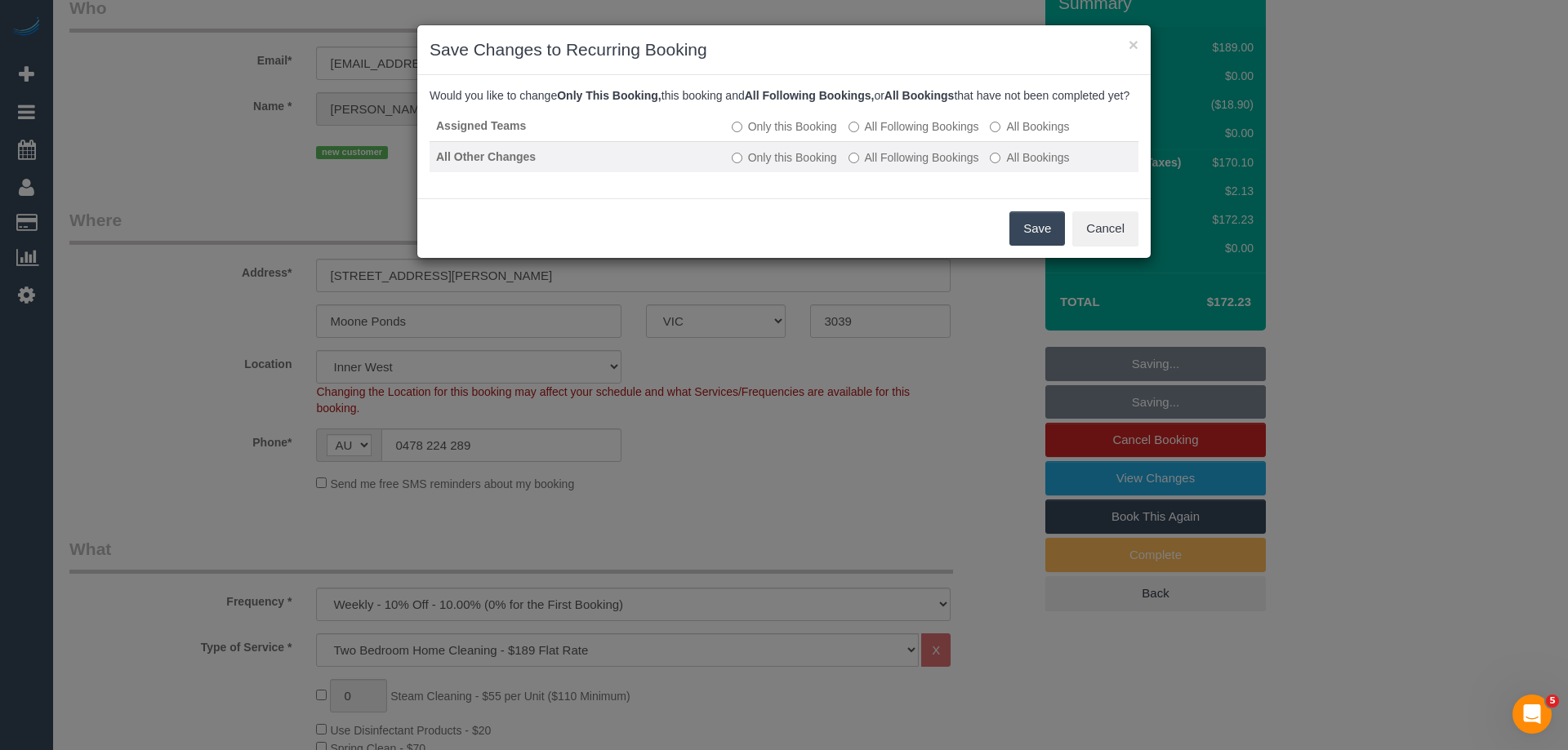
drag, startPoint x: 935, startPoint y: 144, endPoint x: 935, endPoint y: 166, distance: 22.0
click at [935, 135] on label "All Following Bookings" at bounding box center [913, 126] width 130 height 17
click at [933, 165] on label "All Following Bookings" at bounding box center [913, 158] width 130 height 17
click at [1042, 246] on button "Save" at bounding box center [1037, 228] width 55 height 34
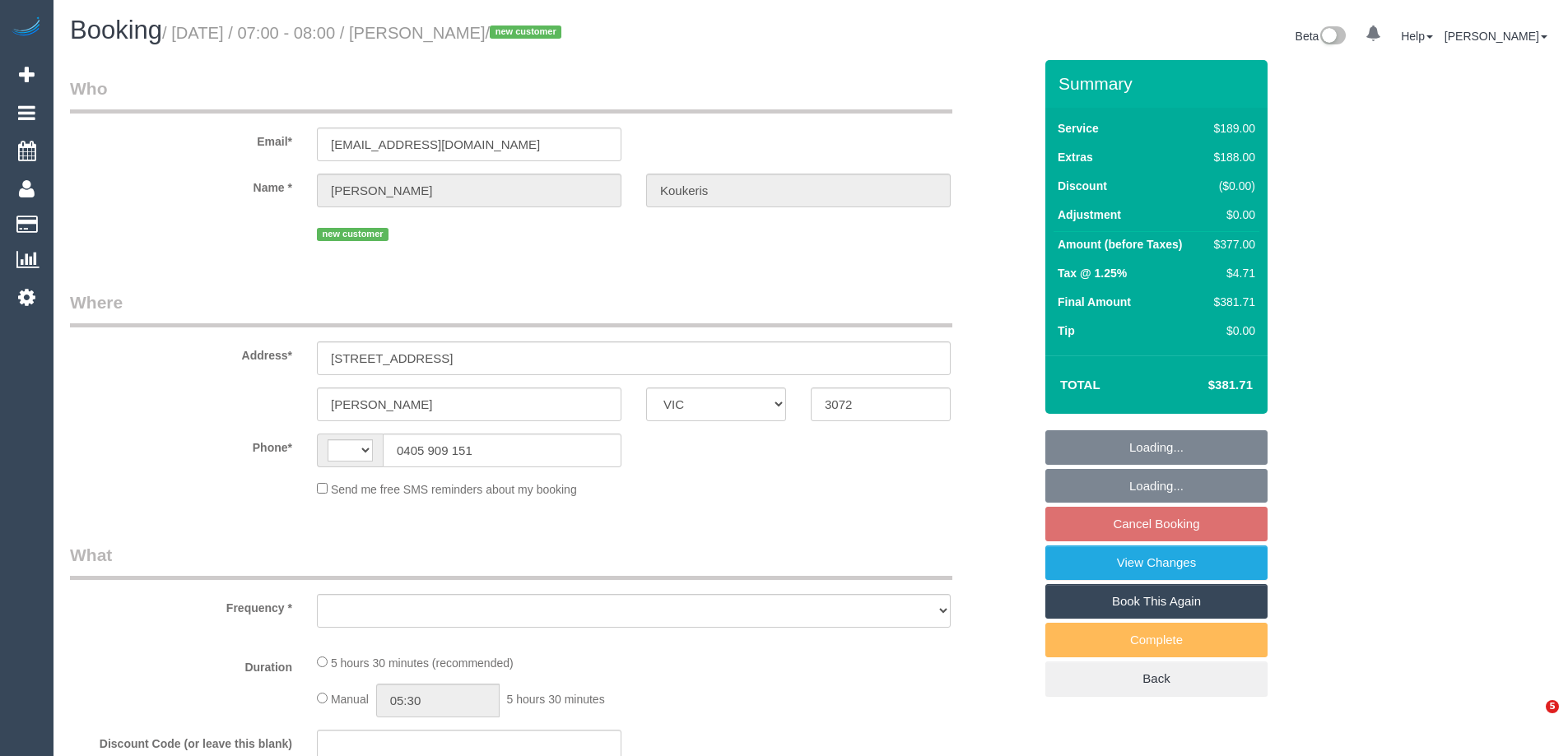
select select "VIC"
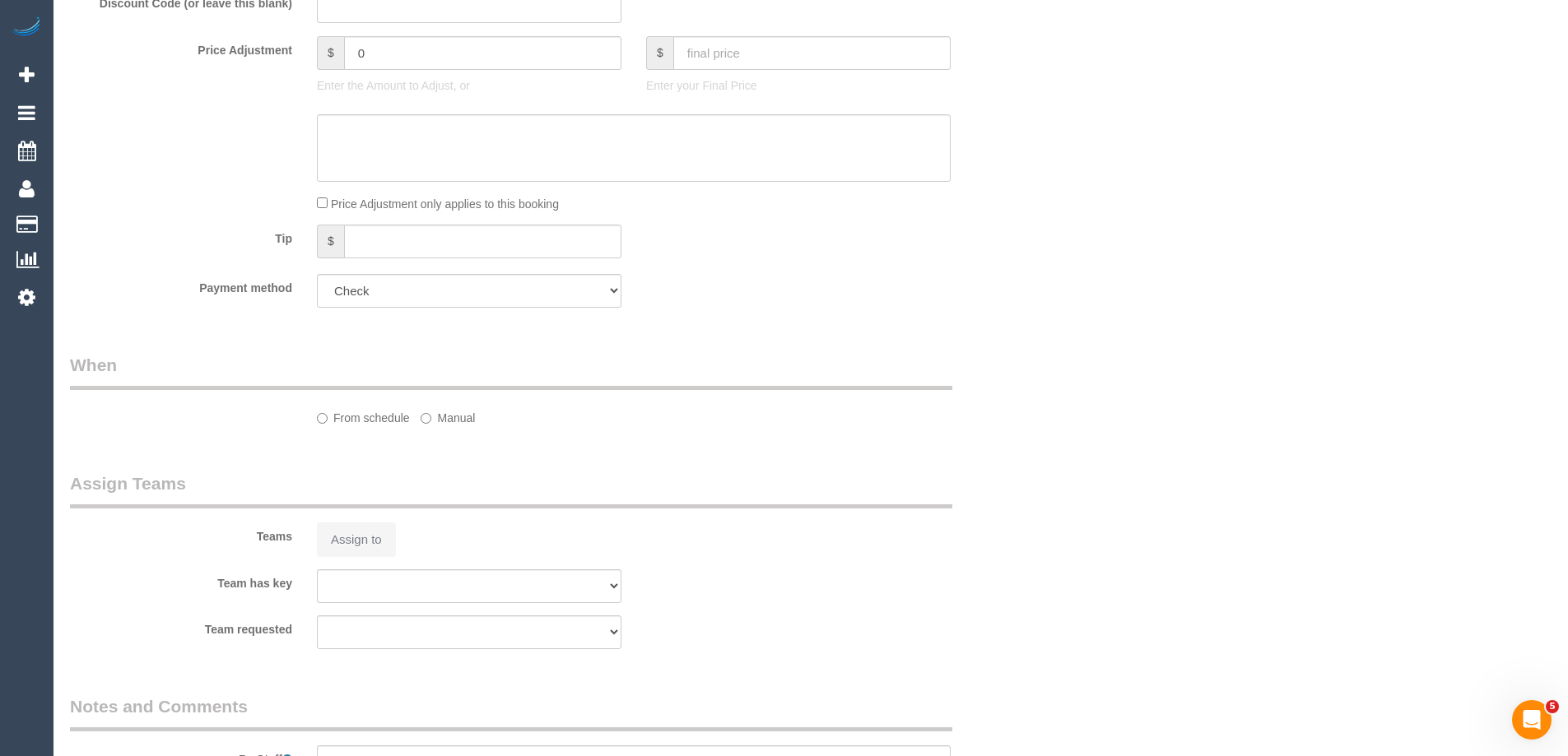
select select "string:AU"
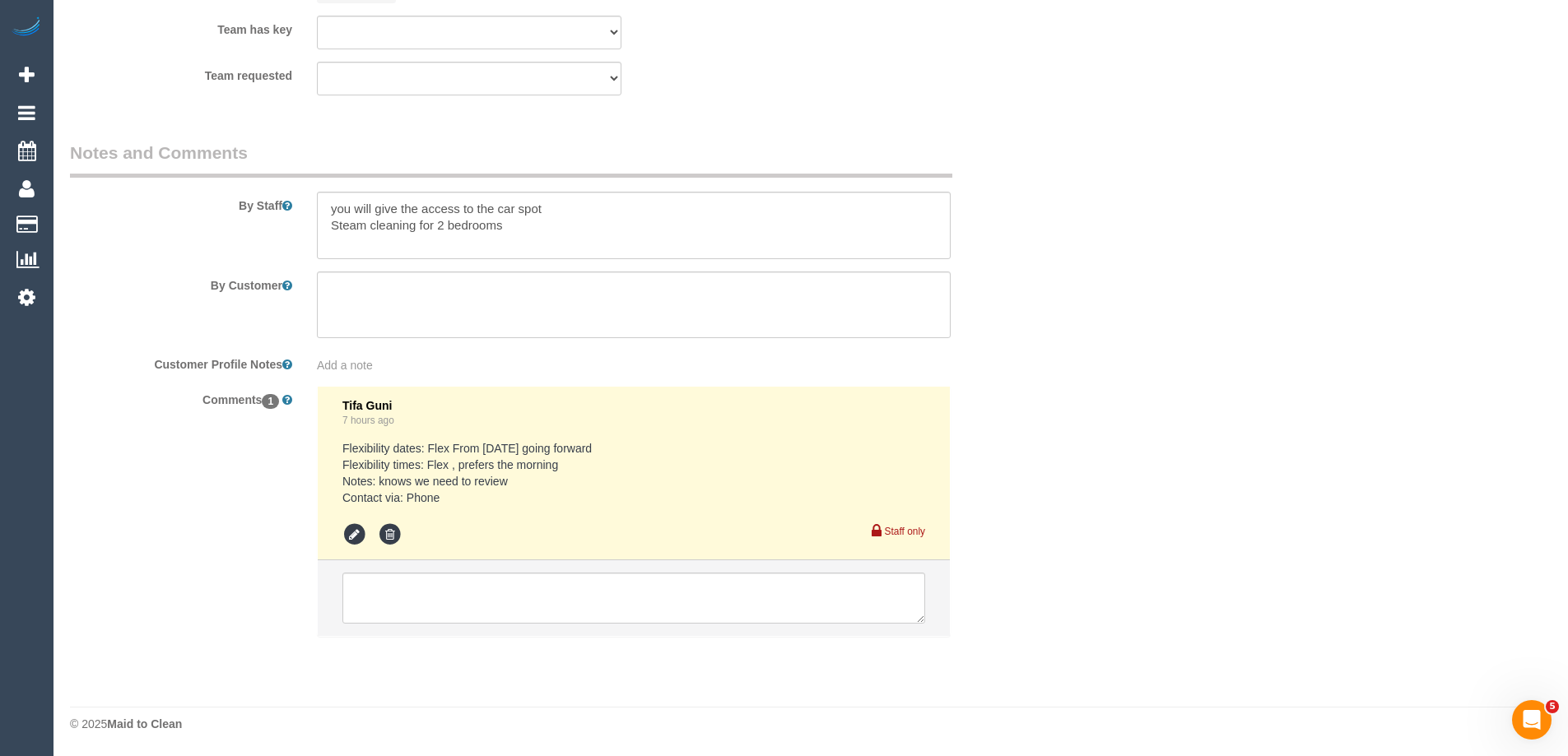
select select "object:785"
select select "number:28"
select select "number:14"
select select "number:19"
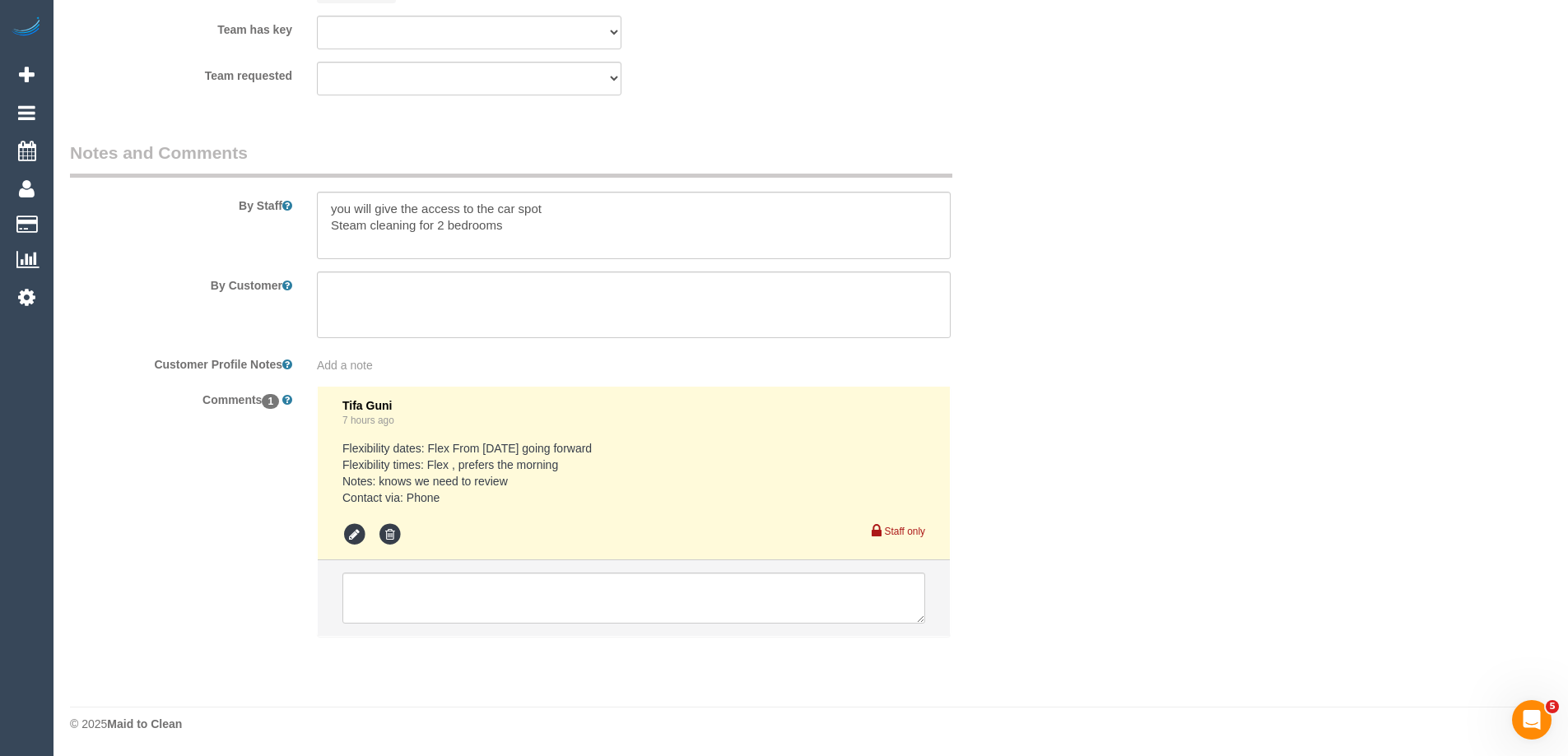
select select "spot1"
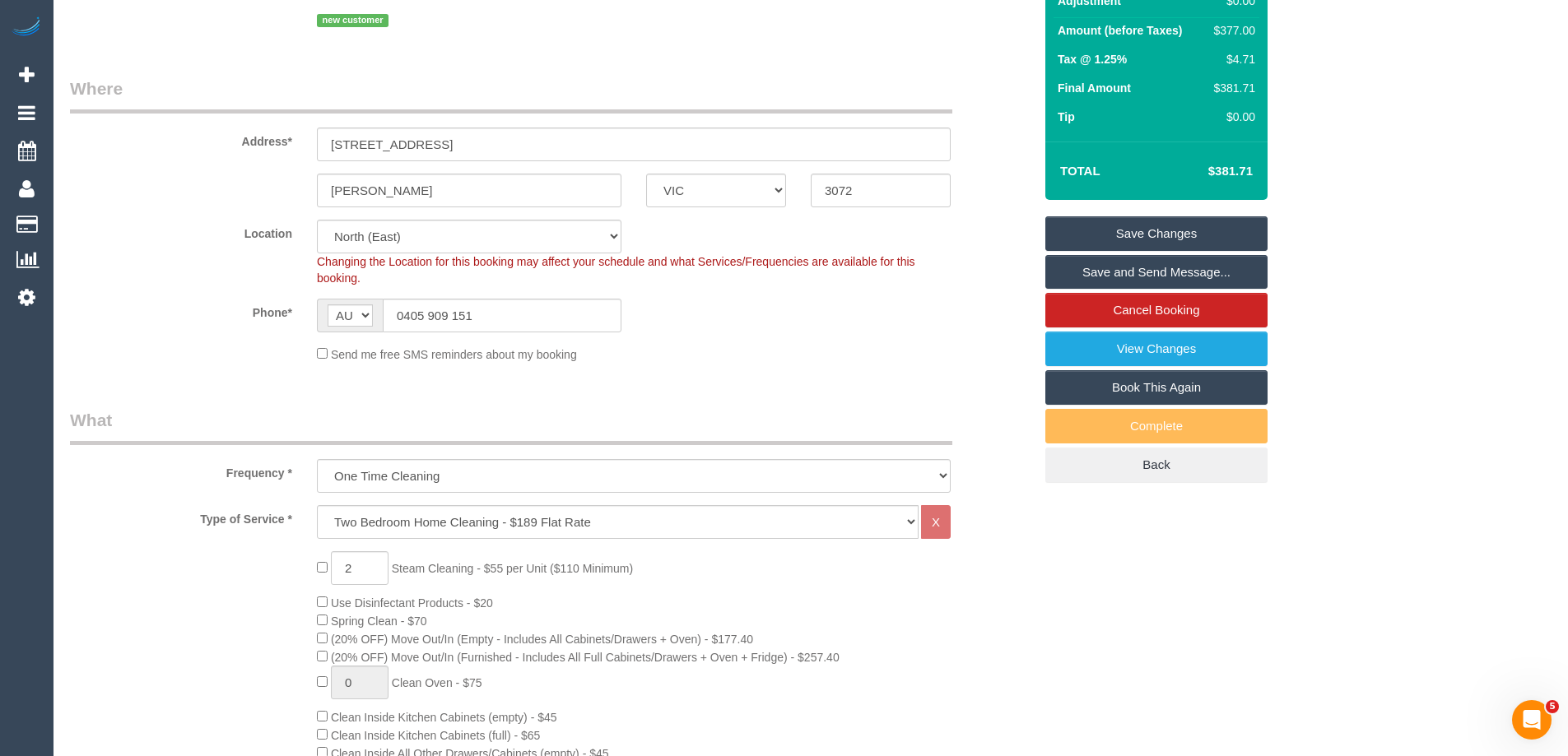
scroll to position [0, 0]
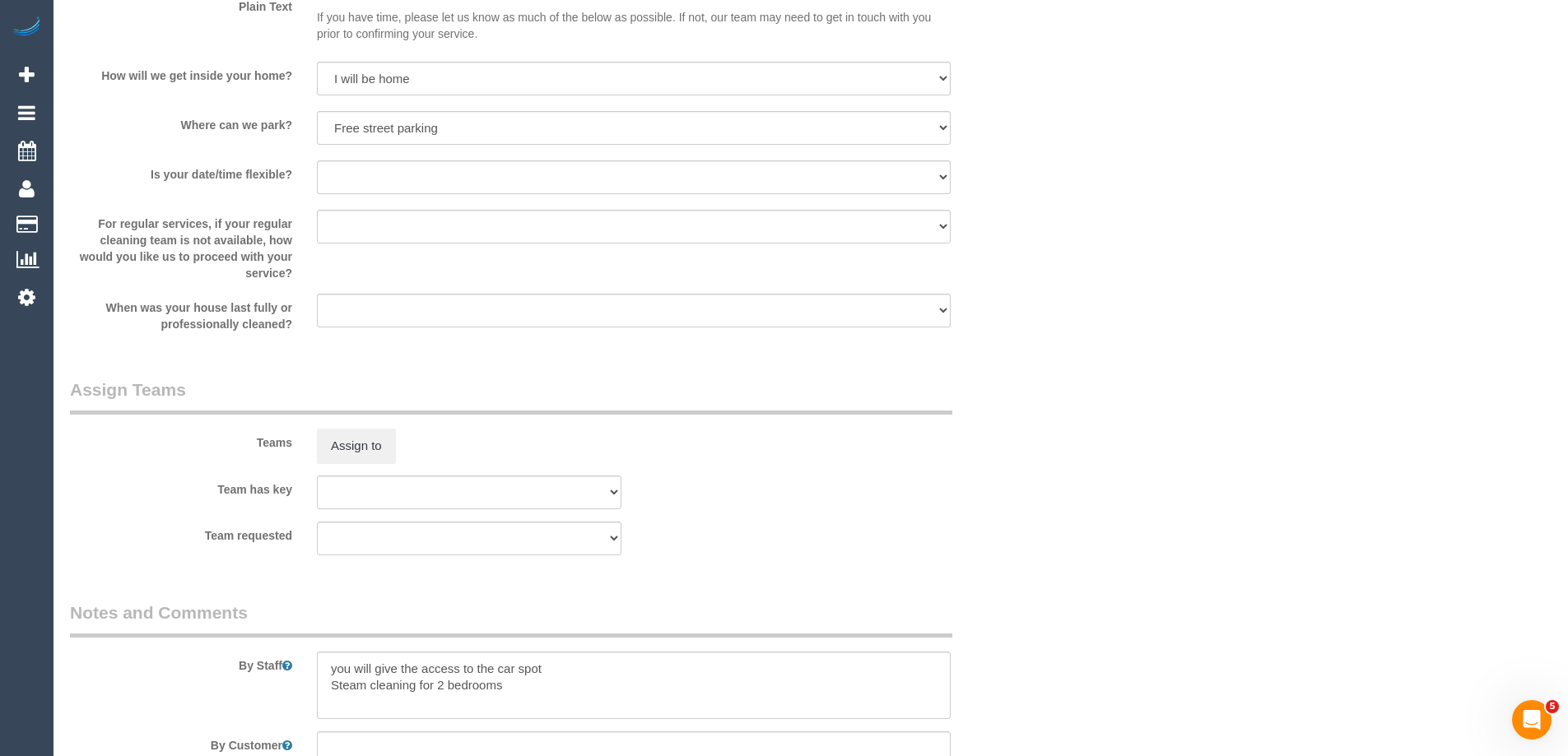
scroll to position [2600, 0]
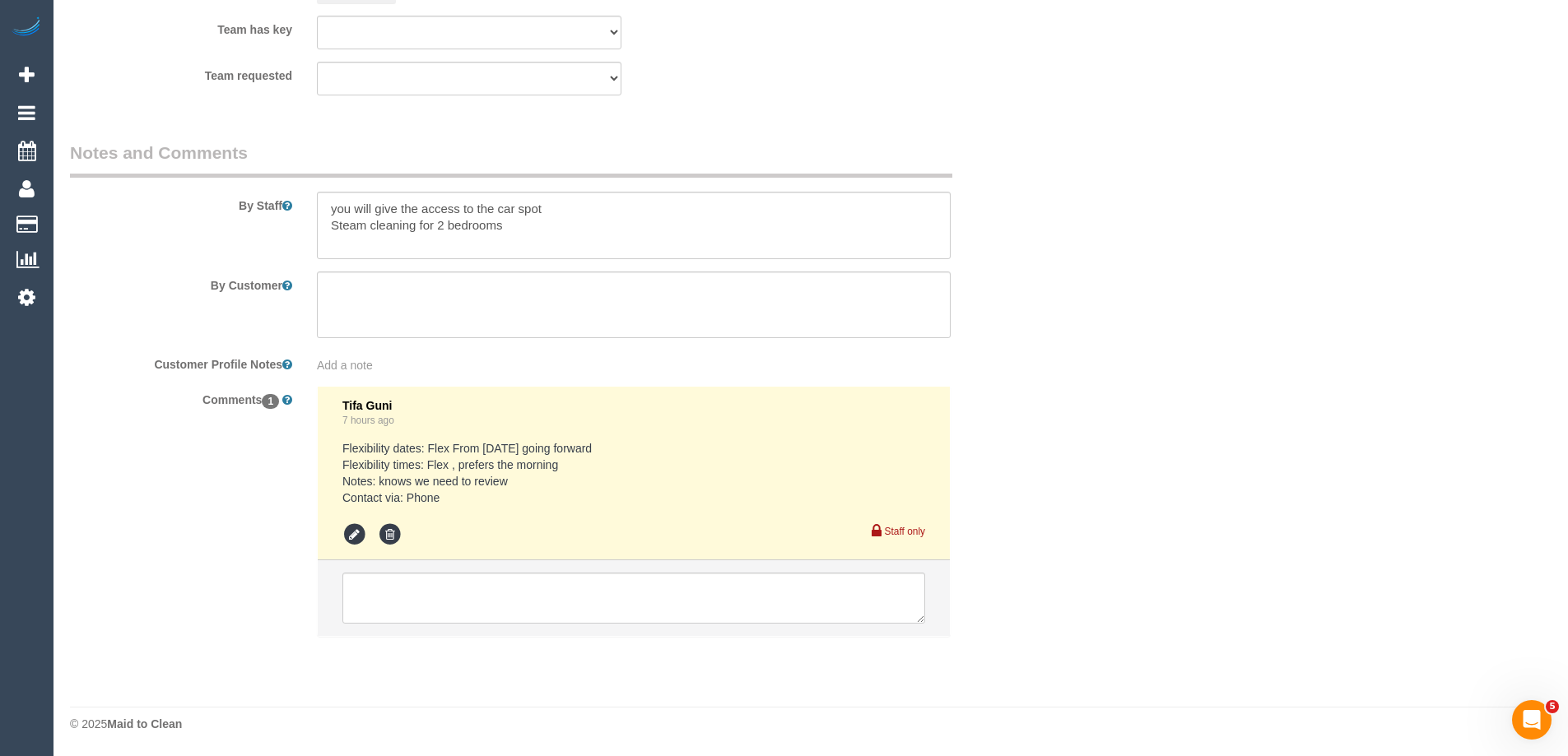
click at [160, 436] on div "Comments 1 Tifa Guni 7 hours ago Flexibility dates: Flex From [DATE] going forw…" at bounding box center [551, 520] width 988 height 266
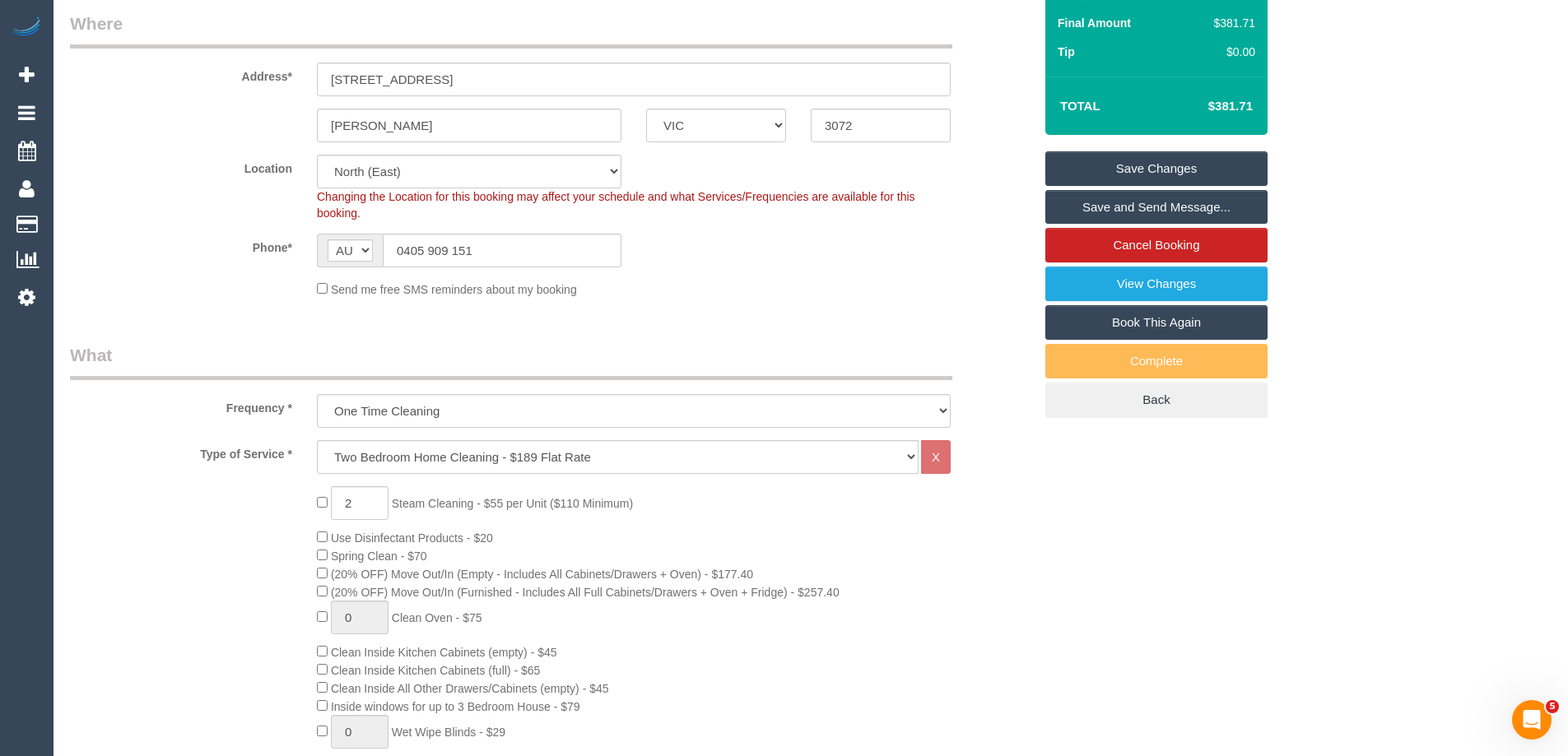
scroll to position [49, 0]
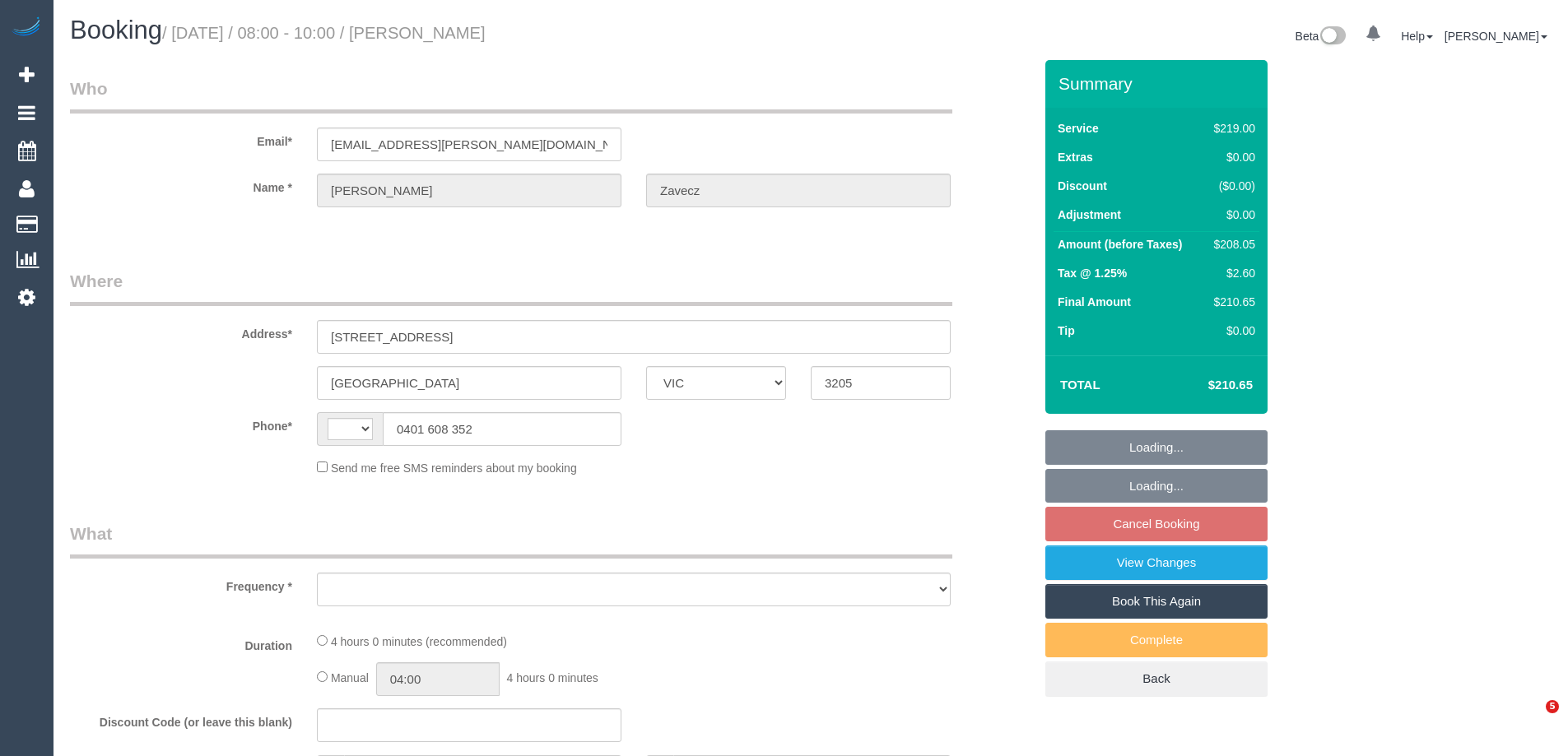
select select "VIC"
select select "string:AU"
select select "object:522"
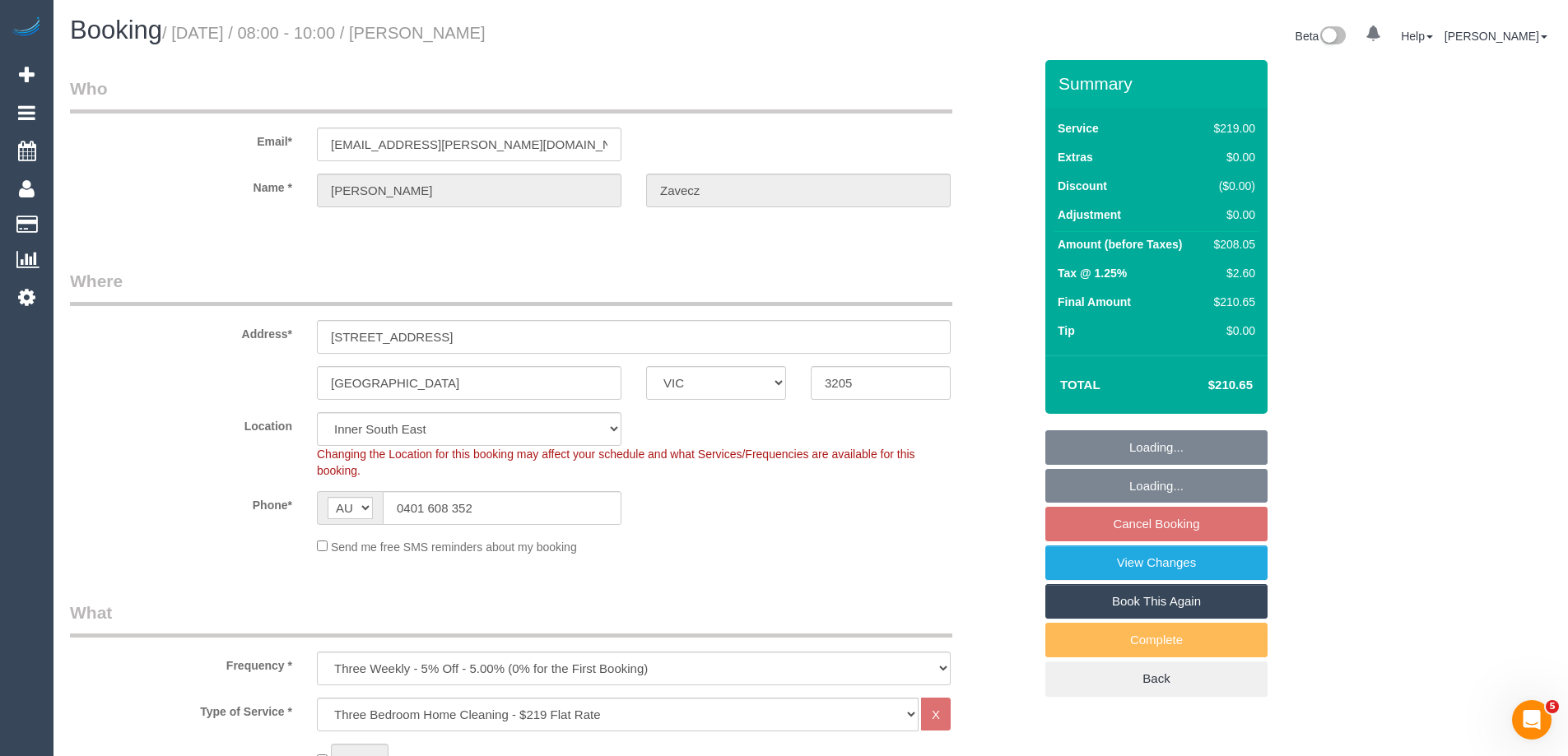
select select "string:stripe-pm_1QyofW2GScqysDRVzPCRPJEe"
select select "number:28"
select select "number:17"
select select "number:19"
select select "number:25"
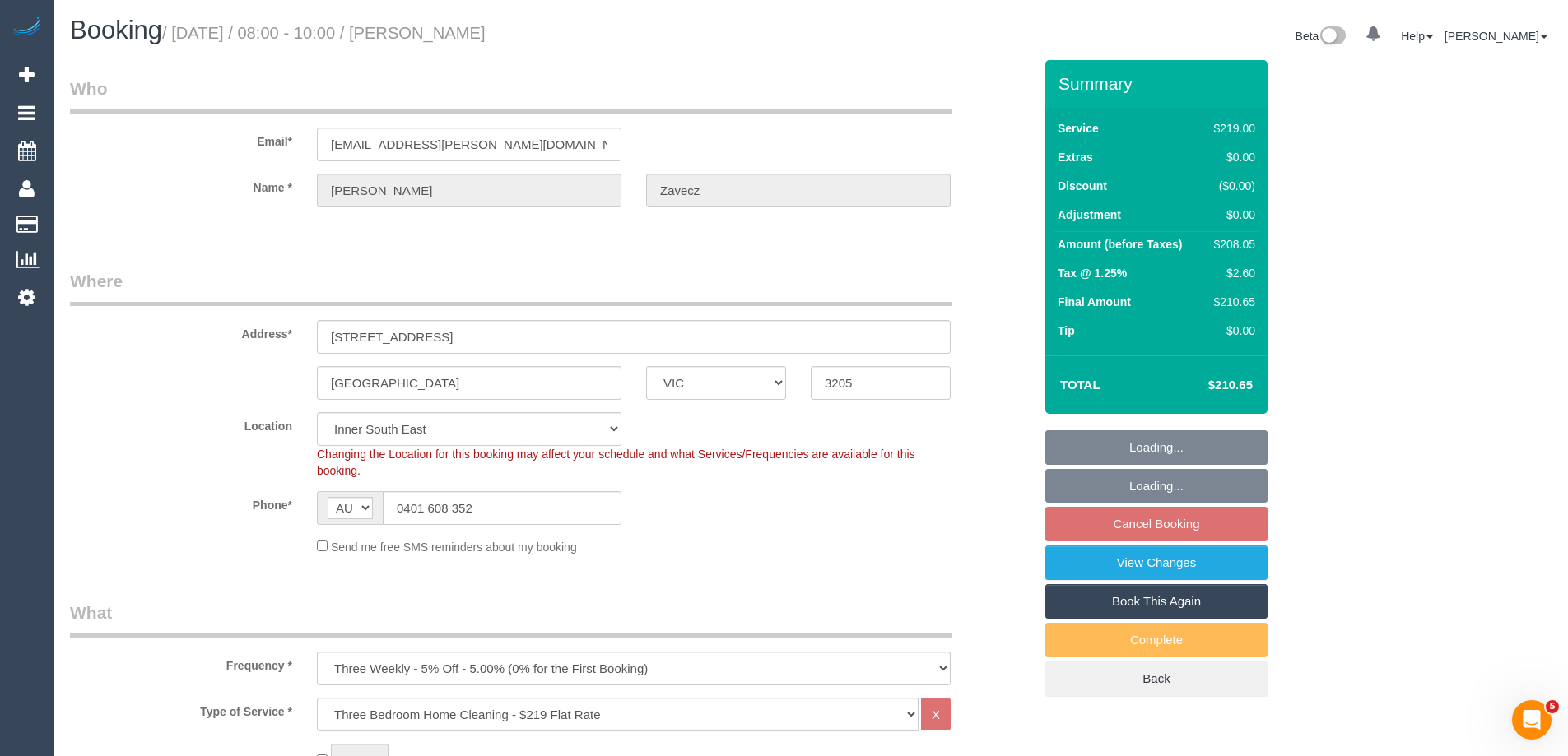
select select "number:35"
select select "number:12"
select select "spot2"
select select "object:1327"
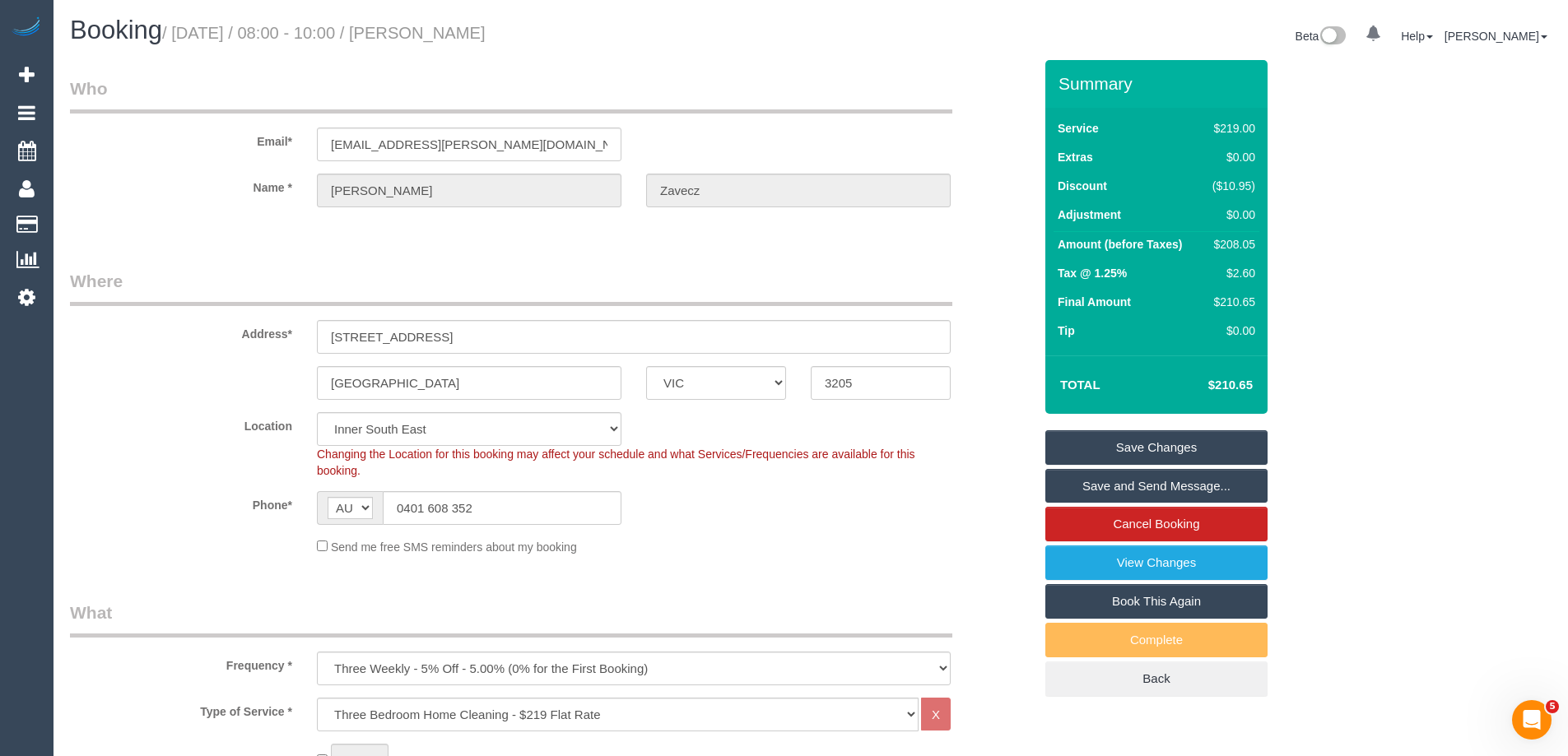
drag, startPoint x: 544, startPoint y: 41, endPoint x: 454, endPoint y: 32, distance: 90.4
click at [454, 32] on h1 "Booking / [DATE] / 08:00 - 10:00 / [PERSON_NAME]" at bounding box center [434, 31] width 729 height 28
click at [1237, 245] on div "$208.05" at bounding box center [1231, 244] width 49 height 17
copy div "208.05"
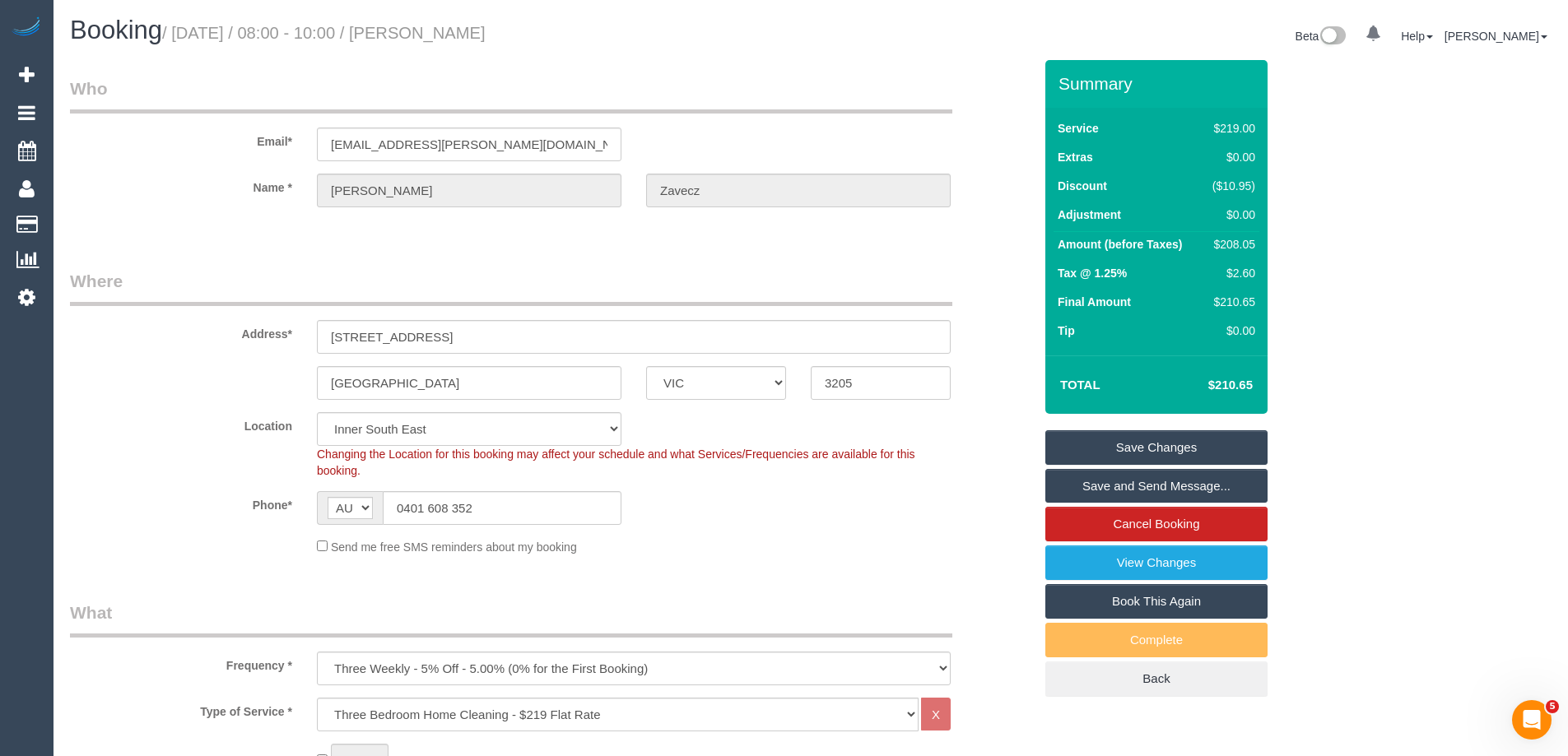
click at [1361, 261] on div "Summary Service $219.00 Extras $0.00 Discount ($10.95) Adjustment $0.00 Amount …" at bounding box center [1219, 394] width 371 height 670
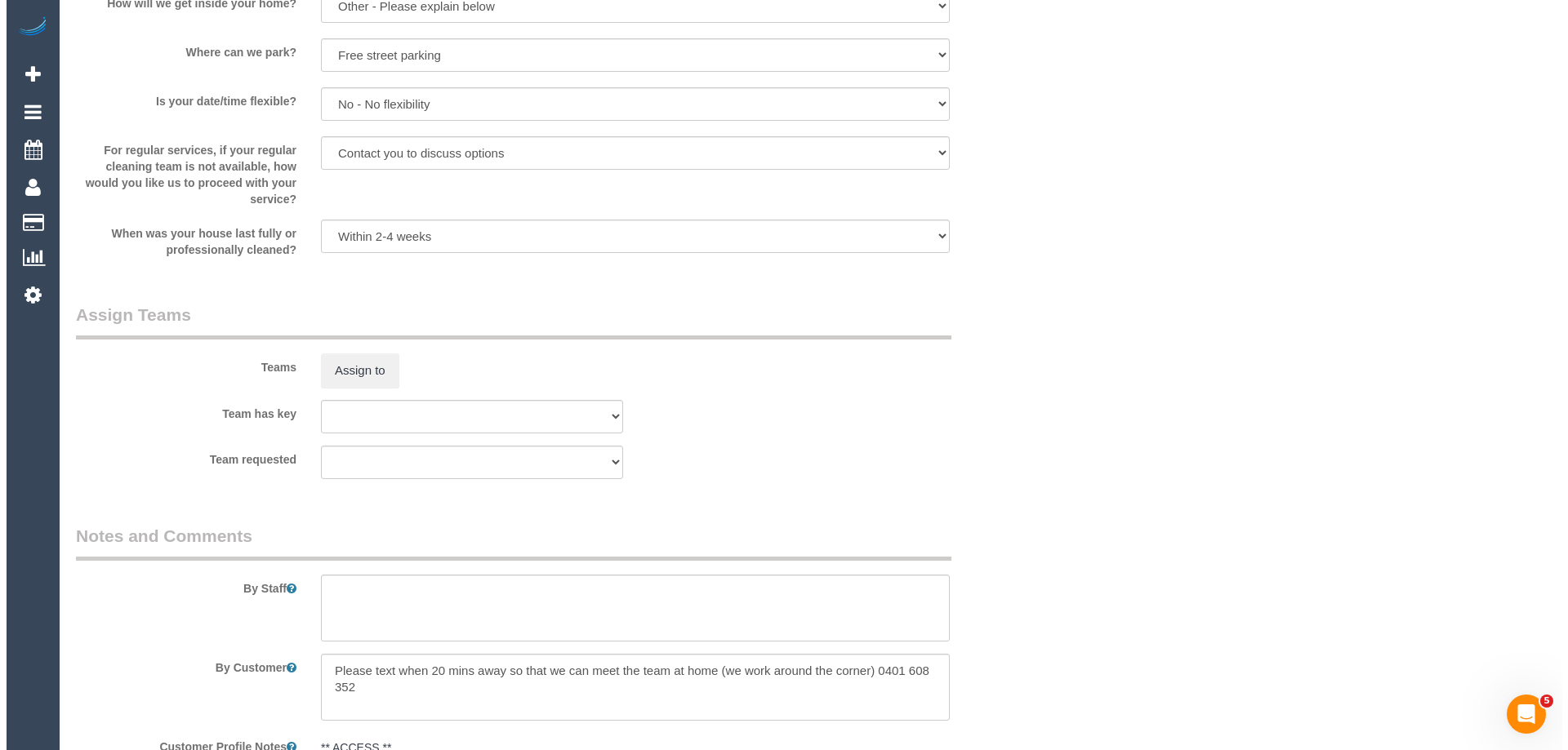
scroll to position [2286, 0]
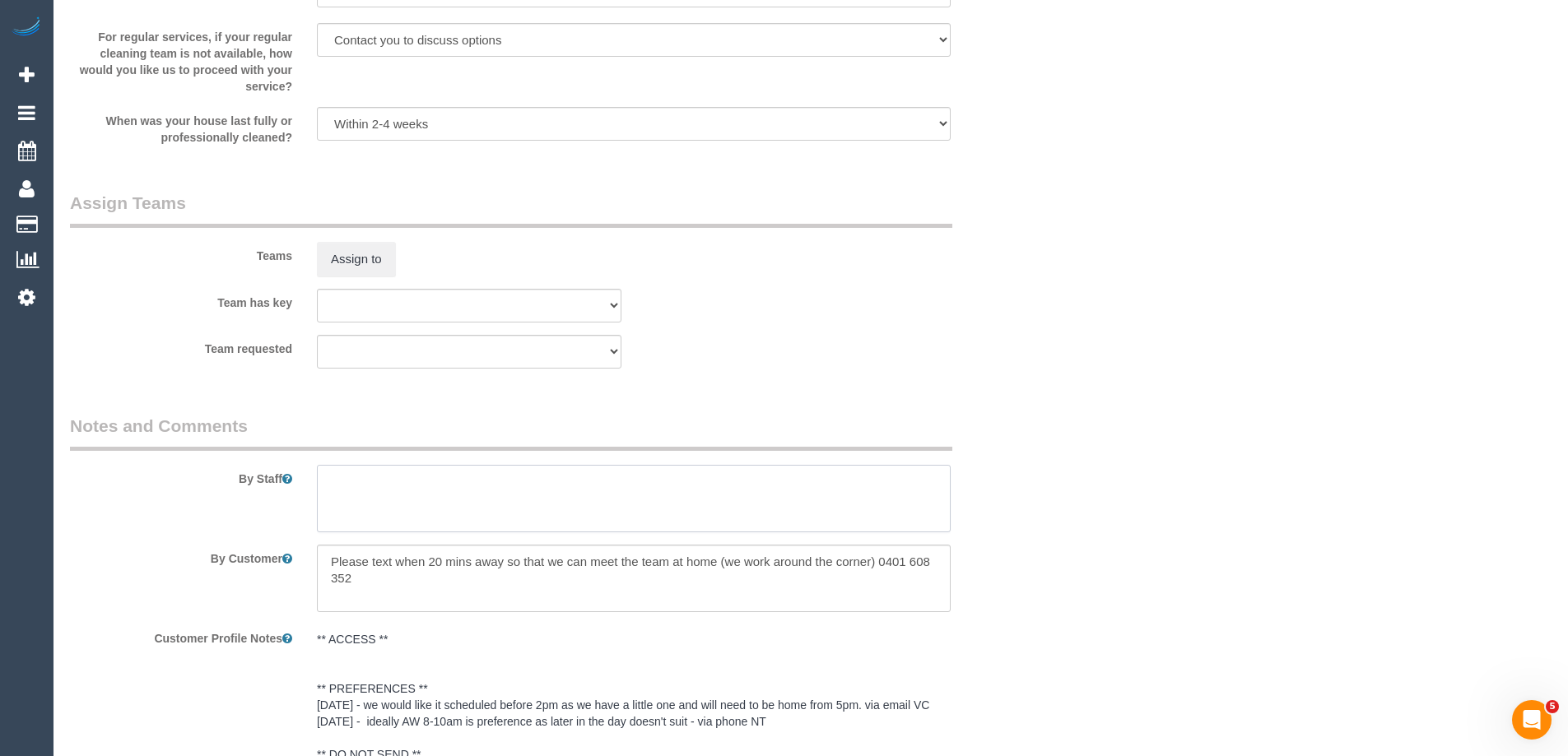
click at [388, 489] on textarea at bounding box center [634, 498] width 634 height 68
type textarea "Estimated time 3.5-4 hours"
click at [350, 254] on button "Assign to" at bounding box center [356, 258] width 79 height 34
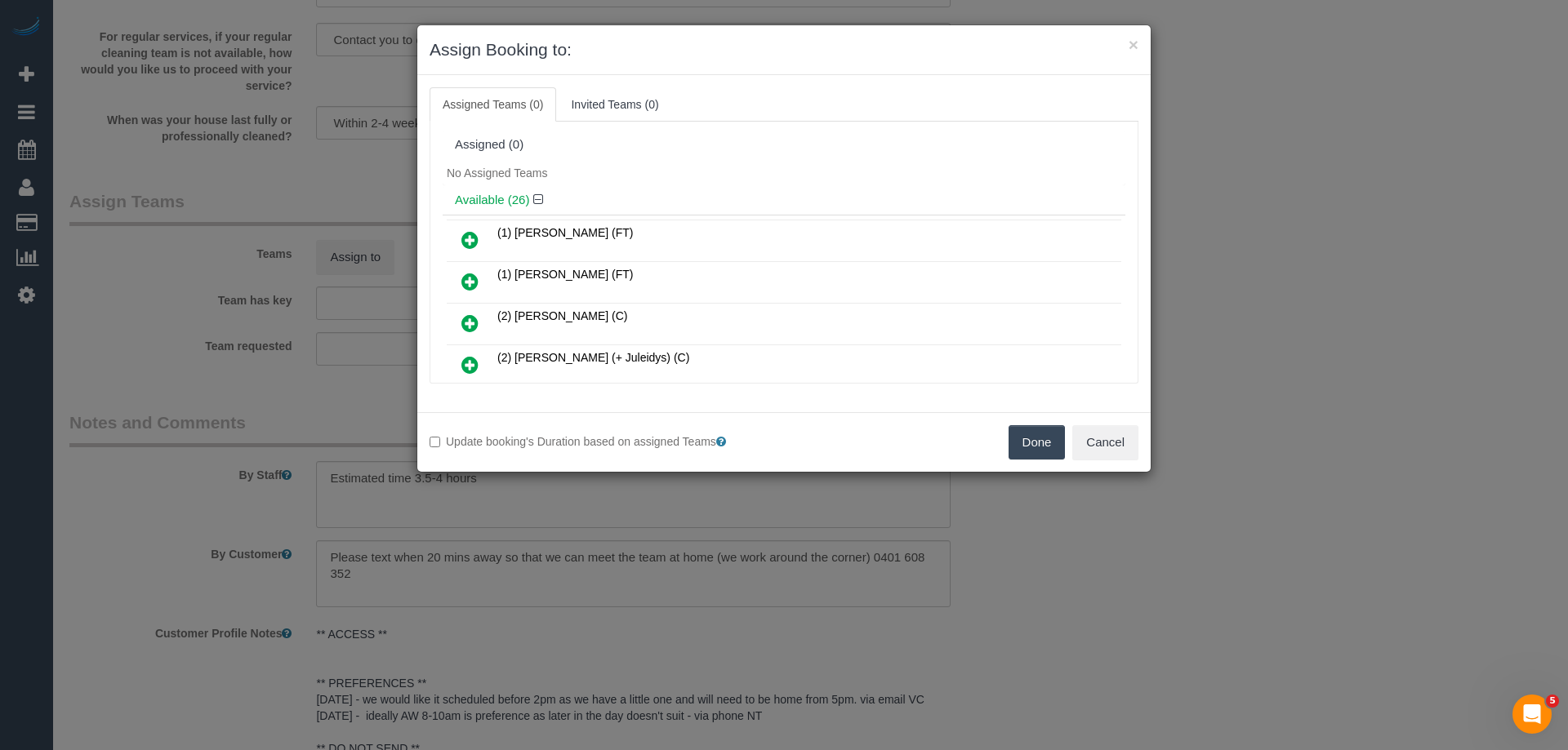
click at [685, 200] on h4 "Available (26)" at bounding box center [784, 200] width 658 height 14
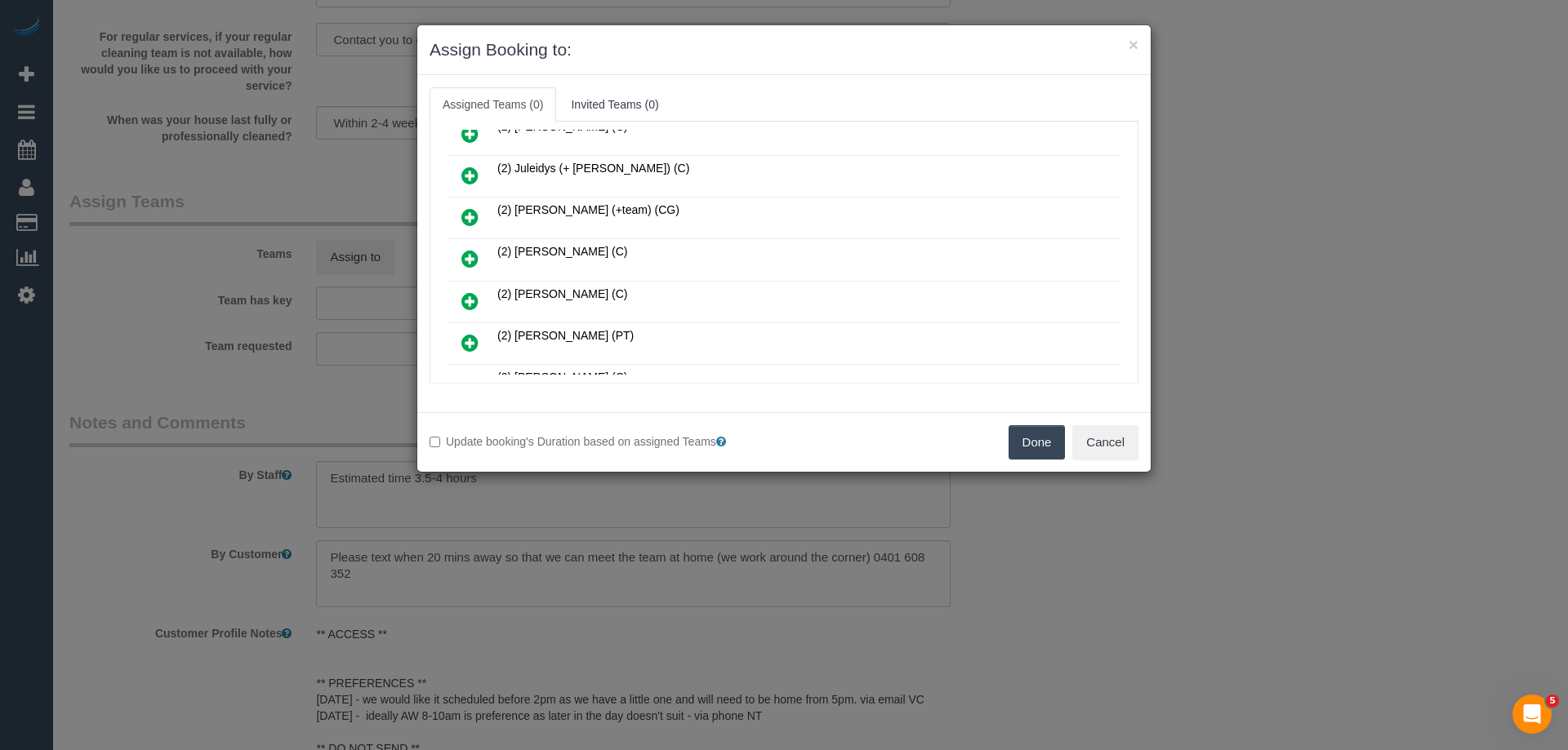
click at [474, 247] on link at bounding box center [470, 259] width 39 height 32
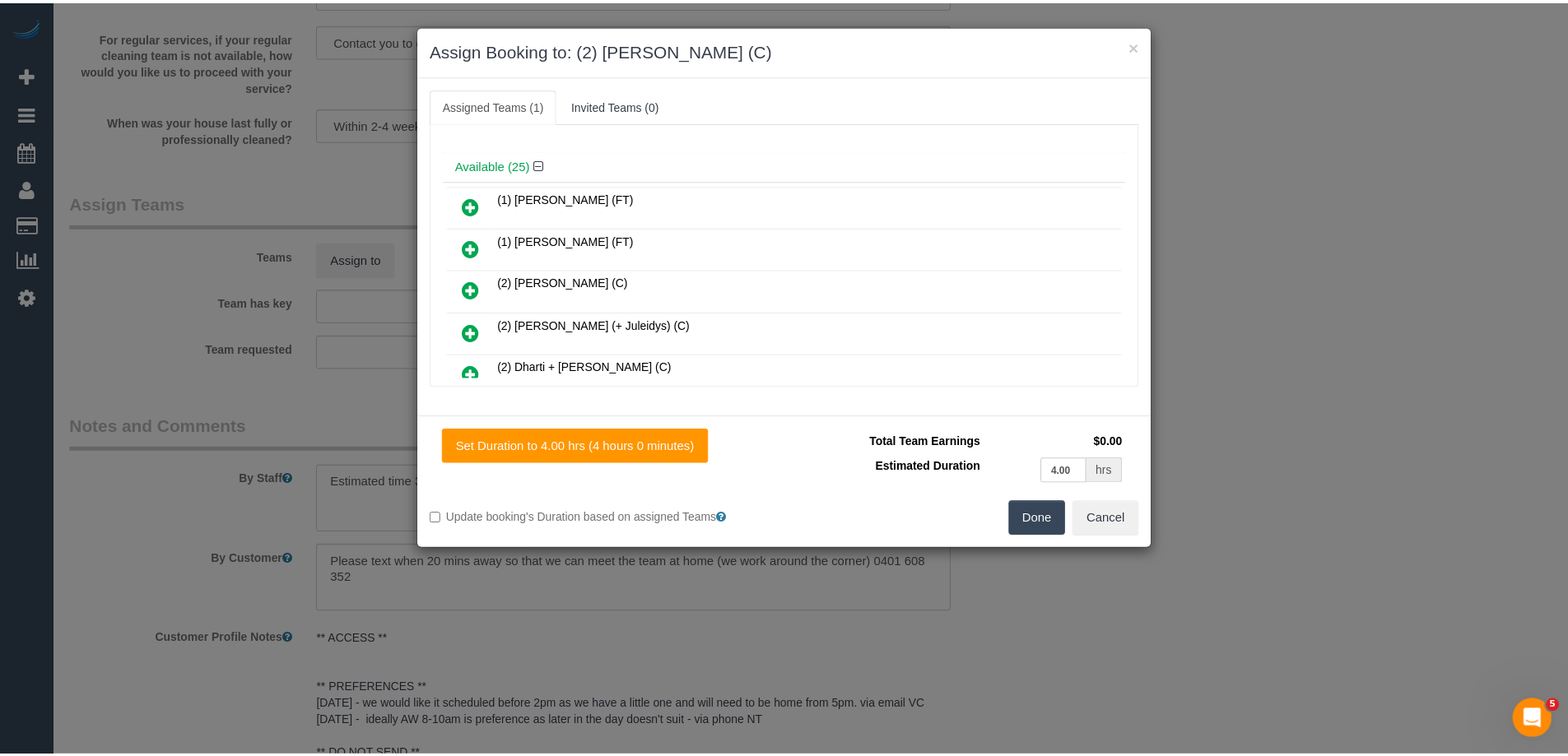
scroll to position [0, 0]
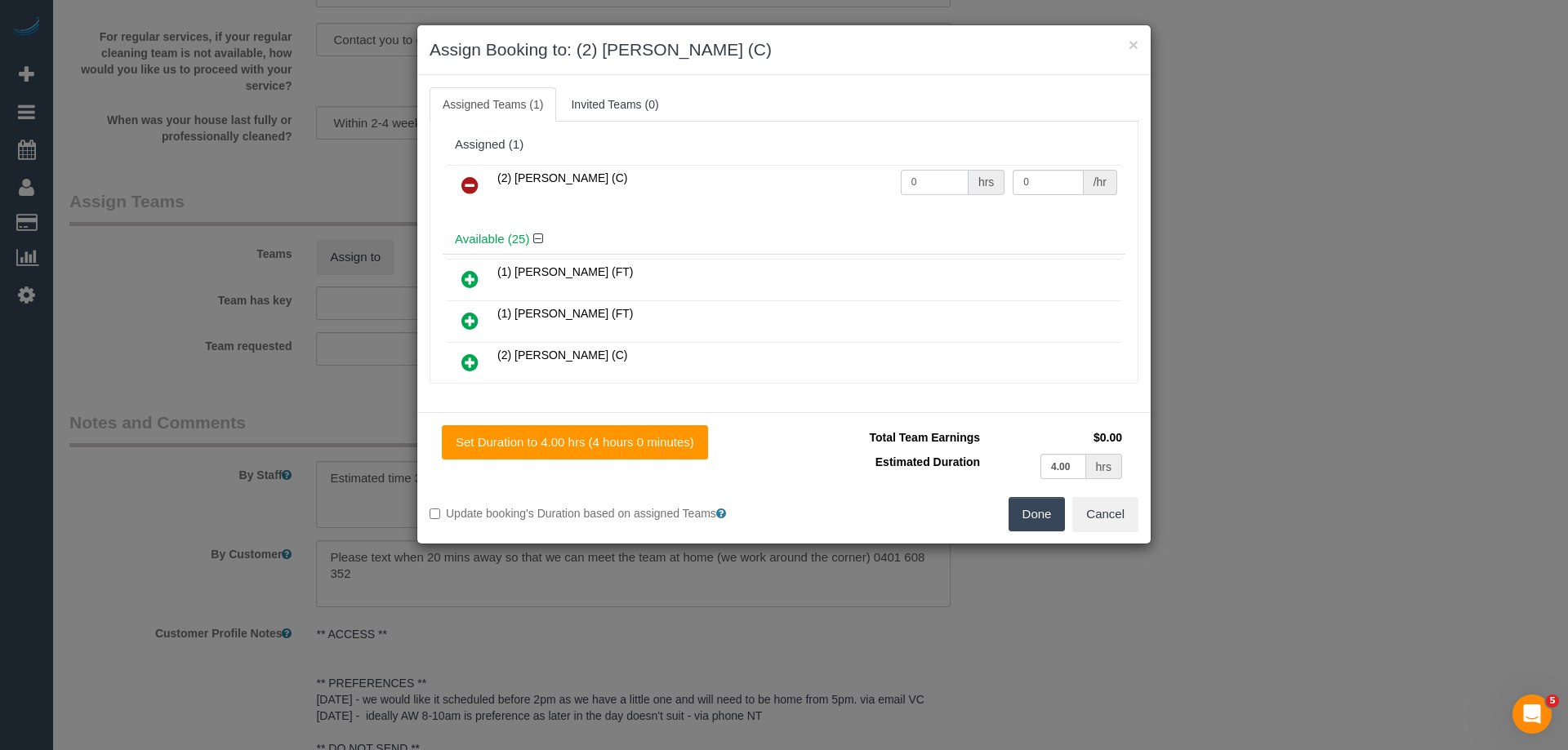
click at [944, 177] on input "0" at bounding box center [934, 182] width 67 height 25
type input "1"
click at [1065, 188] on input "0" at bounding box center [1048, 182] width 70 height 25
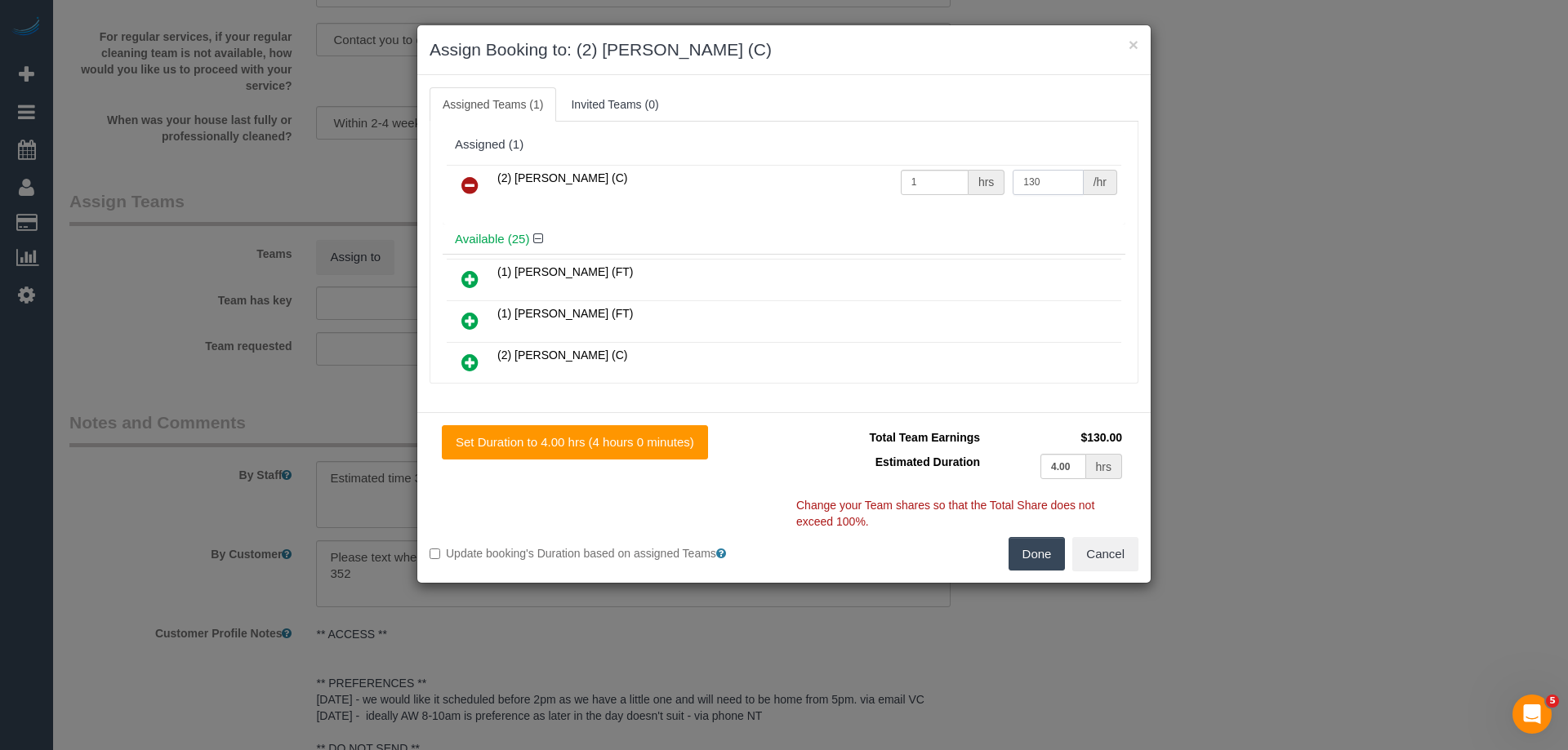
type input "130"
click at [1033, 571] on button "Done" at bounding box center [1037, 554] width 57 height 34
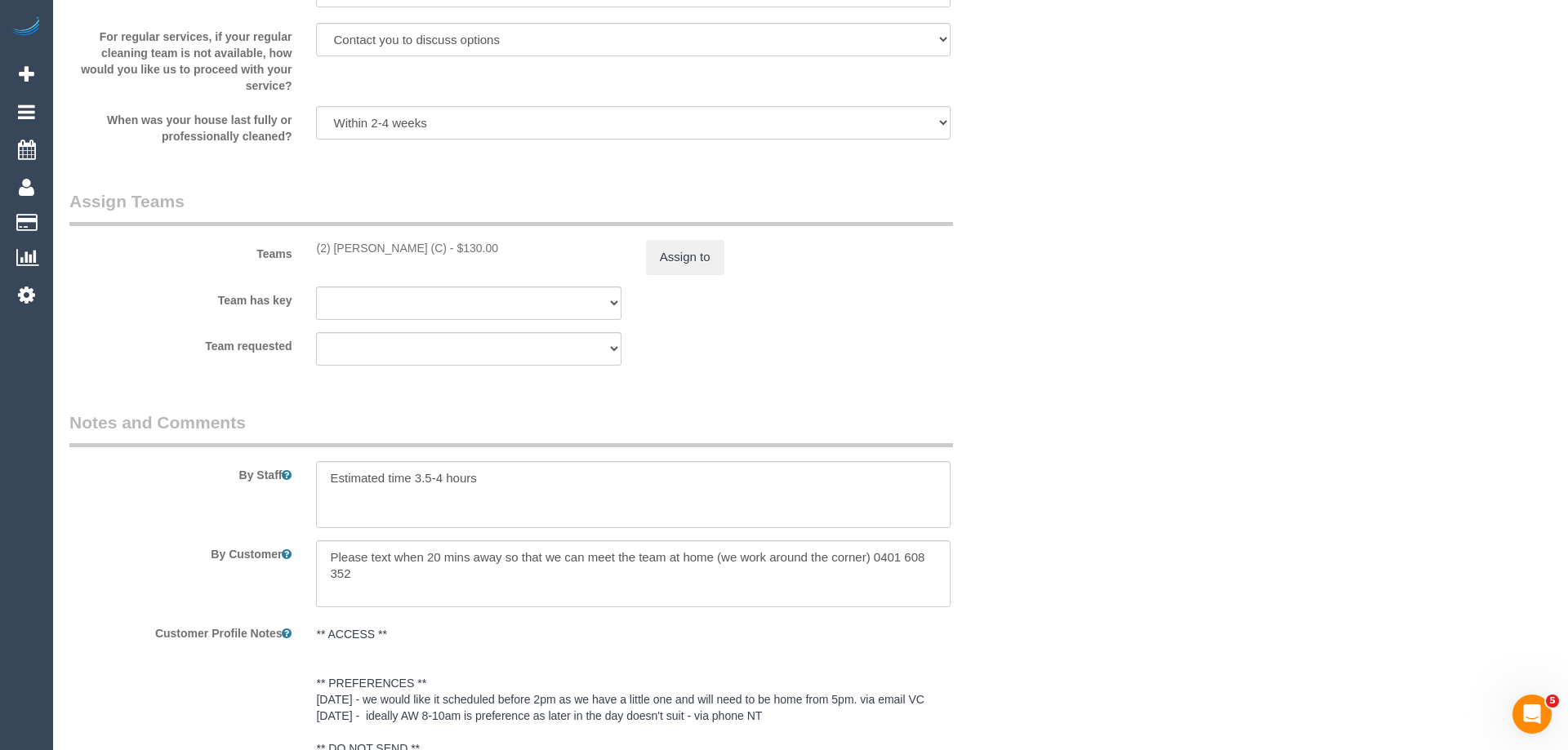
click at [1033, 571] on div "× Assign Booking to: (2) Megan Kaewpinich (C) Assigned Teams (1) Invited Teams …" at bounding box center [784, 375] width 1568 height 750
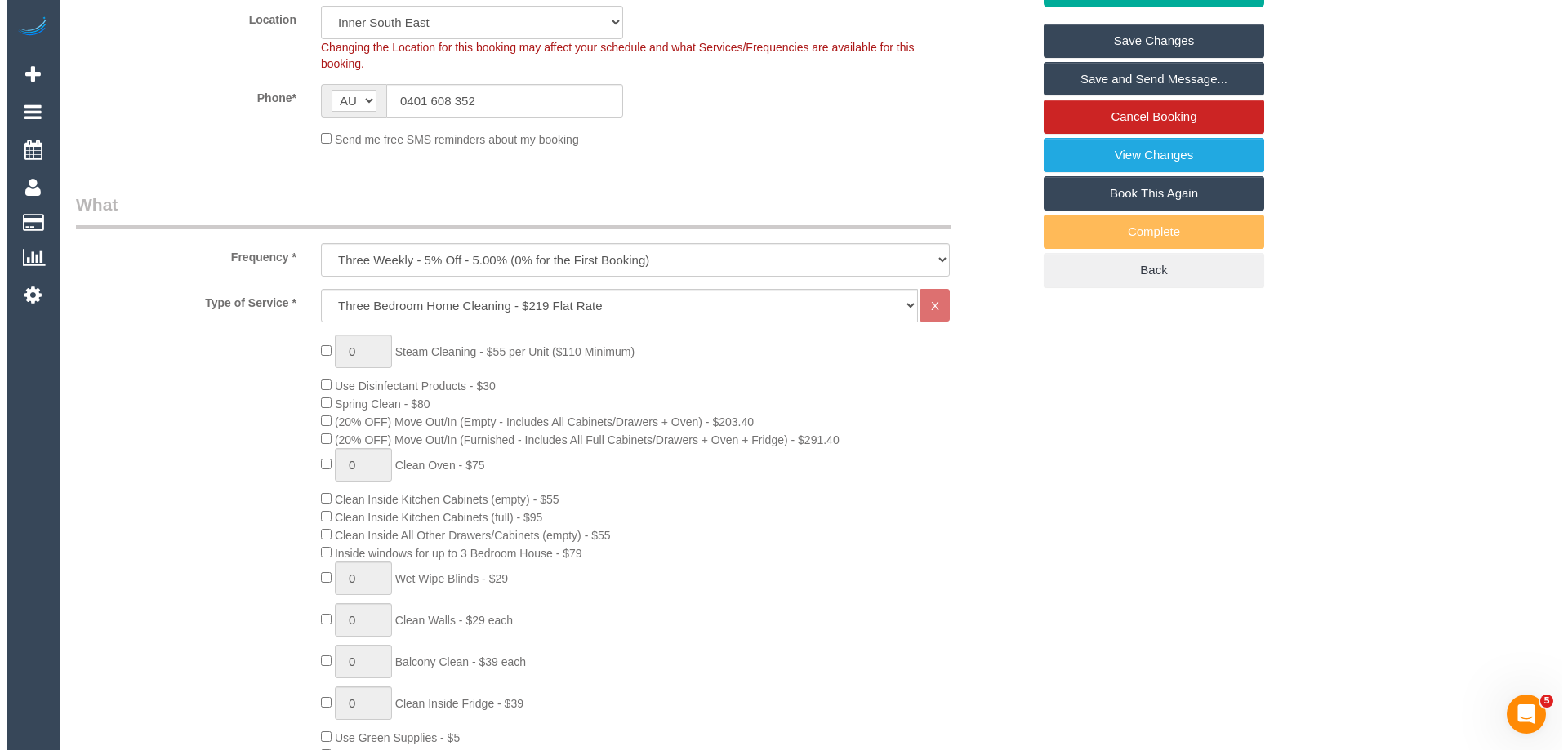
scroll to position [81, 0]
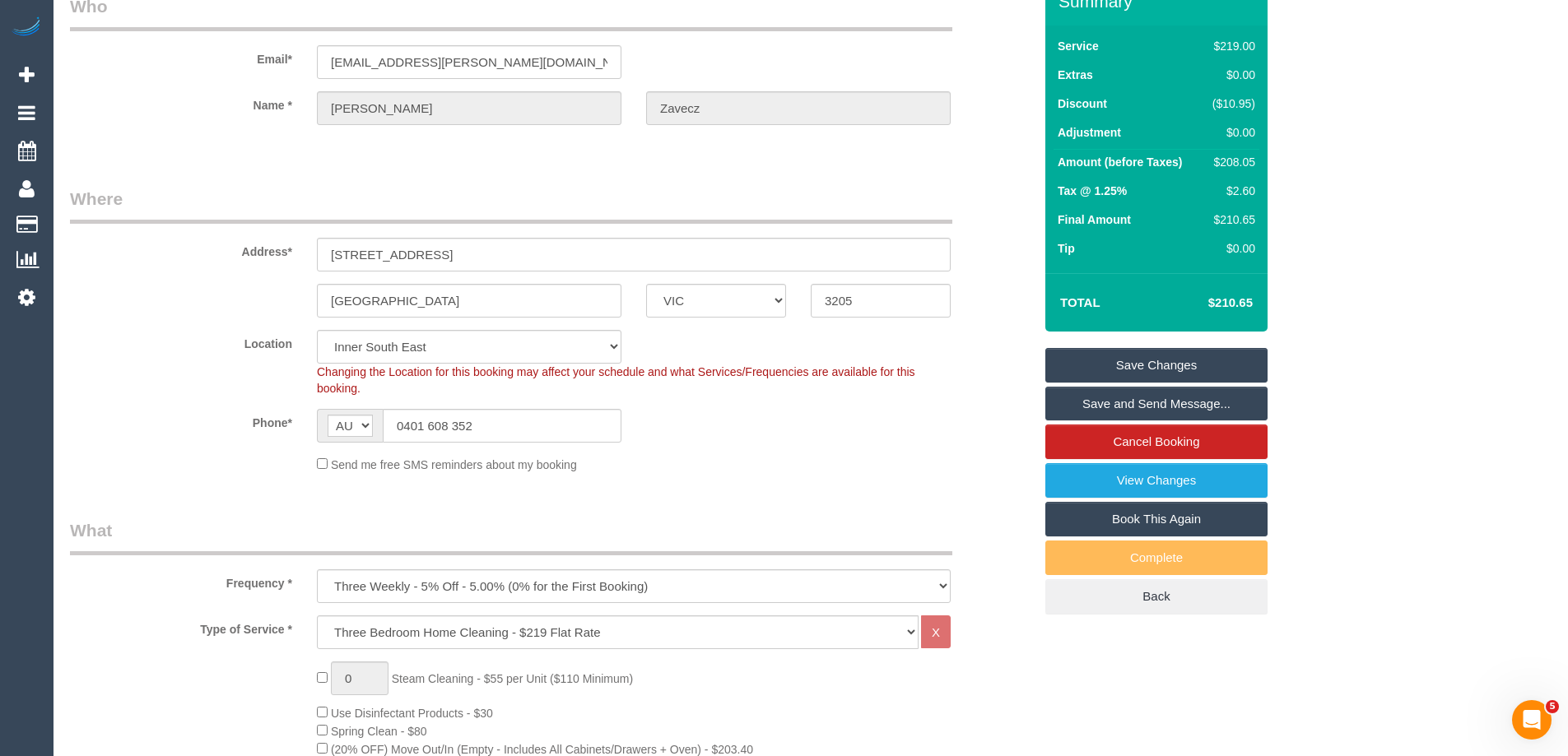
click at [1145, 402] on link "Save and Send Message..." at bounding box center [1157, 403] width 222 height 34
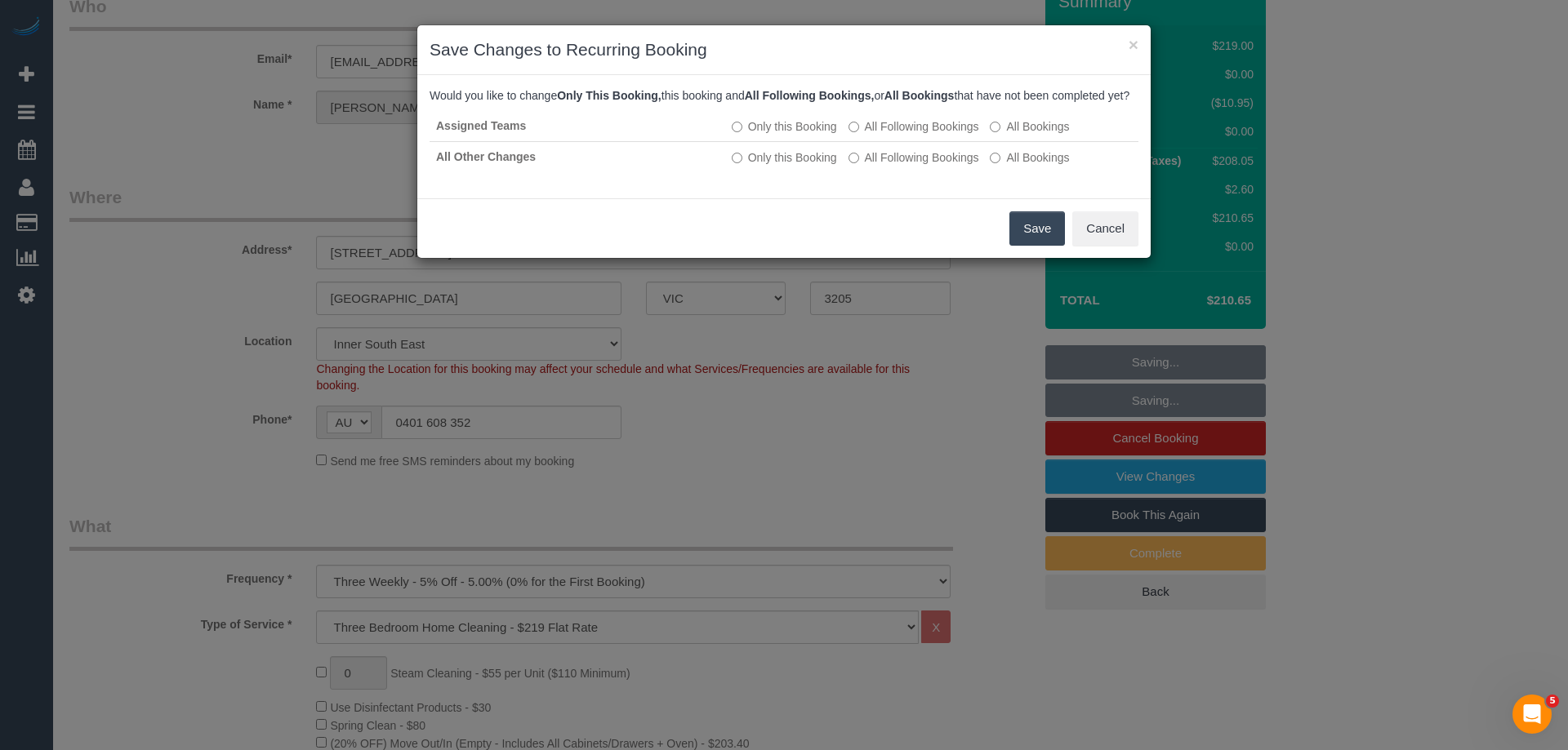
click at [1026, 238] on button "Save" at bounding box center [1037, 228] width 55 height 34
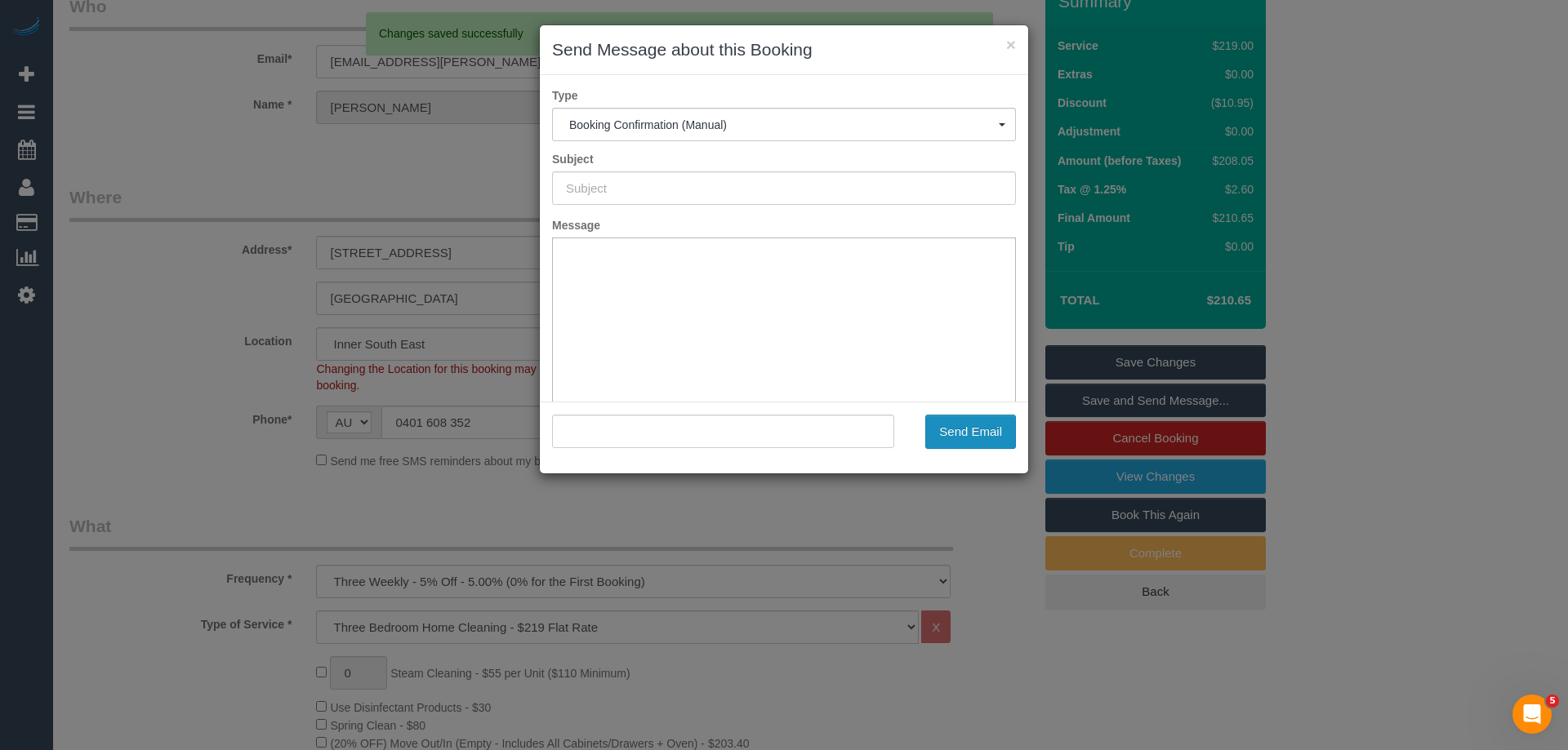
scroll to position [0, 0]
type input "Booking Confirmed"
type input ""Jessica Zavecz" <zavecz.jessica@gmail.com>"
click at [1001, 433] on button "Send Email" at bounding box center [971, 431] width 91 height 34
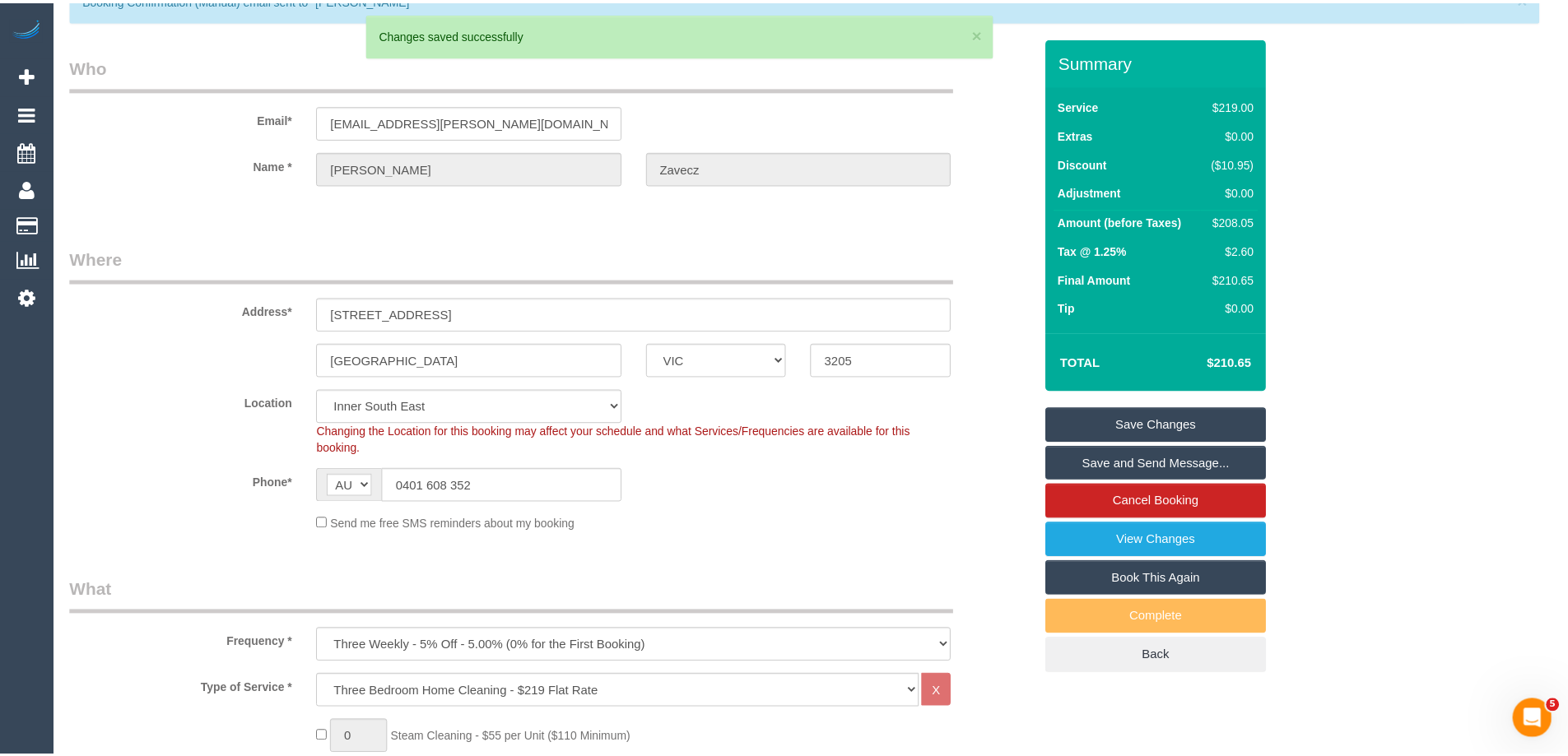
scroll to position [141, 0]
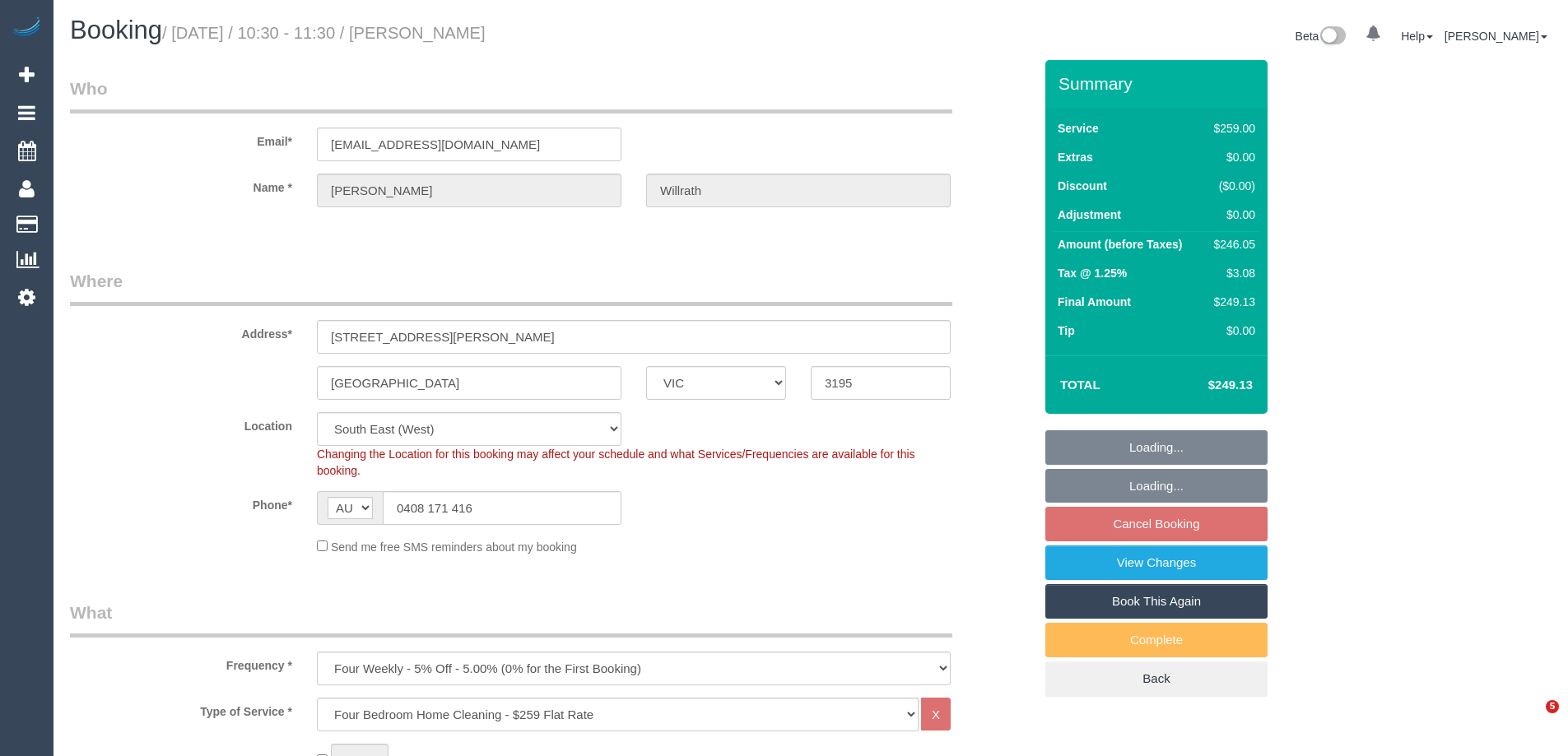
select select "VIC"
select select "number:28"
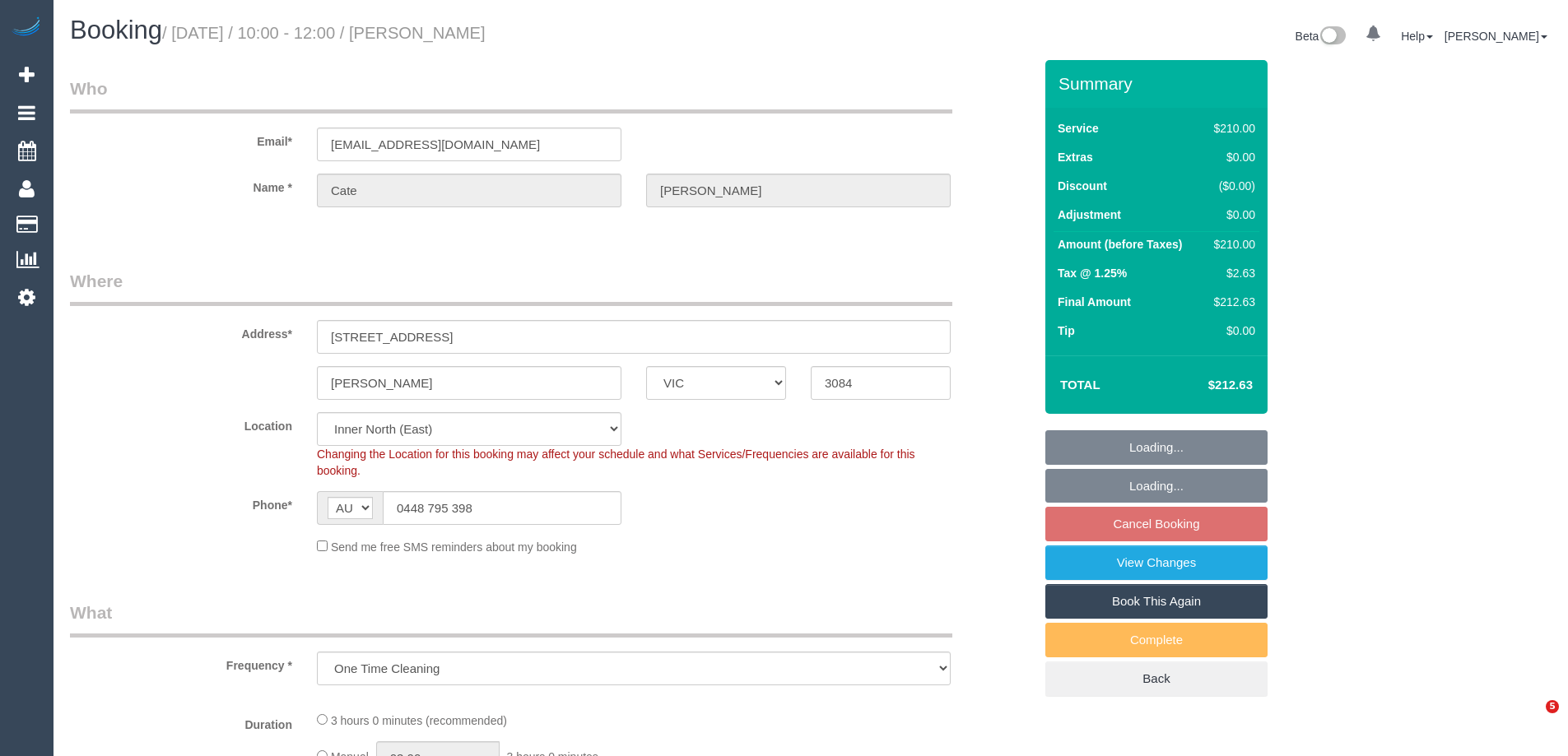
select select "VIC"
select select "number:27"
select select "number:14"
select select "number:19"
select select "number:22"
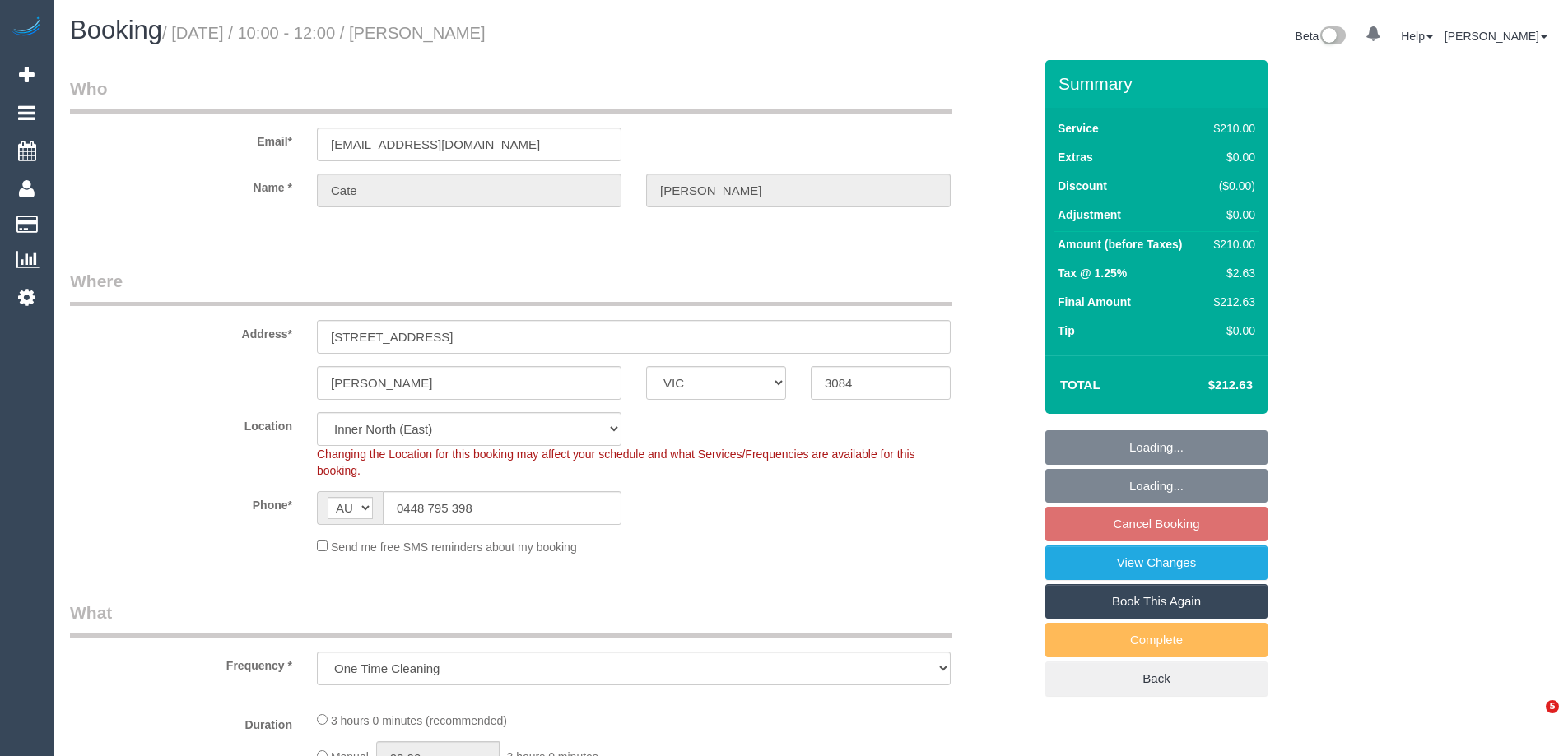
select select "object:696"
select select "spot3"
select select "string:stripe-pm_1QdILv2GScqysDRVKhdMYu2r"
select select "180"
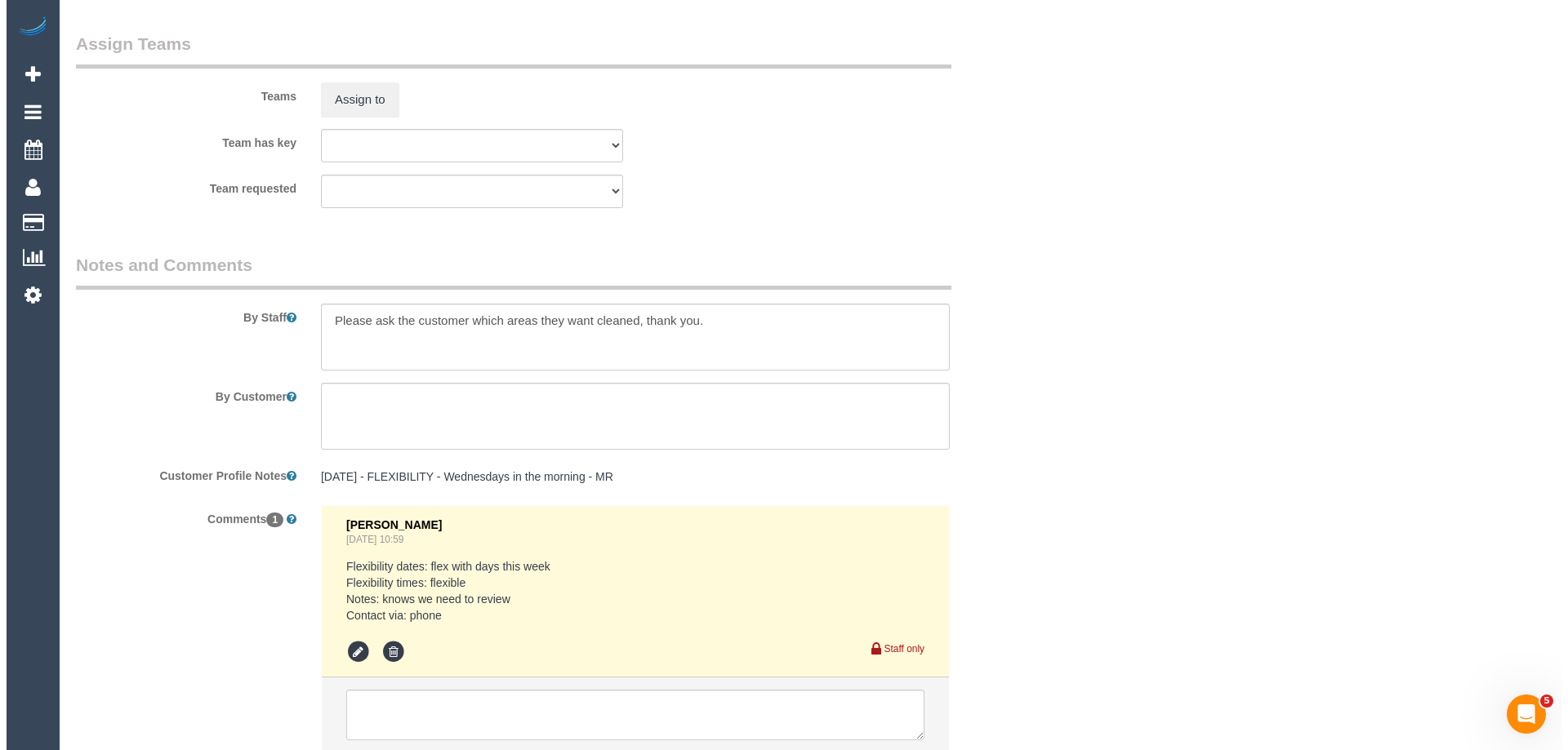
scroll to position [2195, 0]
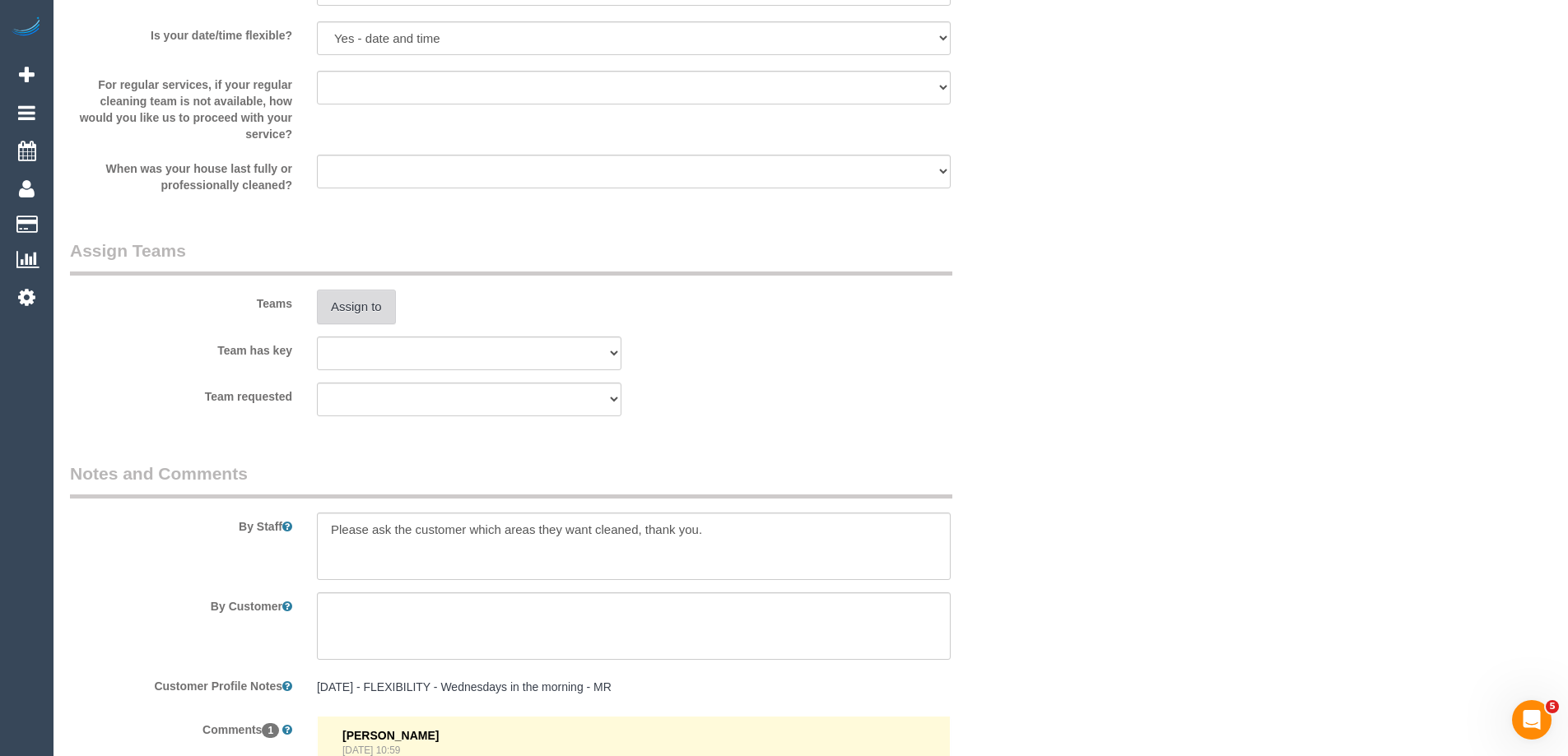
click at [372, 310] on button "Assign to" at bounding box center [356, 306] width 79 height 34
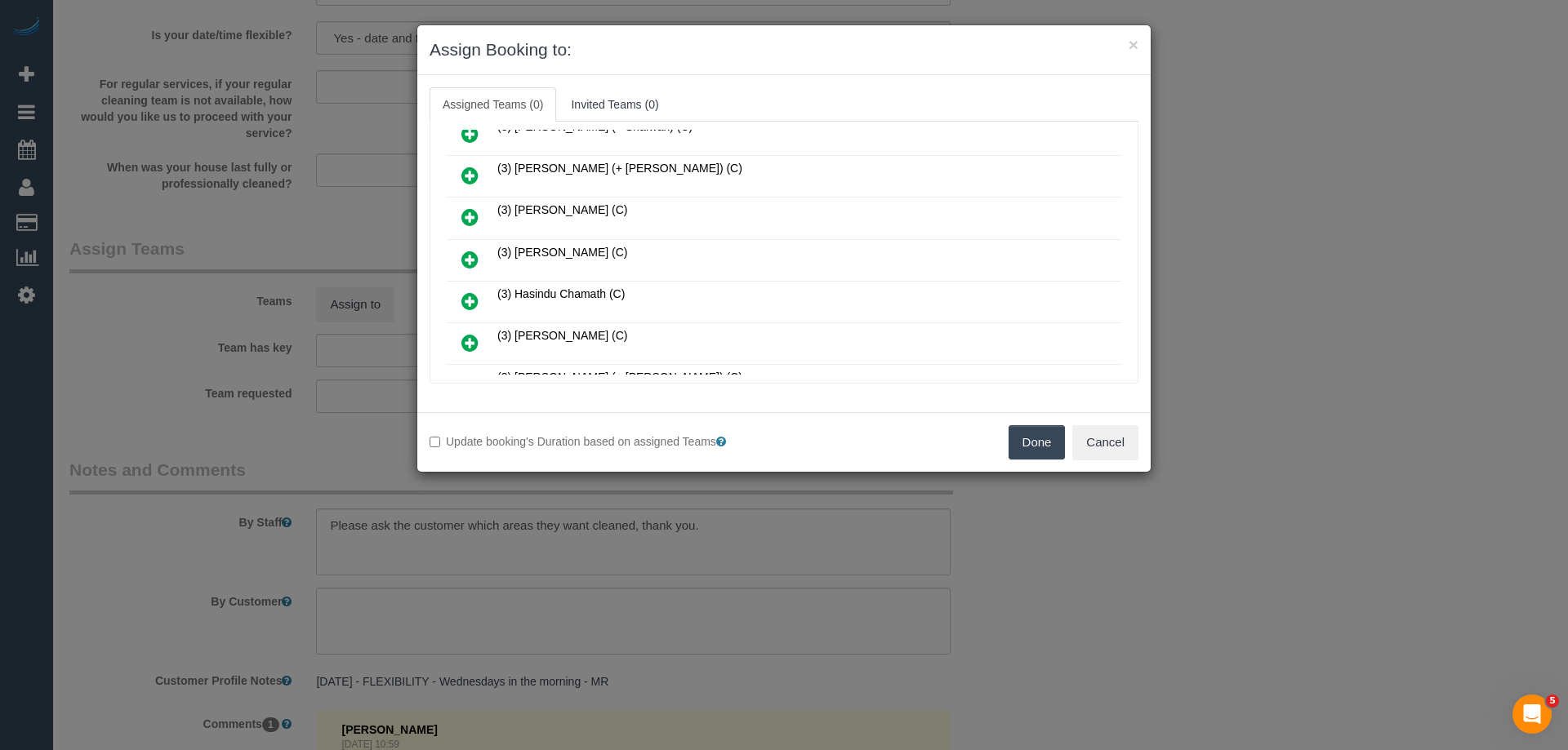
click at [470, 257] on icon at bounding box center [470, 259] width 18 height 19
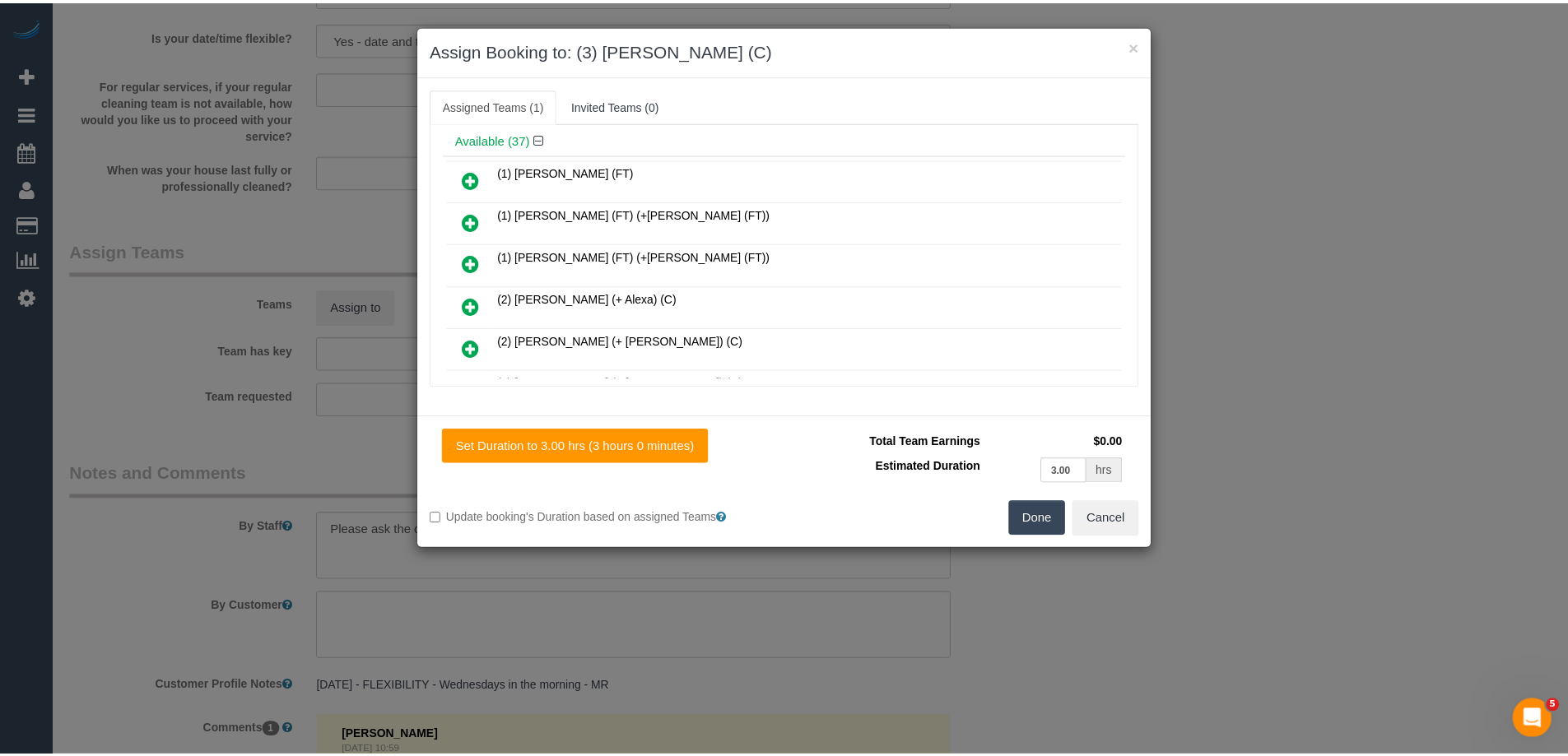
scroll to position [0, 0]
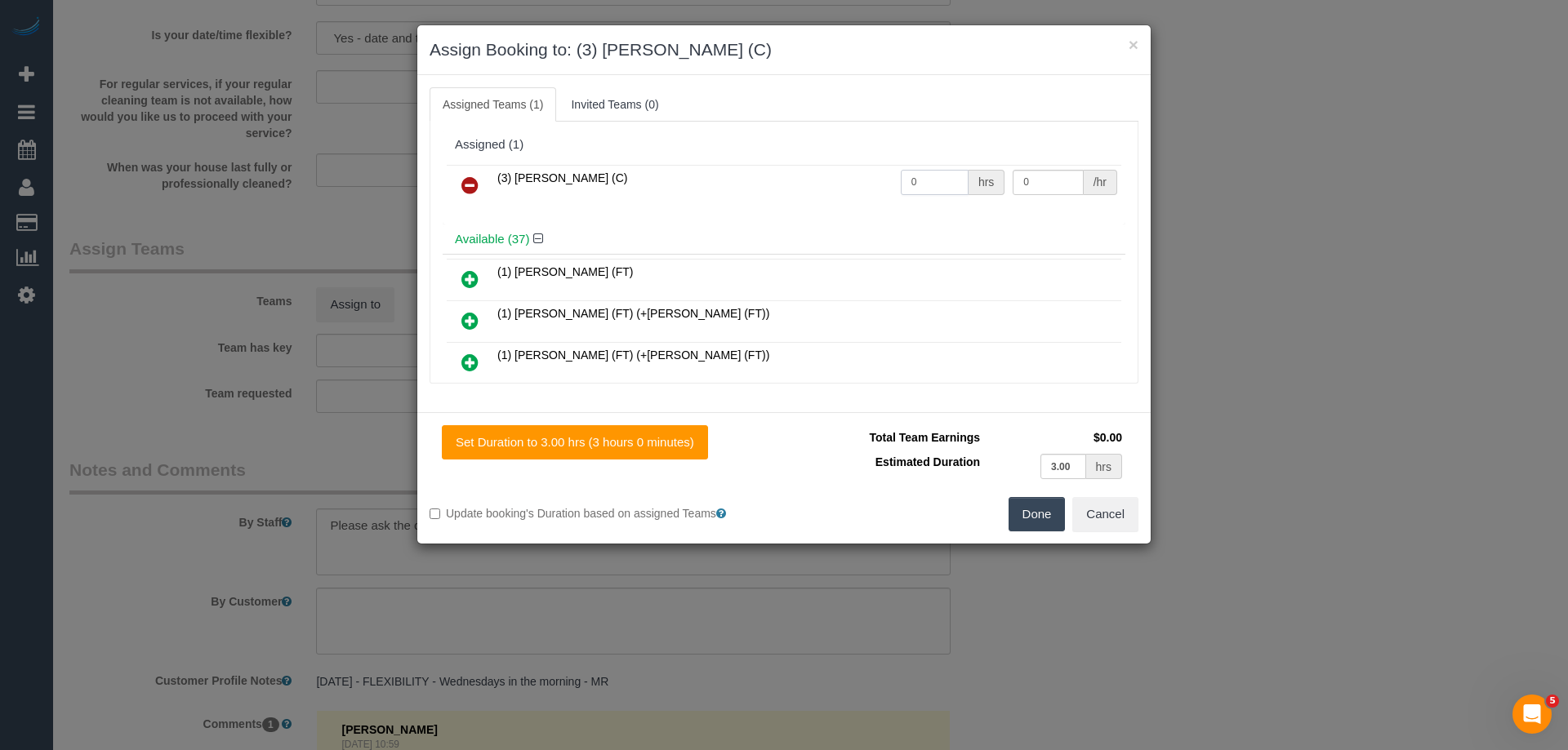
click at [932, 180] on input "0" at bounding box center [934, 182] width 67 height 25
type input "2"
click at [1025, 178] on input "0" at bounding box center [1048, 182] width 70 height 25
type input "35"
click at [1016, 518] on button "Done" at bounding box center [1037, 514] width 57 height 34
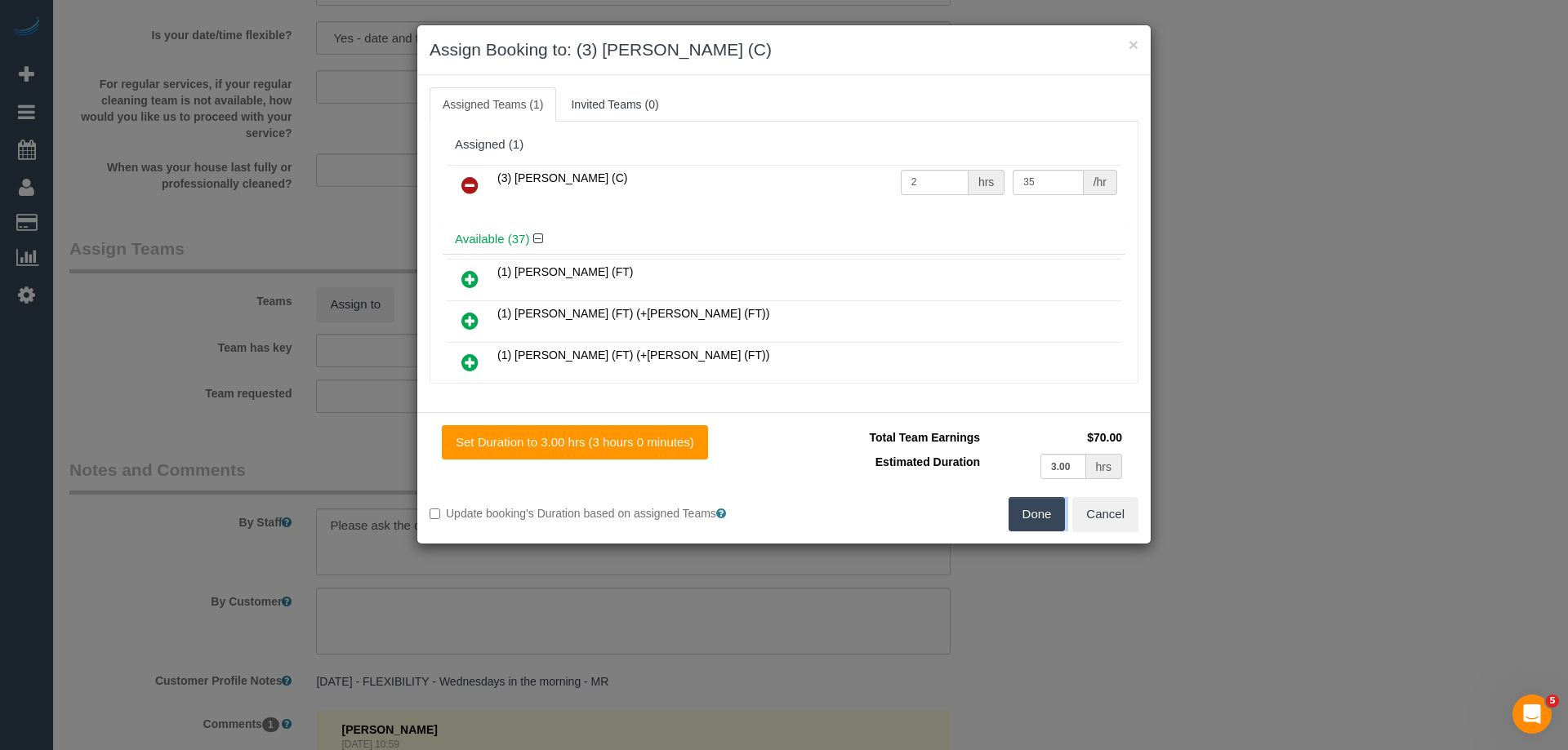
click at [1016, 518] on div "× Assign Booking to: (3) [PERSON_NAME] (C) Assigned Teams (1) Invited Teams (0)…" at bounding box center [784, 375] width 1568 height 750
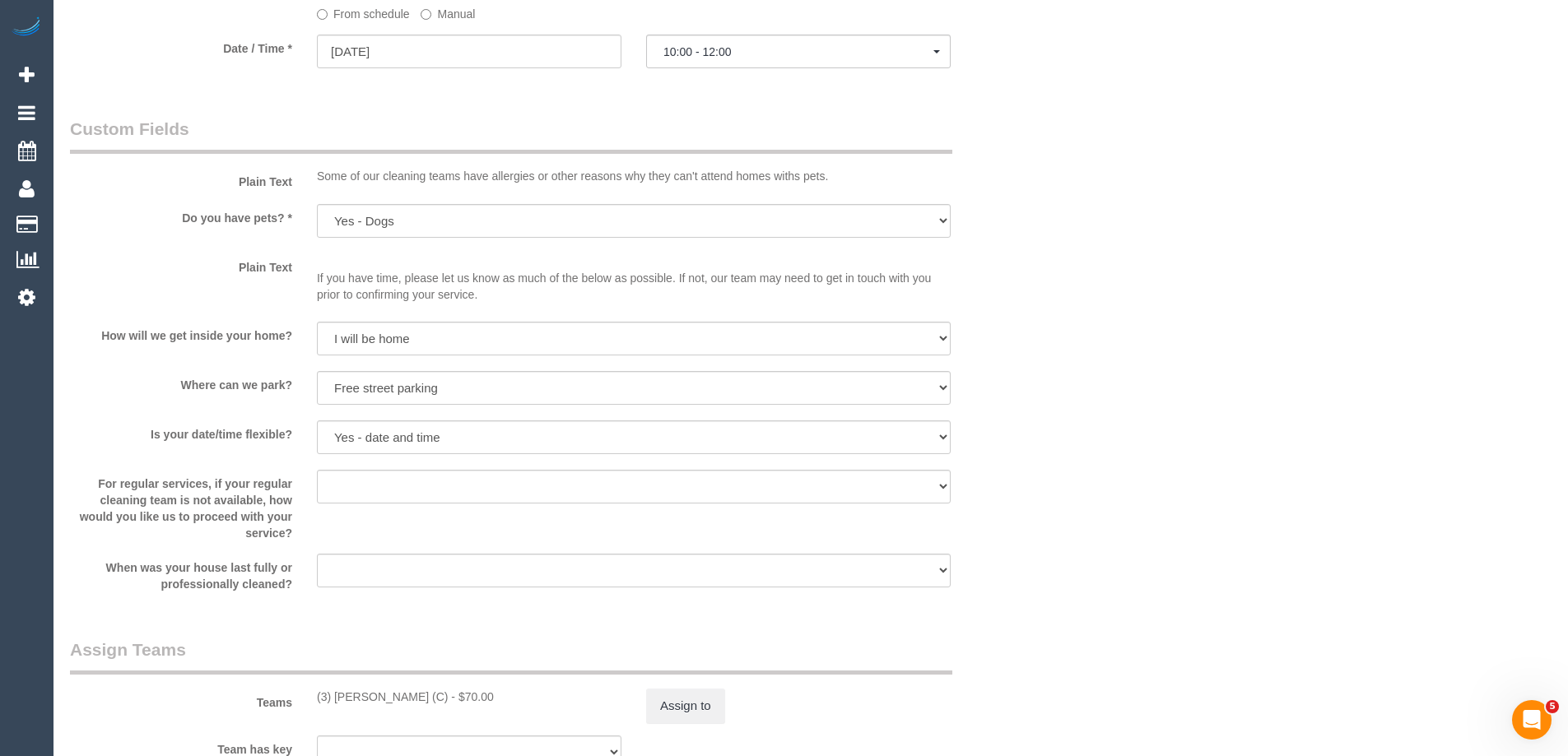
scroll to position [2212, 0]
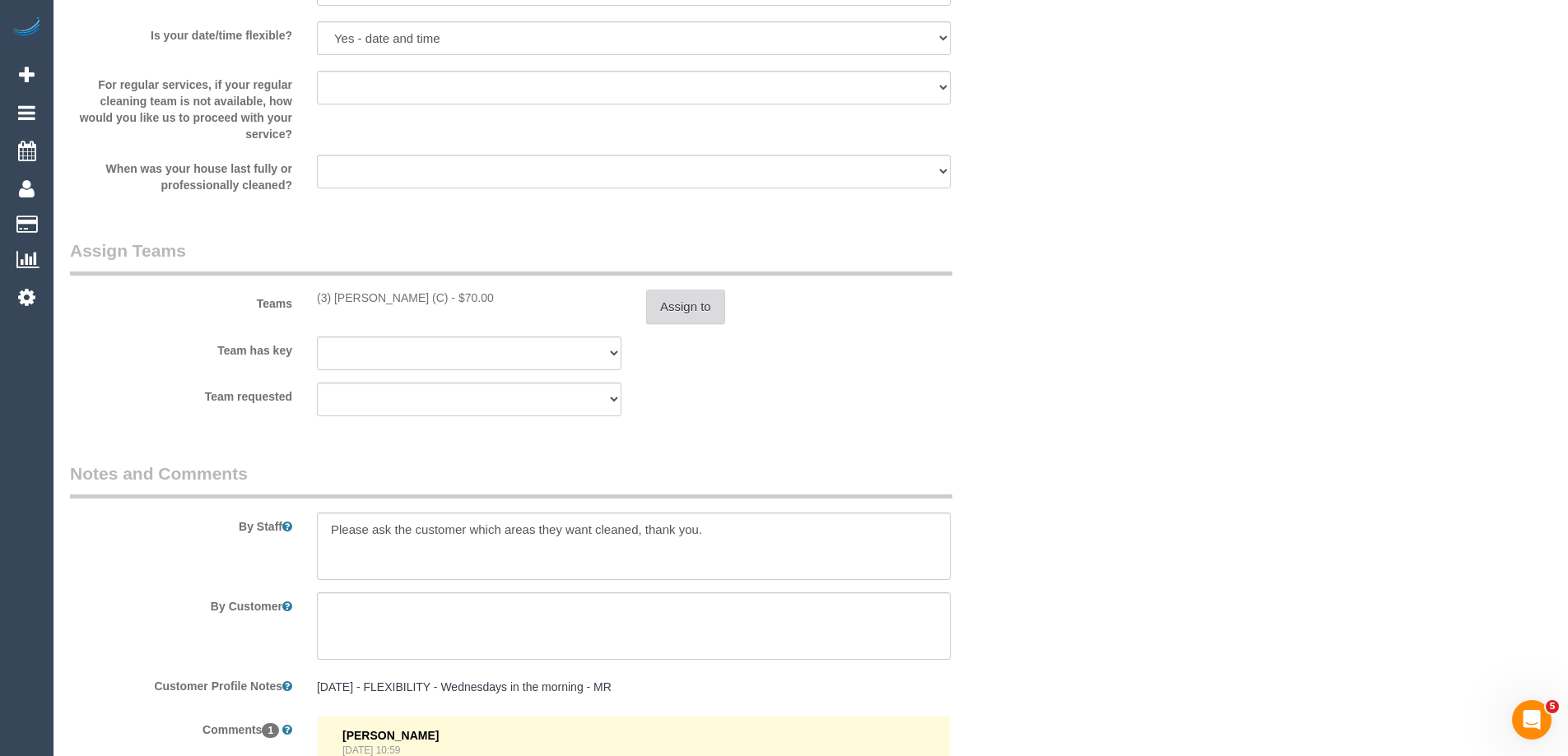
click at [673, 310] on button "Assign to" at bounding box center [686, 306] width 79 height 34
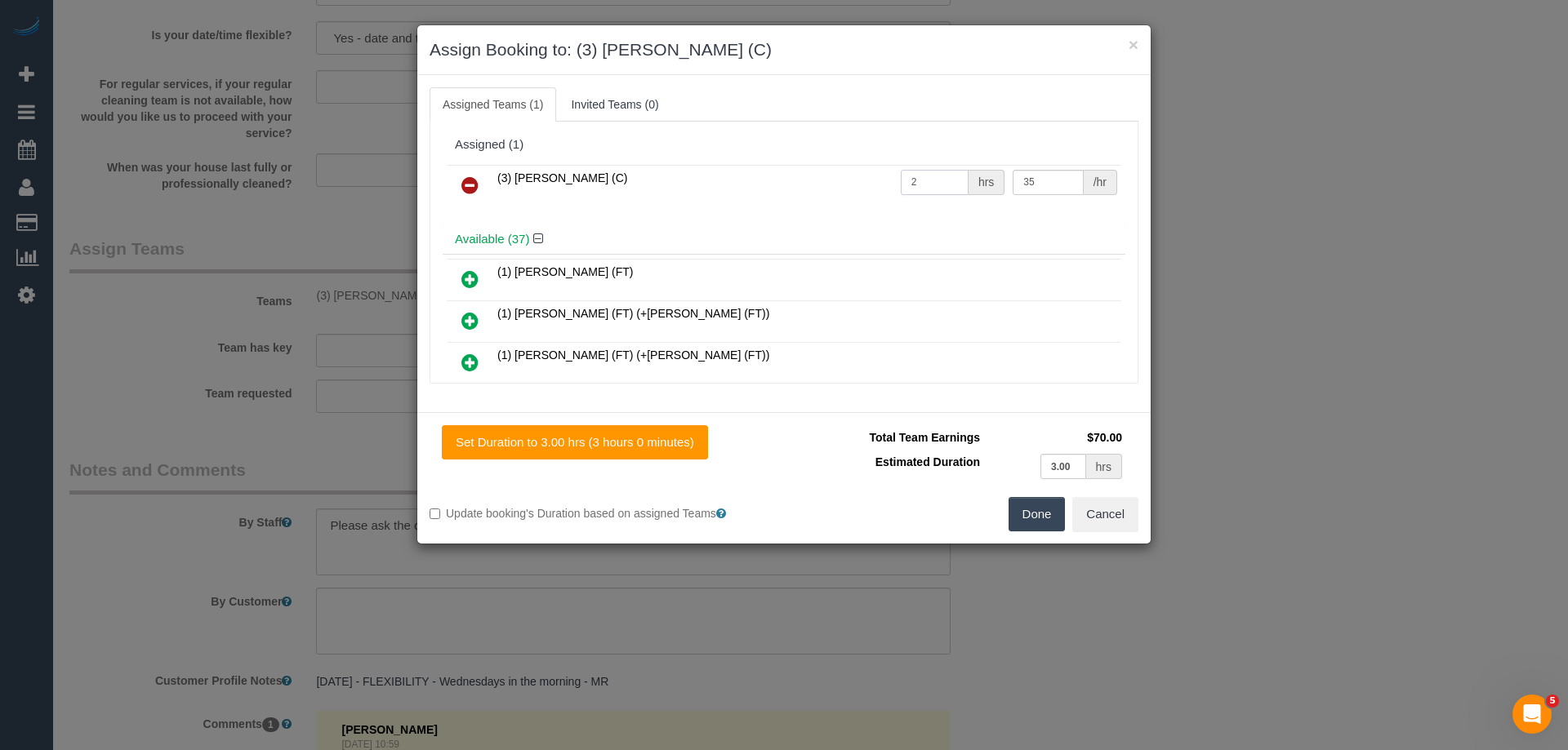
click at [939, 178] on input "2" at bounding box center [934, 182] width 67 height 25
type input "3"
click at [1046, 514] on button "Done" at bounding box center [1037, 514] width 57 height 34
click at [1046, 514] on div "× Assign Booking to: (3) [PERSON_NAME] (C) Assigned Teams (1) Invited Teams (0)…" at bounding box center [784, 375] width 1568 height 750
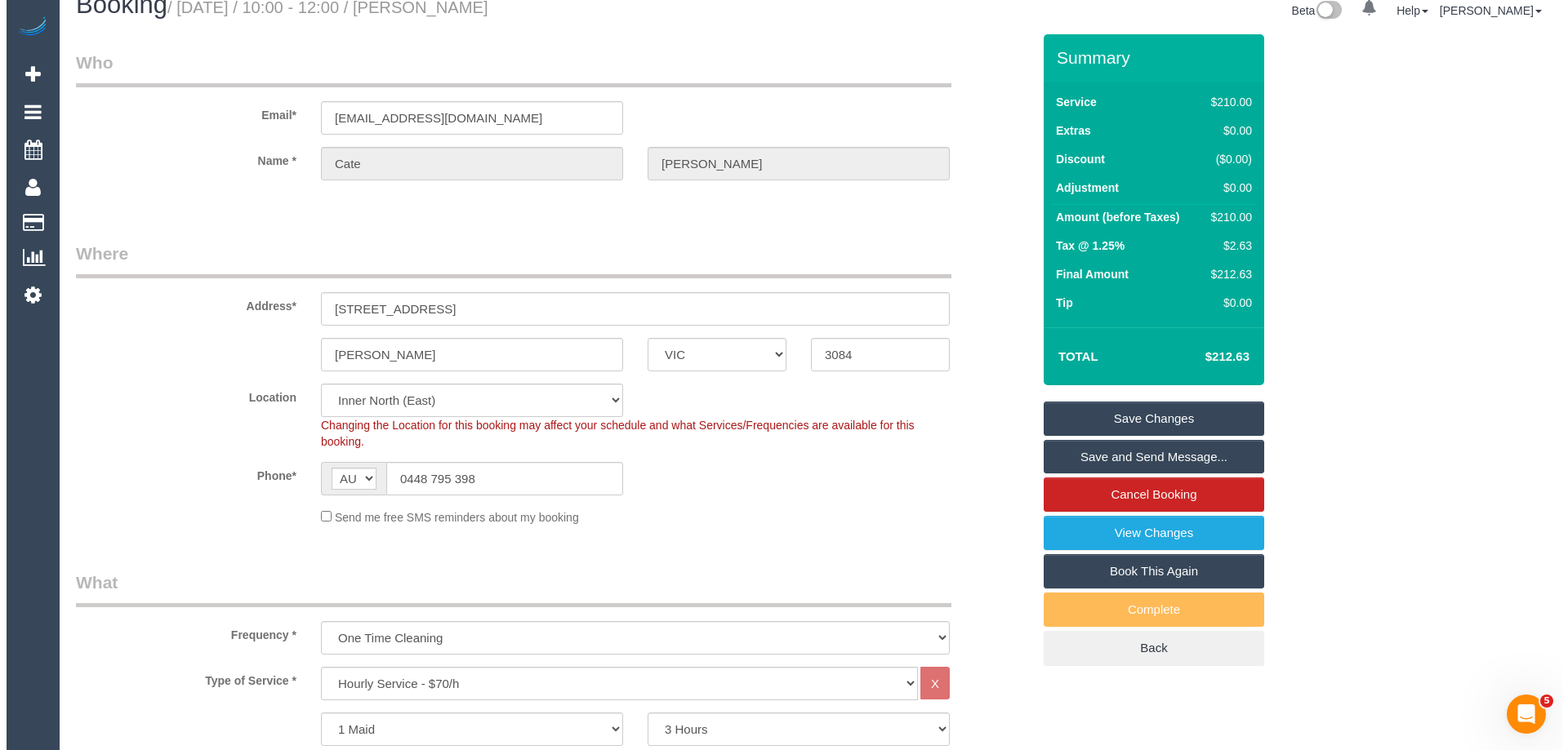
scroll to position [0, 0]
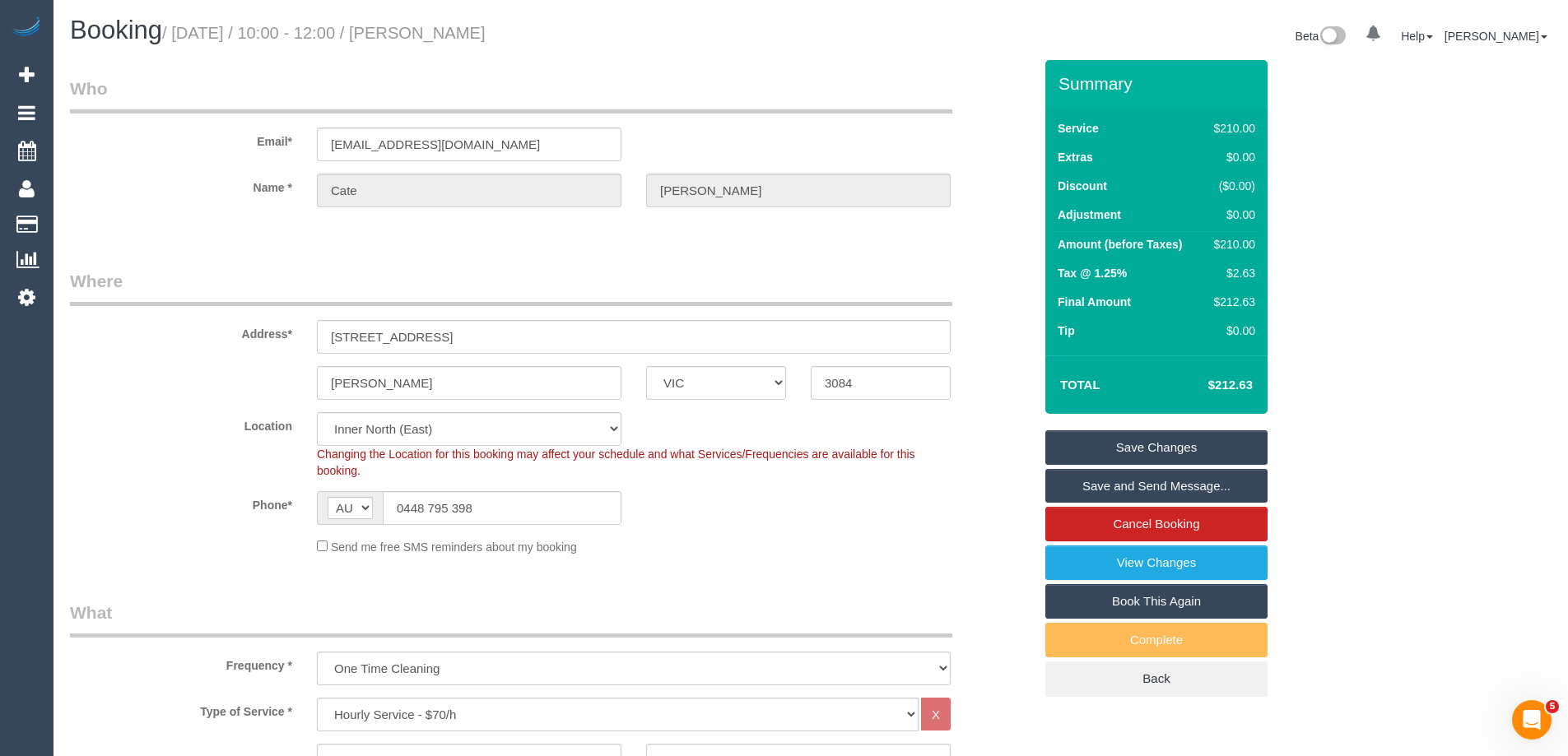
drag, startPoint x: 1172, startPoint y: 485, endPoint x: 956, endPoint y: 478, distance: 216.1
click at [1172, 485] on link "Save and Send Message..." at bounding box center [1157, 486] width 222 height 34
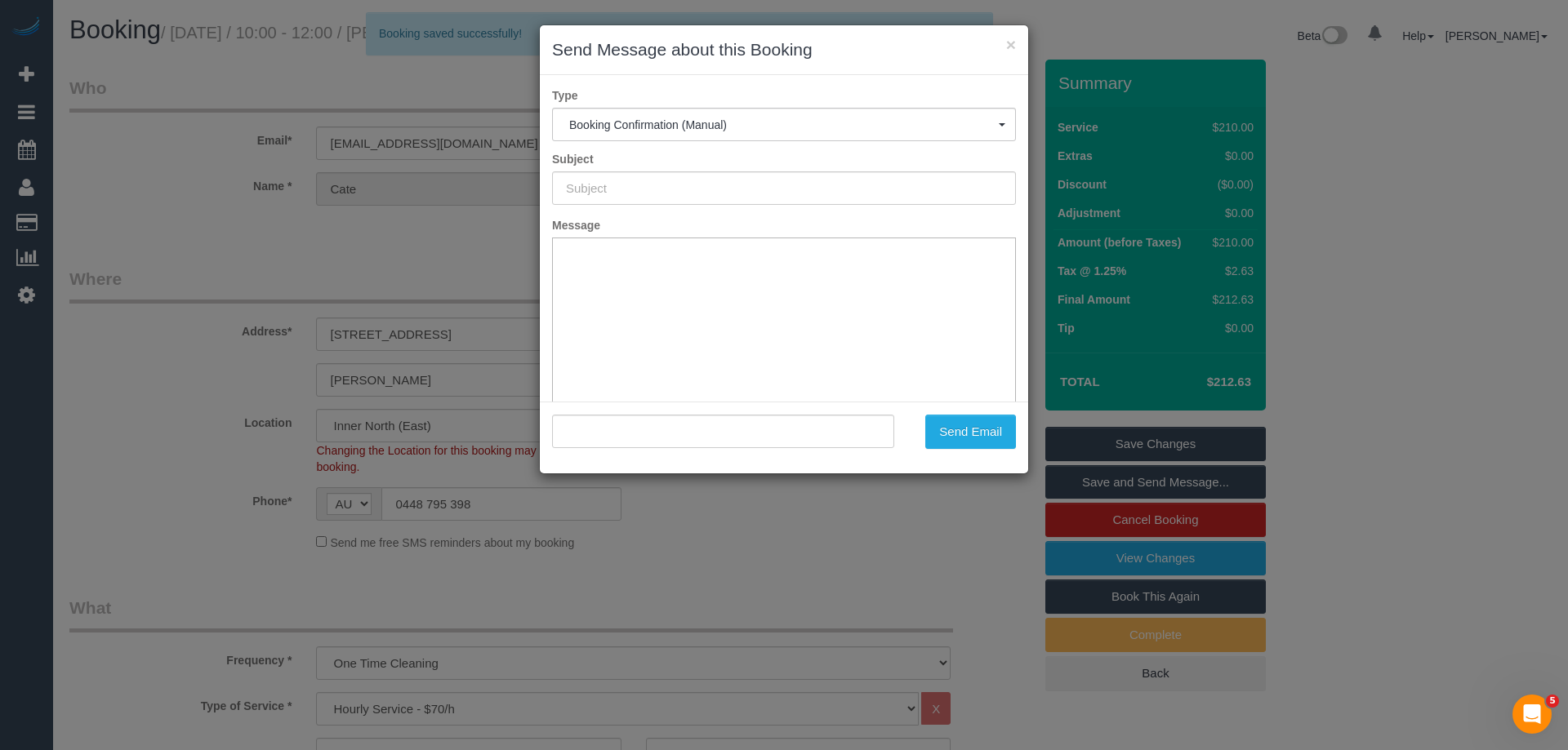
type input "Booking Confirmed"
type input ""[PERSON_NAME]" <[PERSON_NAME][EMAIL_ADDRESS][PERSON_NAME][DOMAIN_NAME]>"
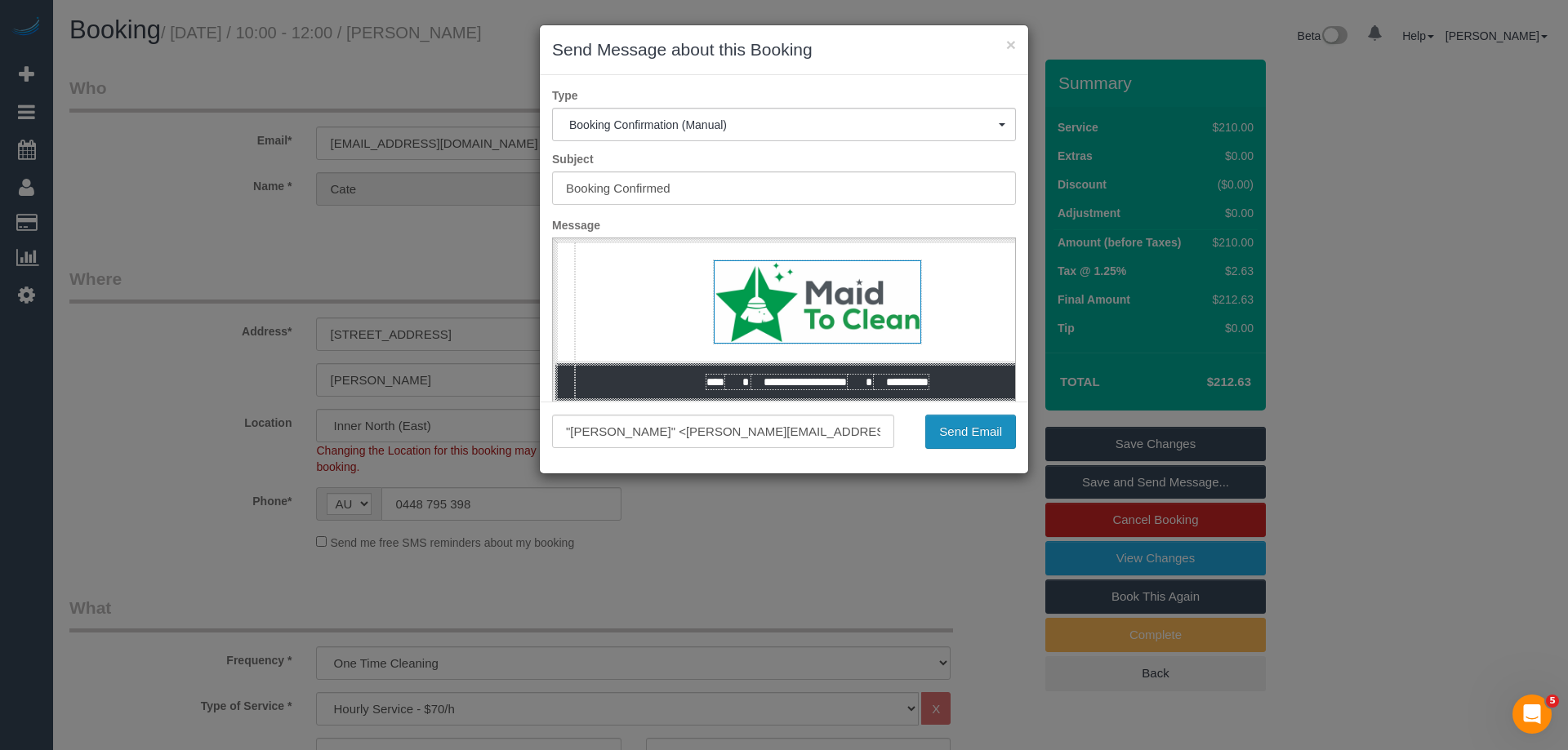
click at [960, 437] on button "Send Email" at bounding box center [971, 431] width 91 height 34
